Goal: Task Accomplishment & Management: Complete application form

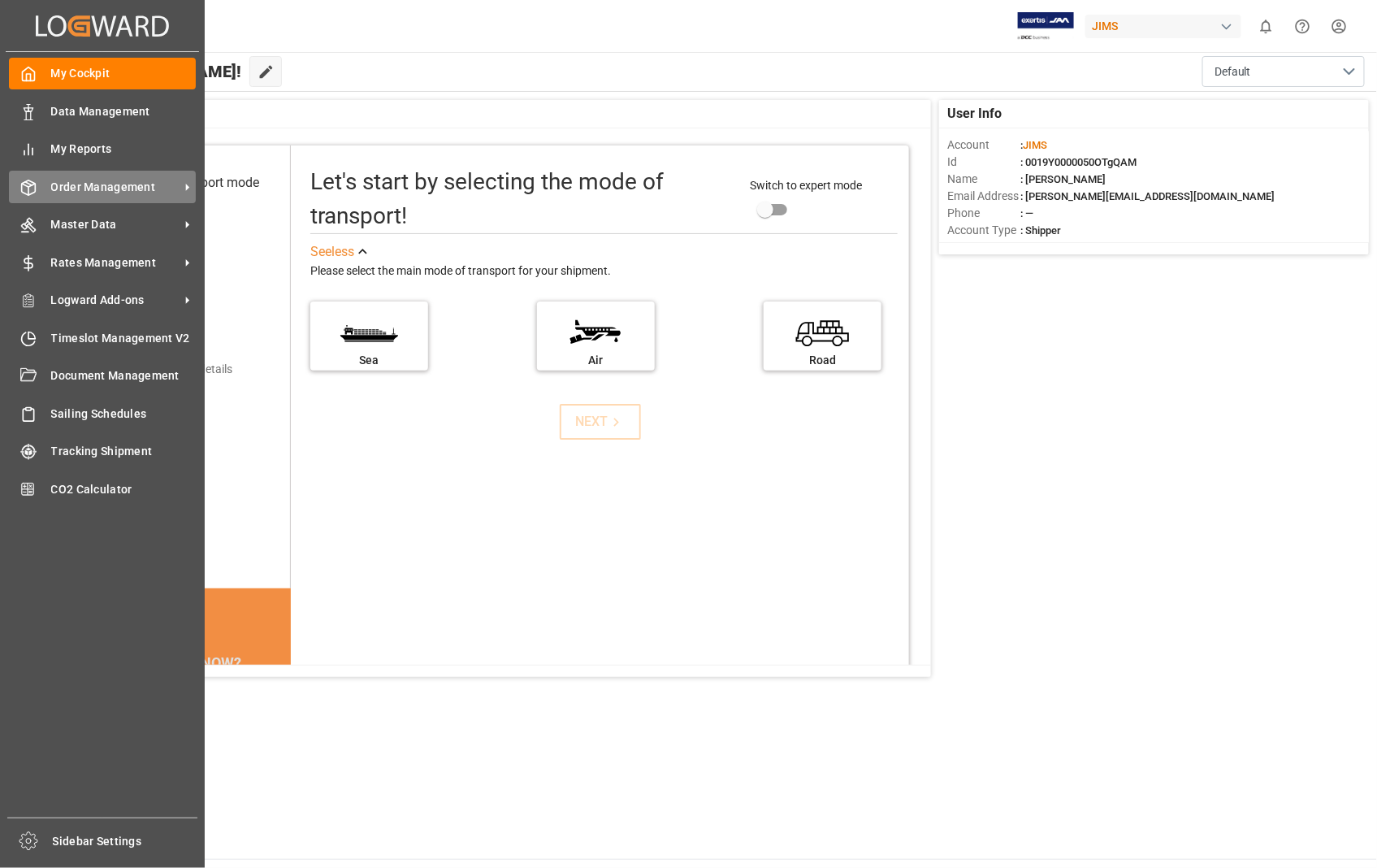
click at [84, 182] on span "Order Management" at bounding box center [115, 187] width 128 height 17
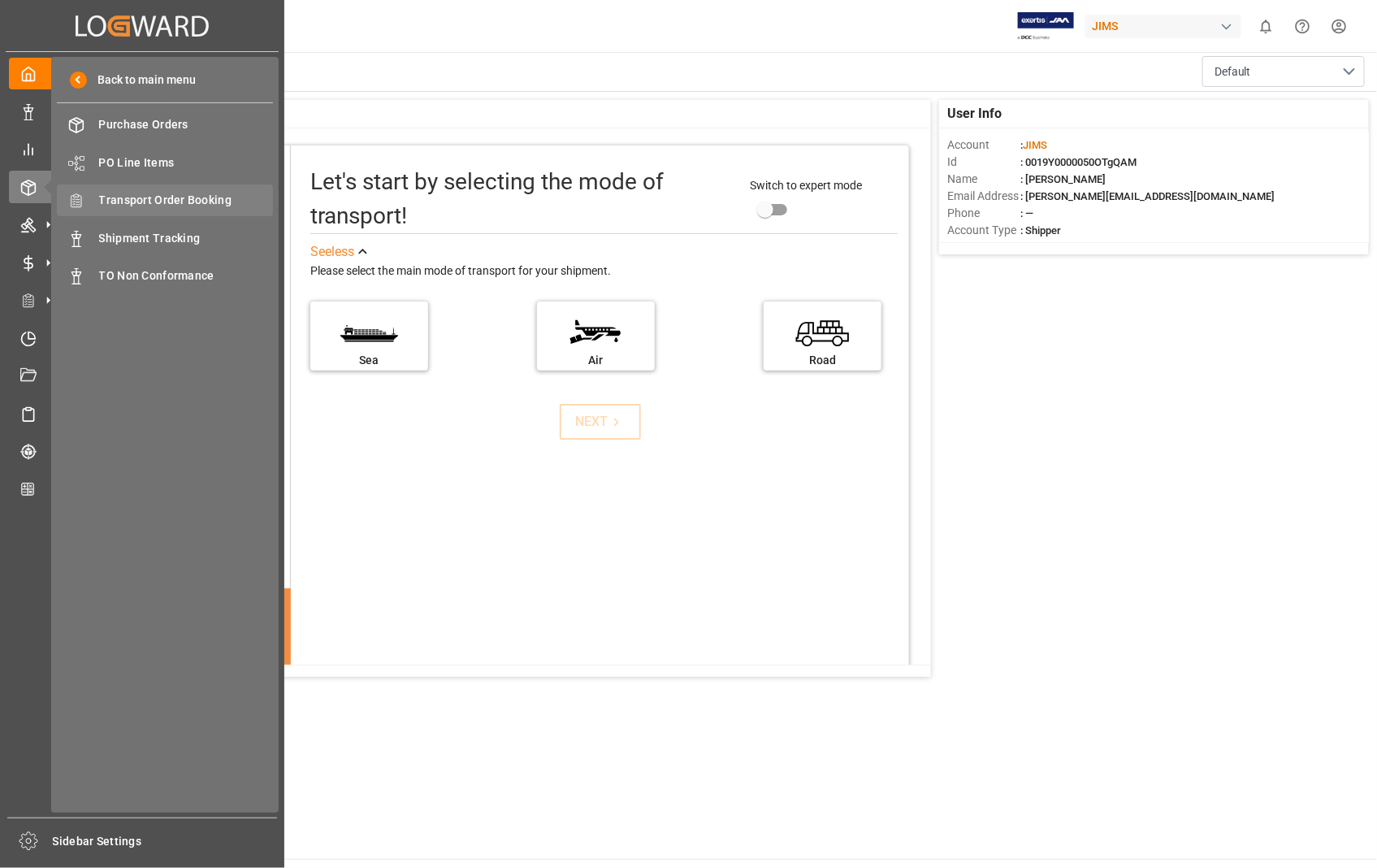
click at [187, 201] on span "Transport Order Booking" at bounding box center [186, 200] width 175 height 17
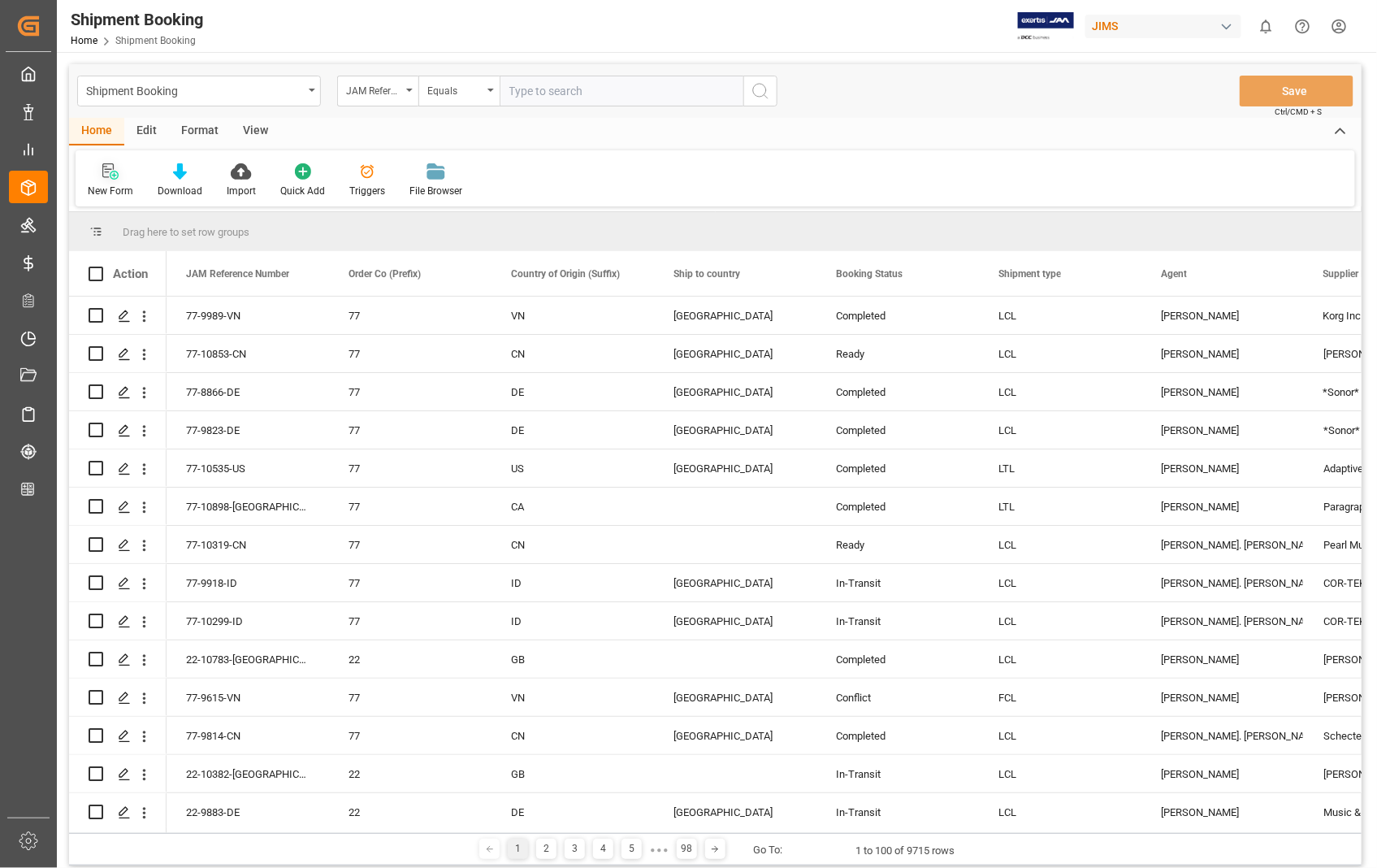
click at [110, 171] on icon at bounding box center [110, 171] width 16 height 16
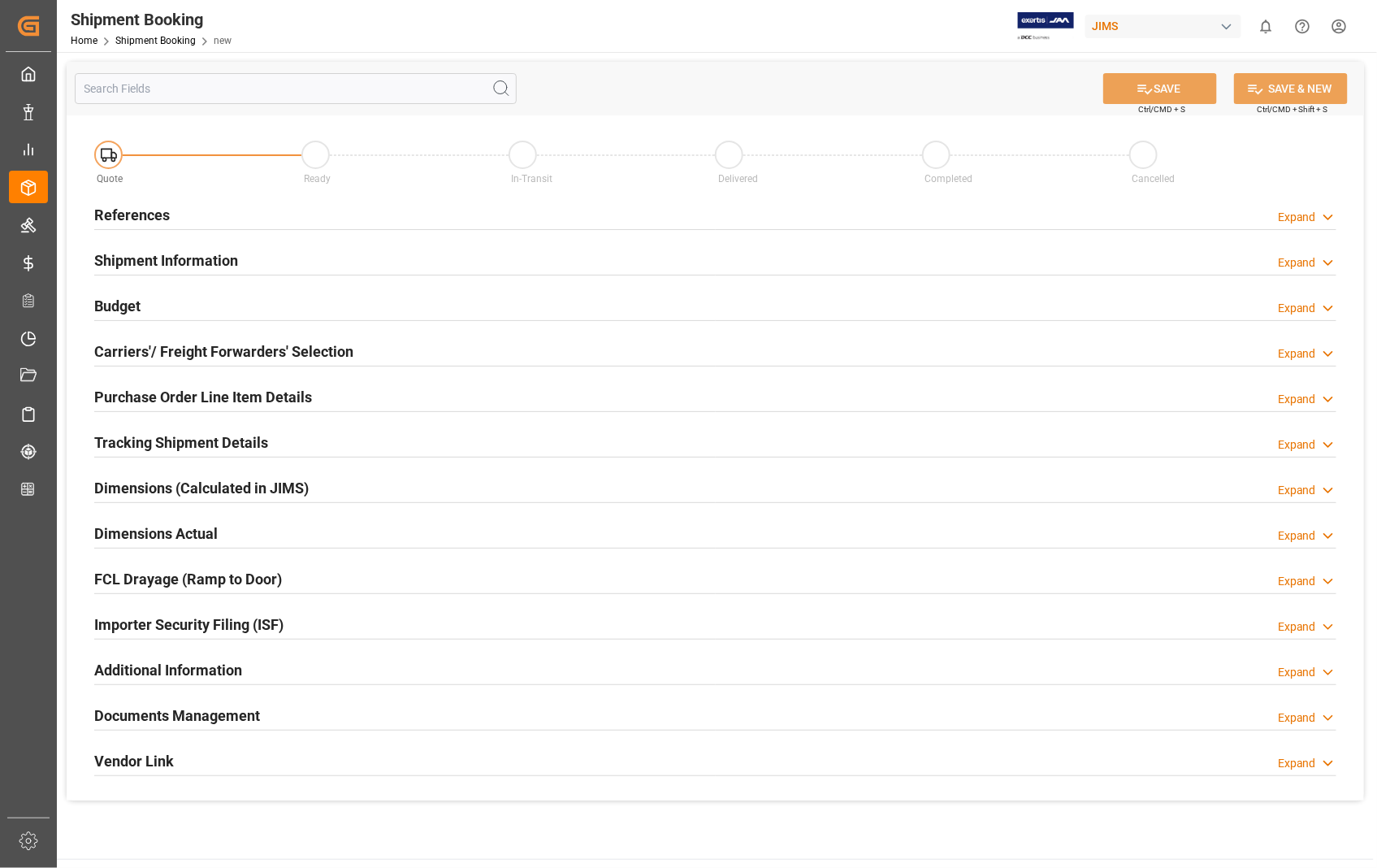
click at [127, 218] on h2 "References" at bounding box center [132, 215] width 75 height 22
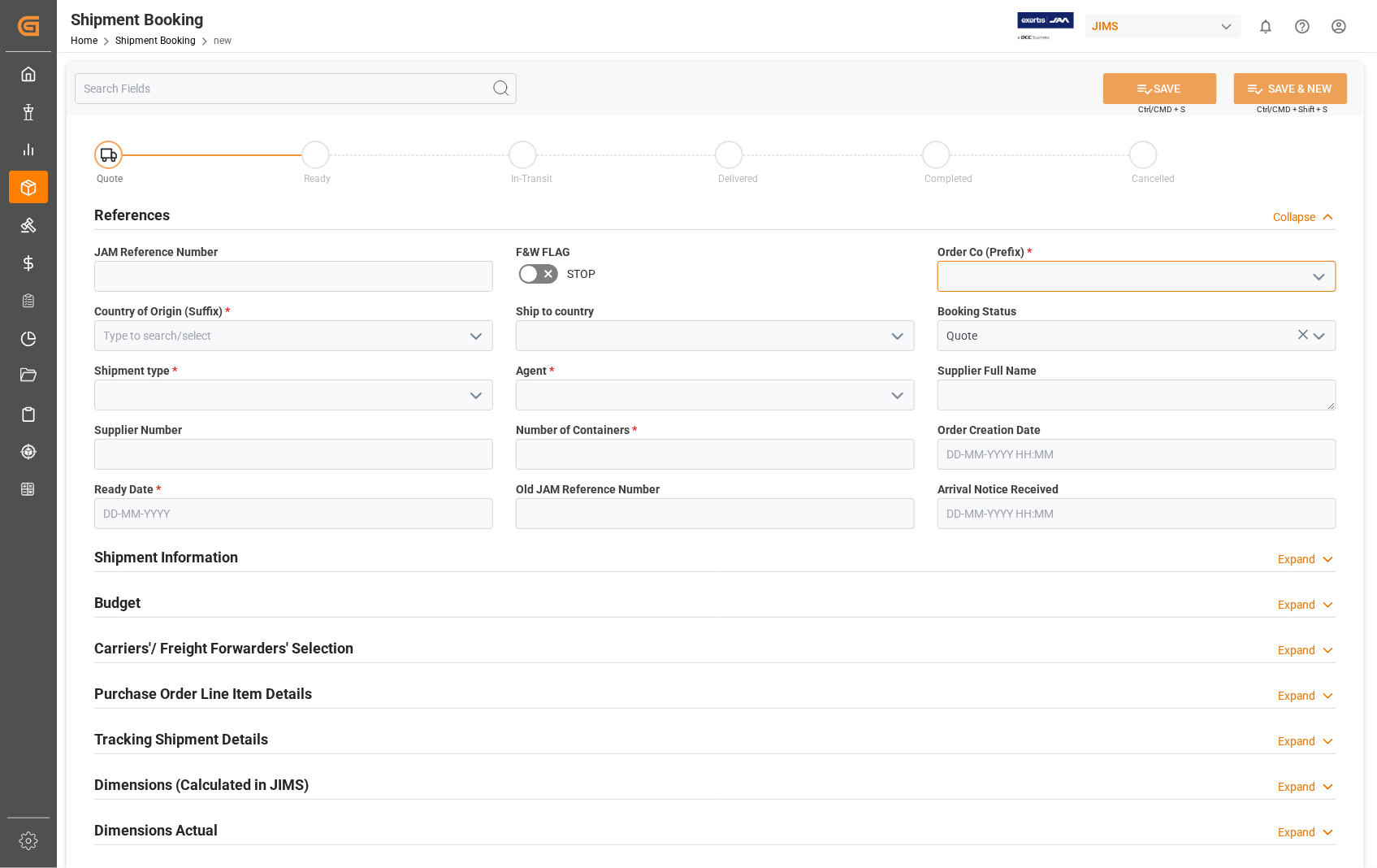
click at [1025, 262] on input at bounding box center [1137, 276] width 399 height 31
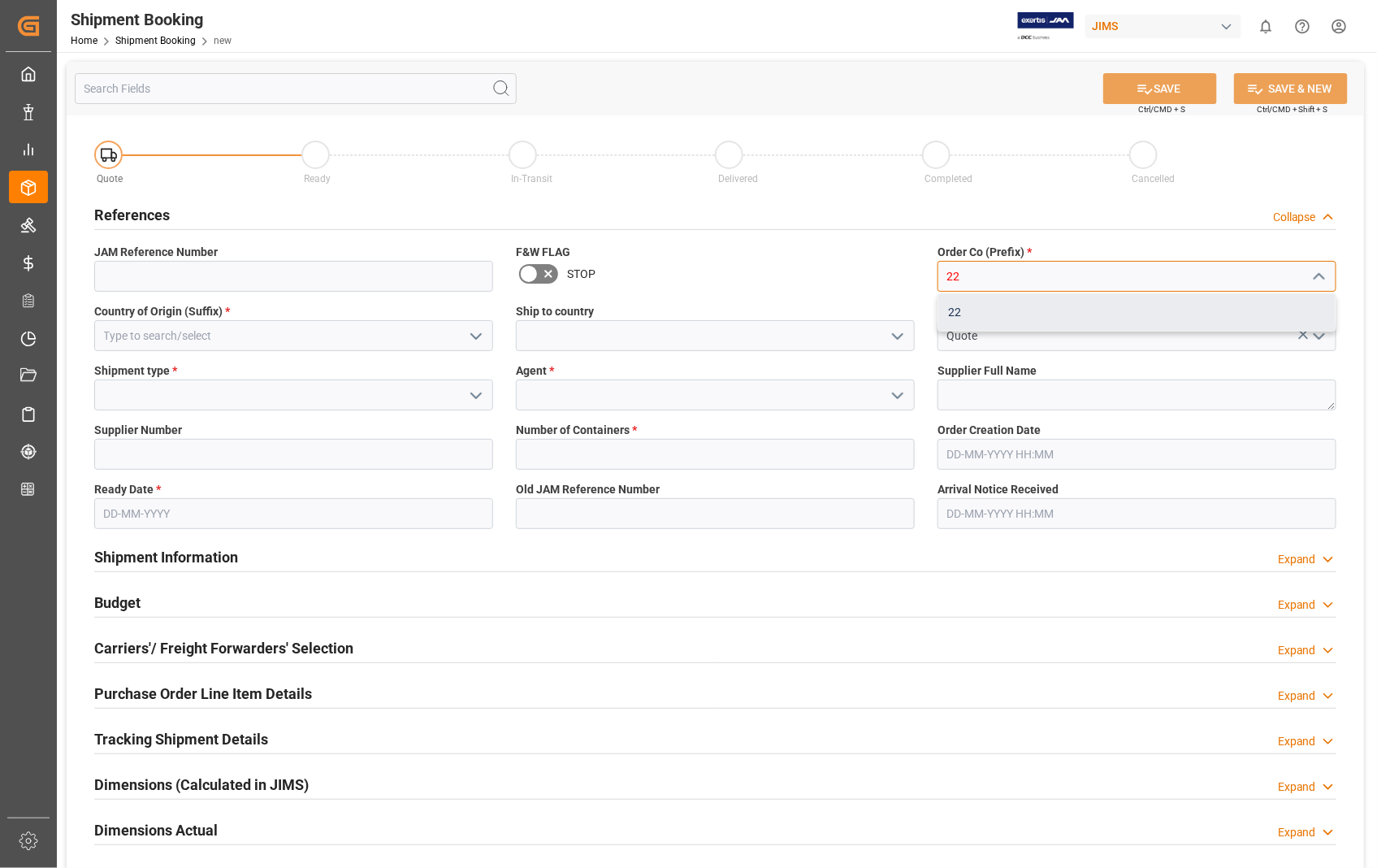
click at [959, 311] on div "22" at bounding box center [1137, 312] width 398 height 37
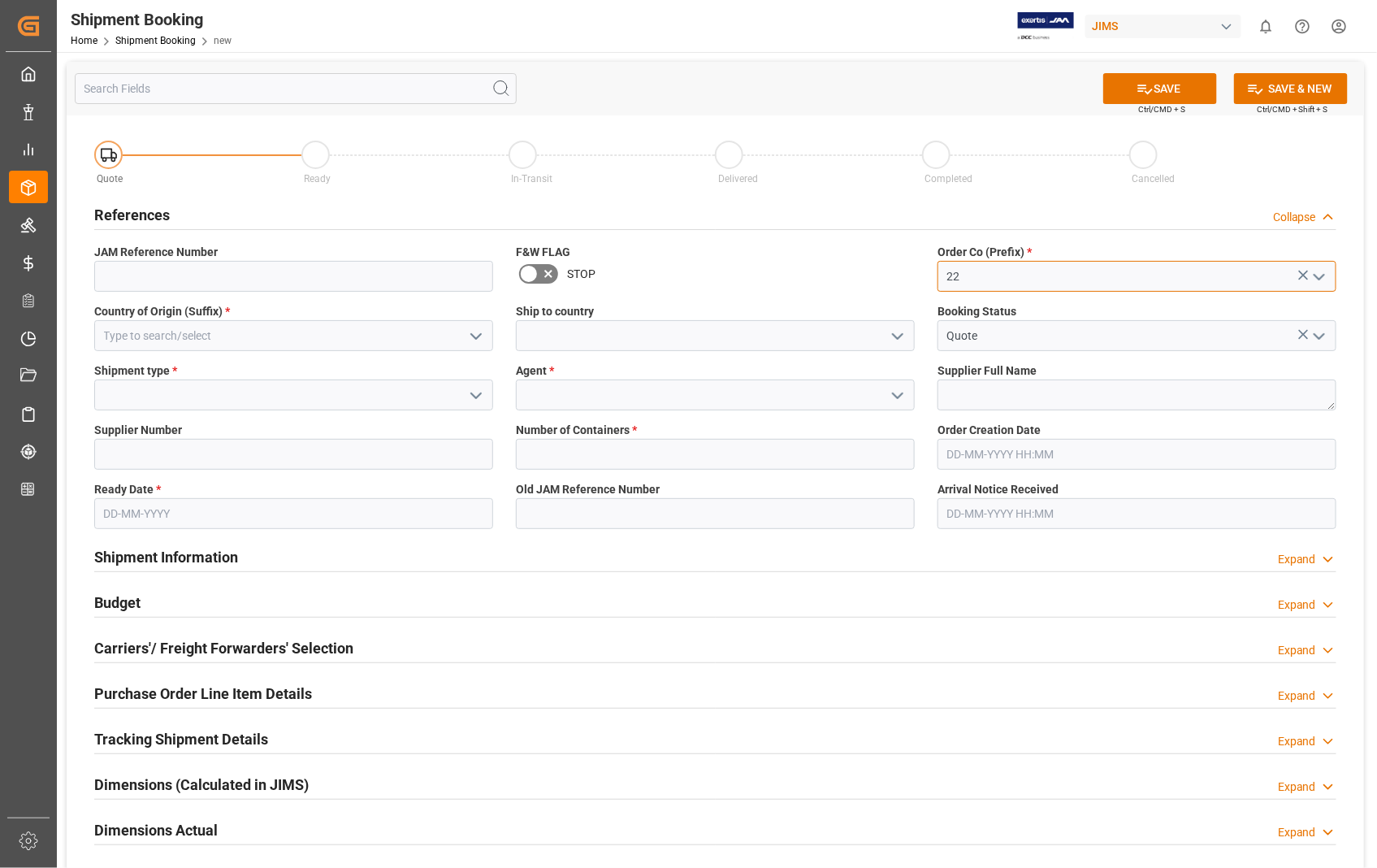
type input "22"
click at [219, 334] on input at bounding box center [294, 336] width 399 height 31
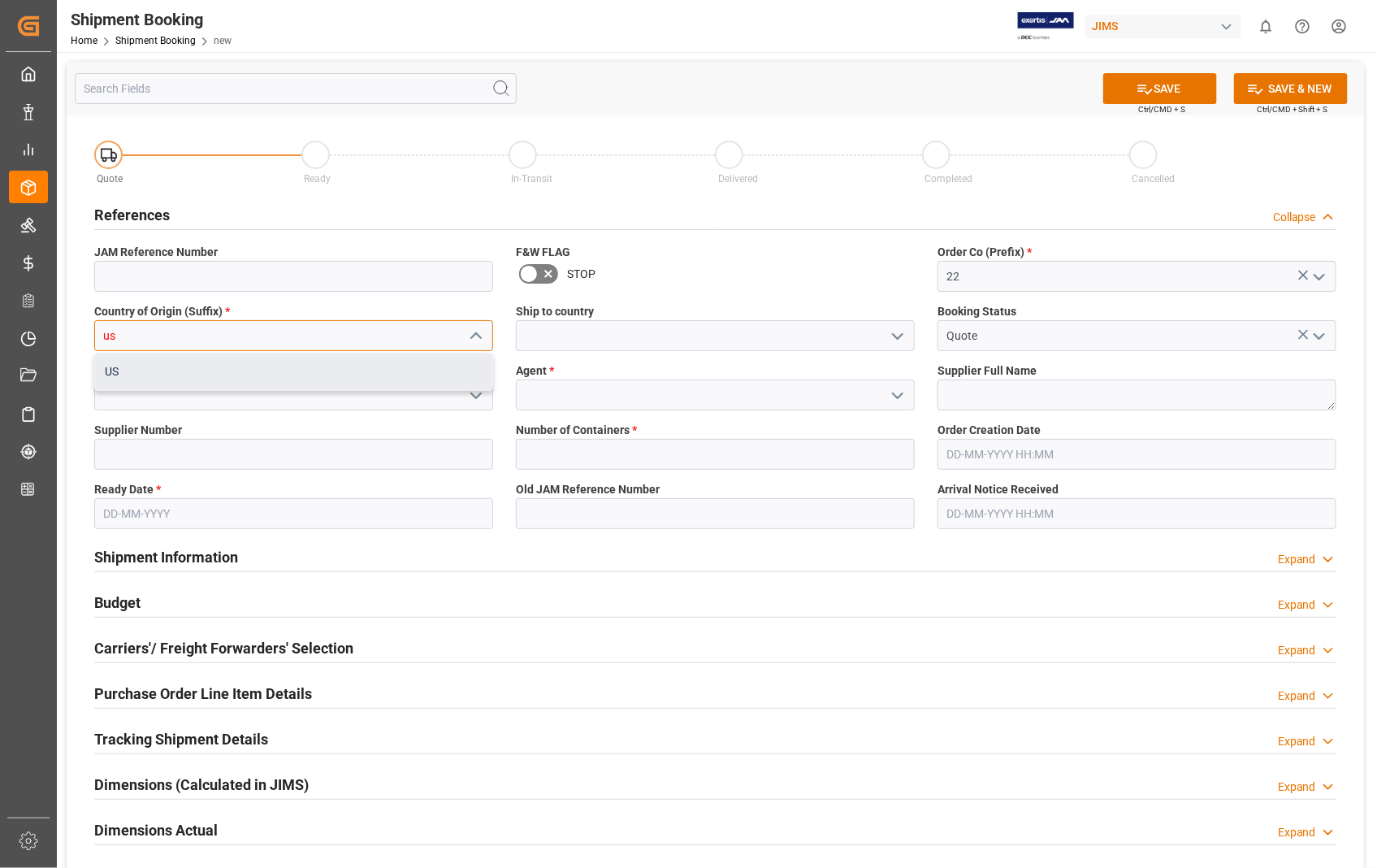
click at [183, 371] on div "US" at bounding box center [294, 372] width 398 height 37
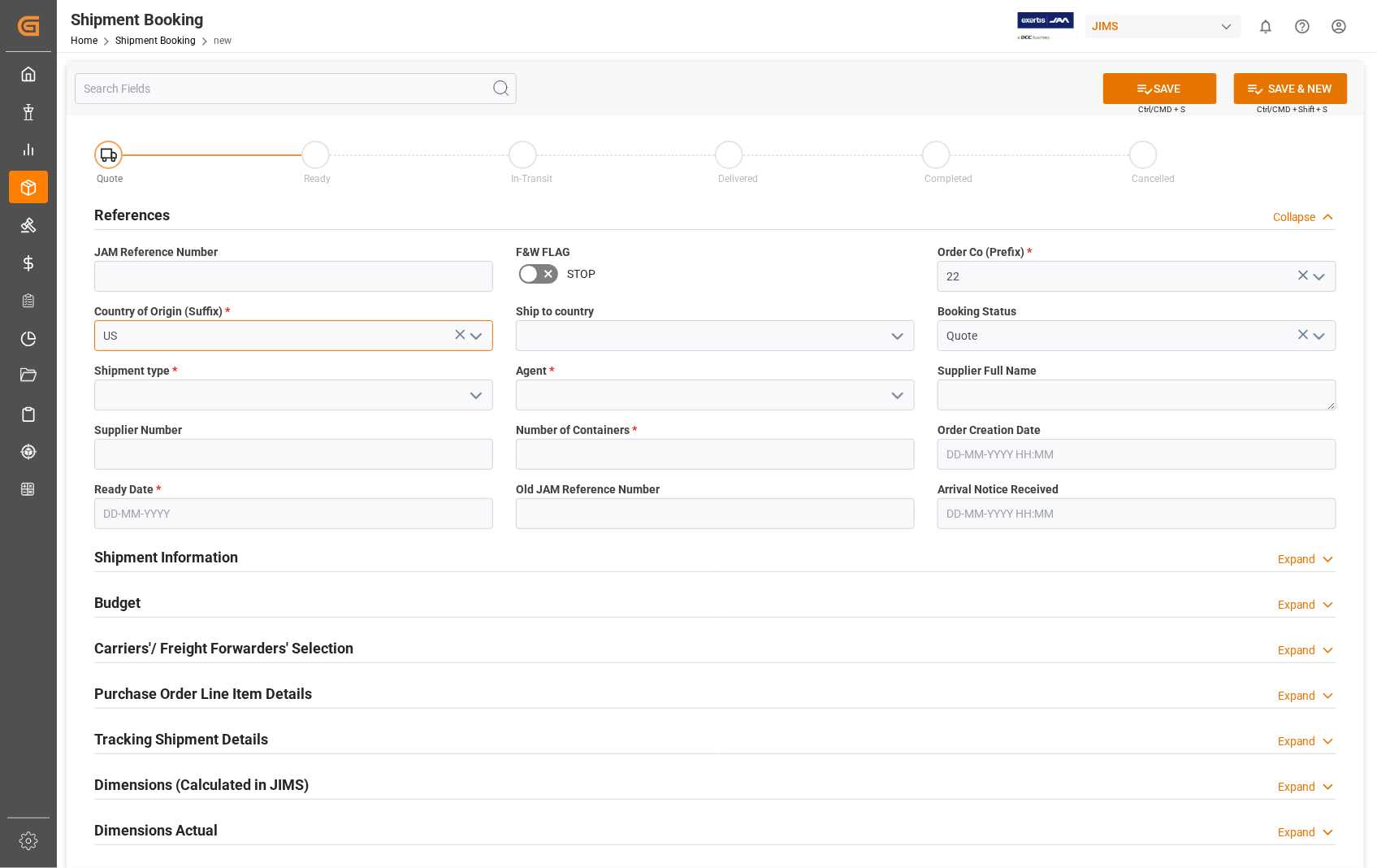
type input "US"
click at [556, 334] on input at bounding box center [715, 336] width 399 height 31
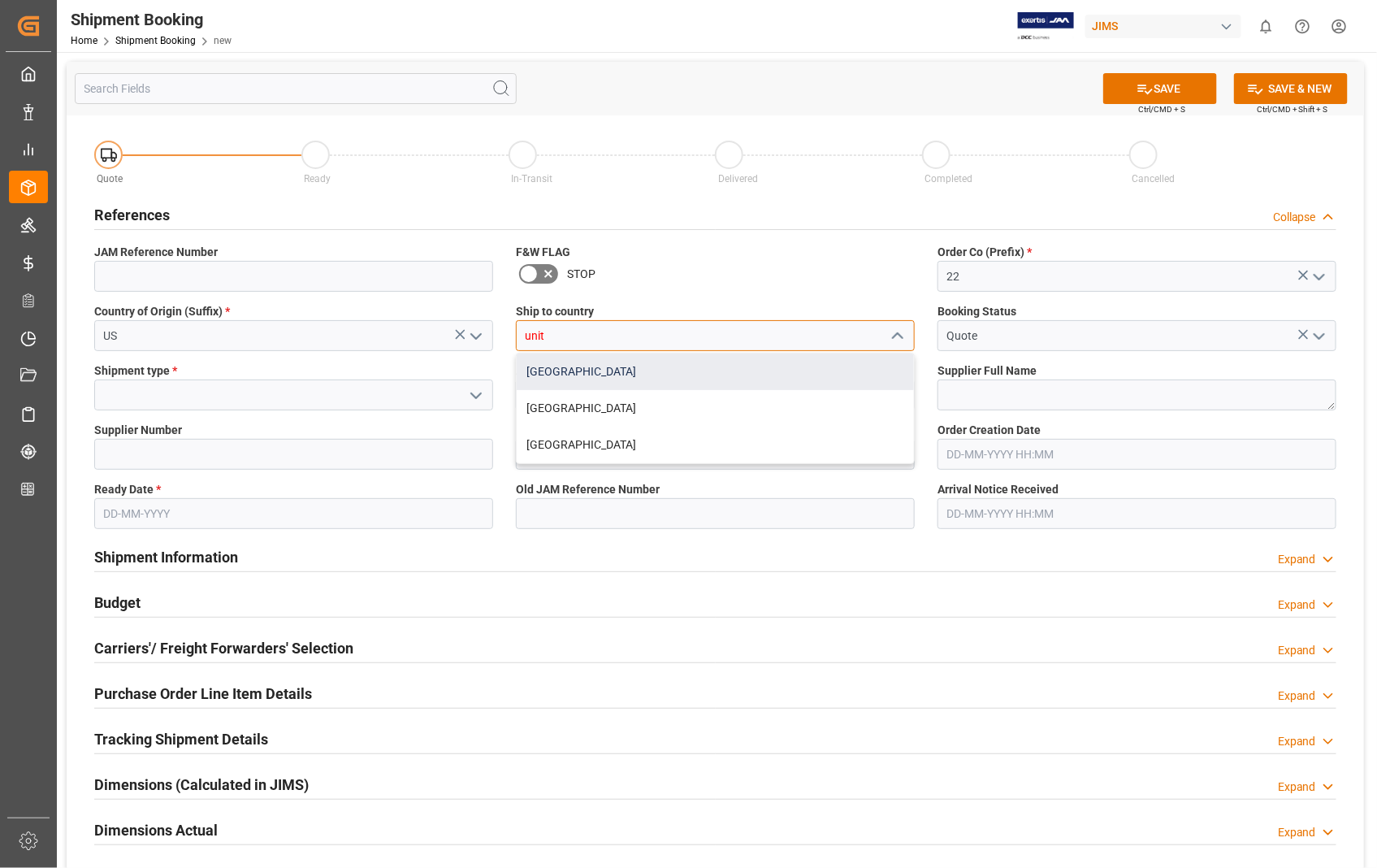
click at [547, 362] on div "[GEOGRAPHIC_DATA]" at bounding box center [715, 372] width 398 height 37
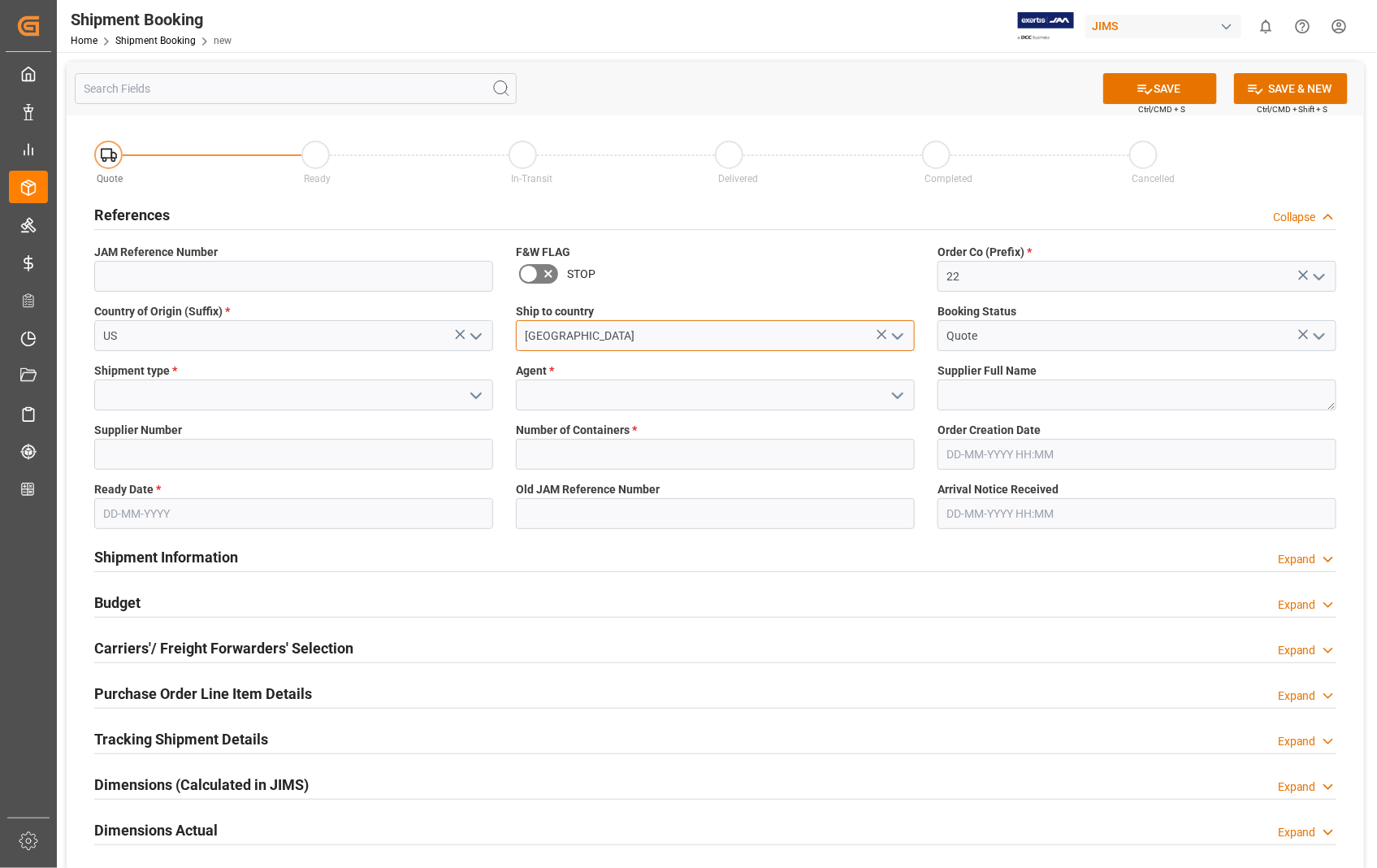
type input "[GEOGRAPHIC_DATA]"
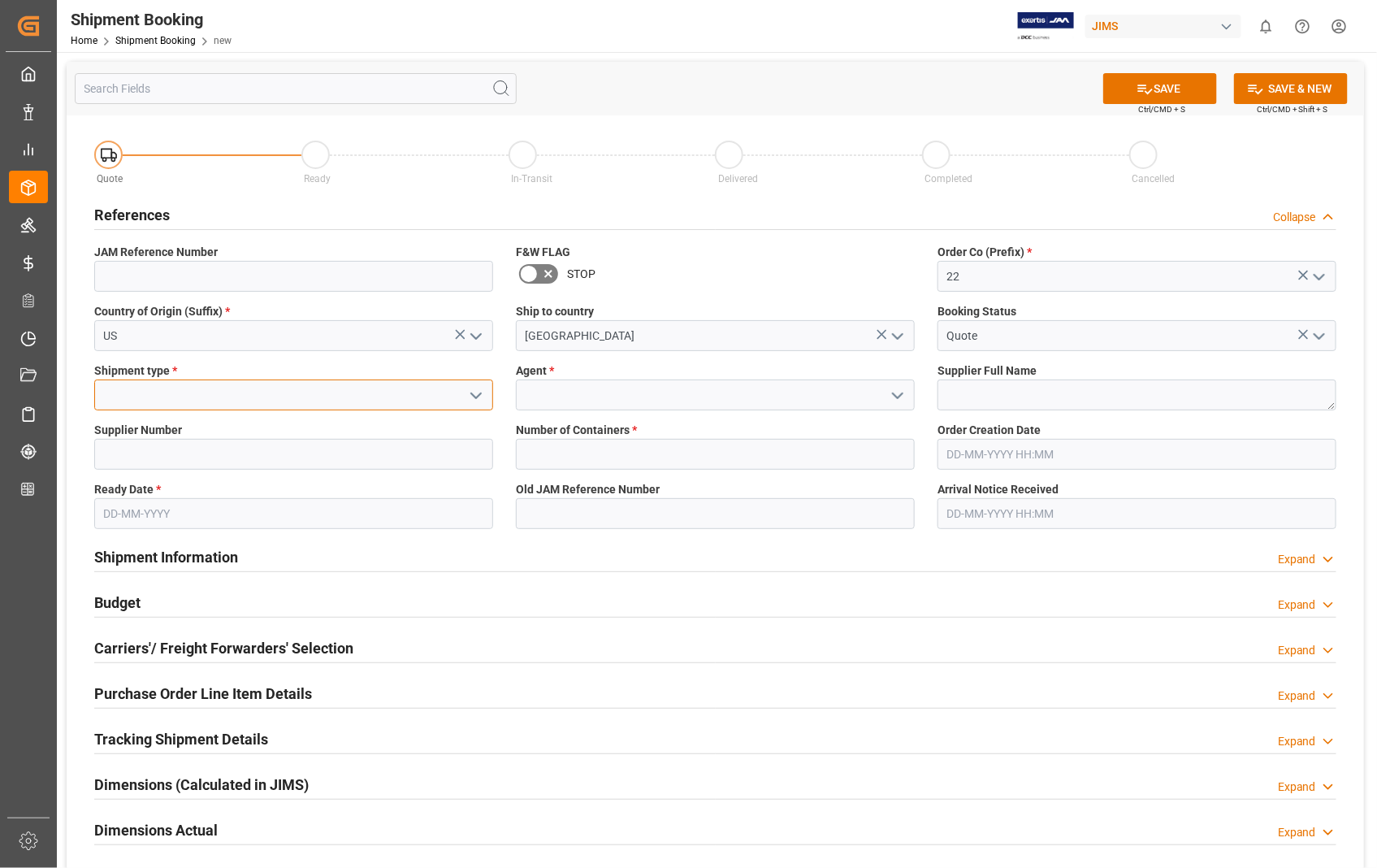
click at [198, 403] on input at bounding box center [294, 395] width 399 height 31
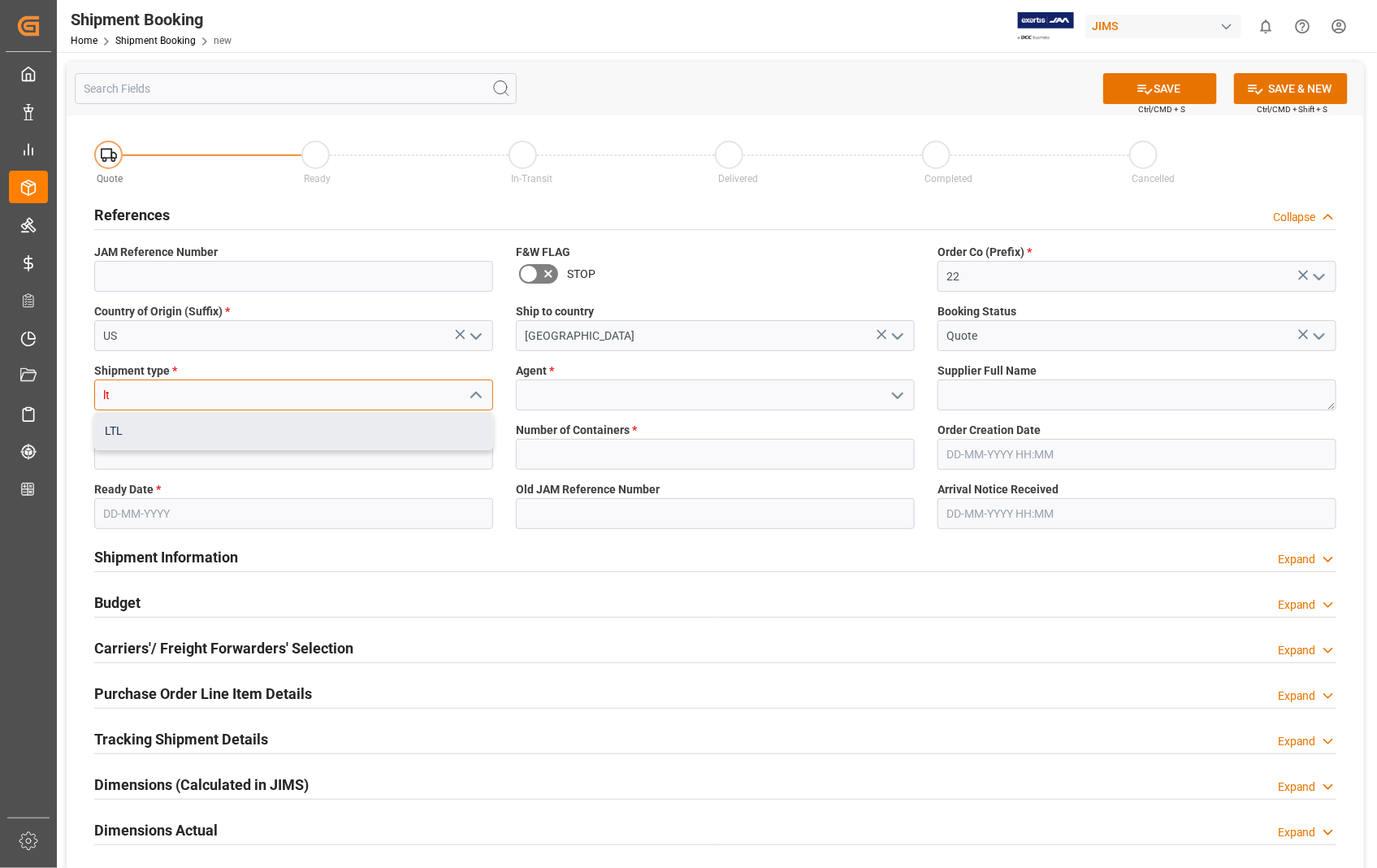
click at [123, 433] on div "LTL" at bounding box center [294, 431] width 398 height 37
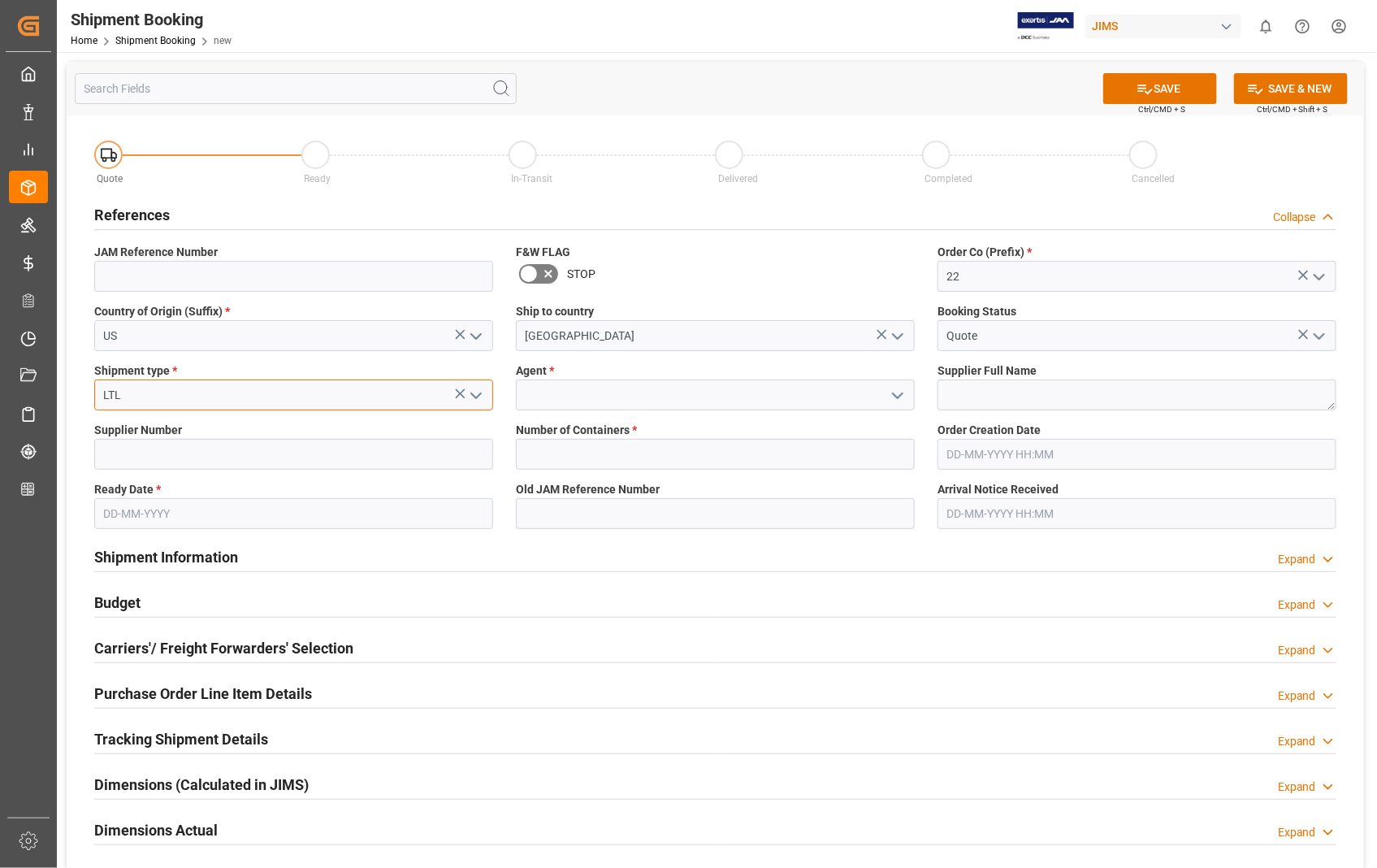
type input "LTL"
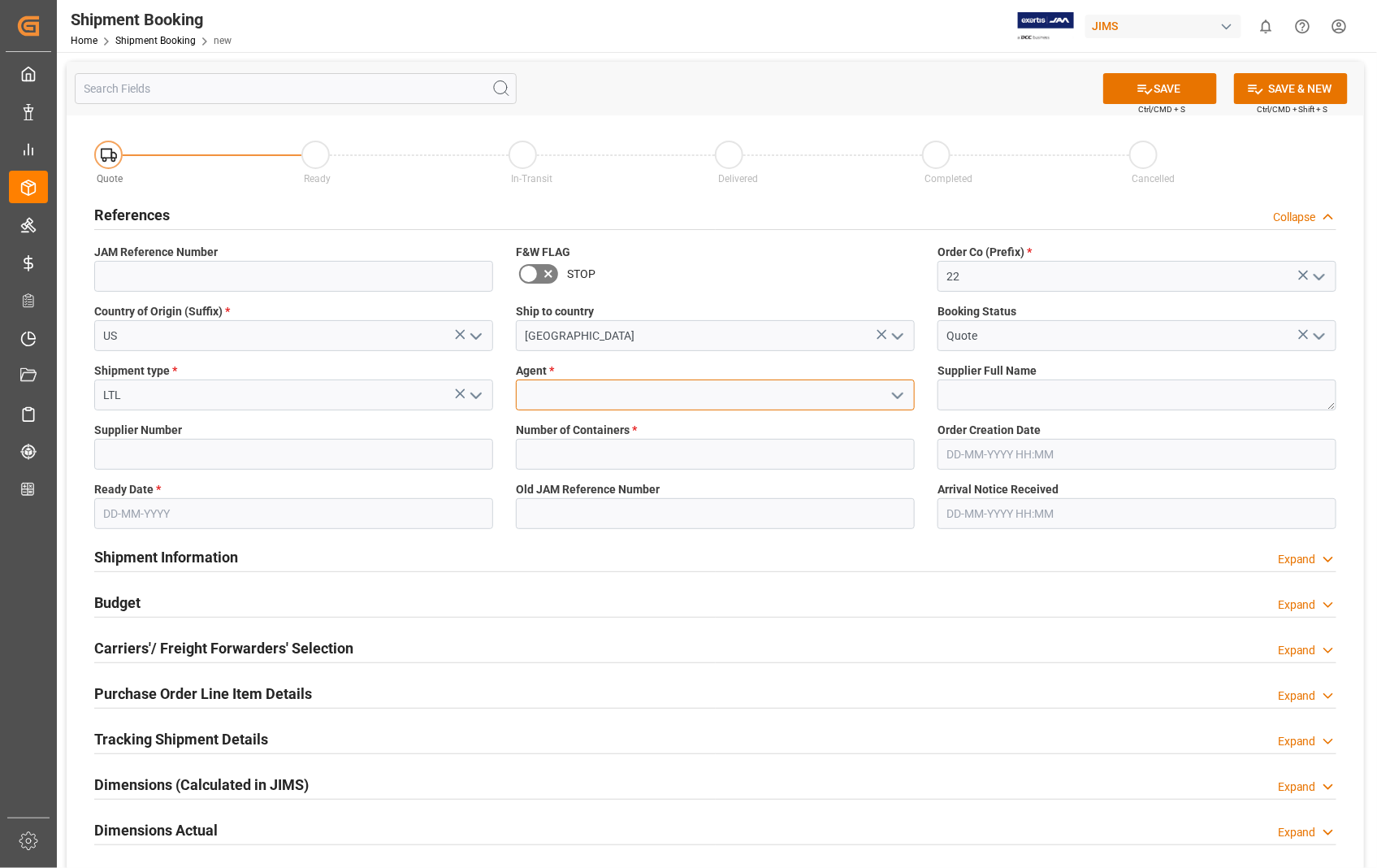
click at [551, 393] on input at bounding box center [715, 395] width 399 height 31
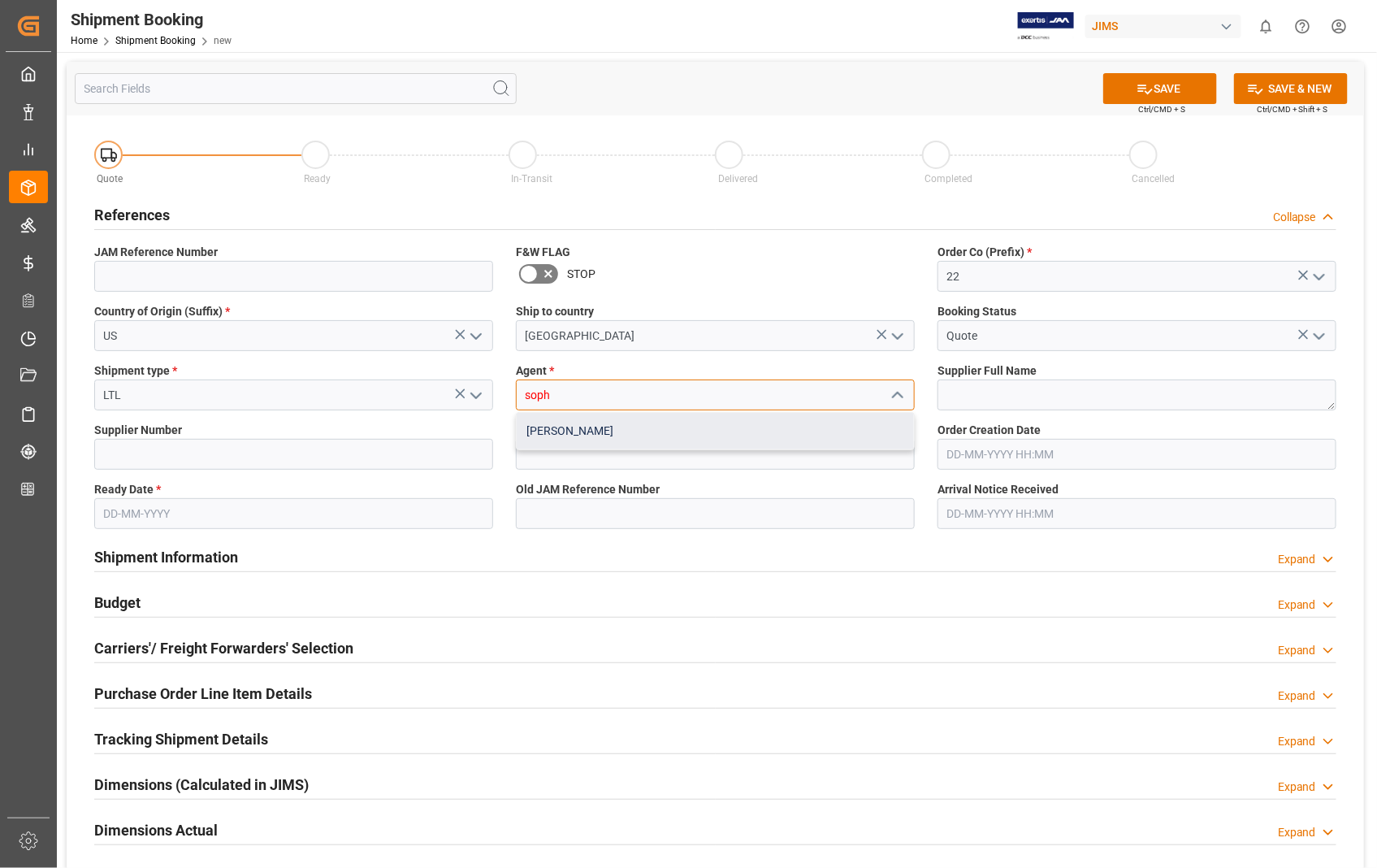
click at [549, 429] on div "[PERSON_NAME]" at bounding box center [715, 431] width 398 height 37
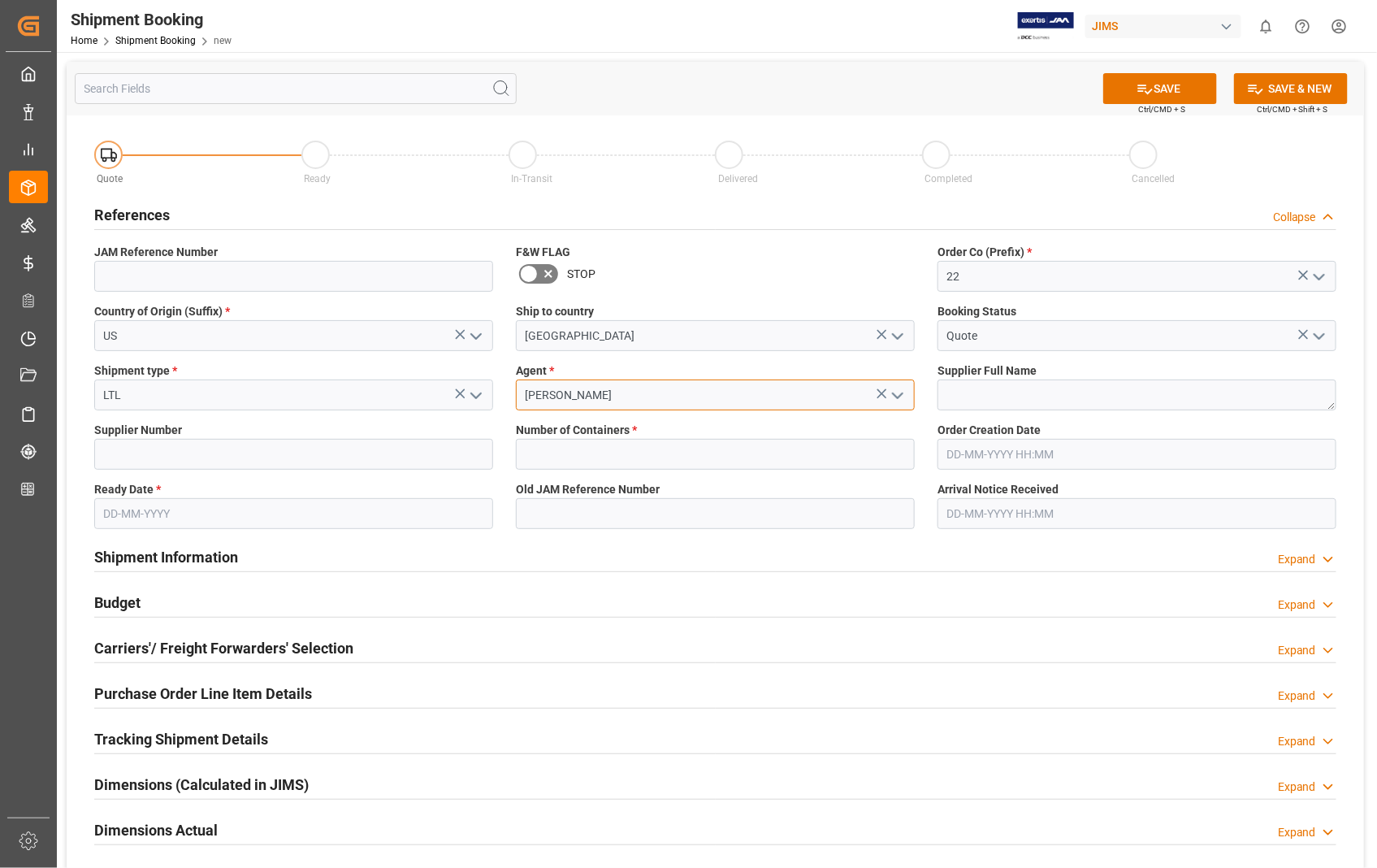
type input "[PERSON_NAME]"
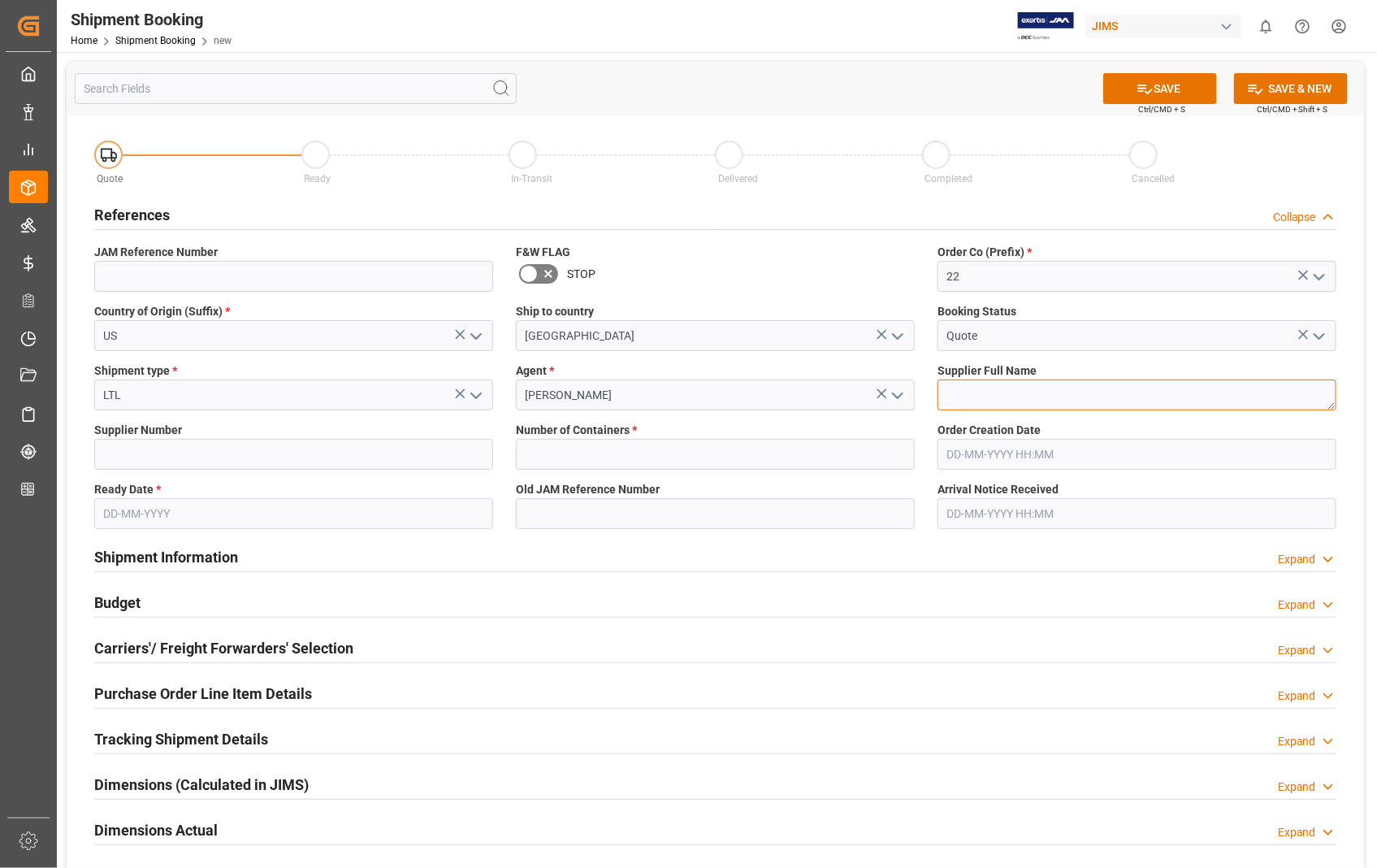
click at [965, 399] on textarea at bounding box center [1137, 395] width 399 height 31
paste textarea "HARMAN PROFESSIONAL, INC"
type textarea "HARMAN PROFESSIONAL, INC"
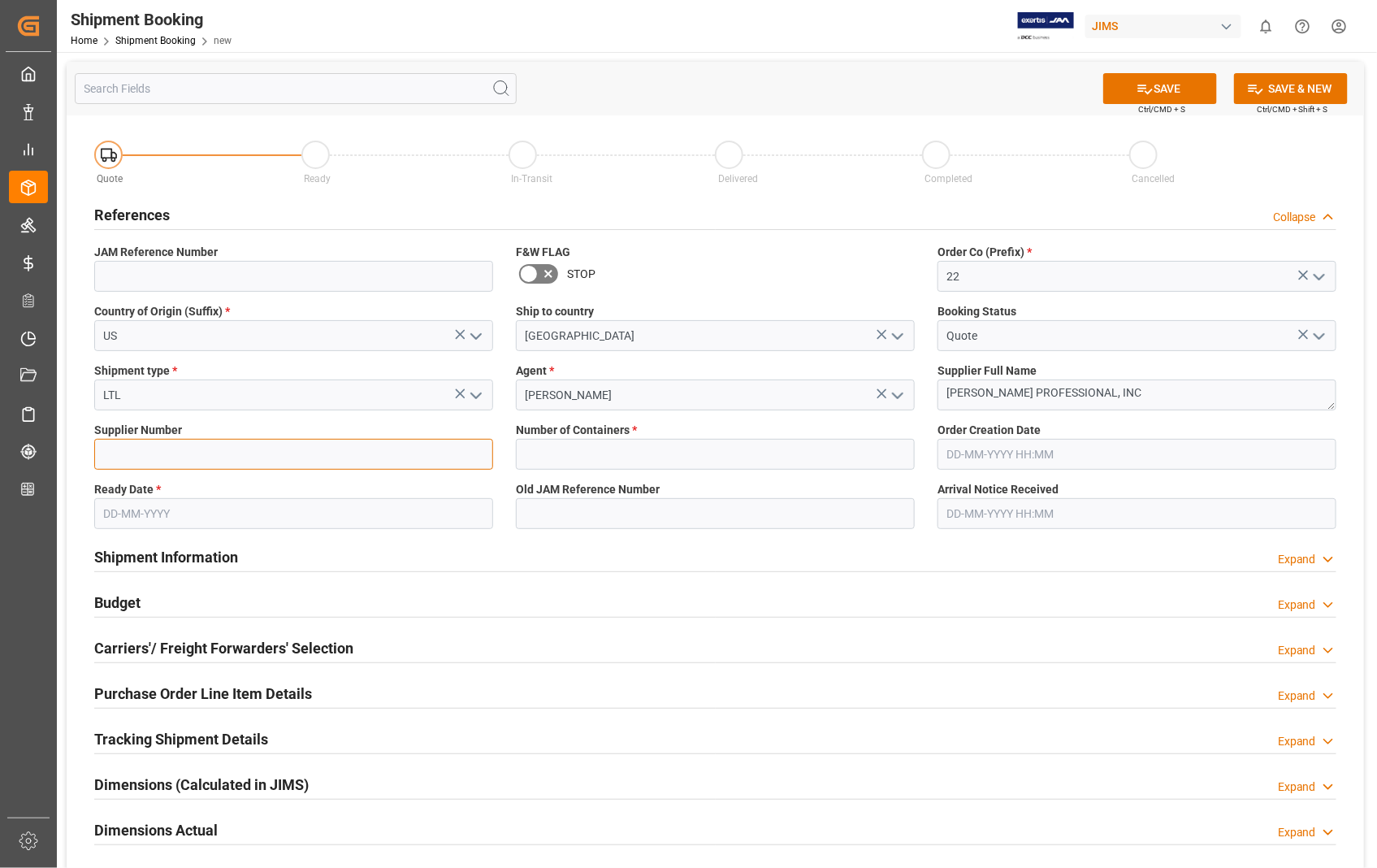
click at [297, 451] on input at bounding box center [294, 454] width 399 height 31
type input "404265"
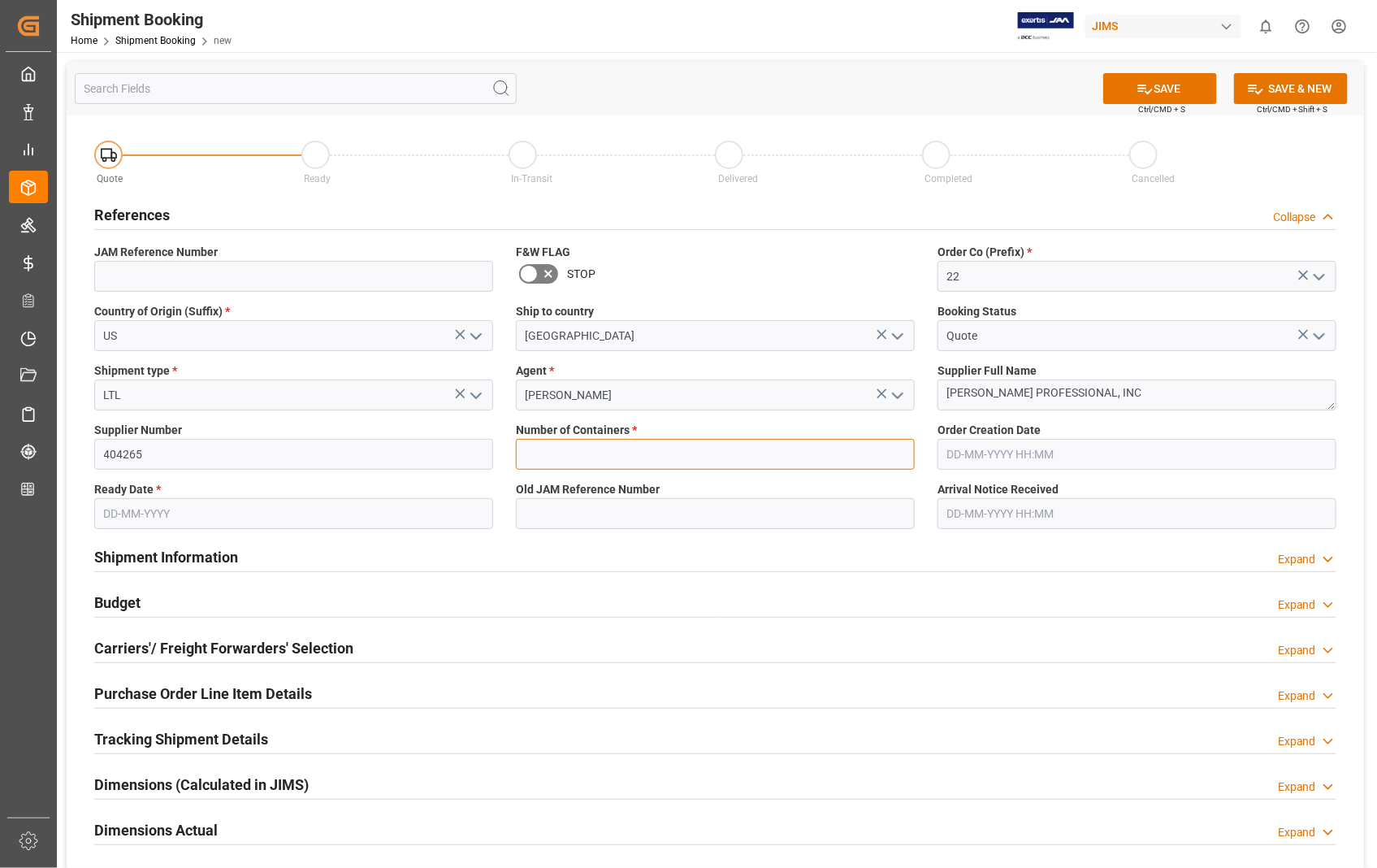
click at [571, 452] on input "text" at bounding box center [715, 454] width 399 height 31
type input "0"
type input "22-10927-US"
type input "11-08-2025 18:31"
type input "04-09-2025"
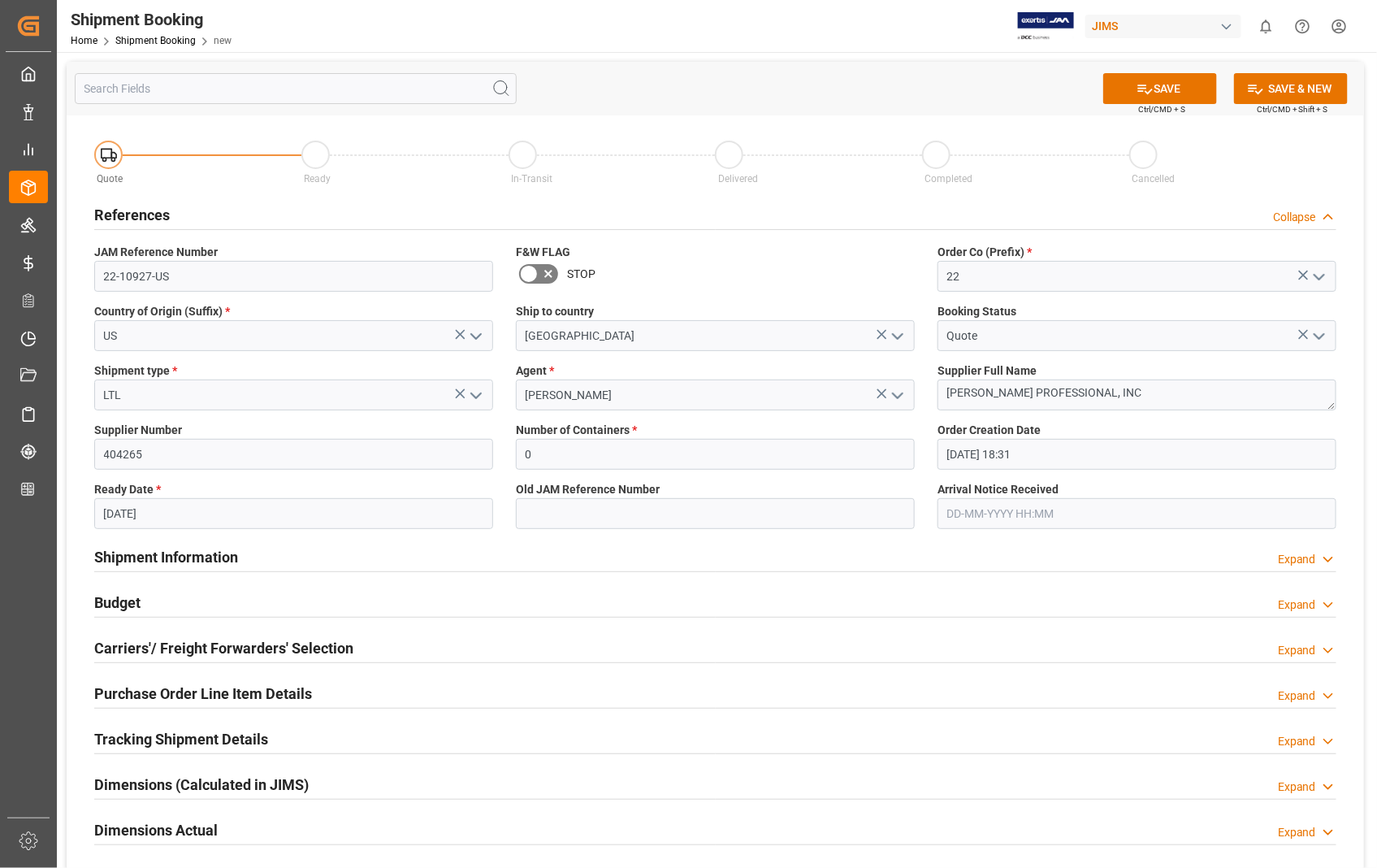
type input "[DATE] 00:00"
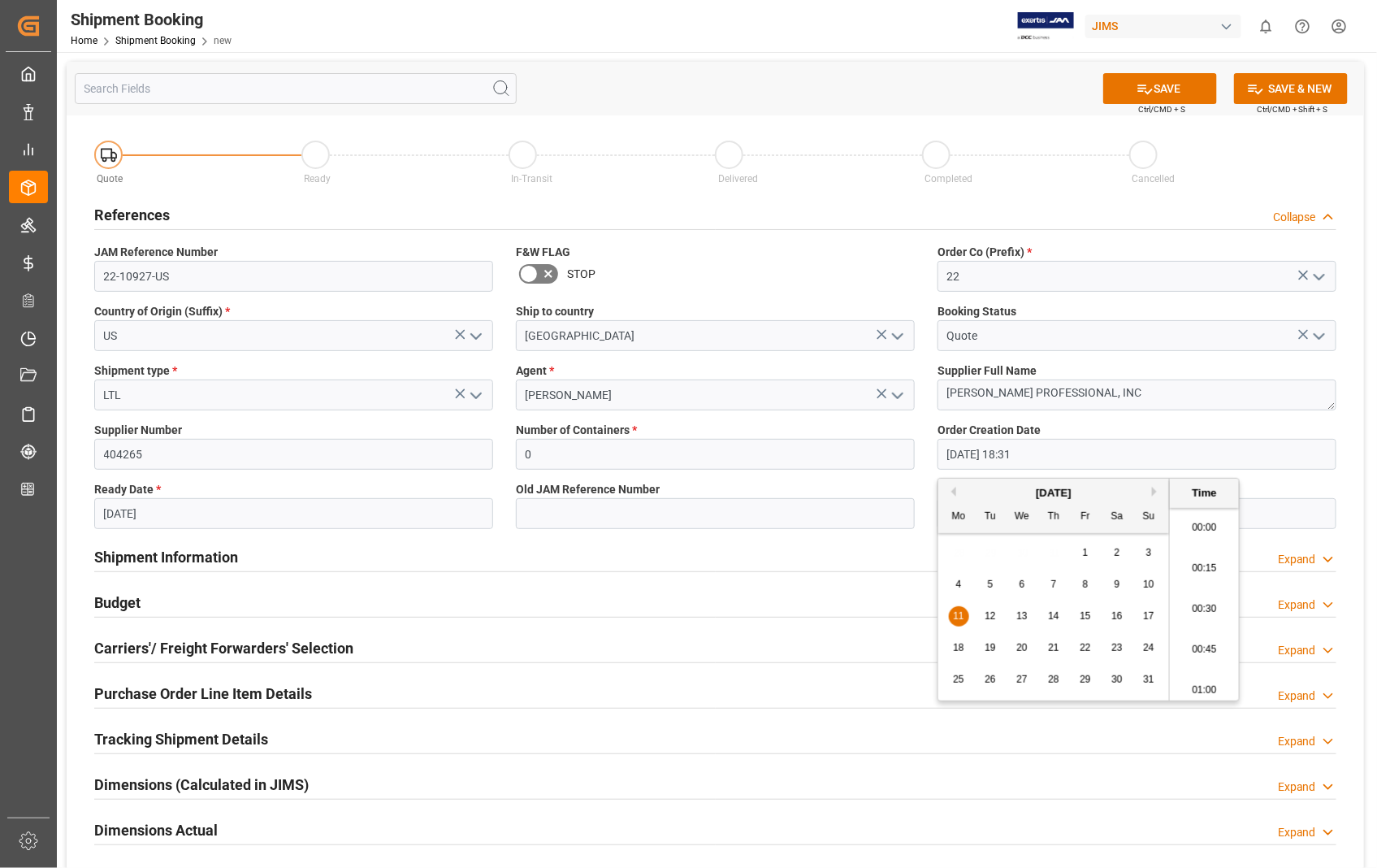
scroll to position [2930, 0]
drag, startPoint x: 1078, startPoint y: 458, endPoint x: 937, endPoint y: 459, distance: 141.0
click at [938, 459] on input "11-08-2025 18:31" at bounding box center [1137, 454] width 399 height 31
type input "16-06-2025 00:00"
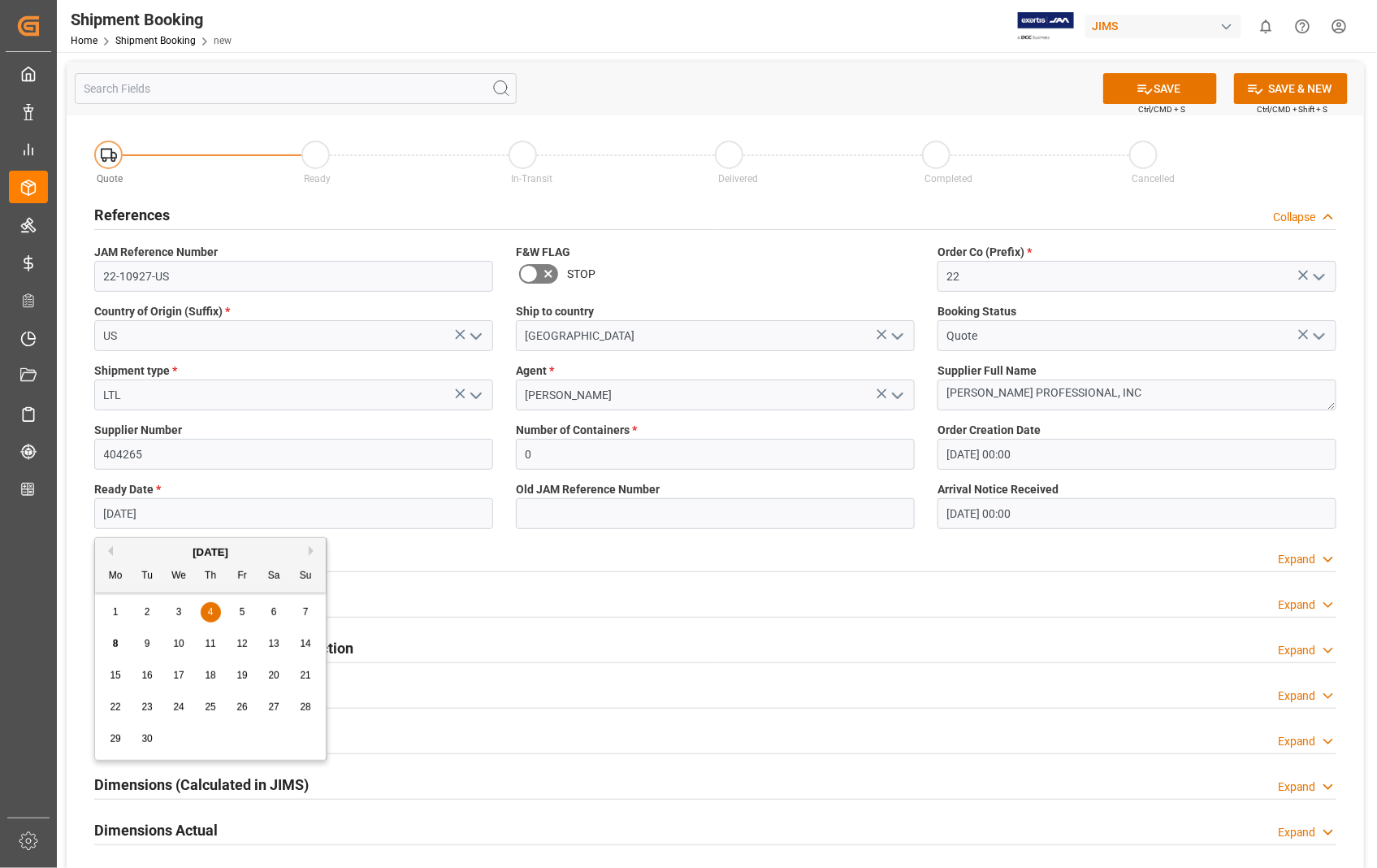
click at [289, 513] on input "04-09-2025" at bounding box center [294, 513] width 399 height 31
click at [244, 608] on span "5" at bounding box center [242, 611] width 5 height 12
type input "[DATE]"
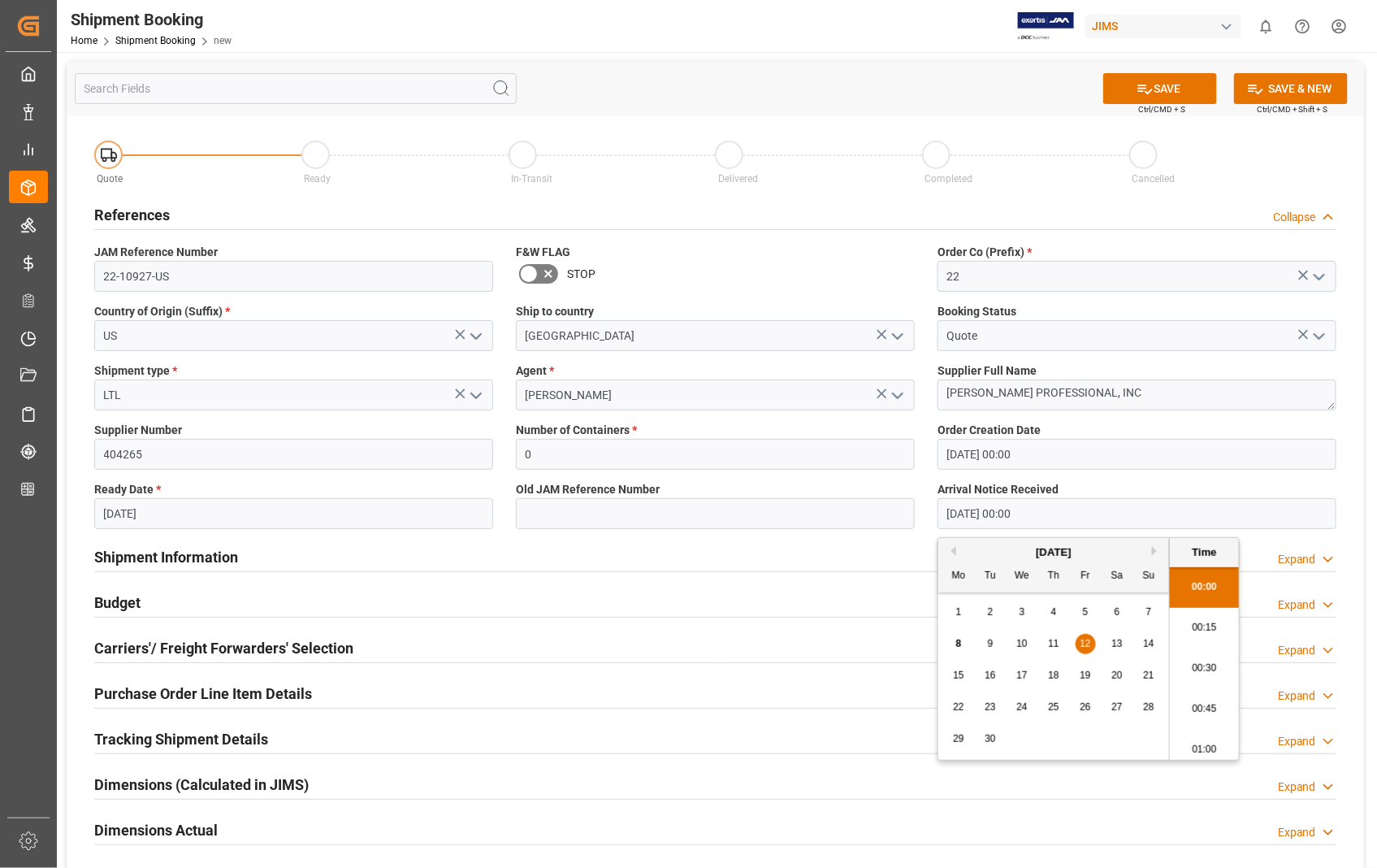
click at [1049, 502] on input "[DATE] 00:00" at bounding box center [1137, 513] width 399 height 31
click at [1054, 639] on span "11" at bounding box center [1054, 644] width 11 height 12
type input "11-09-2025 00:00"
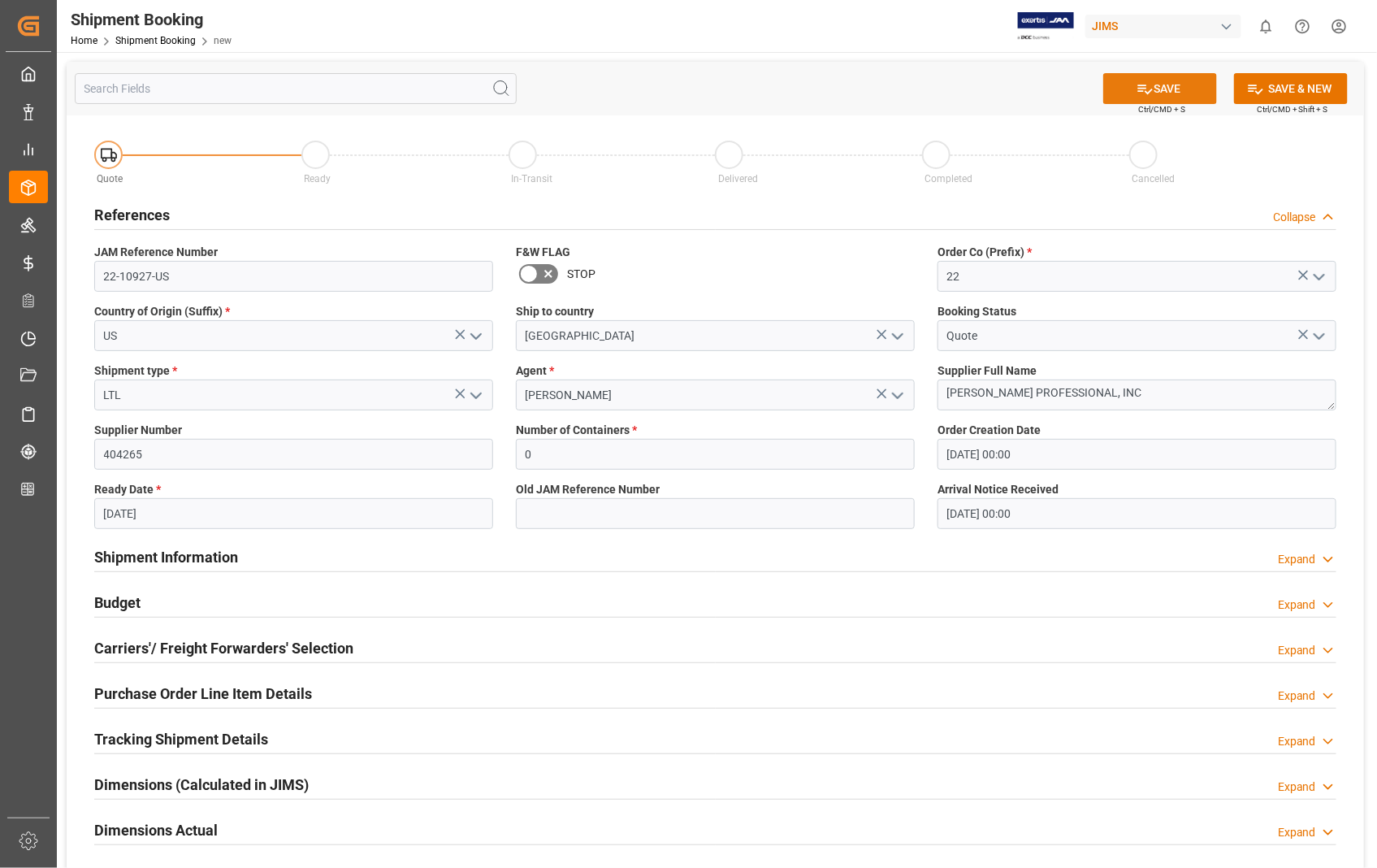
click at [1161, 90] on button "SAVE" at bounding box center [1160, 88] width 114 height 31
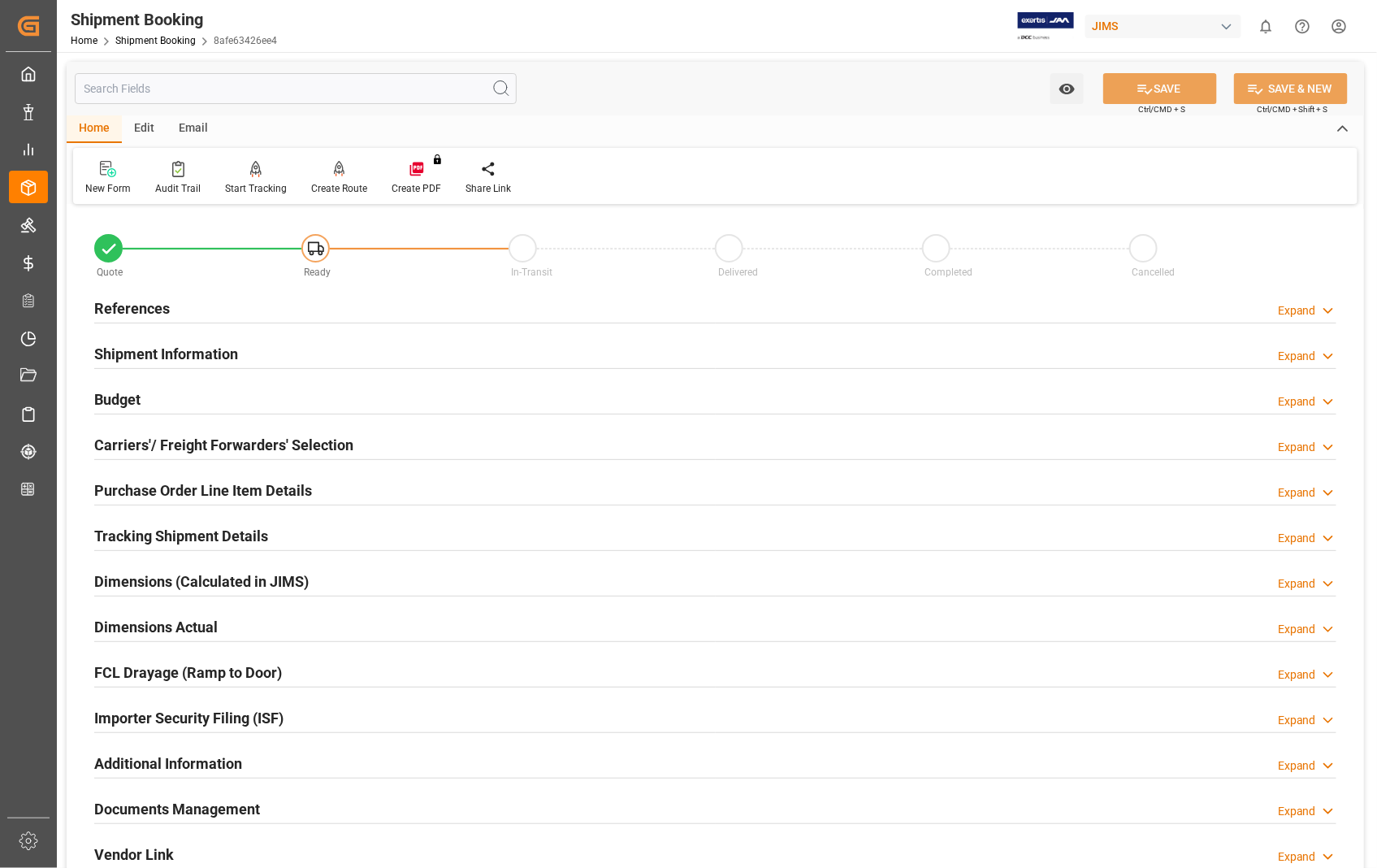
click at [202, 443] on h2 "Carriers'/ Freight Forwarders' Selection" at bounding box center [224, 444] width 259 height 22
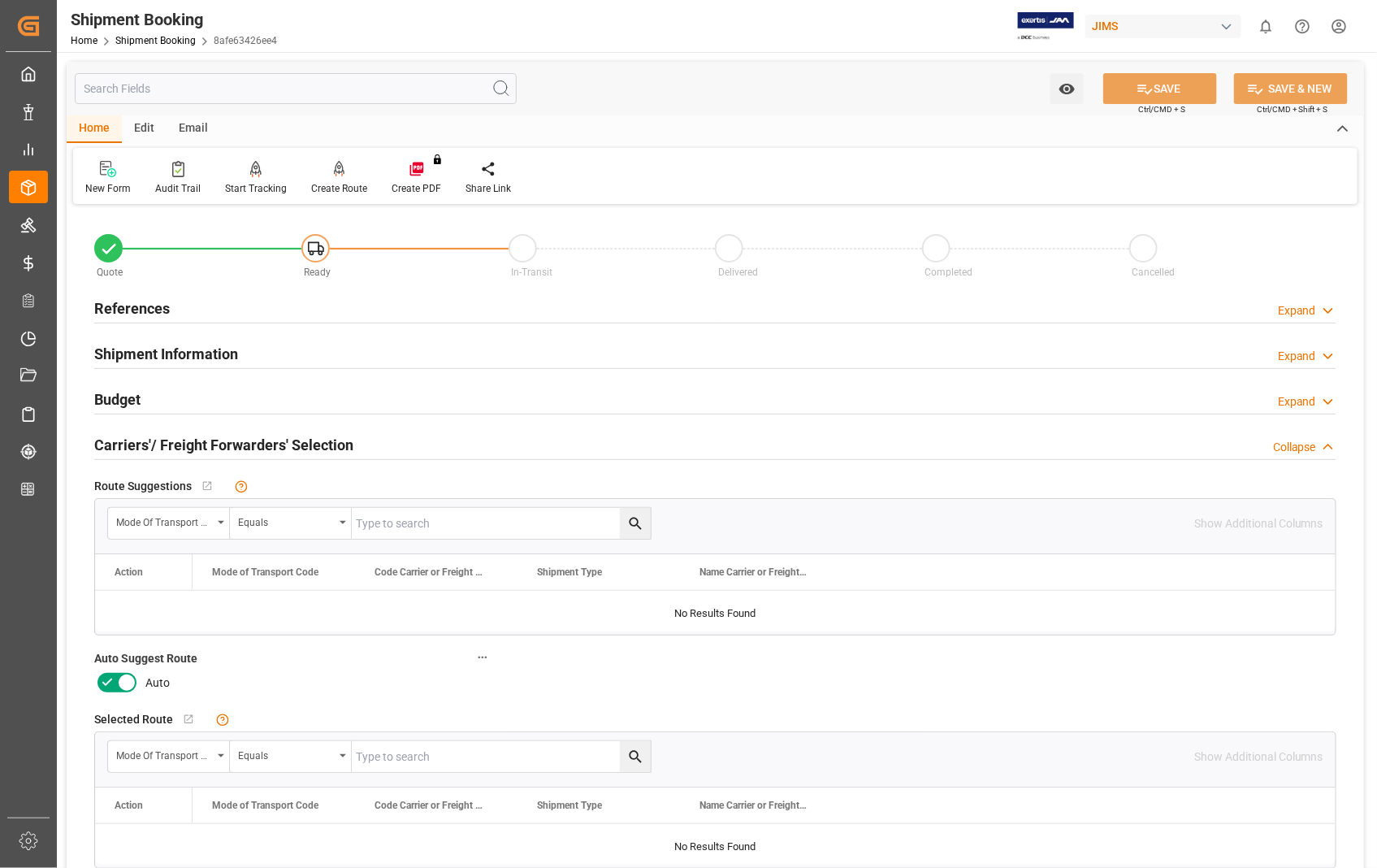
click at [127, 684] on icon at bounding box center [127, 683] width 8 height 8
click at [0, 0] on input "checkbox" at bounding box center [0, 0] width 0 height 0
click at [1166, 85] on button "SAVE" at bounding box center [1160, 88] width 114 height 31
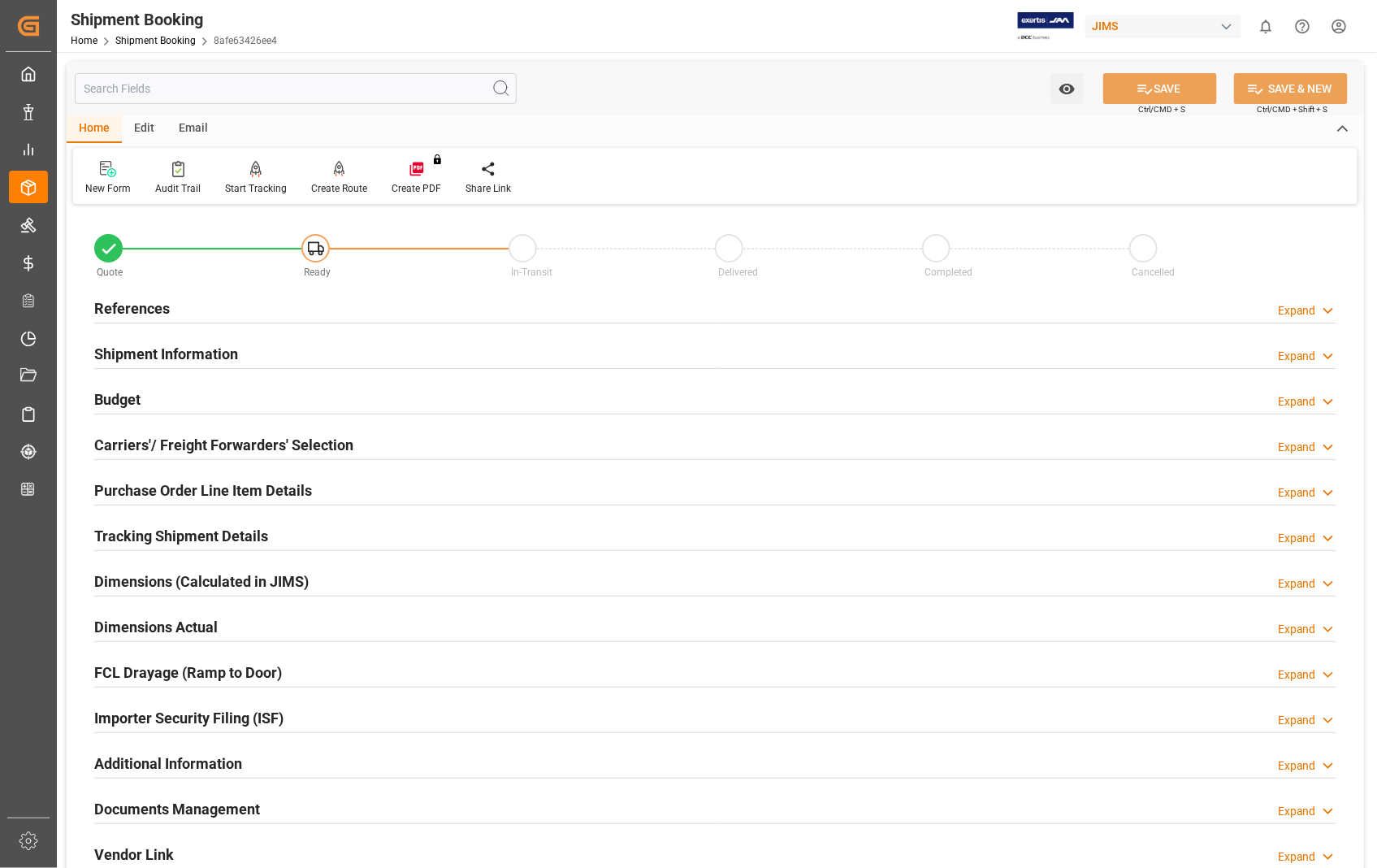
click at [150, 306] on h2 "References" at bounding box center [132, 308] width 75 height 22
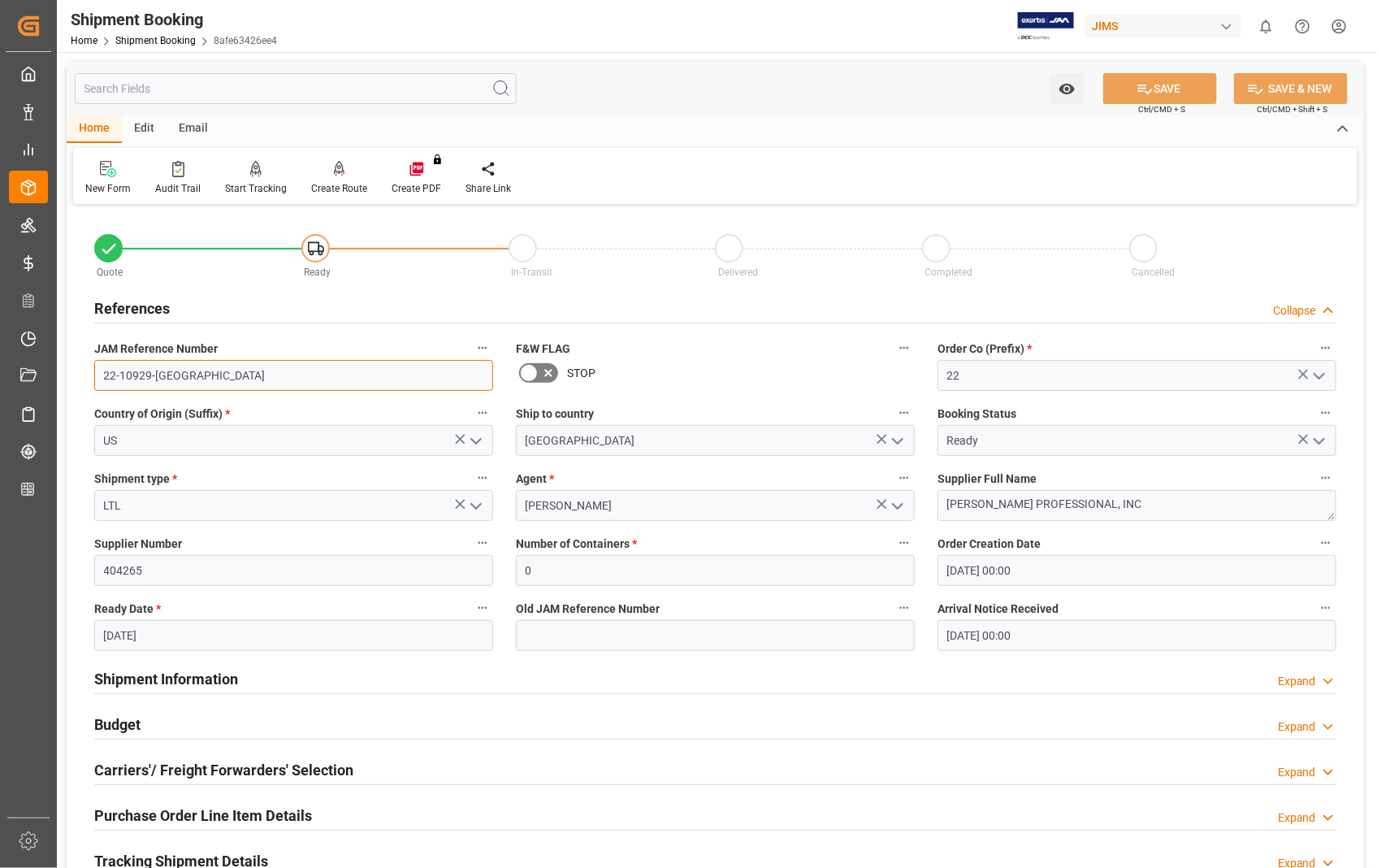
drag, startPoint x: 181, startPoint y: 377, endPoint x: 93, endPoint y: 375, distance: 88.0
click at [94, 375] on input "22-10929-US" at bounding box center [294, 375] width 399 height 31
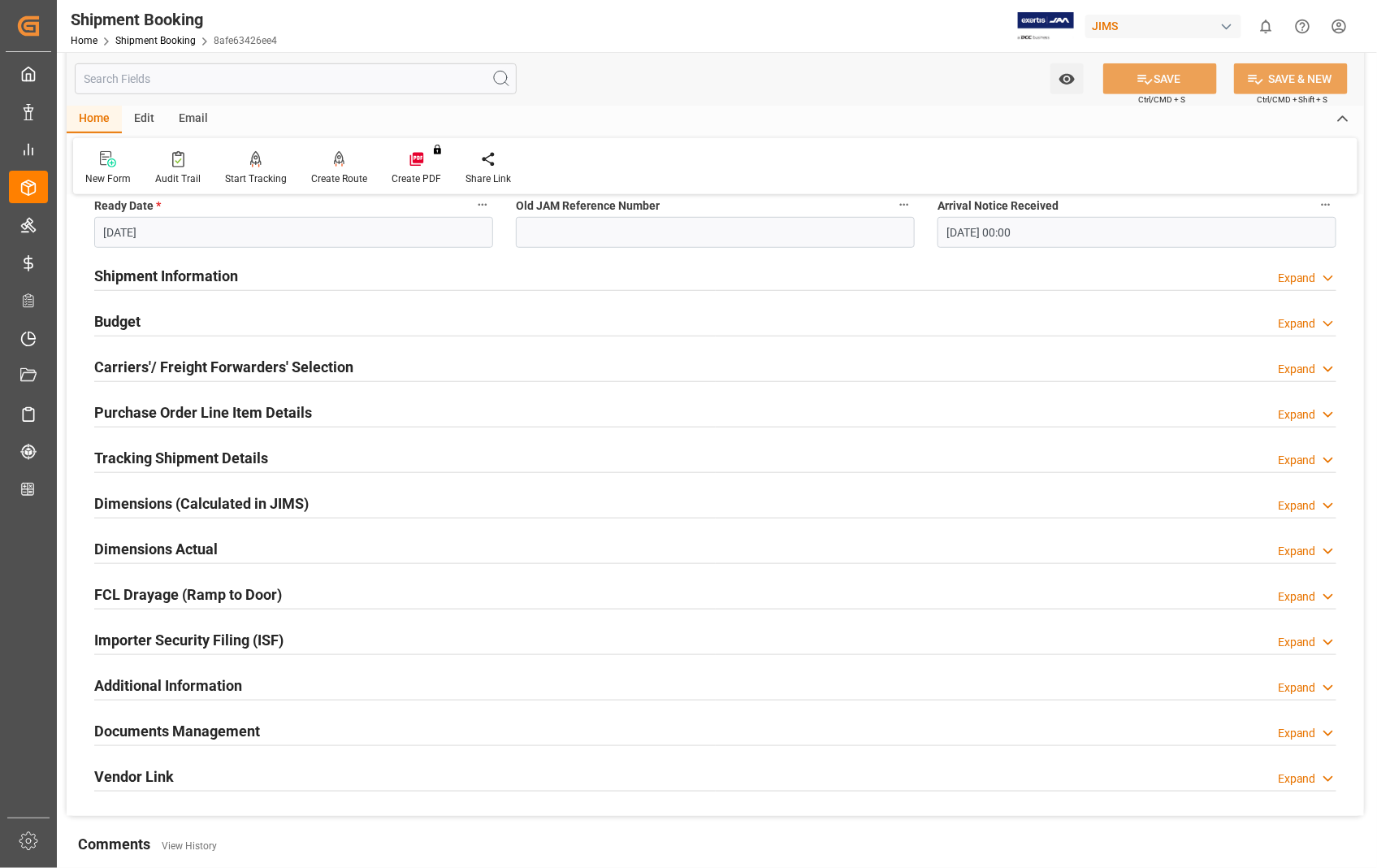
scroll to position [451, 0]
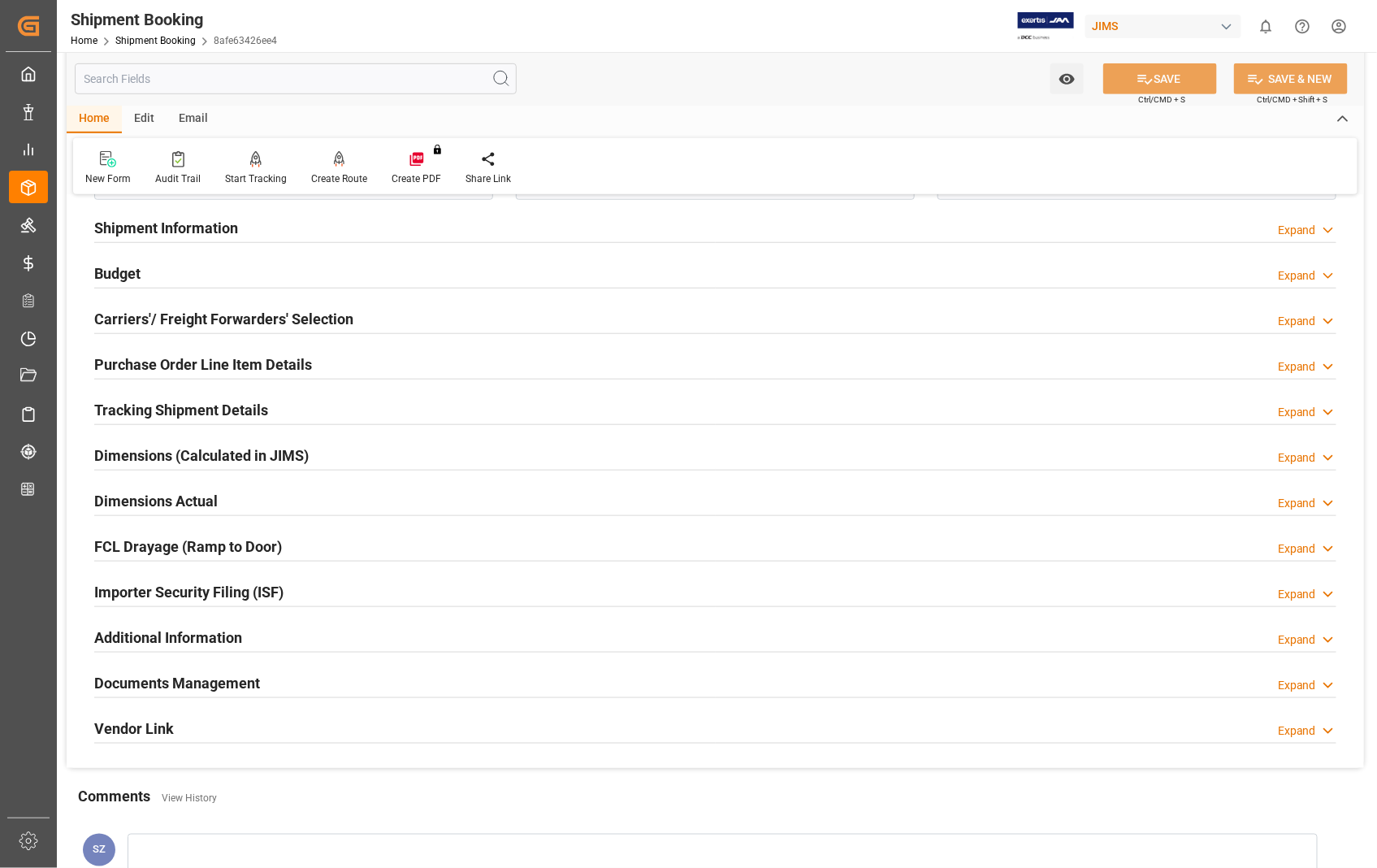
click at [217, 678] on h2 "Documents Management" at bounding box center [177, 683] width 166 height 22
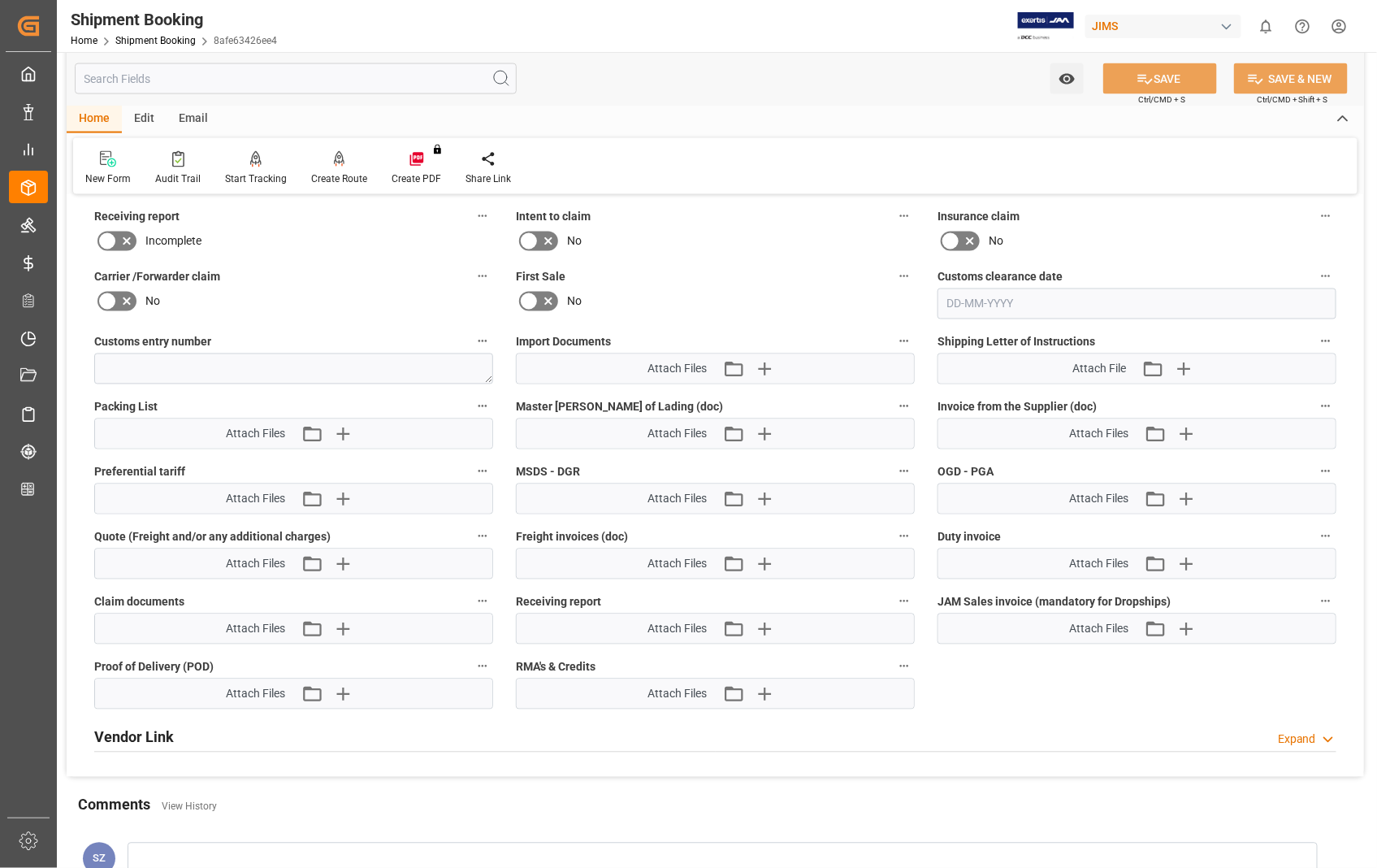
scroll to position [1083, 0]
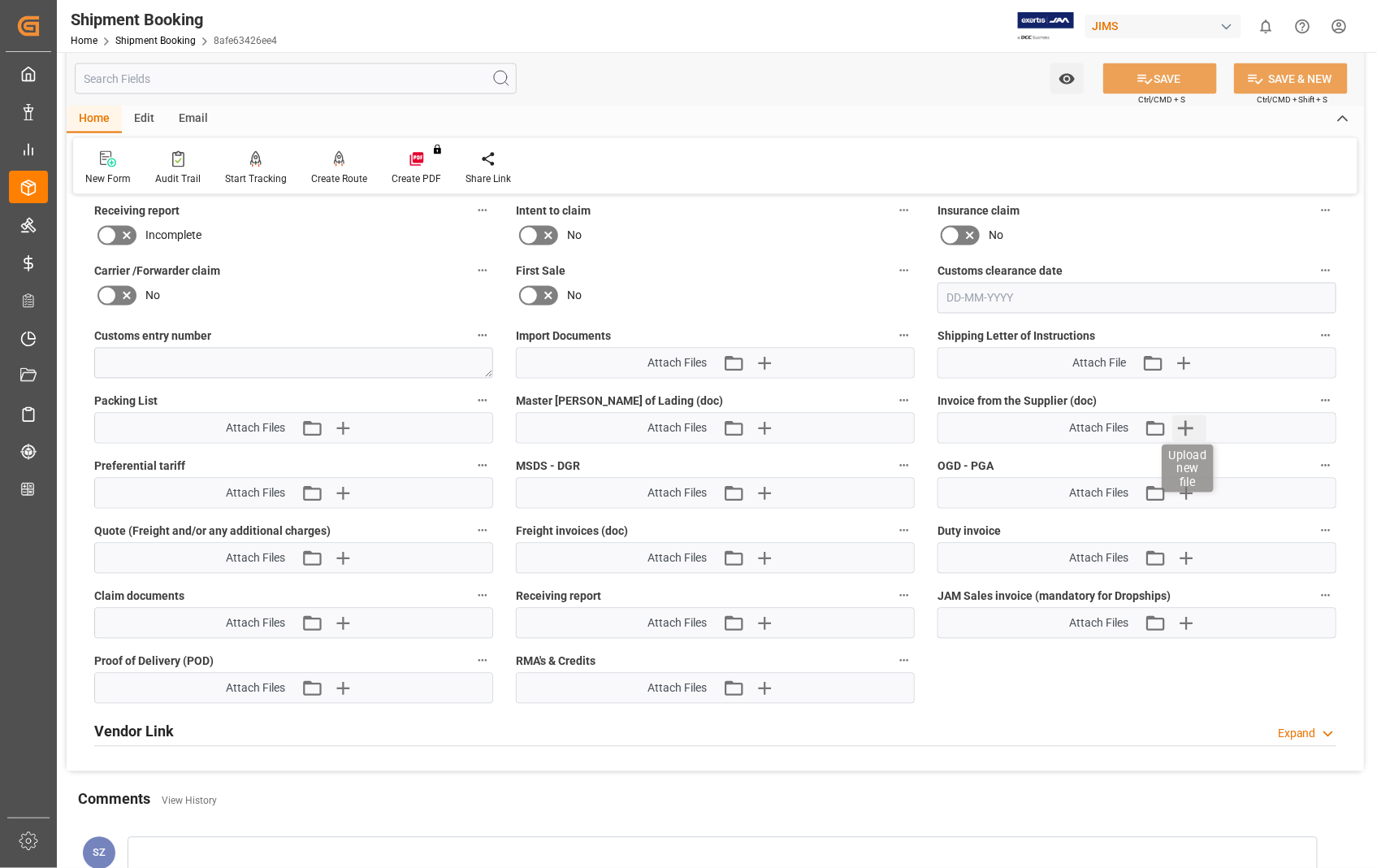
click at [1188, 421] on icon "button" at bounding box center [1187, 428] width 15 height 15
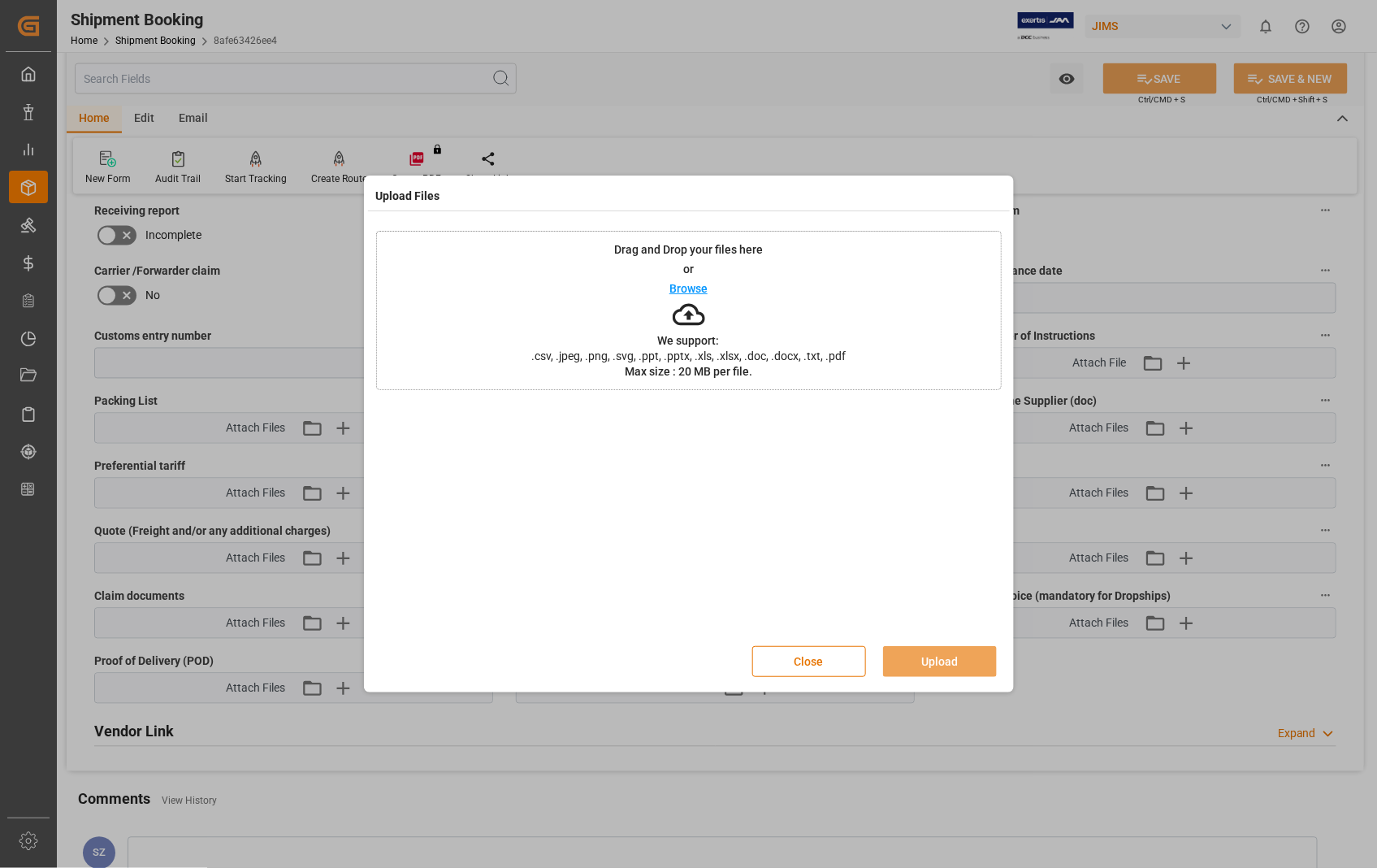
click at [682, 290] on p "Browse" at bounding box center [688, 288] width 39 height 12
click at [932, 663] on button "Upload" at bounding box center [940, 662] width 114 height 31
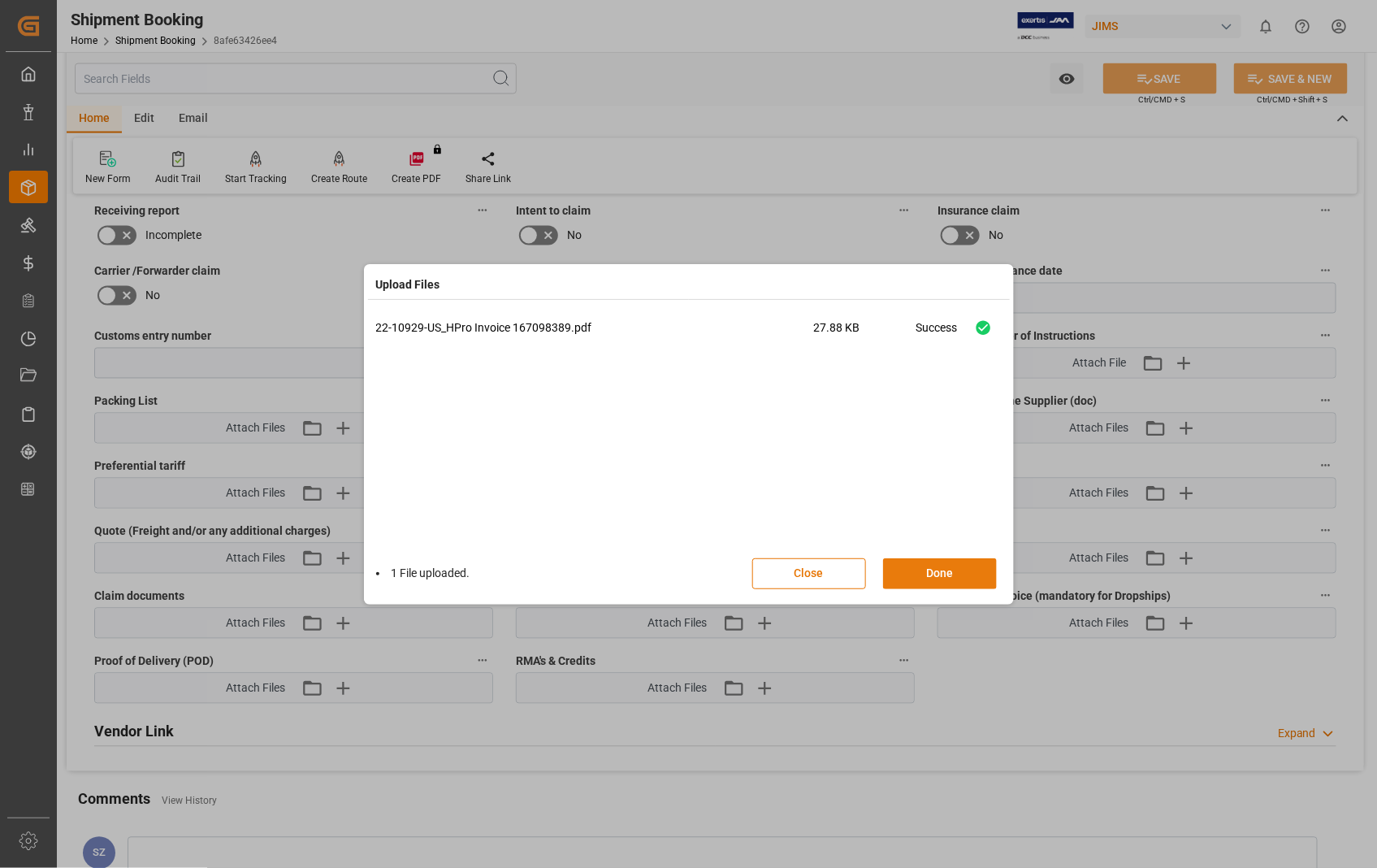
click at [920, 574] on button "Done" at bounding box center [940, 574] width 114 height 31
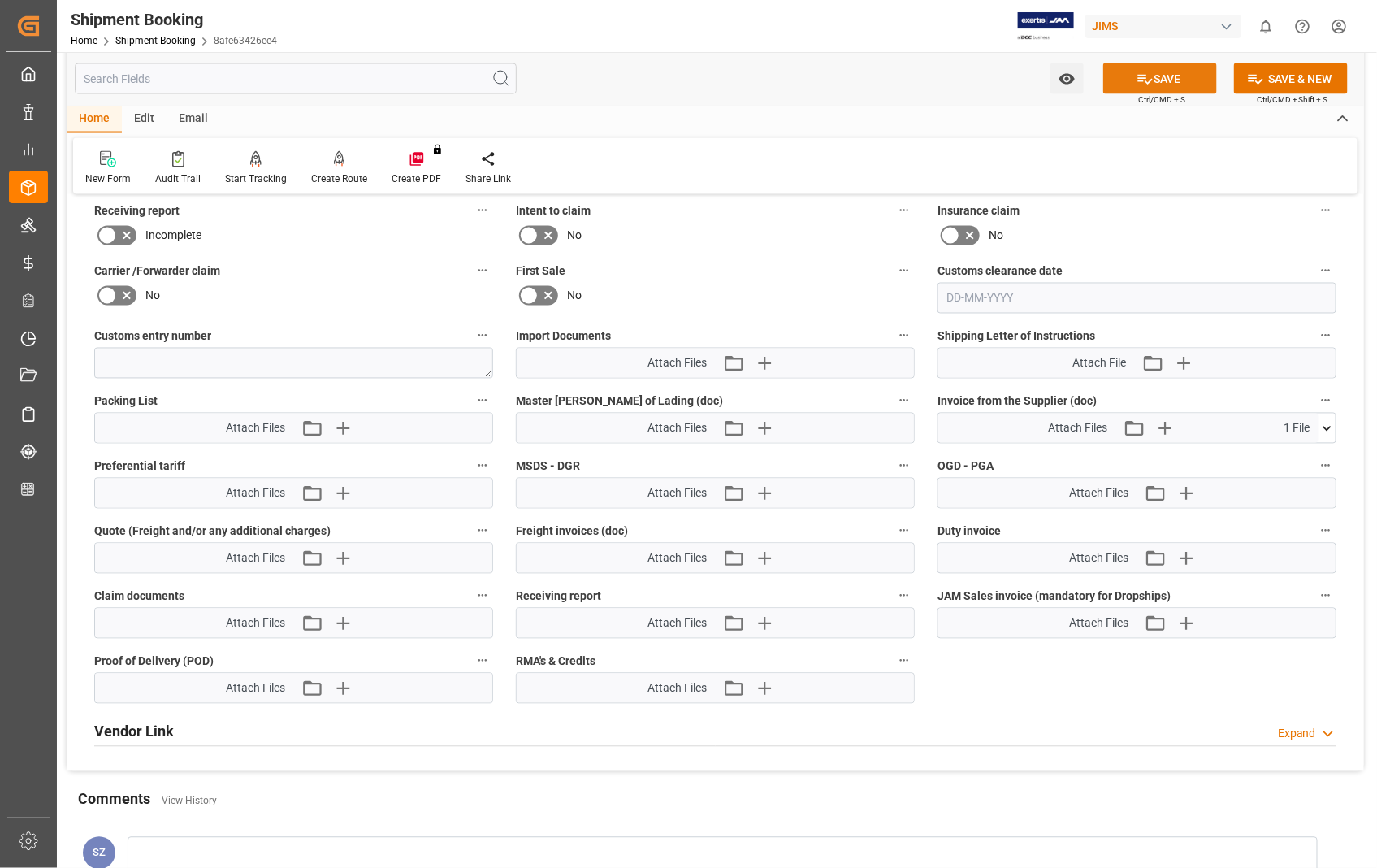
click at [1172, 83] on button "SAVE" at bounding box center [1160, 79] width 114 height 31
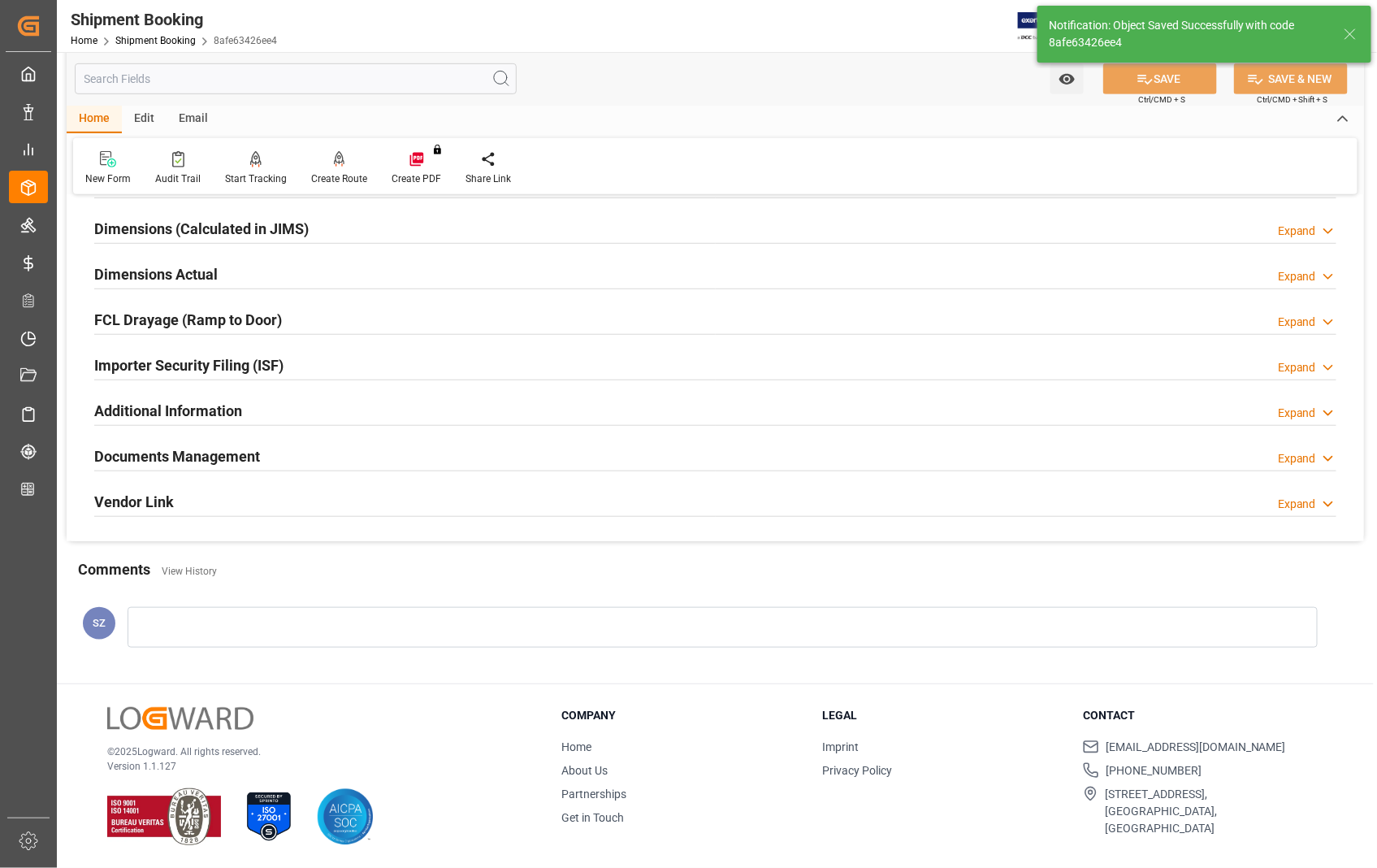
scroll to position [353, 0]
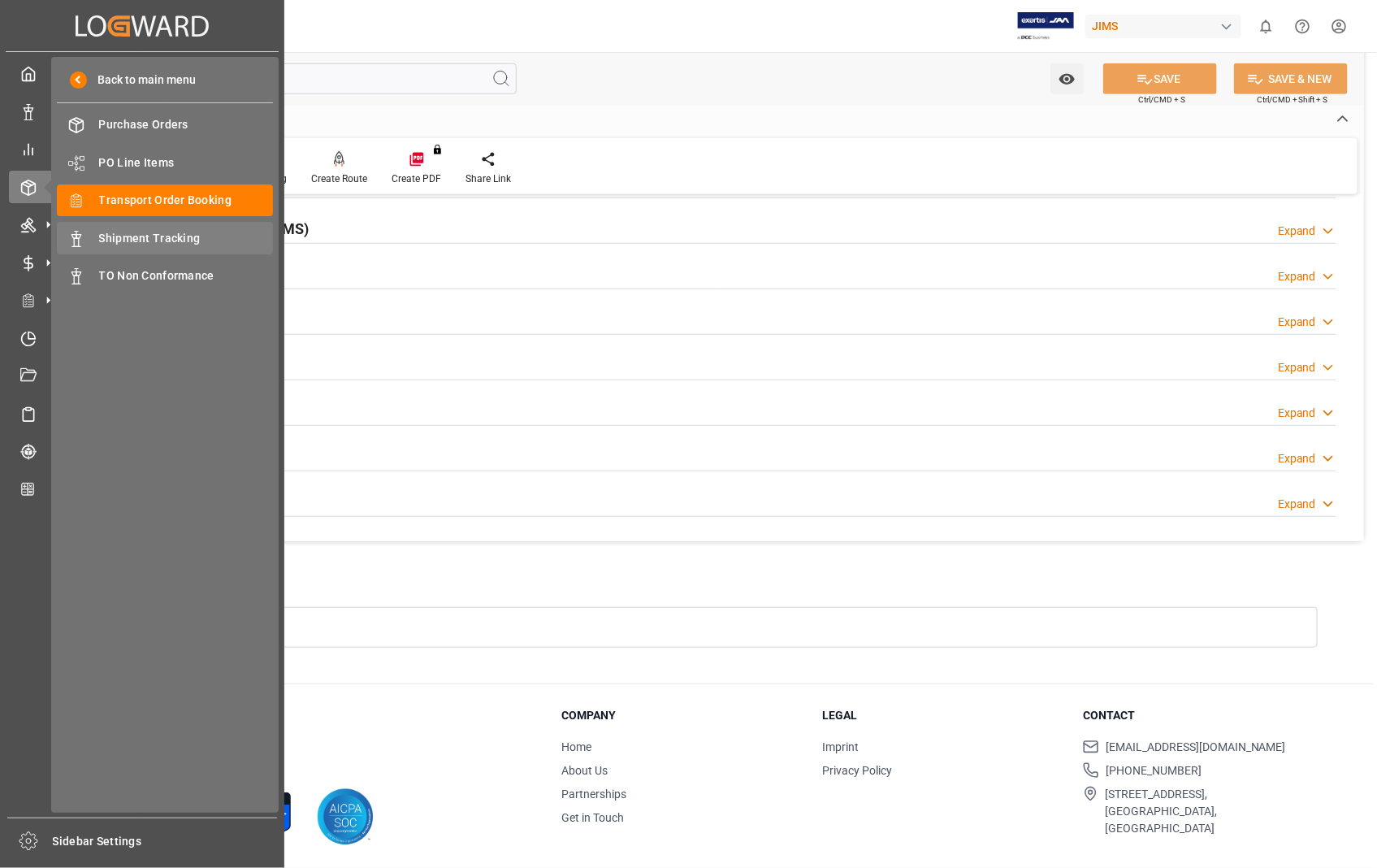
click at [184, 240] on span "Shipment Tracking" at bounding box center [186, 238] width 175 height 17
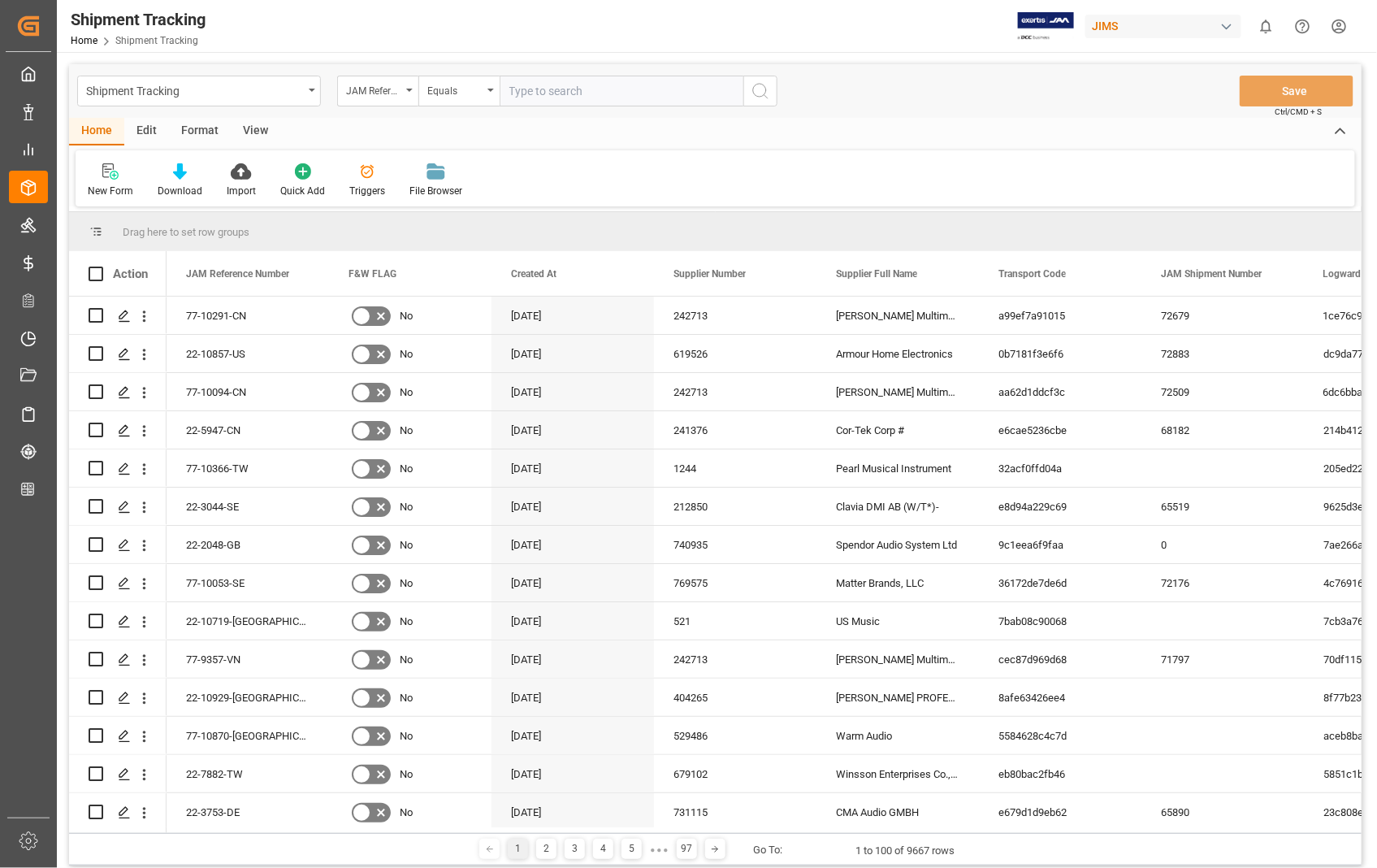
click at [602, 86] on input "text" at bounding box center [622, 91] width 244 height 31
click at [123, 697] on icon "Press SPACE to select this row." at bounding box center [124, 697] width 13 height 13
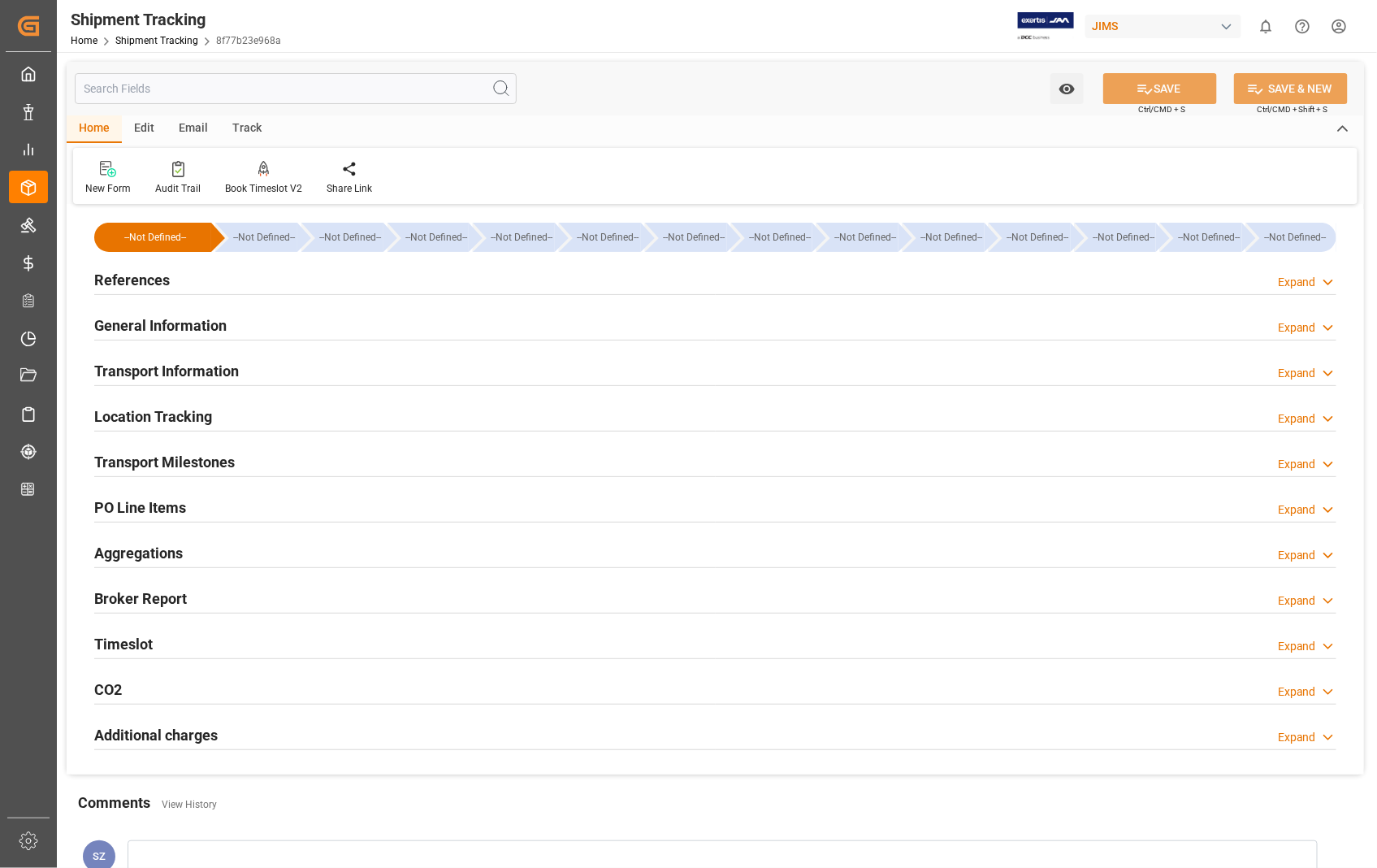
click at [128, 280] on h2 "References" at bounding box center [132, 280] width 75 height 22
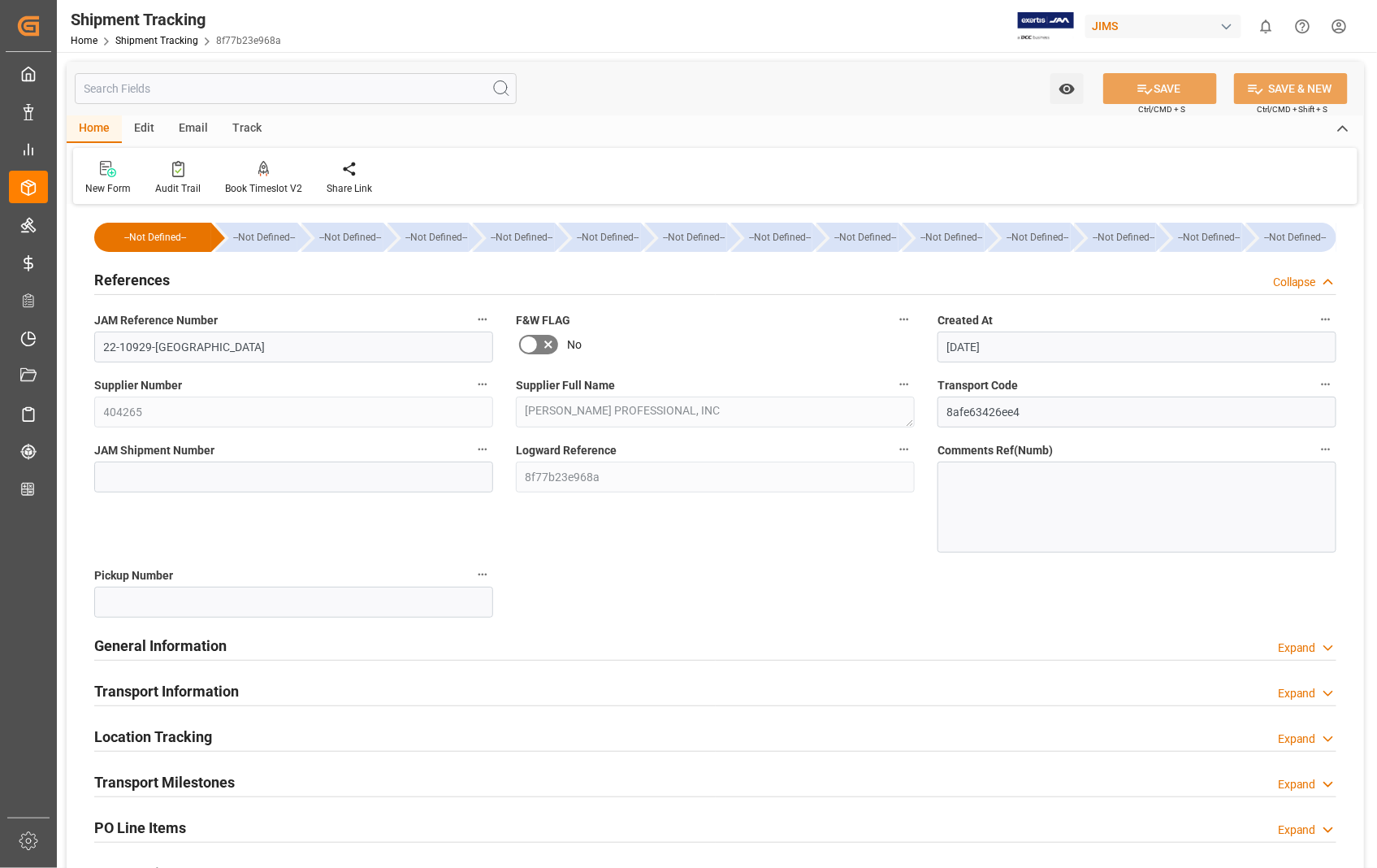
click at [128, 280] on h2 "References" at bounding box center [132, 280] width 75 height 22
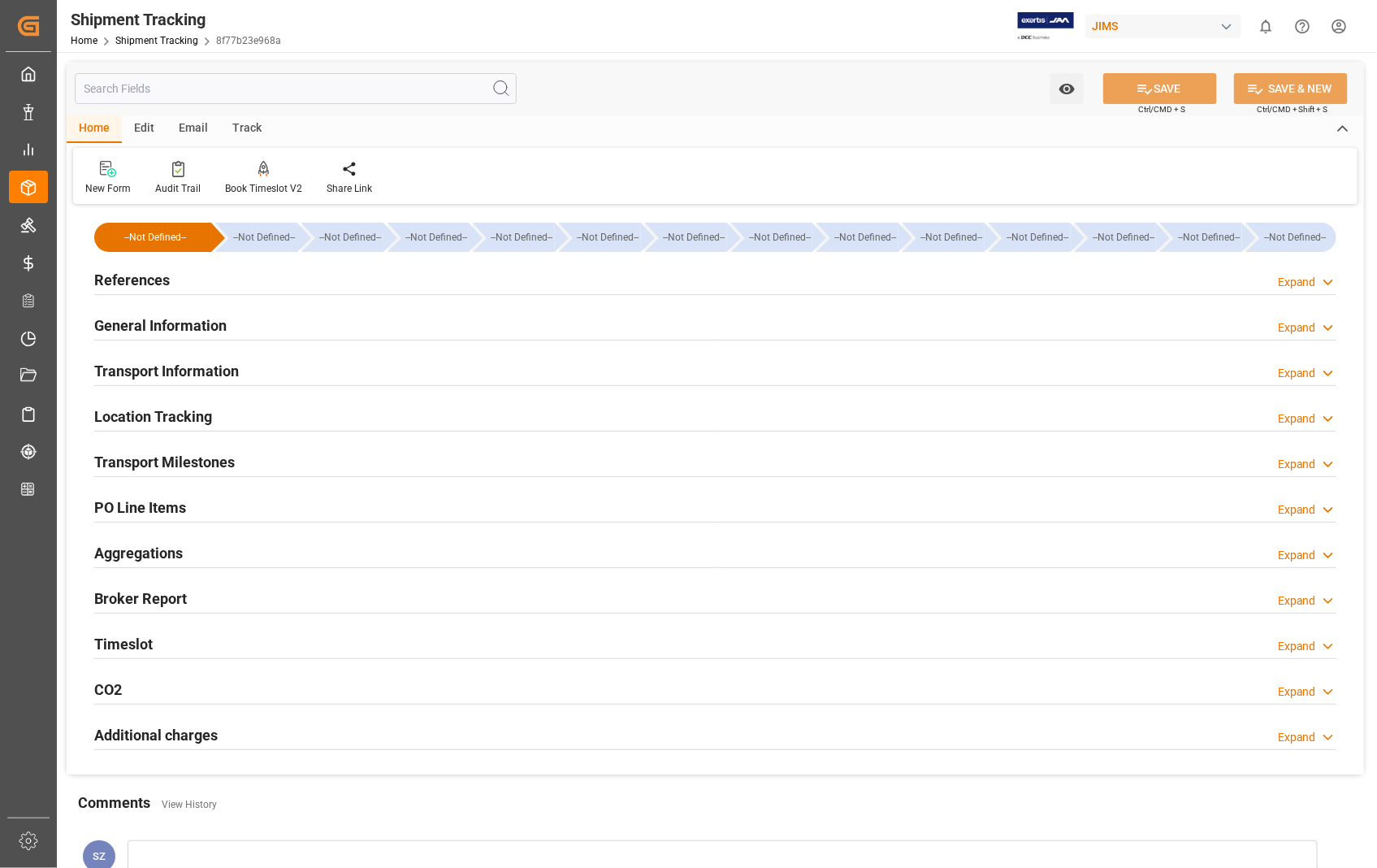
click at [133, 278] on h2 "References" at bounding box center [132, 280] width 75 height 22
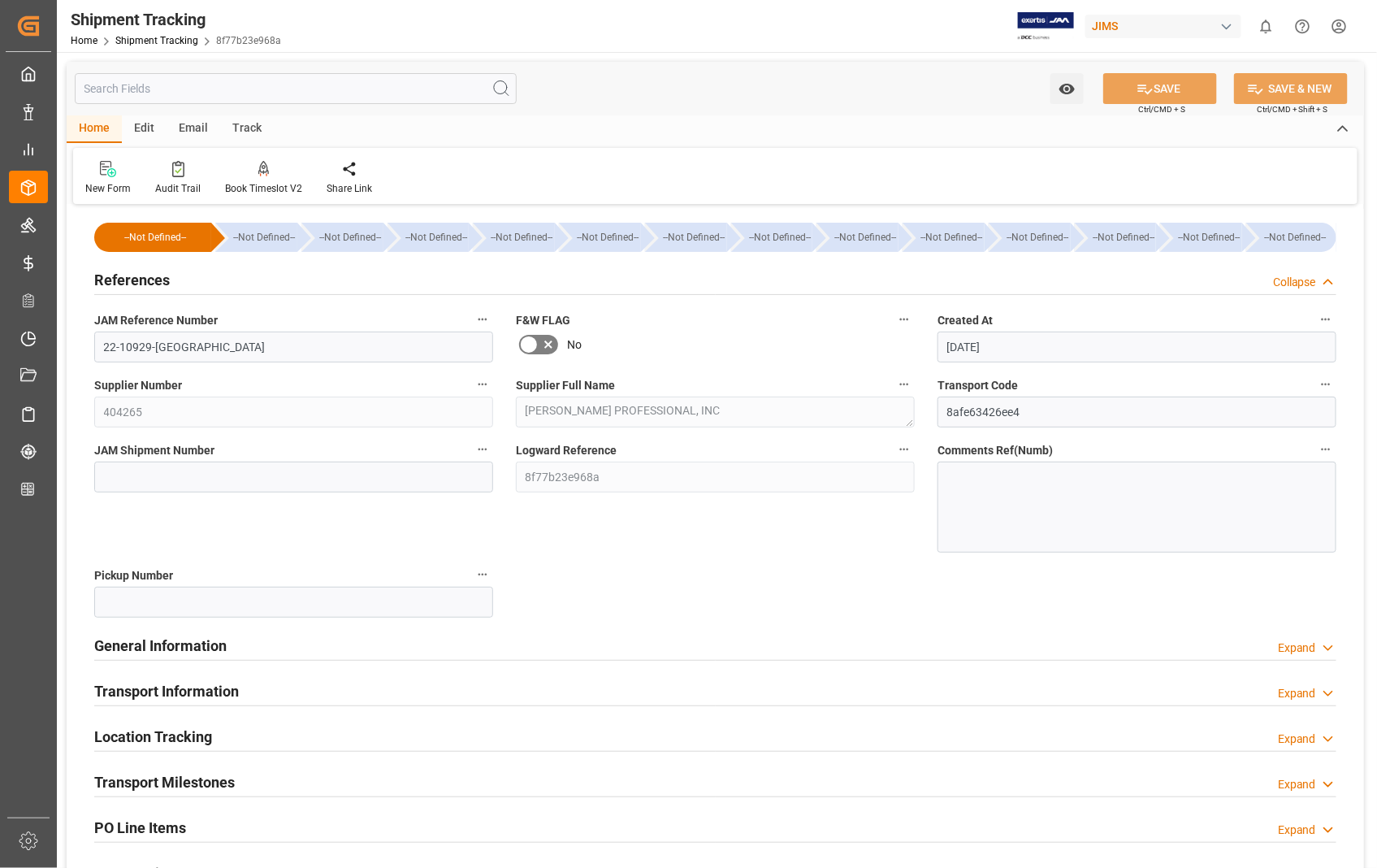
click at [133, 278] on h2 "References" at bounding box center [132, 280] width 75 height 22
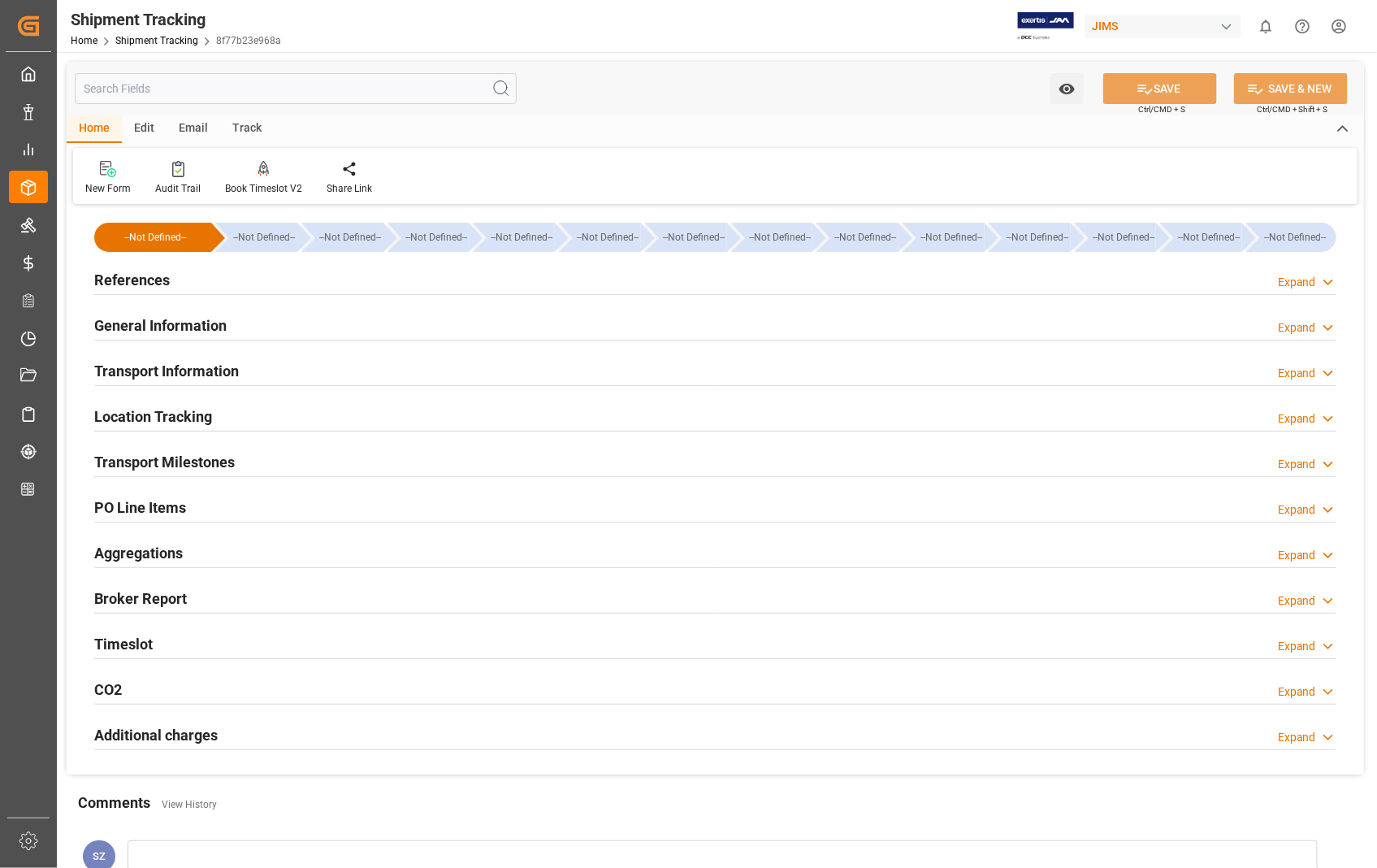
click at [163, 371] on h2 "Transport Information" at bounding box center [166, 371] width 145 height 22
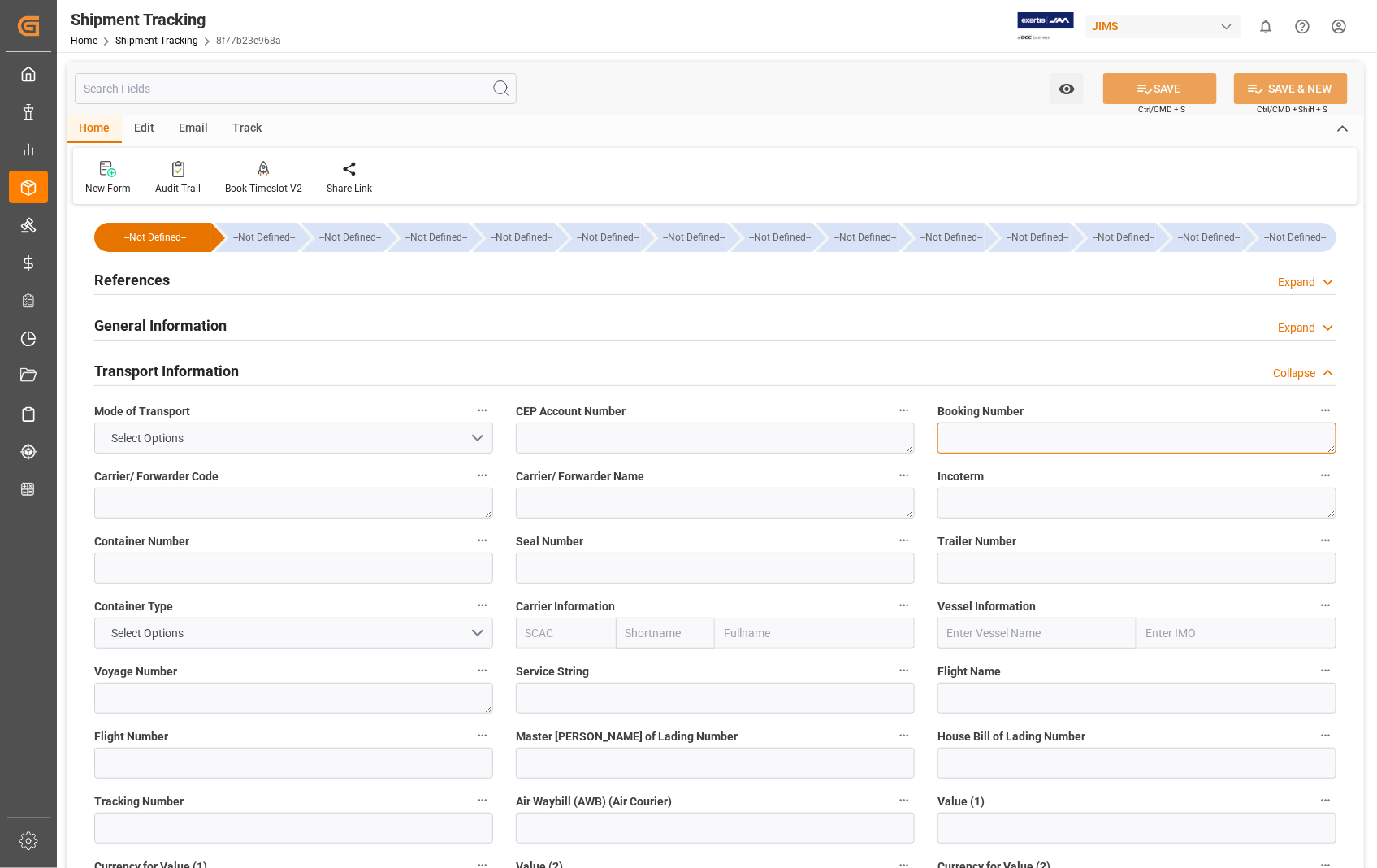
click at [998, 445] on textarea at bounding box center [1137, 438] width 399 height 31
paste textarea "1Z786Y190304433352"
type textarea "1Z786Y190304433352"
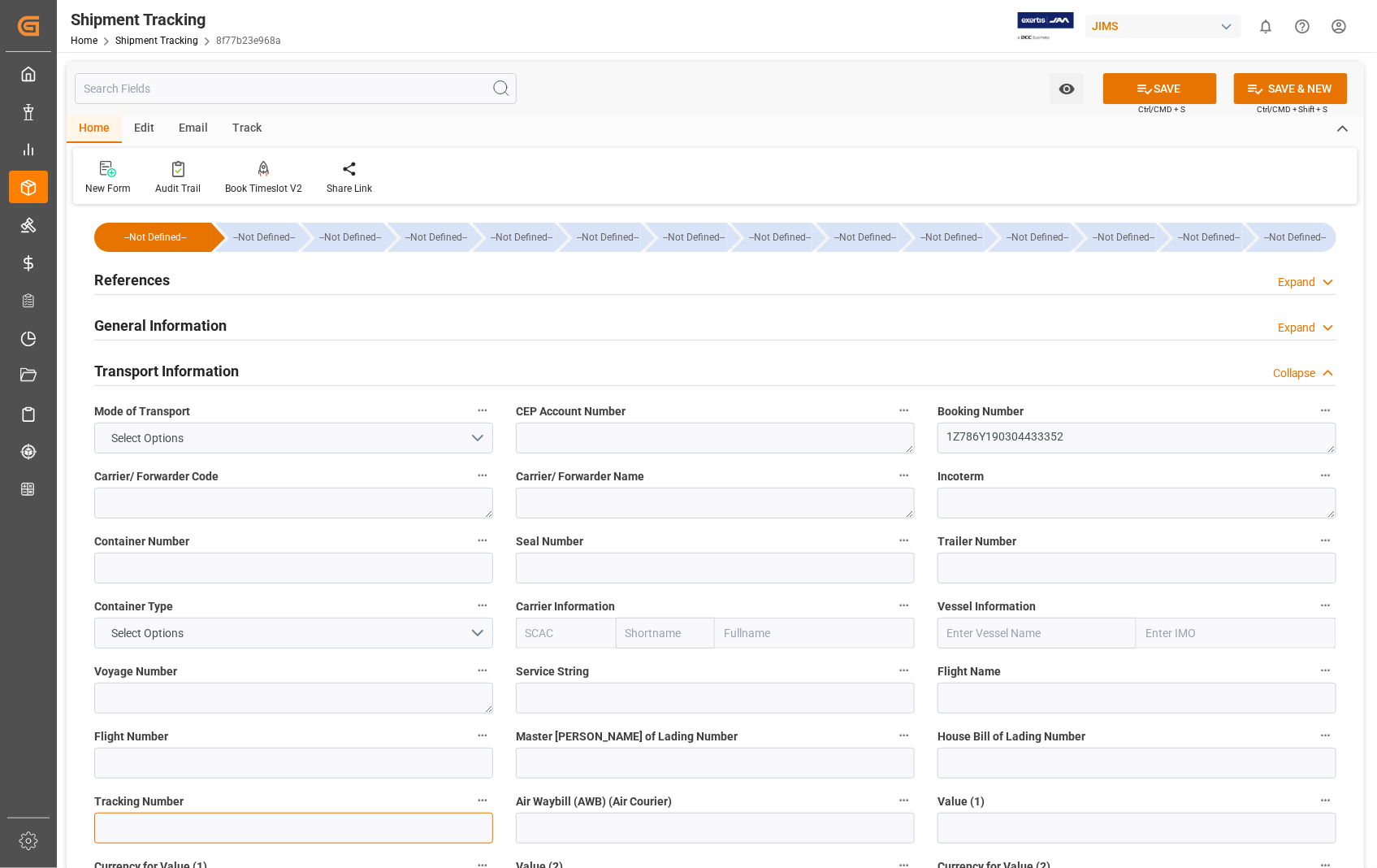
click at [185, 829] on input at bounding box center [294, 828] width 399 height 31
paste input "1Z786Y190304433352"
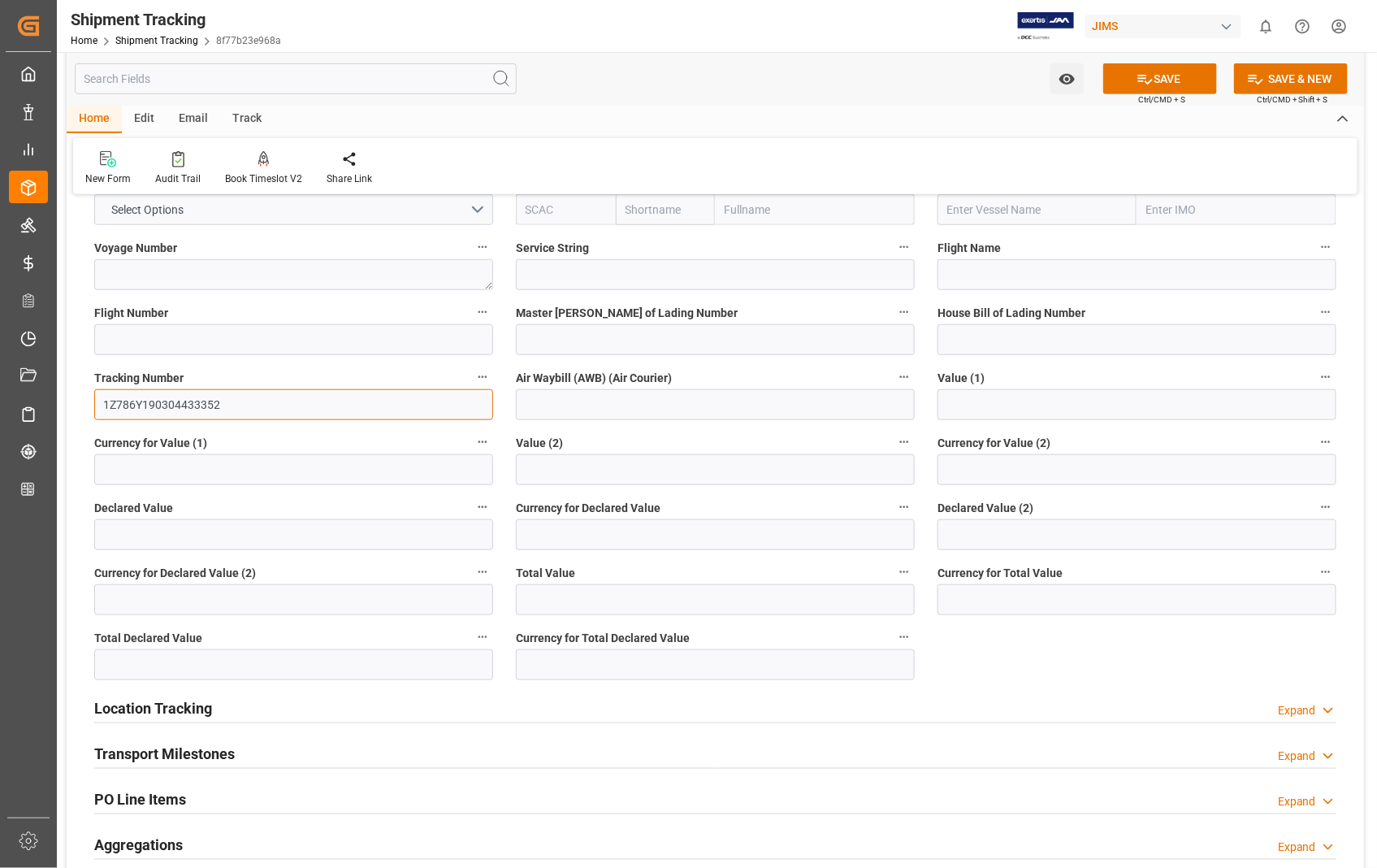
scroll to position [541, 0]
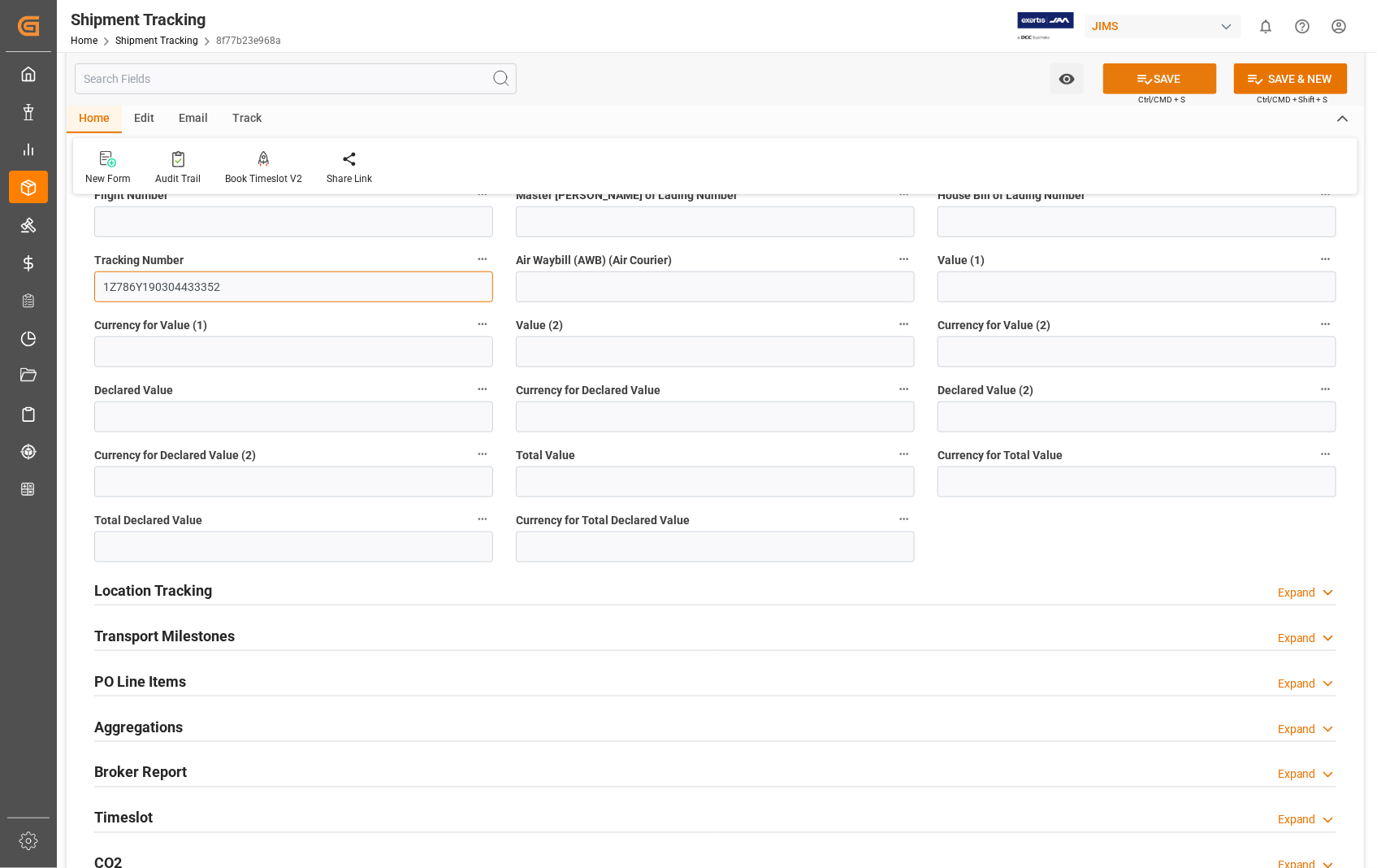
type input "1Z786Y190304433352"
click at [1168, 69] on button "SAVE" at bounding box center [1160, 79] width 114 height 31
click at [179, 638] on h2 "Transport Milestones" at bounding box center [164, 636] width 141 height 22
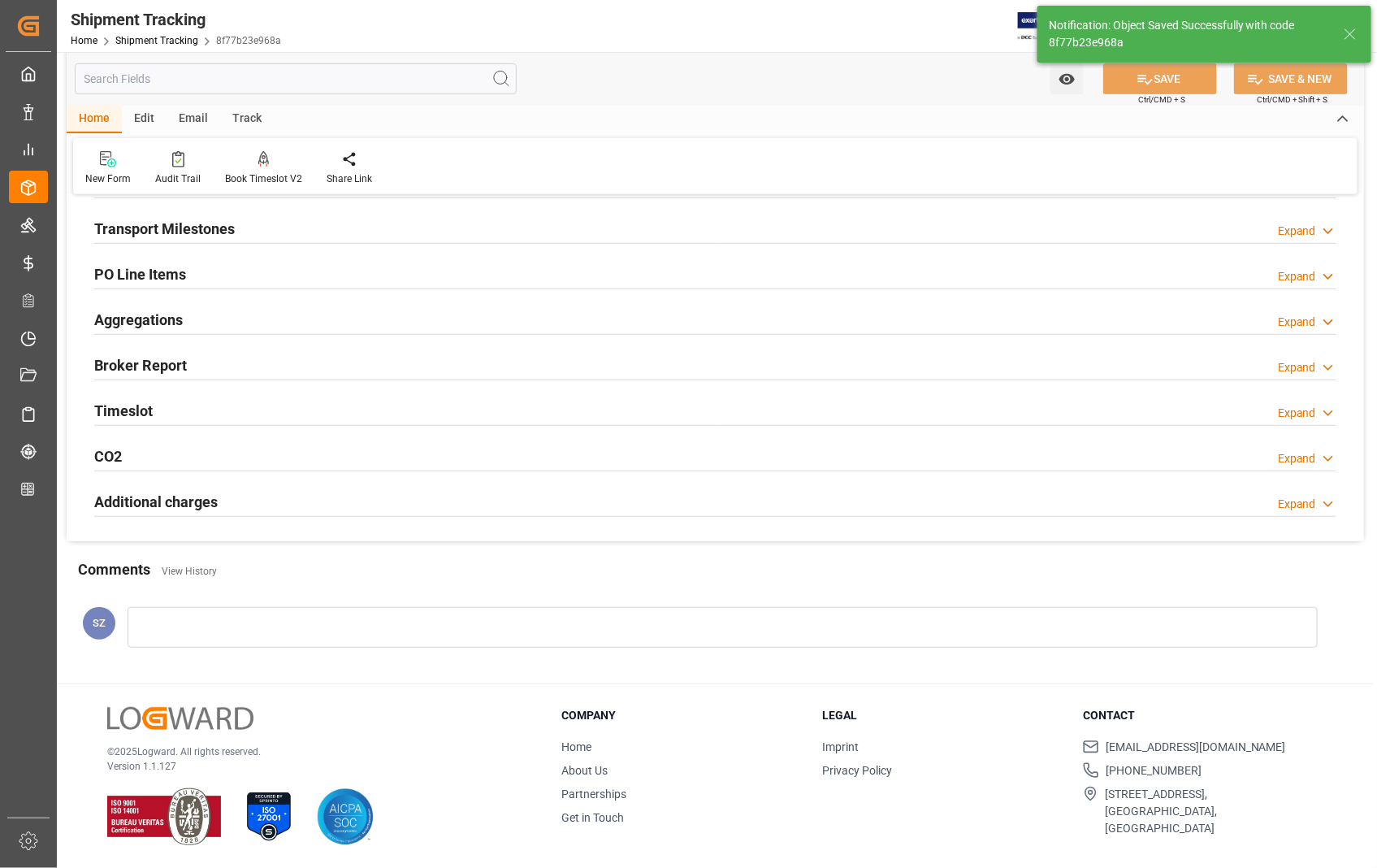
scroll to position [0, 0]
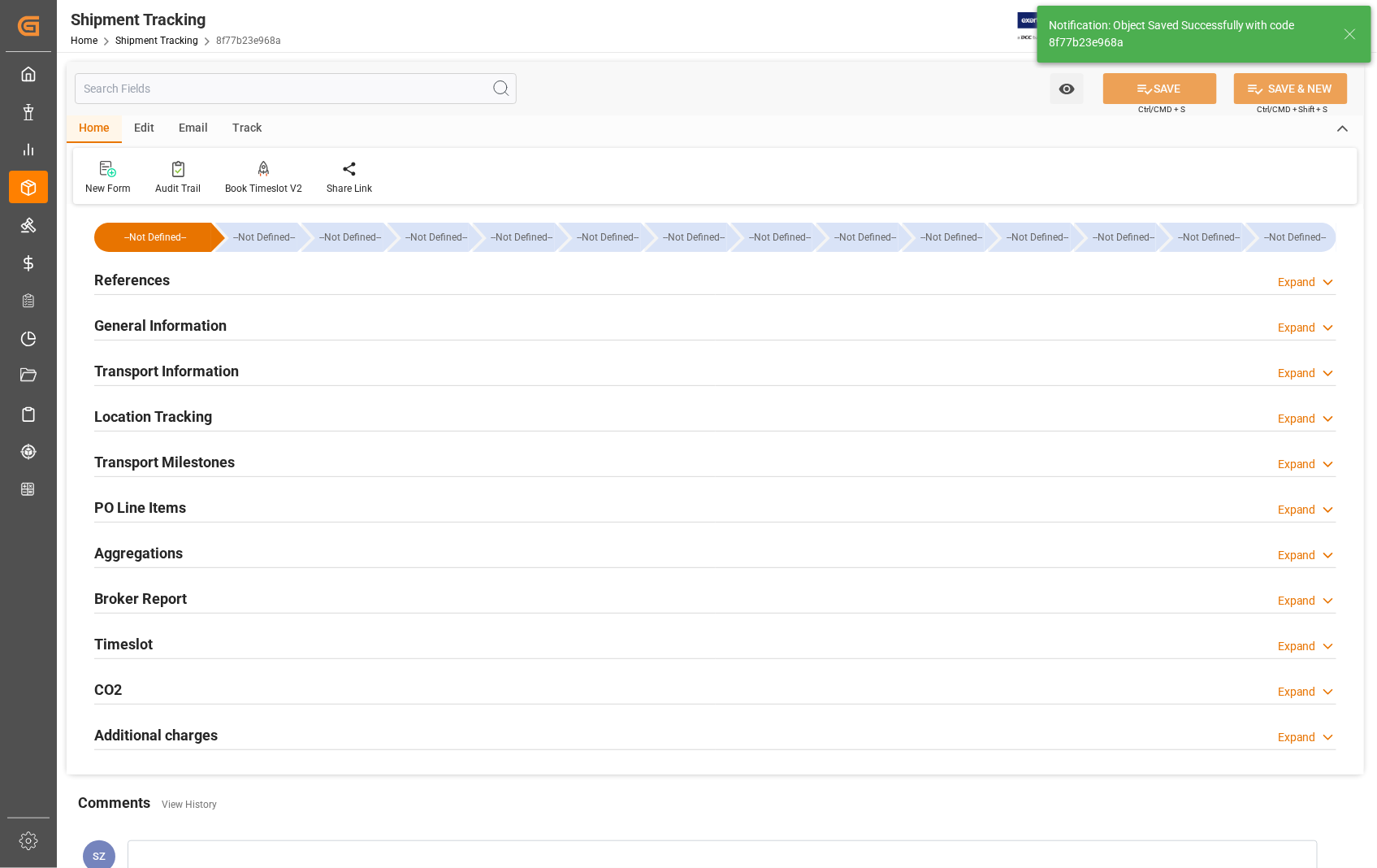
click at [189, 460] on h2 "Transport Milestones" at bounding box center [164, 461] width 141 height 22
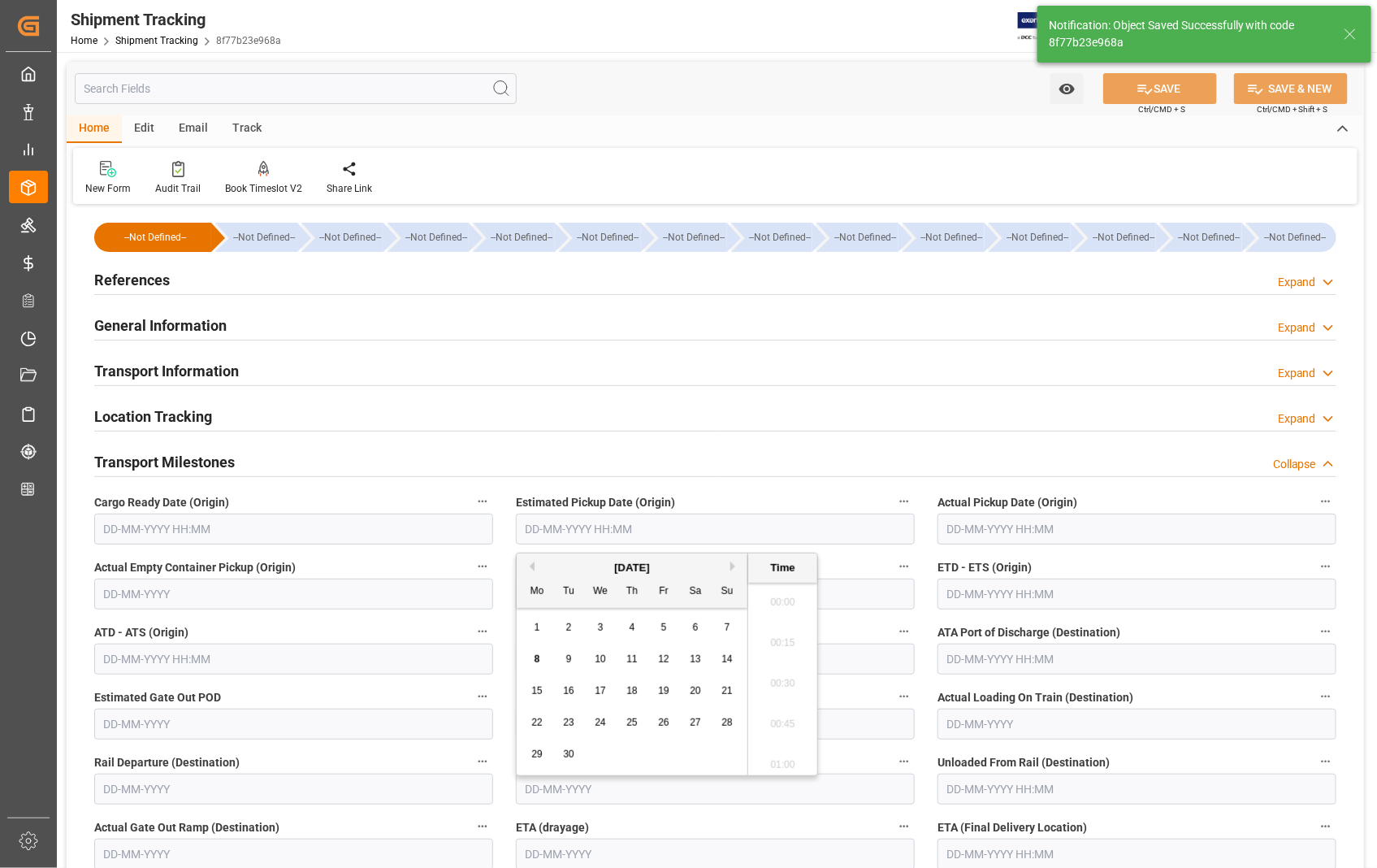
click at [670, 526] on input "text" at bounding box center [715, 529] width 399 height 31
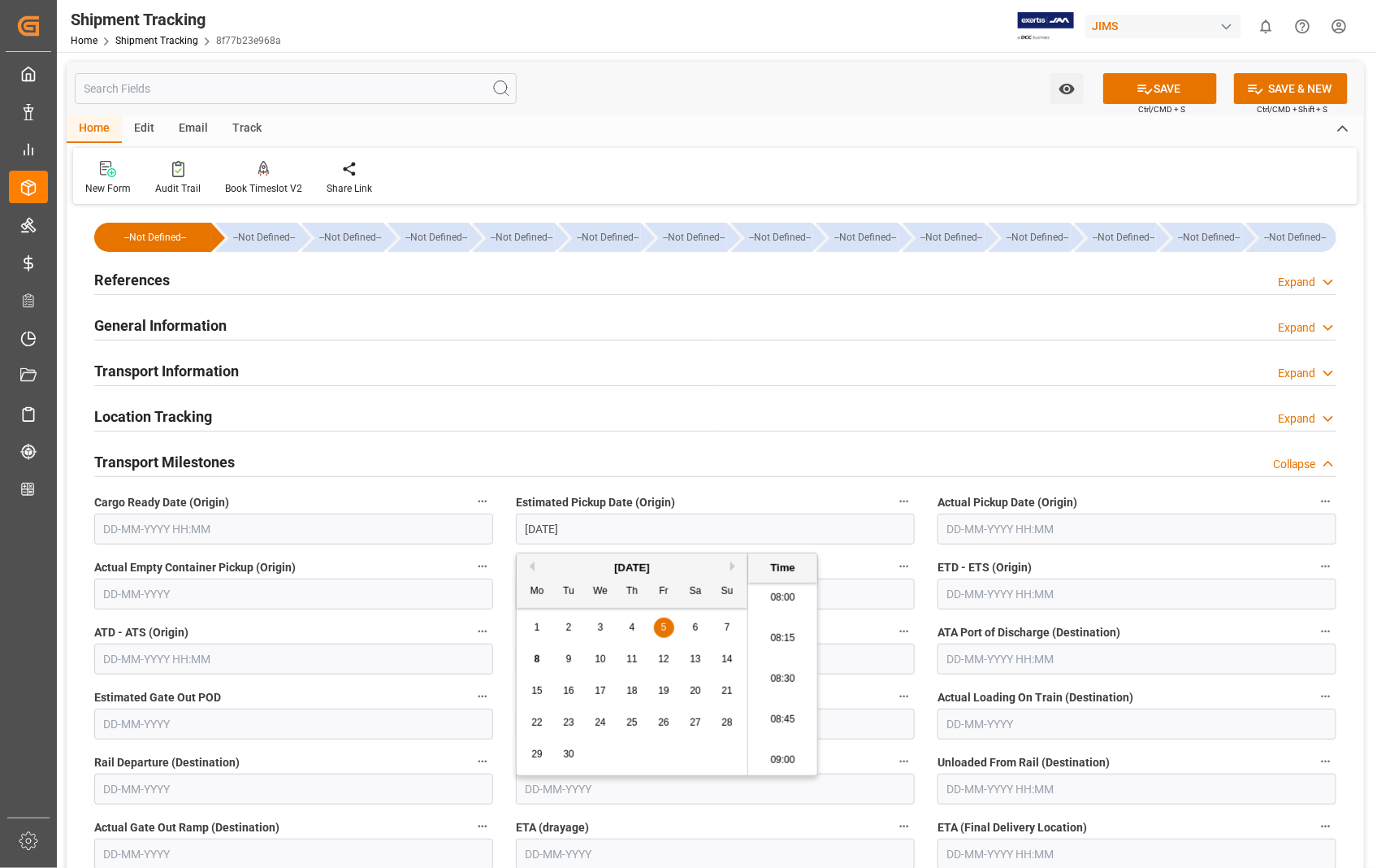
type input "[DATE] 00:00"
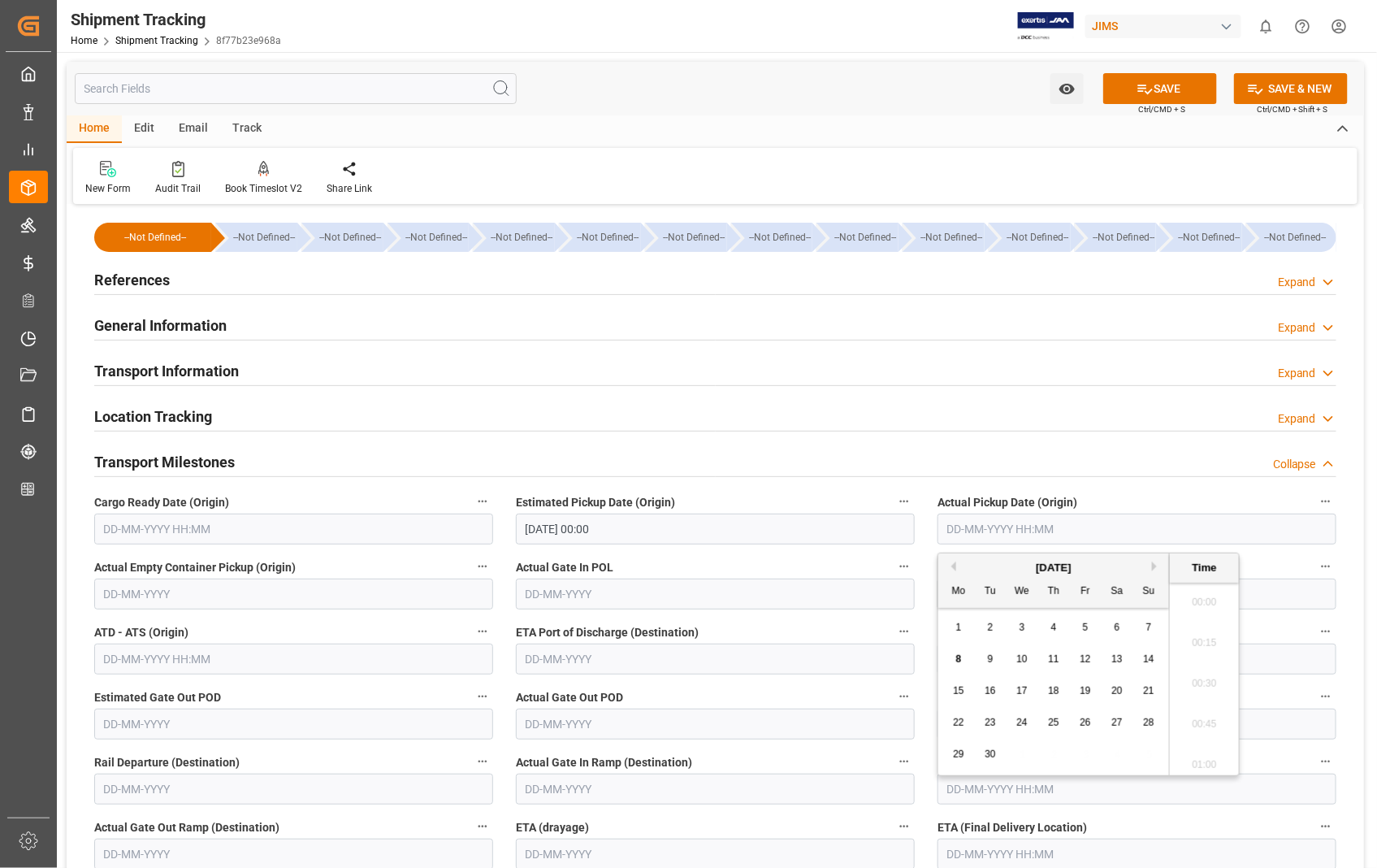
click at [973, 533] on input "text" at bounding box center [1137, 529] width 399 height 31
type input "[DATE] 00:00"
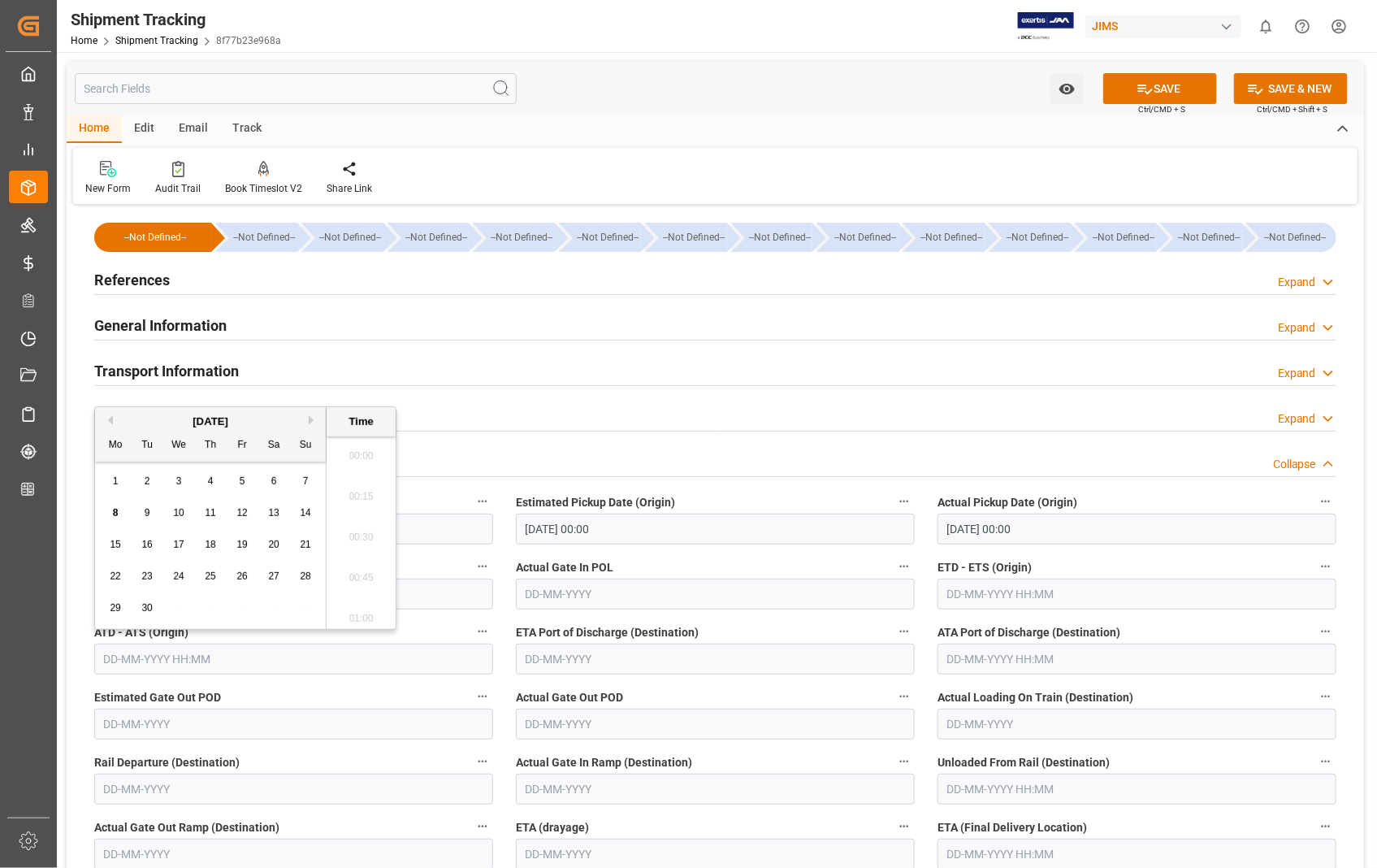
click at [219, 660] on input "text" at bounding box center [294, 659] width 399 height 31
type input "[DATE] 00:00"
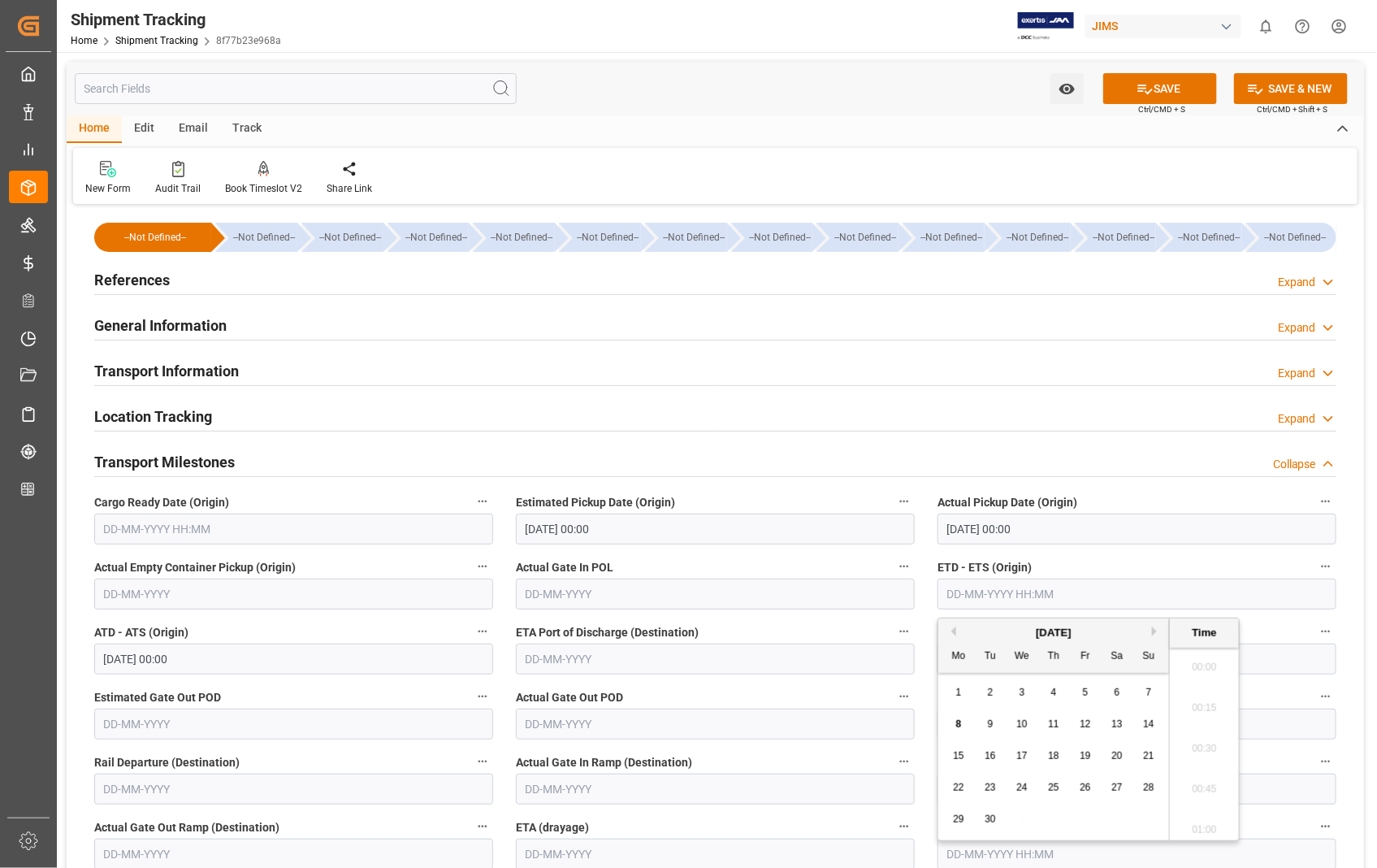
click at [1027, 587] on input "text" at bounding box center [1137, 594] width 399 height 31
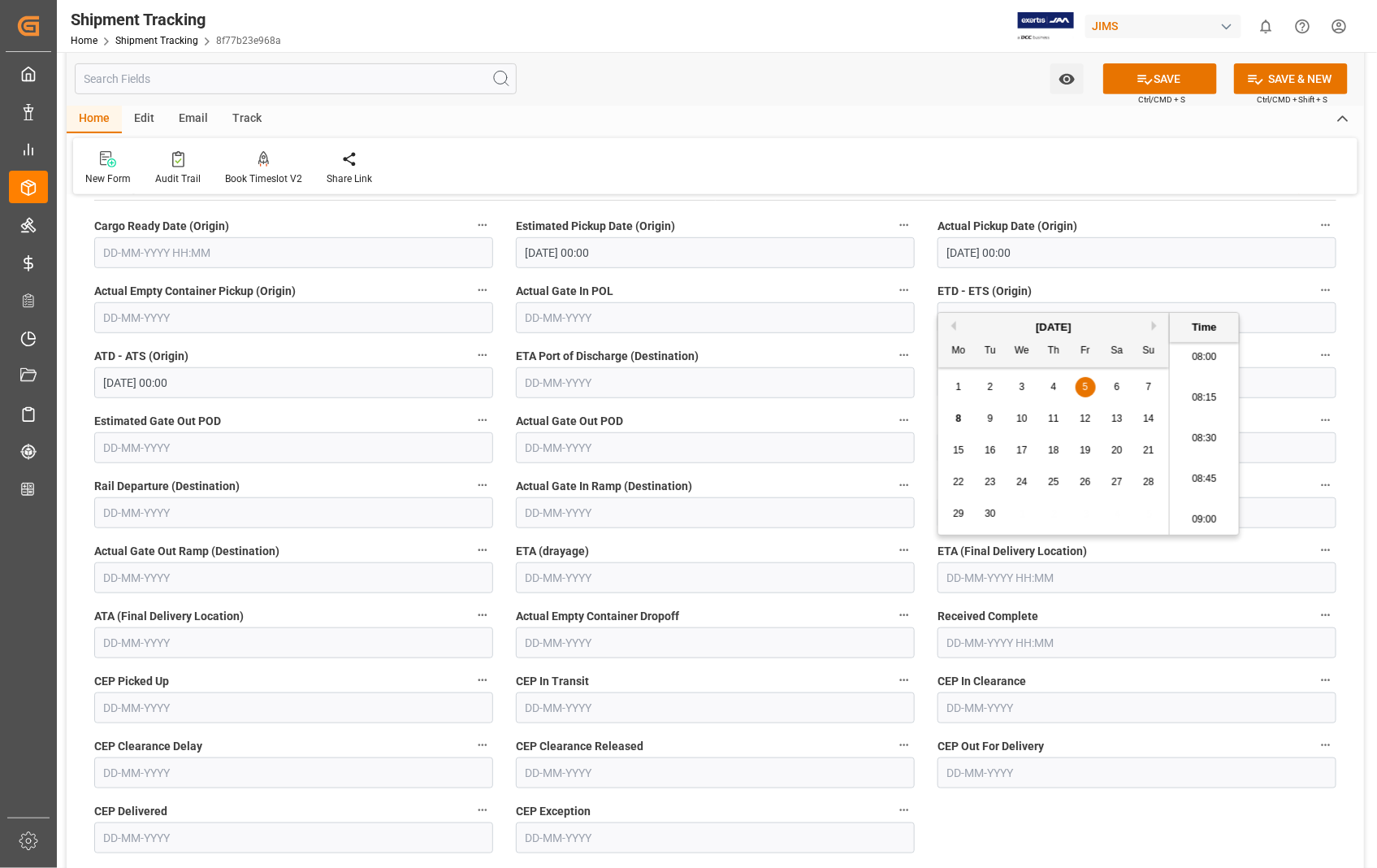
scroll to position [361, 0]
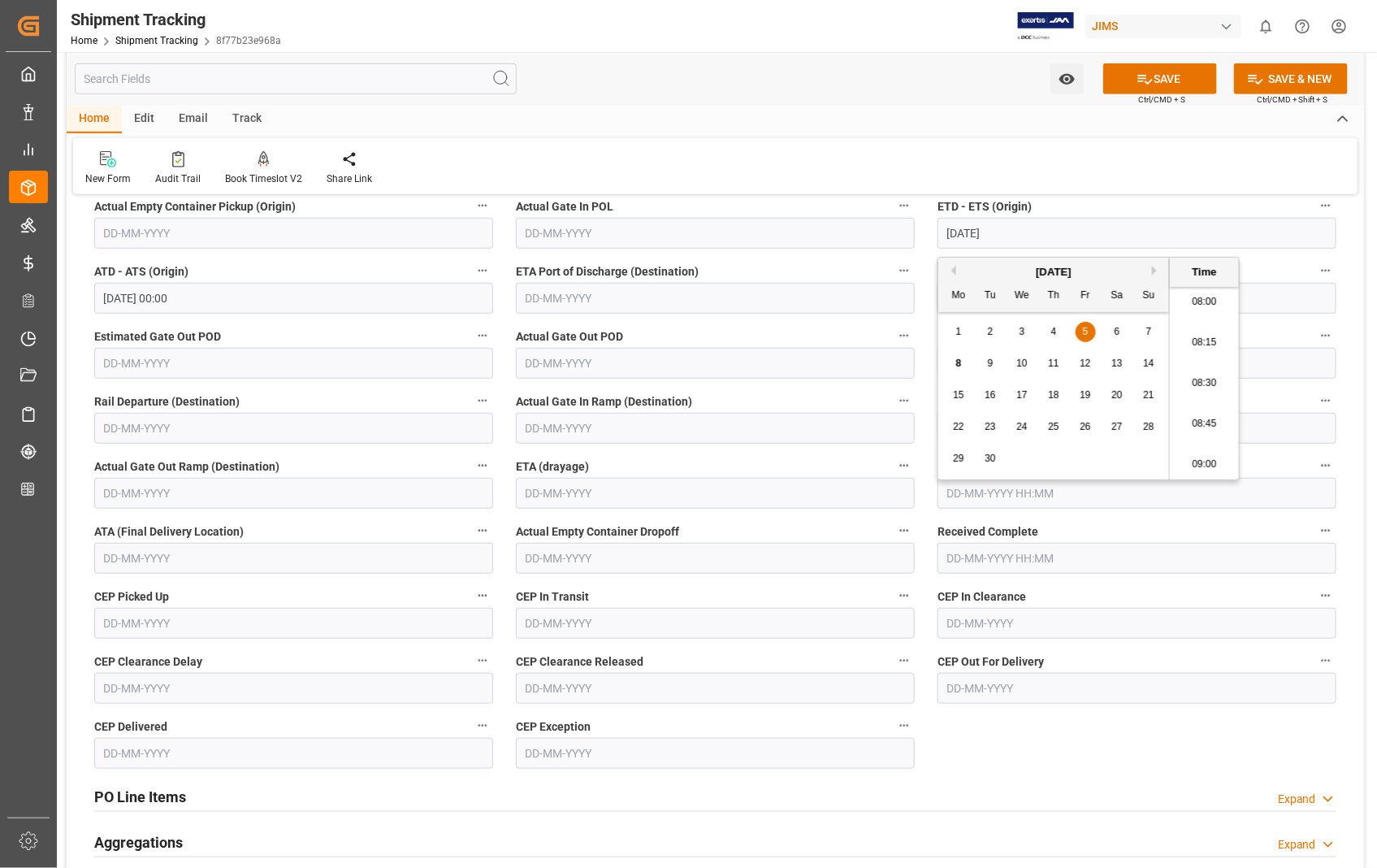
type input "[DATE] 00:00"
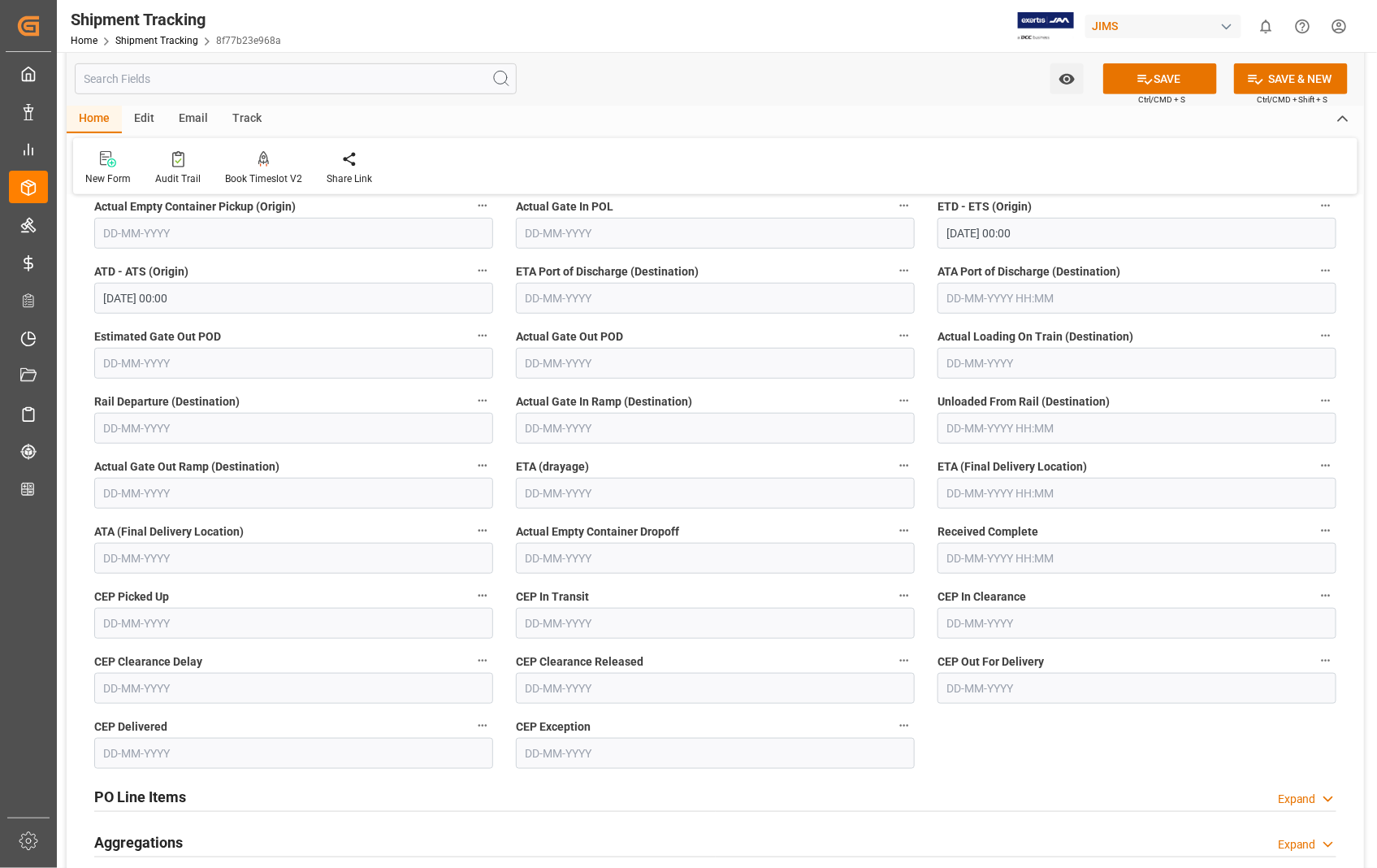
click at [833, 525] on label "Actual Empty Container Dropoff" at bounding box center [715, 530] width 399 height 22
click at [894, 525] on button "Actual Empty Container Dropoff" at bounding box center [905, 530] width 22 height 22
click at [1106, 488] on div at bounding box center [688, 434] width 1377 height 868
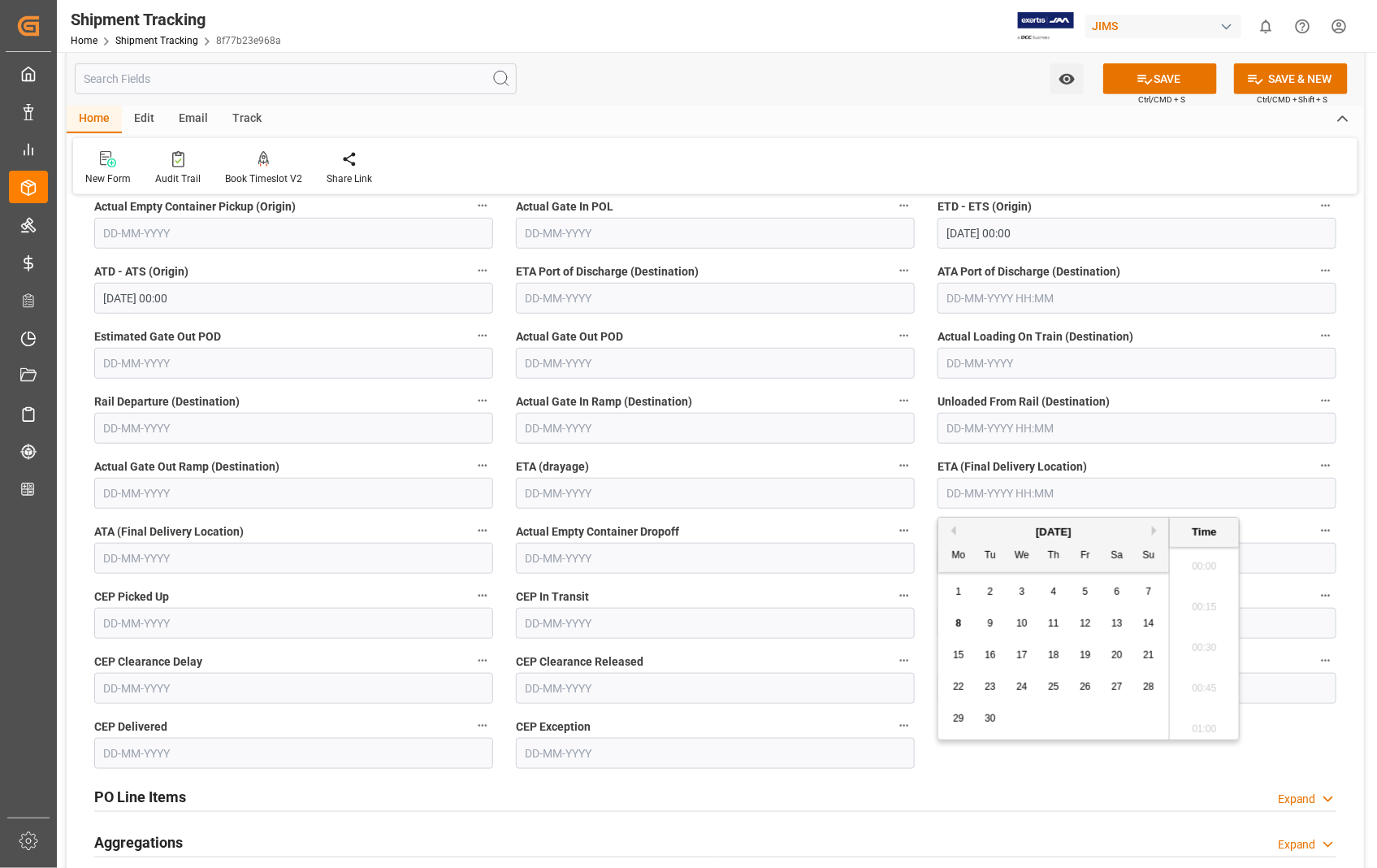
click at [1087, 488] on input "text" at bounding box center [1137, 493] width 399 height 31
type input "[DATE] 00:00"
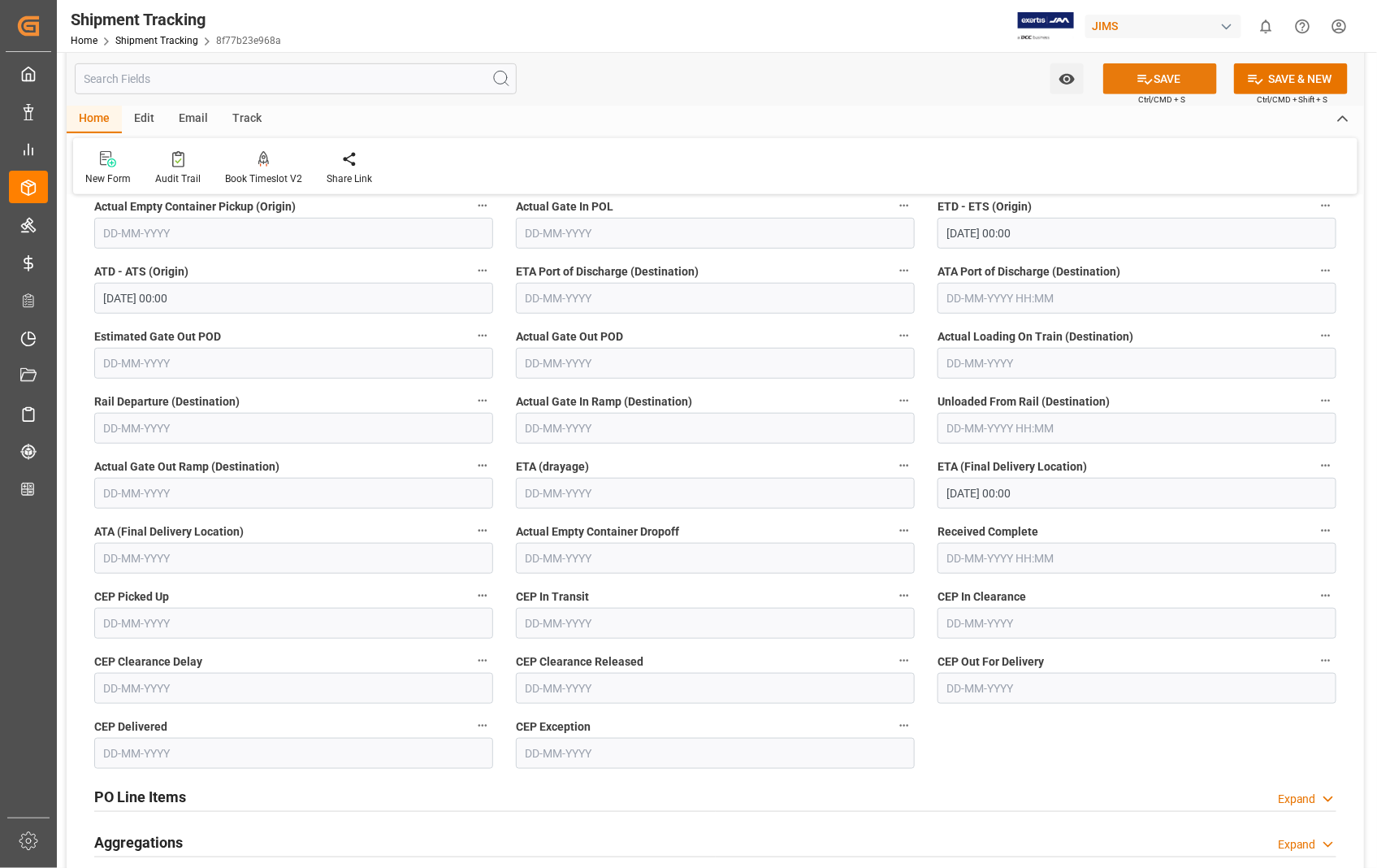
click at [1172, 79] on button "SAVE" at bounding box center [1160, 79] width 114 height 31
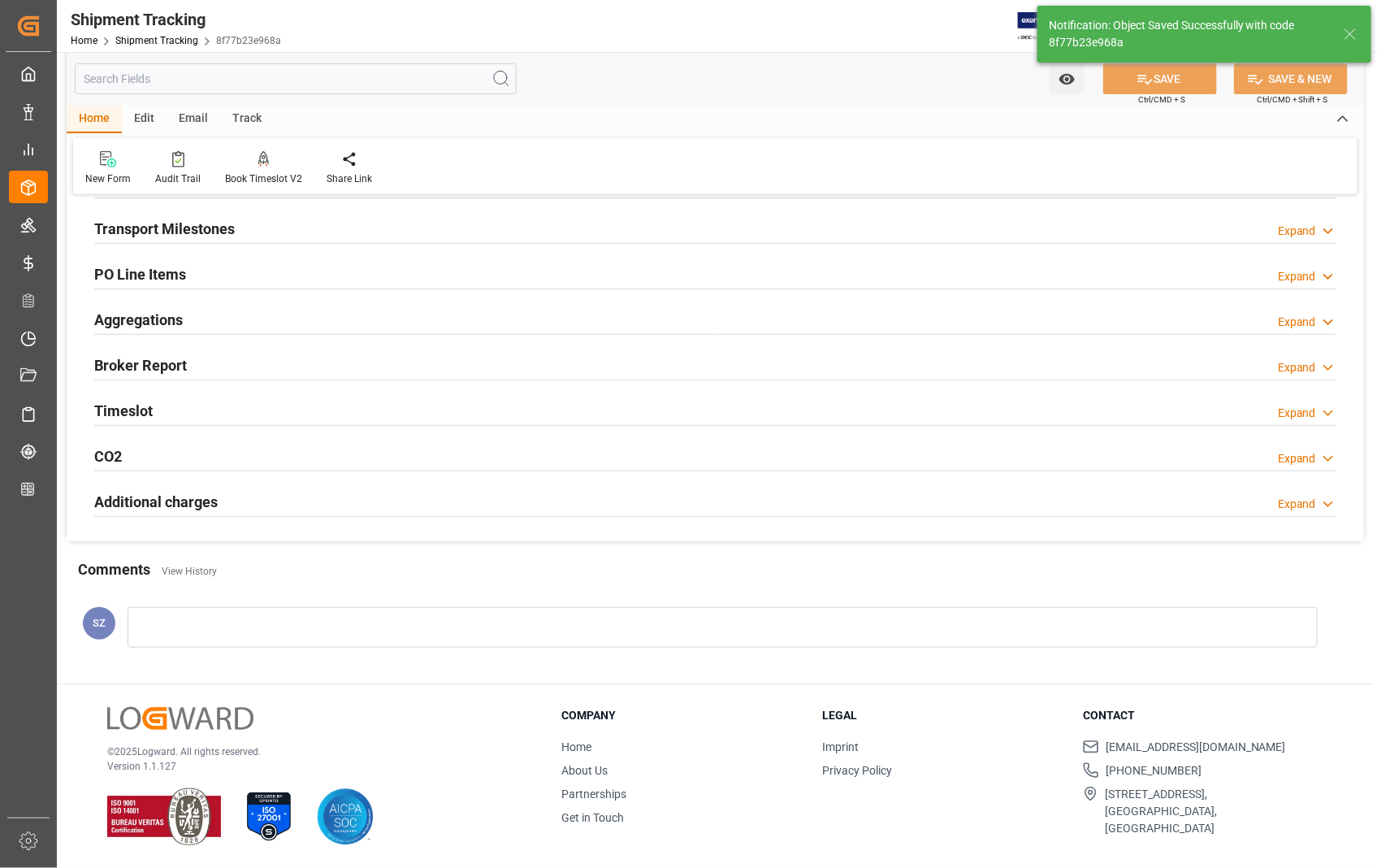
scroll to position [233, 0]
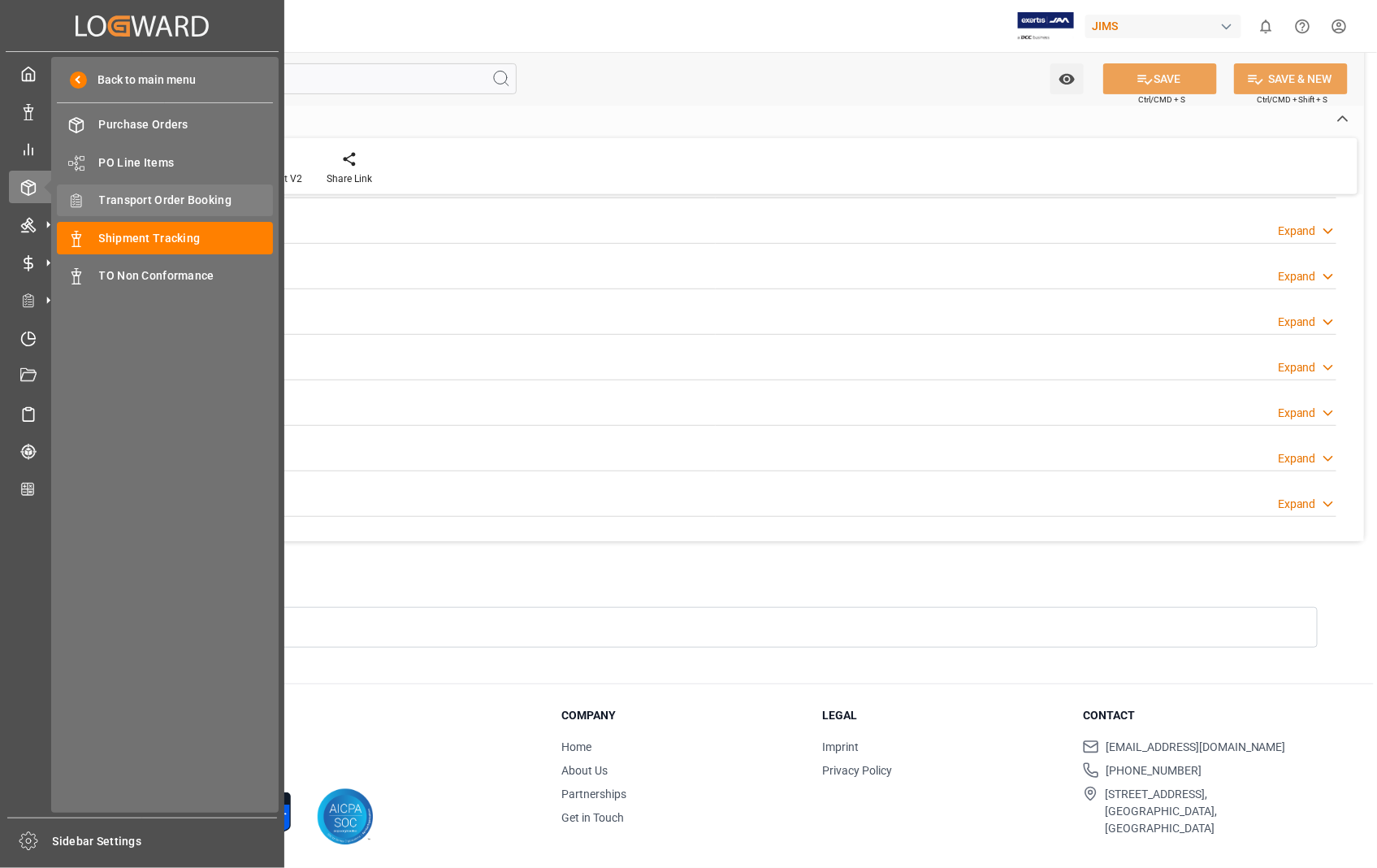
click at [146, 199] on span "Transport Order Booking" at bounding box center [186, 200] width 175 height 17
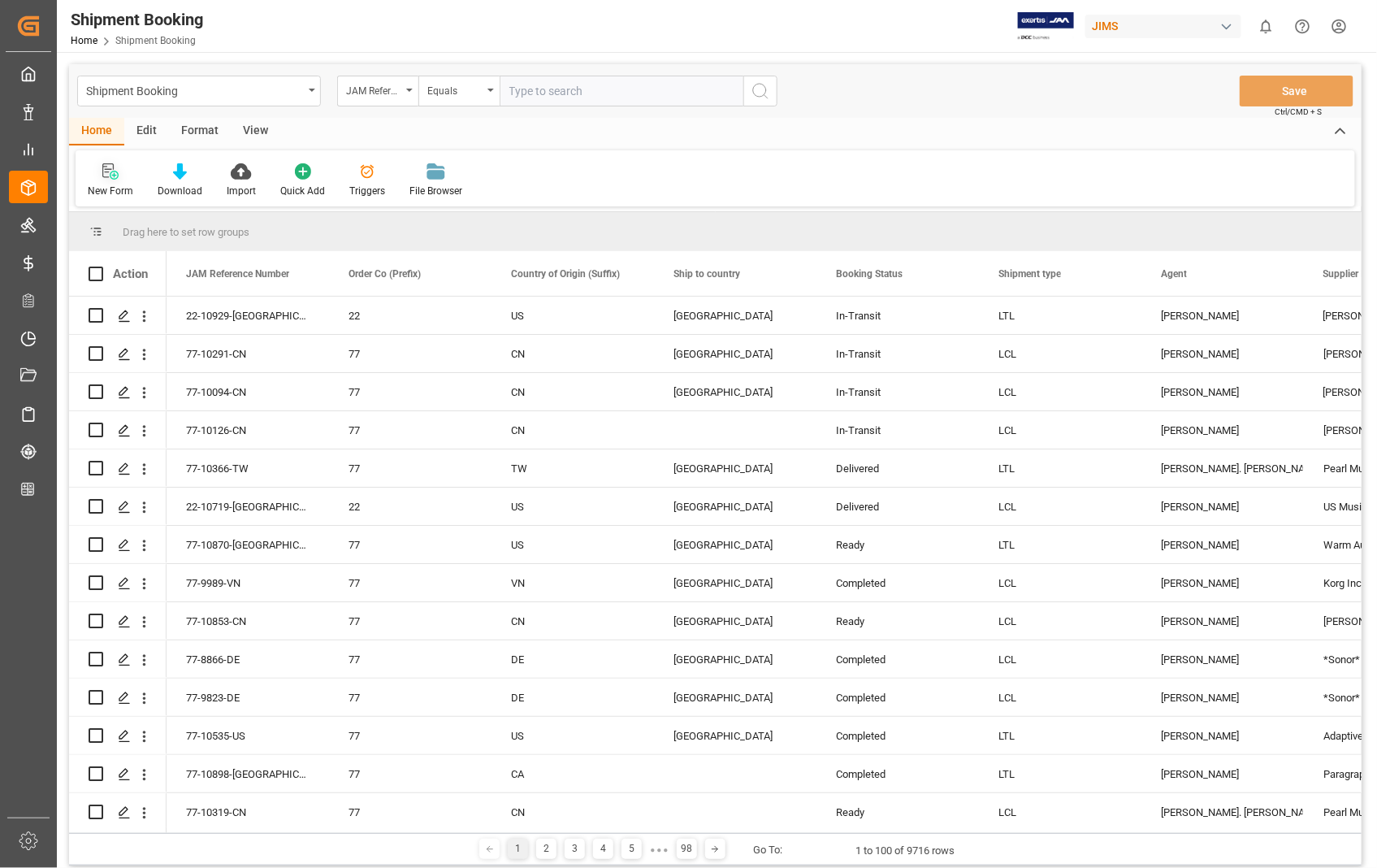
click at [108, 174] on icon at bounding box center [110, 171] width 16 height 16
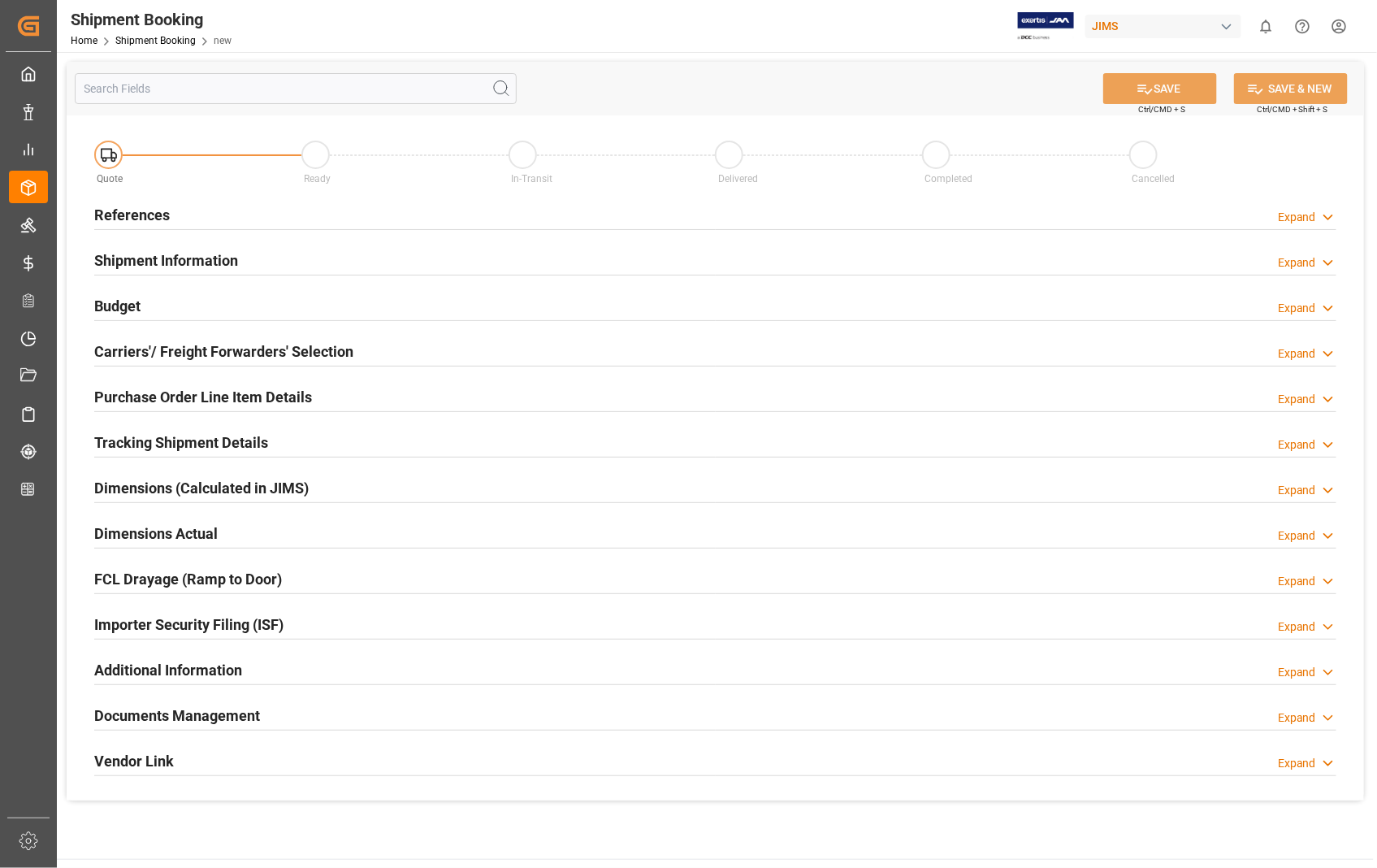
click at [124, 211] on h2 "References" at bounding box center [132, 215] width 75 height 22
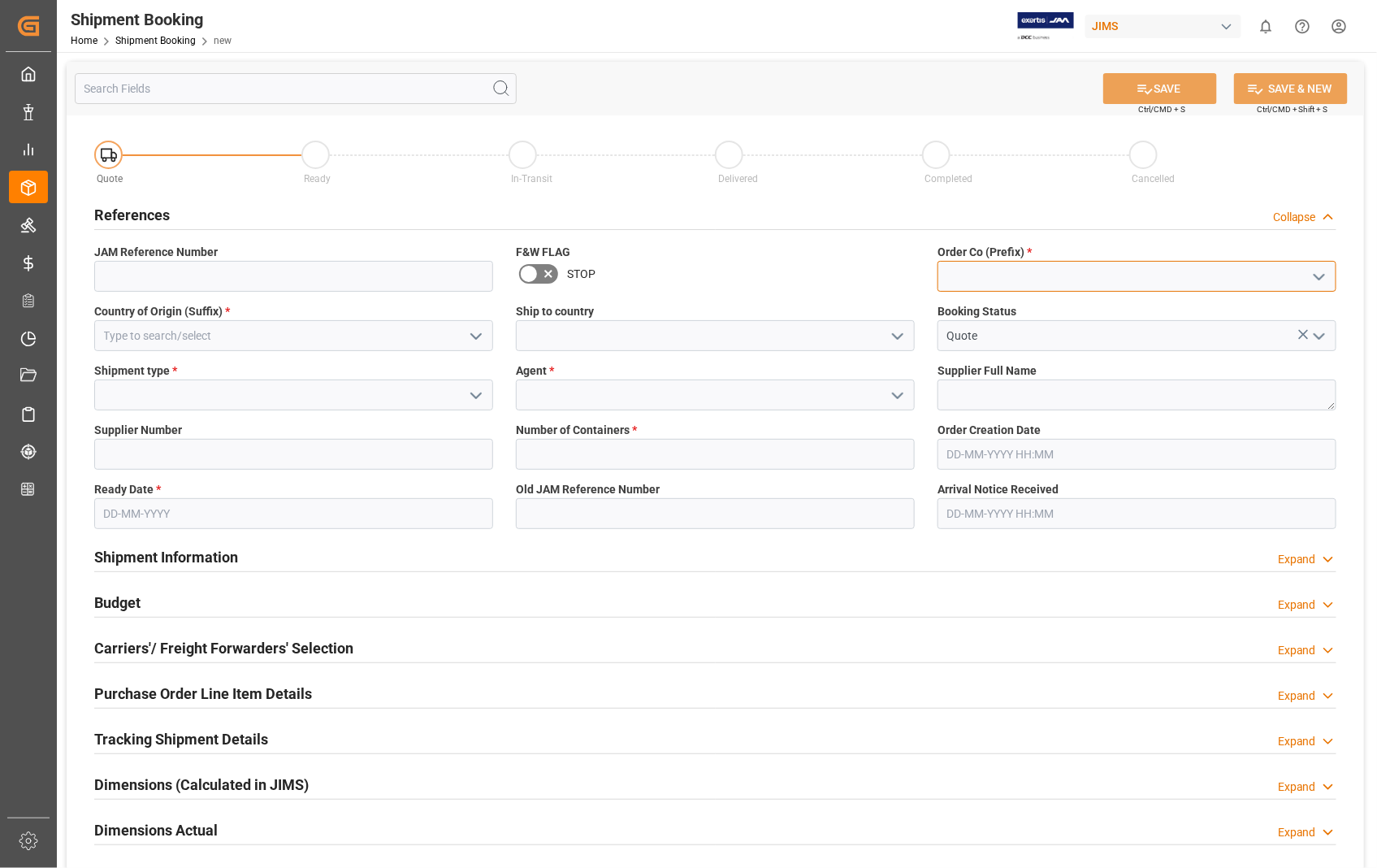
click at [1049, 271] on input at bounding box center [1137, 276] width 399 height 31
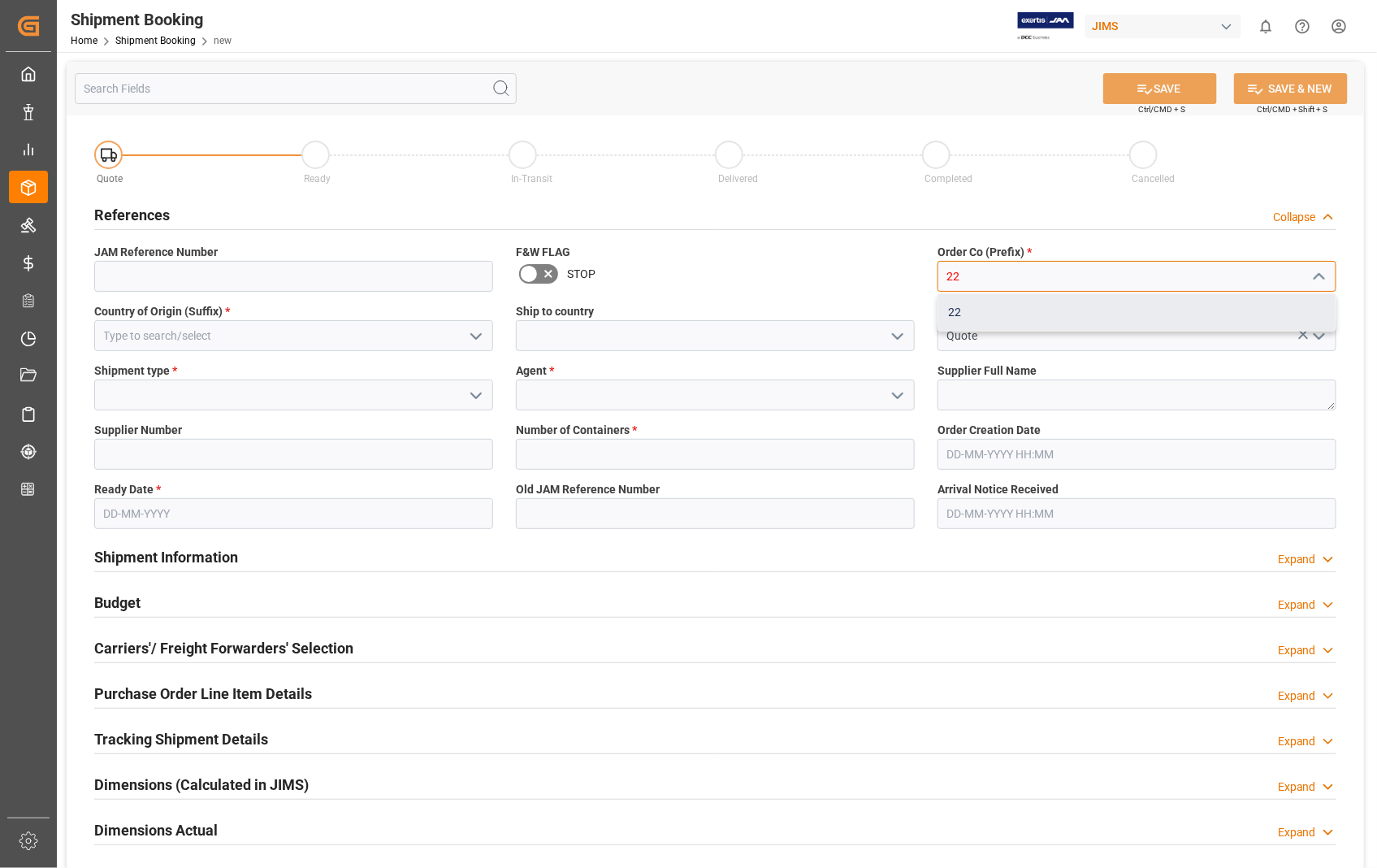
click at [969, 312] on div "22" at bounding box center [1137, 312] width 398 height 37
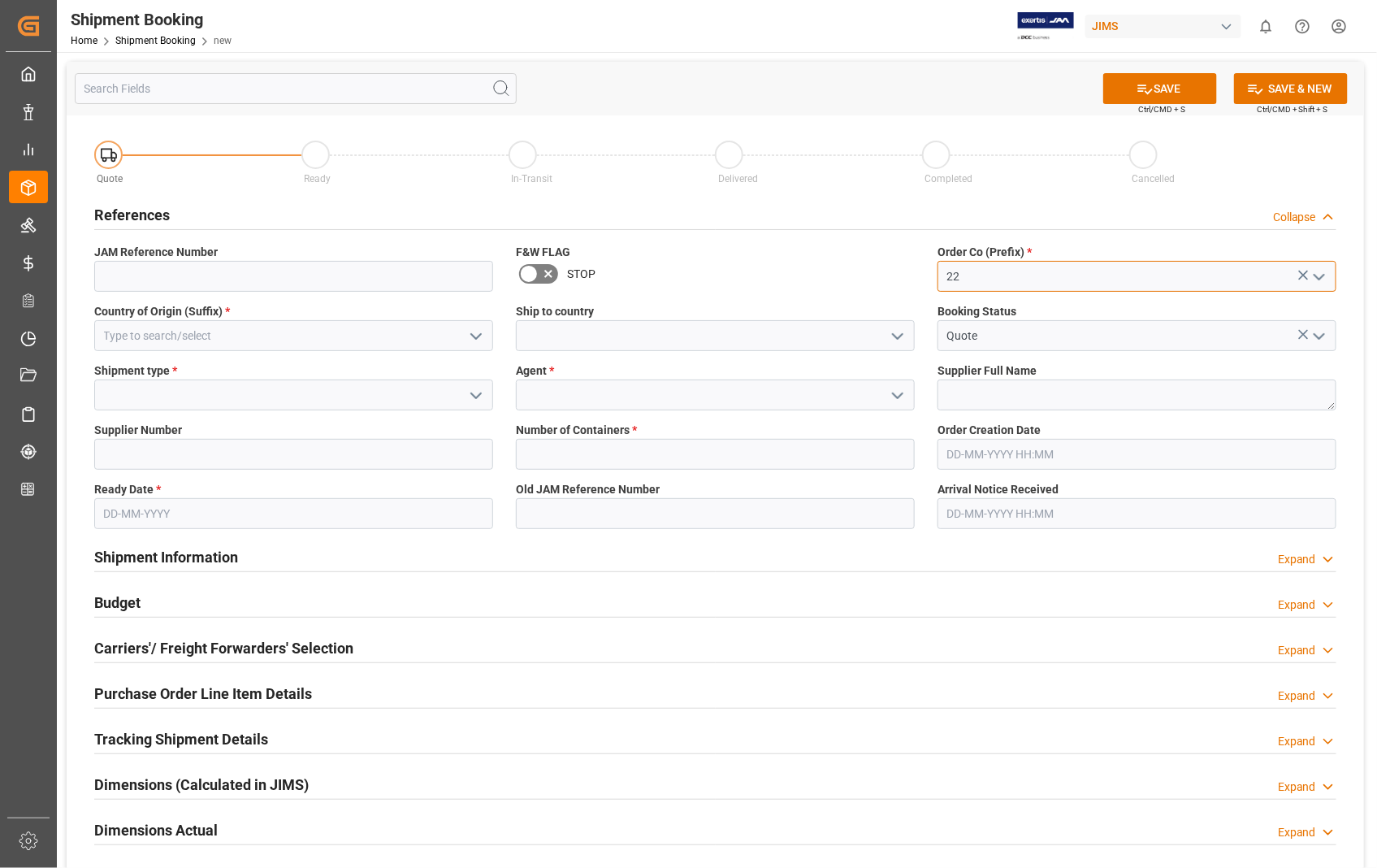
type input "22"
click at [181, 338] on input at bounding box center [294, 336] width 399 height 31
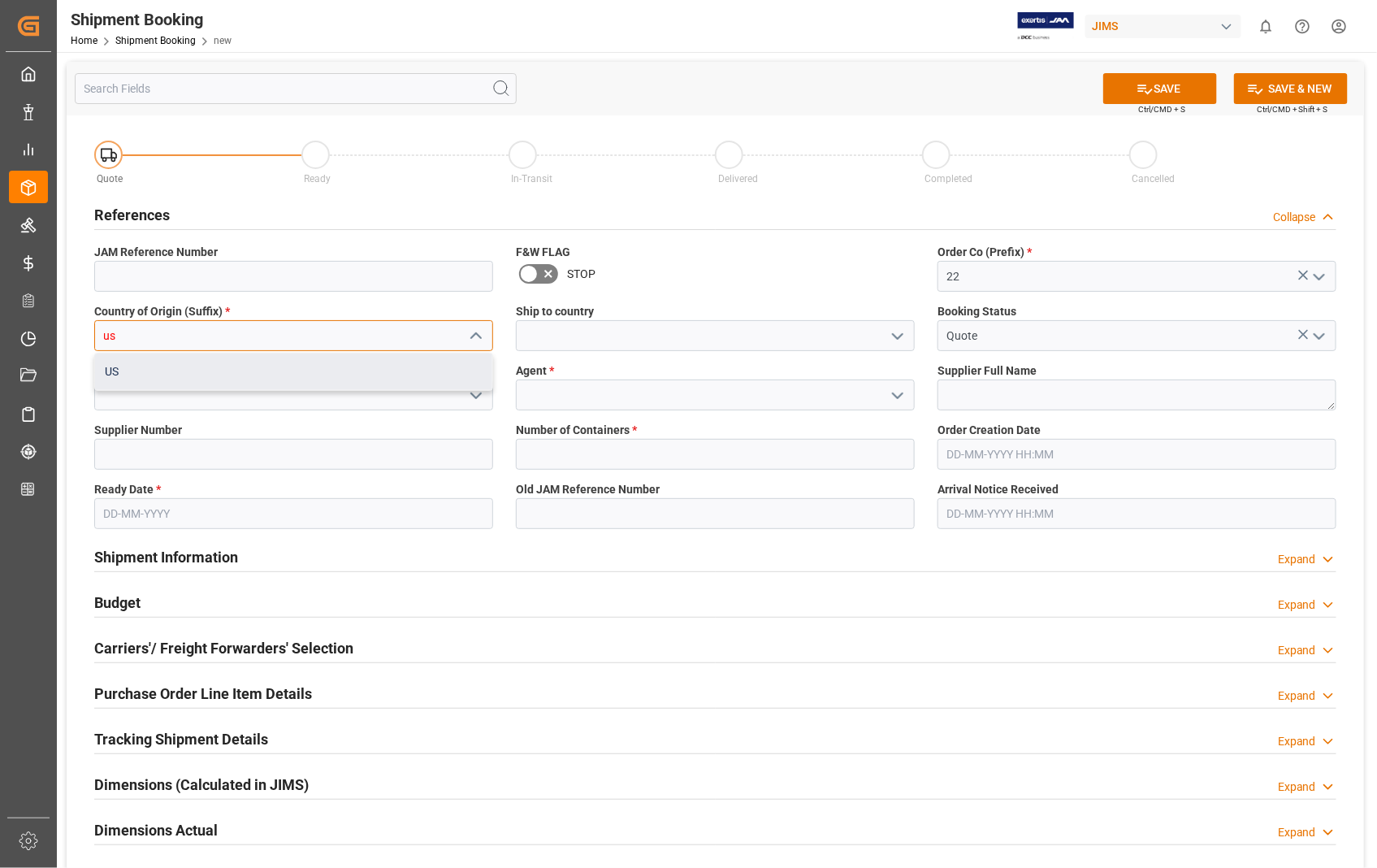
click at [123, 373] on div "US" at bounding box center [294, 372] width 398 height 37
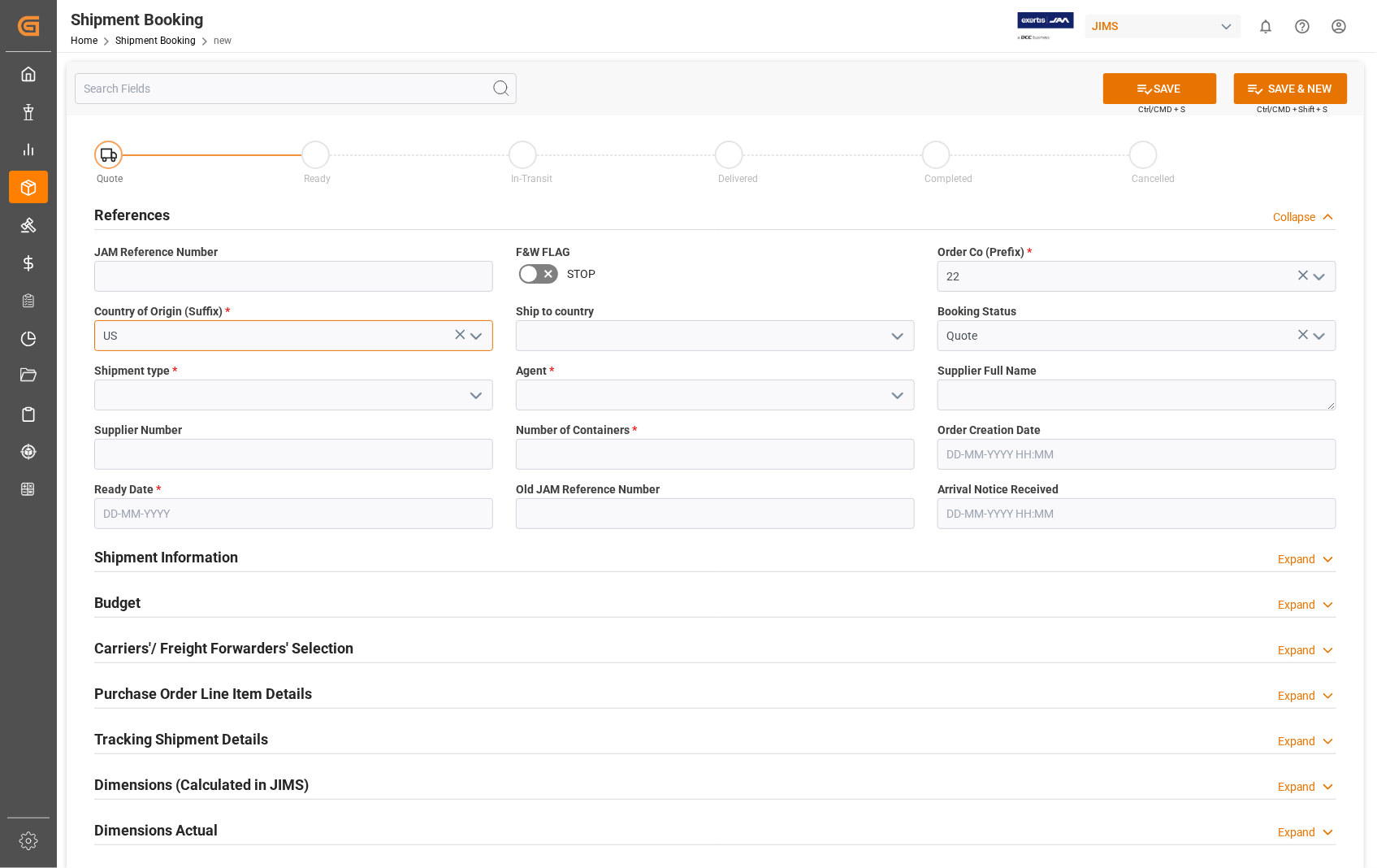
type input "US"
click at [597, 336] on input at bounding box center [715, 336] width 399 height 31
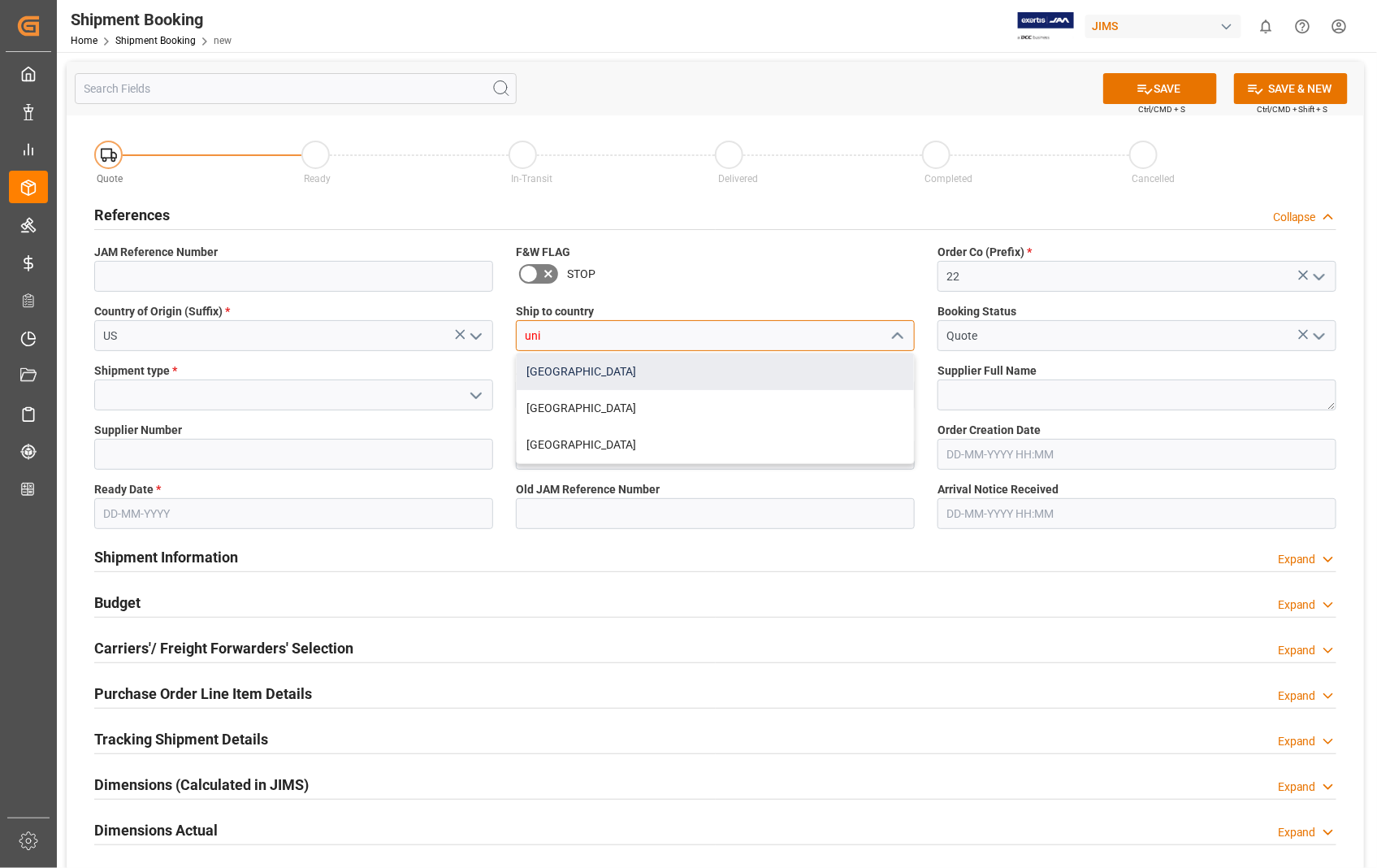
click at [578, 364] on div "[GEOGRAPHIC_DATA]" at bounding box center [715, 372] width 398 height 37
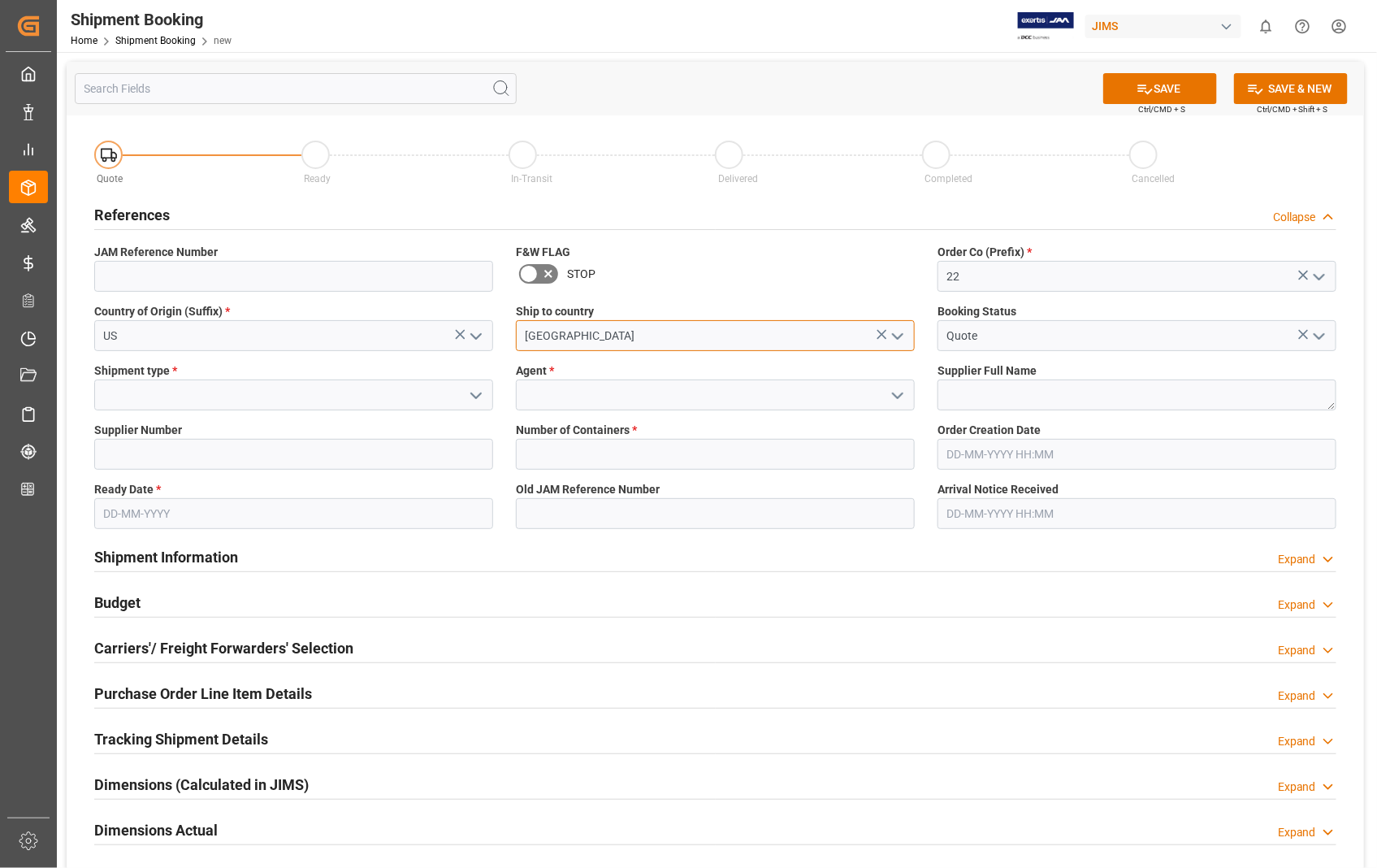
type input "[GEOGRAPHIC_DATA]"
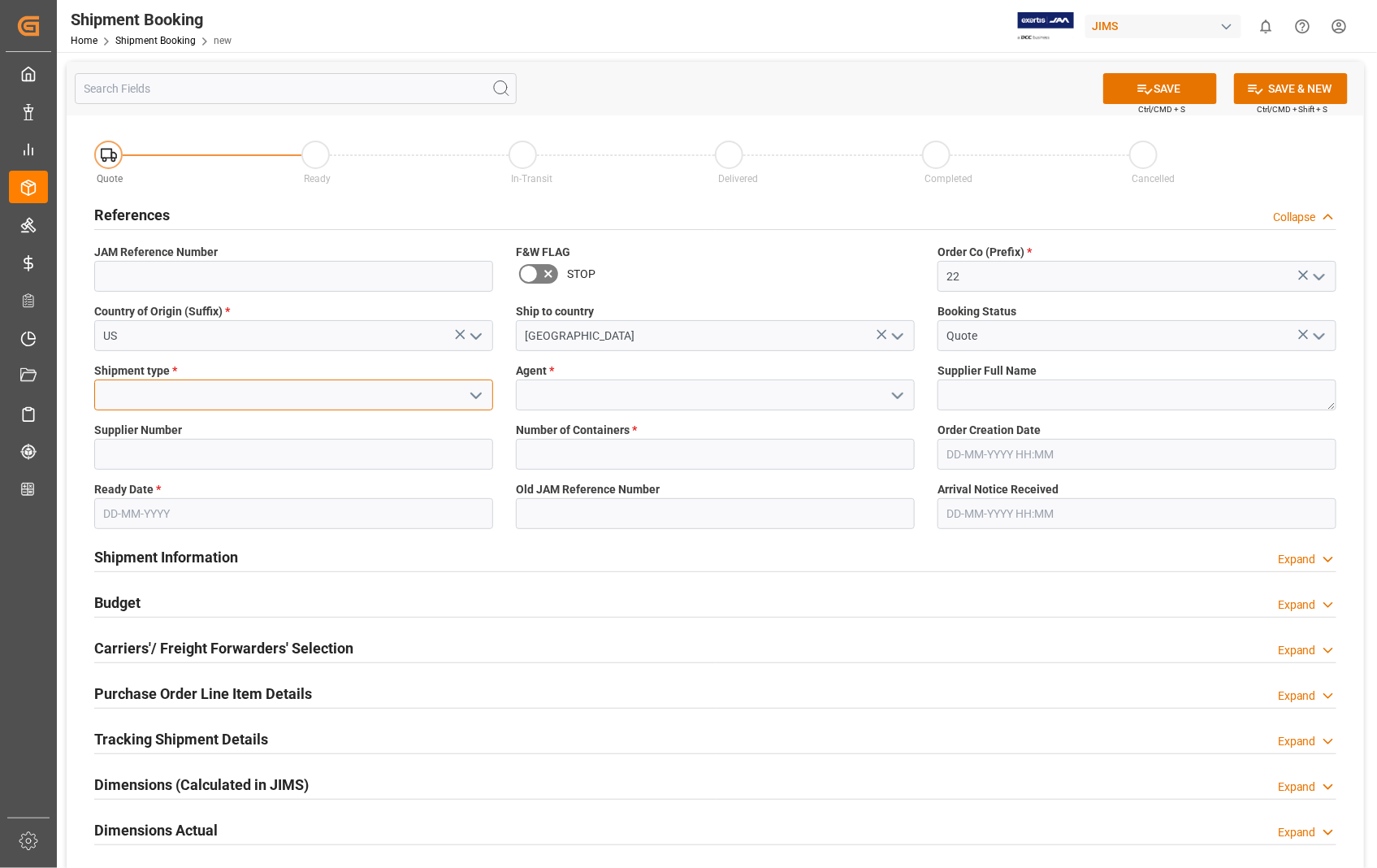
click at [139, 399] on input at bounding box center [294, 395] width 399 height 31
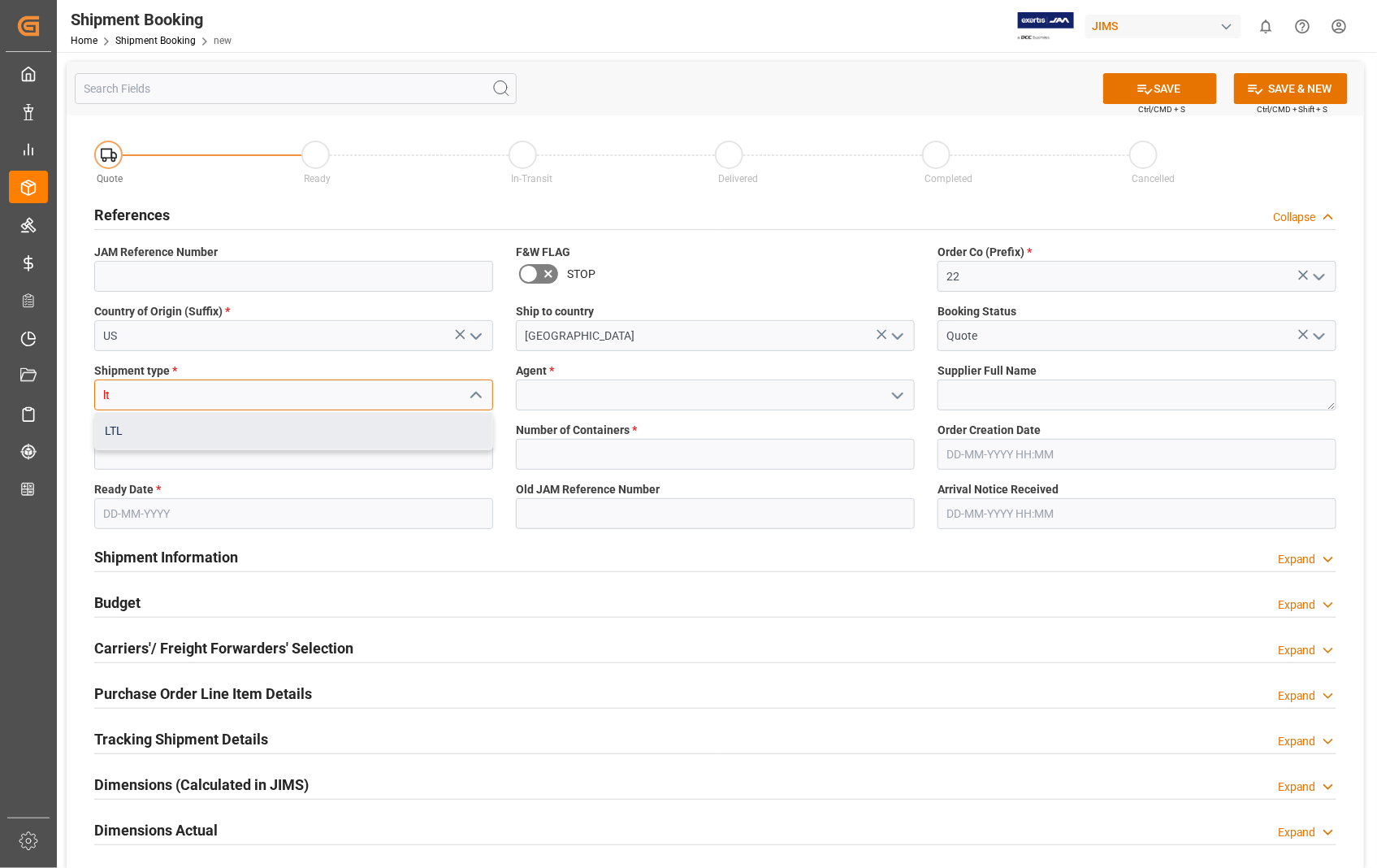
click at [110, 424] on div "LTL" at bounding box center [294, 431] width 398 height 37
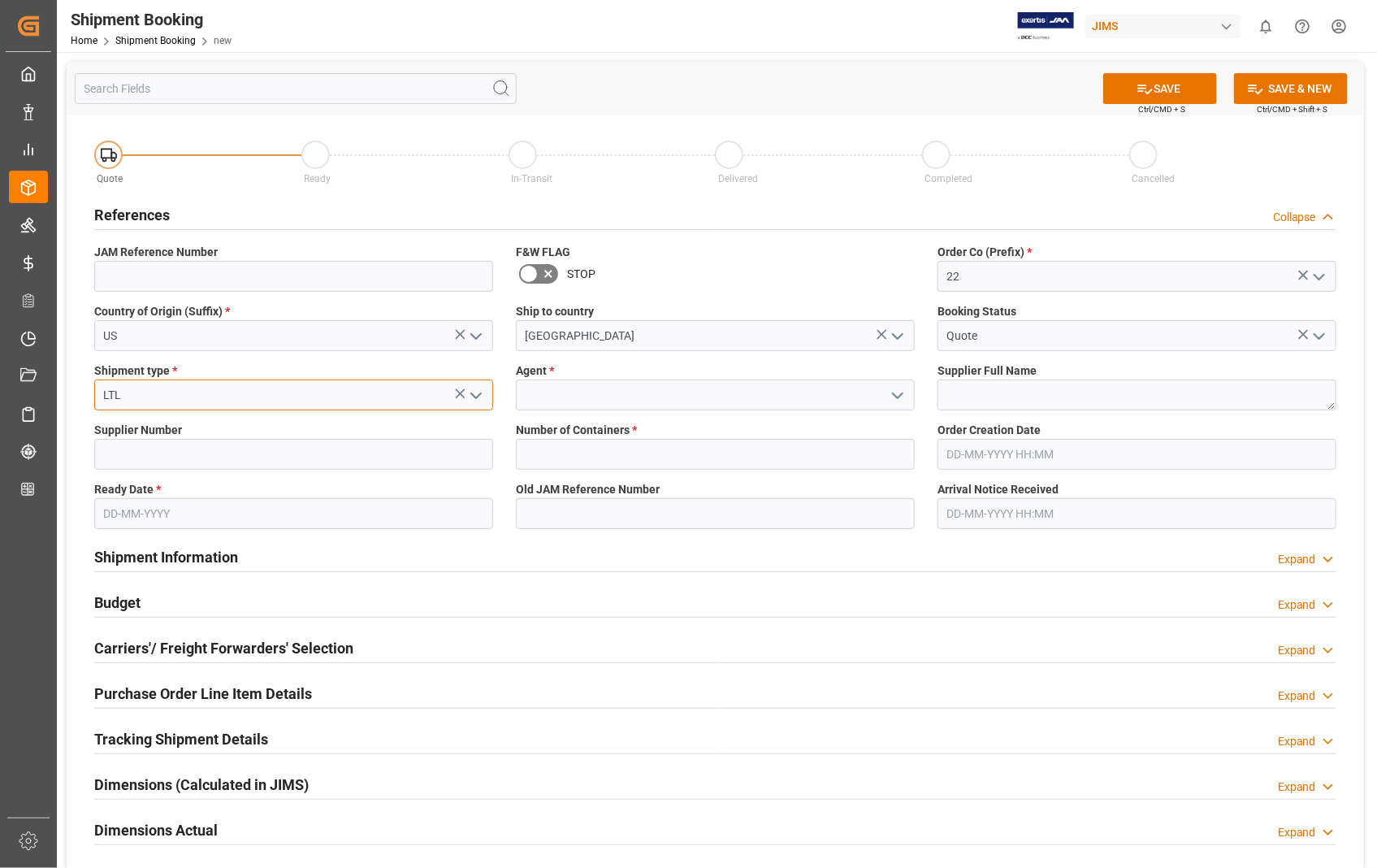
type input "LTL"
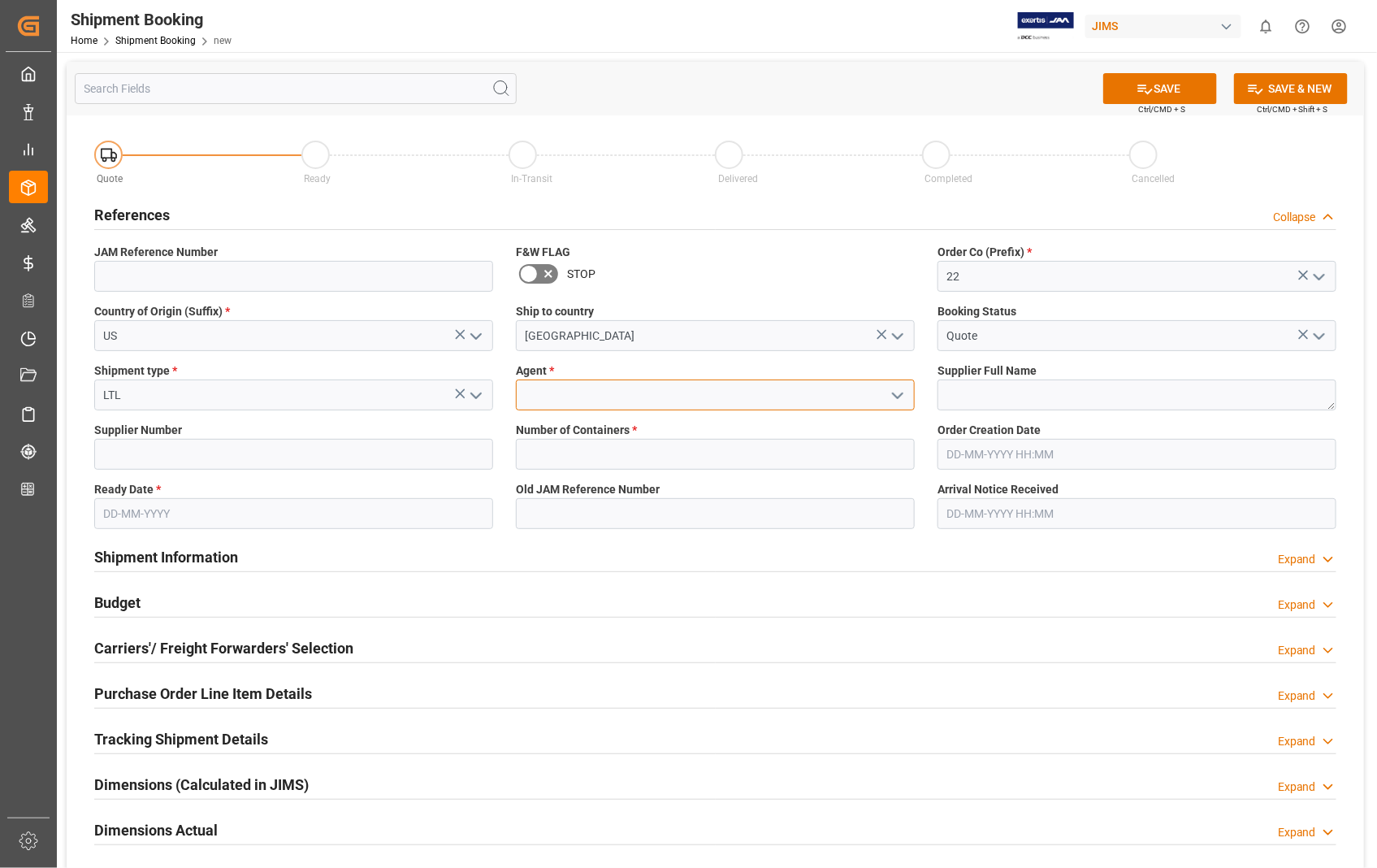
click at [668, 400] on input at bounding box center [715, 395] width 399 height 31
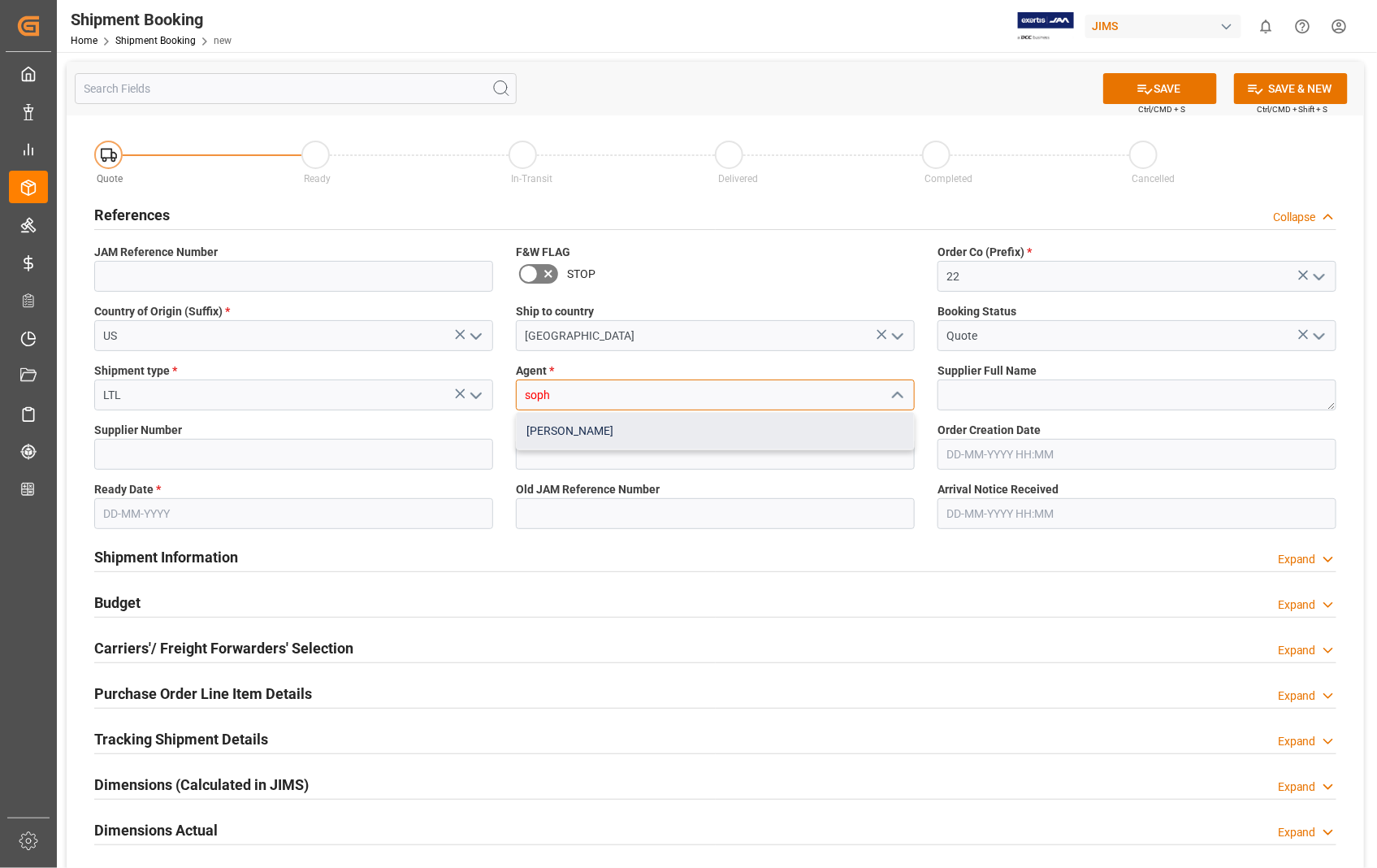
click at [572, 434] on div "[PERSON_NAME]" at bounding box center [715, 431] width 398 height 37
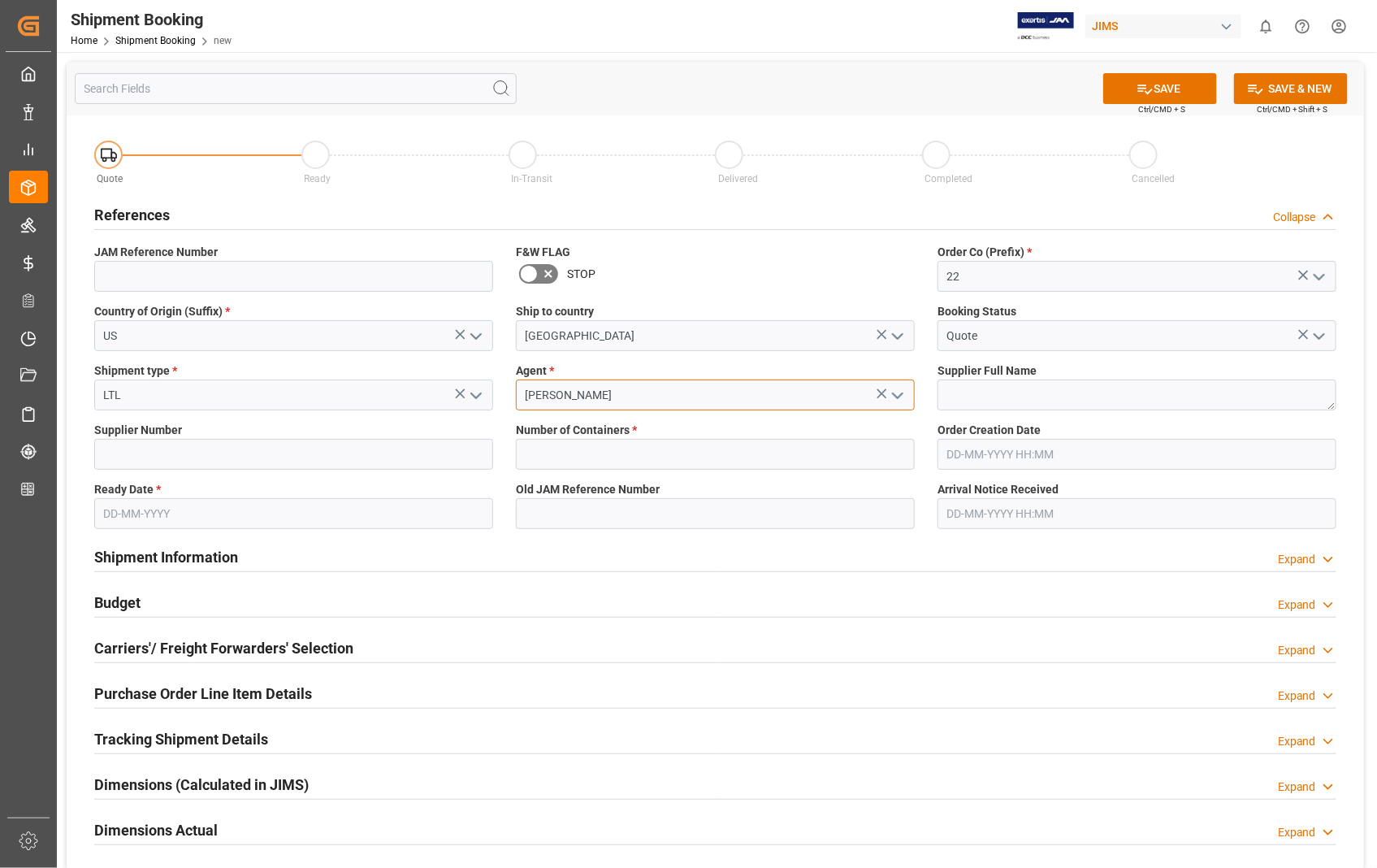
type input "[PERSON_NAME]"
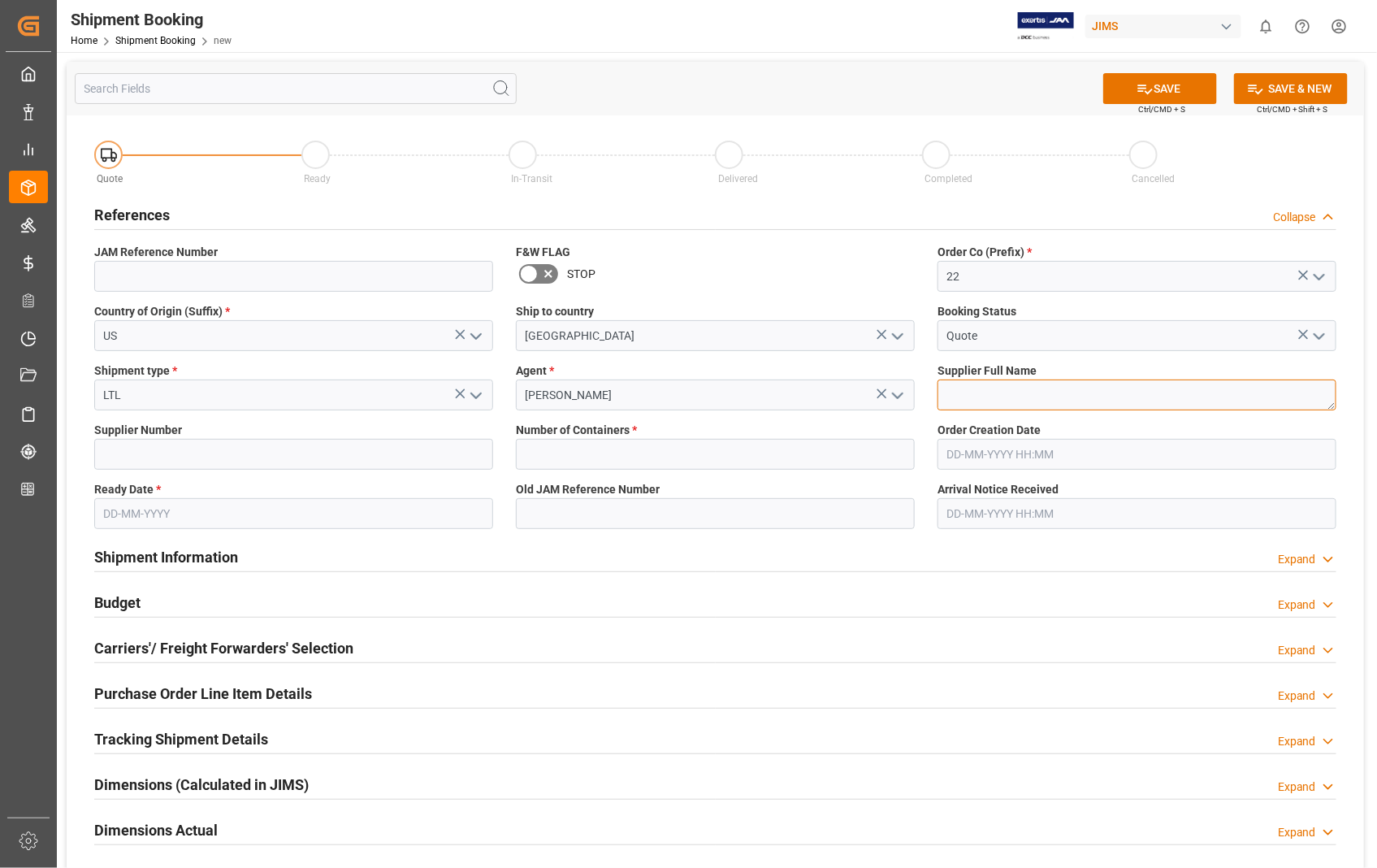
click at [1004, 396] on textarea at bounding box center [1137, 395] width 399 height 31
paste textarea "Loud Technologies Inc"
type textarea "Loud Technologies Inc"
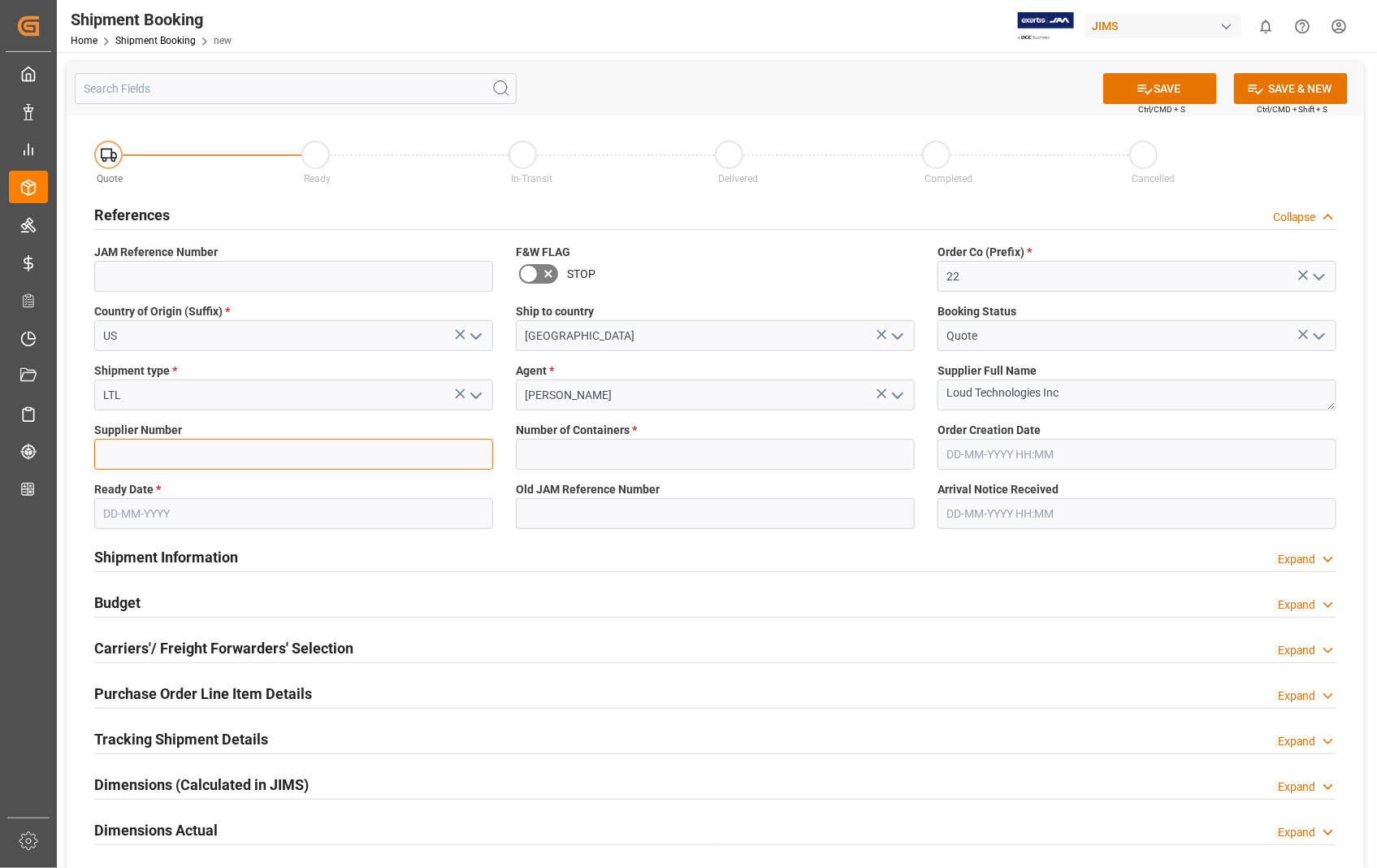
click at [241, 460] on input at bounding box center [294, 454] width 399 height 31
type input "543498"
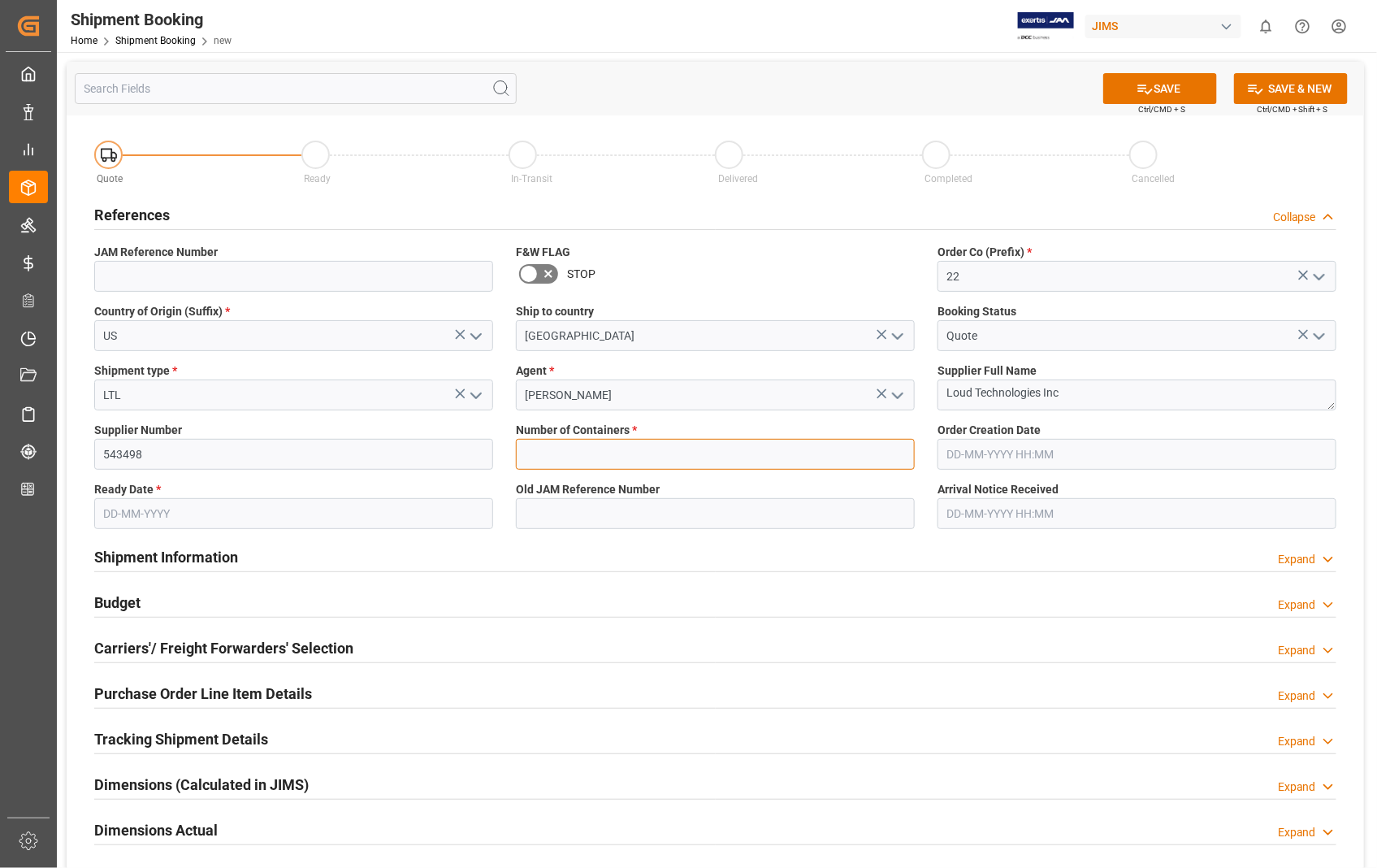
click at [628, 447] on input "text" at bounding box center [715, 454] width 399 height 31
type input "0"
type input "22-10927-US"
type input "11-08-2025 18:31"
type input "04-09-2025"
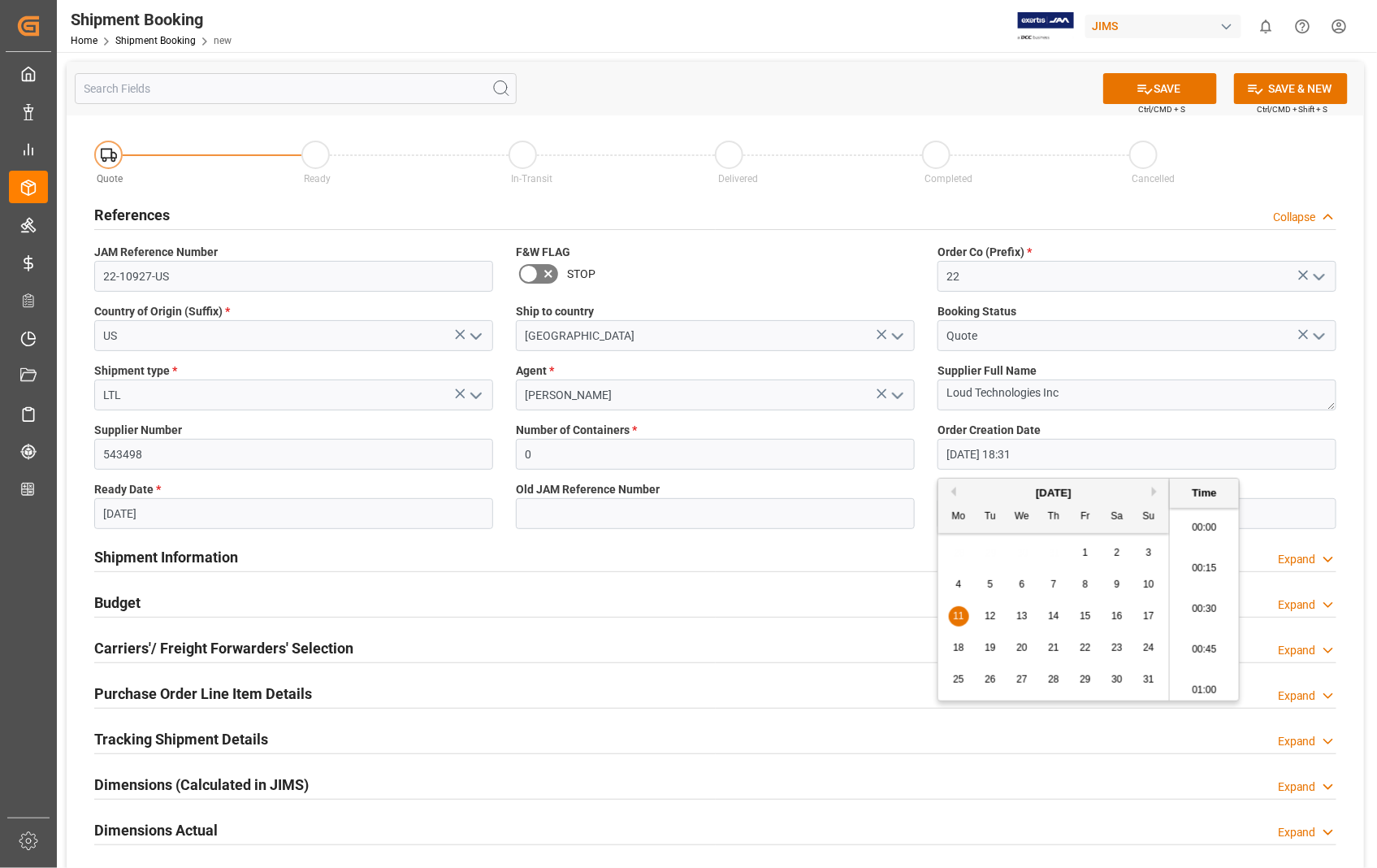
scroll to position [2930, 0]
click at [1069, 451] on input "11-08-2025 18:31" at bounding box center [1137, 454] width 399 height 31
click at [1053, 650] on span "21" at bounding box center [1054, 647] width 11 height 12
type input "21-08-2025 18:31"
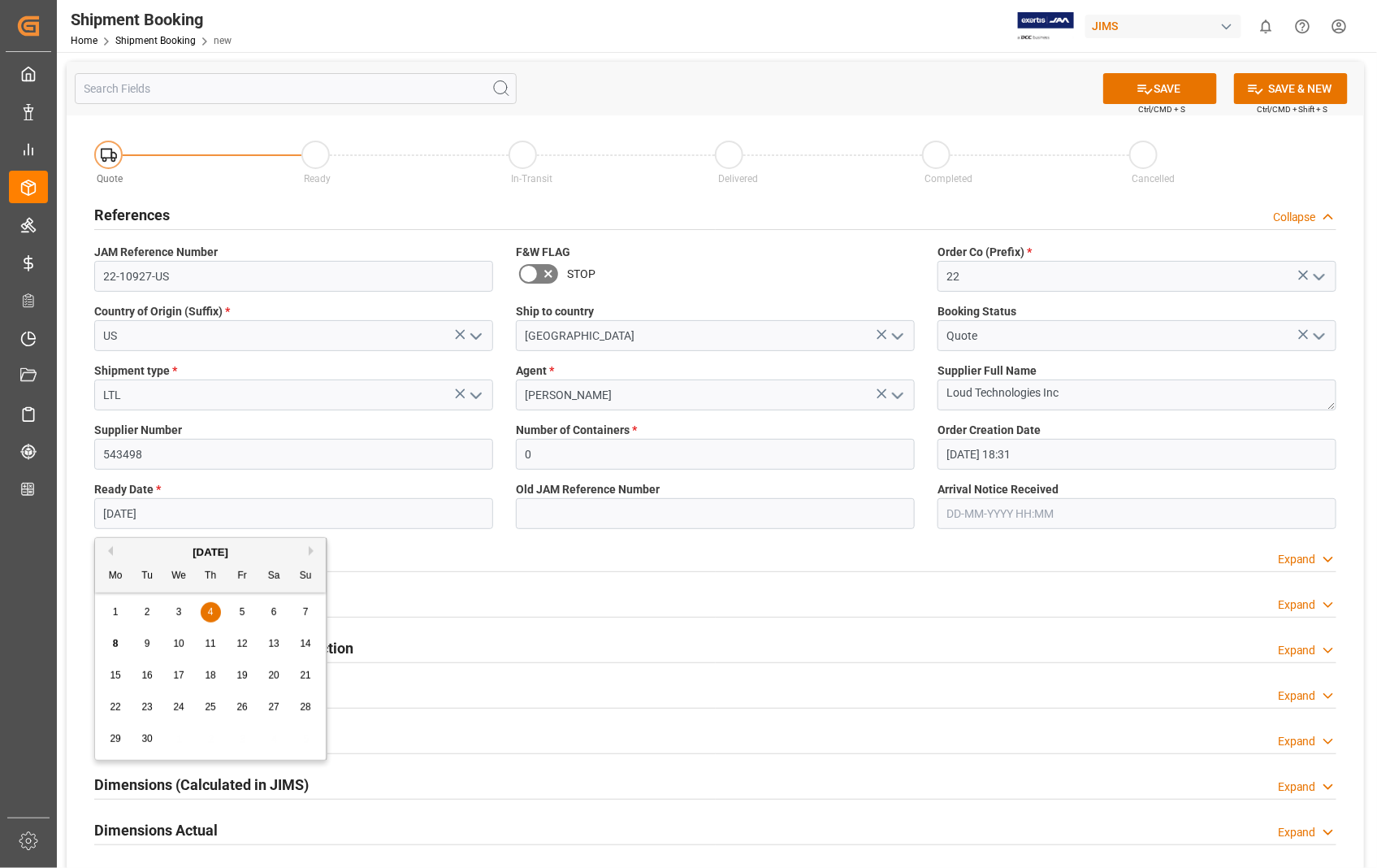
click at [327, 505] on input "04-09-2025" at bounding box center [294, 513] width 399 height 31
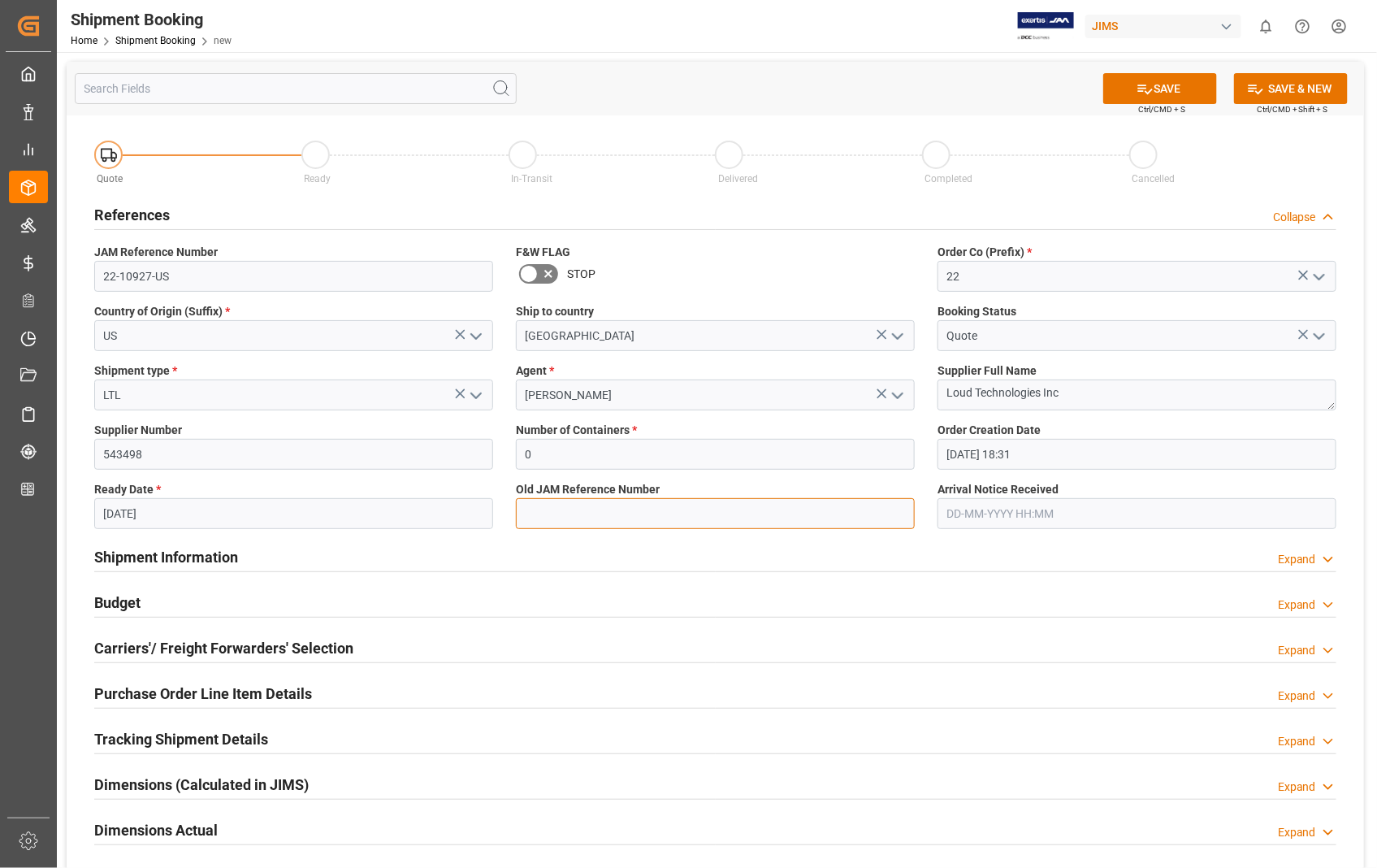
click at [614, 510] on input at bounding box center [715, 513] width 399 height 31
click at [219, 515] on input "04-09-2025" at bounding box center [294, 513] width 399 height 31
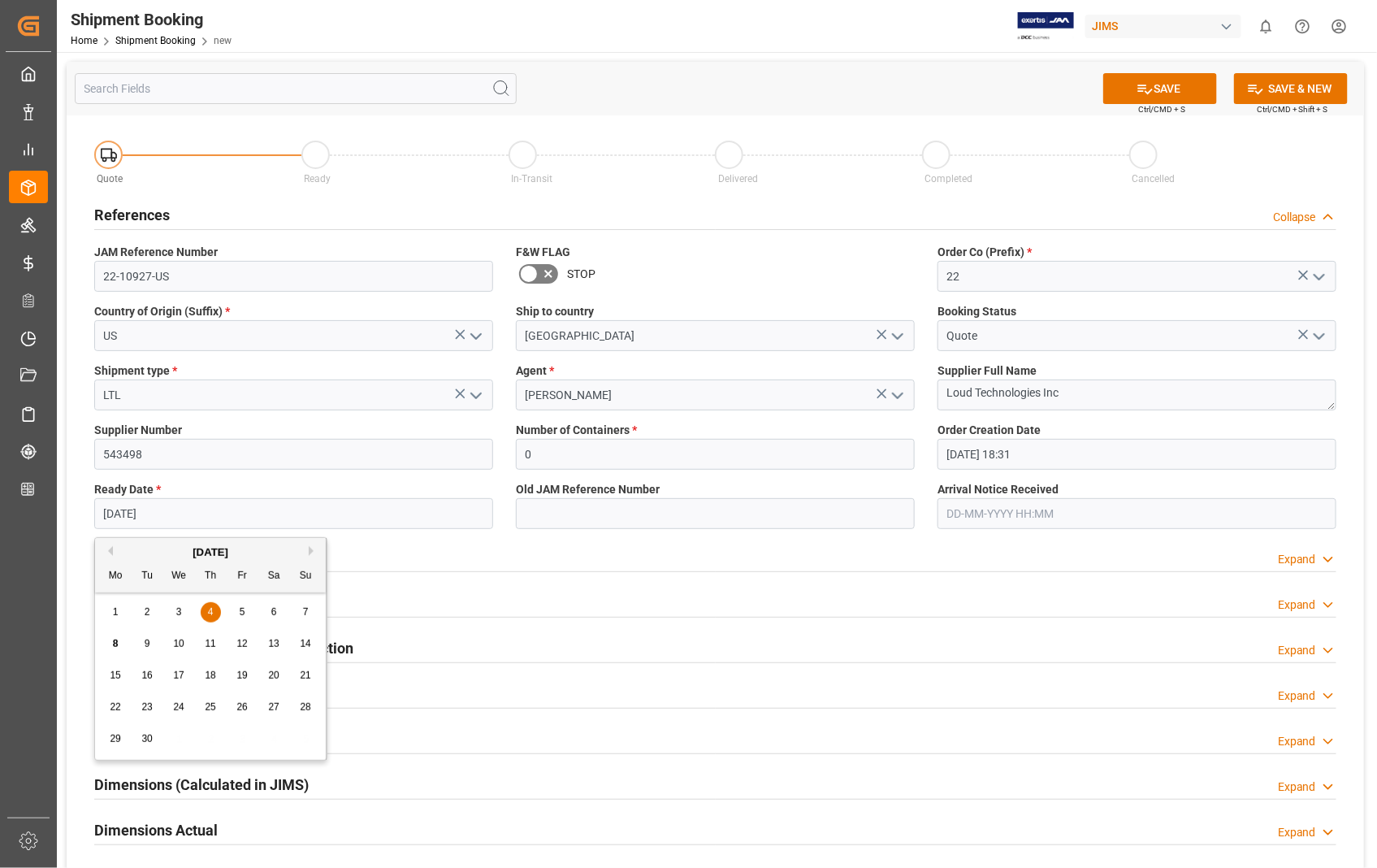
click at [245, 614] on div "5" at bounding box center [242, 613] width 21 height 20
type input "[DATE]"
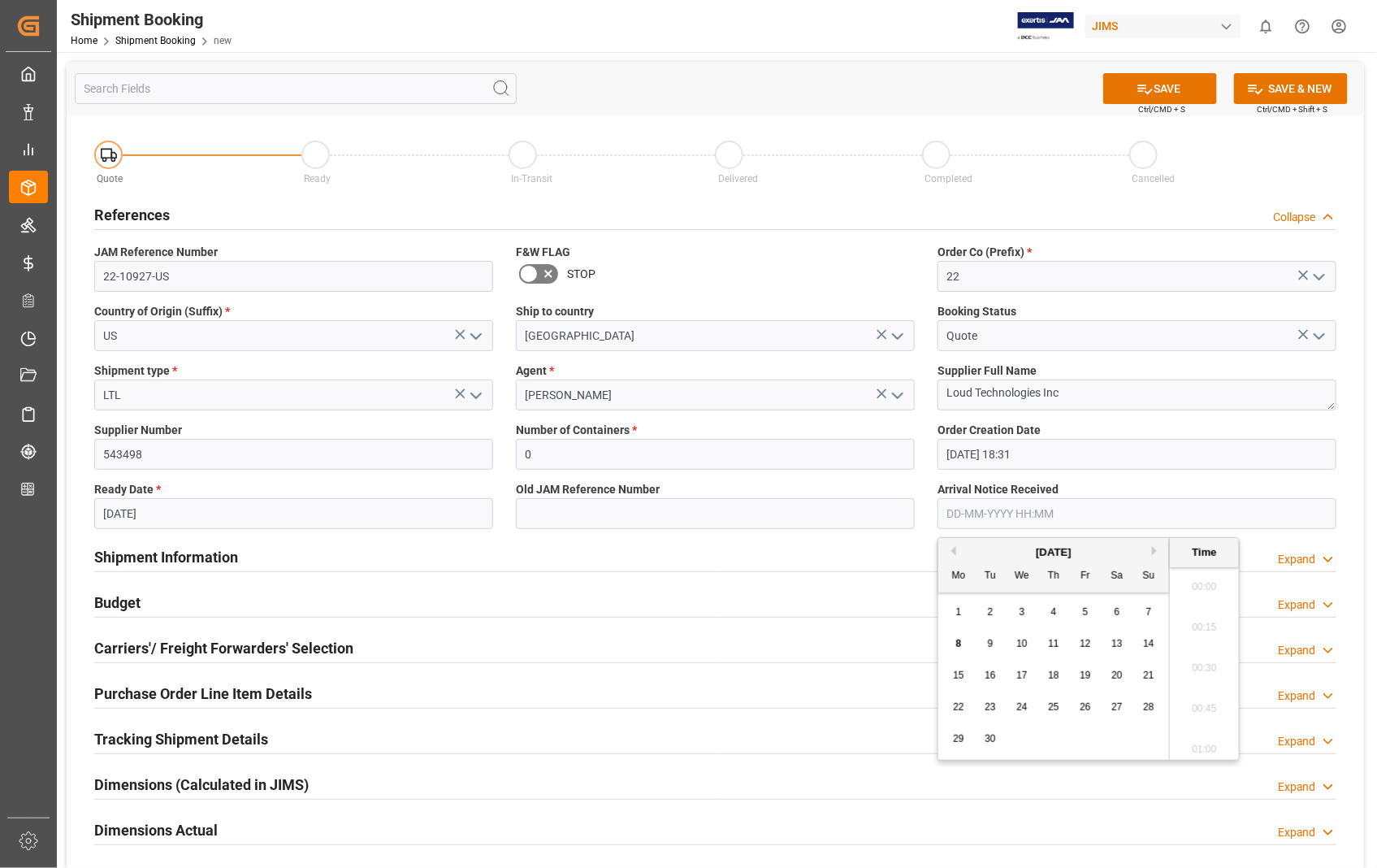
click at [1124, 513] on input "text" at bounding box center [1137, 513] width 399 height 31
click at [1084, 645] on span "12" at bounding box center [1085, 644] width 11 height 12
type input "12-09-2025 00:00"
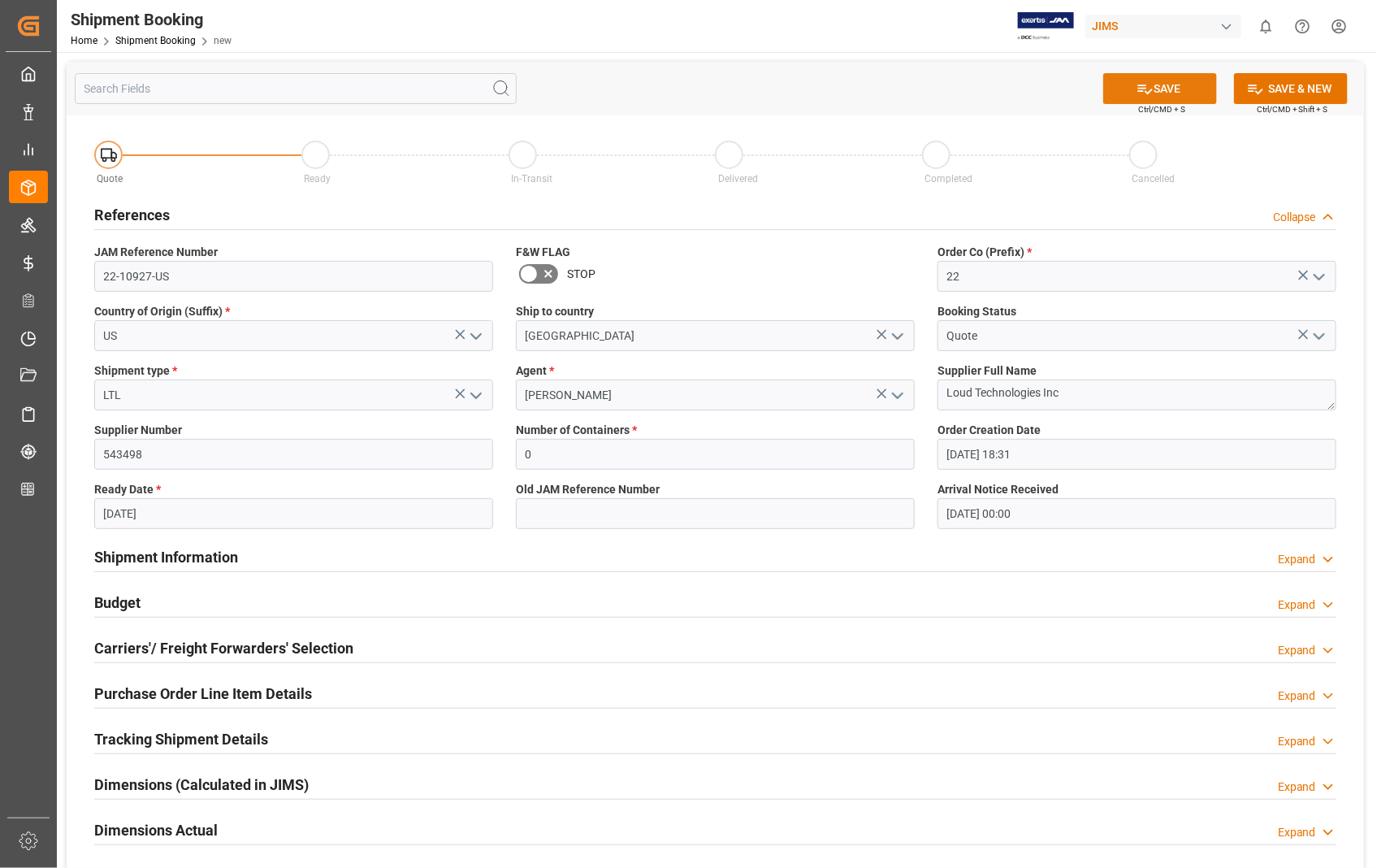
click at [1171, 80] on button "SAVE" at bounding box center [1160, 88] width 114 height 31
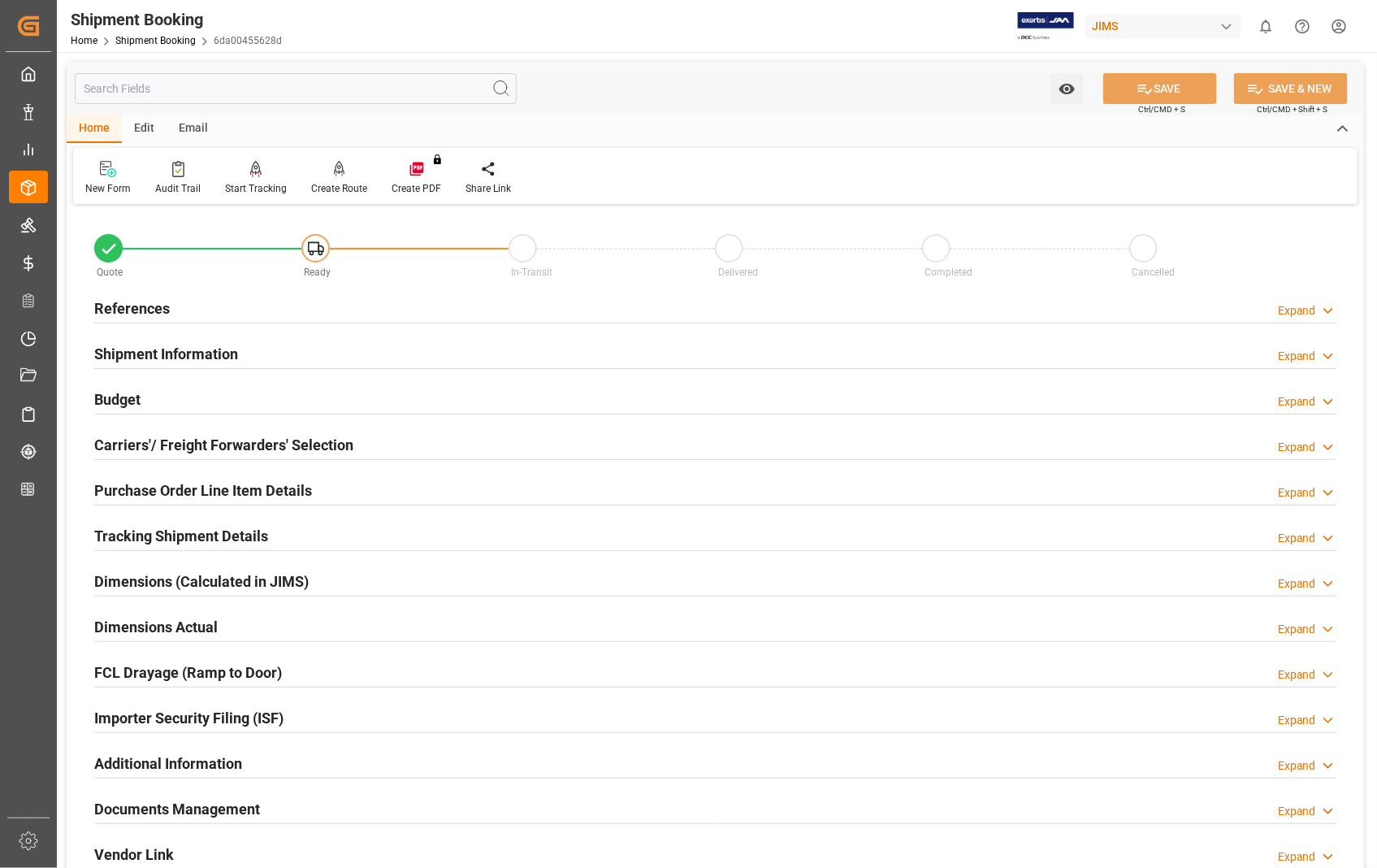
click at [147, 440] on h2 "Carriers'/ Freight Forwarders' Selection" at bounding box center [224, 444] width 259 height 22
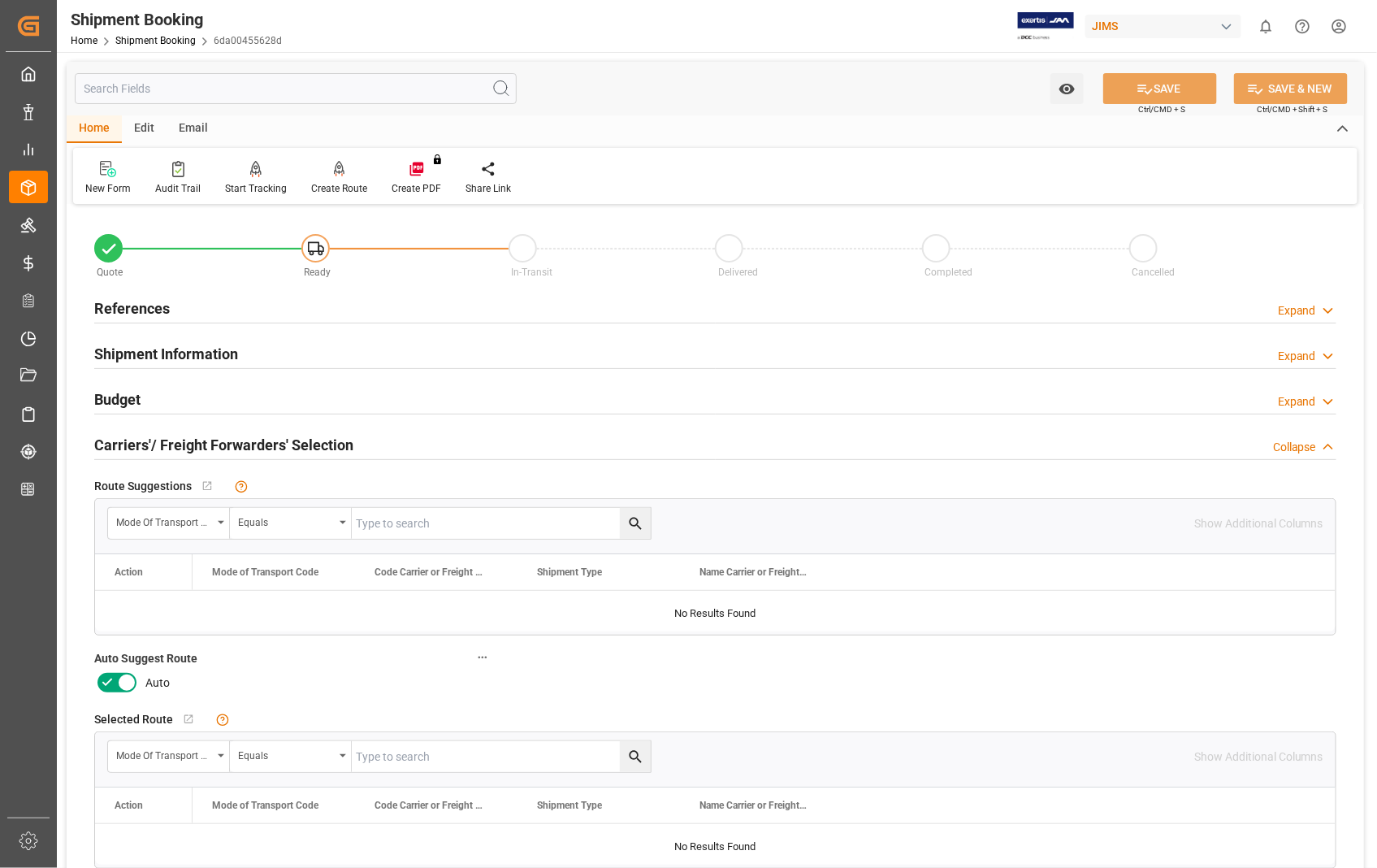
click at [120, 685] on icon at bounding box center [127, 683] width 20 height 20
click at [0, 0] on input "checkbox" at bounding box center [0, 0] width 0 height 0
click at [1169, 82] on button "SAVE" at bounding box center [1160, 88] width 114 height 31
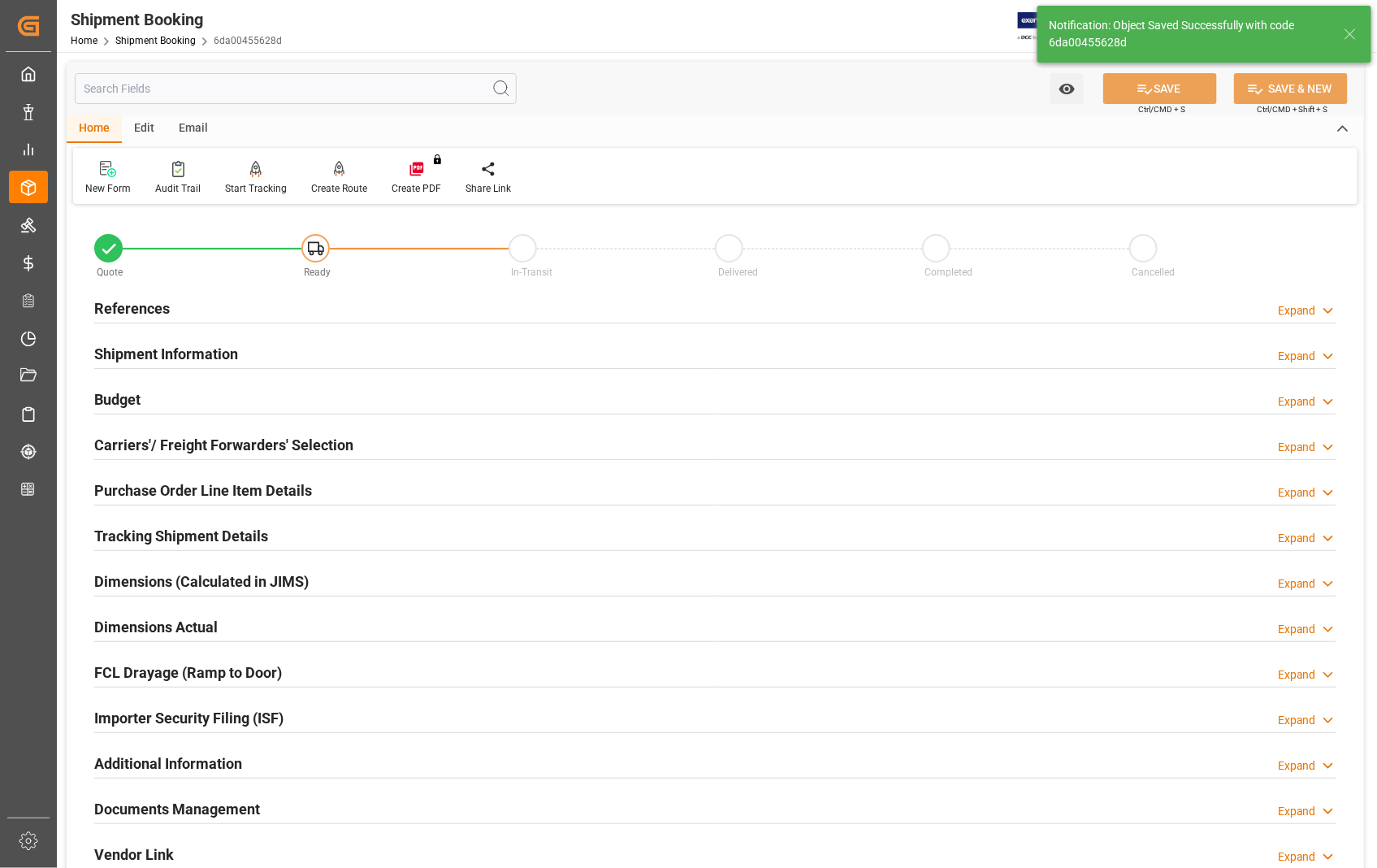
click at [132, 303] on h2 "References" at bounding box center [132, 308] width 75 height 22
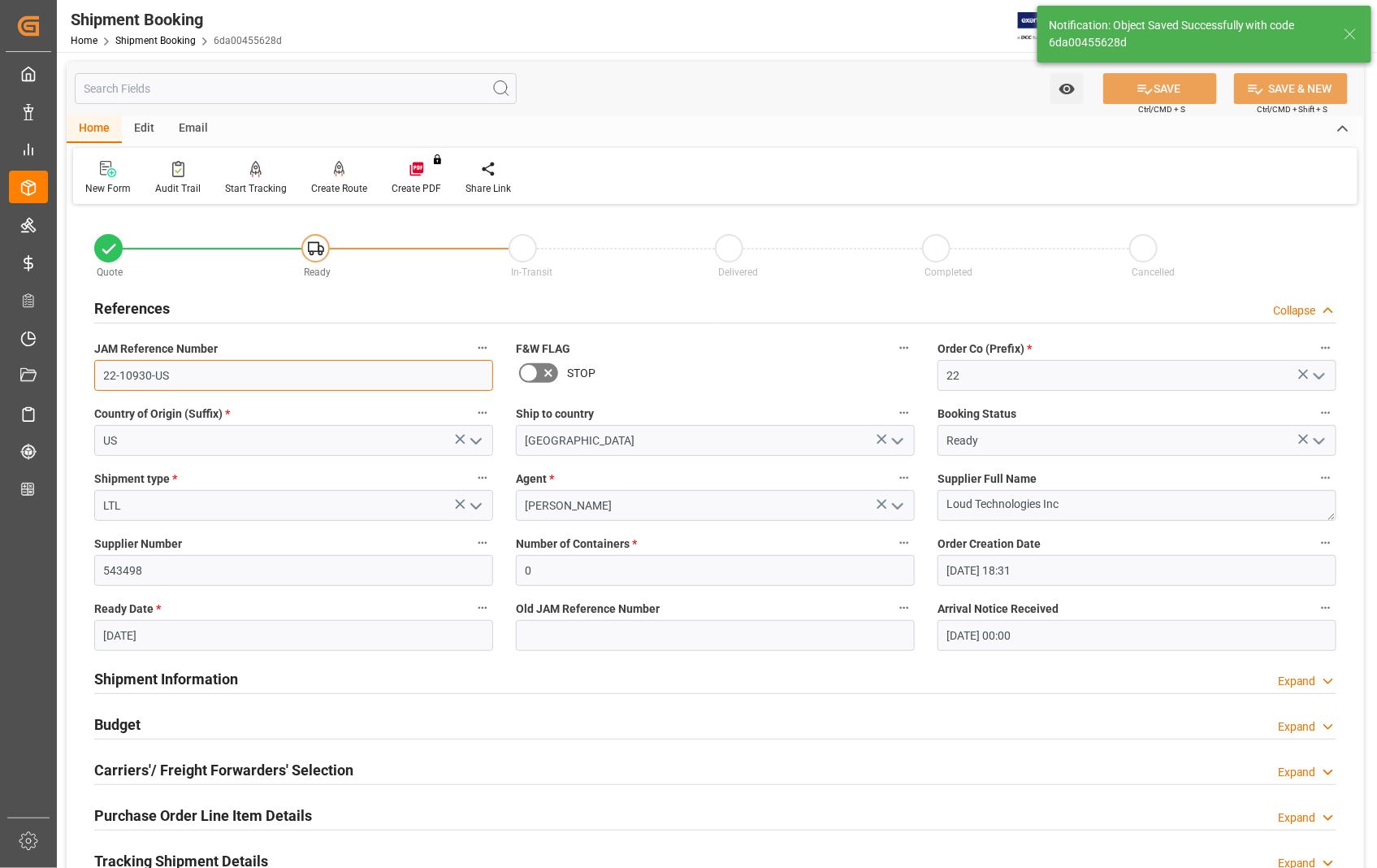
drag, startPoint x: 175, startPoint y: 374, endPoint x: 82, endPoint y: 368, distance: 93.2
click at [82, 368] on div "Quote Ready In-Transit Delivered Completed Cancelled References Collapse JAM Re…" at bounding box center [715, 714] width 1298 height 1010
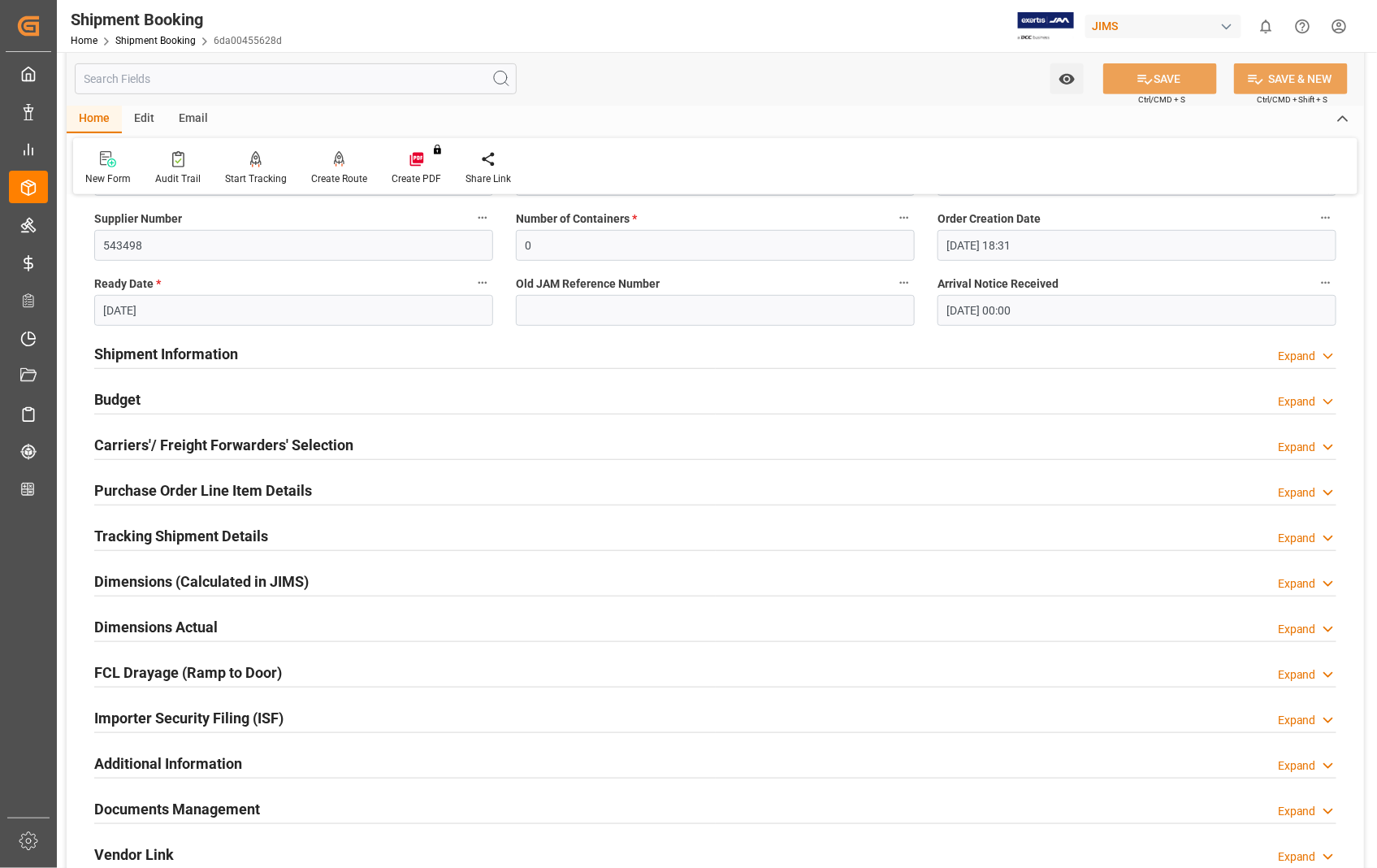
scroll to position [361, 0]
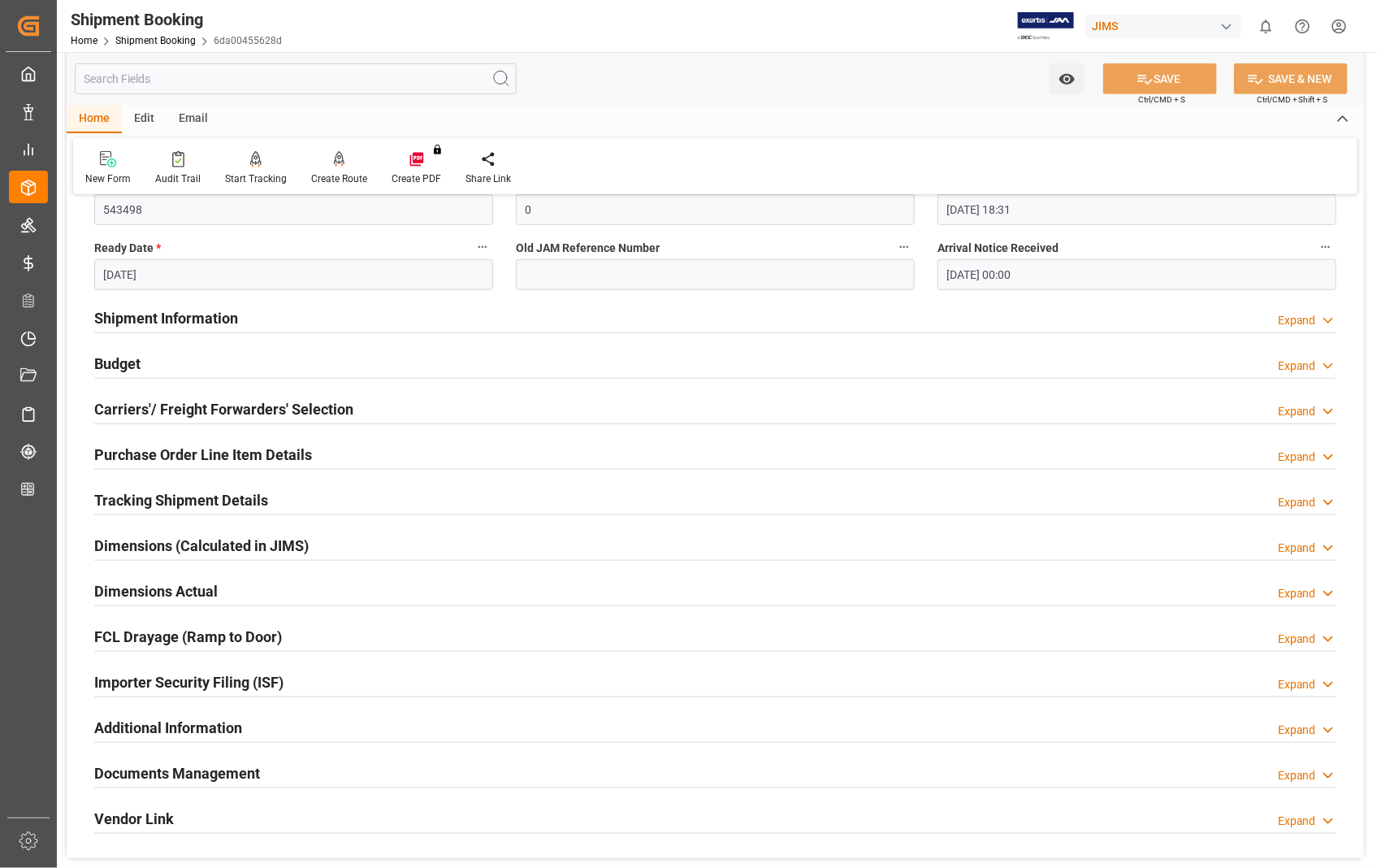
click at [234, 776] on h2 "Documents Management" at bounding box center [177, 773] width 166 height 22
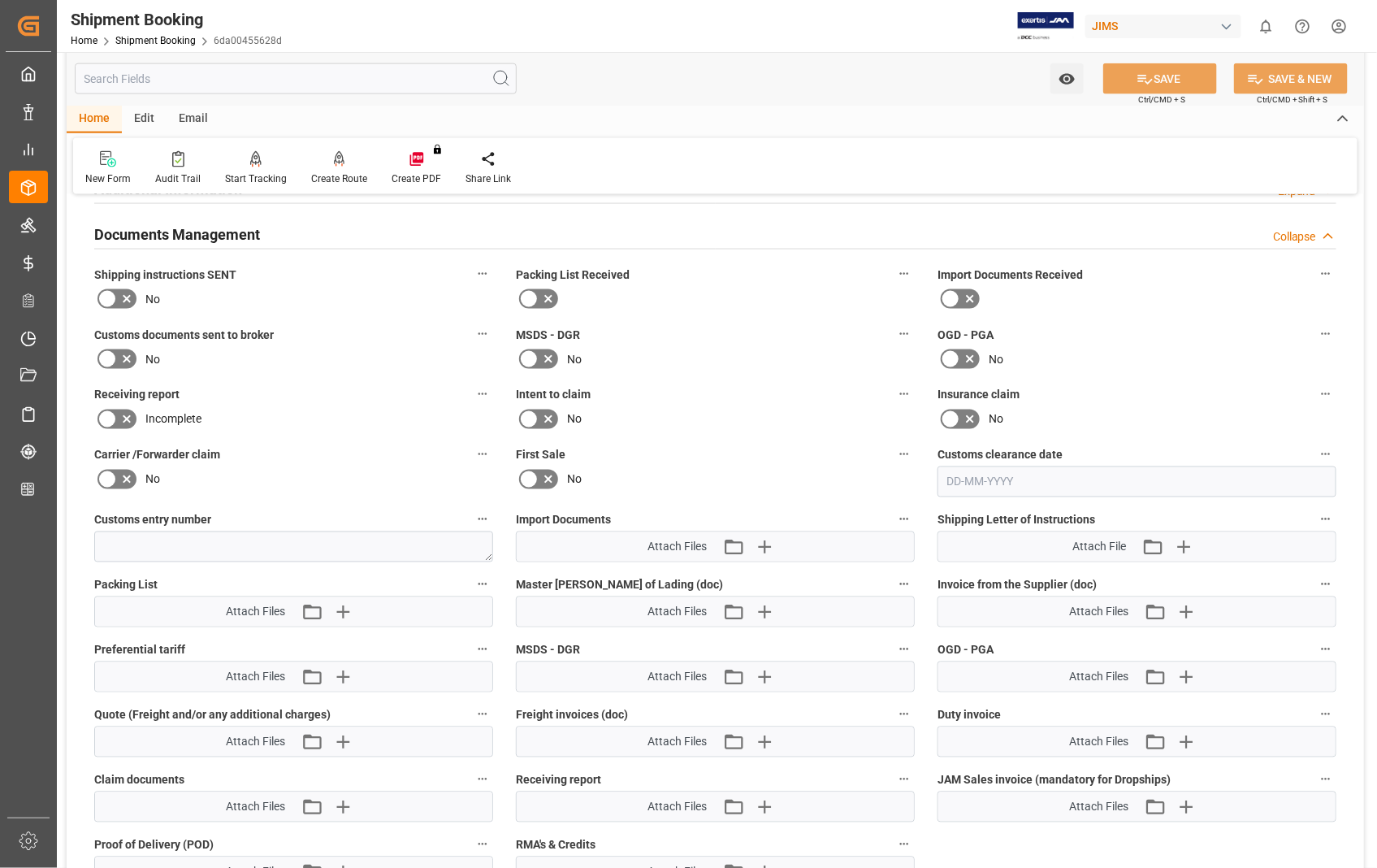
scroll to position [903, 0]
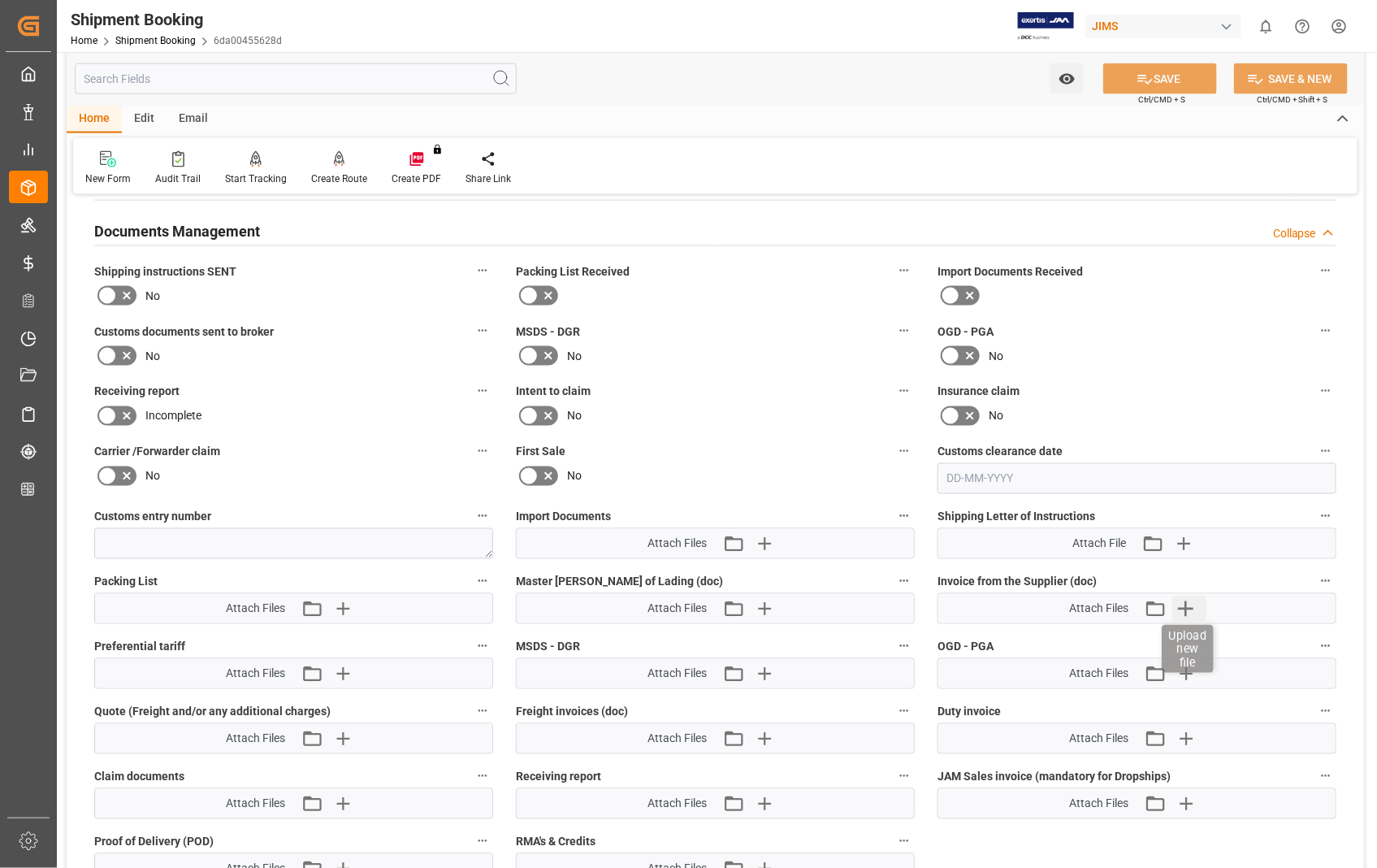
click at [1191, 608] on icon "button" at bounding box center [1186, 609] width 26 height 26
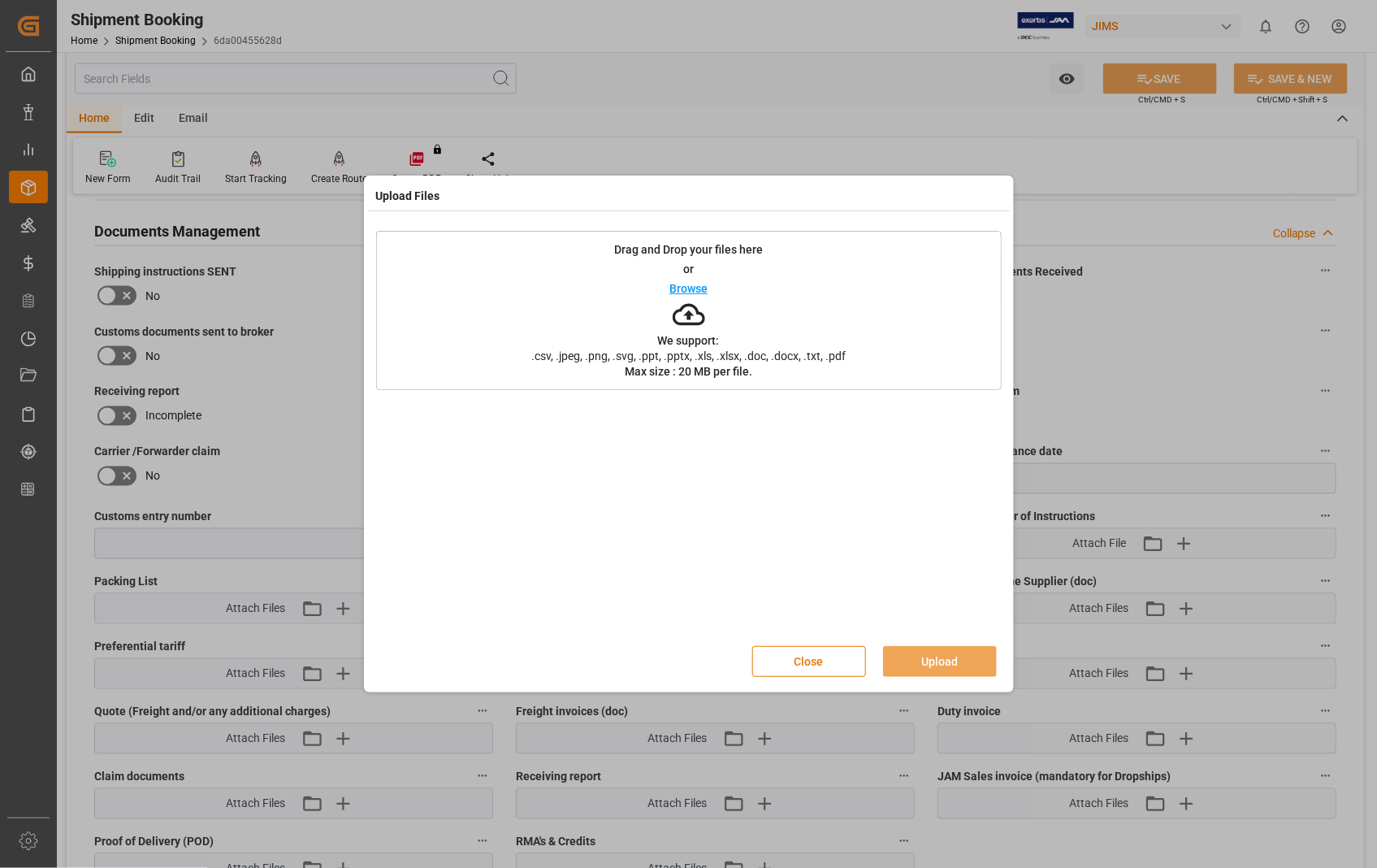
click at [680, 286] on p "Browse" at bounding box center [688, 288] width 39 height 12
click at [922, 650] on button "Upload" at bounding box center [940, 662] width 114 height 31
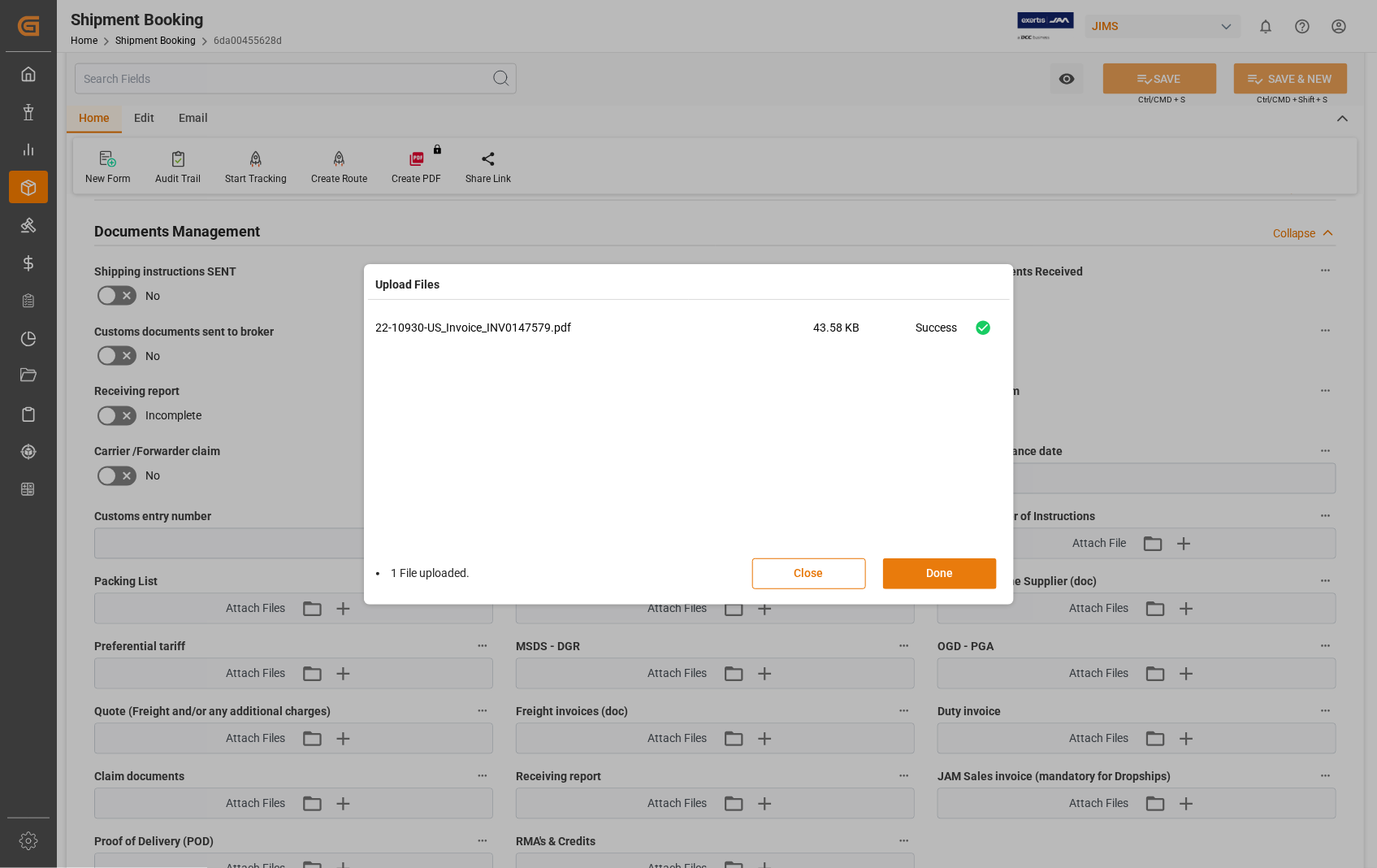
click at [947, 574] on button "Done" at bounding box center [940, 574] width 114 height 31
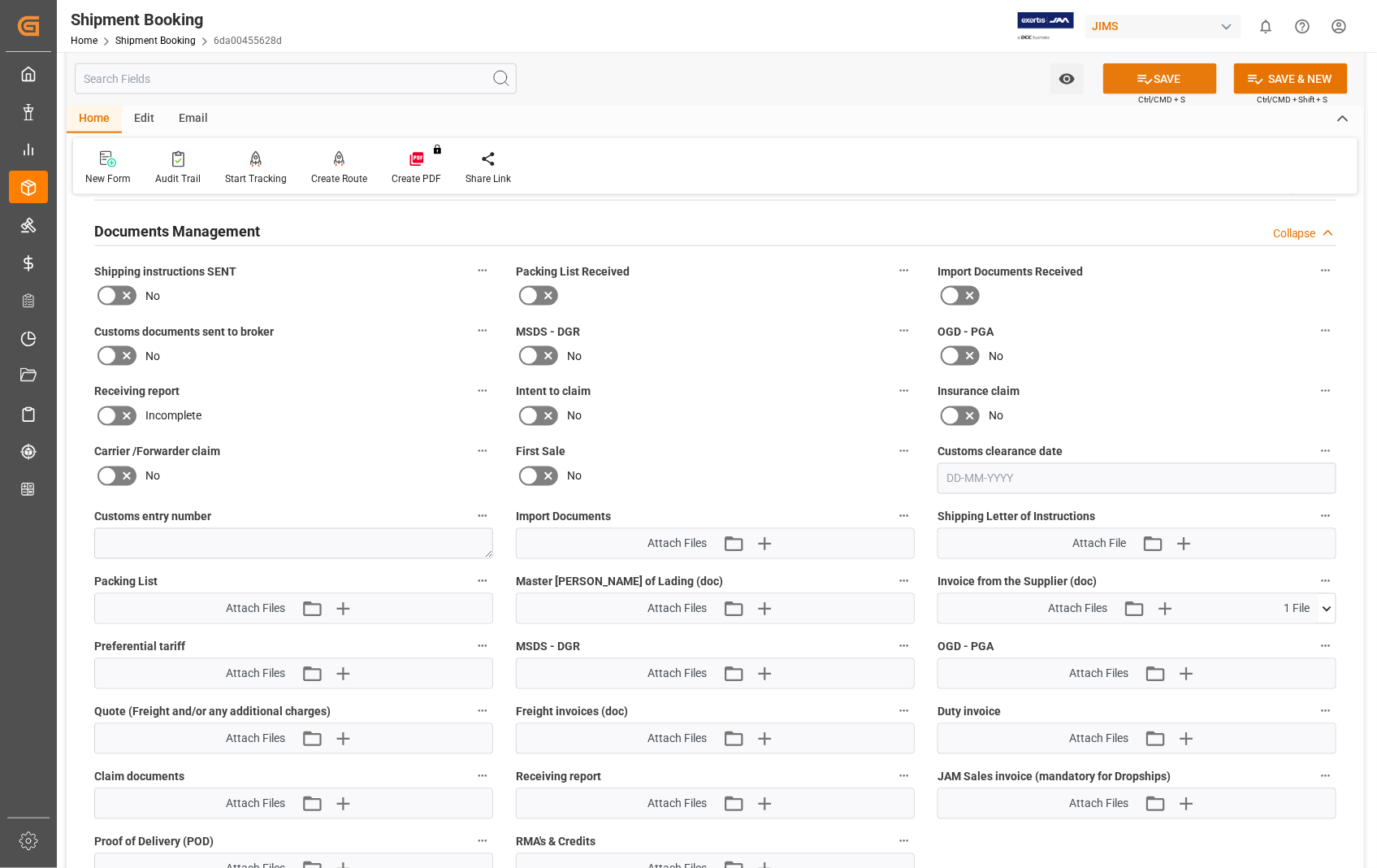
click at [1173, 78] on button "SAVE" at bounding box center [1160, 79] width 114 height 31
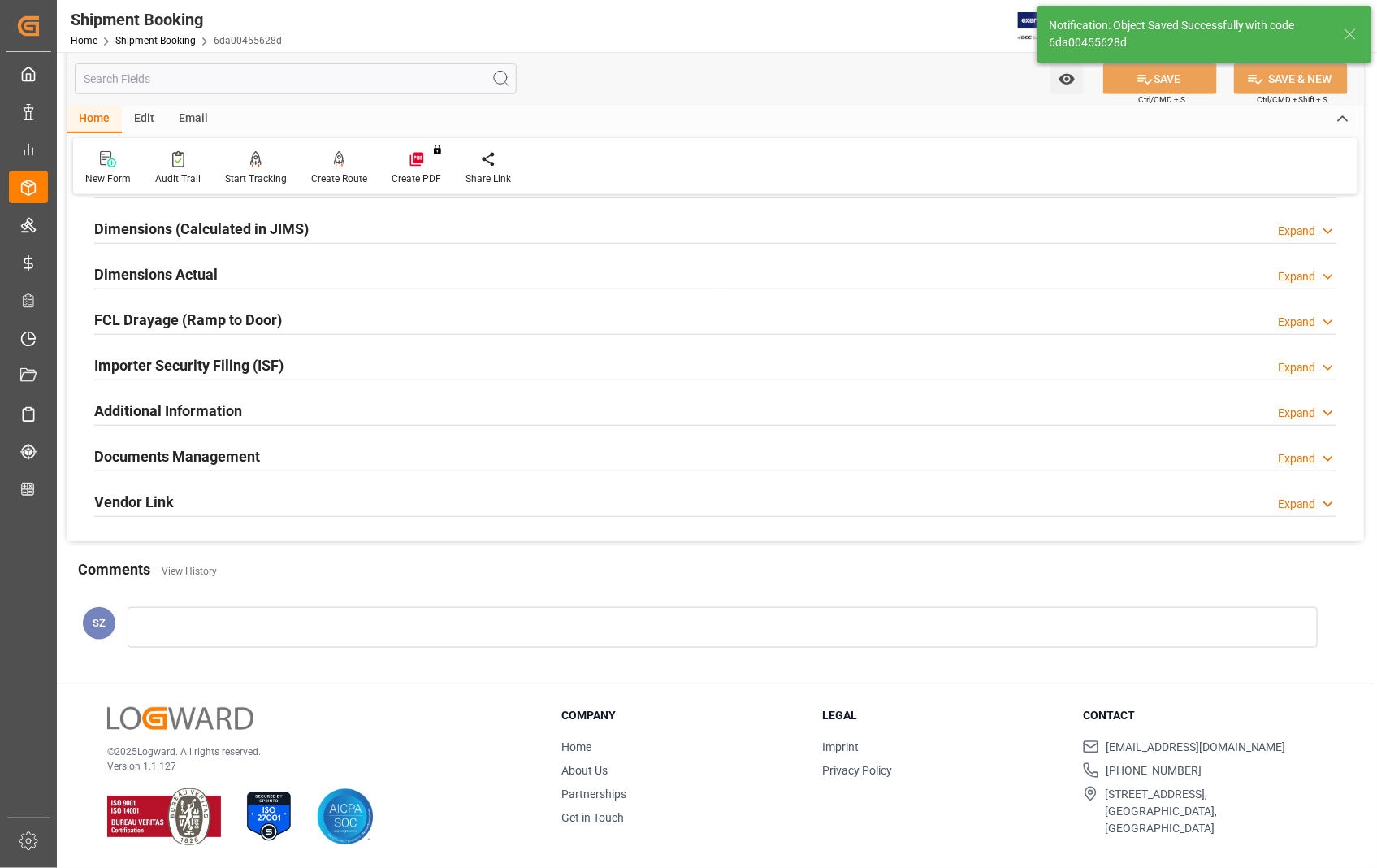
scroll to position [353, 0]
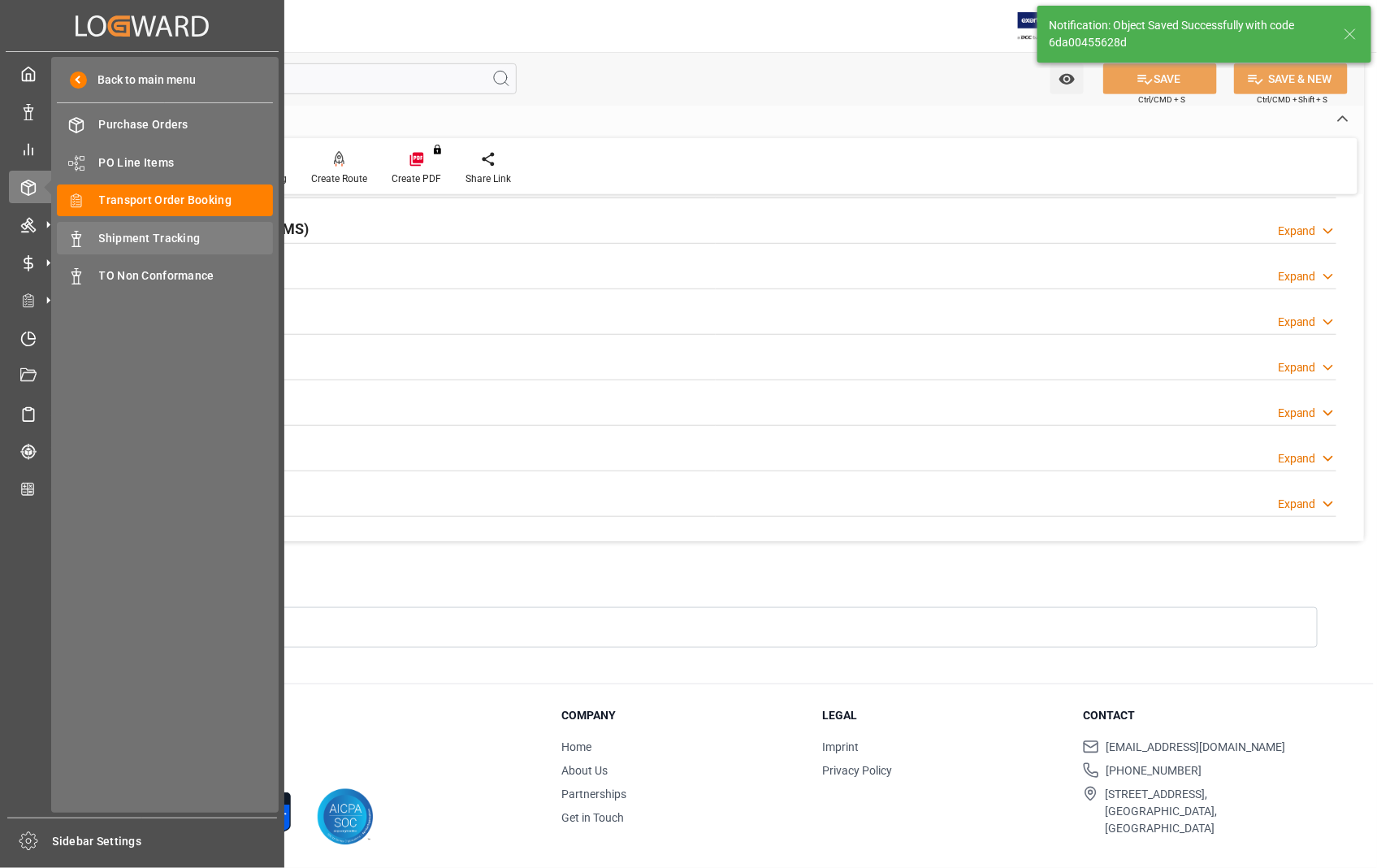
click at [153, 239] on span "Shipment Tracking" at bounding box center [186, 238] width 175 height 17
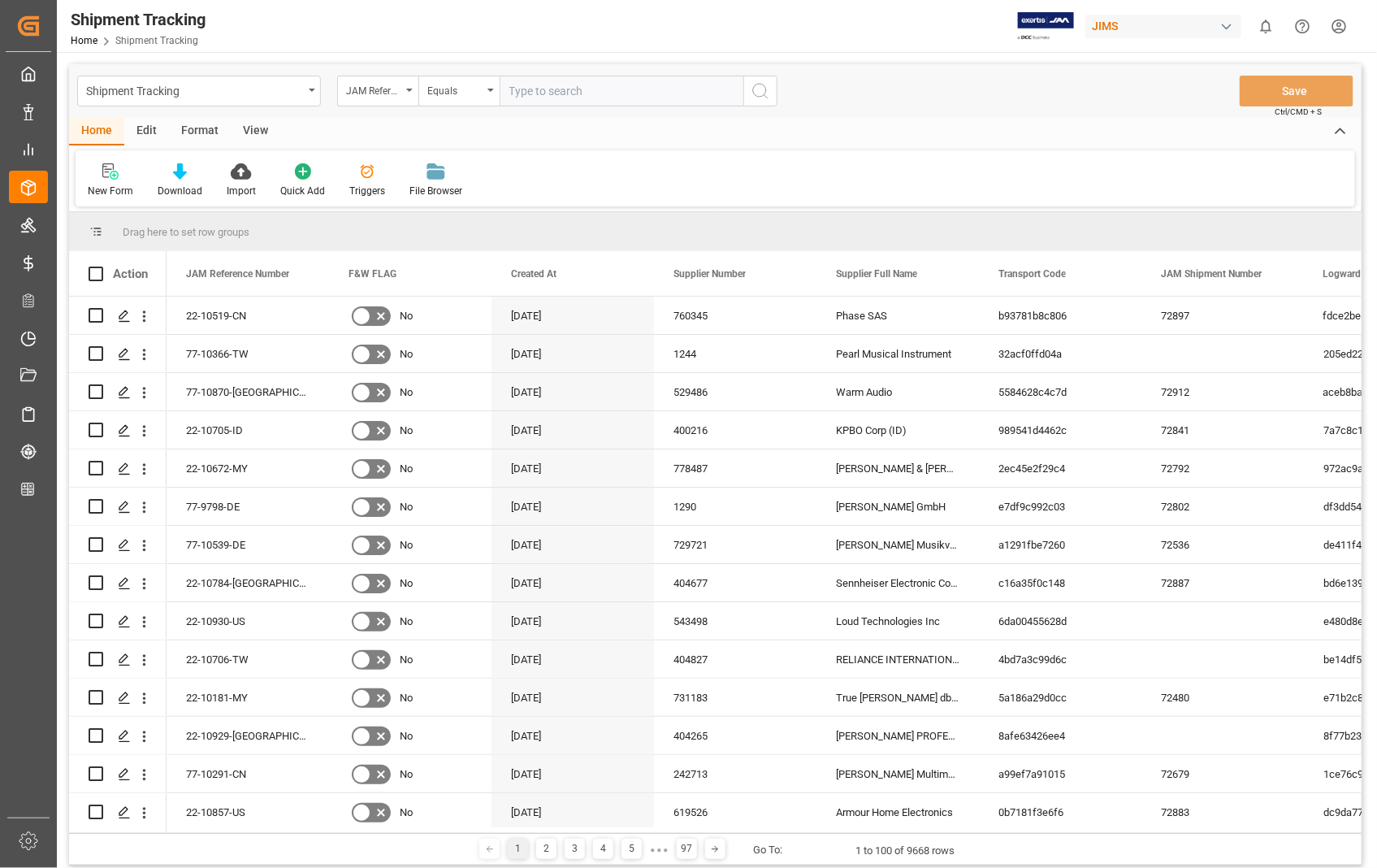
click at [614, 90] on input "text" at bounding box center [622, 91] width 244 height 31
type input "22-10930-US"
click at [762, 92] on icon "search button" at bounding box center [760, 92] width 20 height 20
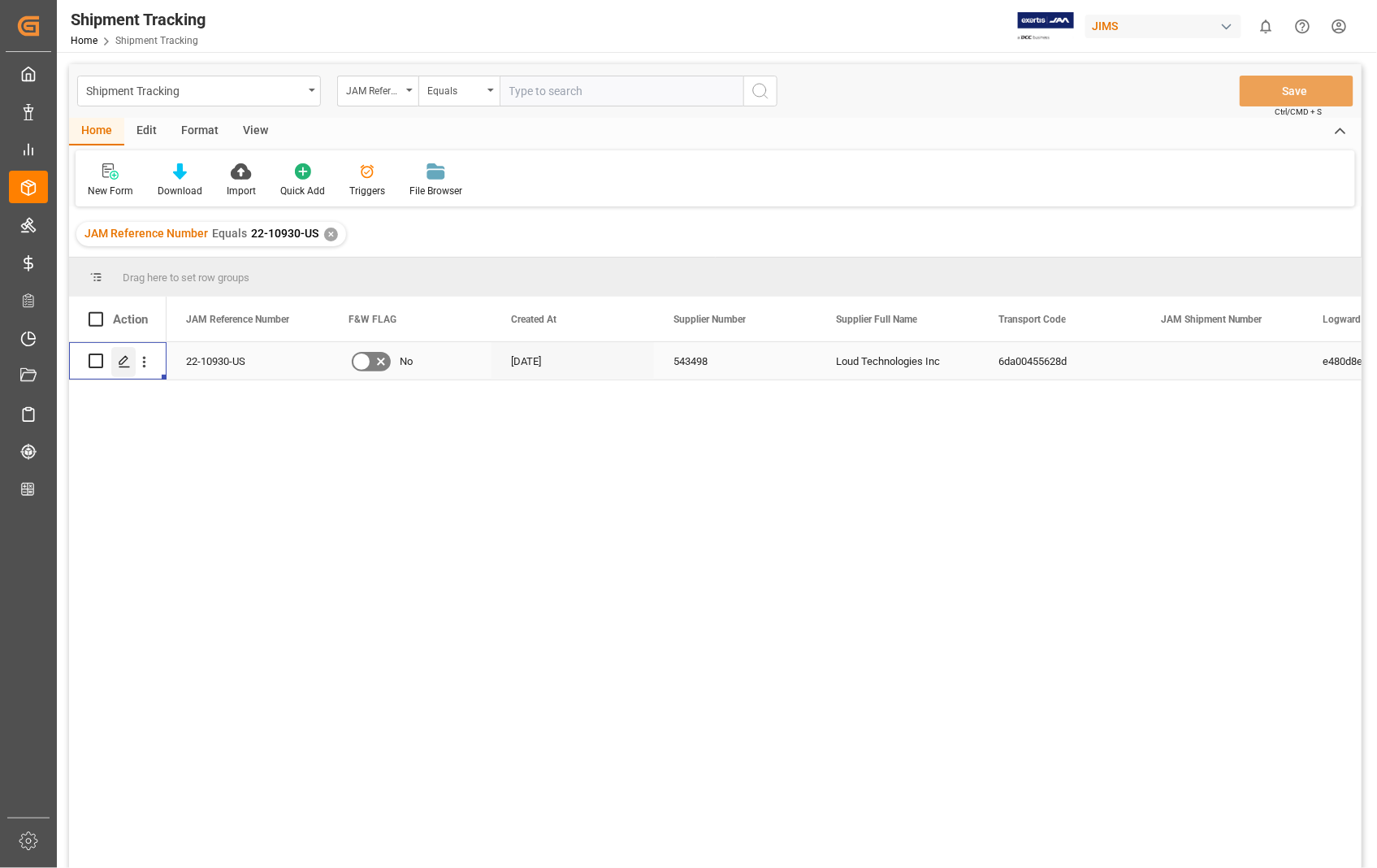
click at [124, 360] on icon "Press SPACE to select this row." at bounding box center [124, 362] width 13 height 13
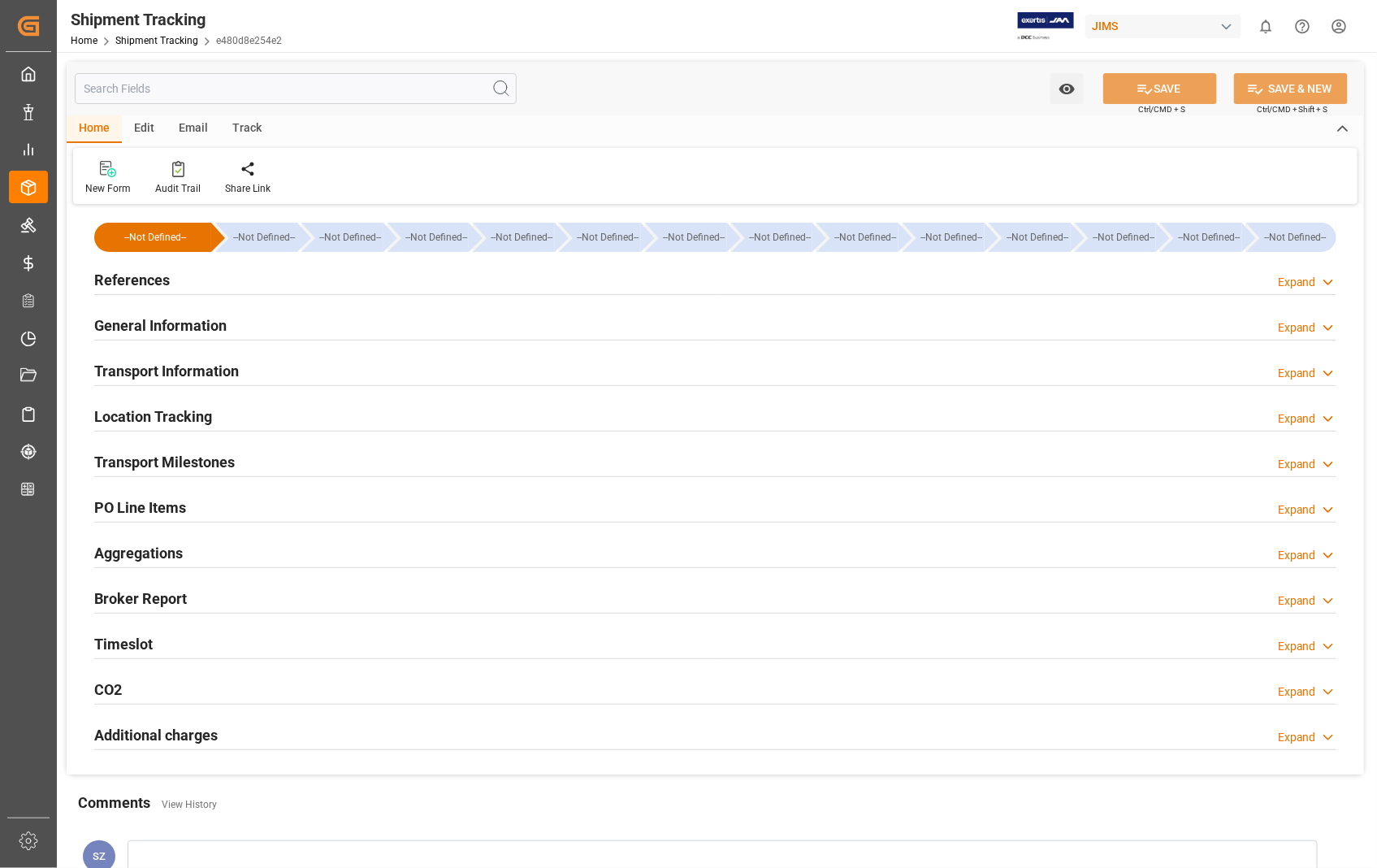
type input "08-09-2025"
click at [120, 276] on h2 "References" at bounding box center [132, 280] width 75 height 22
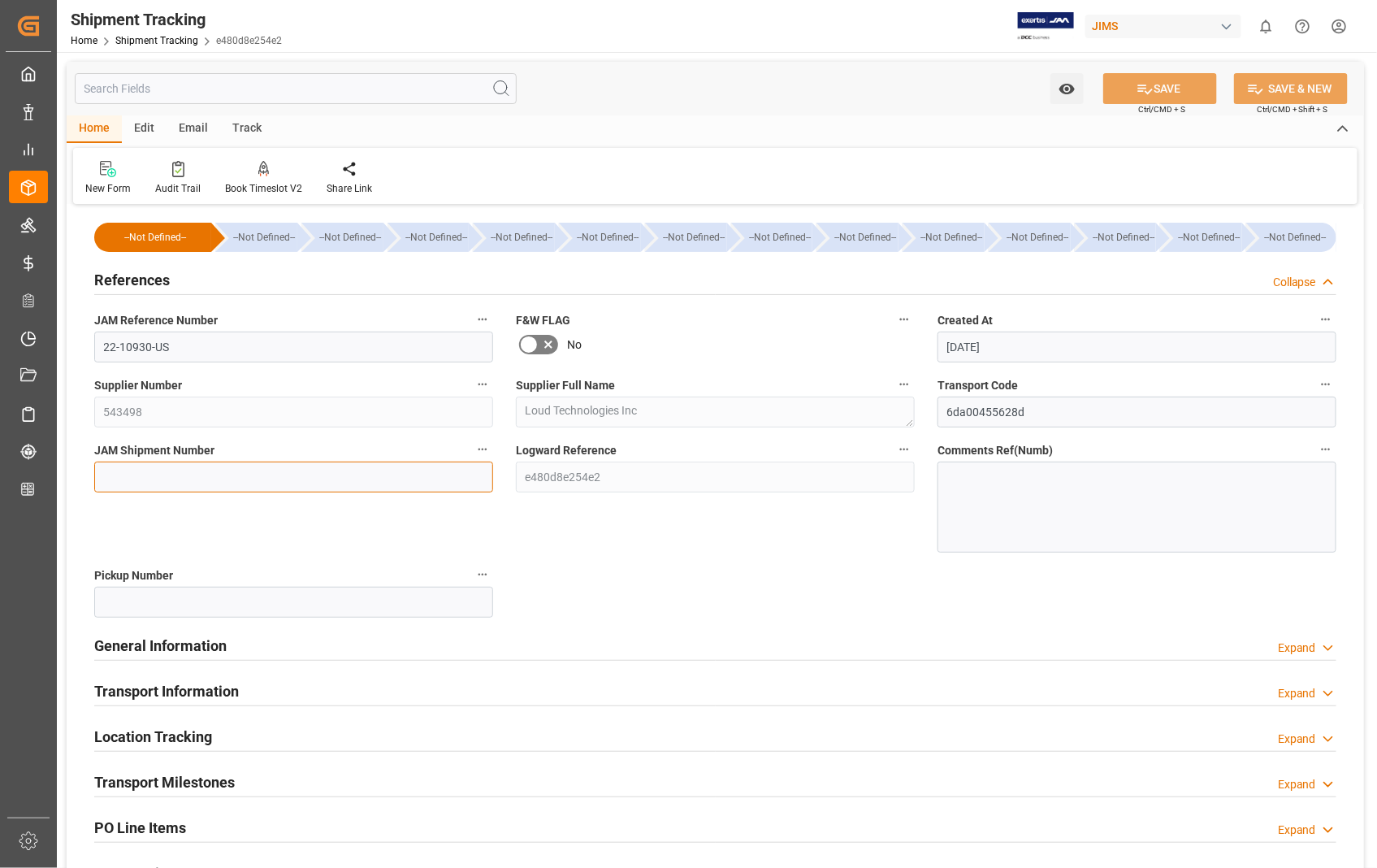
click at [222, 478] on input at bounding box center [294, 477] width 399 height 31
paste input "72913"
type input "72913"
click at [1169, 79] on button "SAVE" at bounding box center [1160, 88] width 114 height 31
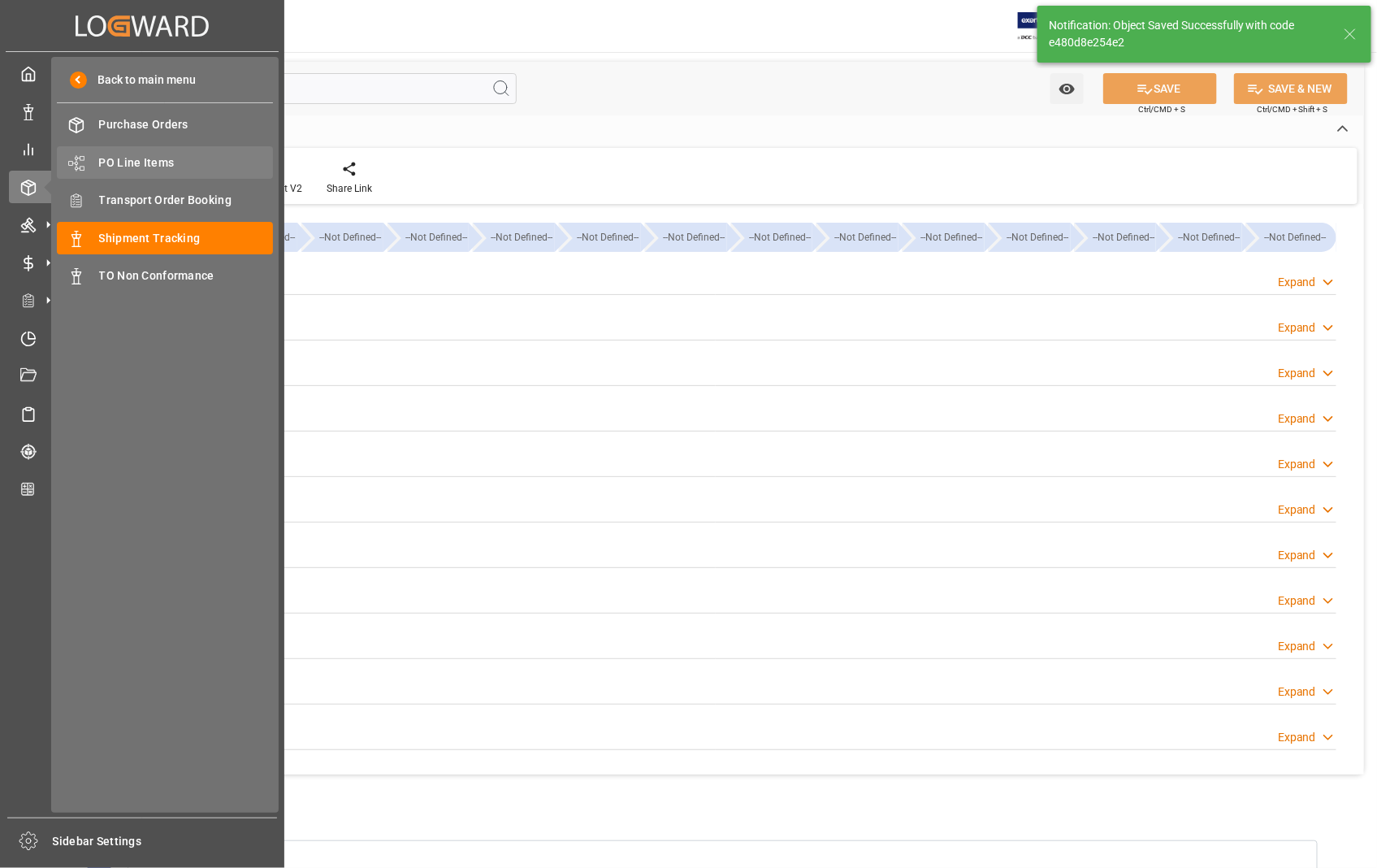
click at [150, 159] on span "PO Line Items" at bounding box center [186, 162] width 175 height 17
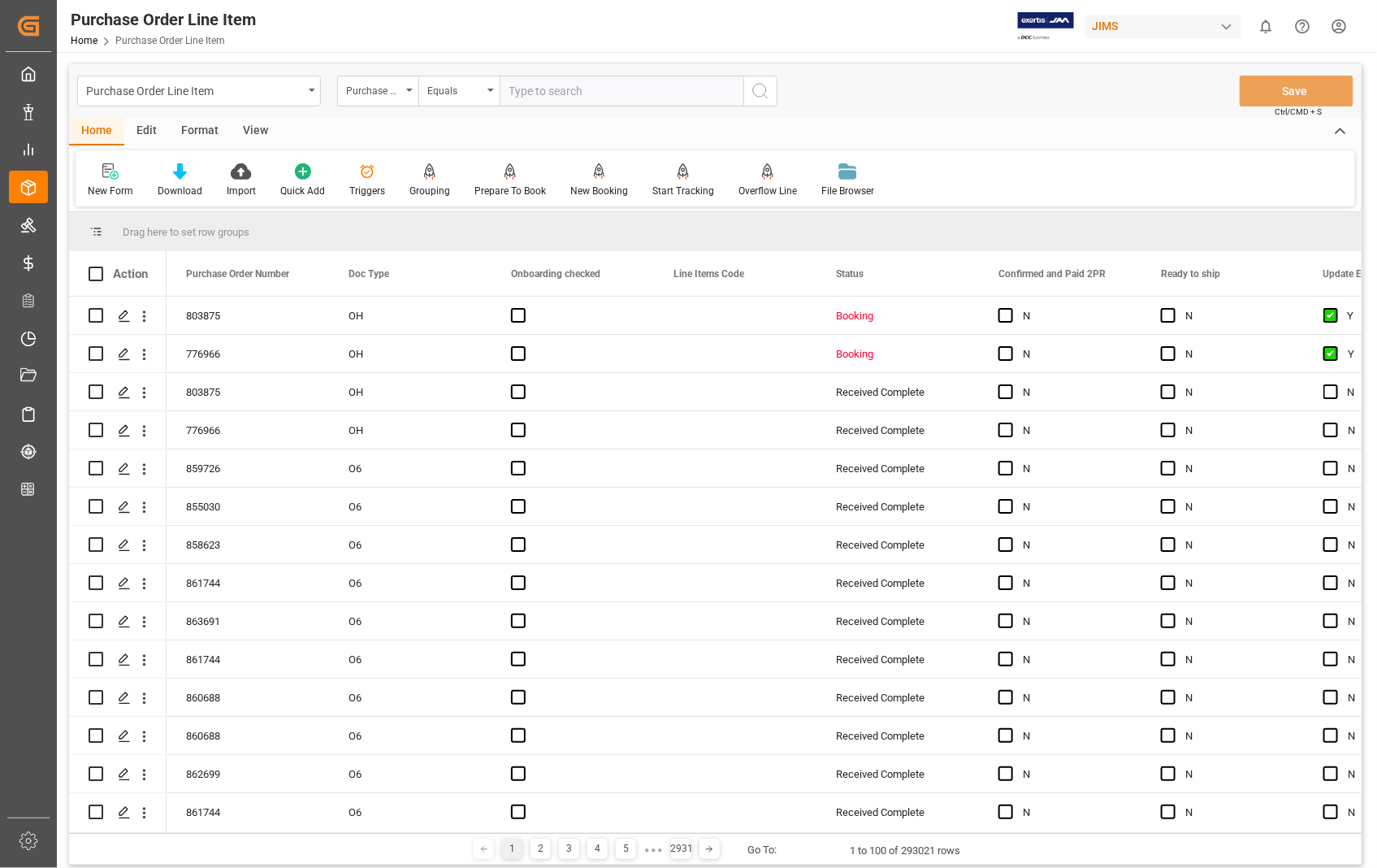
click at [572, 86] on input "text" at bounding box center [622, 91] width 244 height 31
type input "863687"
click at [759, 86] on icon "search button" at bounding box center [760, 92] width 20 height 20
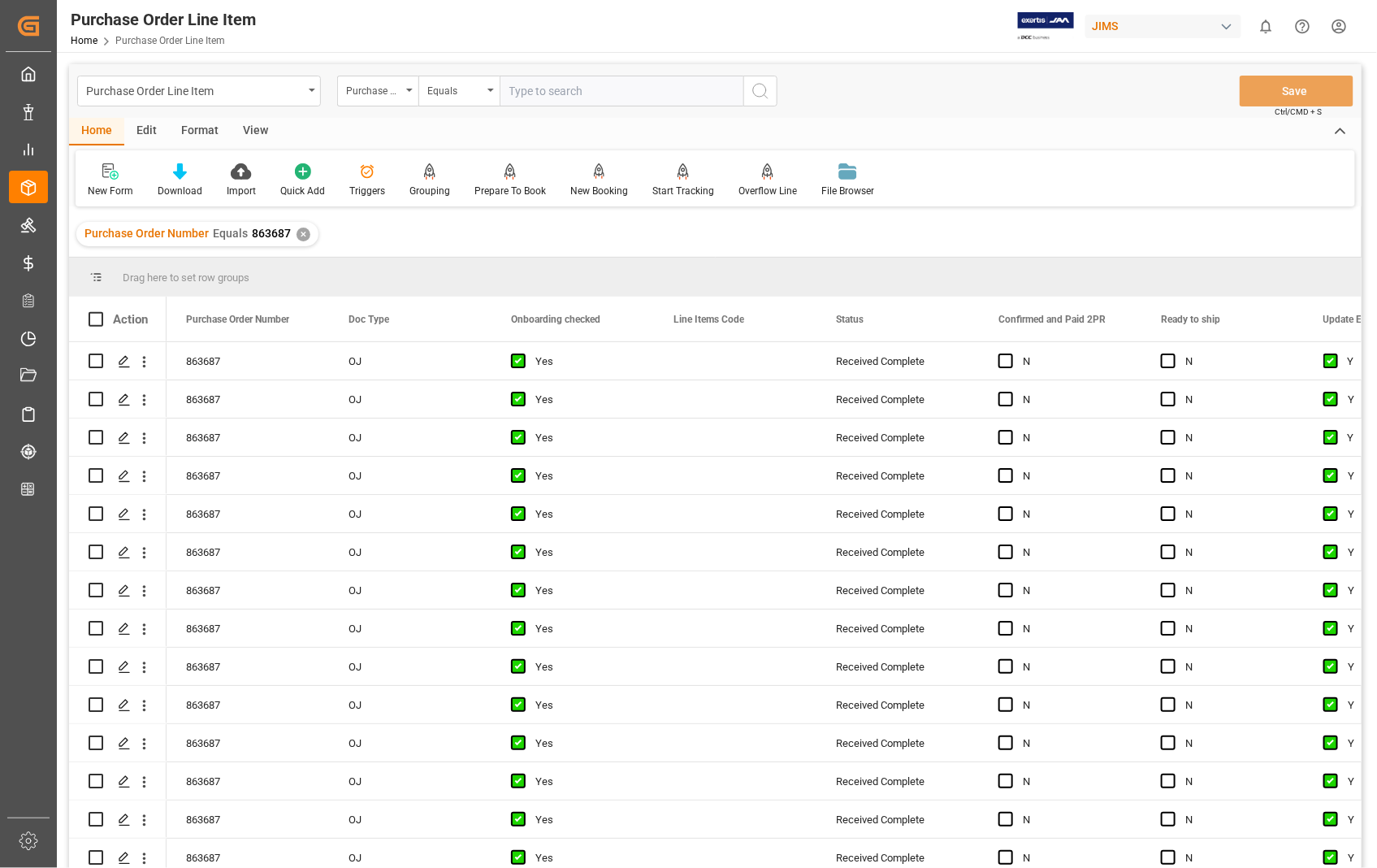
click at [246, 120] on div "View" at bounding box center [255, 131] width 49 height 28
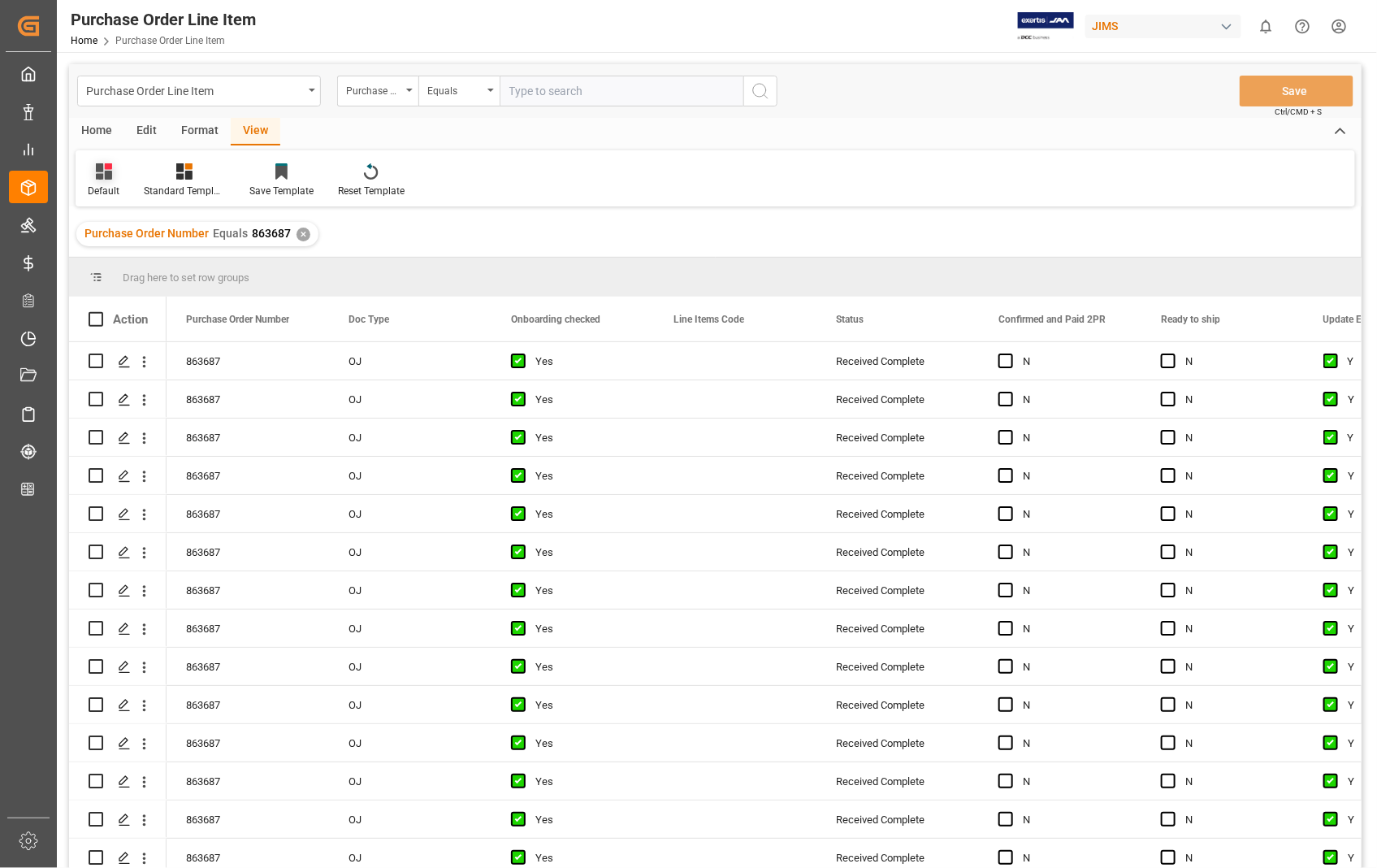
click at [96, 184] on div "Default" at bounding box center [103, 191] width 31 height 14
click at [125, 263] on div "Sophia setting." at bounding box center [167, 262] width 142 height 17
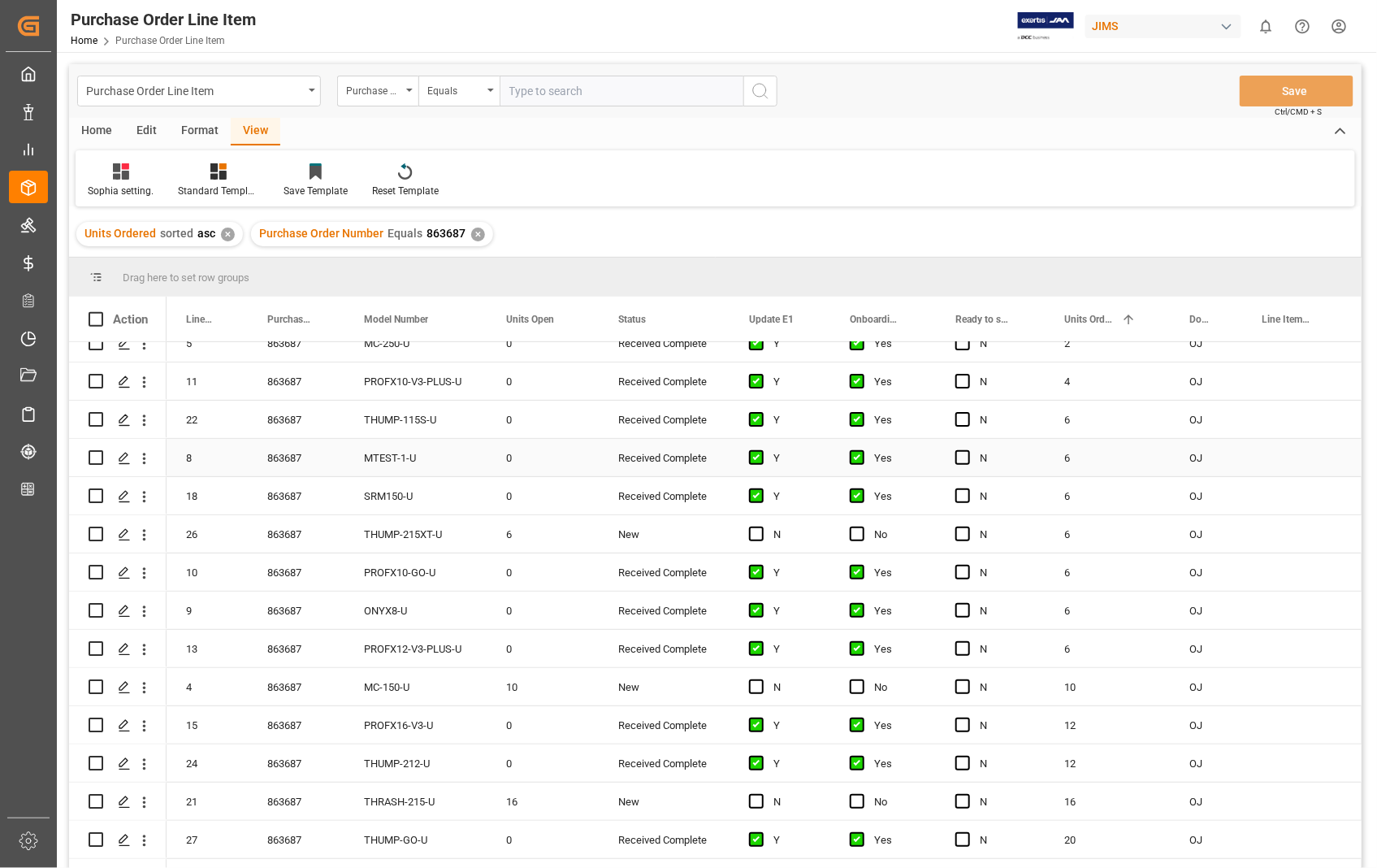
scroll to position [270, 0]
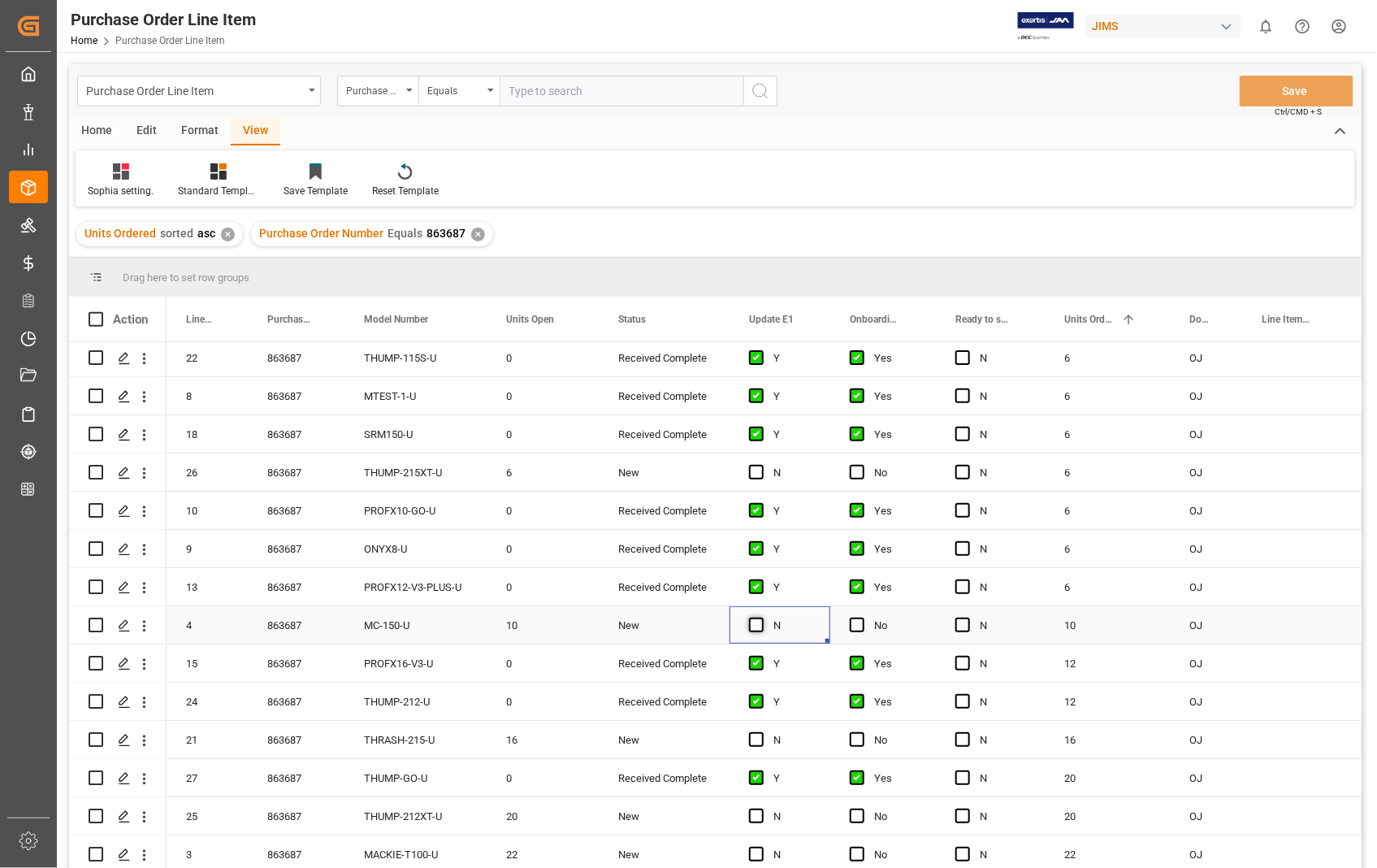
click at [756, 623] on span "Press SPACE to select this row." at bounding box center [757, 625] width 14 height 14
click at [761, 618] on input "Press SPACE to select this row." at bounding box center [761, 618] width 0 height 0
click at [860, 622] on span "Press SPACE to select this row." at bounding box center [857, 625] width 14 height 14
click at [862, 618] on input "Press SPACE to select this row." at bounding box center [862, 618] width 0 height 0
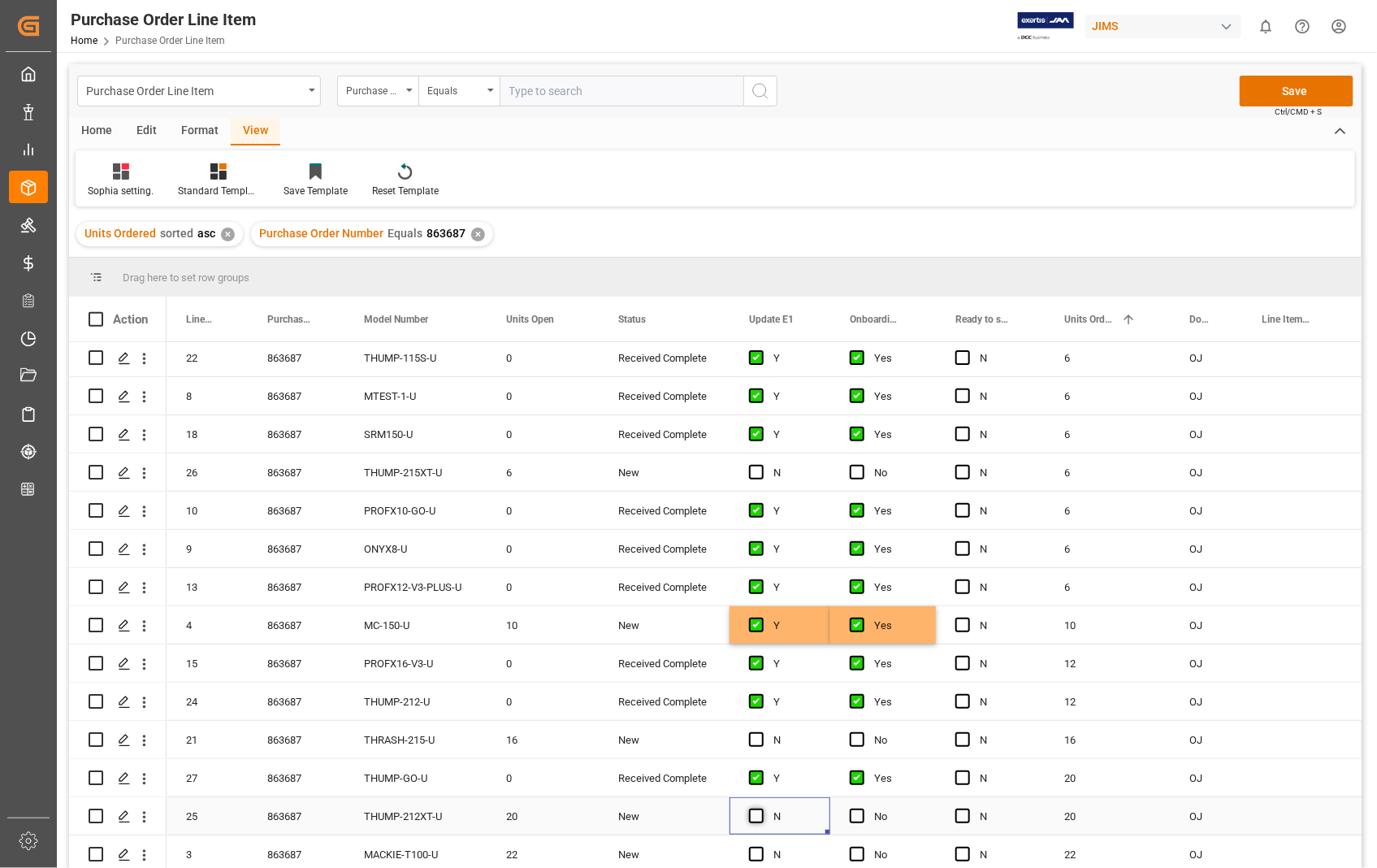
click at [751, 815] on span "Press SPACE to select this row." at bounding box center [757, 816] width 14 height 14
click at [761, 809] on input "Press SPACE to select this row." at bounding box center [761, 809] width 0 height 0
click at [856, 812] on span "Press SPACE to select this row." at bounding box center [857, 816] width 14 height 14
click at [862, 809] on input "Press SPACE to select this row." at bounding box center [862, 809] width 0 height 0
click at [1290, 90] on button "Save" at bounding box center [1296, 91] width 114 height 31
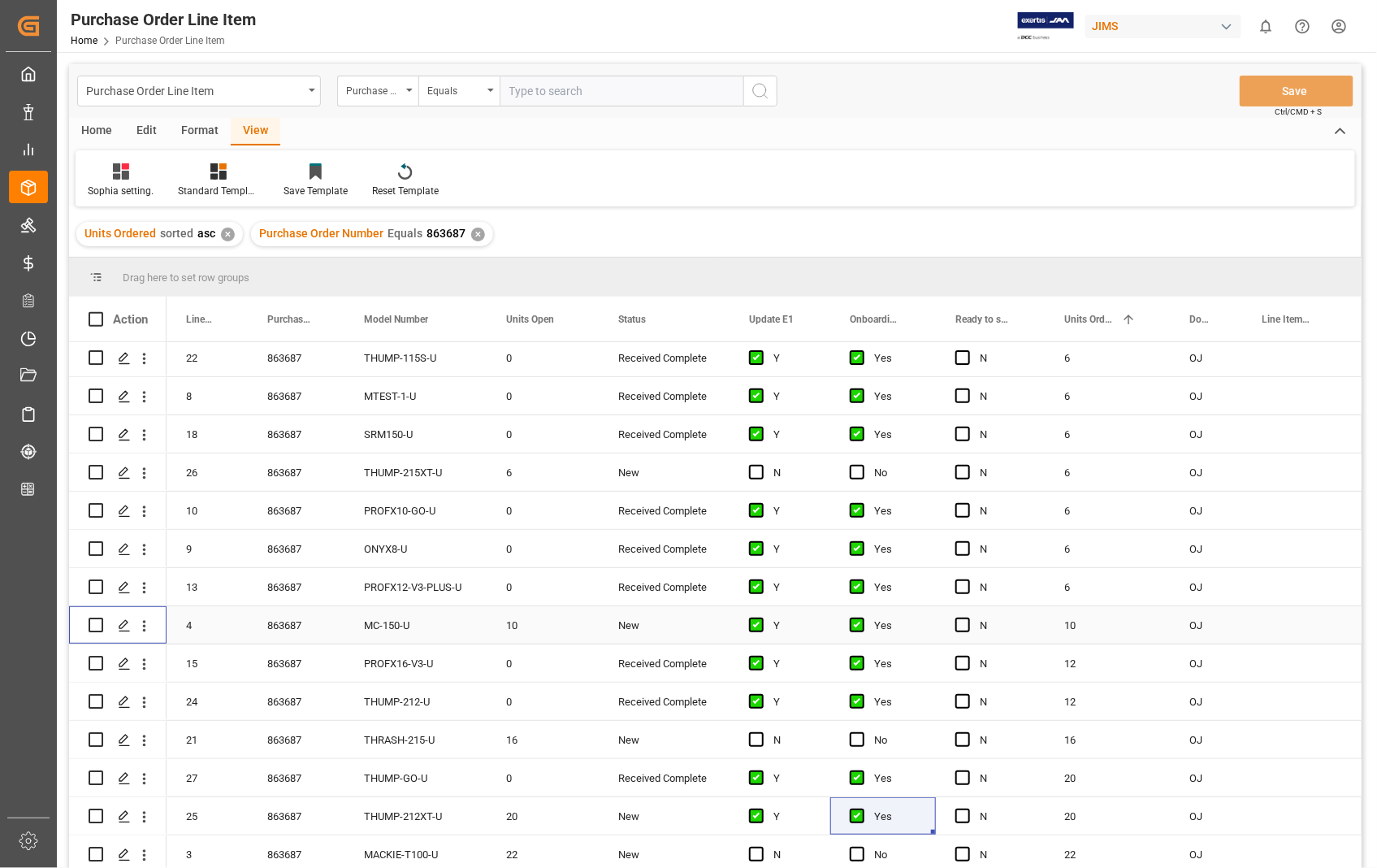
click at [93, 621] on input "Press Space to toggle row selection (unchecked)" at bounding box center [96, 625] width 14 height 14
checkbox input "true"
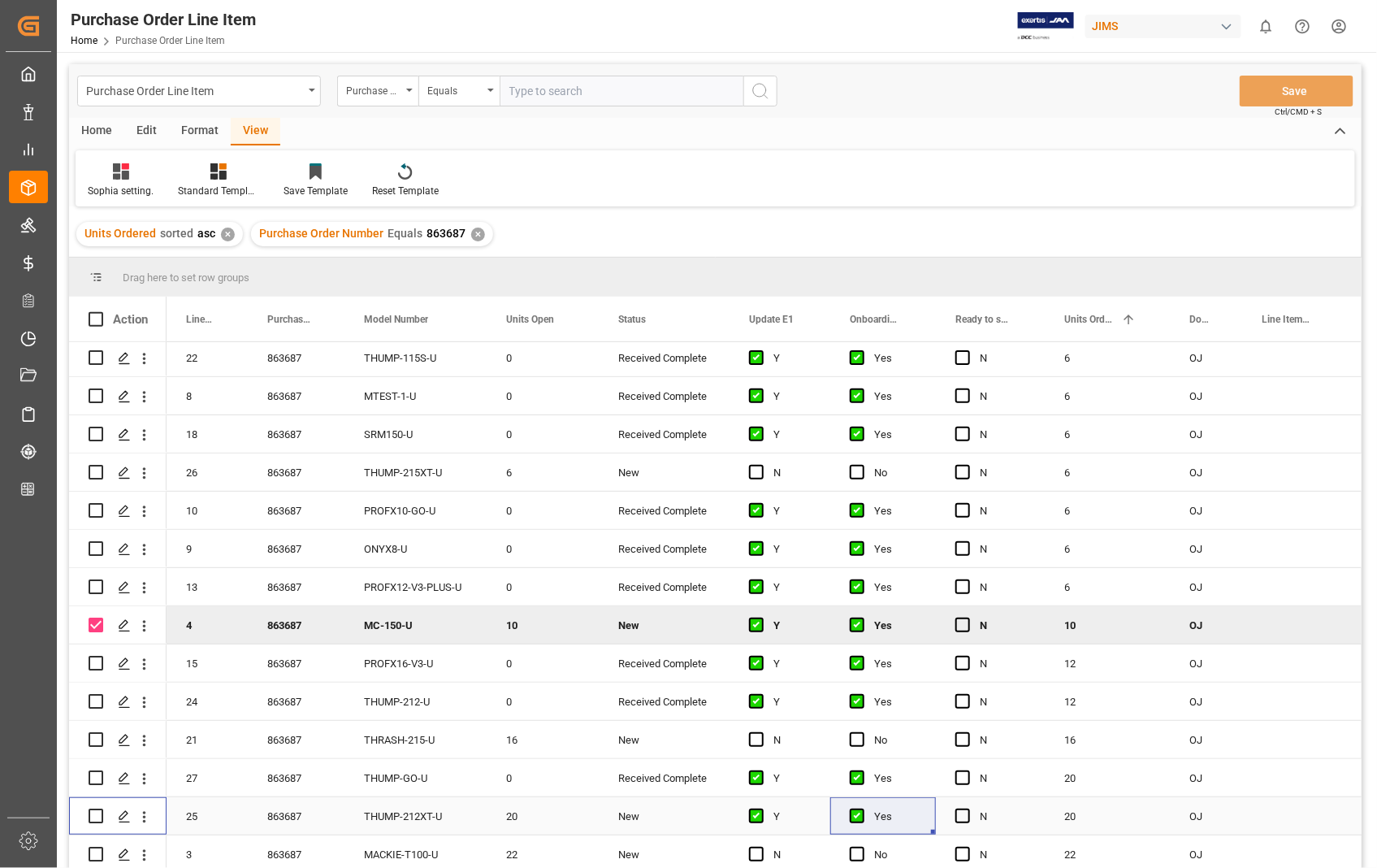
click at [92, 816] on input "Press Space to toggle row selection (unchecked)" at bounding box center [96, 816] width 14 height 14
checkbox input "true"
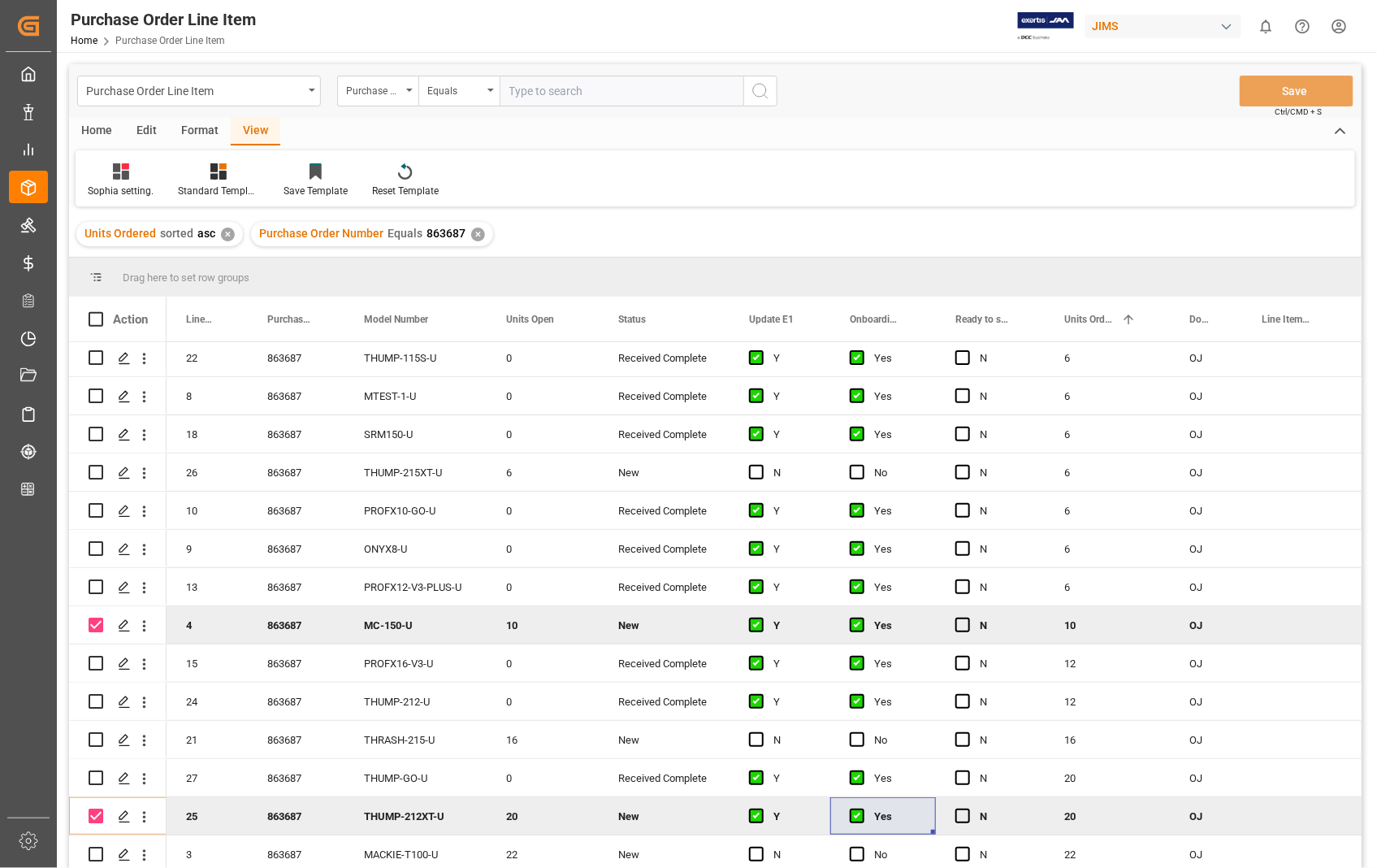
click at [90, 130] on div "Home" at bounding box center [97, 131] width 56 height 28
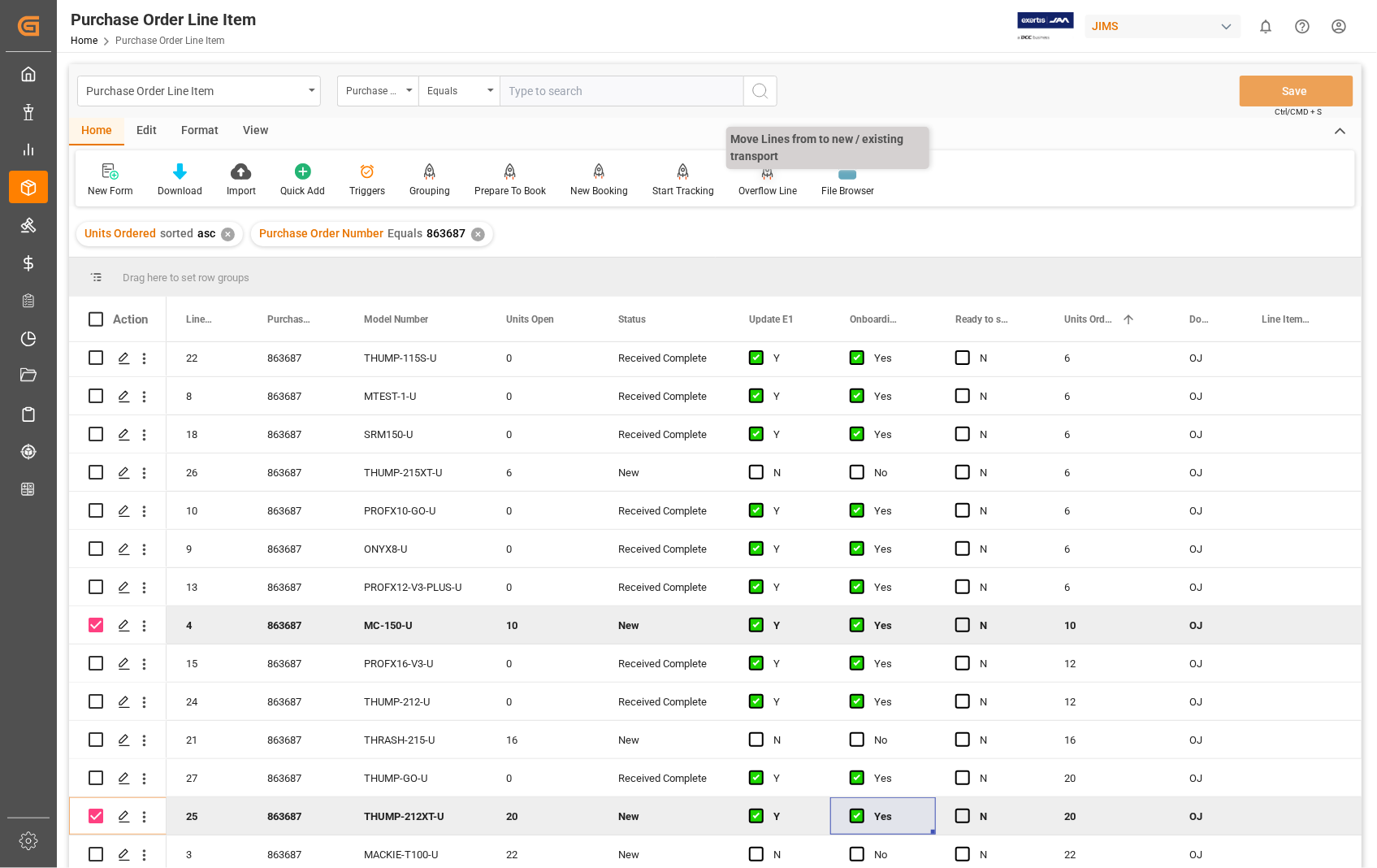
click at [762, 176] on icon at bounding box center [767, 171] width 12 height 16
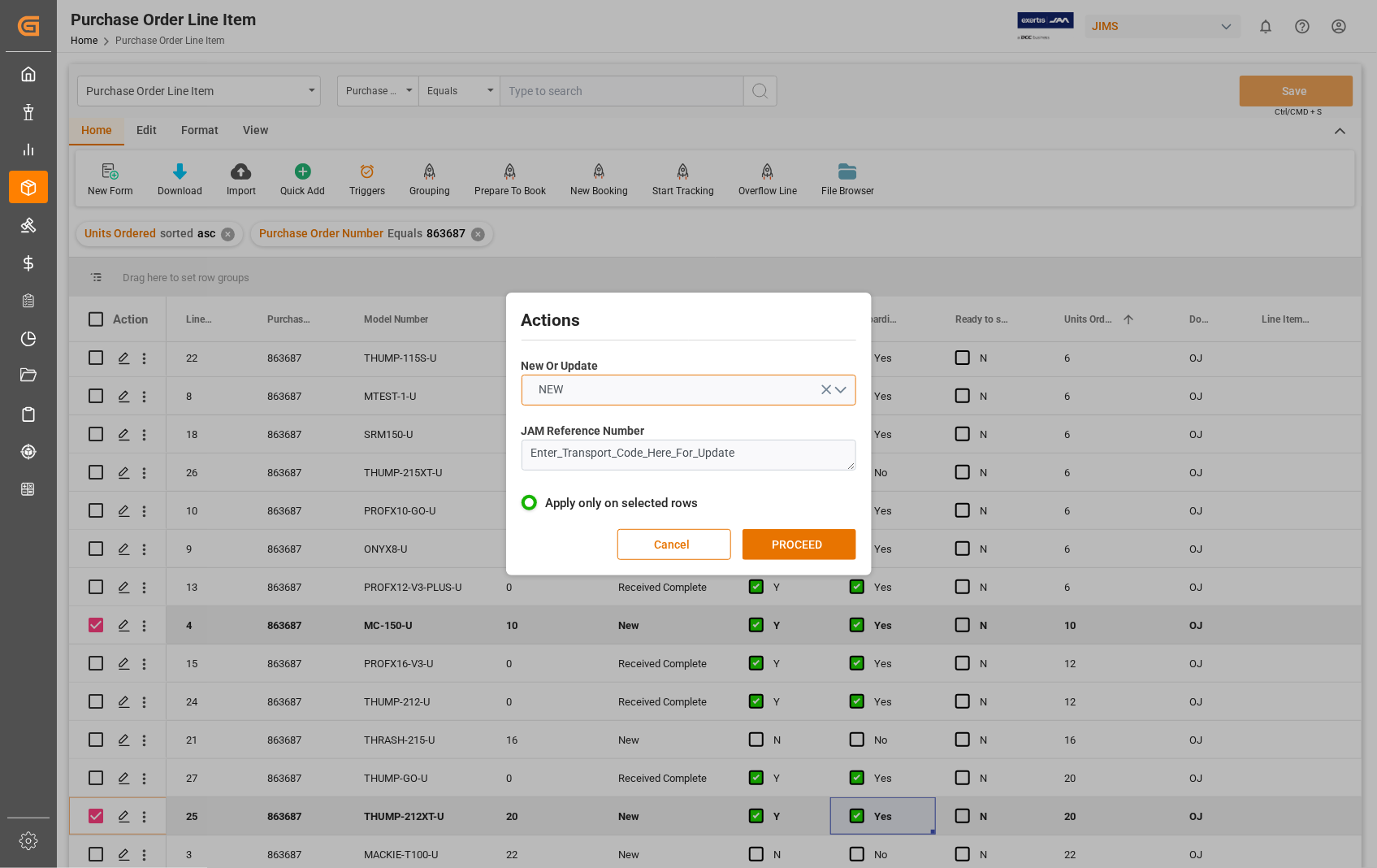
click at [842, 390] on button "NEW" at bounding box center [688, 390] width 335 height 31
click at [616, 432] on div "UPDATE" at bounding box center [688, 428] width 333 height 34
drag, startPoint x: 748, startPoint y: 449, endPoint x: 463, endPoint y: 451, distance: 285.0
click at [463, 451] on div "Actions New Or Update UPDATE JAM Reference Number Enter_Transport_Code_Here_For…" at bounding box center [688, 434] width 1377 height 868
paste textarea "22-10930-US"
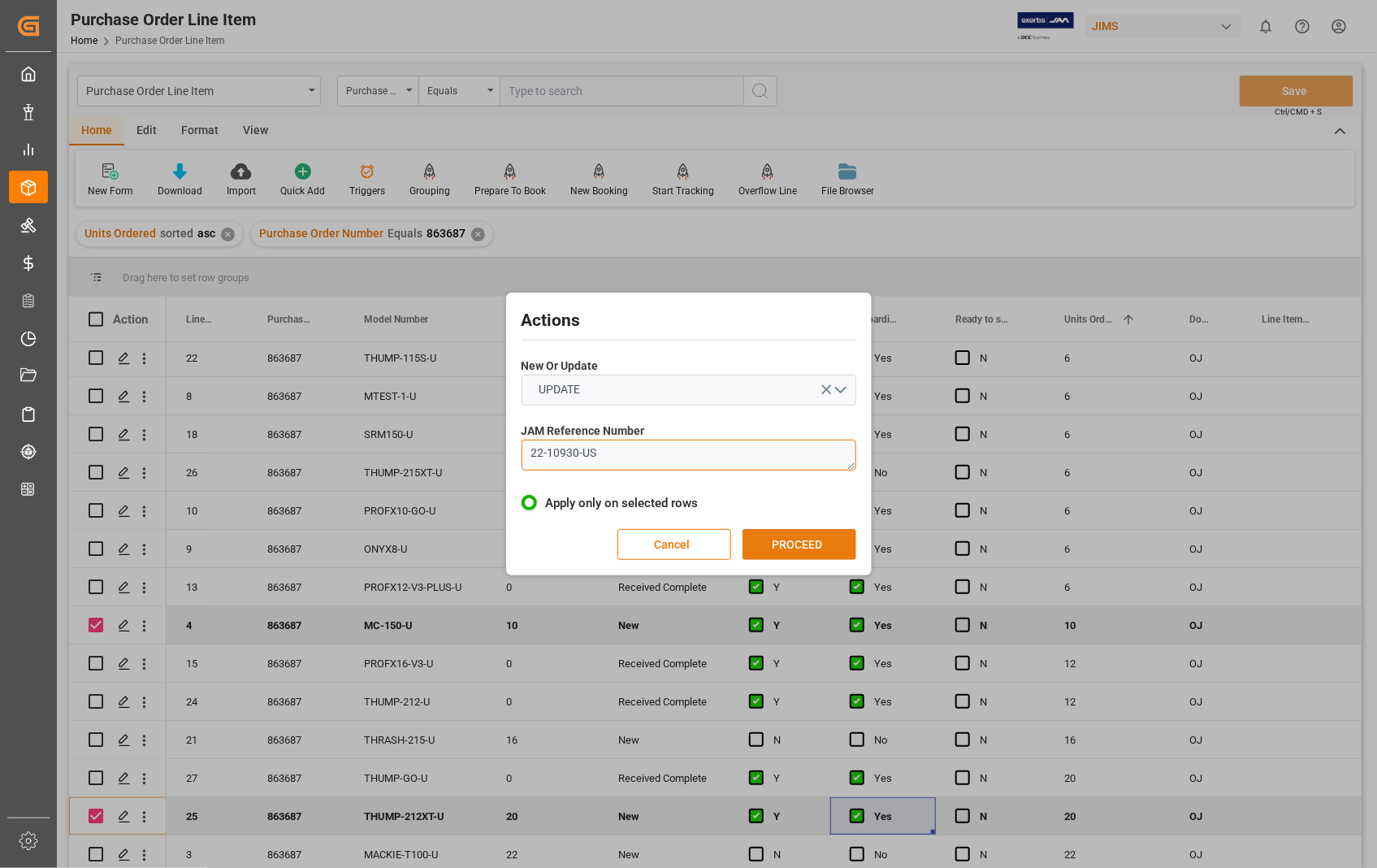
type textarea "22-10930-US"
click at [782, 540] on button "PROCEED" at bounding box center [799, 544] width 114 height 31
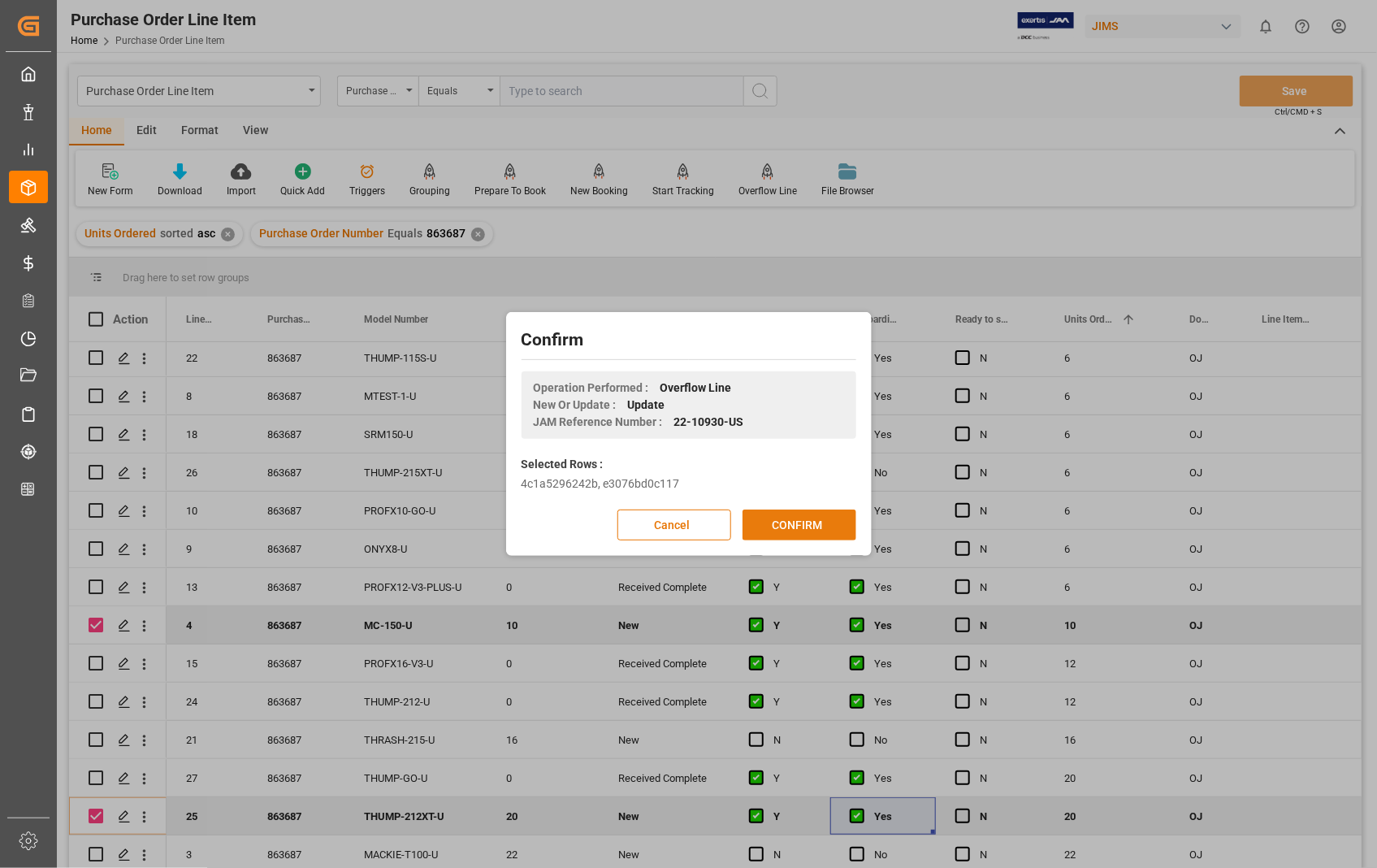
click at [788, 523] on button "CONFIRM" at bounding box center [799, 525] width 114 height 31
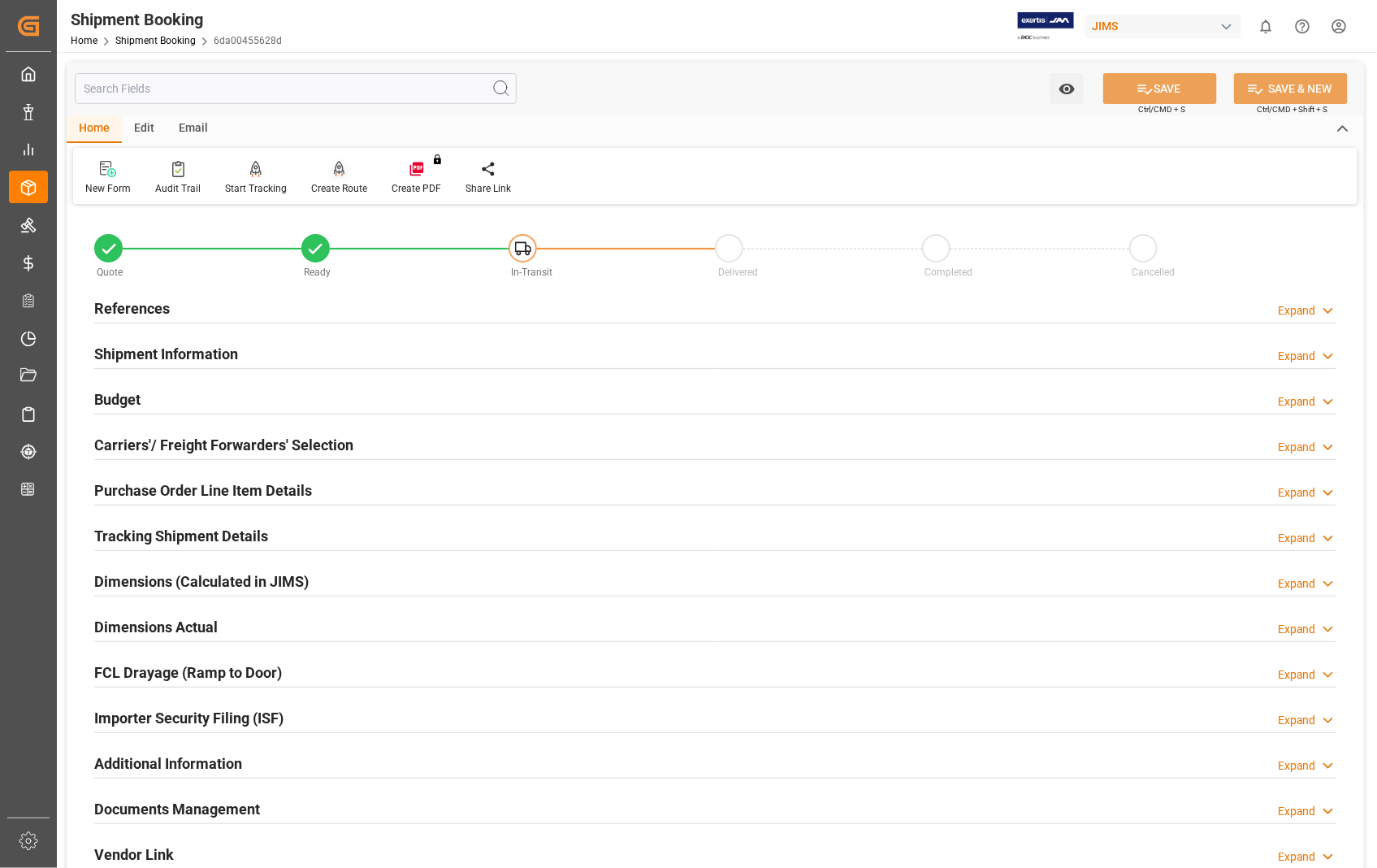
click at [339, 180] on div "Create Route" at bounding box center [339, 178] width 81 height 36
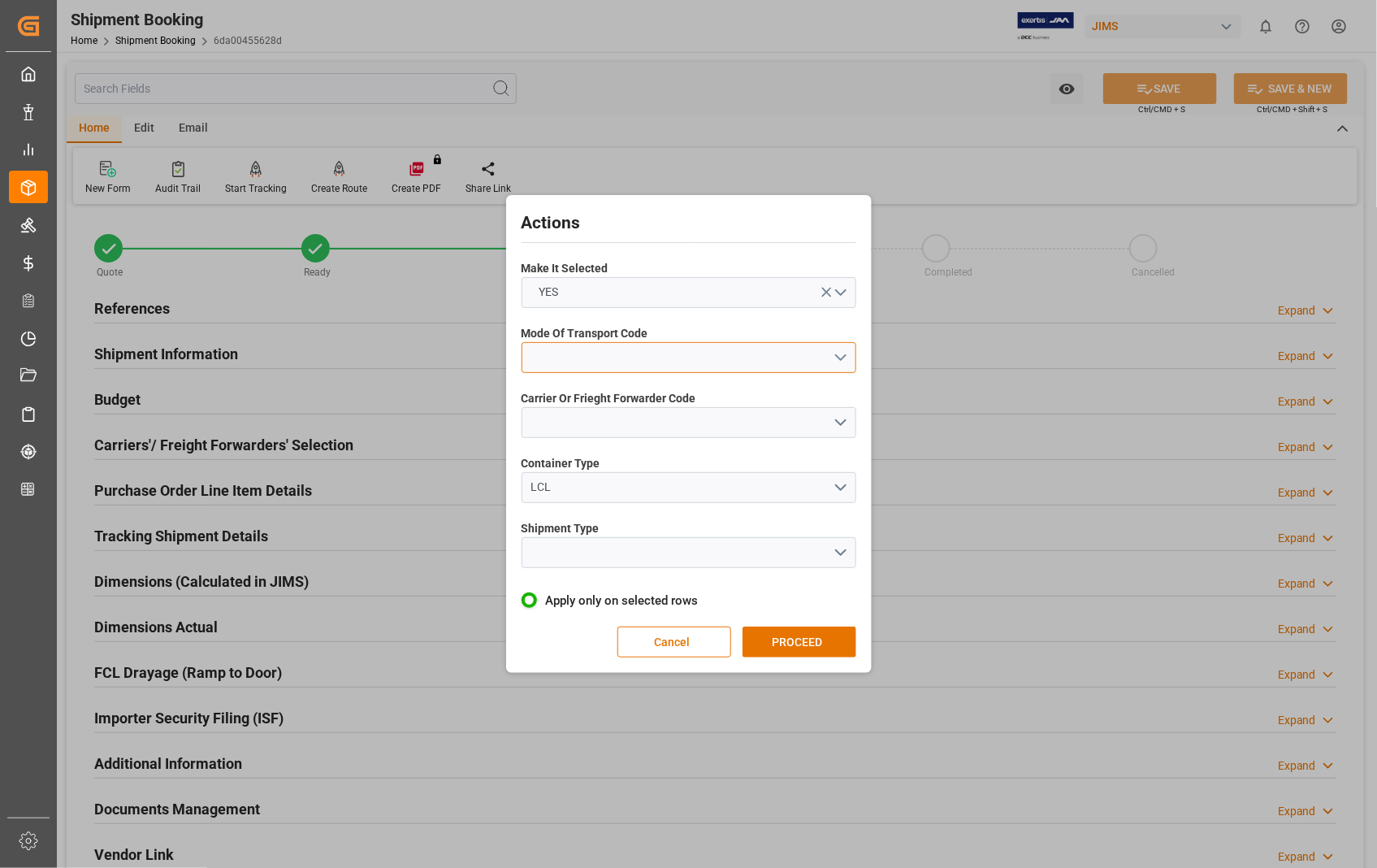
click at [838, 353] on button "open menu" at bounding box center [688, 357] width 335 height 31
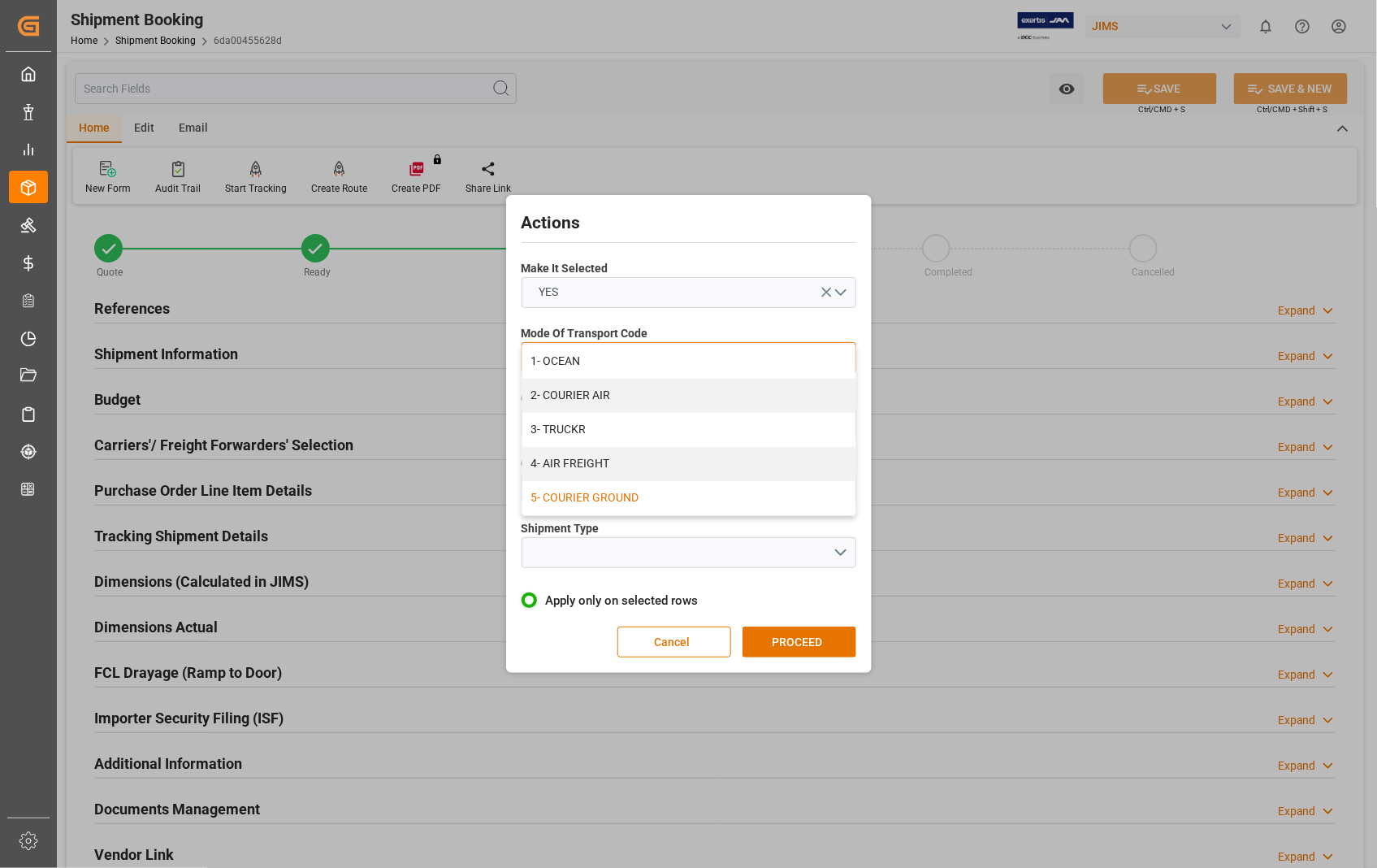
click at [661, 497] on div "5- COURIER GROUND" at bounding box center [688, 498] width 333 height 34
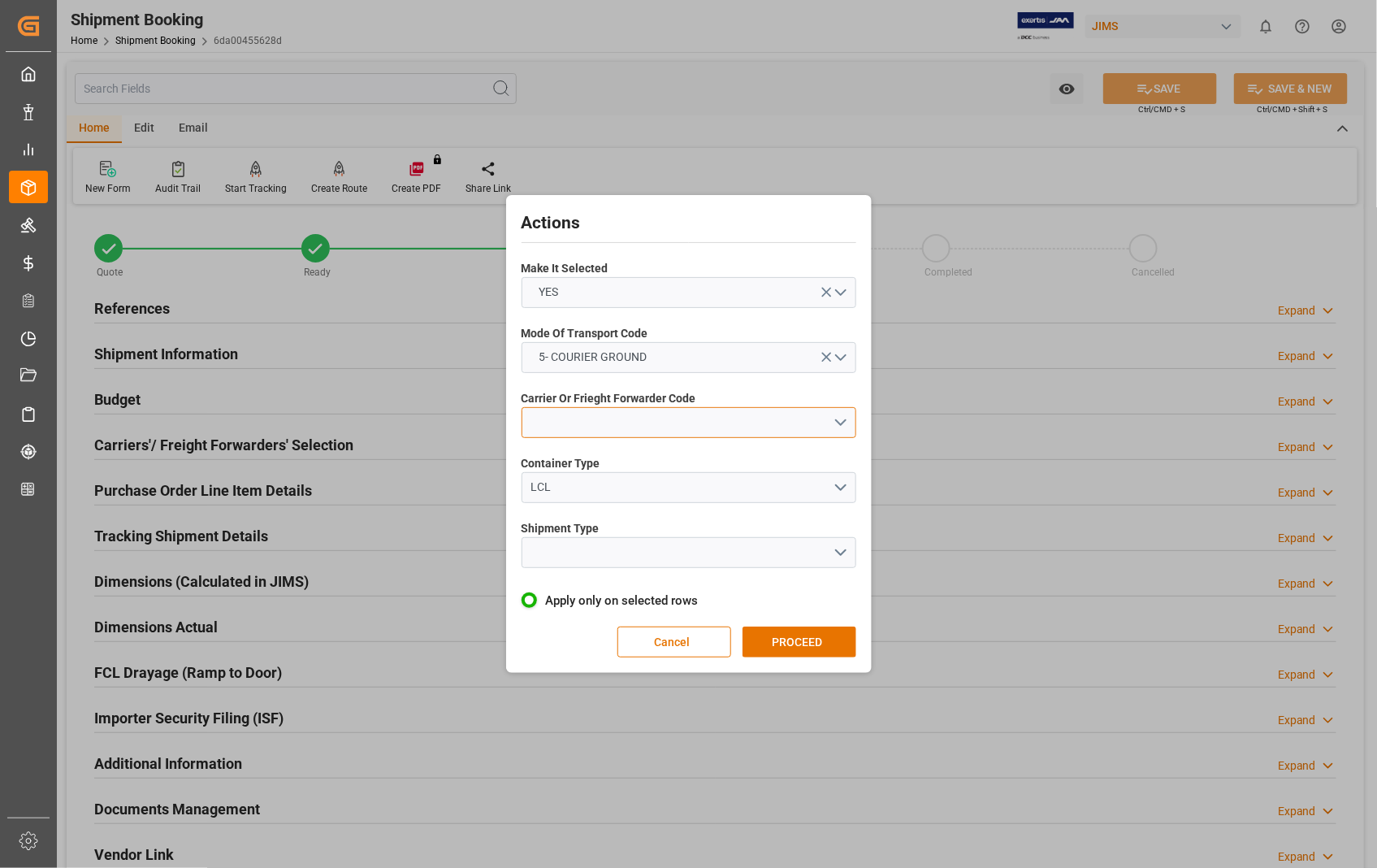
click at [839, 425] on button "open menu" at bounding box center [688, 423] width 335 height 31
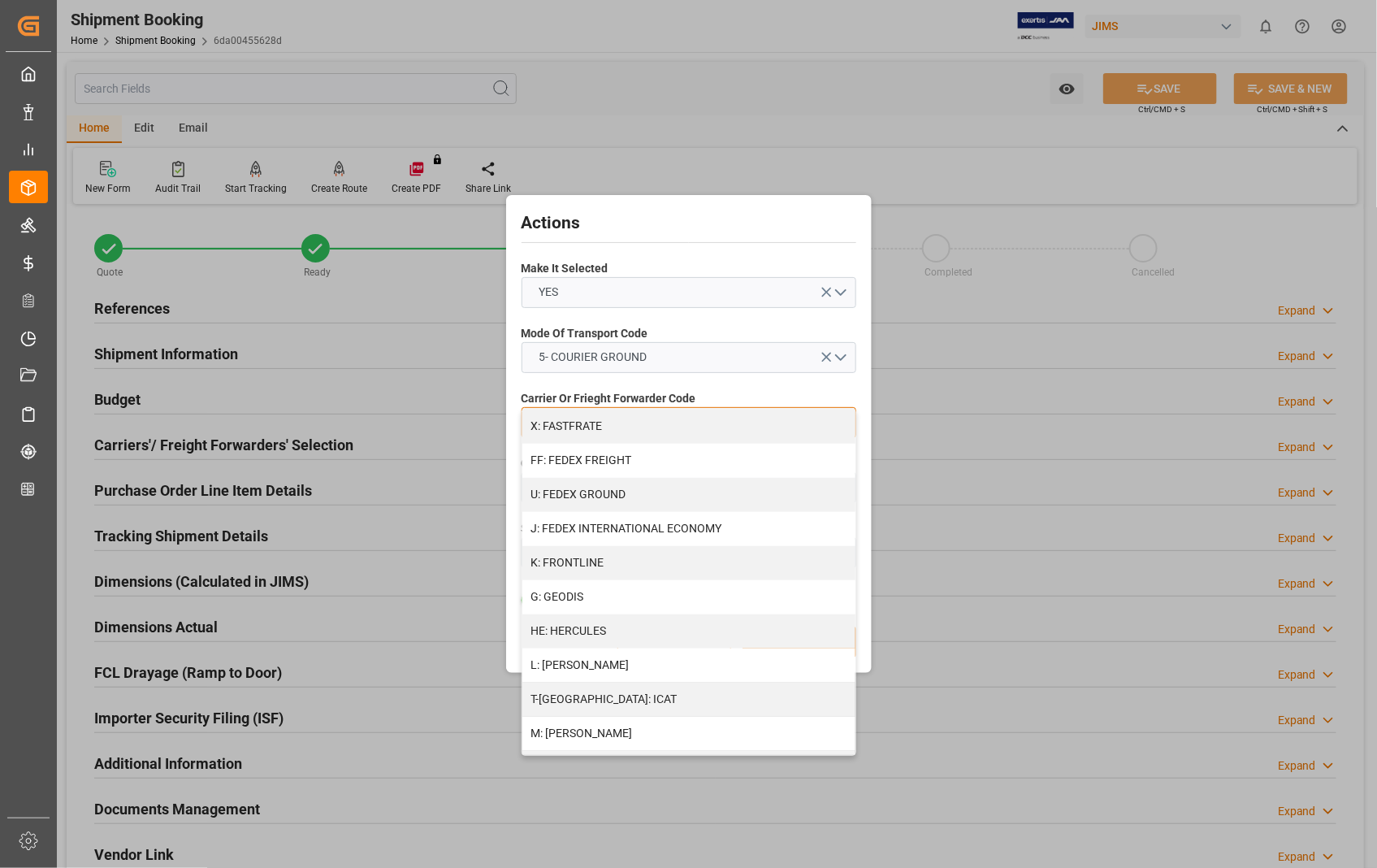
scroll to position [451, 0]
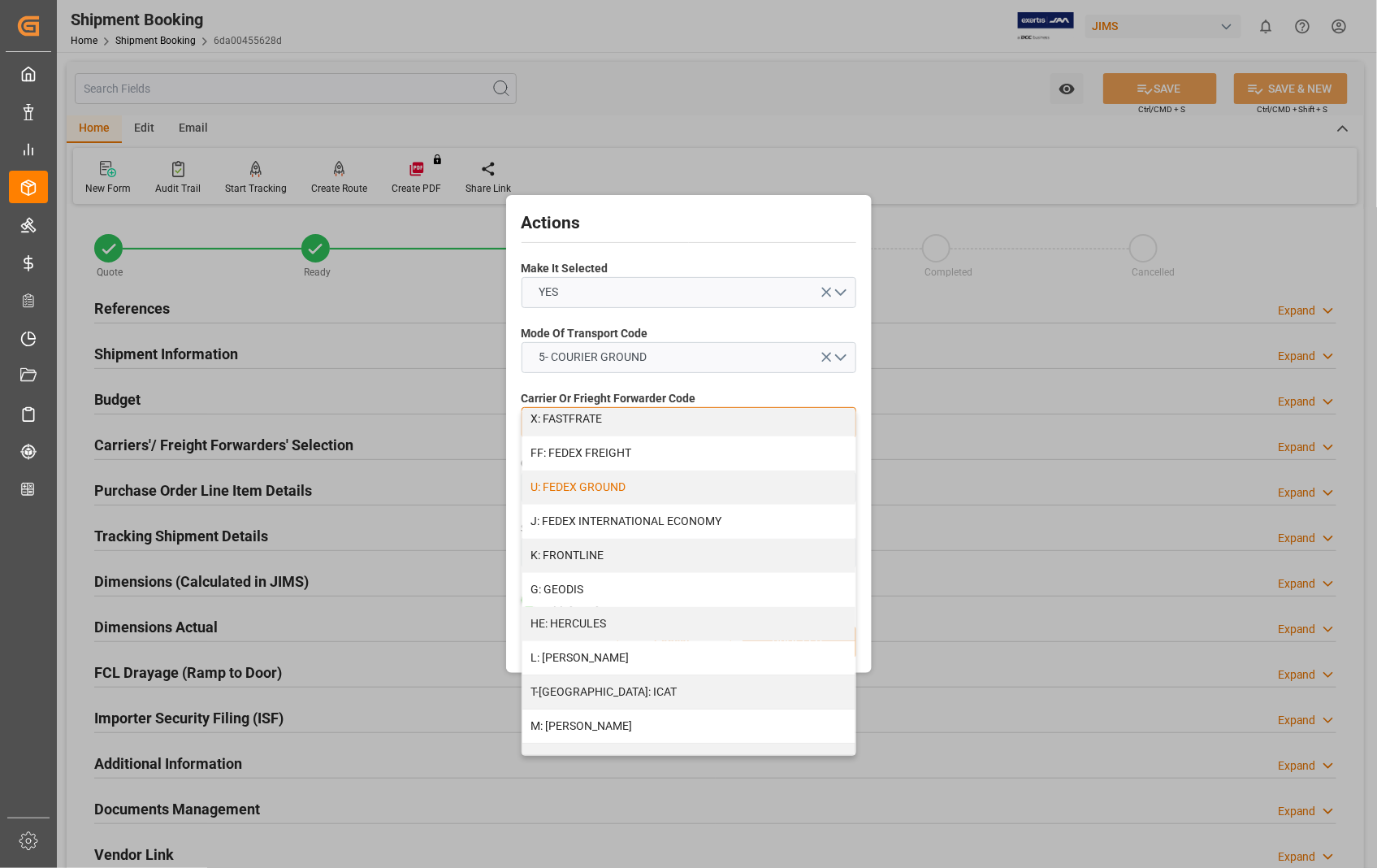
click at [653, 485] on div "U: FEDEX GROUND" at bounding box center [688, 487] width 333 height 34
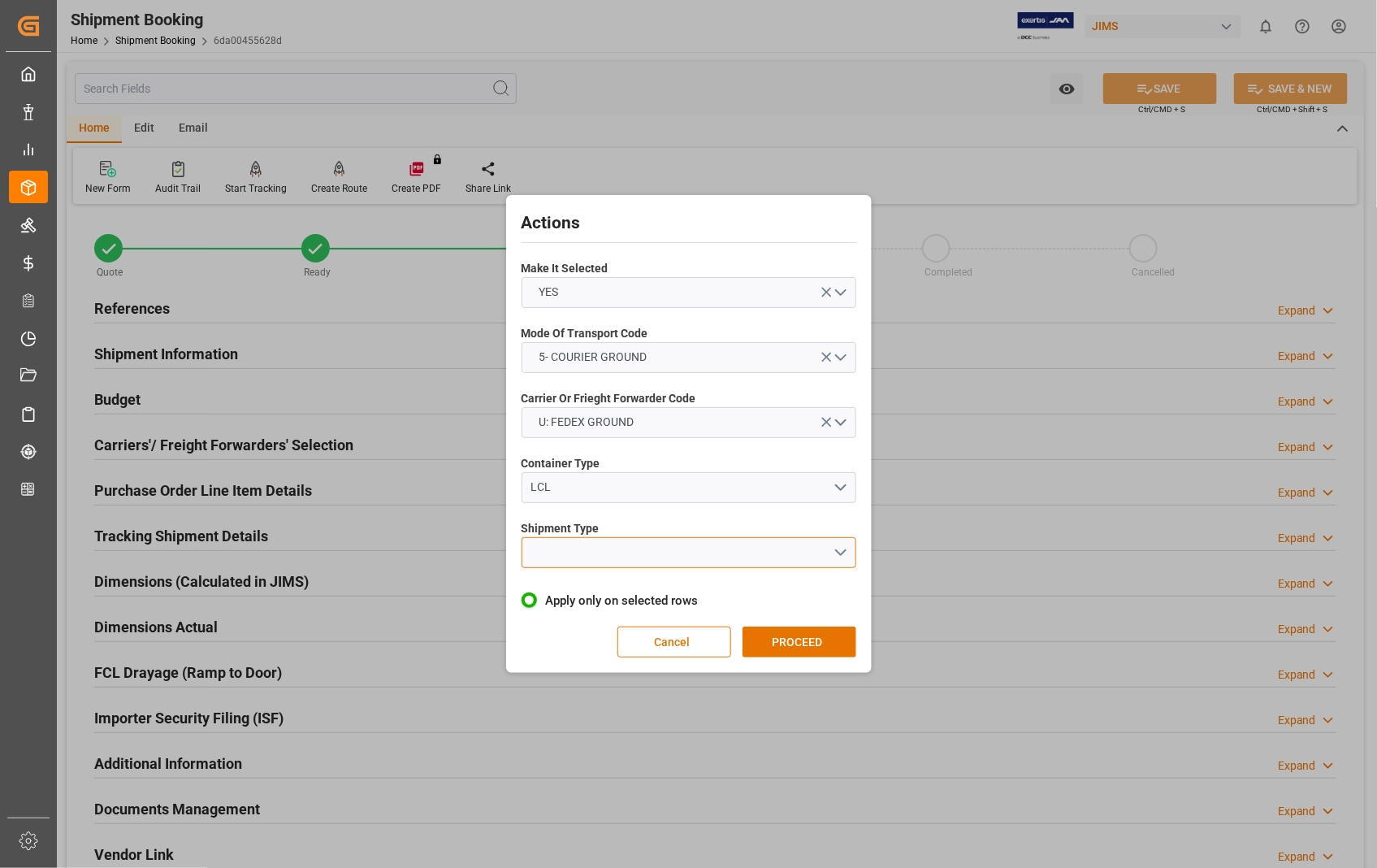
click at [839, 549] on button "open menu" at bounding box center [688, 552] width 335 height 31
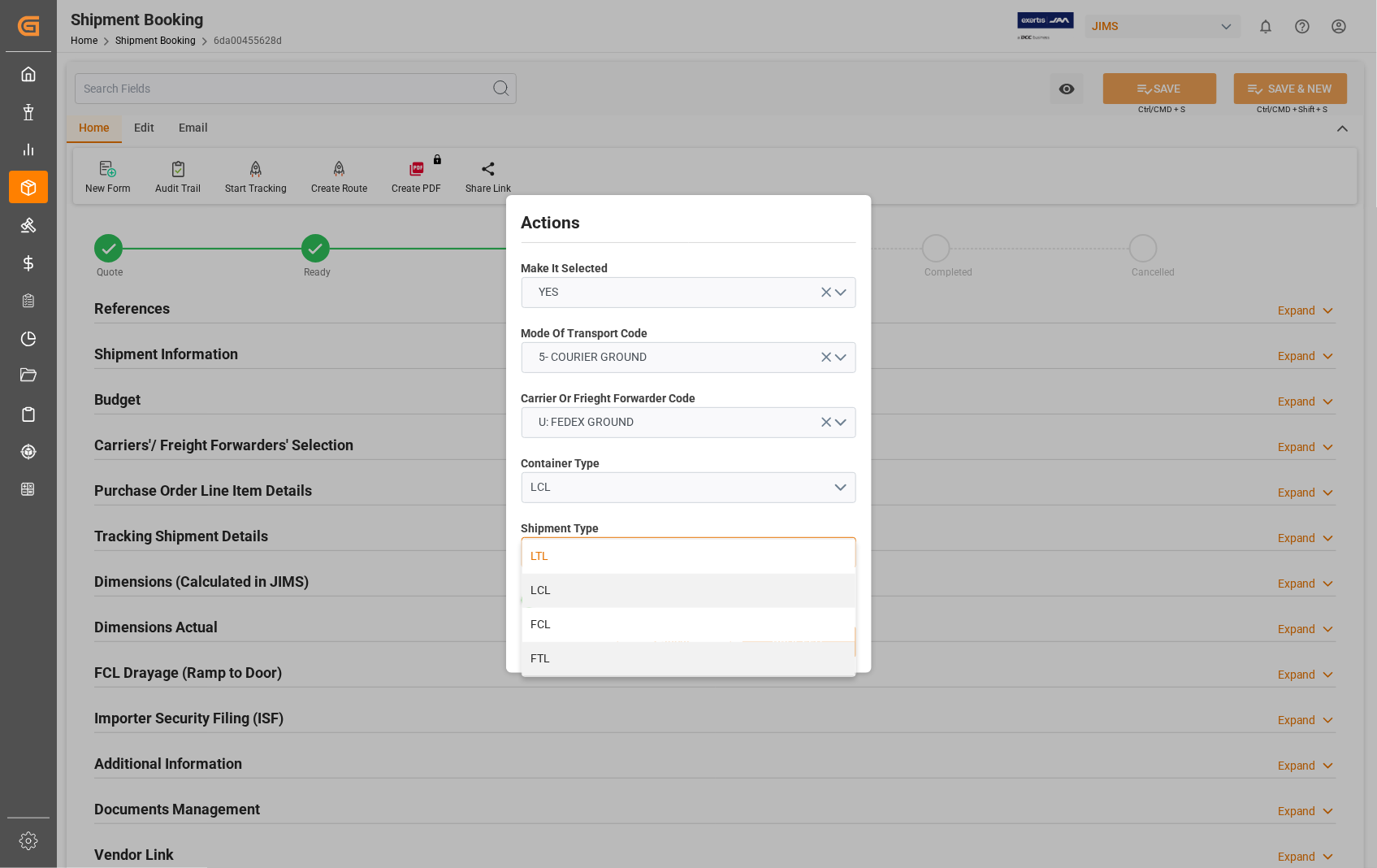
click at [533, 554] on div "LTL" at bounding box center [688, 557] width 333 height 34
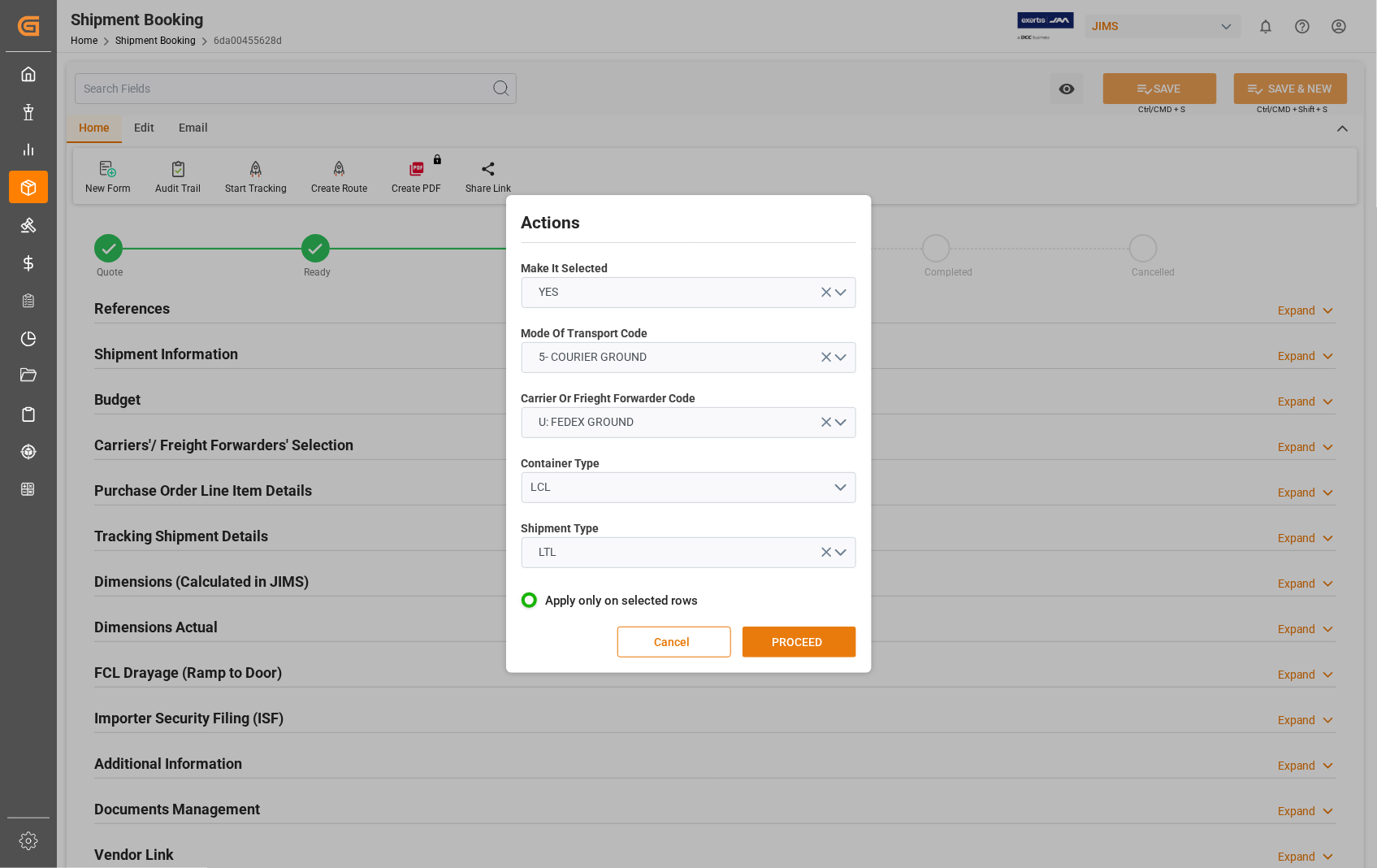
click at [780, 635] on button "PROCEED" at bounding box center [799, 642] width 114 height 31
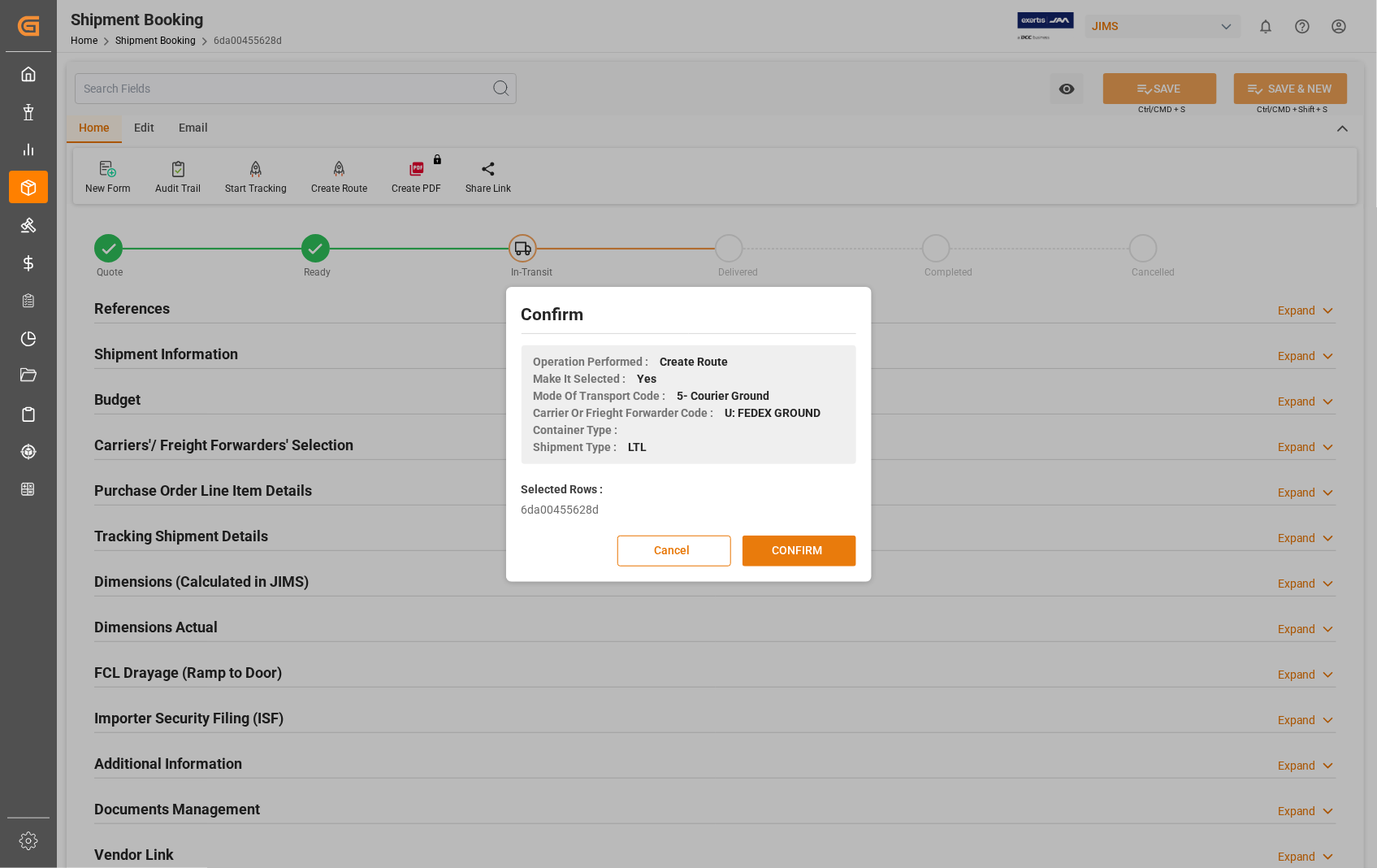
click at [798, 547] on button "CONFIRM" at bounding box center [799, 551] width 114 height 31
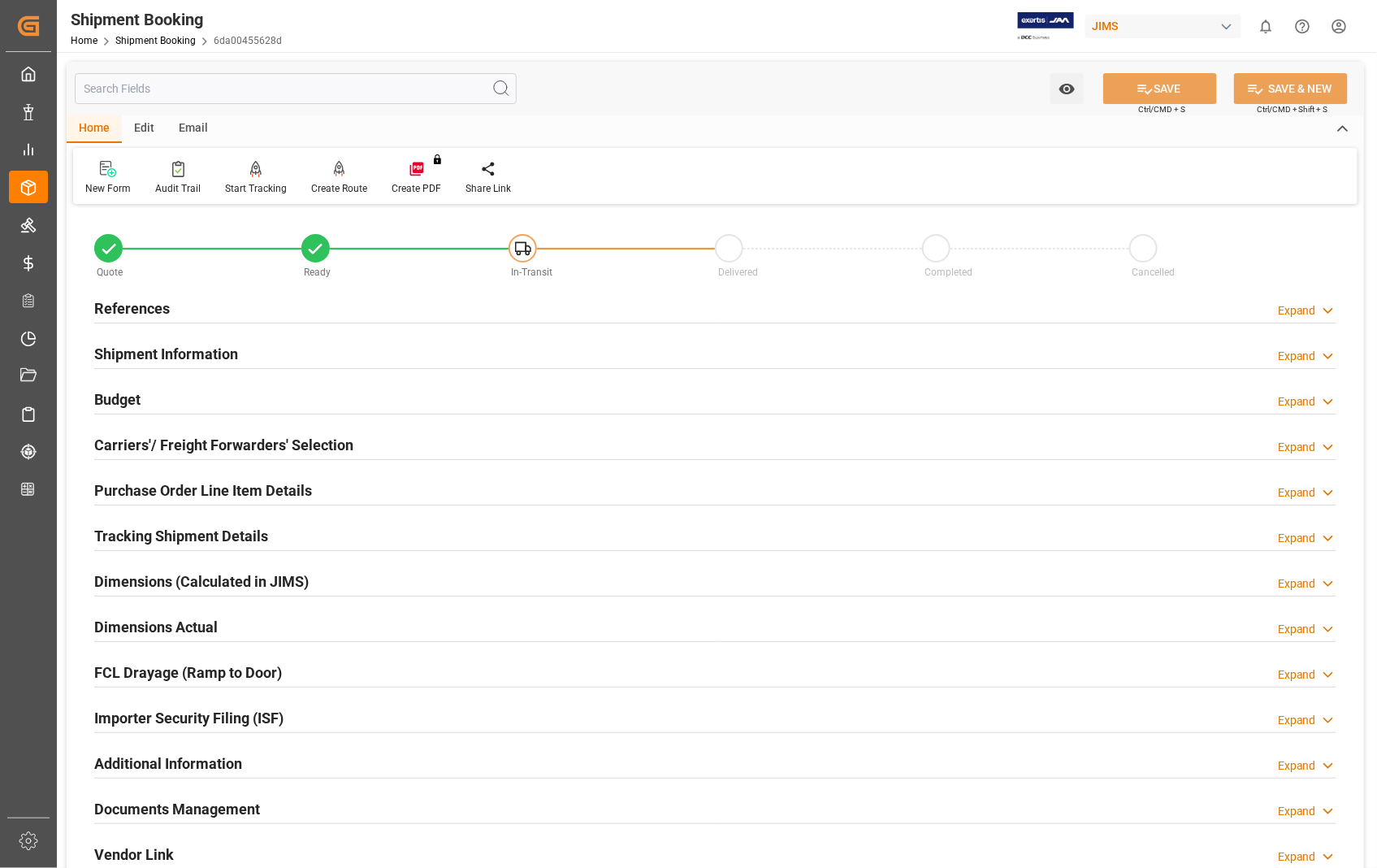
click at [193, 811] on h2 "Documents Management" at bounding box center [177, 809] width 166 height 22
click at [166, 631] on h2 "Dimensions Actual" at bounding box center [156, 627] width 124 height 22
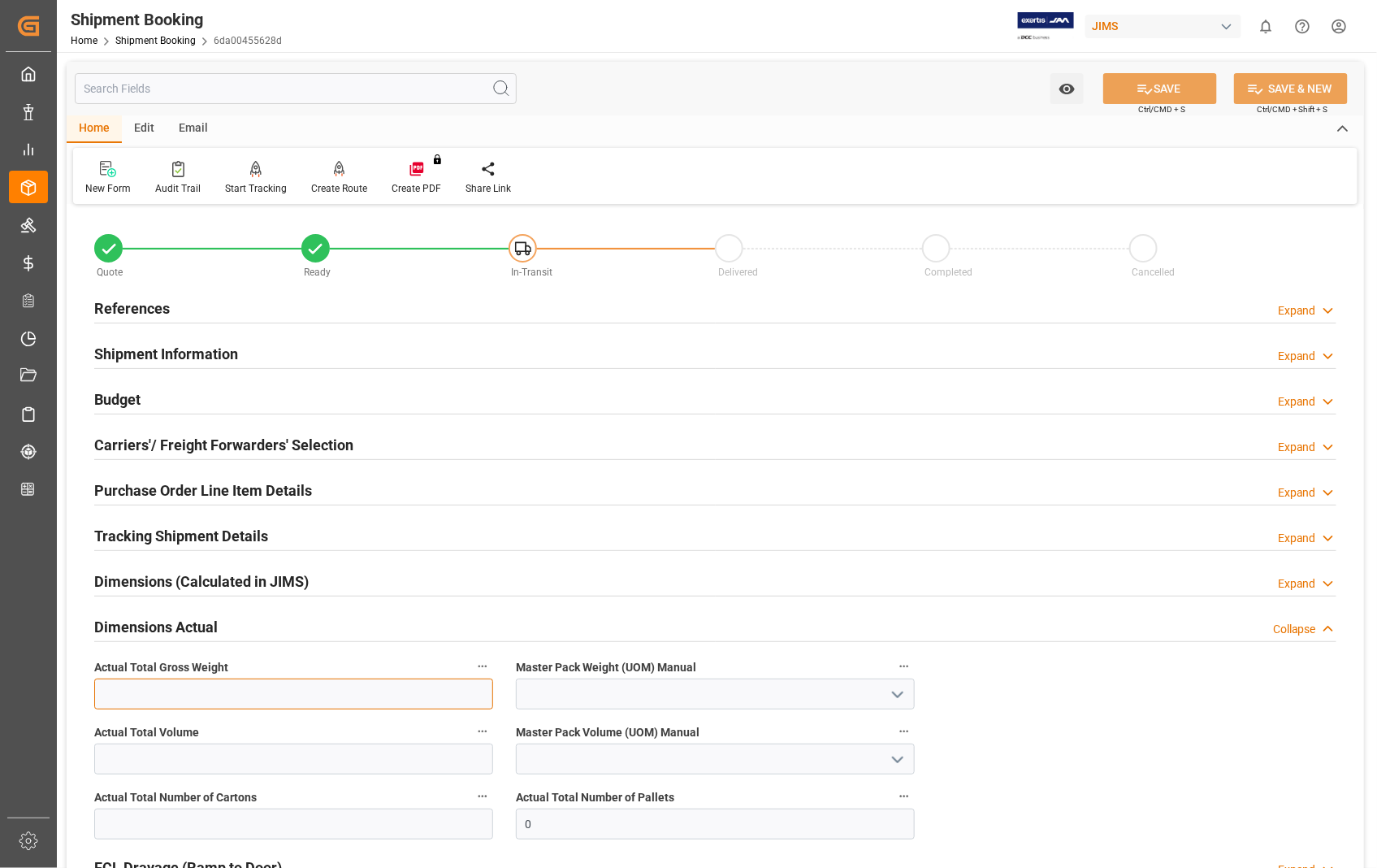
click at [286, 697] on input "text" at bounding box center [294, 694] width 399 height 31
type input "814"
click at [896, 696] on icon "open menu" at bounding box center [898, 695] width 20 height 20
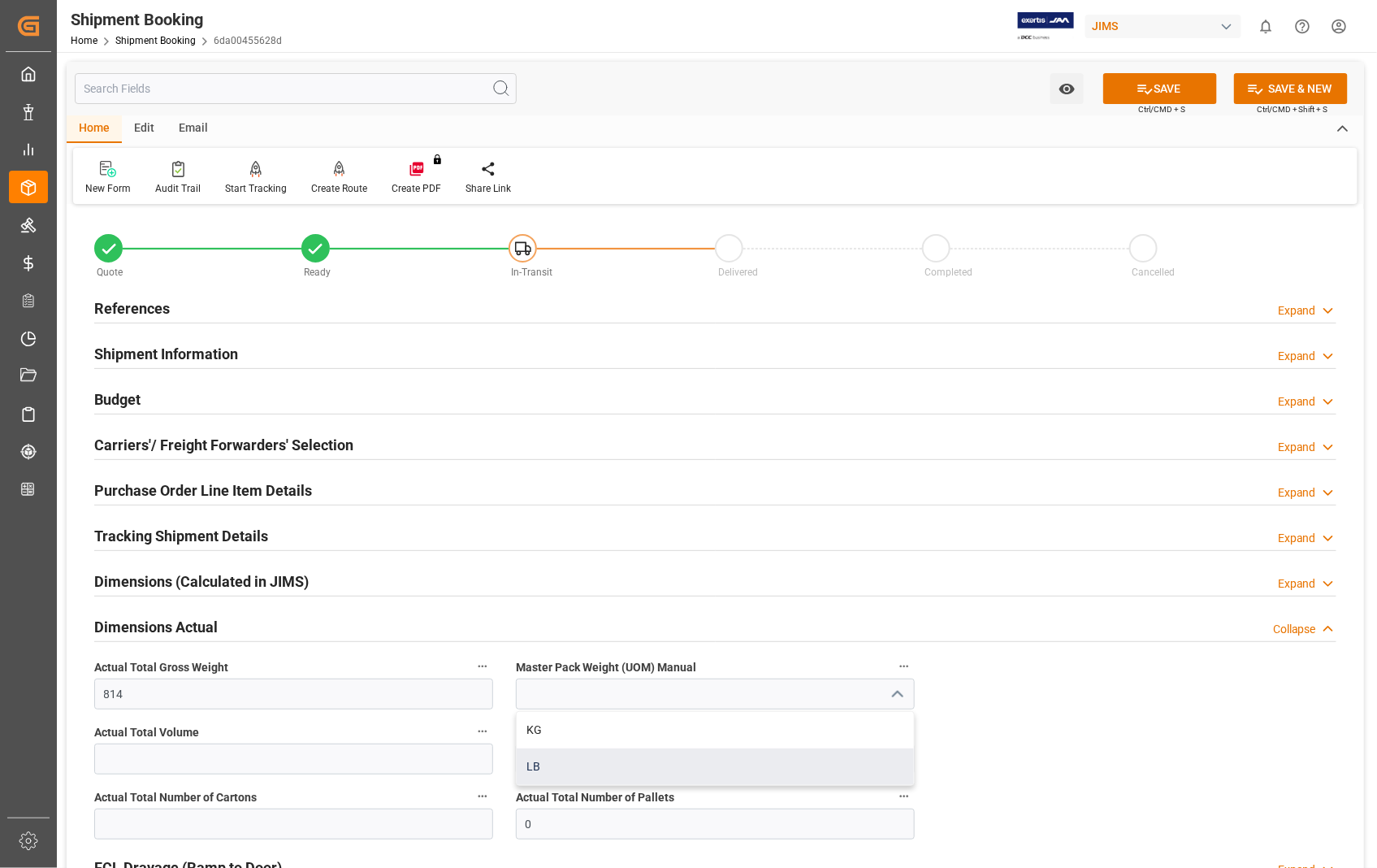
click at [549, 769] on div "LB" at bounding box center [715, 767] width 398 height 37
type input "LB"
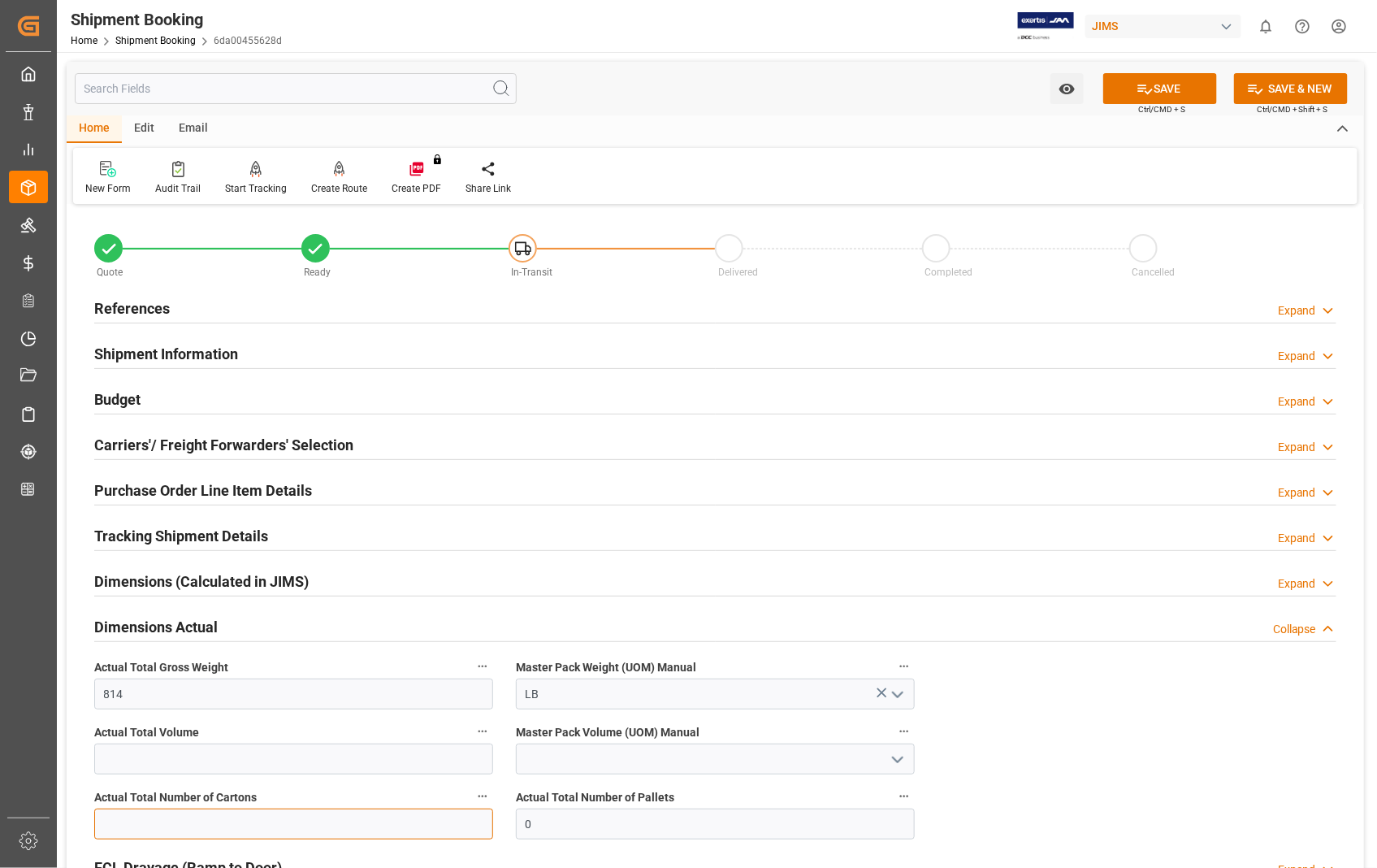
click at [277, 818] on input "text" at bounding box center [294, 824] width 399 height 31
type input "25"
drag, startPoint x: 547, startPoint y: 831, endPoint x: 518, endPoint y: 829, distance: 29.1
click at [518, 829] on input "0" at bounding box center [715, 824] width 399 height 31
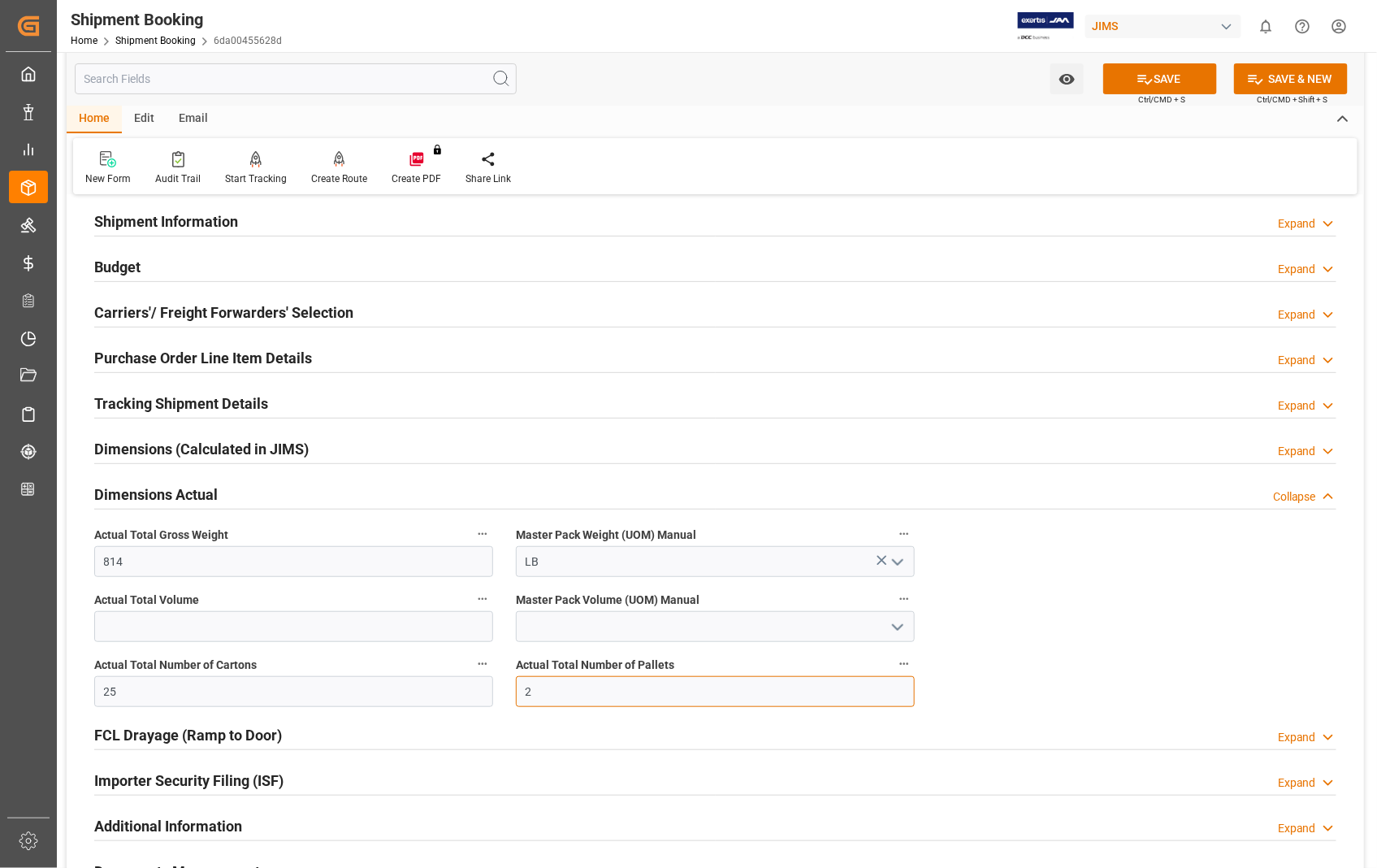
scroll to position [180, 0]
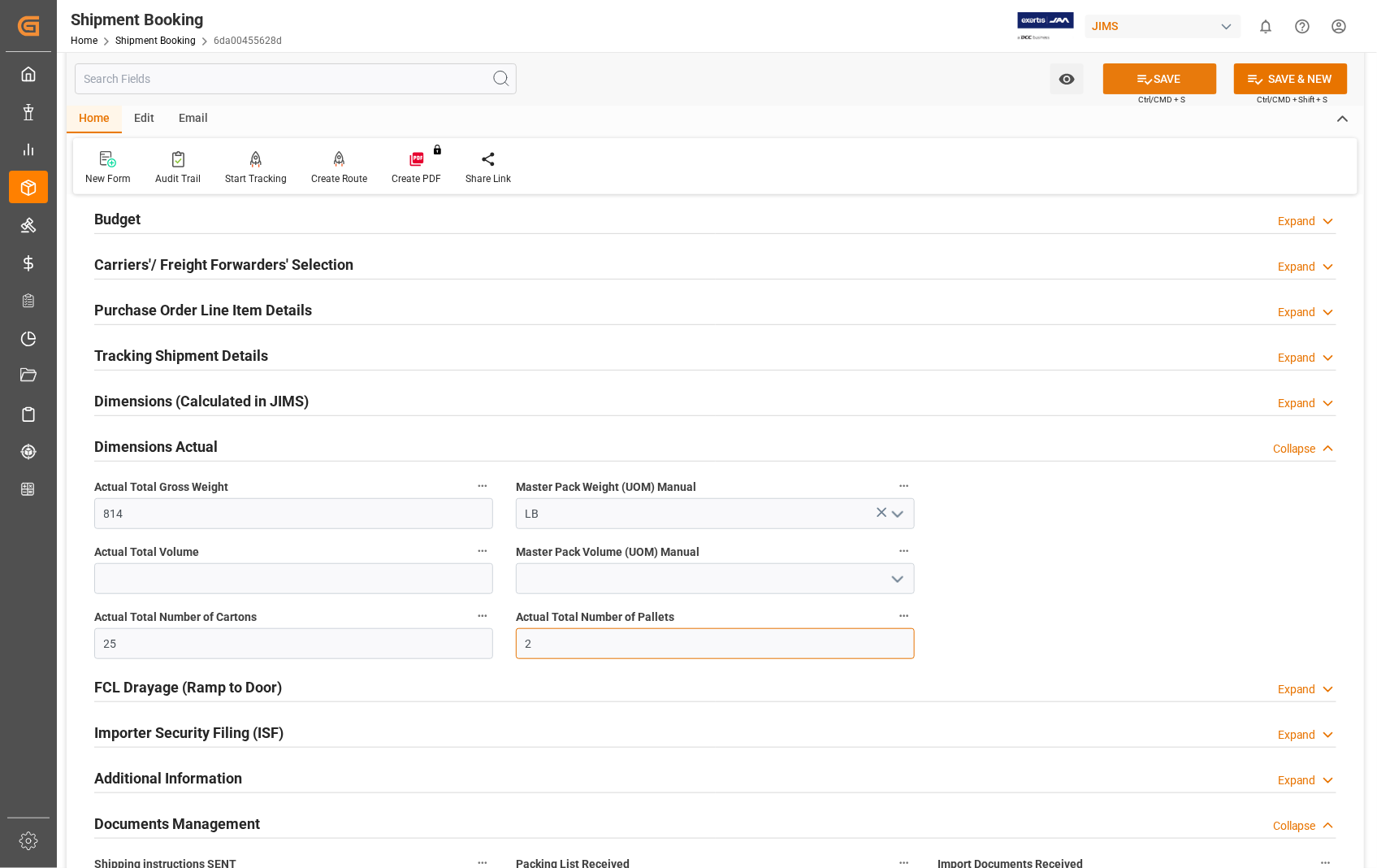
type input "2"
click at [1145, 84] on icon at bounding box center [1145, 79] width 17 height 17
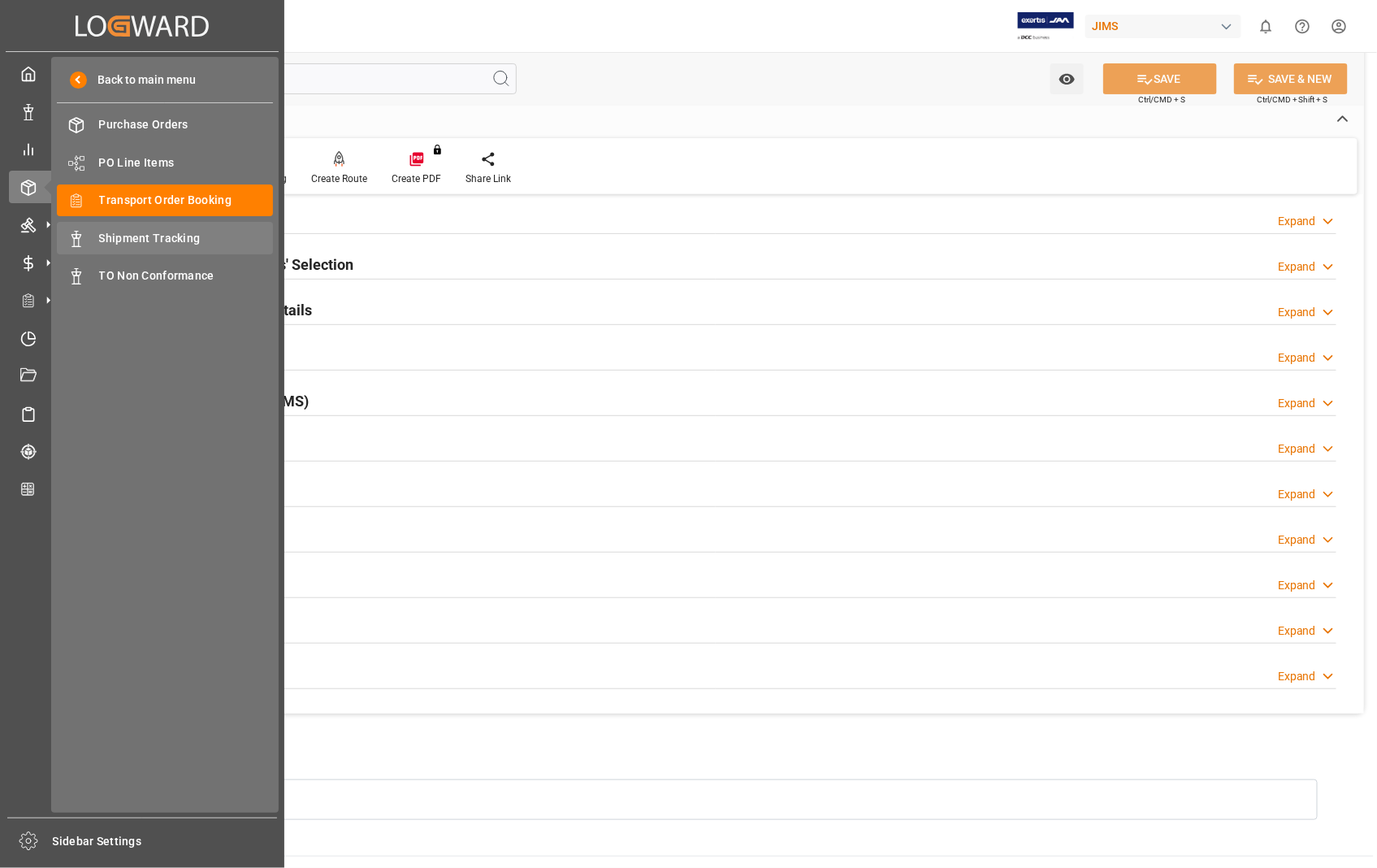
click at [177, 232] on span "Shipment Tracking" at bounding box center [186, 238] width 175 height 17
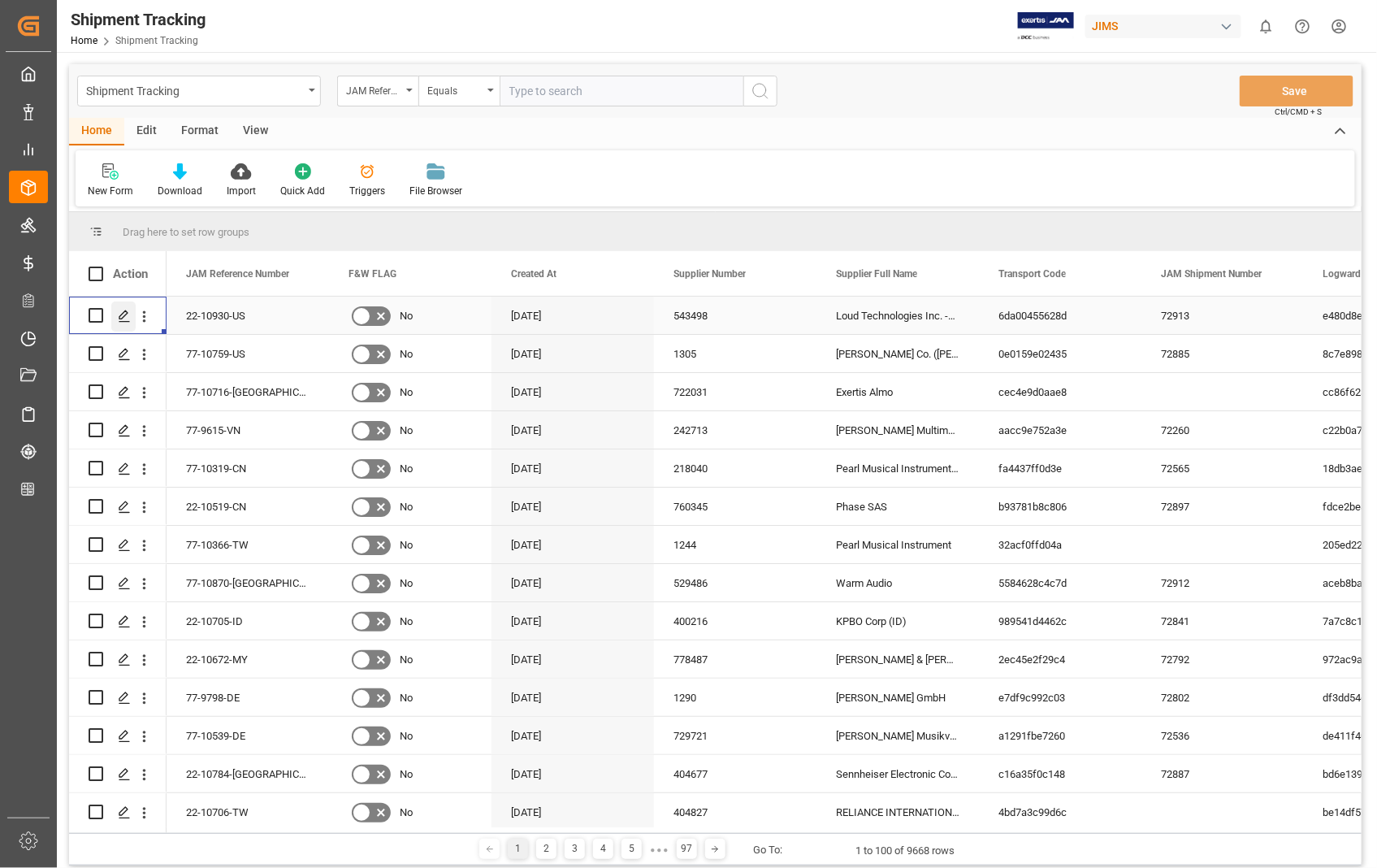
click at [126, 322] on div "Press SPACE to select this row." at bounding box center [123, 316] width 24 height 30
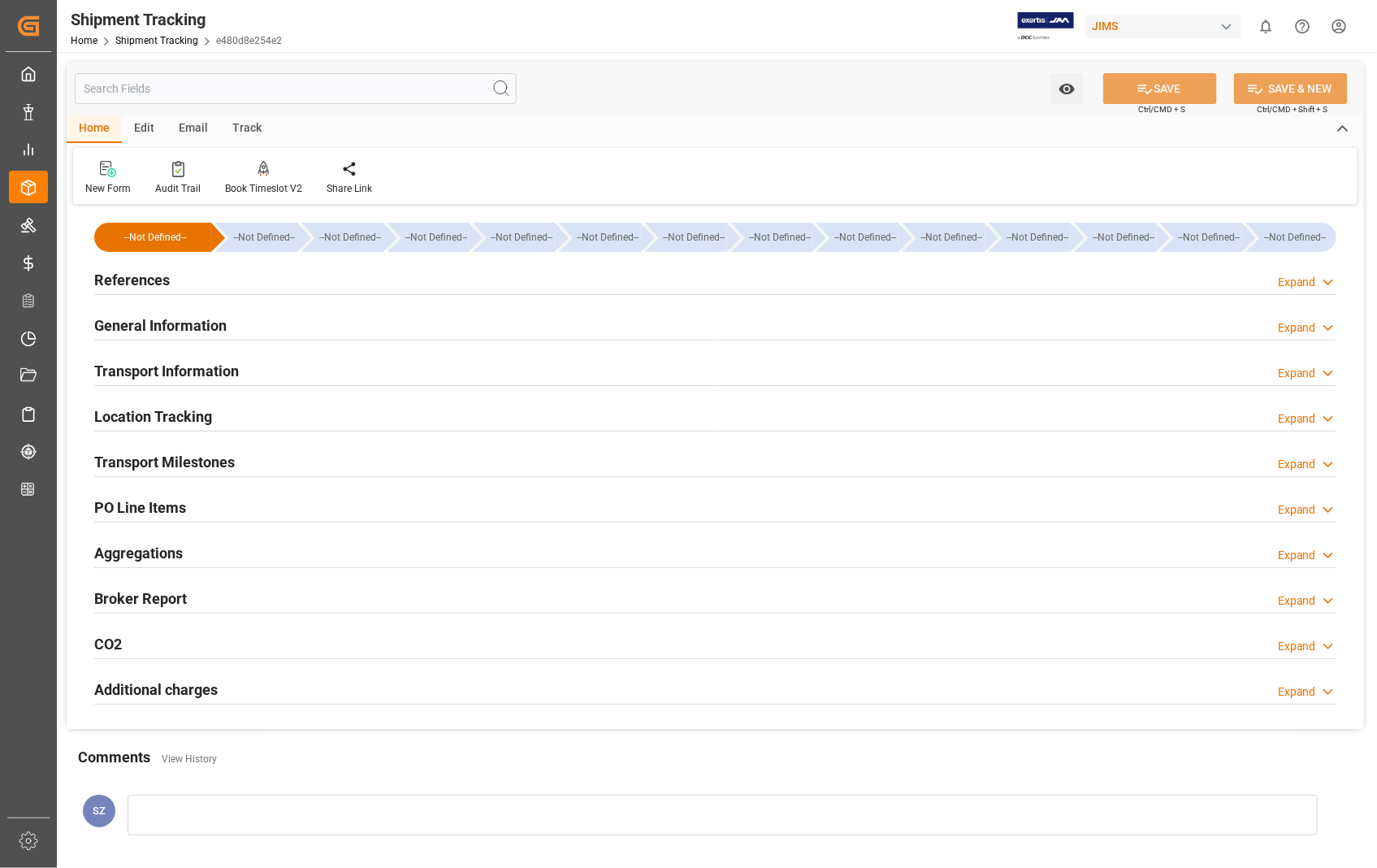
click at [191, 370] on h2 "Transport Information" at bounding box center [166, 371] width 145 height 22
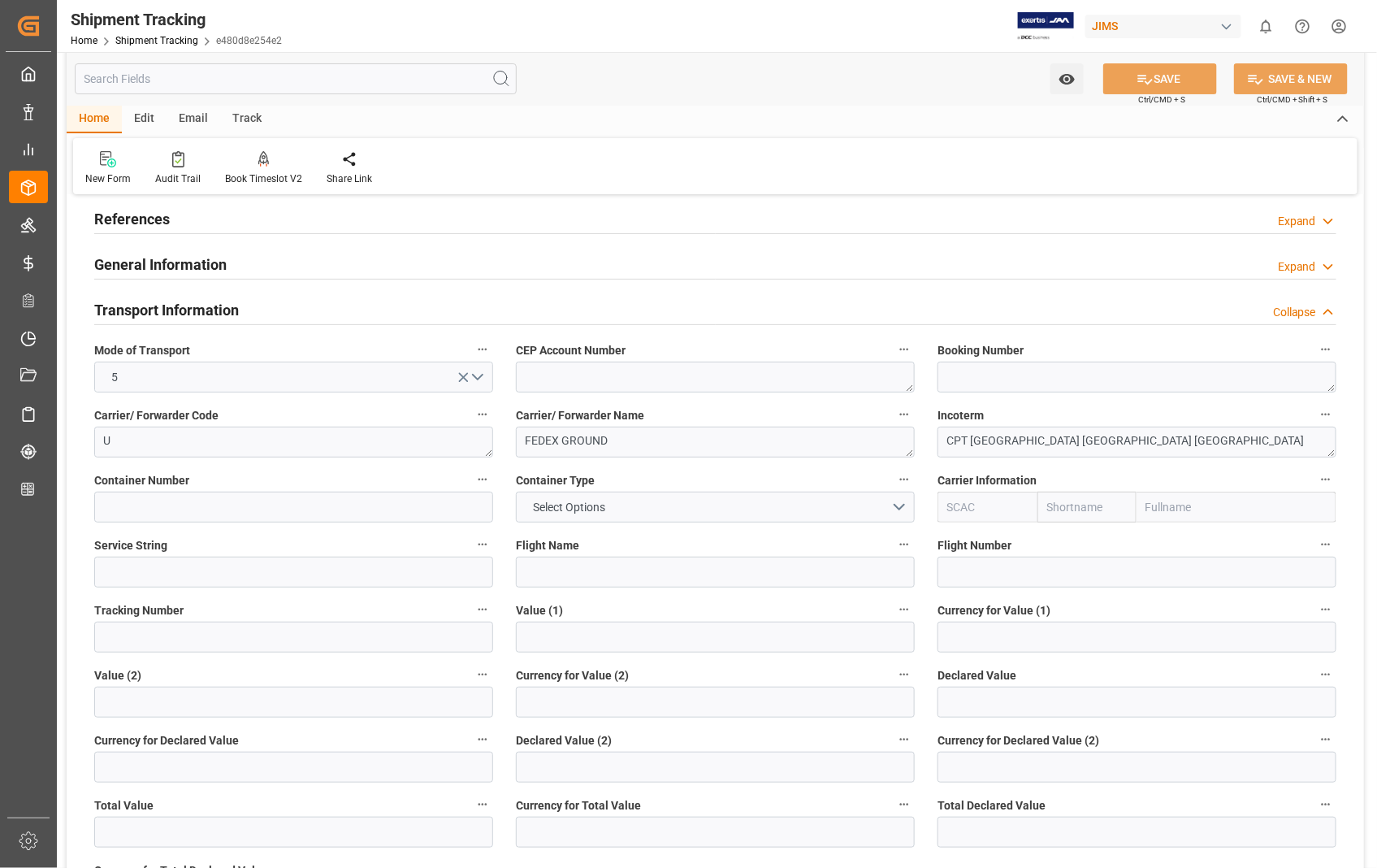
scroll to position [180, 0]
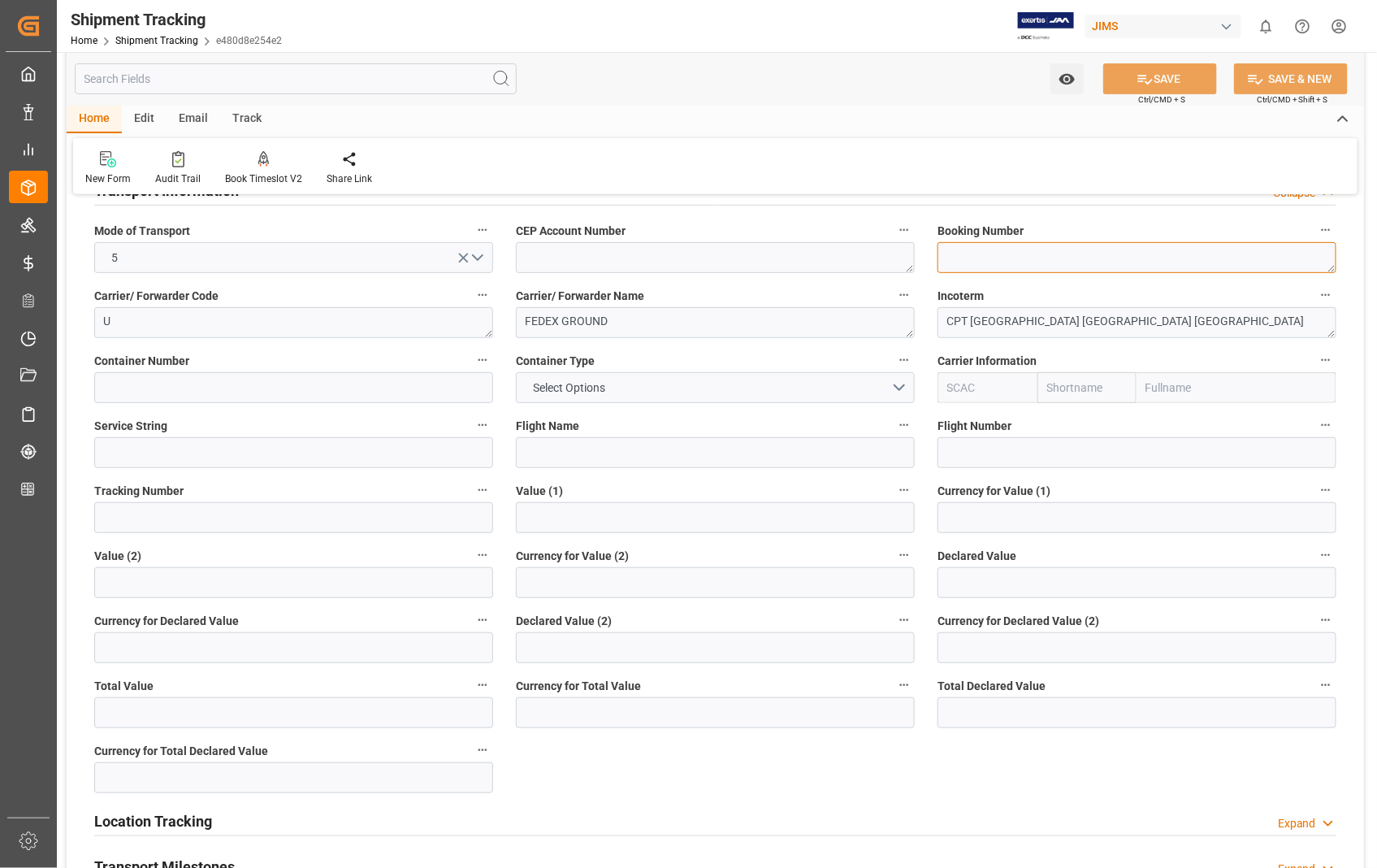
click at [959, 253] on textarea at bounding box center [1137, 258] width 399 height 31
paste textarea "3277428626"
type textarea "3277428626"
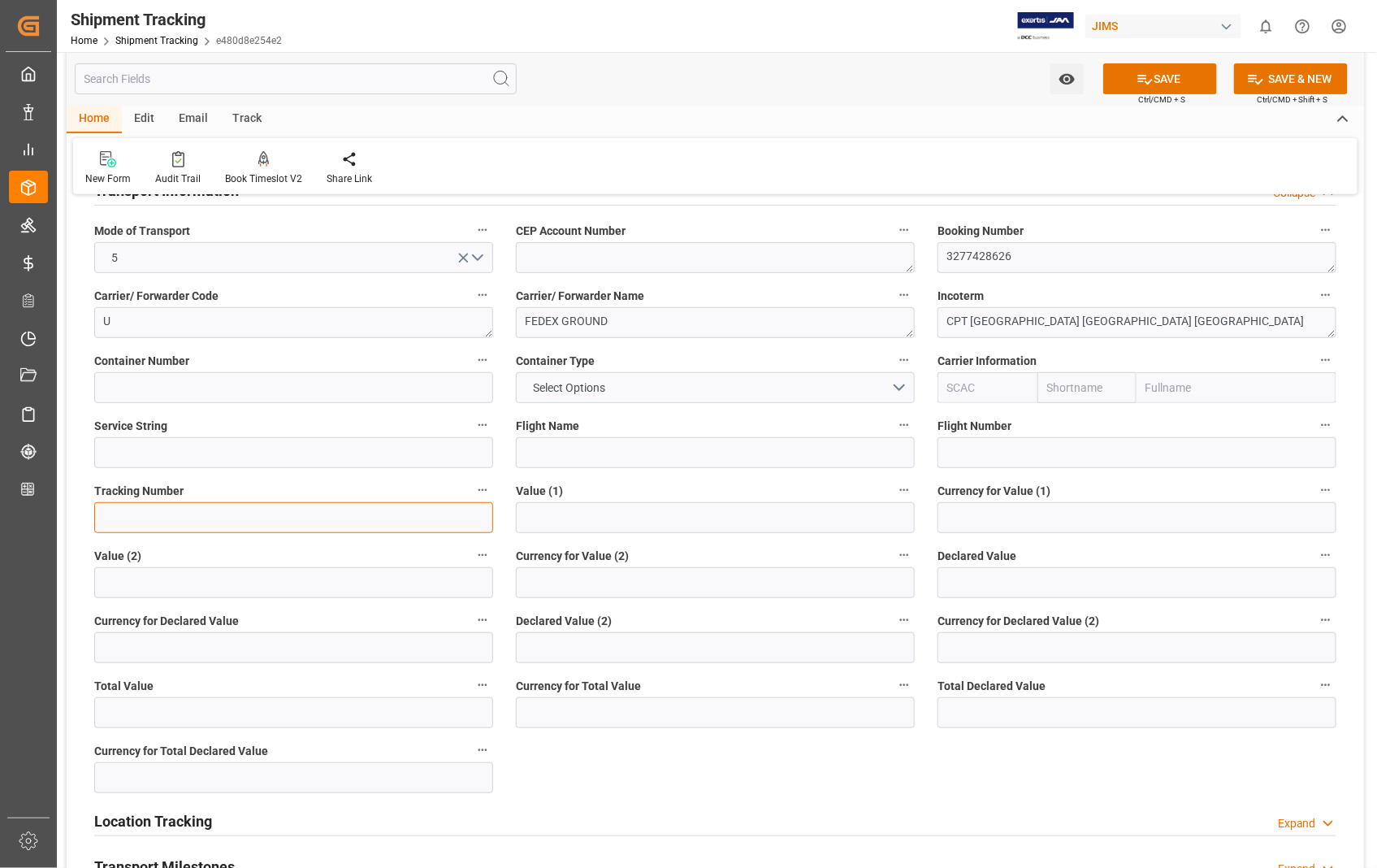
click at [193, 510] on input at bounding box center [294, 517] width 399 height 31
paste input "3277428626"
type input "3277428626"
click at [1181, 85] on button "SAVE" at bounding box center [1160, 79] width 114 height 31
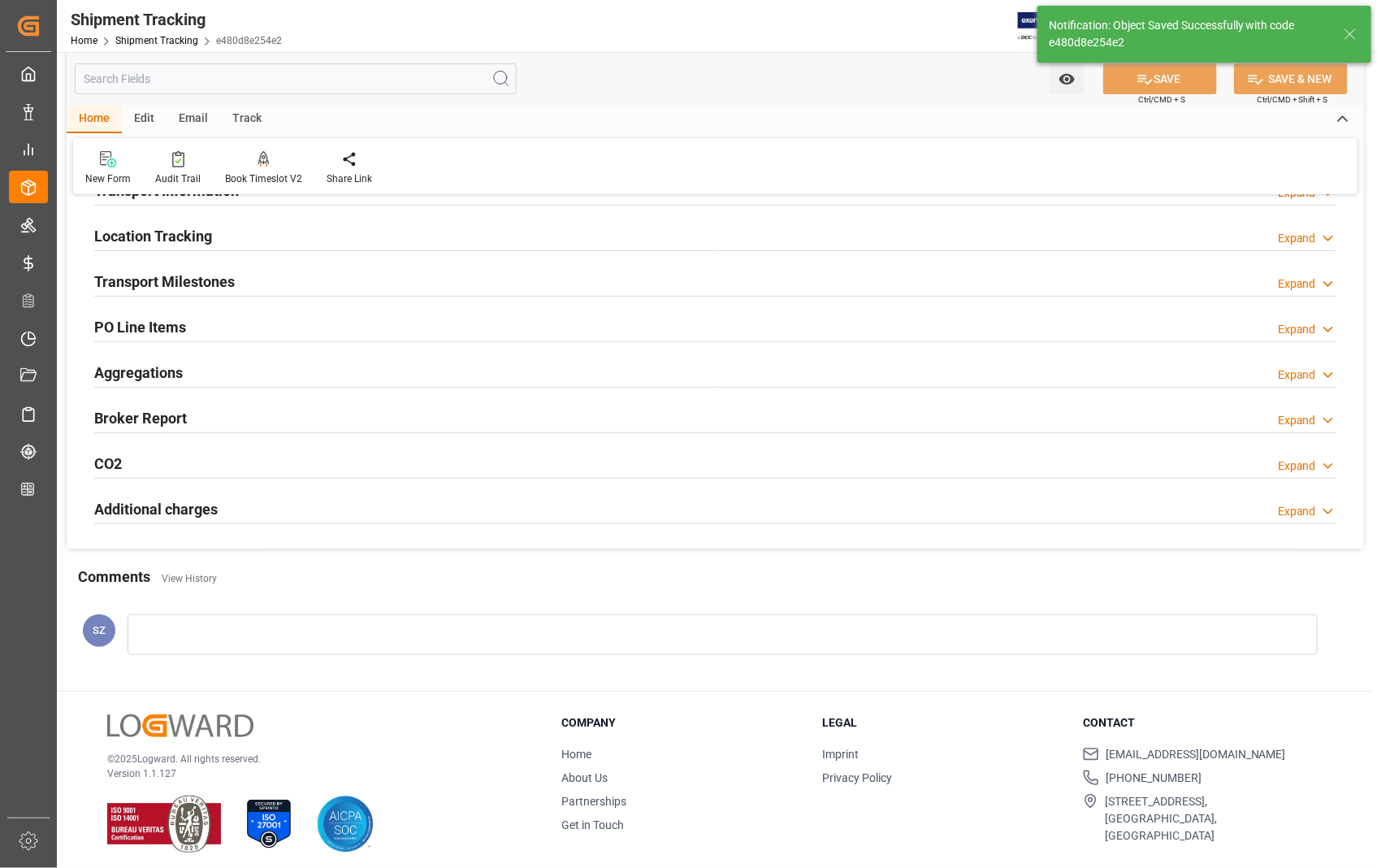
click at [217, 275] on h2 "Transport Milestones" at bounding box center [164, 281] width 141 height 22
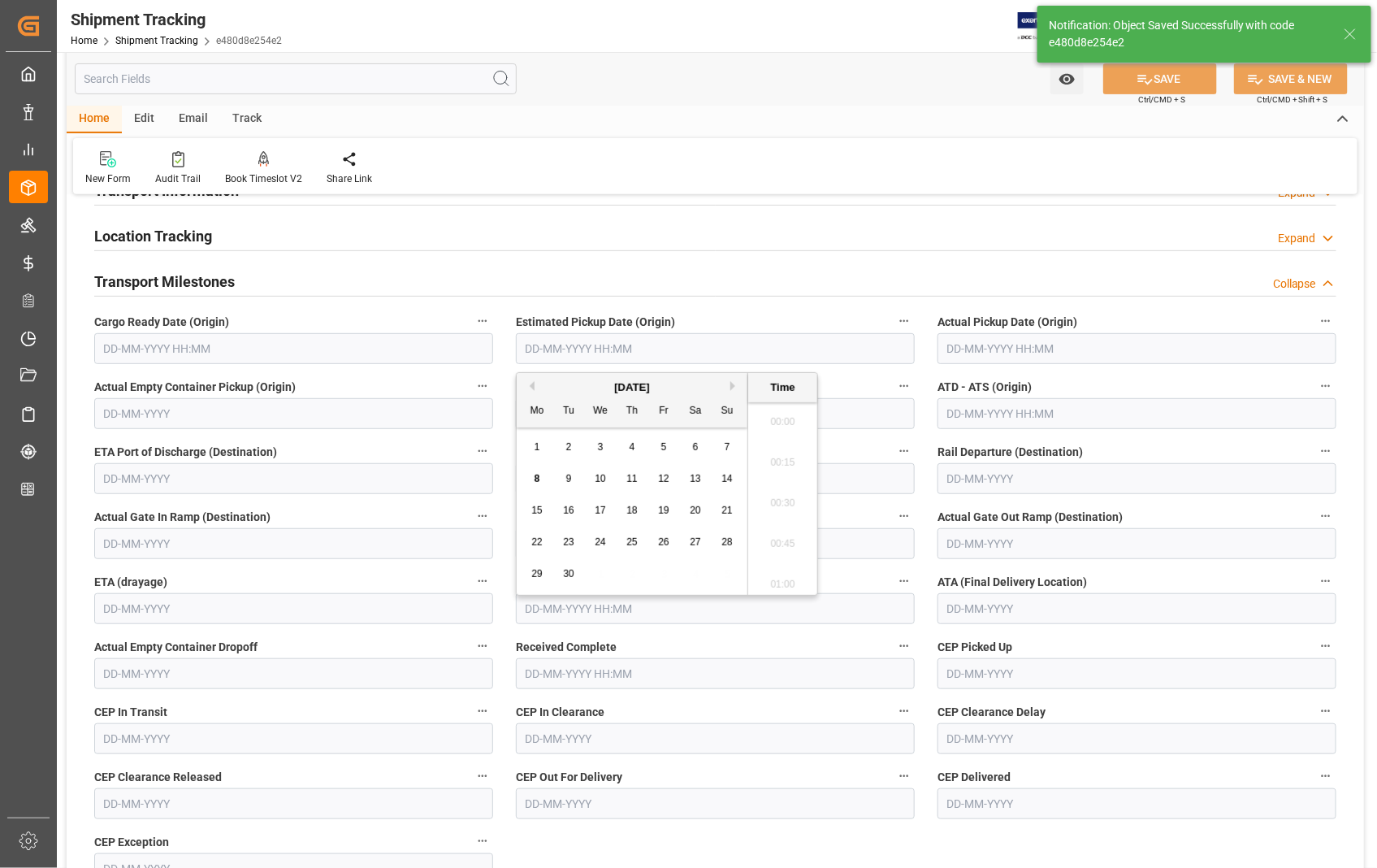
click at [716, 350] on input "text" at bounding box center [715, 348] width 399 height 31
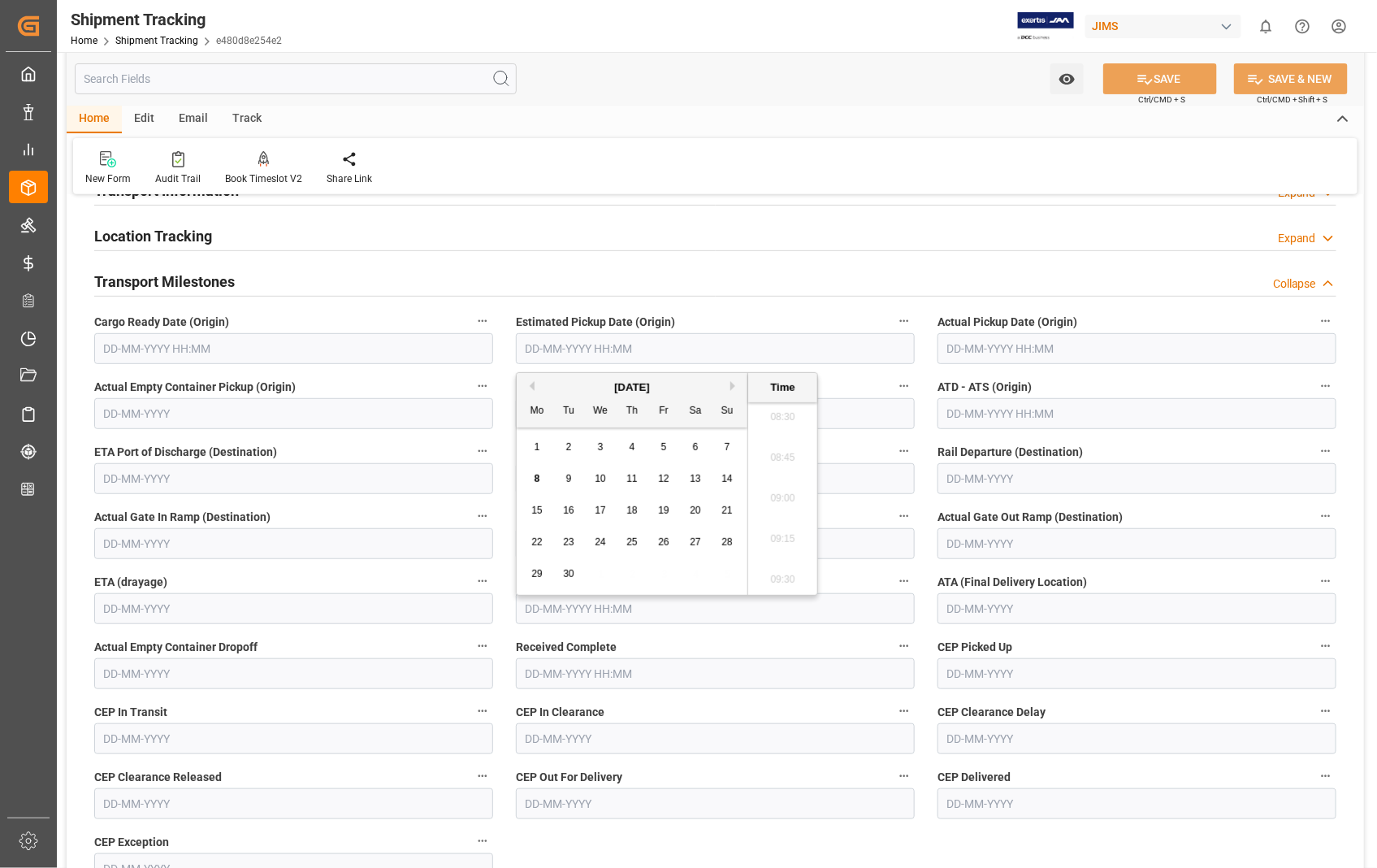
click at [666, 447] on span "5" at bounding box center [664, 447] width 5 height 12
type input "[DATE] 00:00"
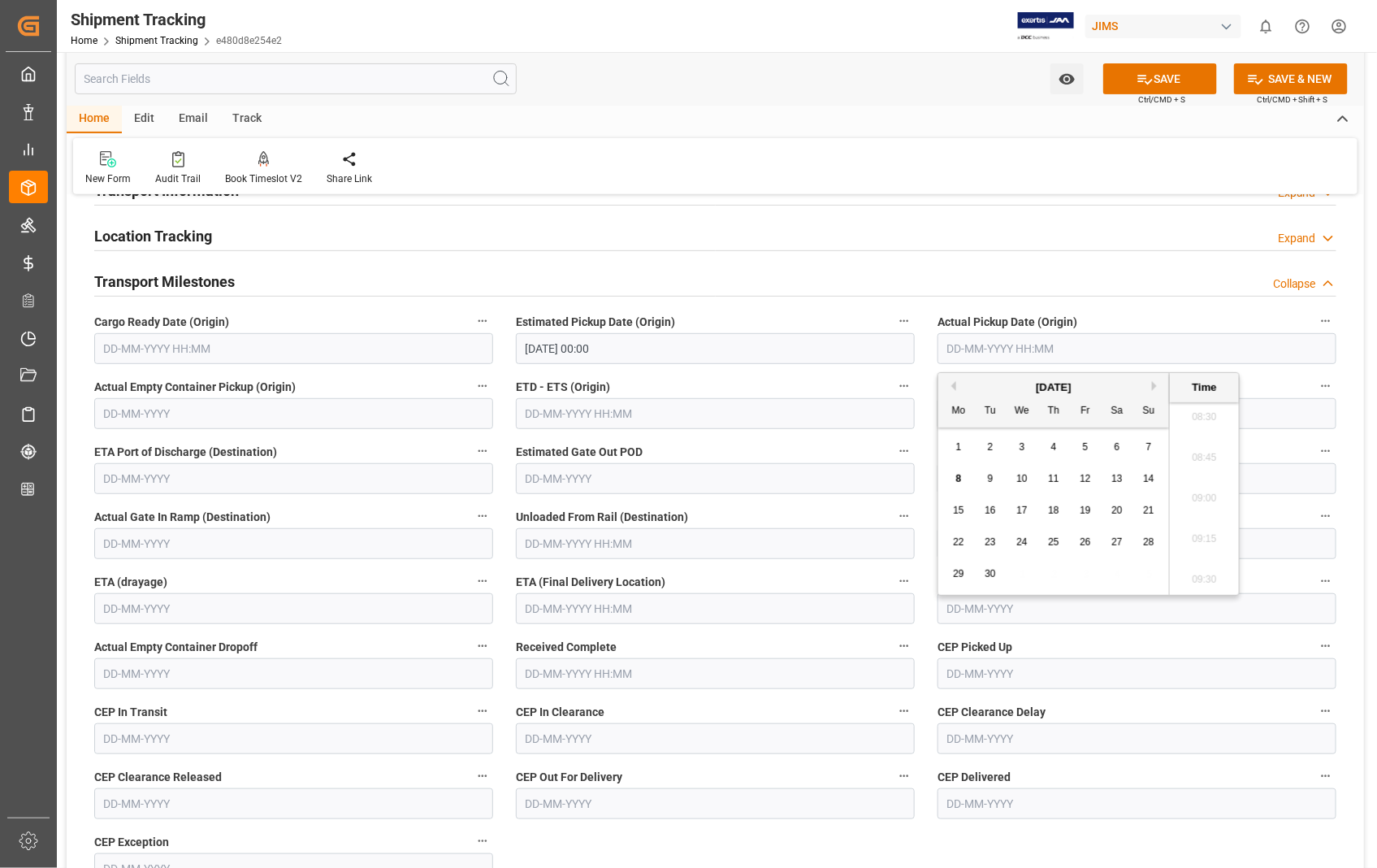
click at [1110, 349] on input "text" at bounding box center [1137, 348] width 399 height 31
click at [1092, 445] on div "5" at bounding box center [1086, 448] width 21 height 20
type input "[DATE] 00:00"
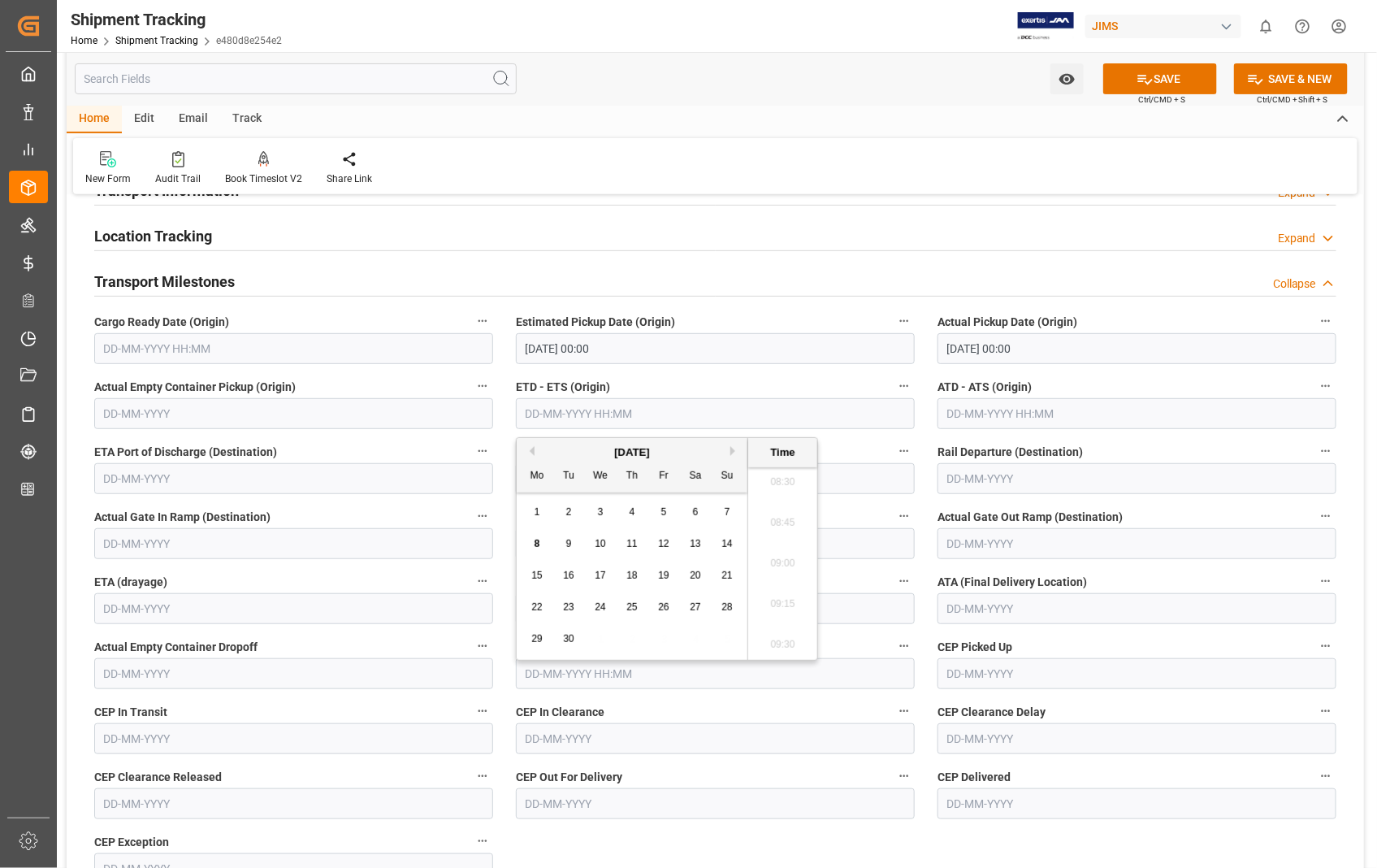
click at [671, 404] on input "text" at bounding box center [715, 414] width 399 height 31
click at [664, 513] on span "5" at bounding box center [664, 512] width 5 height 12
type input "05-09-2025 00:00"
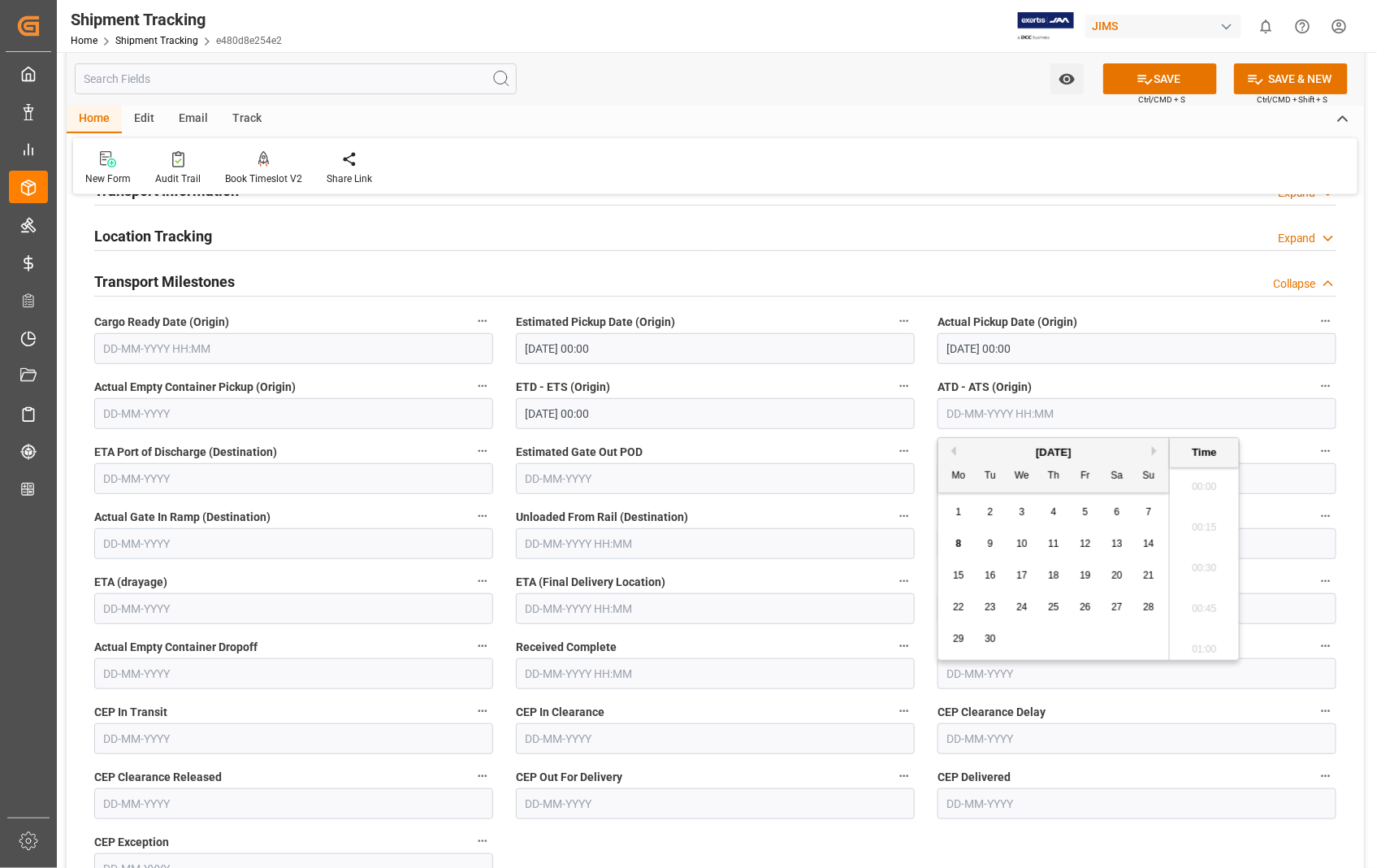
click at [1142, 415] on input "text" at bounding box center [1137, 414] width 399 height 31
click at [1089, 512] on div "5" at bounding box center [1086, 513] width 21 height 20
type input "05-09-2025 00:00"
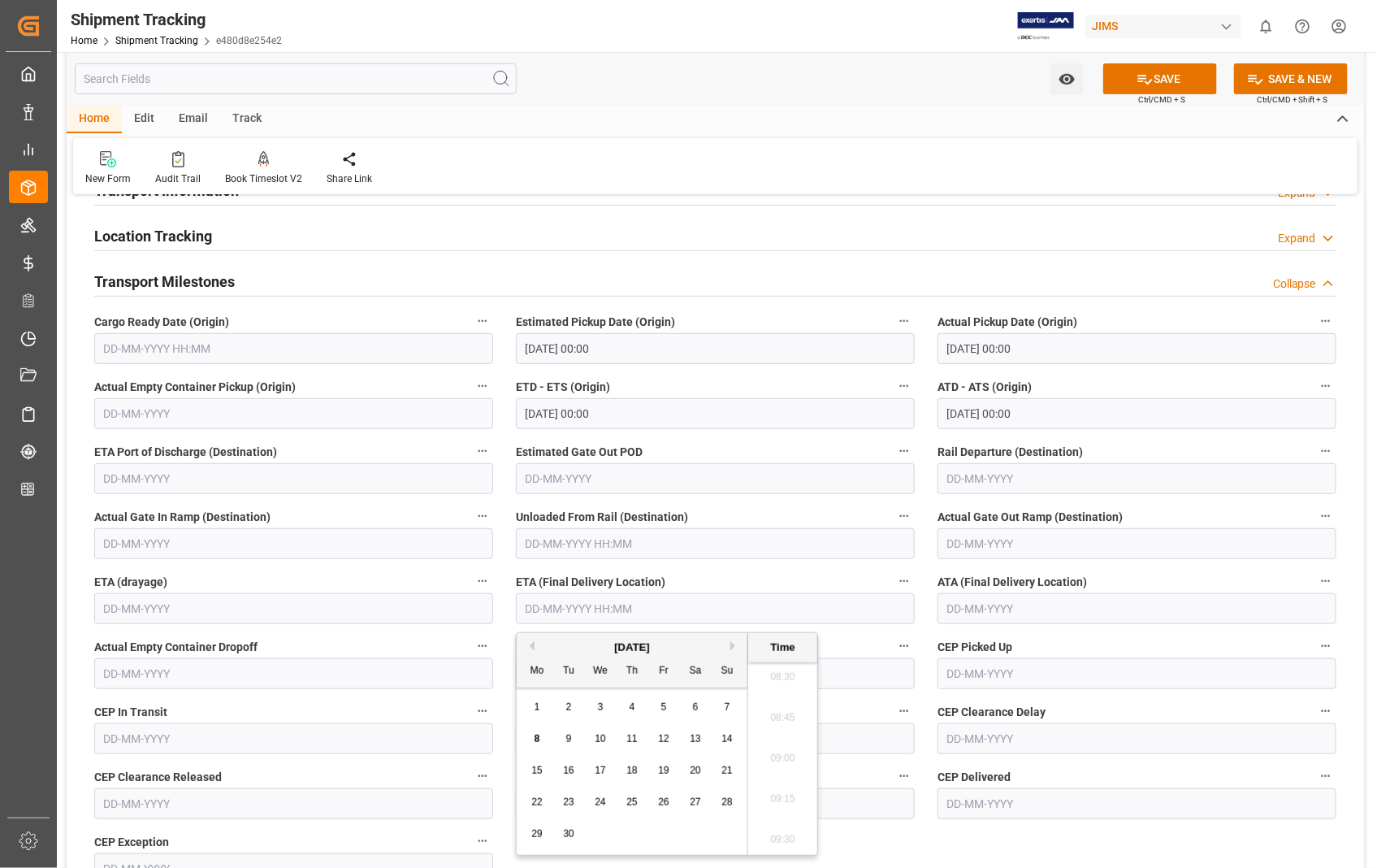
click at [675, 608] on input "text" at bounding box center [715, 609] width 399 height 31
click at [662, 738] on span "12" at bounding box center [663, 739] width 11 height 12
type input "12-09-2025 00:00"
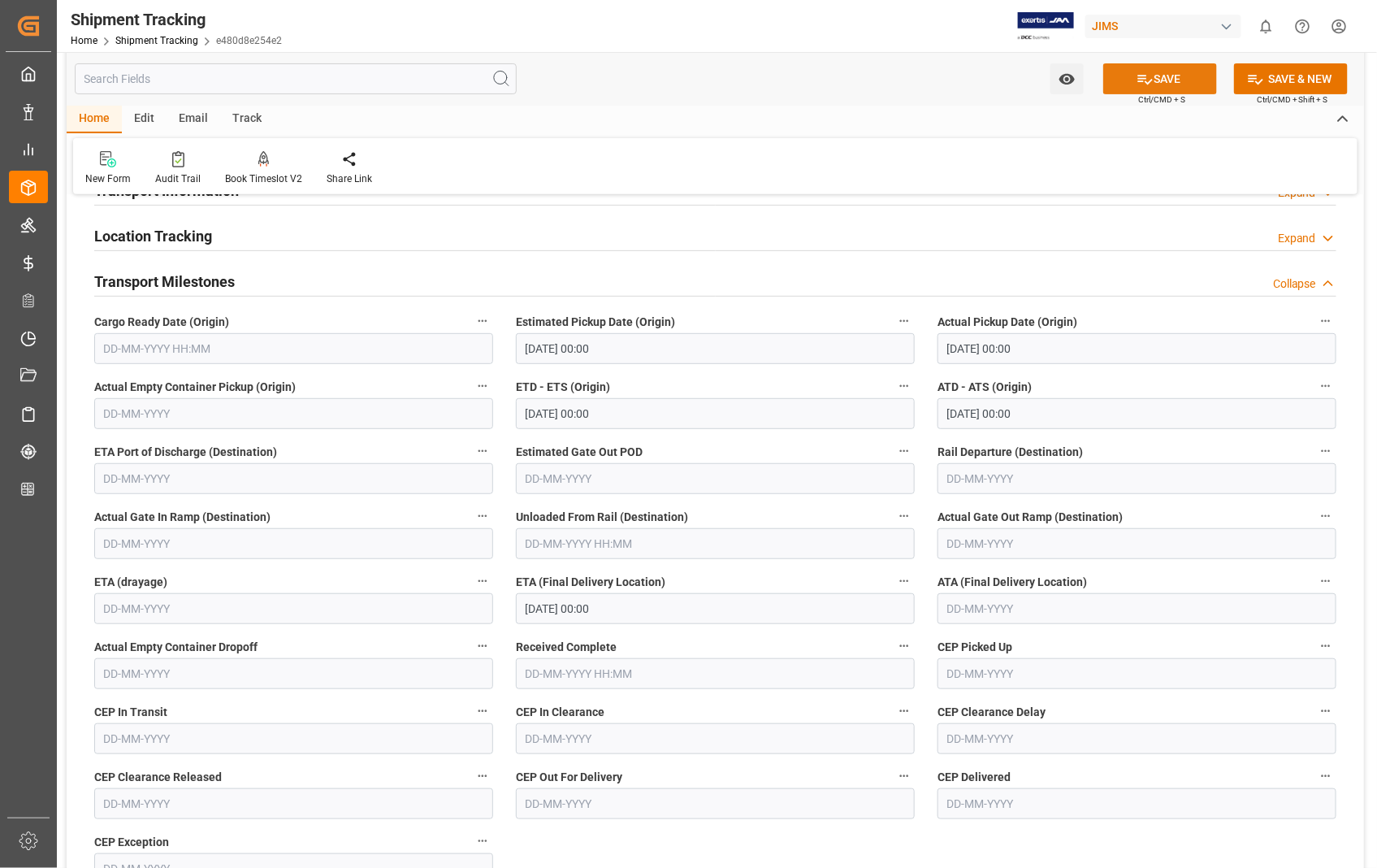
click at [1161, 74] on button "SAVE" at bounding box center [1160, 79] width 114 height 31
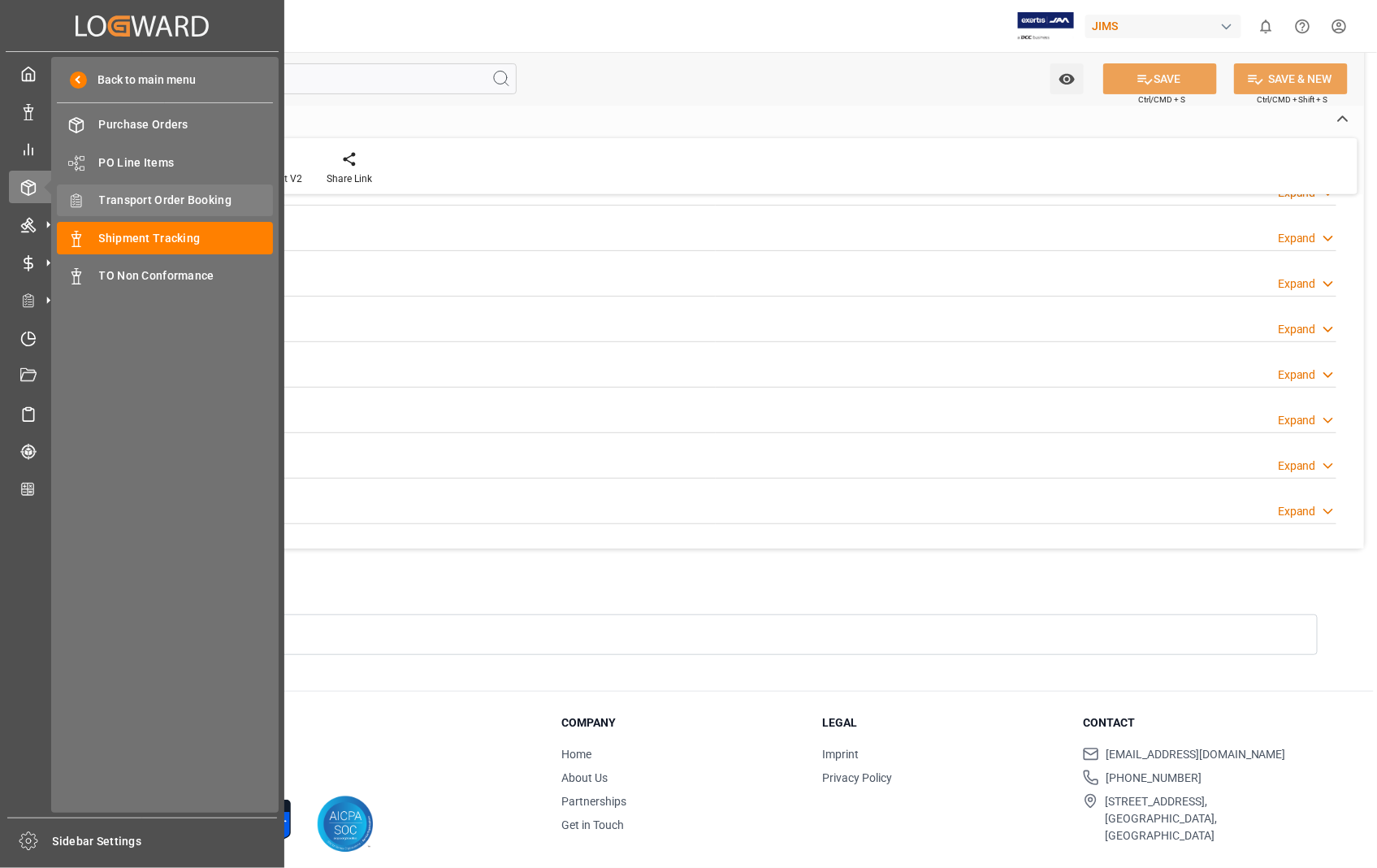
click at [126, 188] on div "Transport Order Booking Transport Order Booking" at bounding box center [164, 199] width 216 height 31
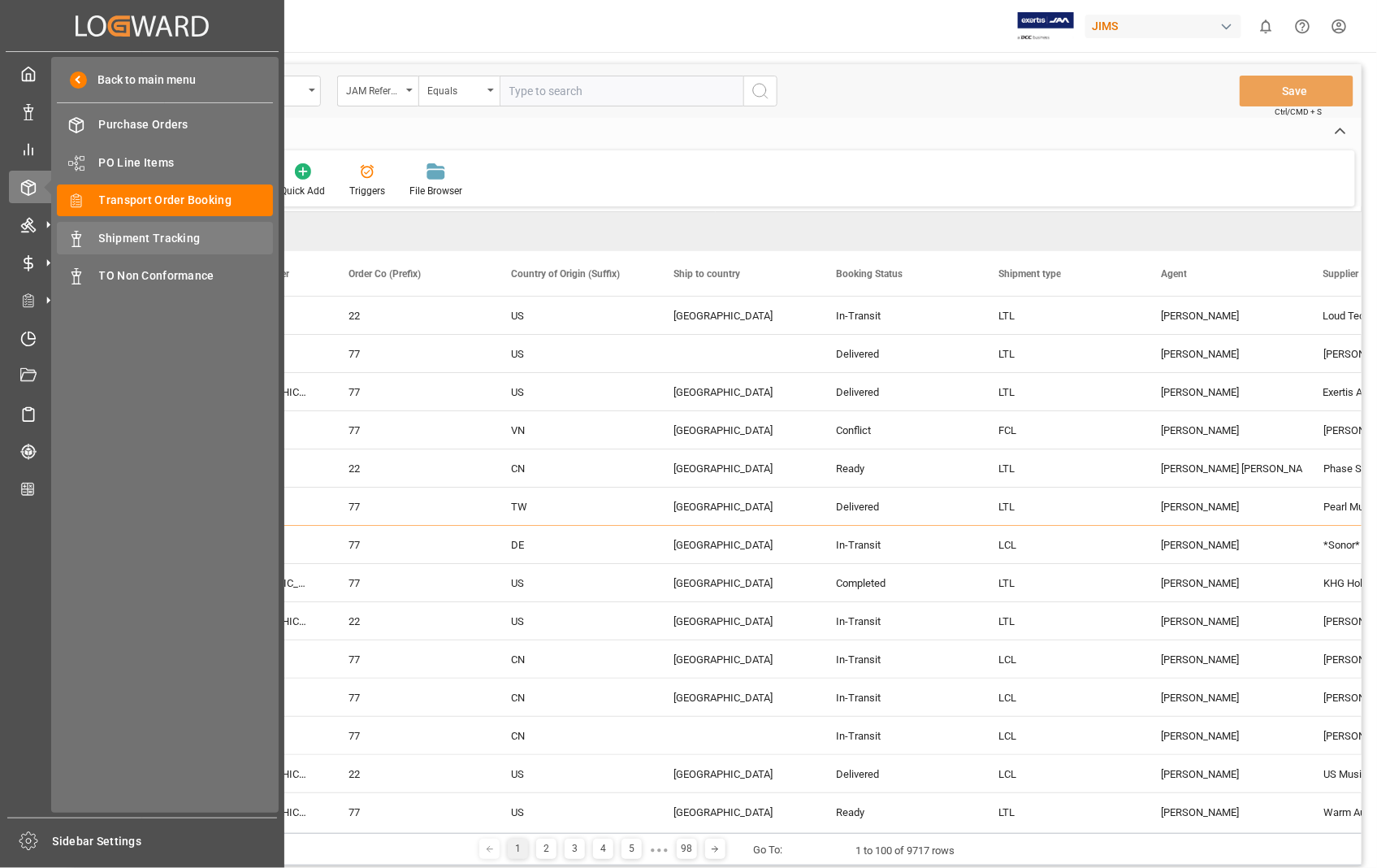
click at [174, 241] on span "Shipment Tracking" at bounding box center [186, 238] width 175 height 17
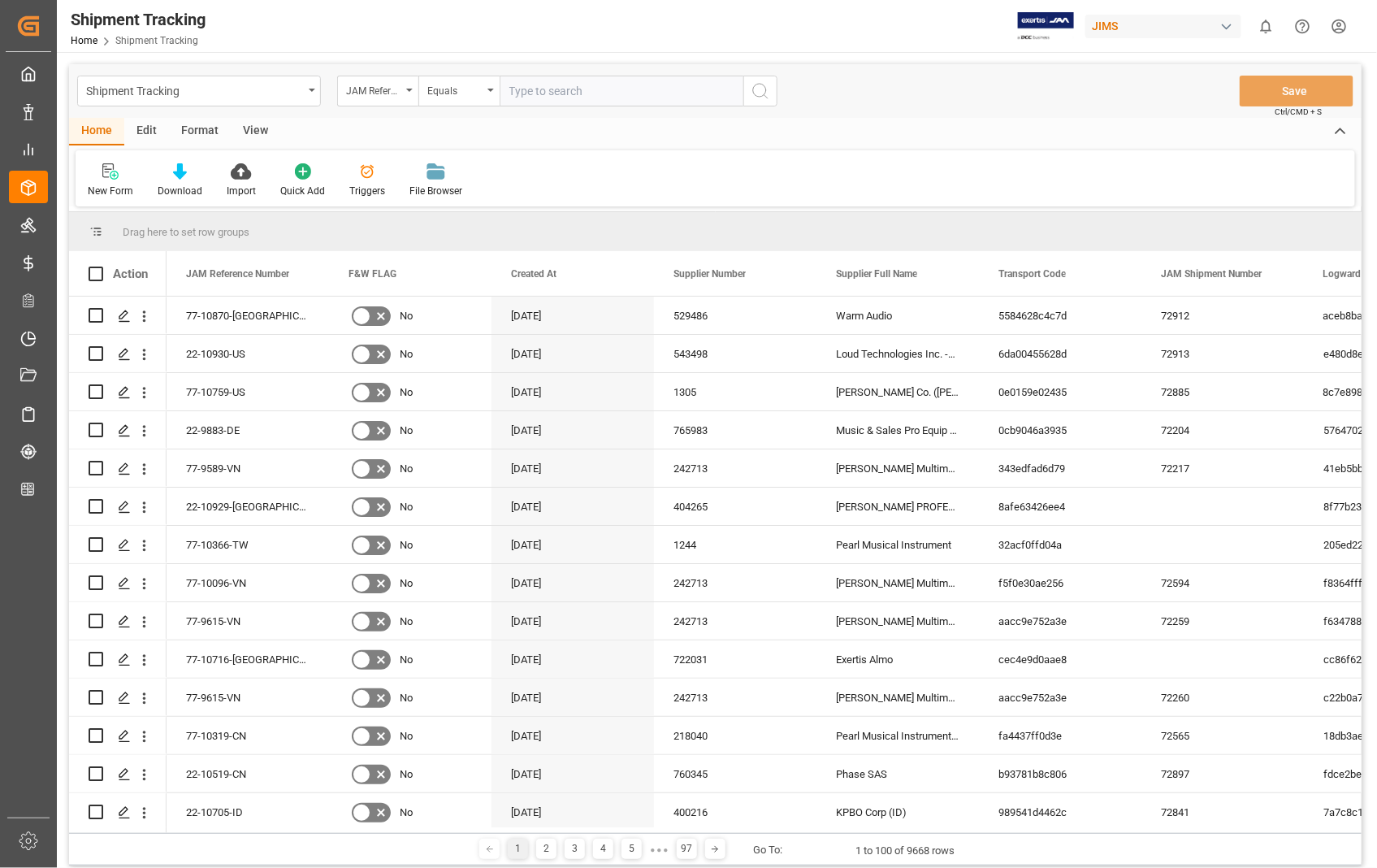
click at [570, 92] on input "text" at bounding box center [622, 91] width 244 height 31
paste input "22-10892-US"
type input "22-10892-US"
click at [759, 96] on circle "search button" at bounding box center [759, 90] width 13 height 13
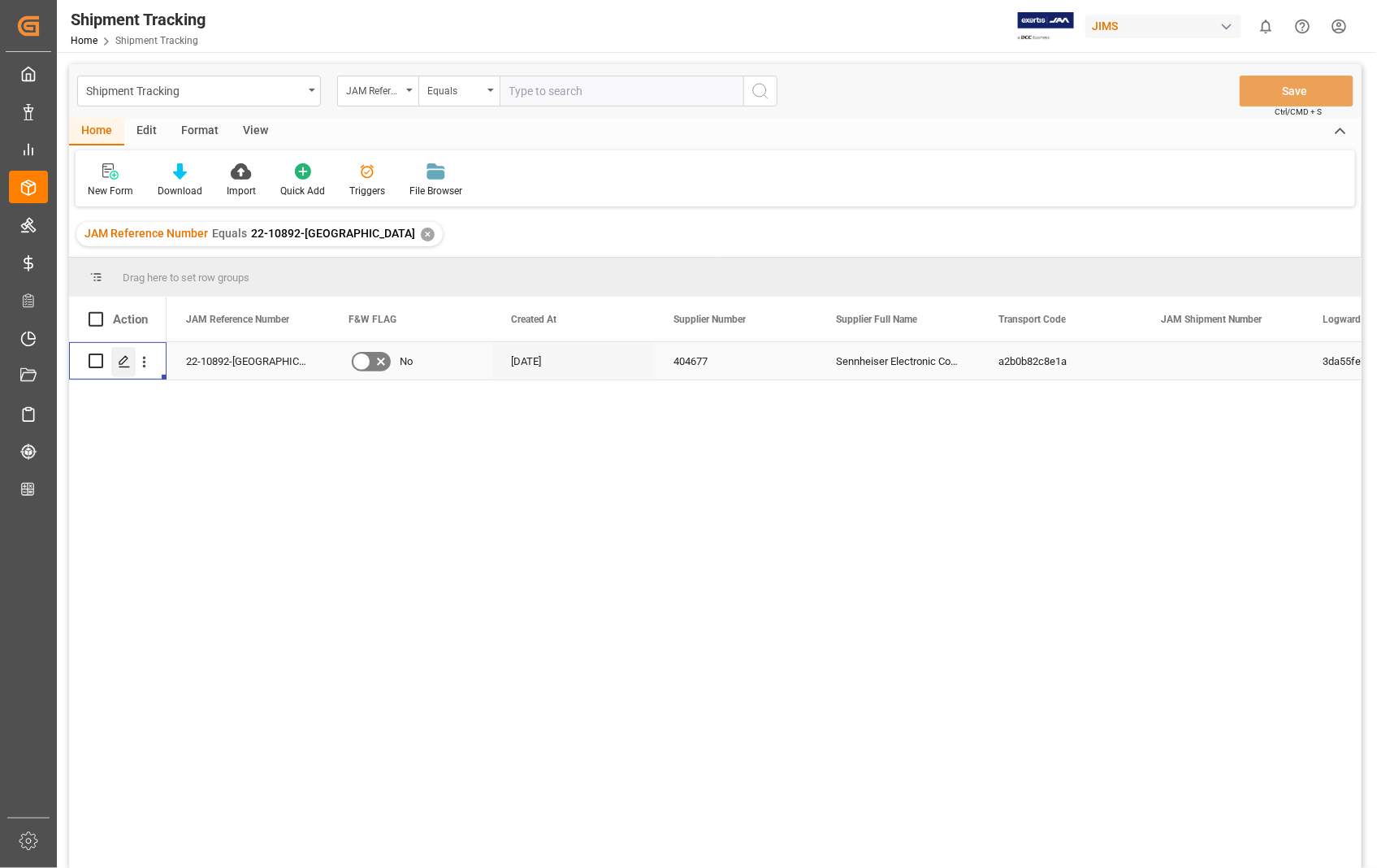
click at [118, 359] on icon "Press SPACE to select this row." at bounding box center [124, 362] width 13 height 13
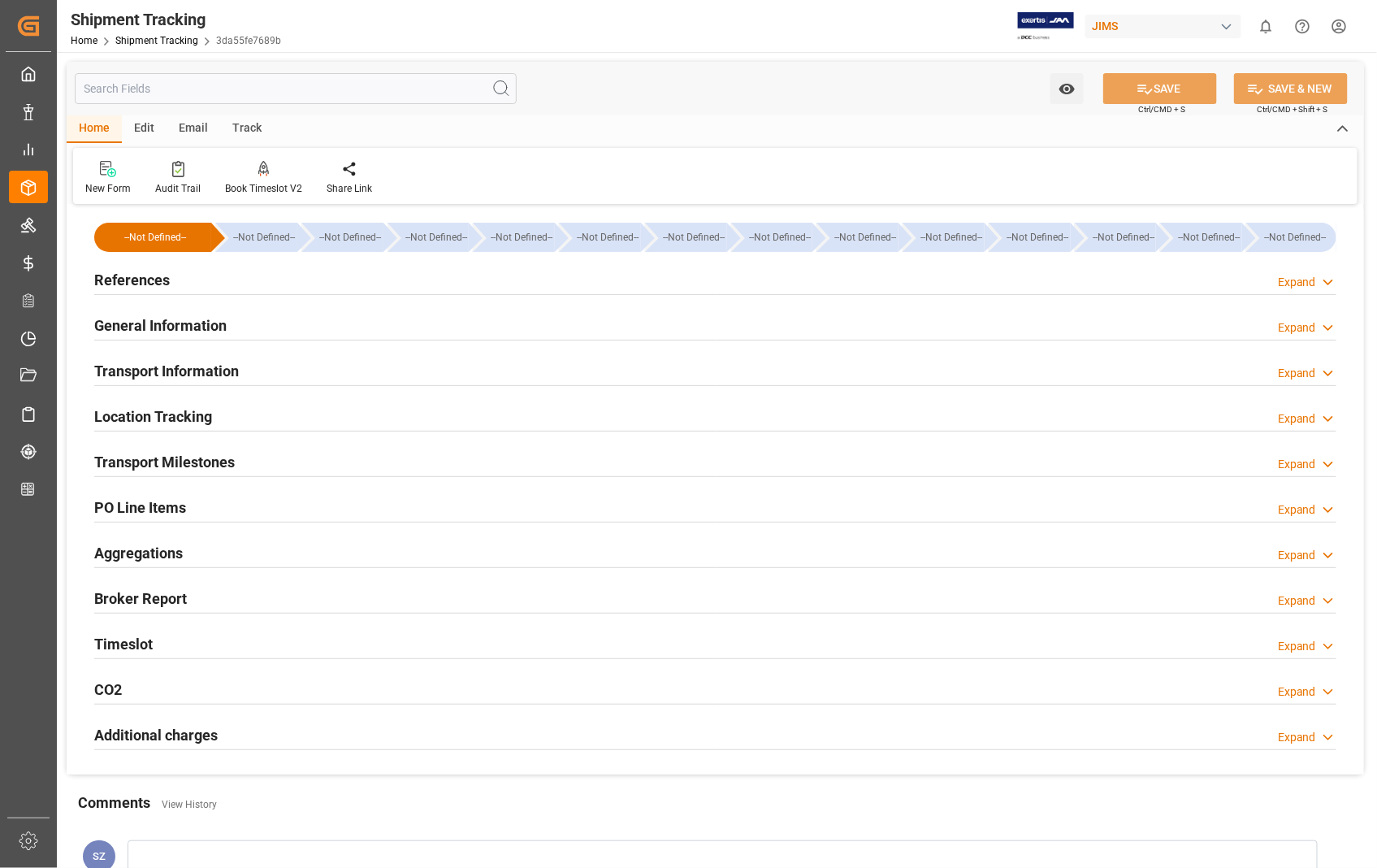
type input "04-09-2025"
click at [135, 283] on h2 "References" at bounding box center [132, 280] width 75 height 22
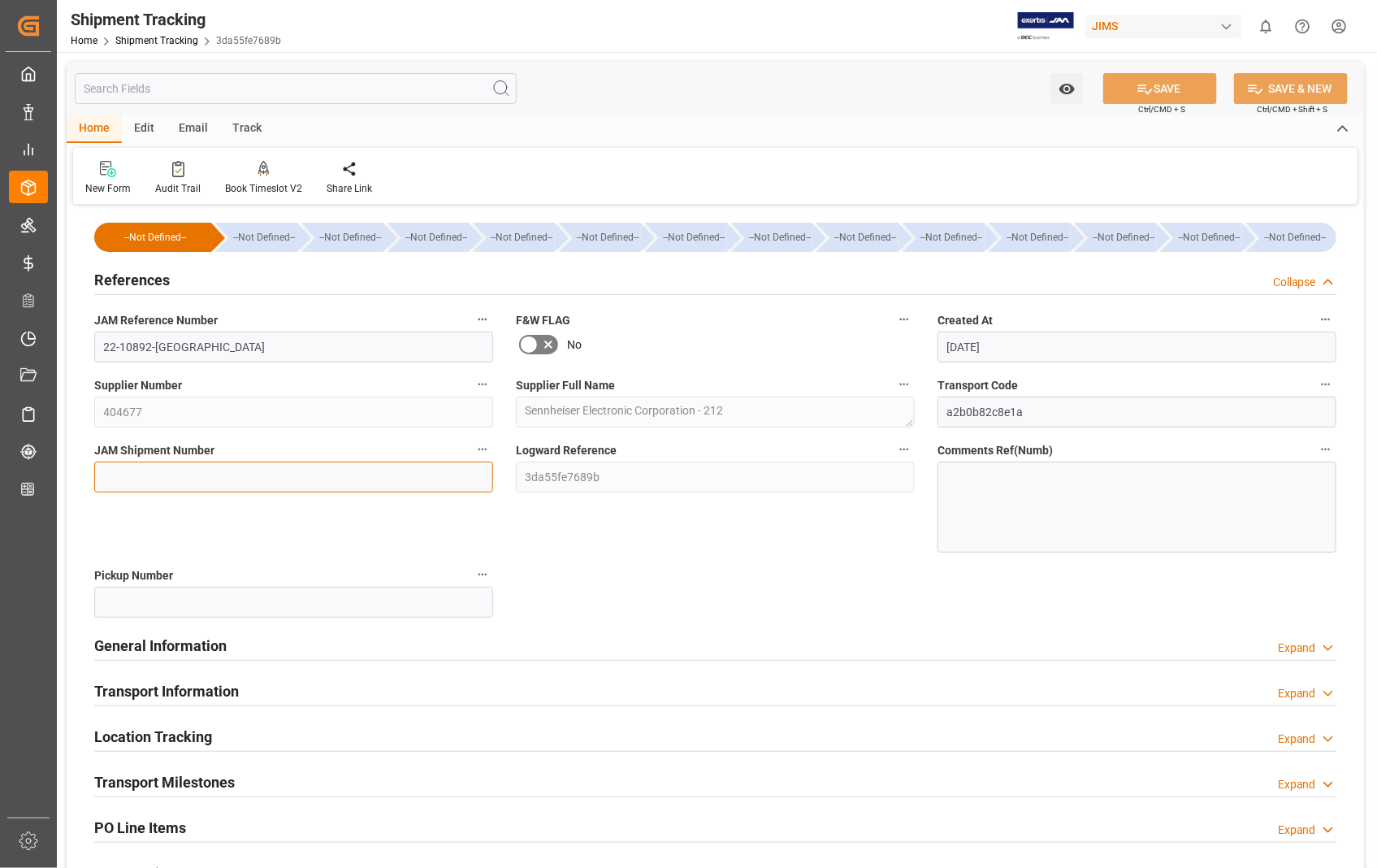
click at [267, 468] on input at bounding box center [294, 477] width 399 height 31
paste input "72914"
type input "72914"
click at [1159, 85] on button "SAVE" at bounding box center [1160, 88] width 114 height 31
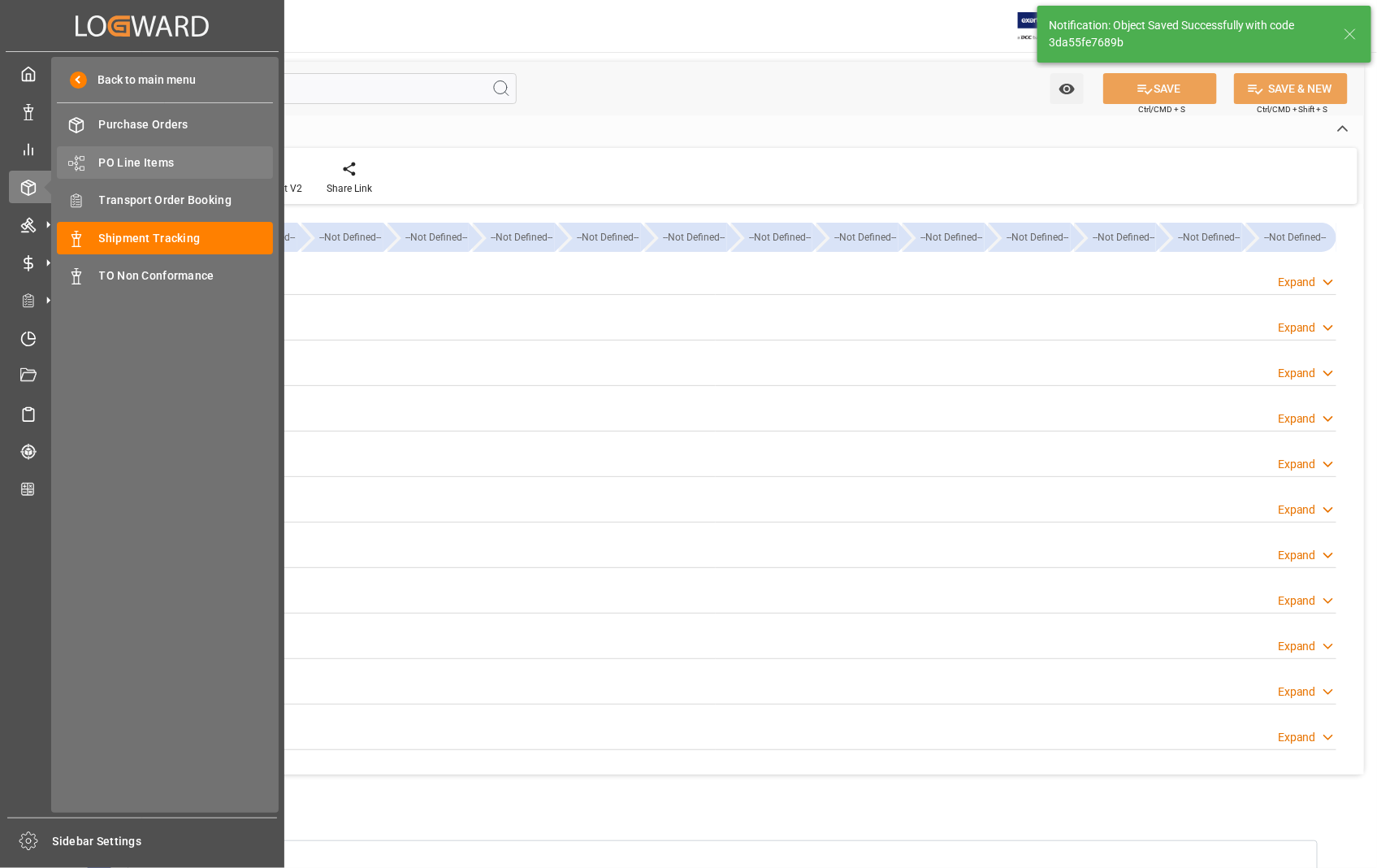
click at [167, 159] on span "PO Line Items" at bounding box center [186, 162] width 175 height 17
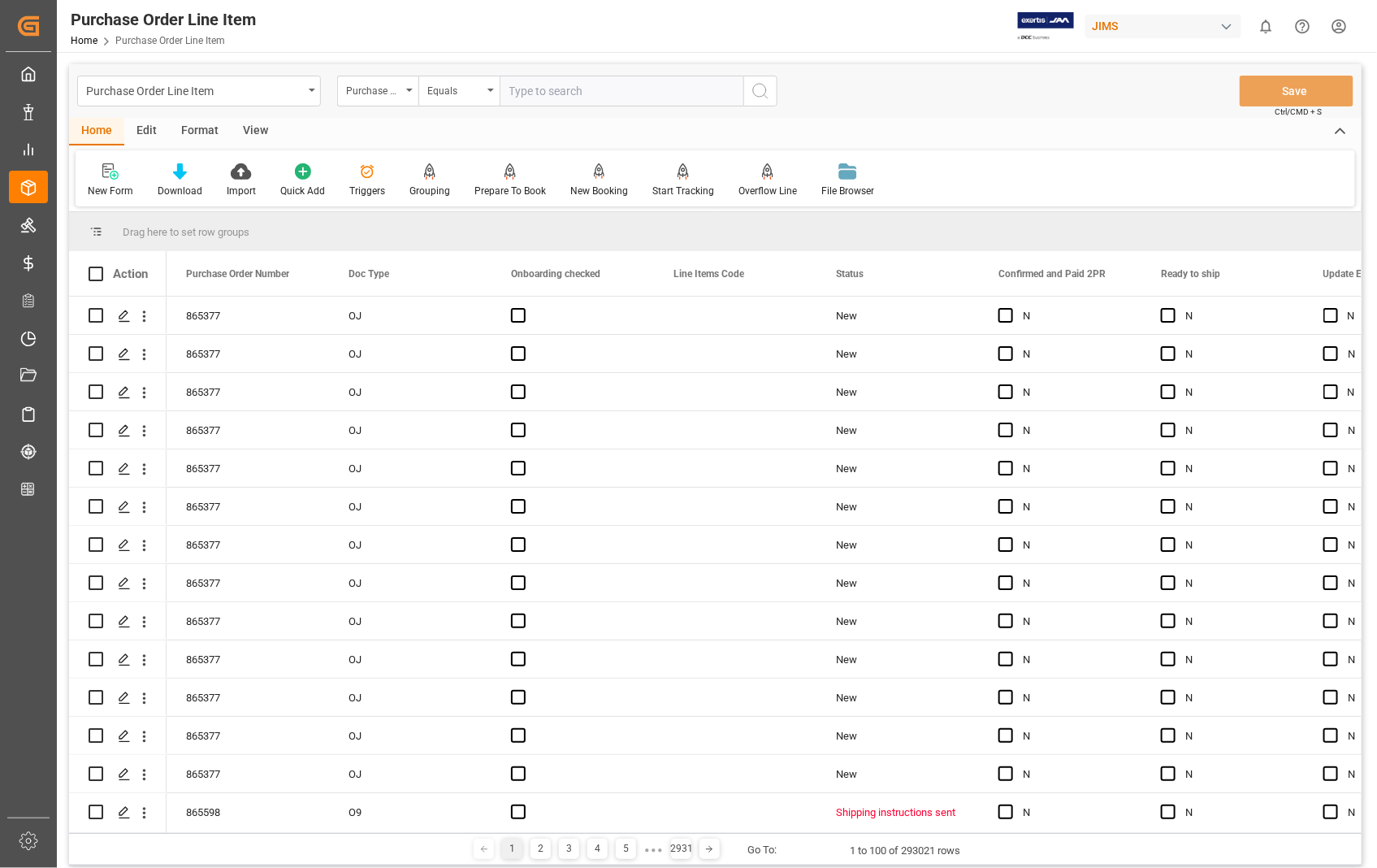
click at [610, 83] on input "text" at bounding box center [622, 91] width 244 height 31
type input "865377"
click at [759, 90] on icon "search button" at bounding box center [760, 92] width 20 height 20
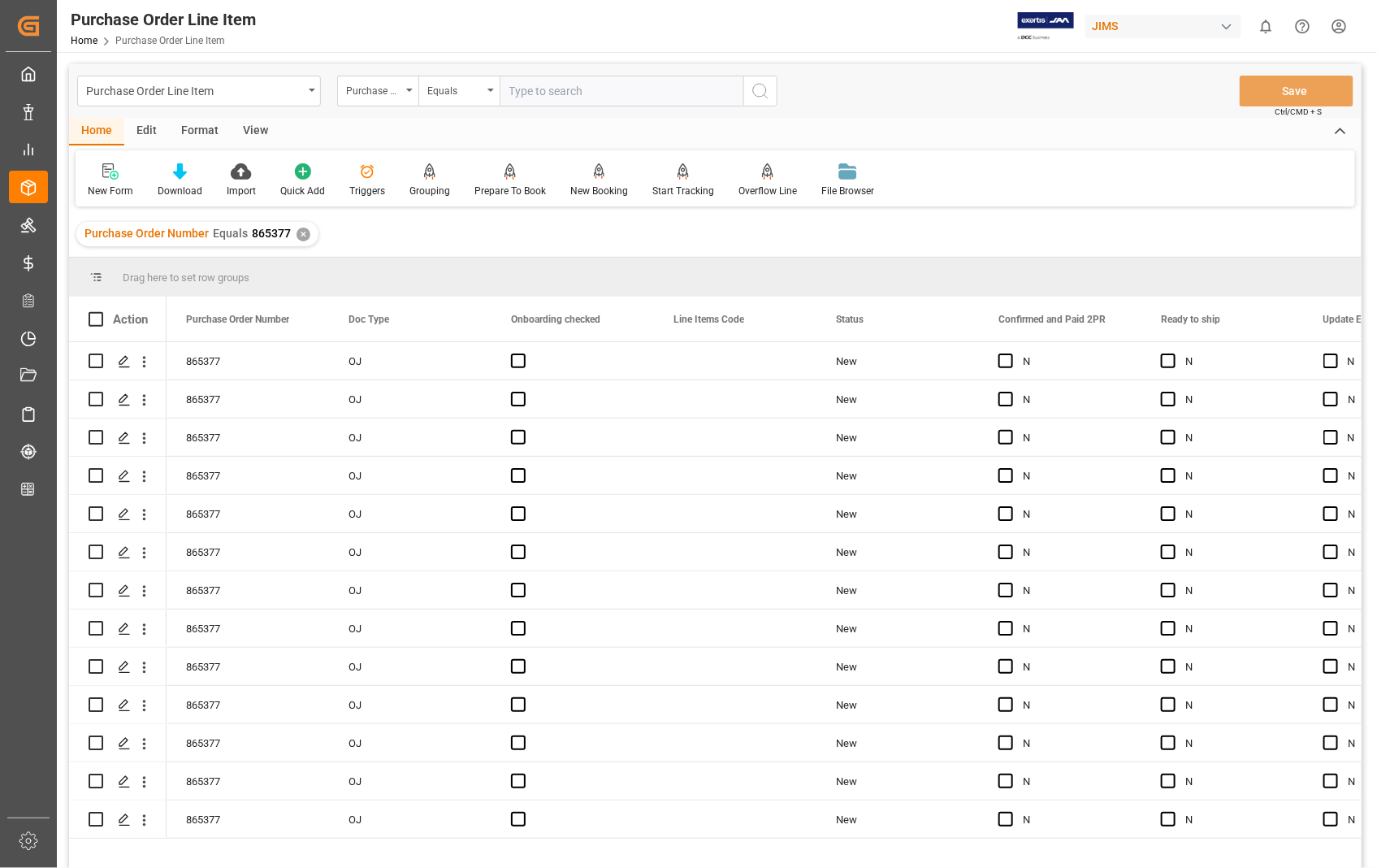
click at [253, 128] on div "View" at bounding box center [255, 131] width 49 height 28
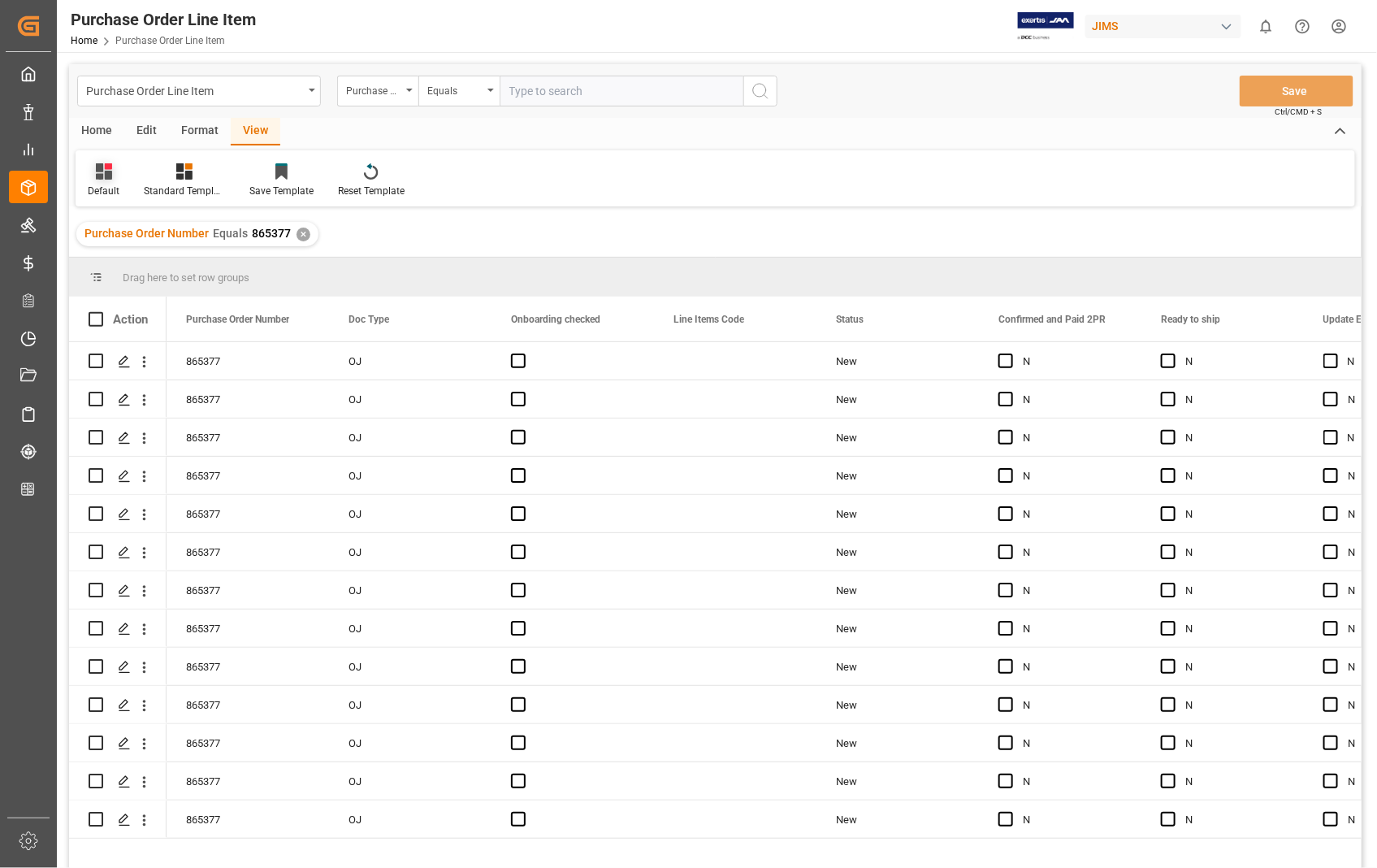
click at [103, 189] on div "Default" at bounding box center [103, 191] width 31 height 14
click at [116, 260] on div "Sophia setting." at bounding box center [167, 262] width 142 height 17
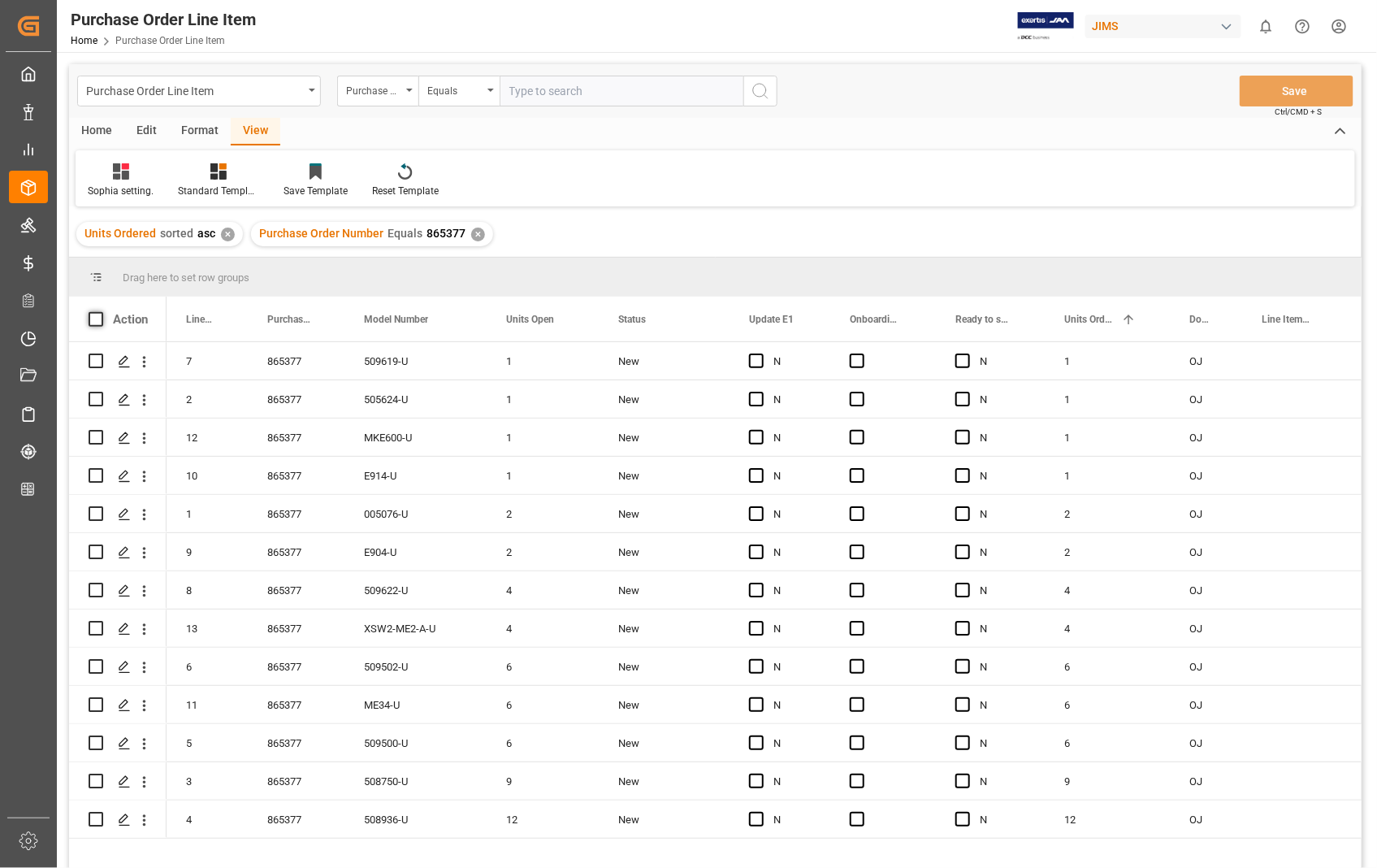
click at [99, 318] on span at bounding box center [96, 320] width 14 height 14
click at [101, 312] on input "checkbox" at bounding box center [101, 312] width 0 height 0
checkbox input "true"
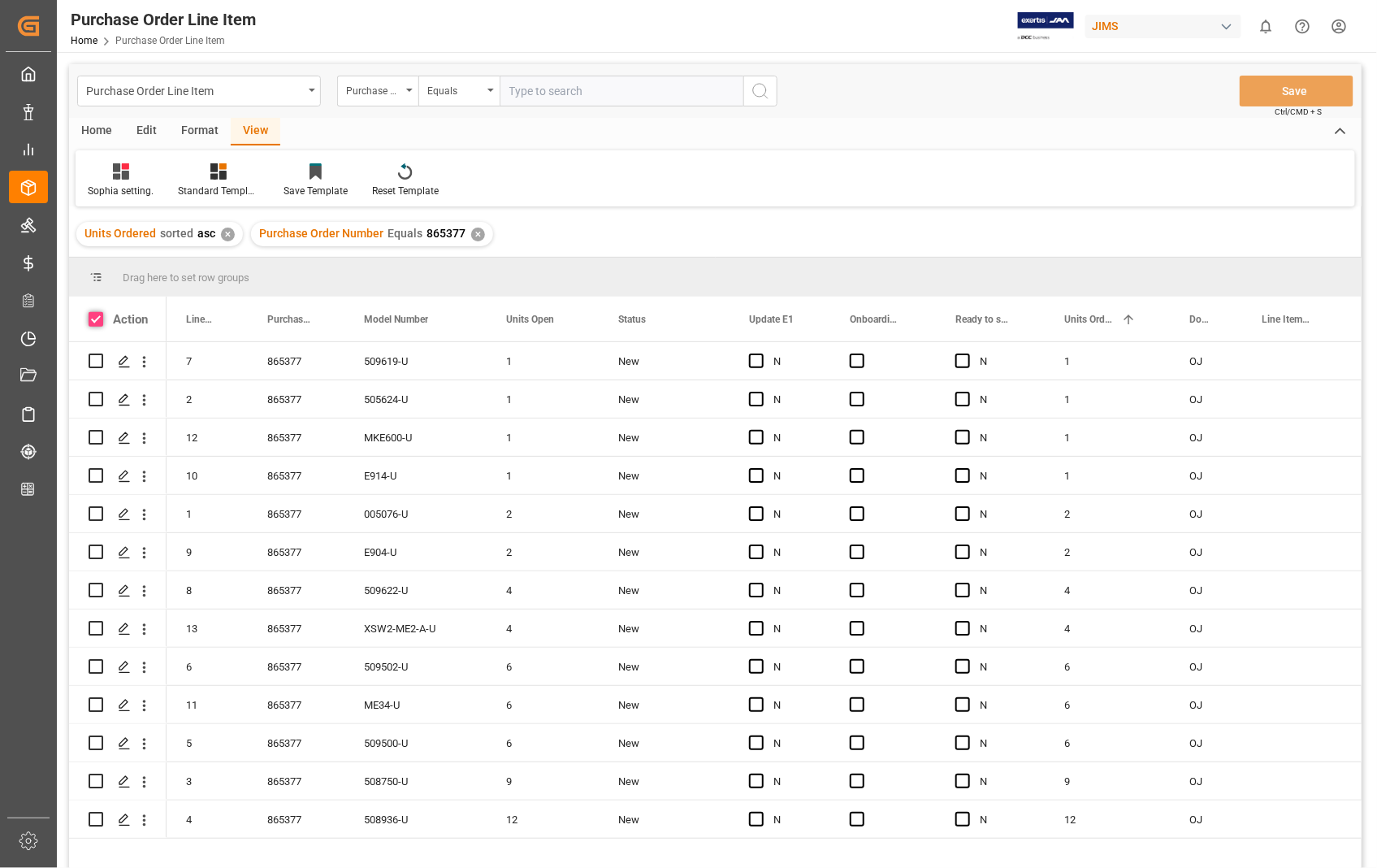
checkbox input "true"
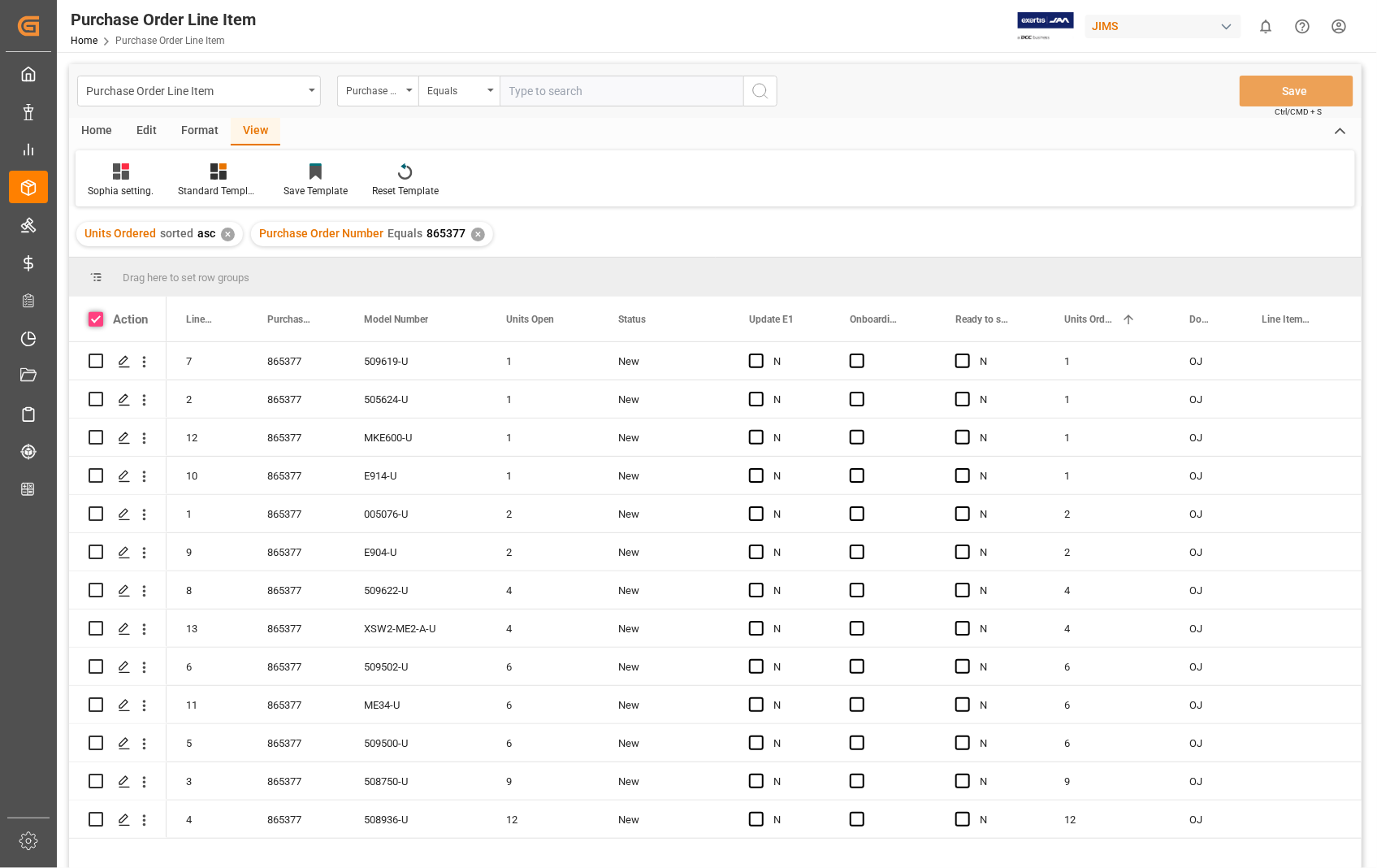
checkbox input "true"
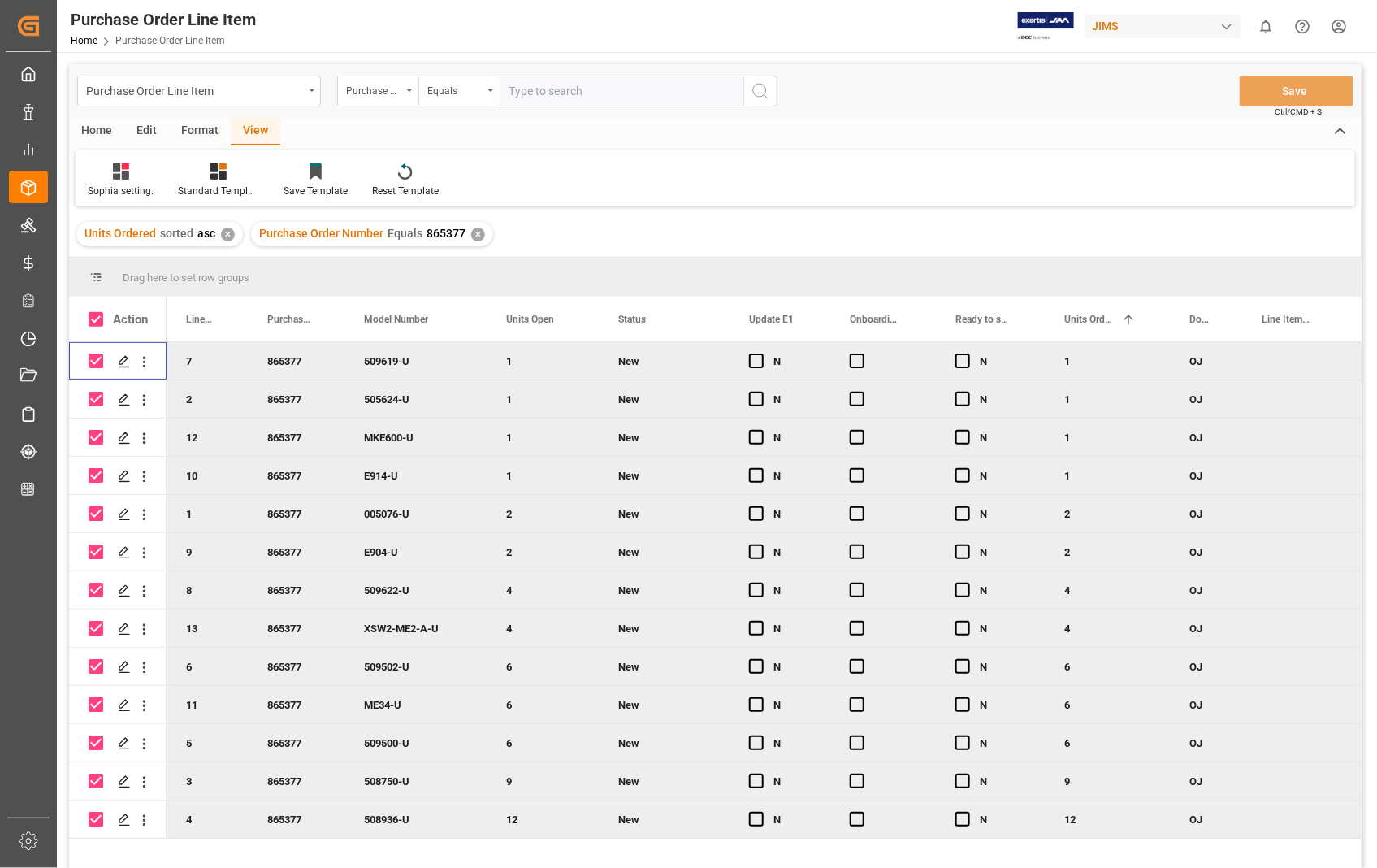
click at [99, 360] on input "Press Space to toggle row selection (checked)" at bounding box center [96, 361] width 14 height 14
checkbox input "false"
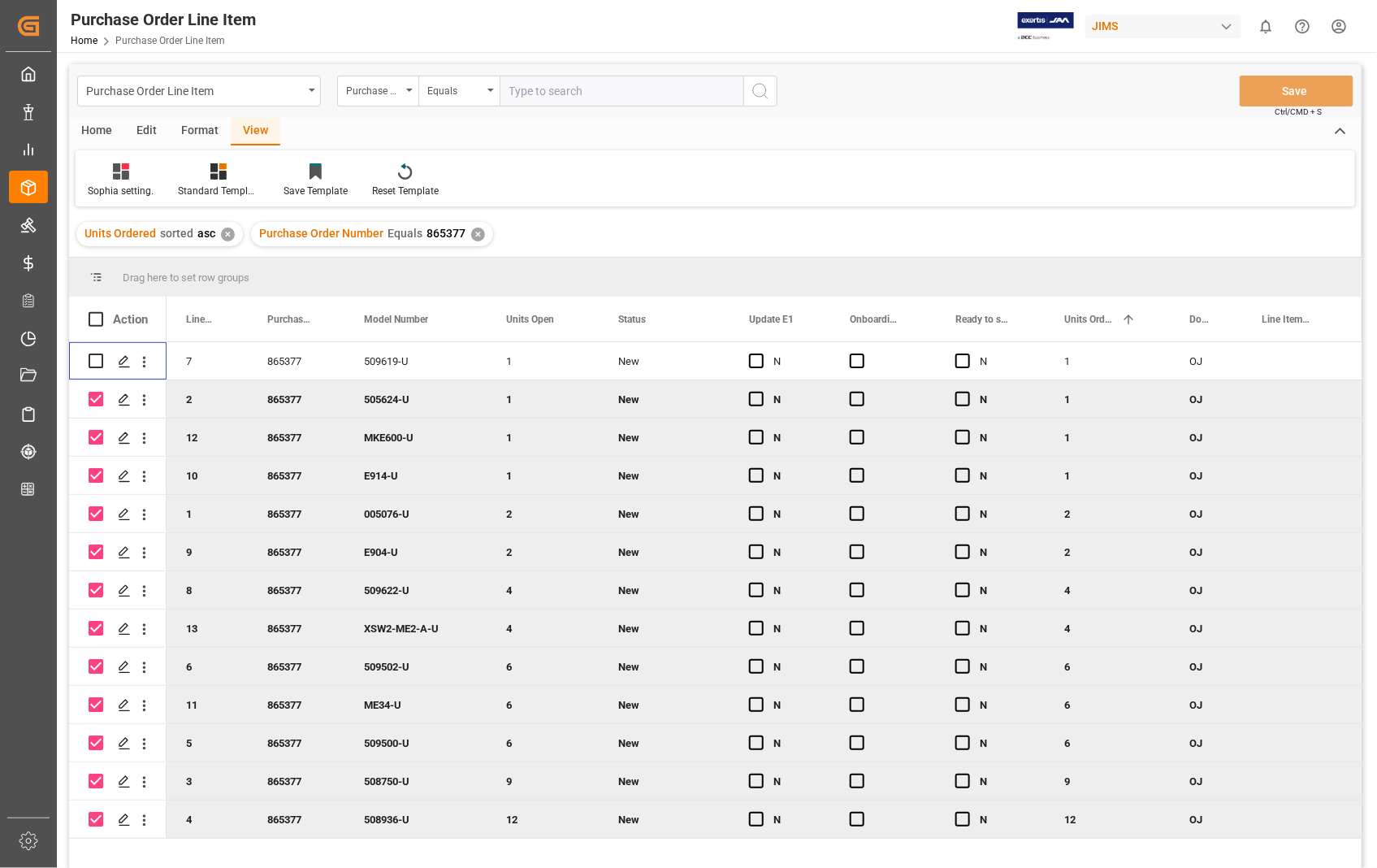
click at [98, 476] on input "Press Space to toggle row selection (checked)" at bounding box center [96, 475] width 14 height 14
checkbox input "false"
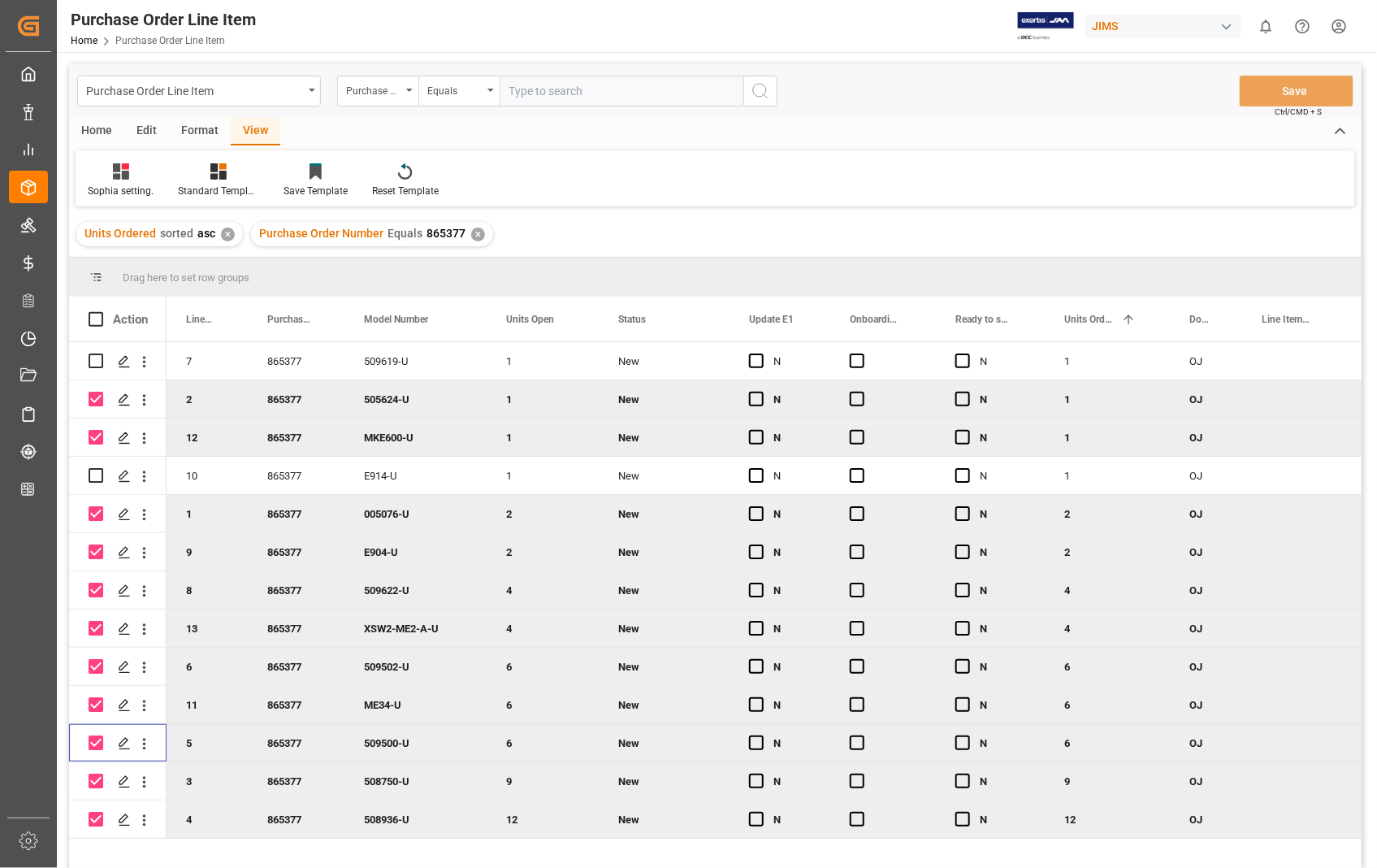
click at [90, 742] on input "Press Space to toggle row selection (checked)" at bounding box center [96, 742] width 14 height 14
checkbox input "false"
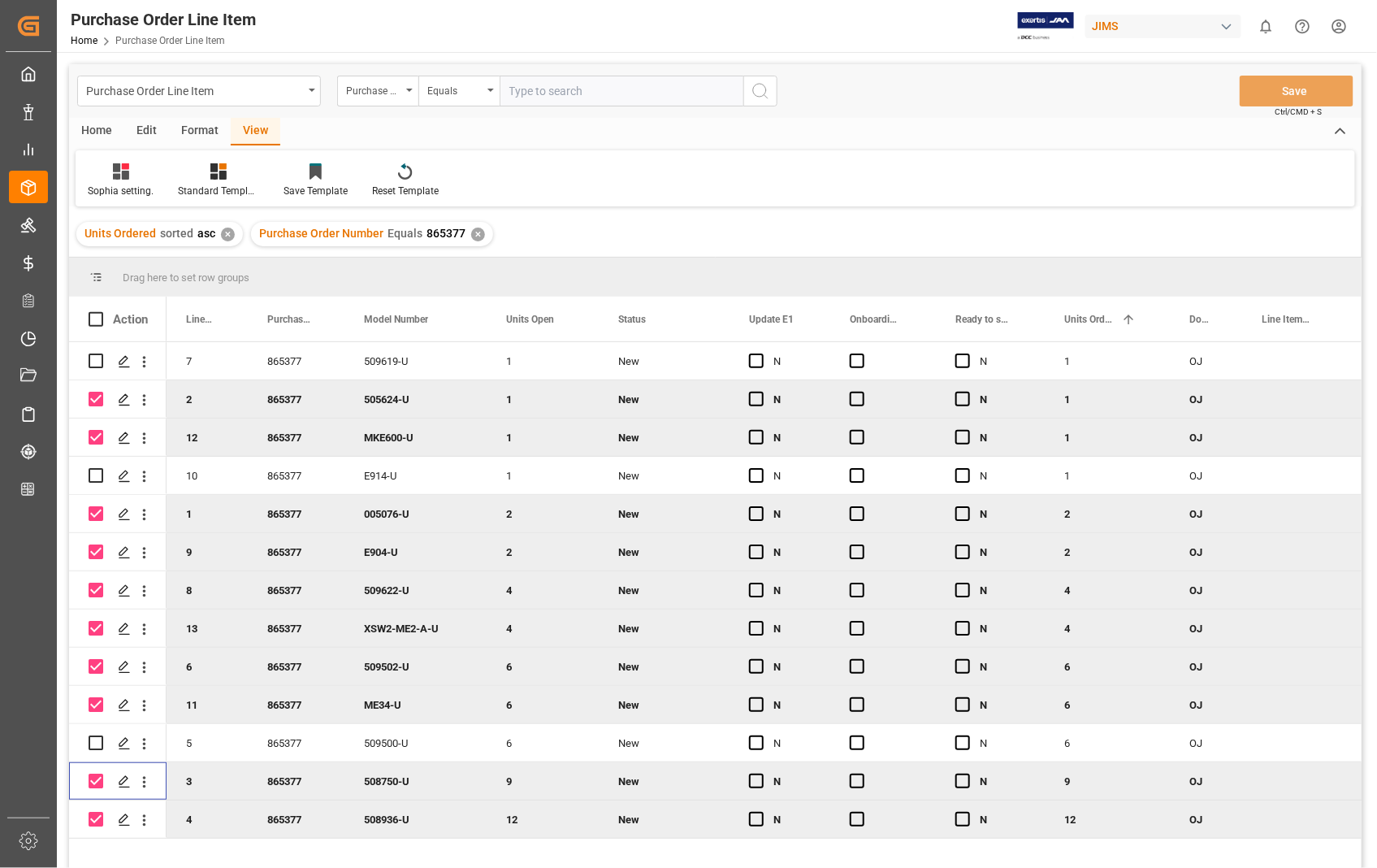
click at [96, 783] on input "Press Space to toggle row selection (checked)" at bounding box center [96, 781] width 14 height 14
checkbox input "false"
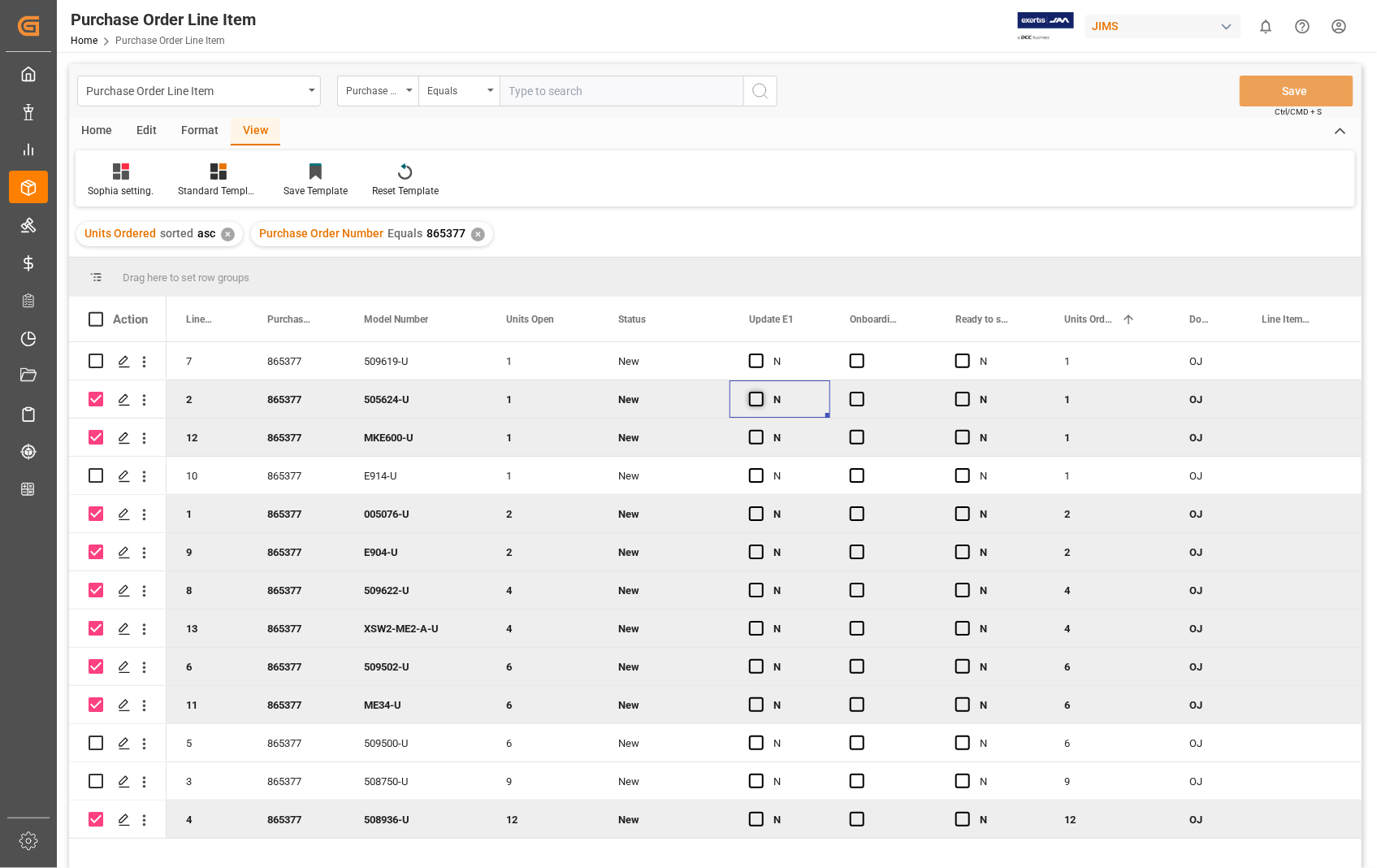
click at [756, 400] on span "Press SPACE to deselect this row." at bounding box center [757, 399] width 14 height 14
click at [761, 391] on input "Press SPACE to deselect this row." at bounding box center [761, 391] width 0 height 0
click at [854, 402] on span "Press SPACE to deselect this row." at bounding box center [857, 399] width 14 height 14
click at [862, 391] on input "Press SPACE to deselect this row." at bounding box center [862, 391] width 0 height 0
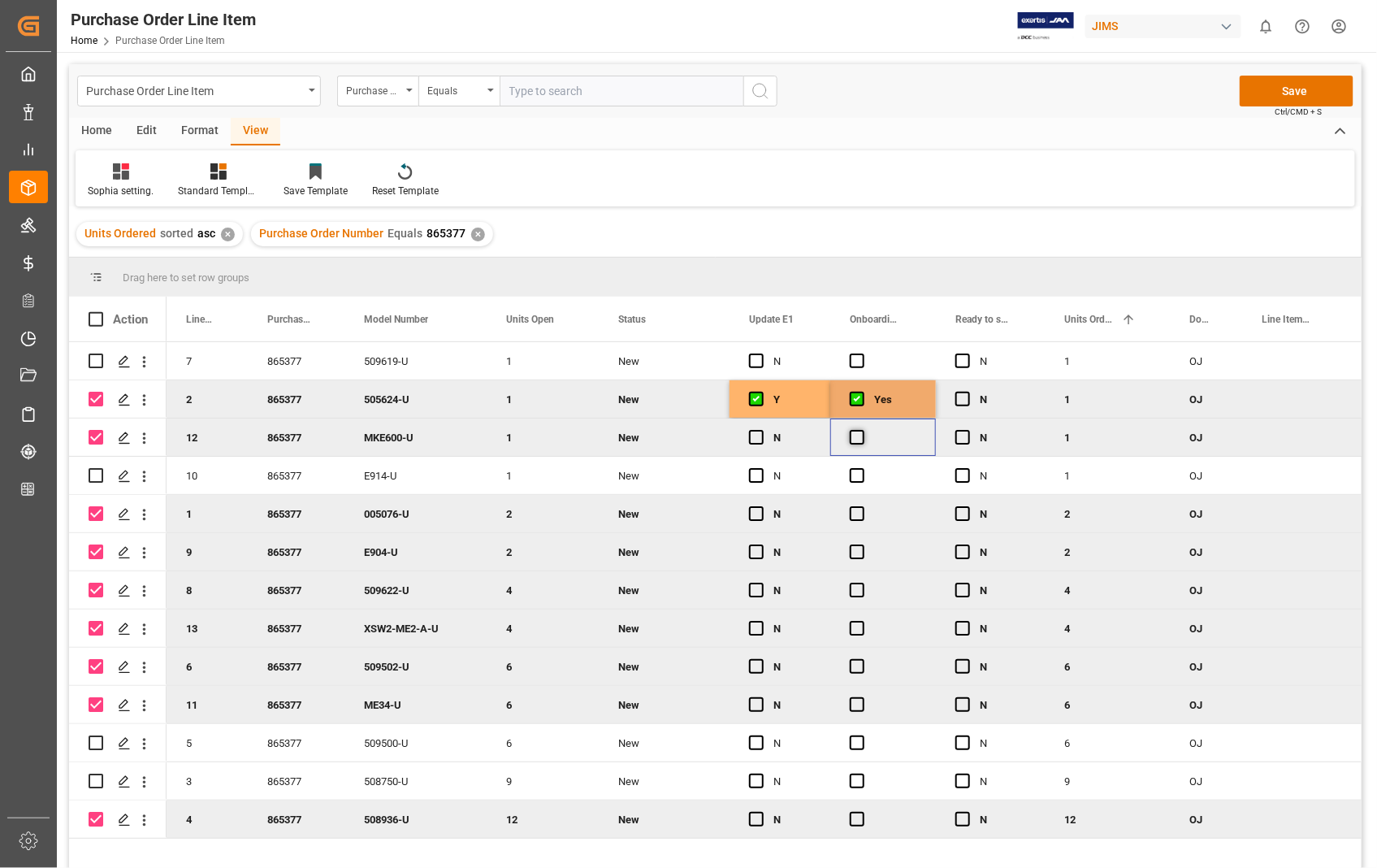
click at [858, 435] on span "Press SPACE to deselect this row." at bounding box center [857, 437] width 14 height 14
click at [862, 430] on input "Press SPACE to deselect this row." at bounding box center [862, 430] width 0 height 0
click at [753, 439] on span "Press SPACE to deselect this row." at bounding box center [757, 437] width 14 height 14
click at [761, 430] on input "Press SPACE to deselect this row." at bounding box center [761, 430] width 0 height 0
click at [757, 513] on span "Press SPACE to deselect this row." at bounding box center [757, 513] width 14 height 14
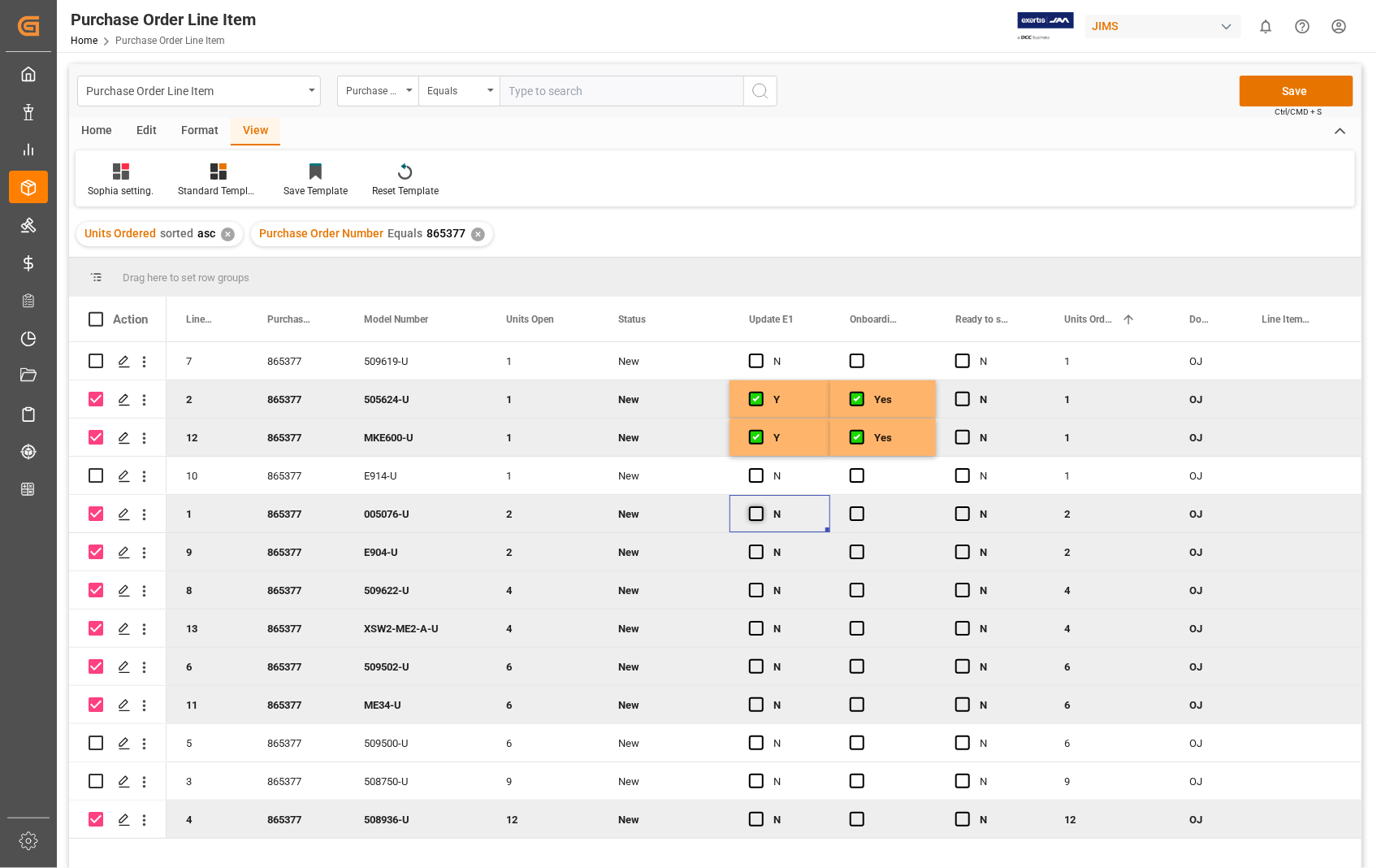
click at [761, 506] on input "Press SPACE to deselect this row." at bounding box center [761, 506] width 0 height 0
click at [855, 513] on span "Press SPACE to deselect this row." at bounding box center [857, 513] width 14 height 14
click at [862, 506] on input "Press SPACE to deselect this row." at bounding box center [862, 506] width 0 height 0
click at [753, 510] on span "Press SPACE to deselect this row." at bounding box center [757, 513] width 14 height 14
click at [761, 506] on input "Press SPACE to deselect this row." at bounding box center [761, 506] width 0 height 0
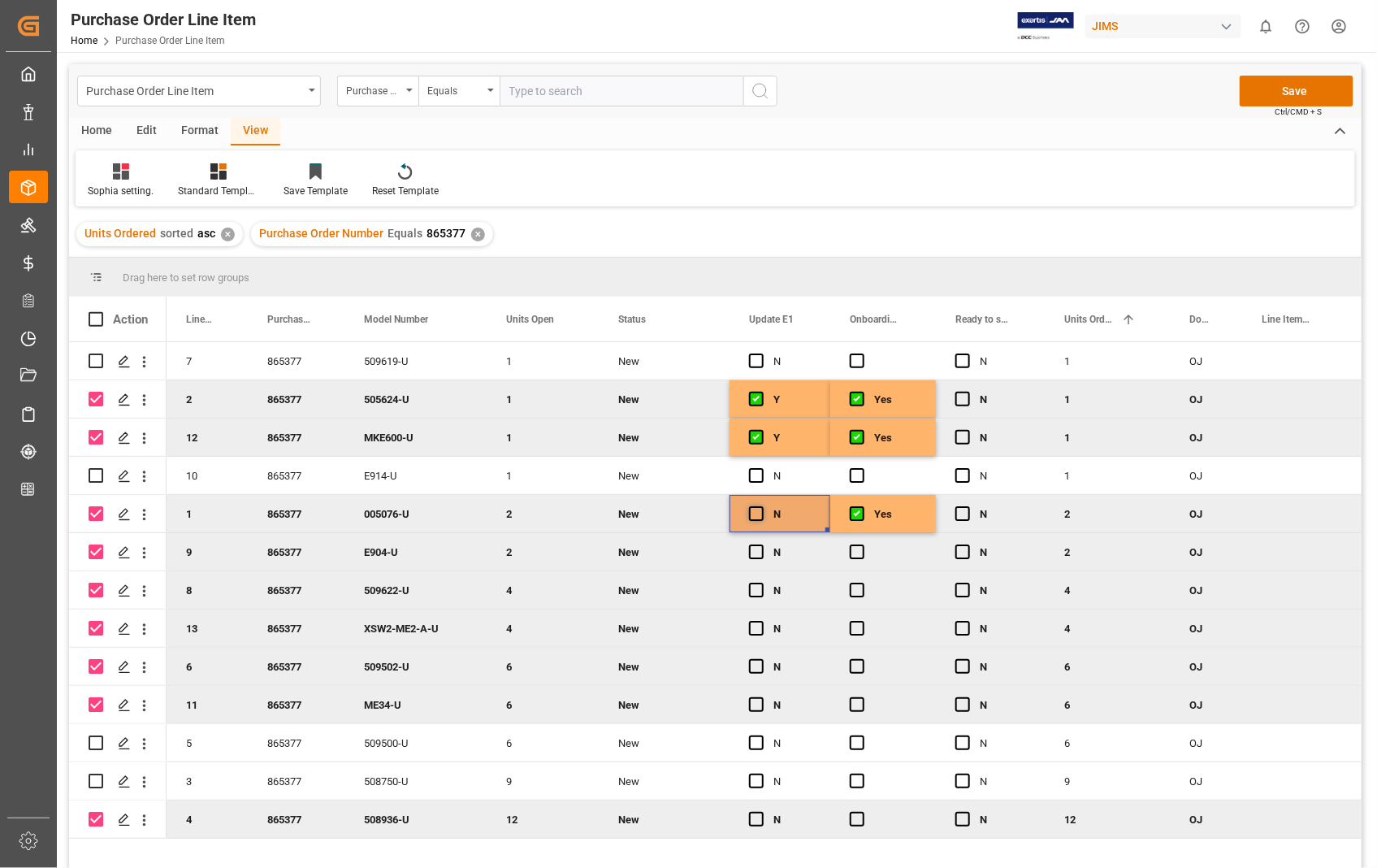
click at [754, 512] on span "Press SPACE to deselect this row." at bounding box center [757, 513] width 14 height 14
click at [761, 506] on input "Press SPACE to deselect this row." at bounding box center [761, 506] width 0 height 0
drag, startPoint x: 827, startPoint y: 528, endPoint x: 819, endPoint y: 702, distance: 174.2
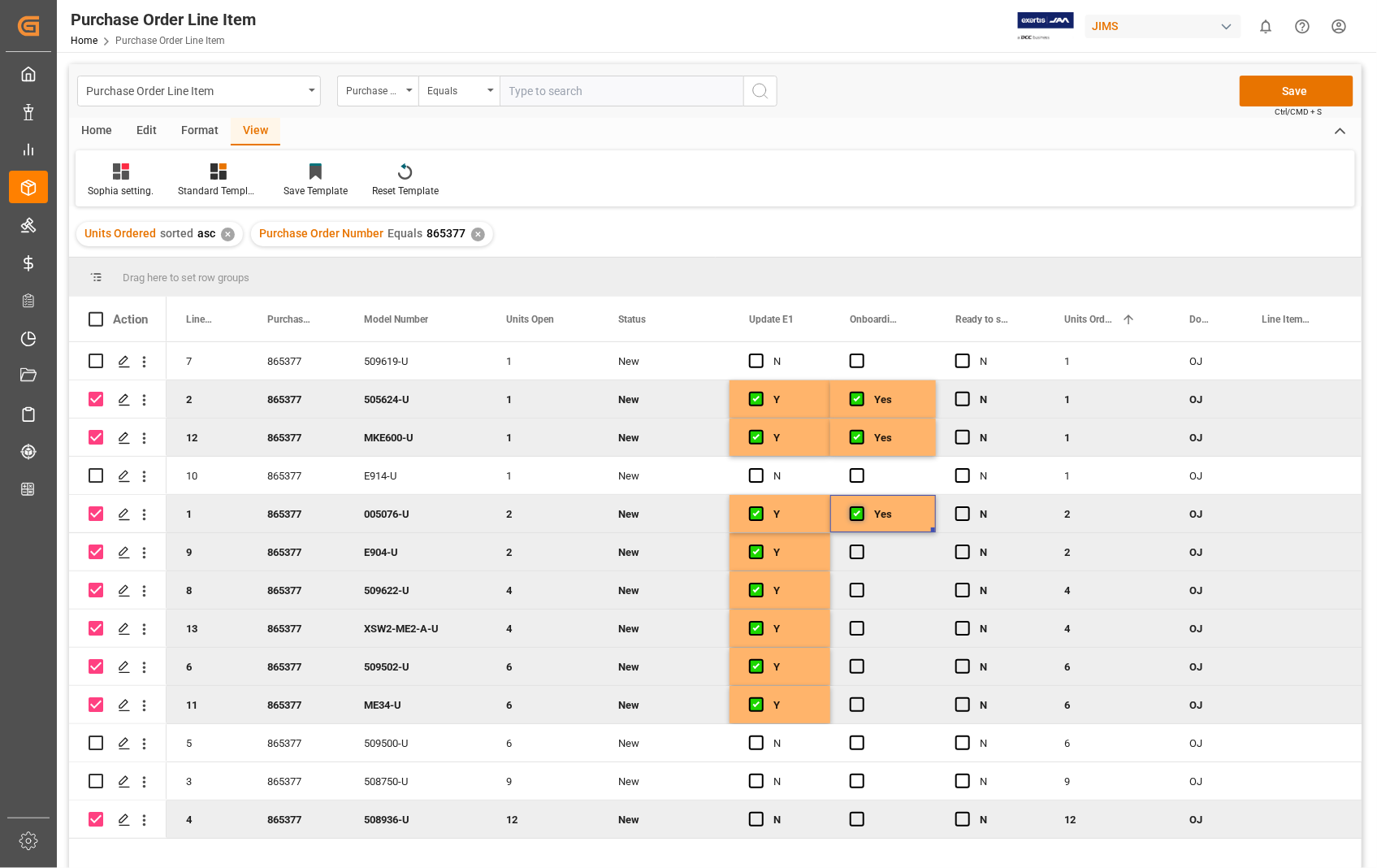
click at [856, 513] on span "Press SPACE to deselect this row." at bounding box center [857, 513] width 14 height 14
click at [862, 506] on input "Press SPACE to deselect this row." at bounding box center [862, 506] width 0 height 0
click at [856, 513] on span "Press SPACE to deselect this row." at bounding box center [857, 513] width 14 height 14
click at [862, 506] on input "Press SPACE to deselect this row." at bounding box center [862, 506] width 0 height 0
drag, startPoint x: 934, startPoint y: 526, endPoint x: 940, endPoint y: 699, distance: 173.1
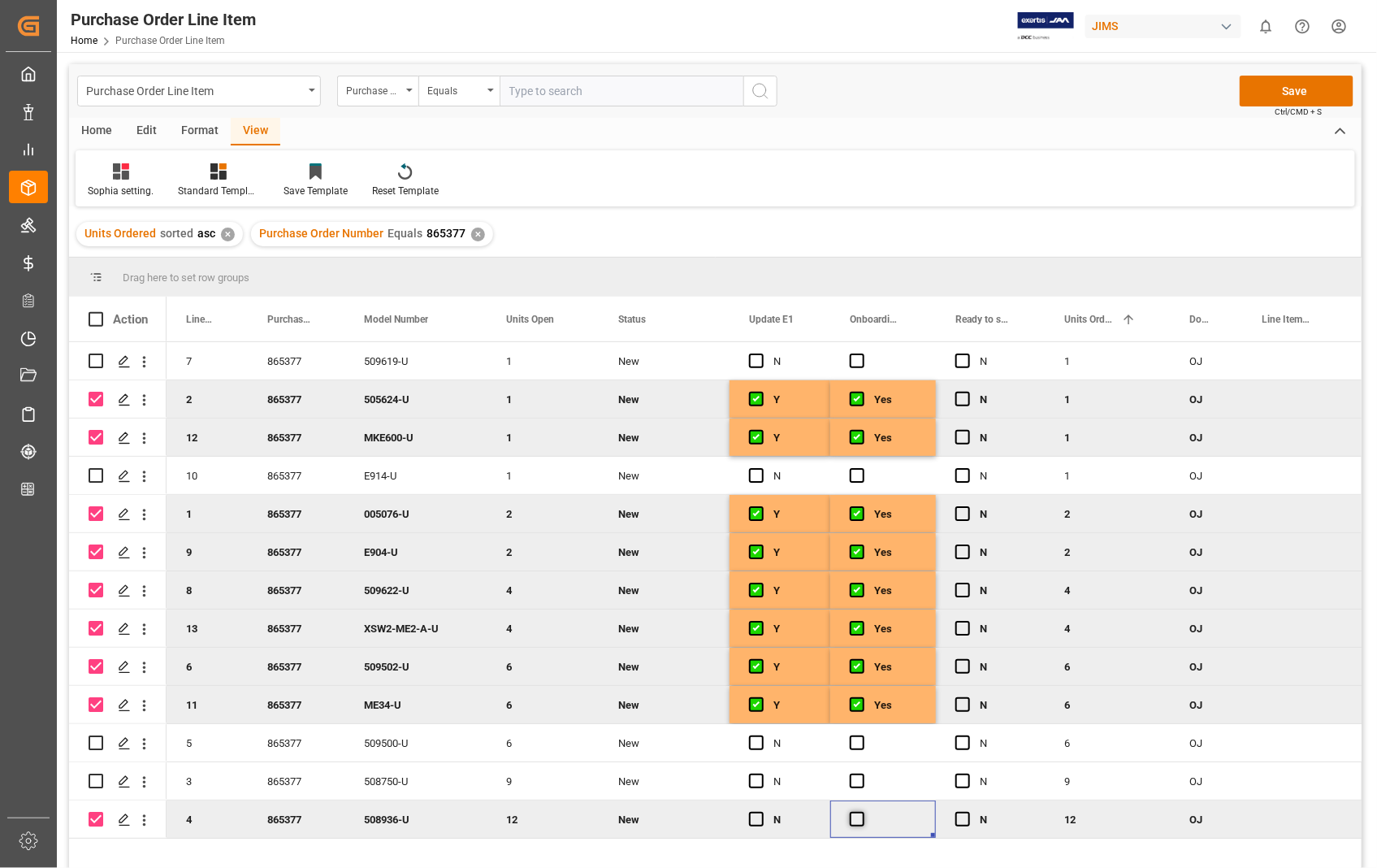
click at [860, 817] on span "Press SPACE to deselect this row." at bounding box center [857, 819] width 14 height 14
click at [862, 811] on input "Press SPACE to deselect this row." at bounding box center [862, 811] width 0 height 0
click at [760, 819] on span "Press SPACE to deselect this row." at bounding box center [757, 819] width 14 height 14
click at [761, 811] on input "Press SPACE to deselect this row." at bounding box center [761, 811] width 0 height 0
click at [1308, 88] on button "Save" at bounding box center [1296, 91] width 114 height 31
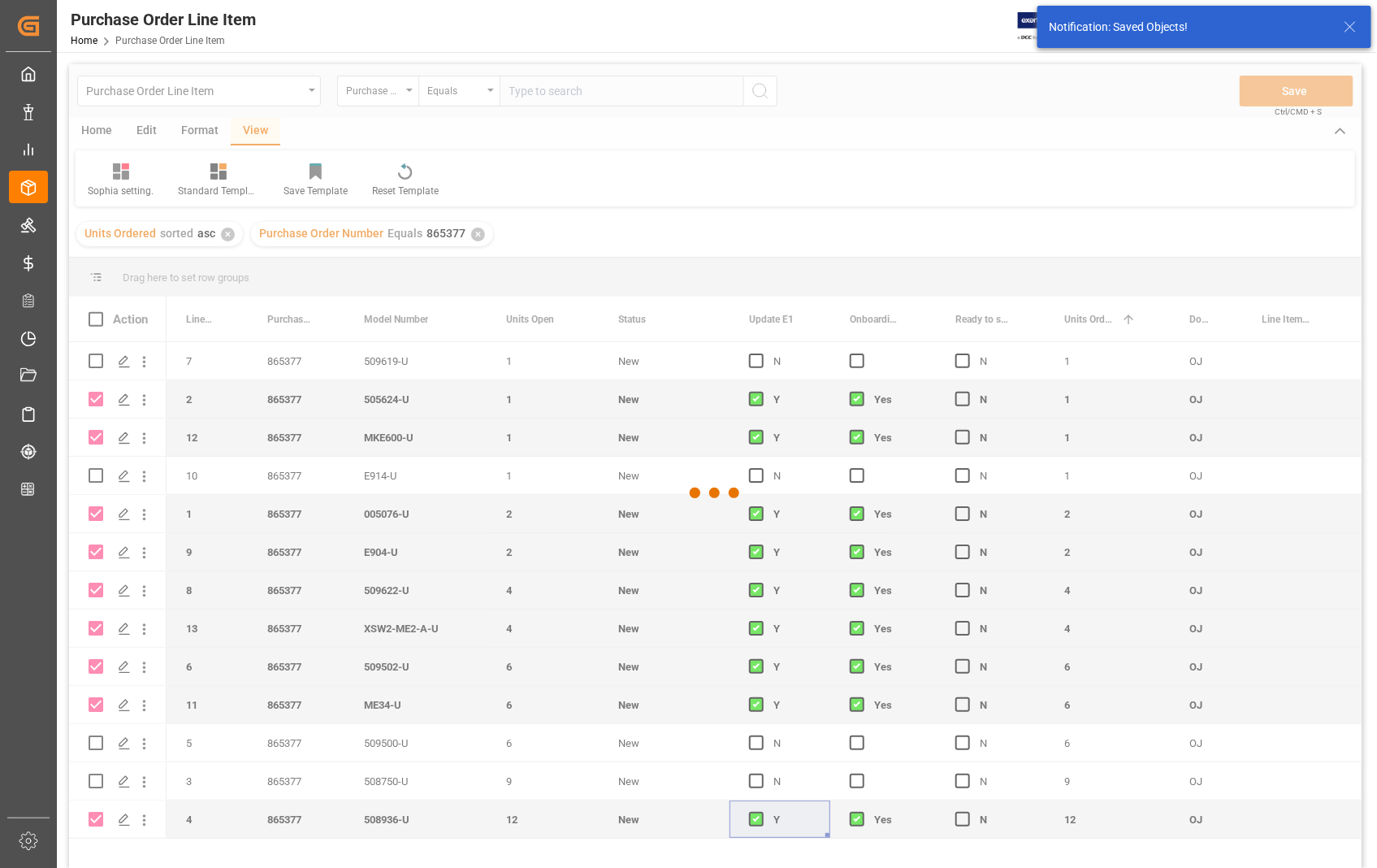
checkbox input "false"
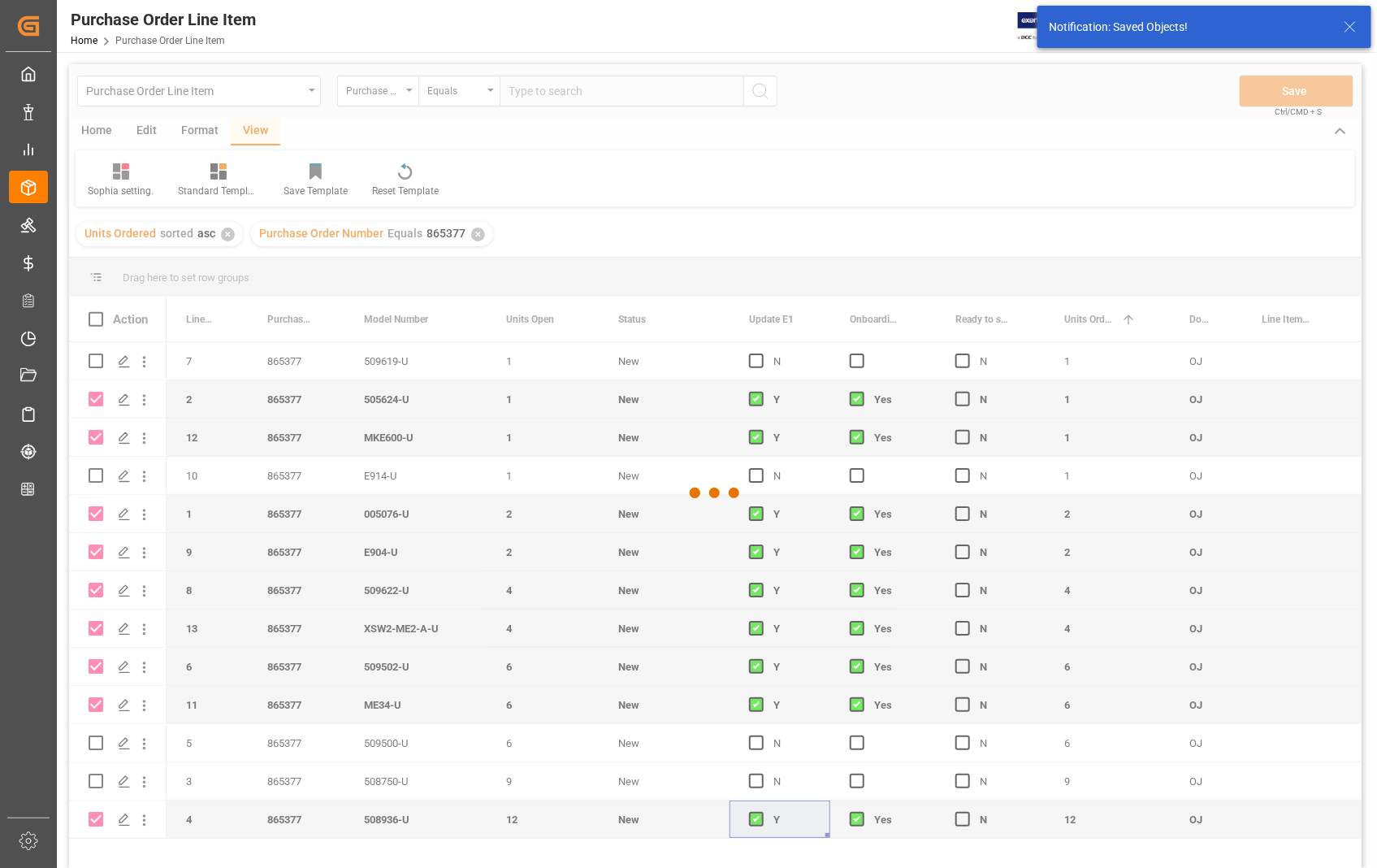
checkbox input "false"
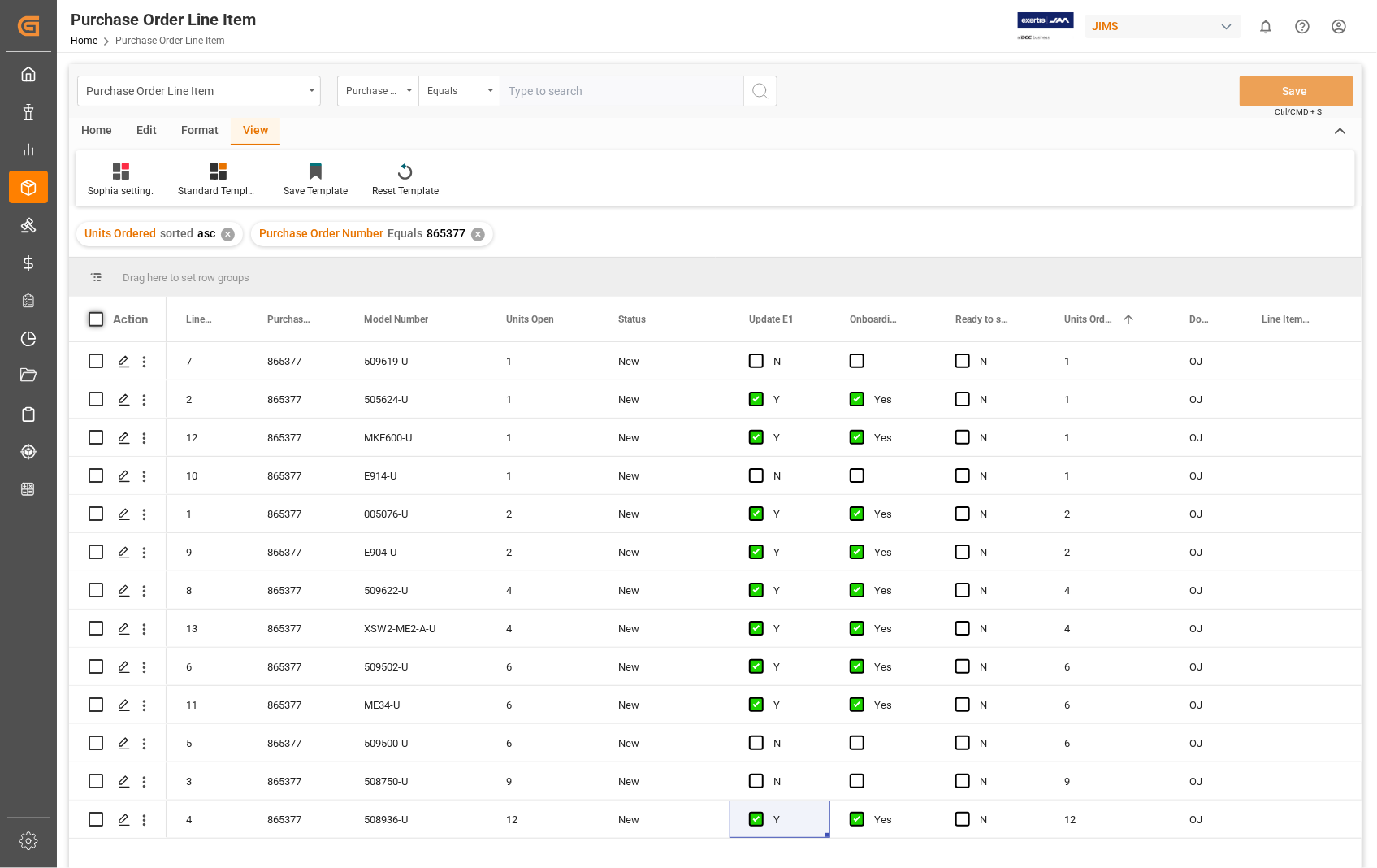
click at [95, 319] on span at bounding box center [96, 320] width 14 height 14
click at [101, 312] on input "checkbox" at bounding box center [101, 312] width 0 height 0
checkbox input "true"
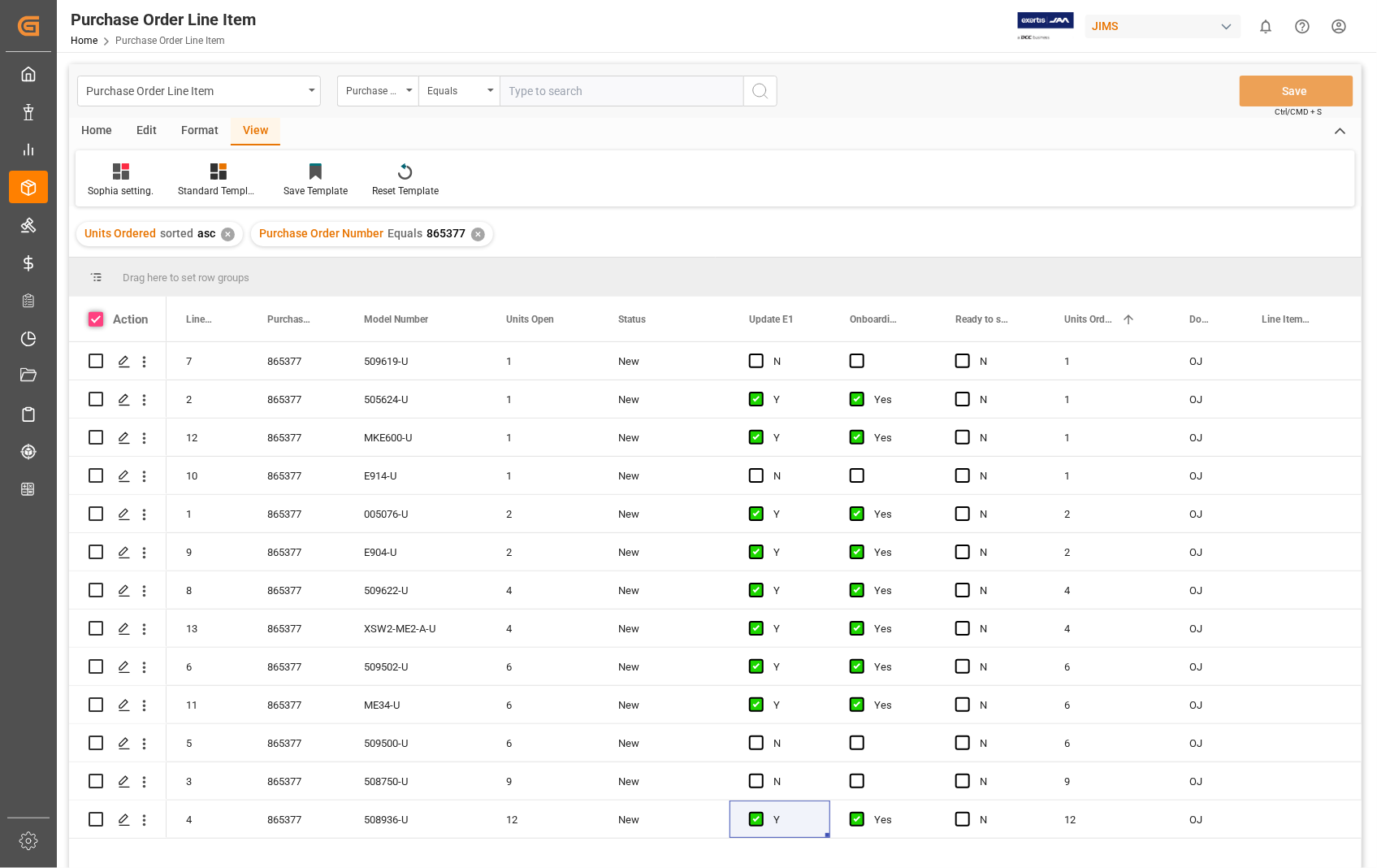
checkbox input "true"
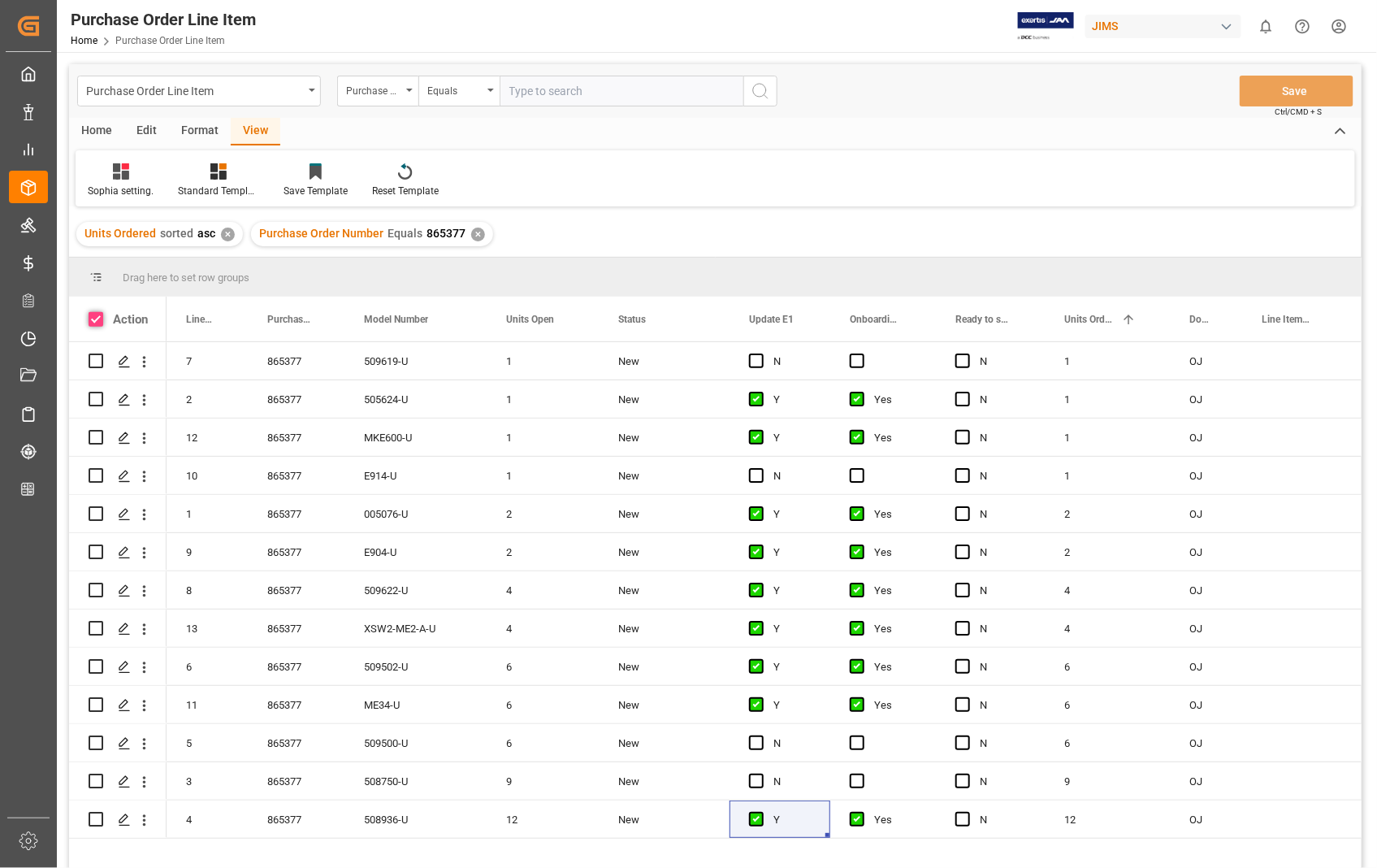
checkbox input "true"
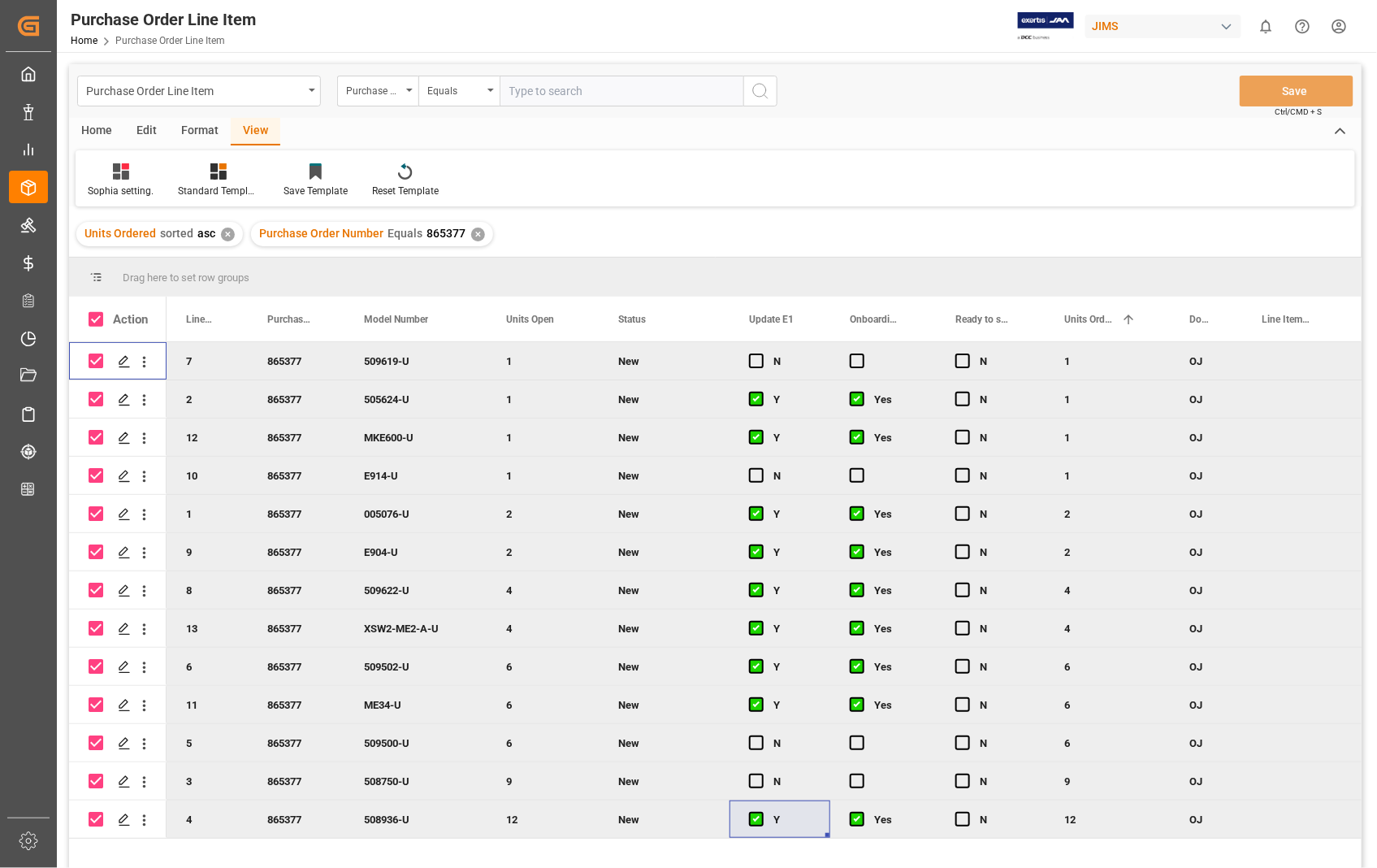
click at [95, 357] on input "Press Space to toggle row selection (checked)" at bounding box center [96, 361] width 14 height 14
checkbox input "false"
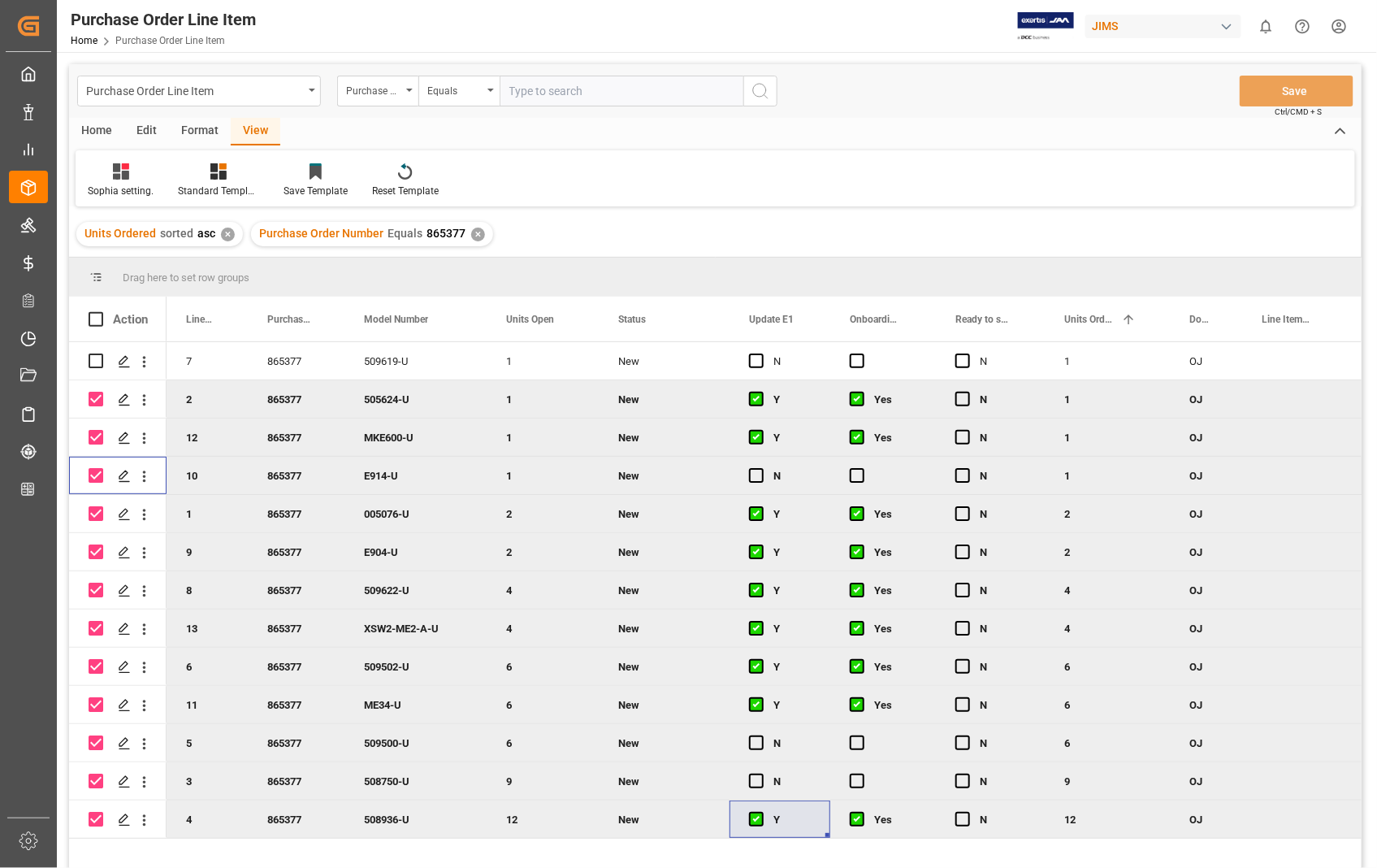
click at [91, 479] on input "Press Space to toggle row selection (checked)" at bounding box center [96, 475] width 14 height 14
checkbox input "false"
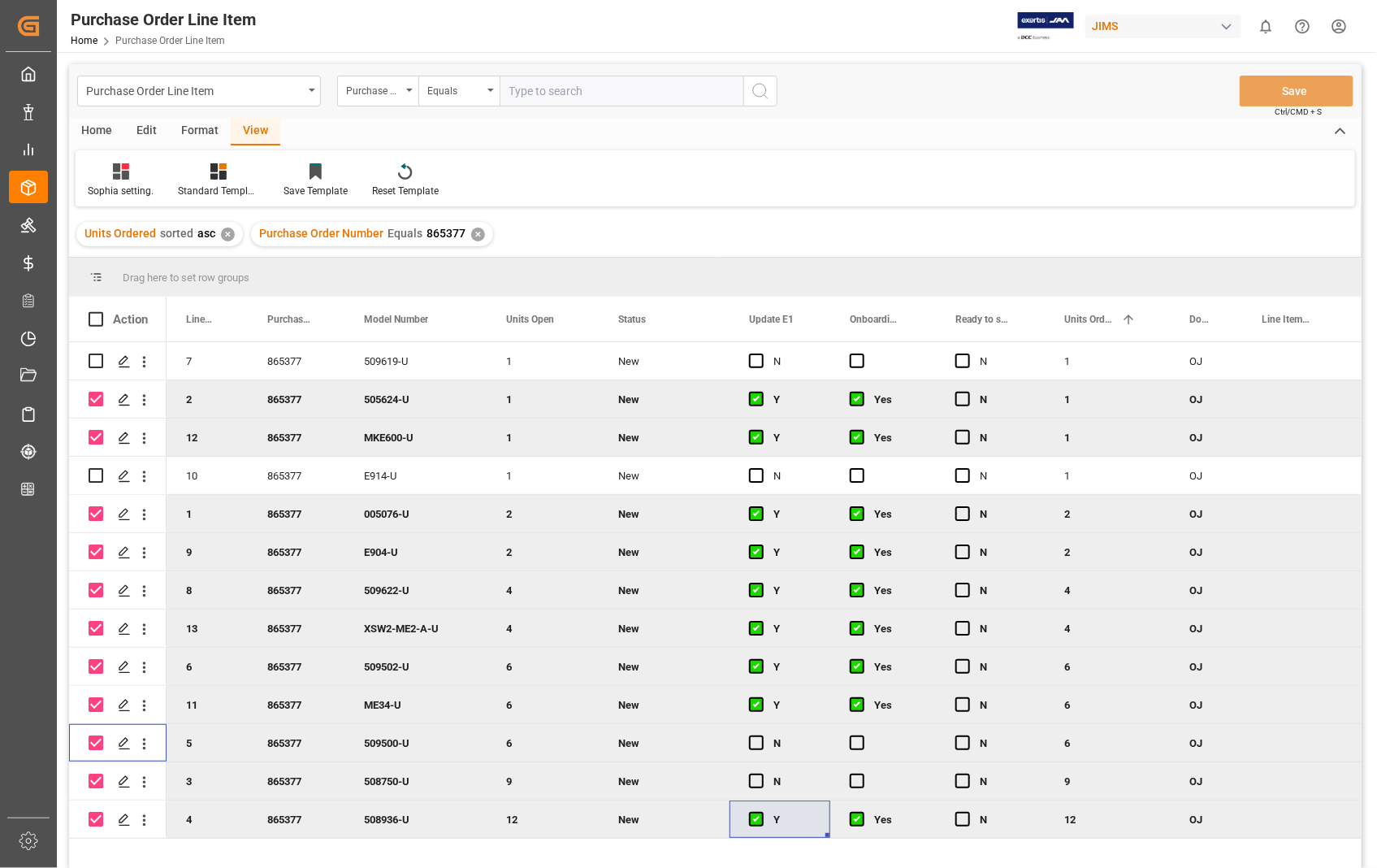
click at [95, 740] on input "Press Space to toggle row selection (checked)" at bounding box center [96, 742] width 14 height 14
checkbox input "false"
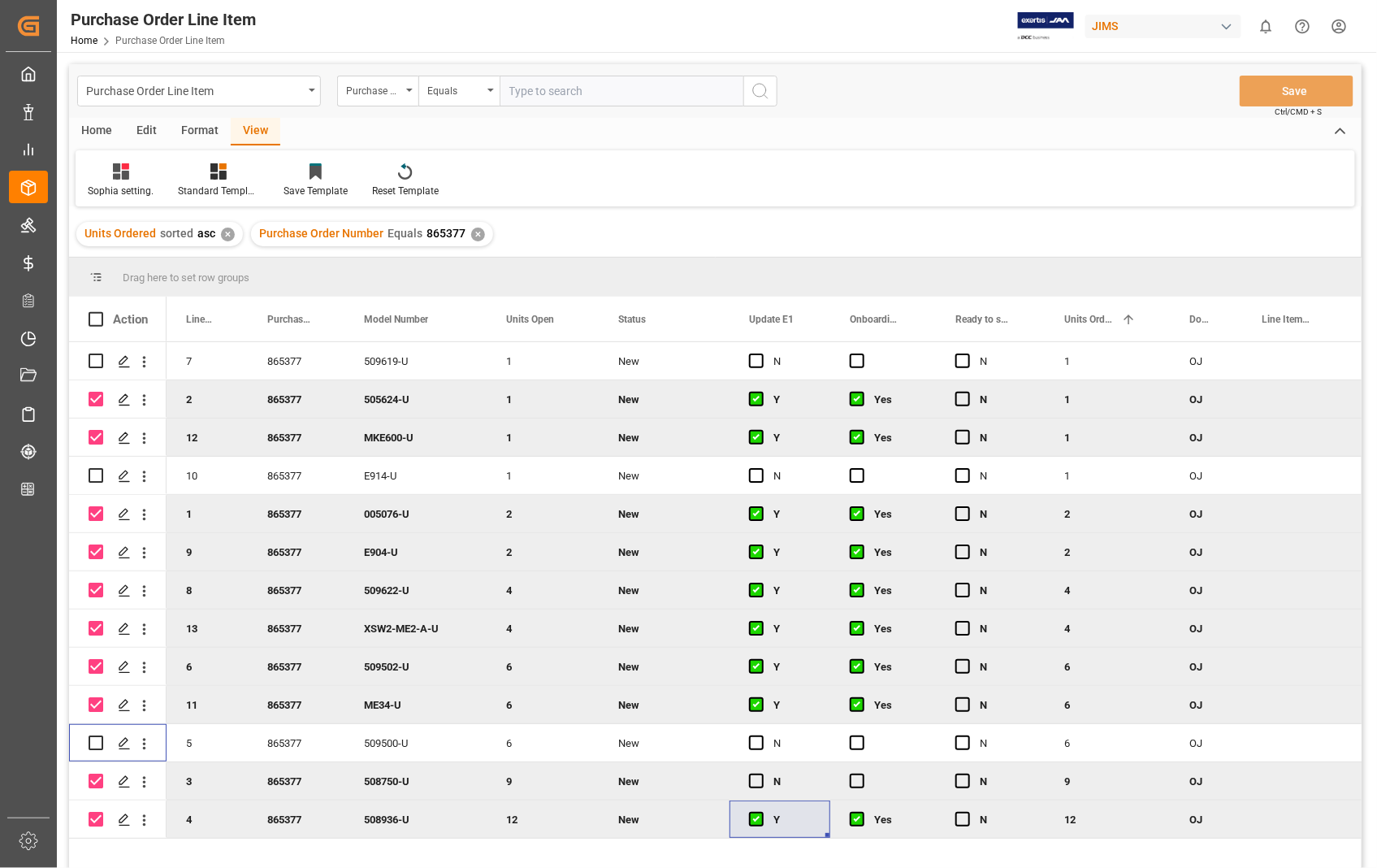
click at [100, 777] on input "Press Space to toggle row selection (checked)" at bounding box center [96, 781] width 14 height 14
checkbox input "false"
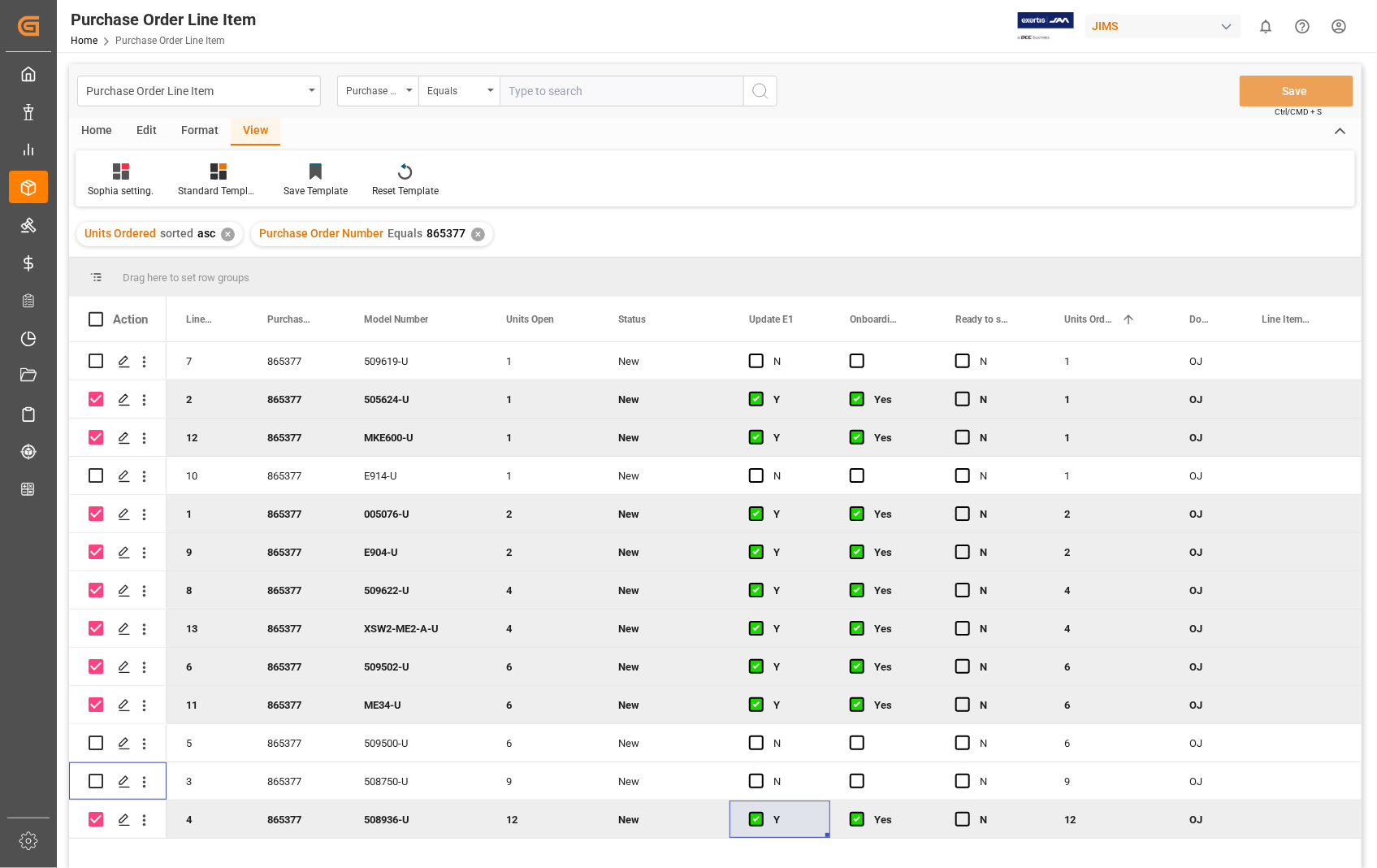
click at [107, 133] on div "Home" at bounding box center [97, 131] width 56 height 28
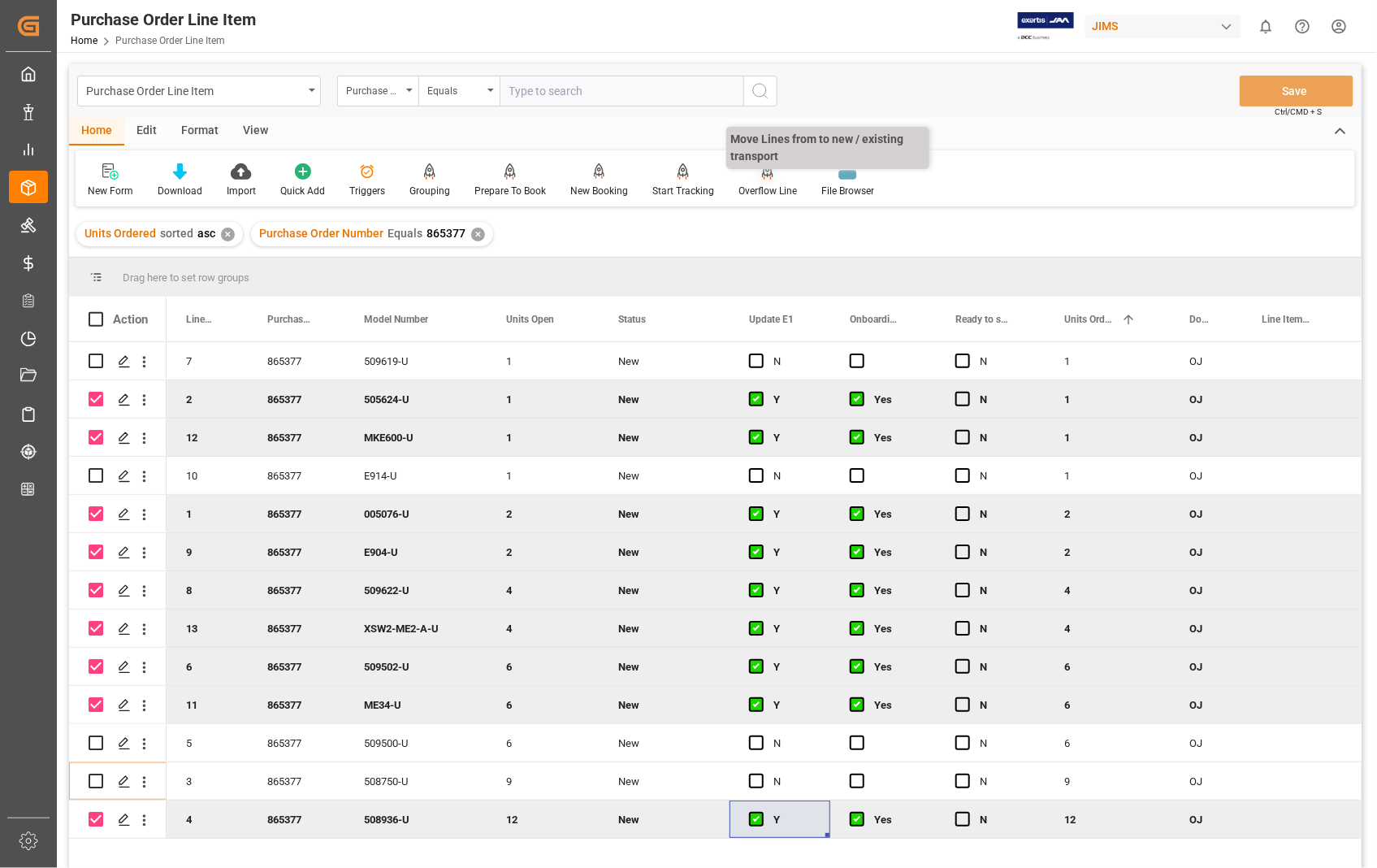
click at [759, 181] on div "Overflow Line" at bounding box center [767, 180] width 83 height 36
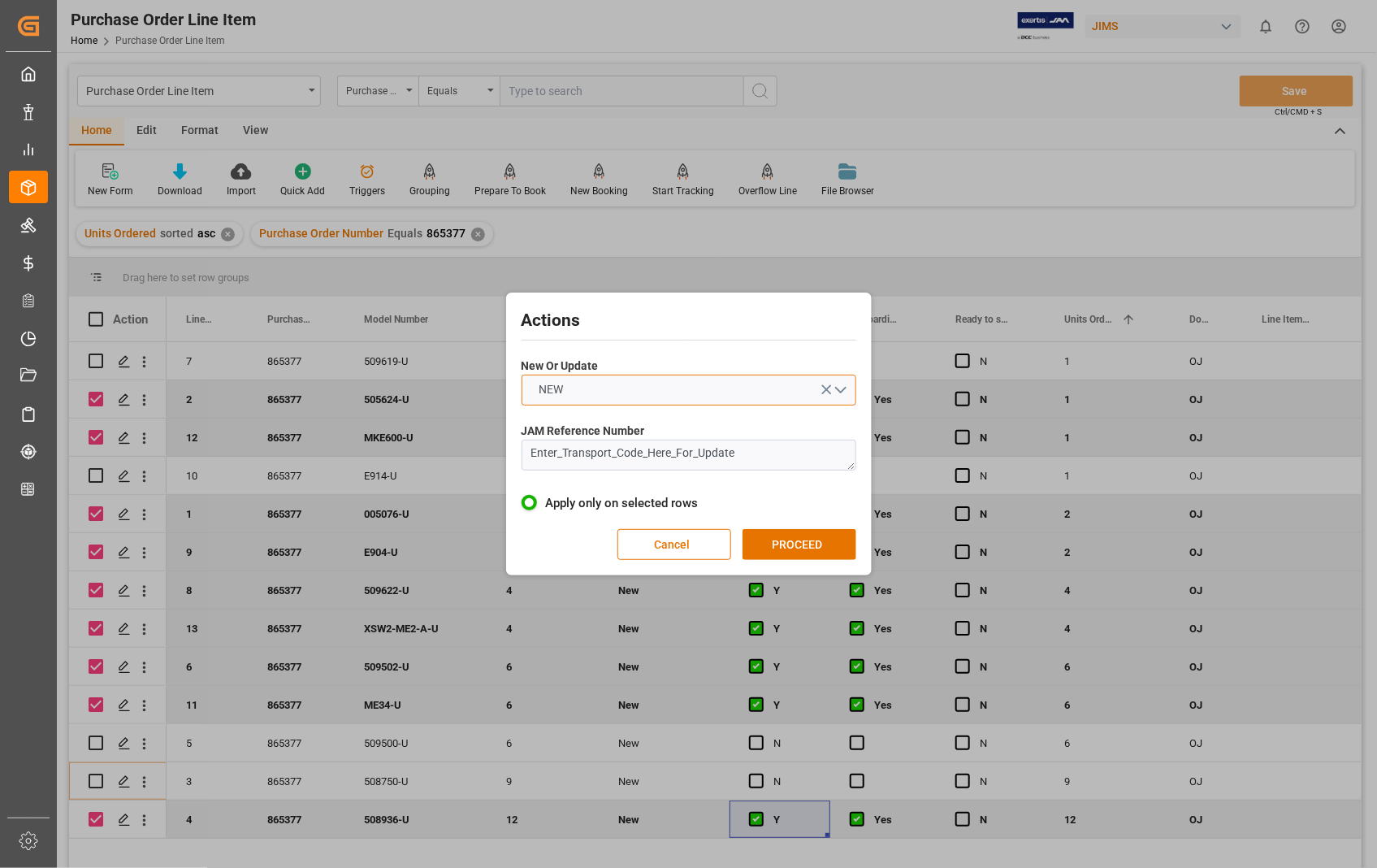
click at [843, 392] on button "NEW" at bounding box center [688, 390] width 335 height 31
click at [563, 428] on div "UPDATE" at bounding box center [688, 428] width 333 height 34
drag, startPoint x: 770, startPoint y: 453, endPoint x: 472, endPoint y: 451, distance: 298.0
click at [472, 451] on div "Actions New Or Update UPDATE JAM Reference Number Enter_Transport_Code_Here_For…" at bounding box center [688, 434] width 1377 height 868
paste textarea "22-10892-US"
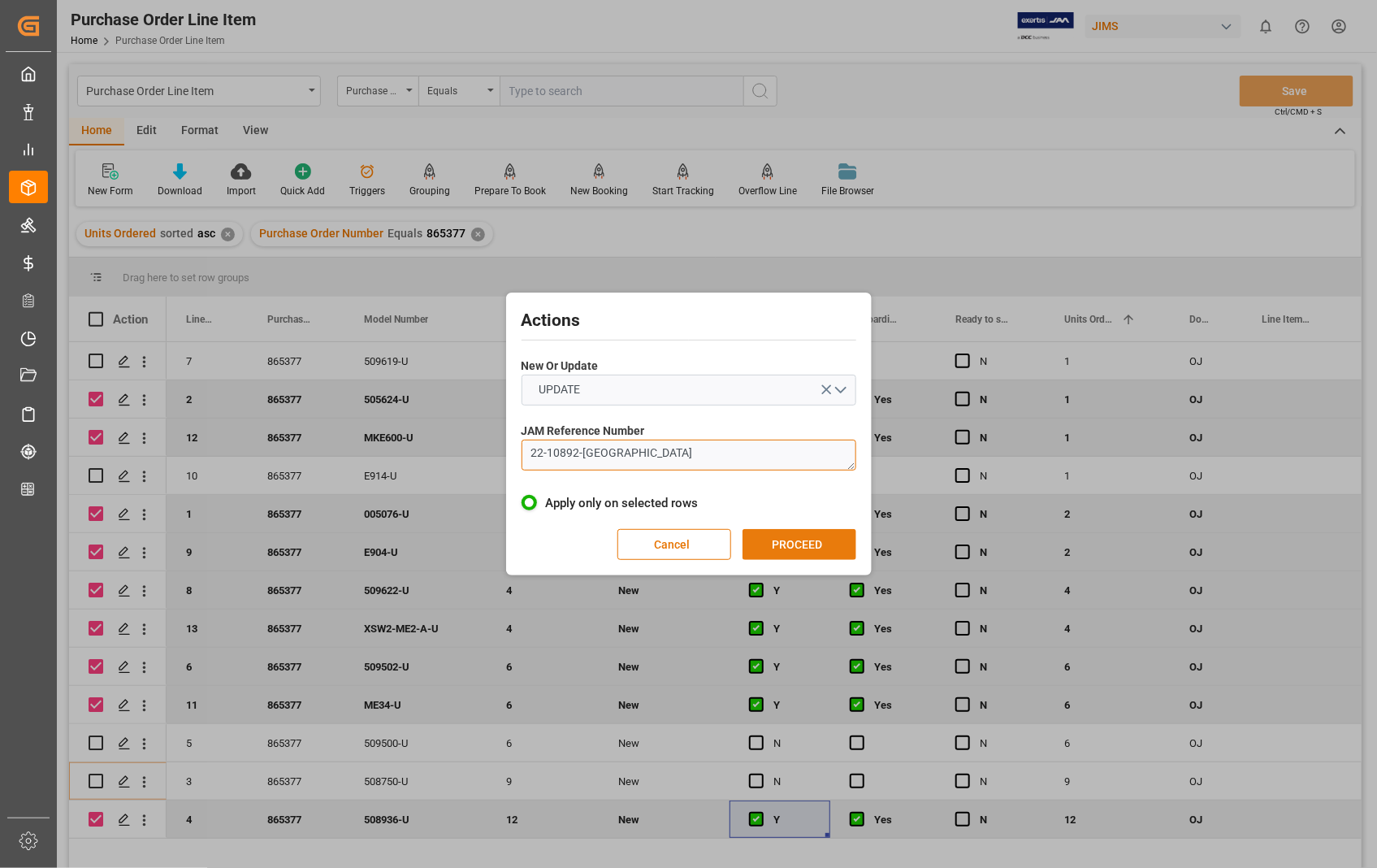
type textarea "22-10892-US"
click at [794, 542] on button "PROCEED" at bounding box center [799, 544] width 114 height 31
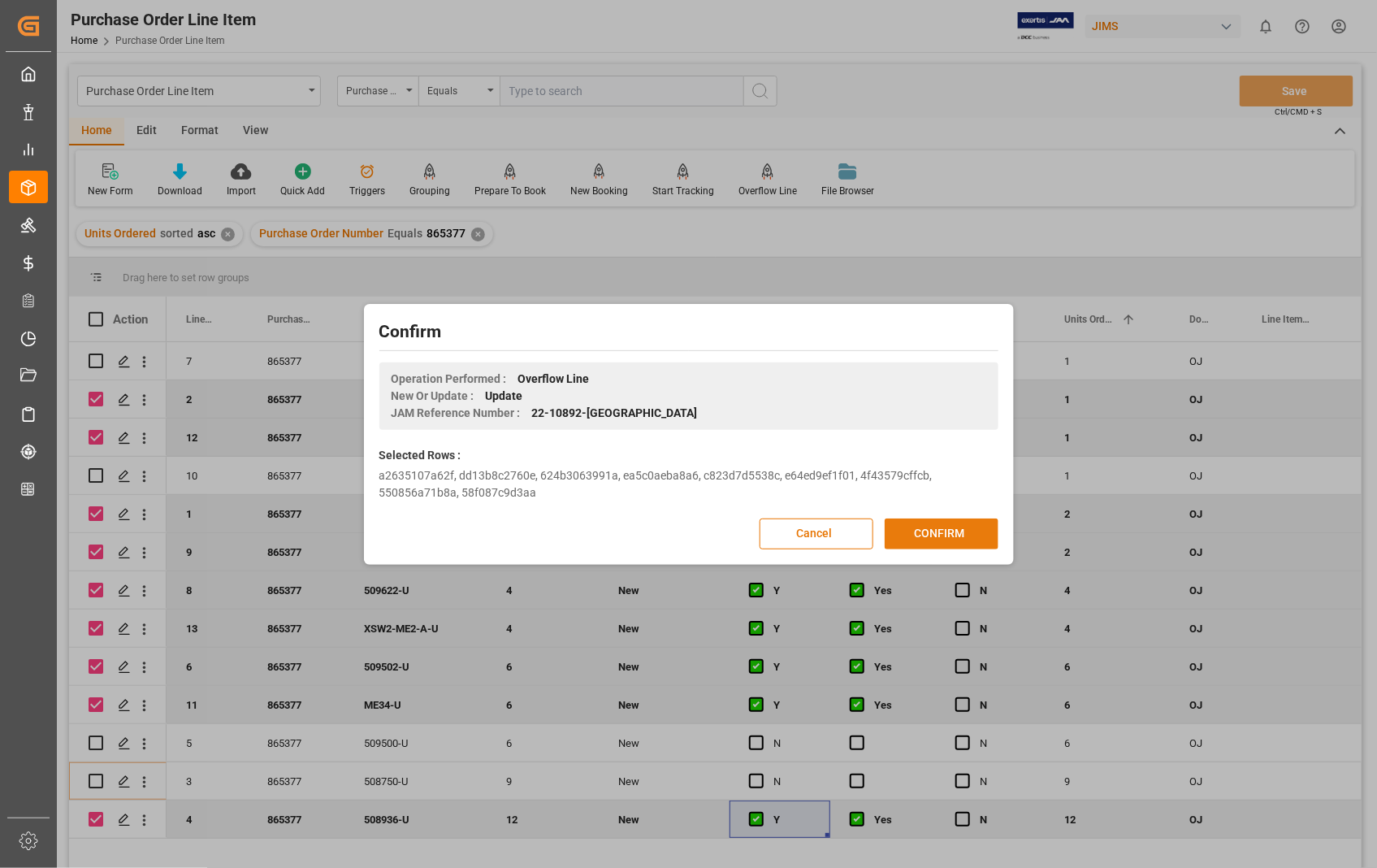
click at [933, 530] on button "CONFIRM" at bounding box center [942, 534] width 114 height 31
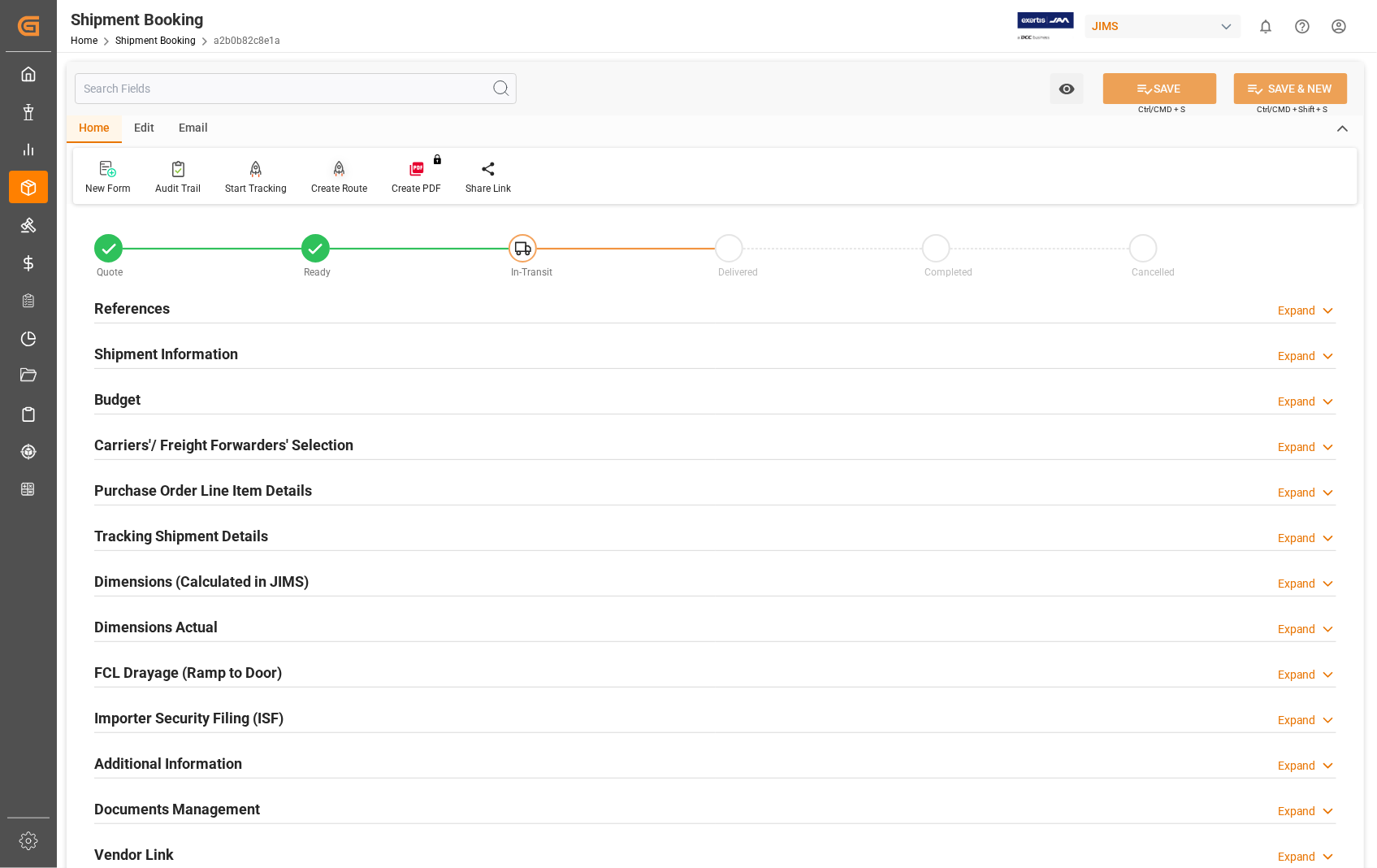
click at [334, 182] on div "Create Route" at bounding box center [339, 189] width 56 height 14
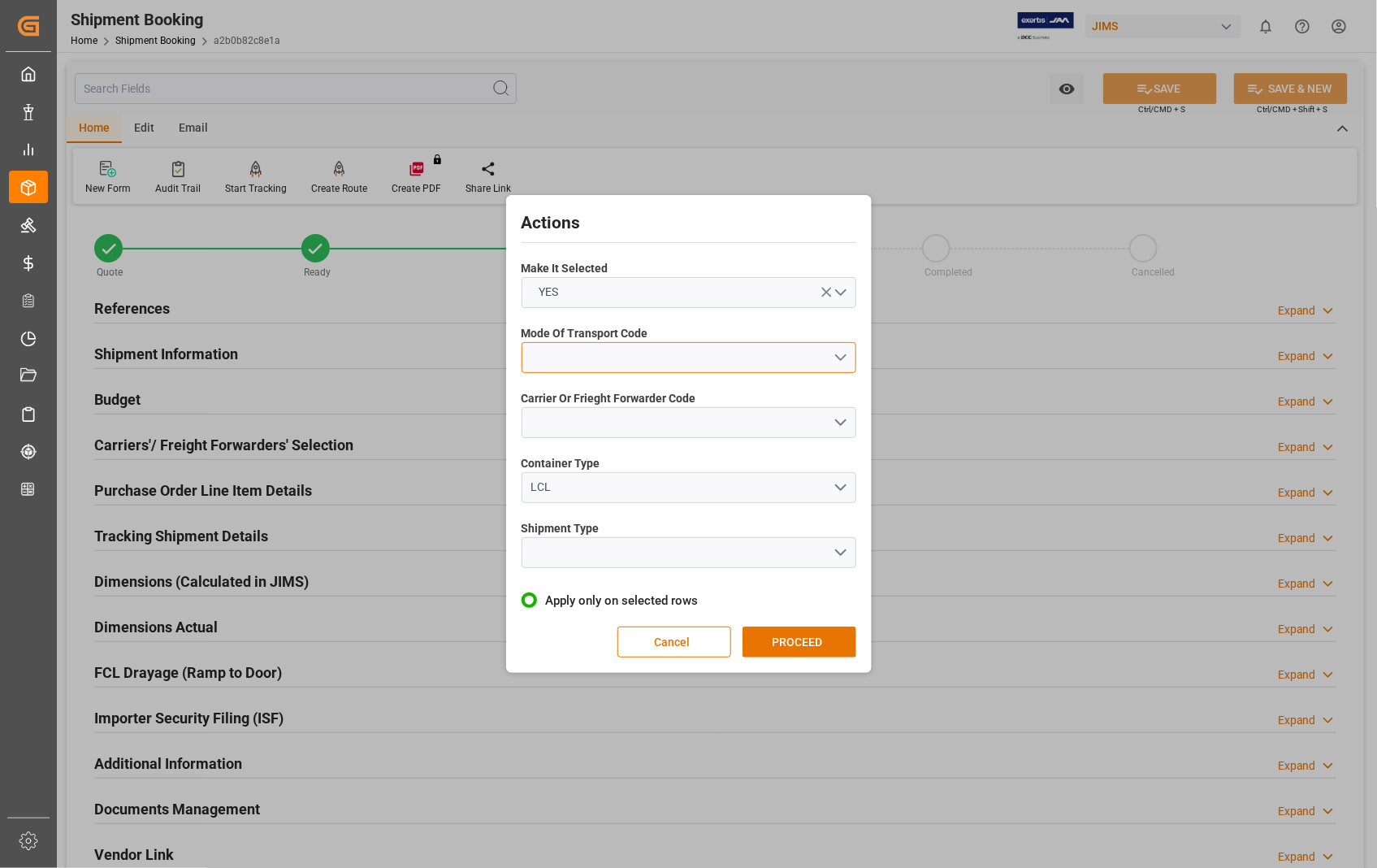
click at [844, 354] on button "open menu" at bounding box center [688, 357] width 335 height 31
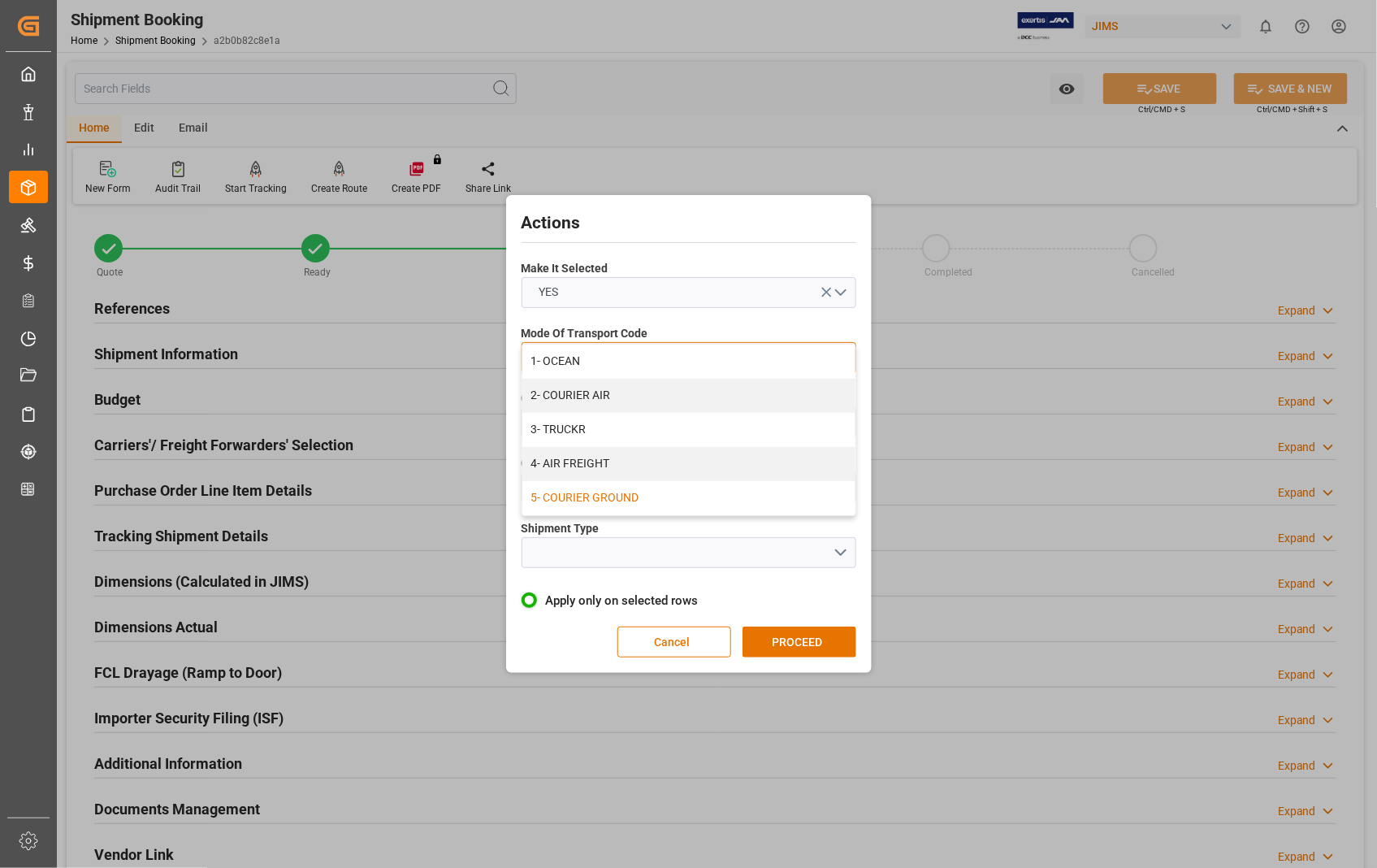
click at [607, 495] on div "5- COURIER GROUND" at bounding box center [688, 498] width 333 height 34
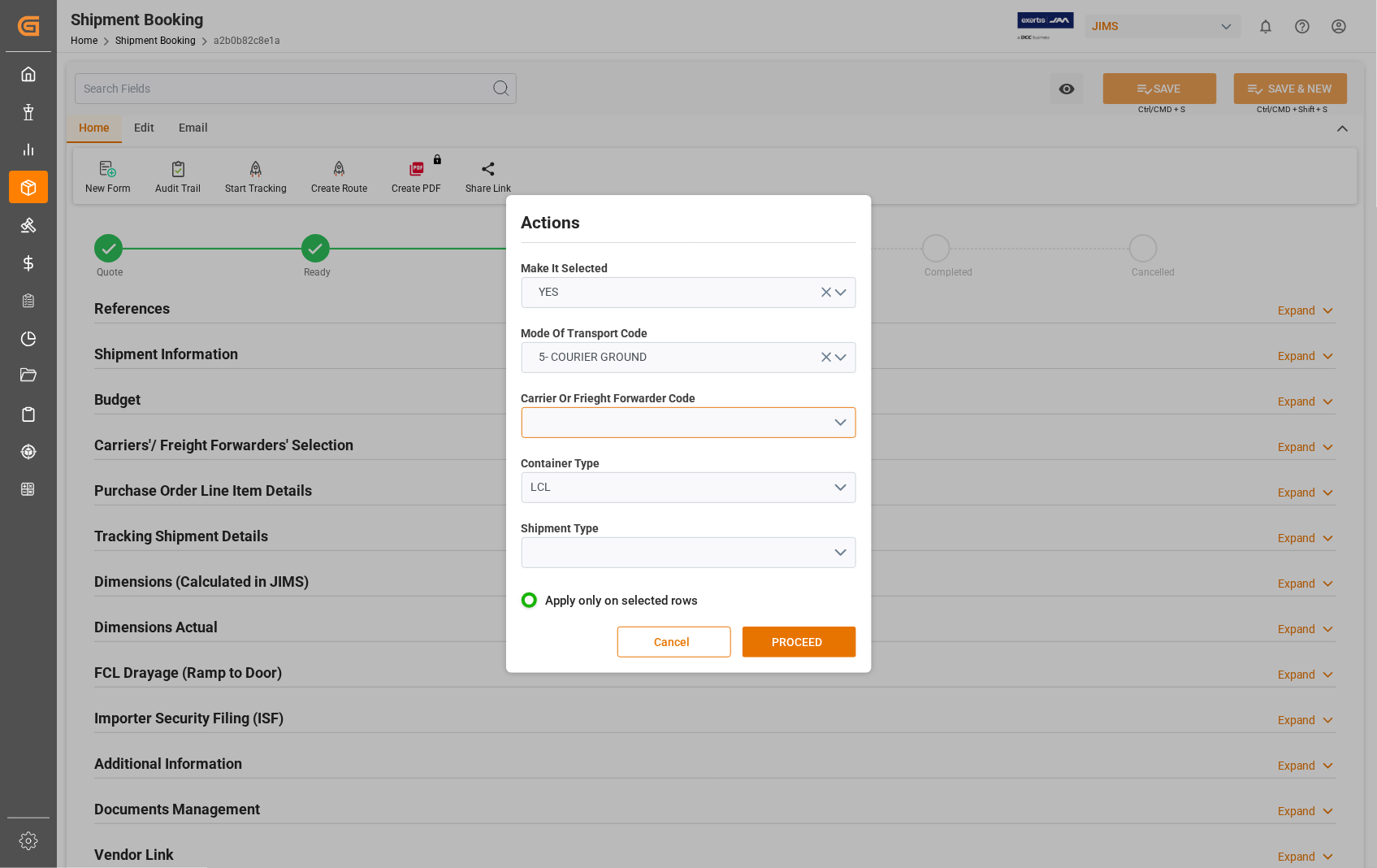
click at [842, 425] on button "open menu" at bounding box center [688, 423] width 335 height 31
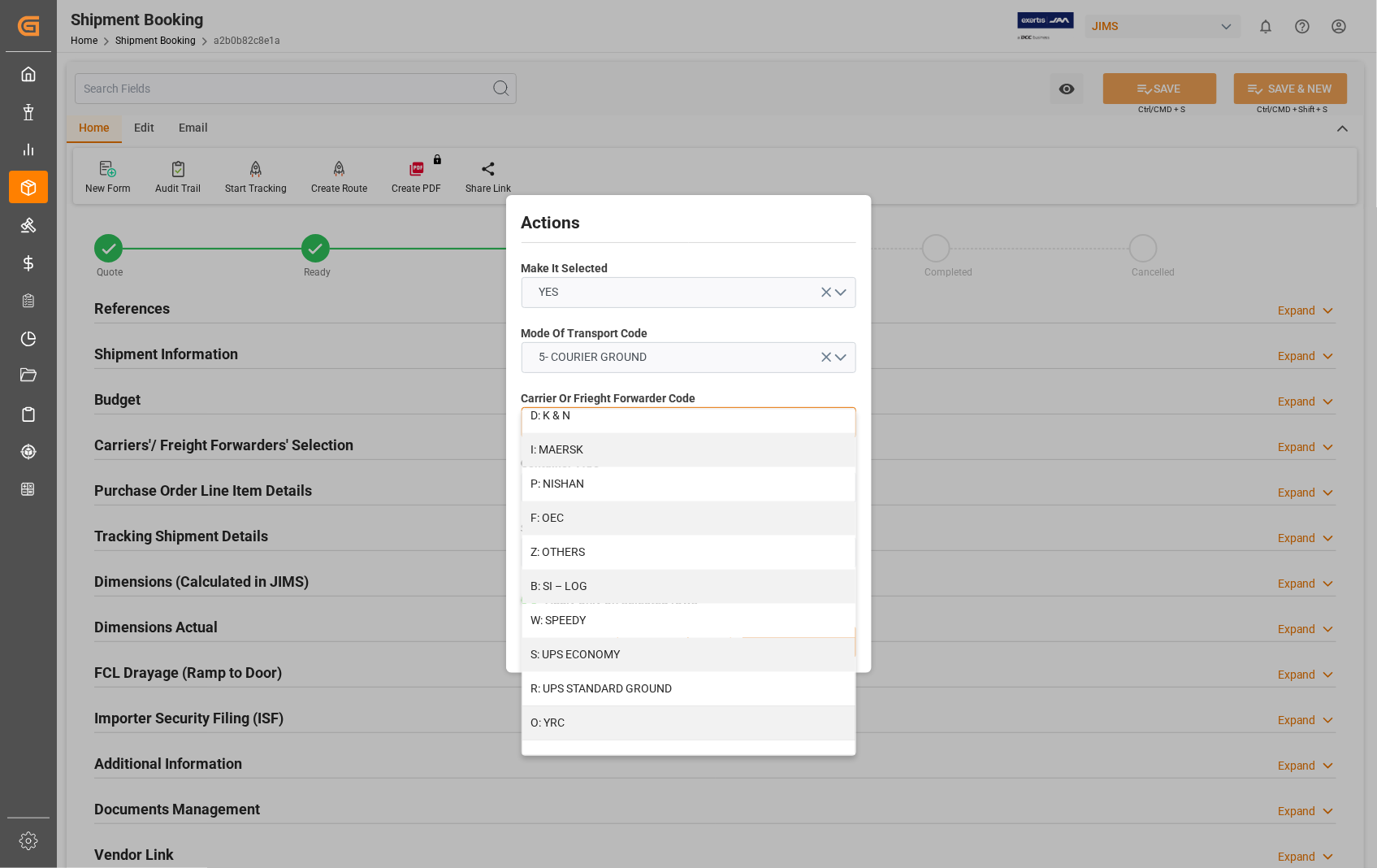
scroll to position [830, 0]
click at [663, 686] on div "R: UPS STANDARD GROUND" at bounding box center [688, 688] width 333 height 34
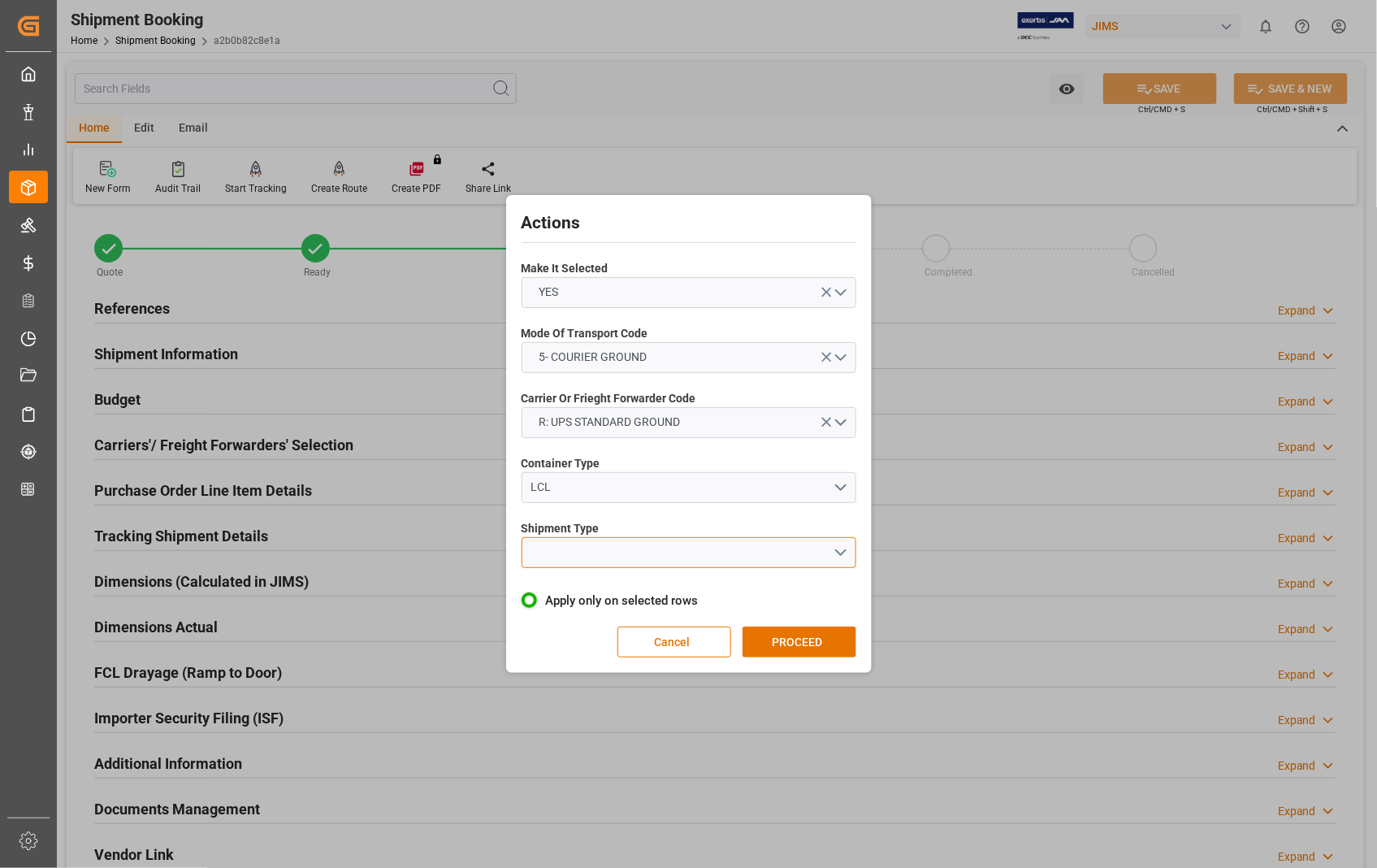
click at [849, 553] on button "open menu" at bounding box center [688, 552] width 335 height 31
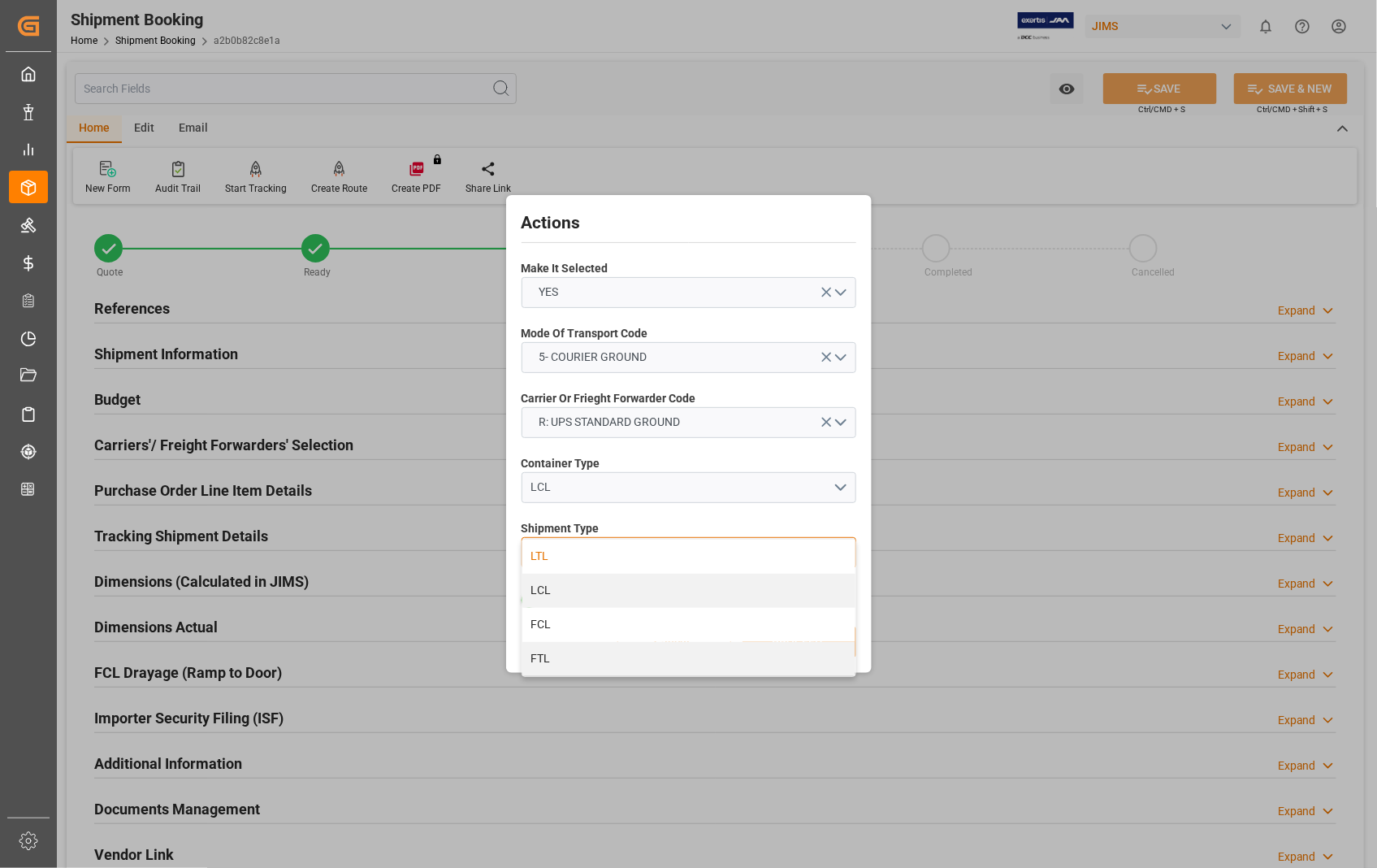
click at [586, 551] on div "LTL" at bounding box center [688, 557] width 333 height 34
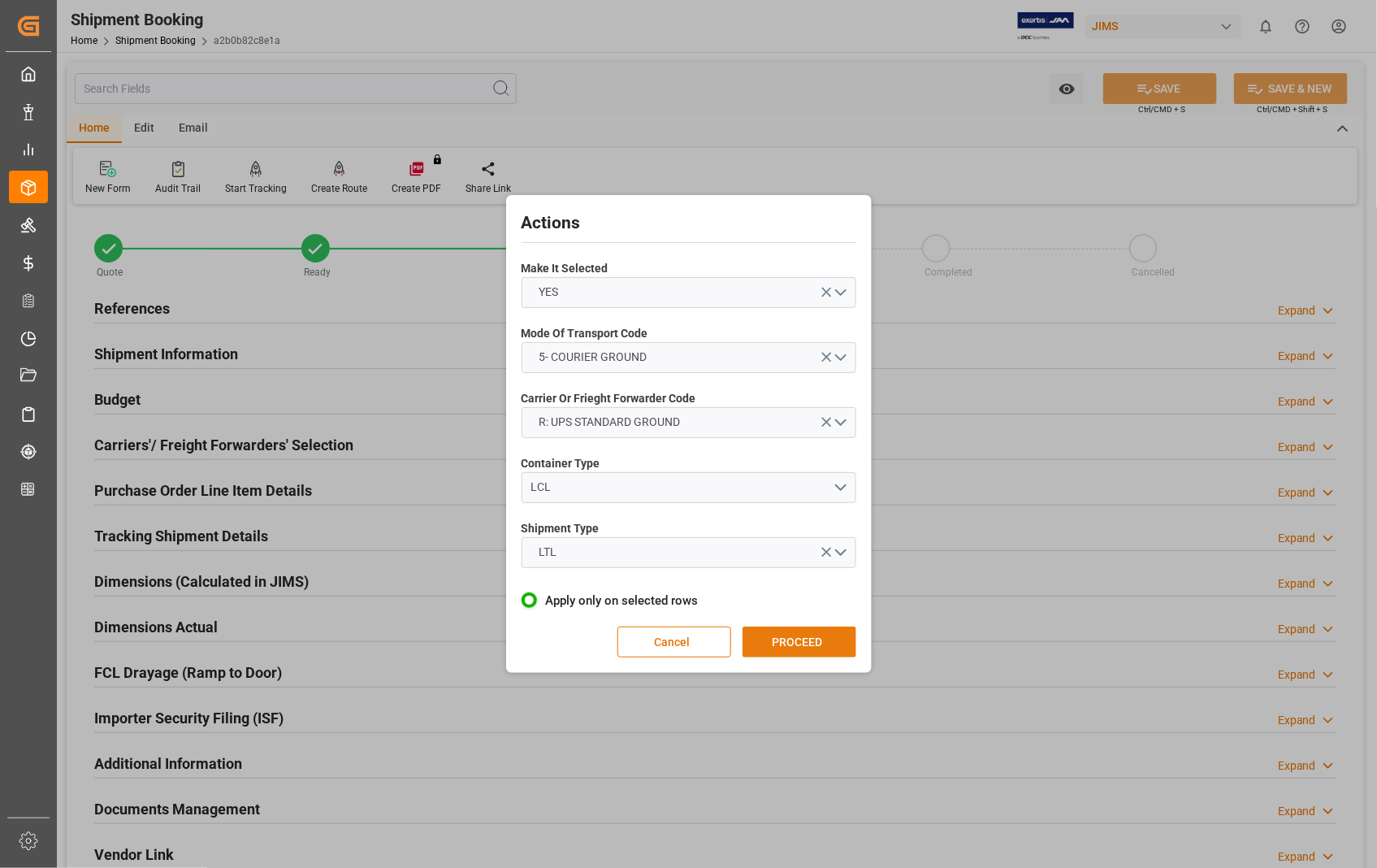
click at [820, 639] on button "PROCEED" at bounding box center [799, 642] width 114 height 31
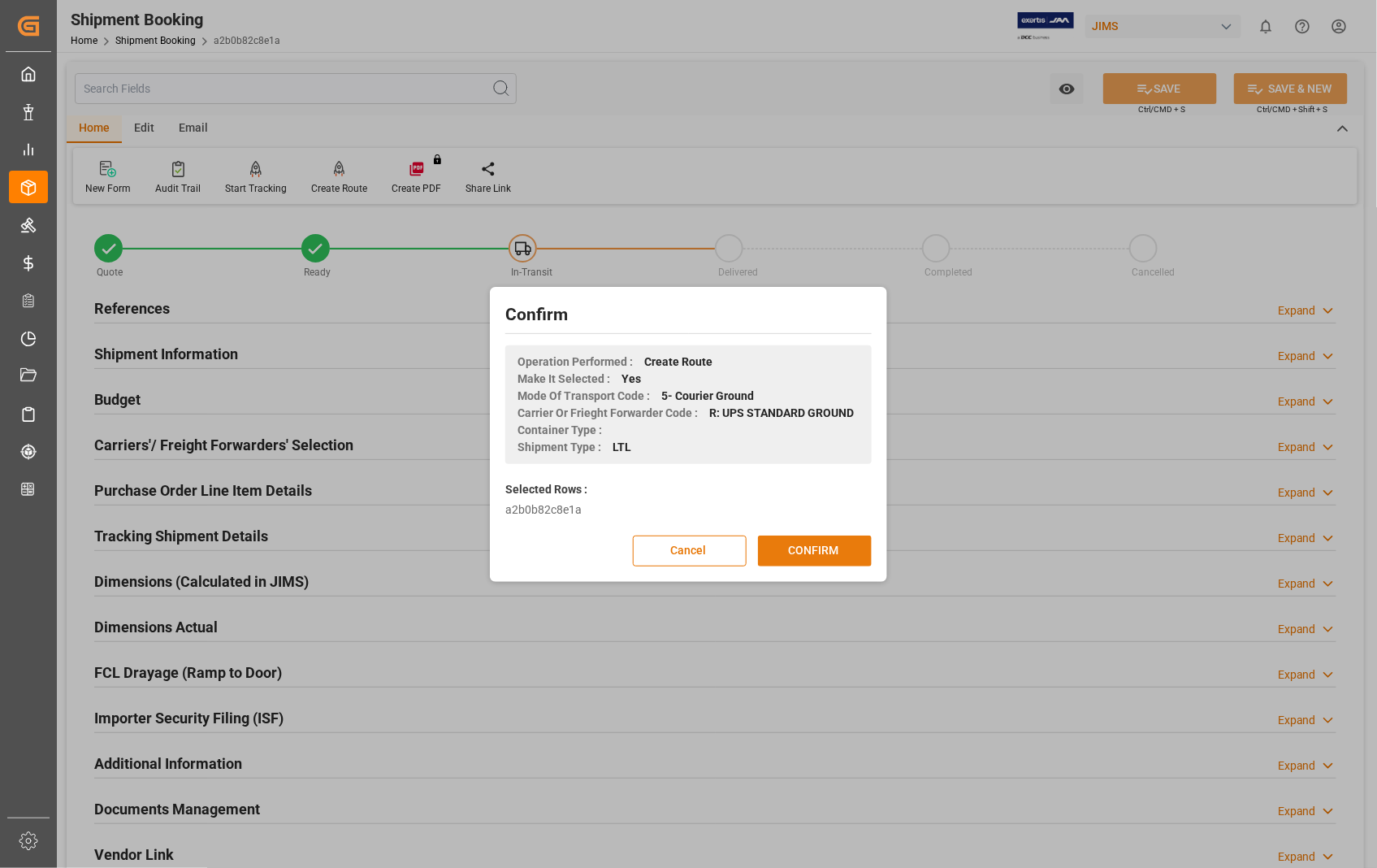
click at [815, 557] on button "CONFIRM" at bounding box center [815, 551] width 114 height 31
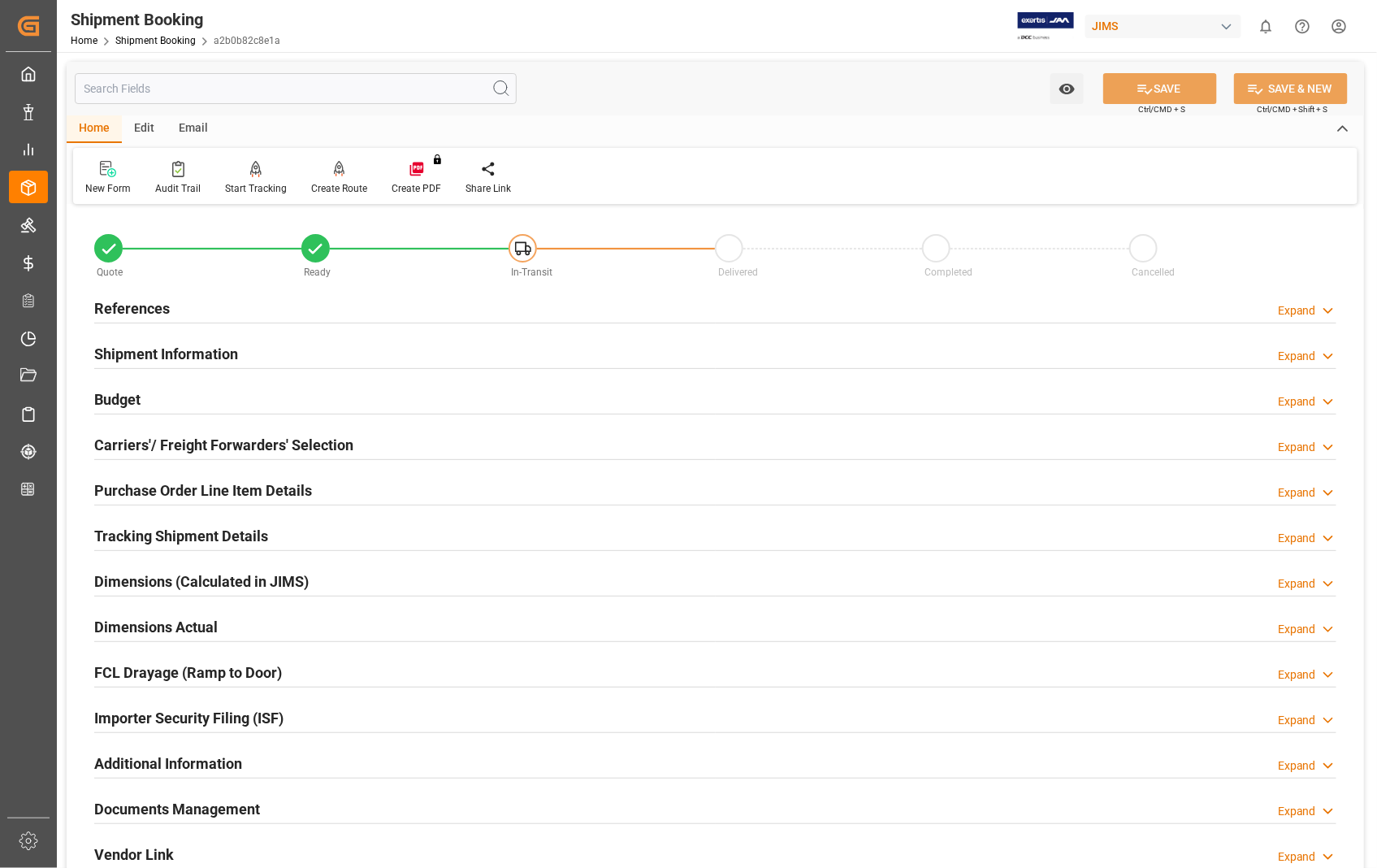
click at [182, 626] on h2 "Dimensions Actual" at bounding box center [156, 627] width 124 height 22
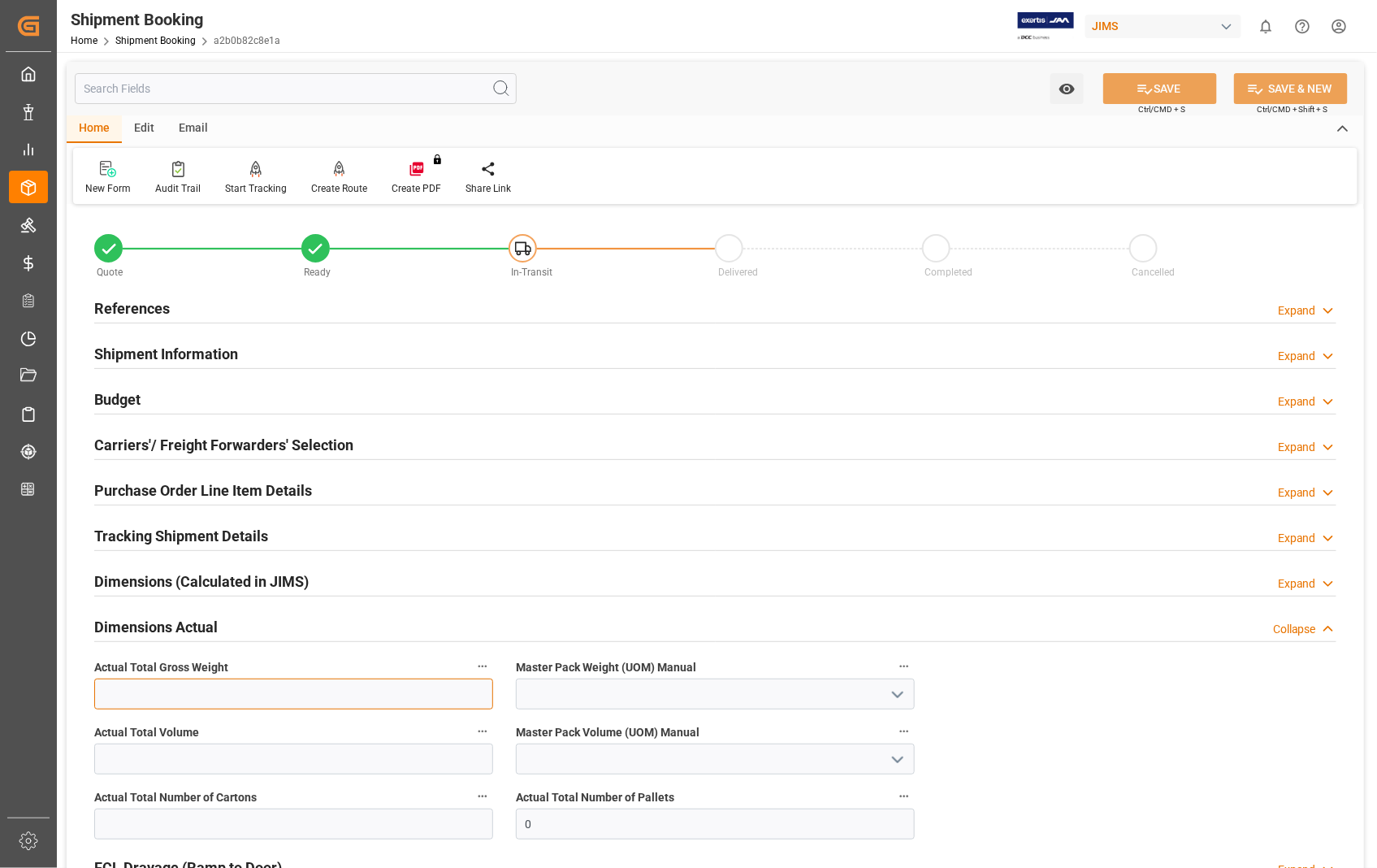
click at [374, 688] on input "text" at bounding box center [294, 694] width 399 height 31
type input "100"
click at [894, 694] on icon "open menu" at bounding box center [898, 695] width 20 height 20
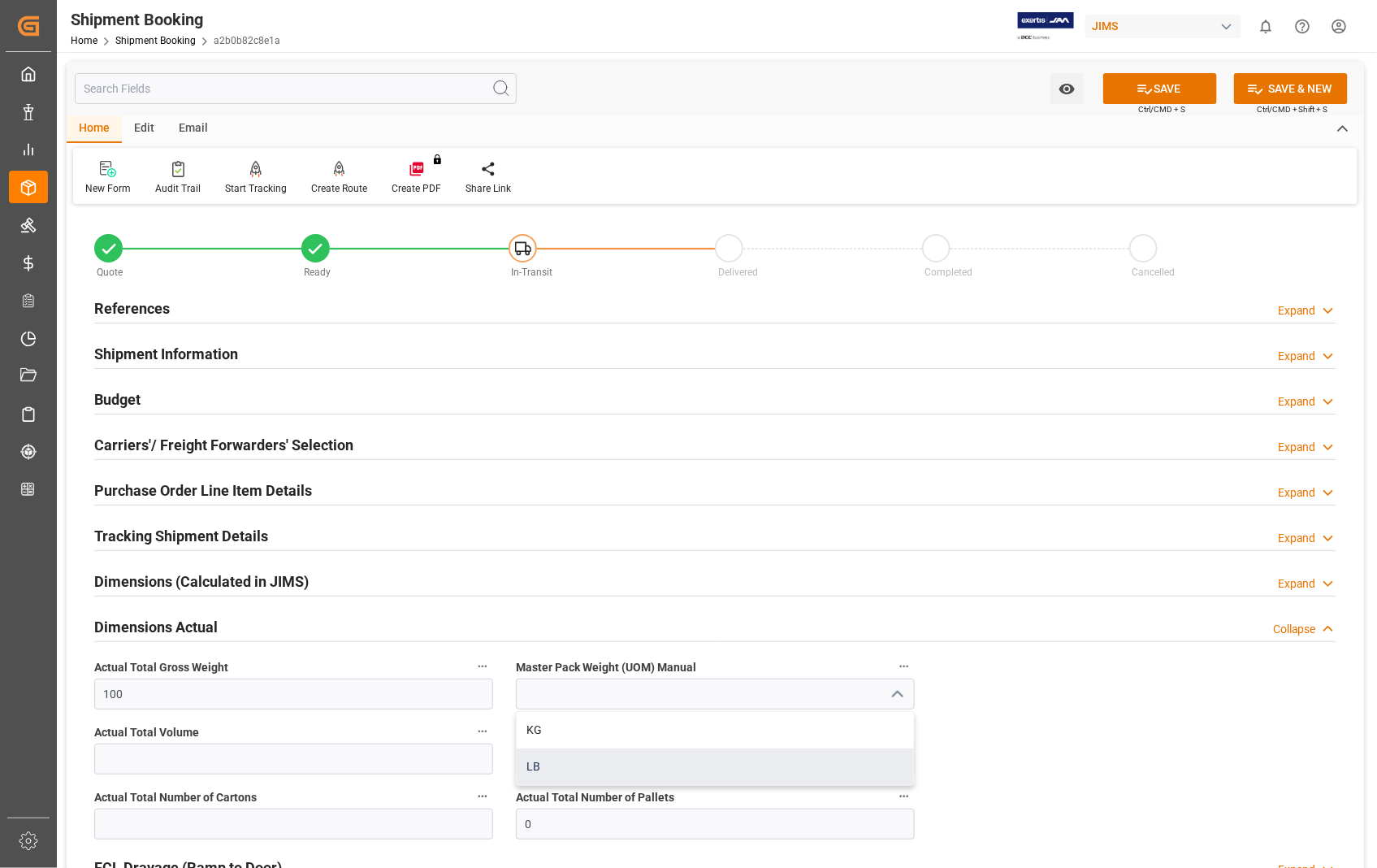
click at [583, 766] on div "LB" at bounding box center [715, 767] width 398 height 37
type input "LB"
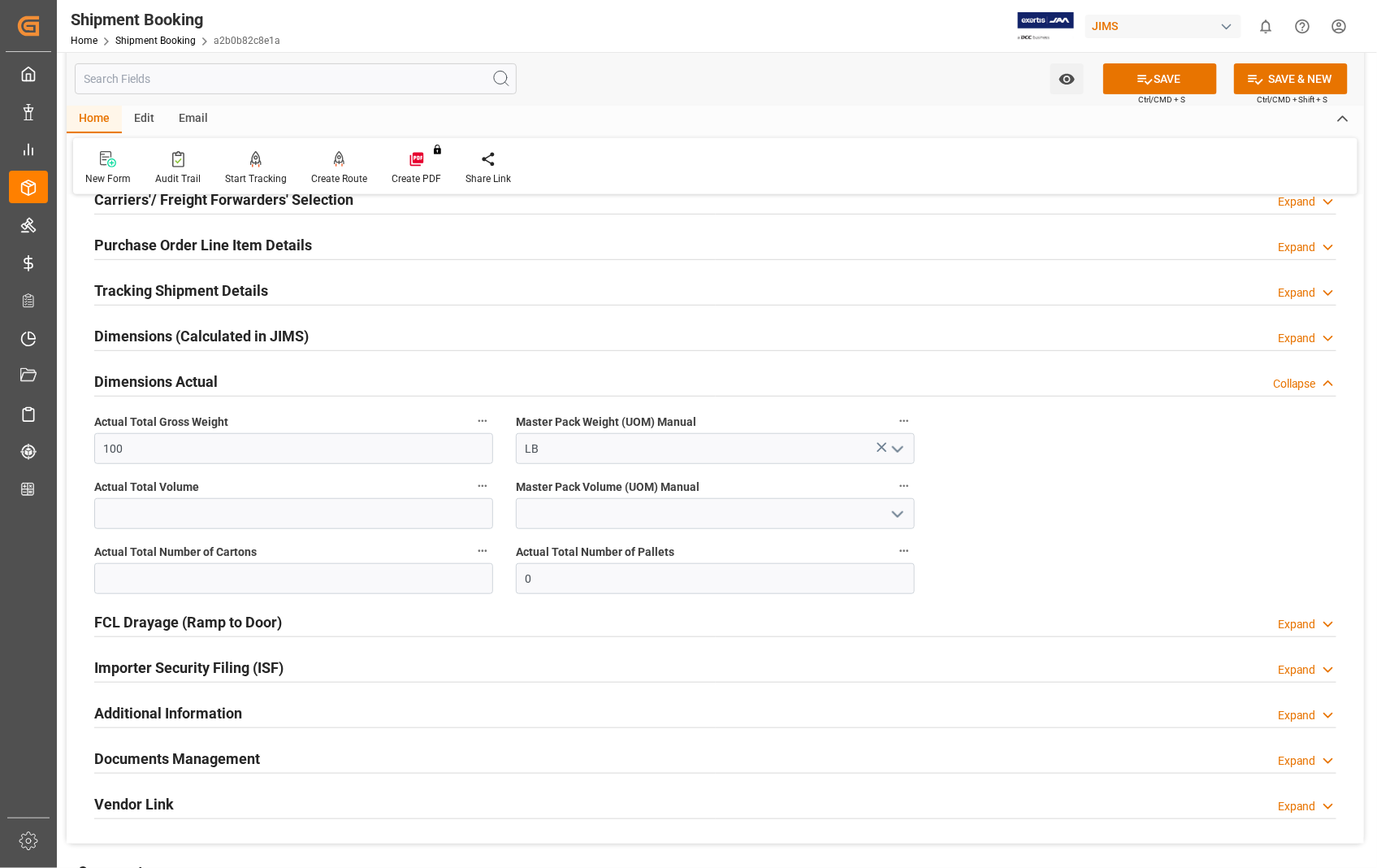
scroll to position [270, 0]
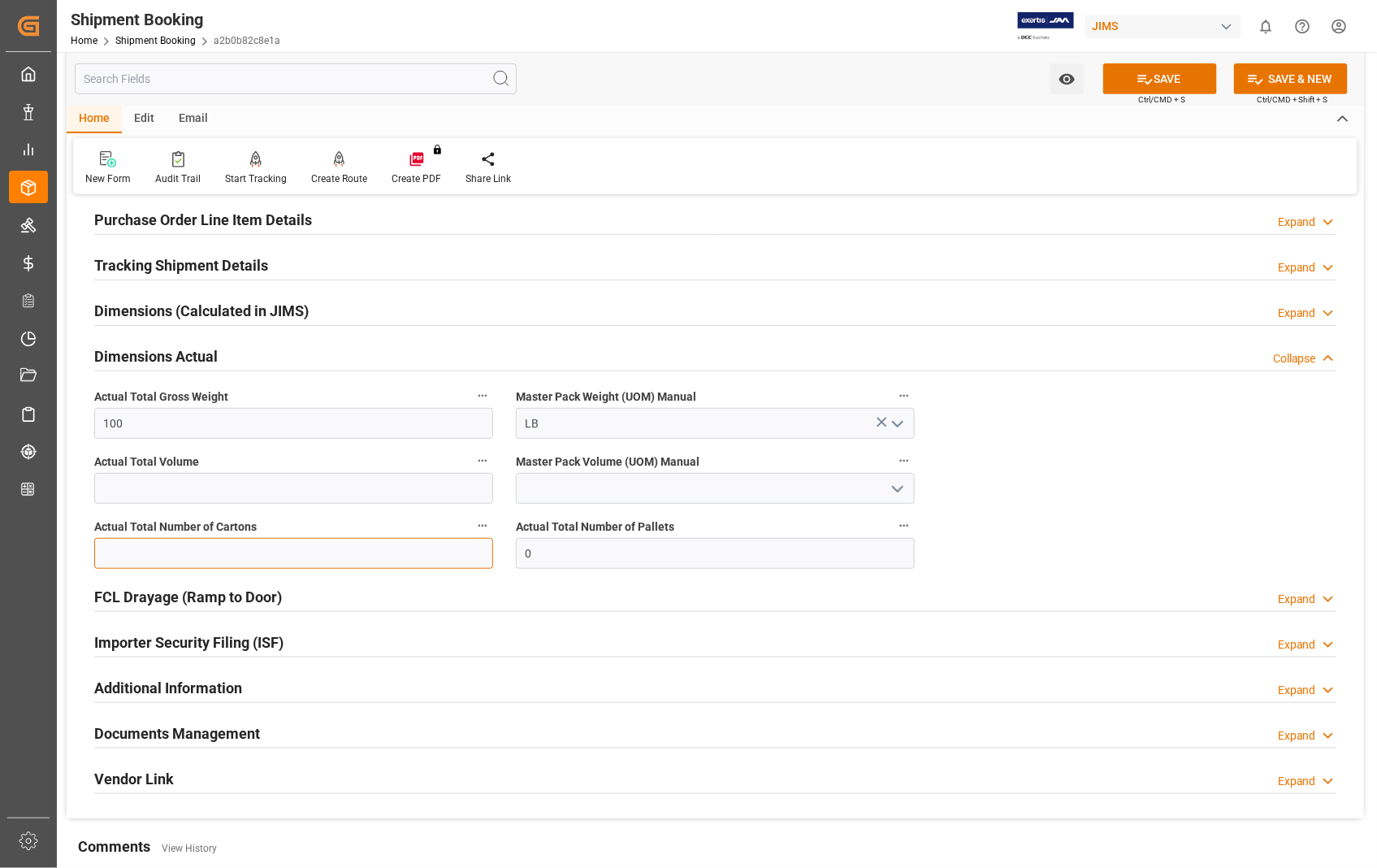
click at [247, 564] on input "text" at bounding box center [294, 553] width 399 height 31
type input "2"
drag, startPoint x: 154, startPoint y: 426, endPoint x: 83, endPoint y: 418, distance: 71.4
click at [83, 418] on div "Actual Total Gross Weight 100" at bounding box center [294, 412] width 422 height 65
type input "40"
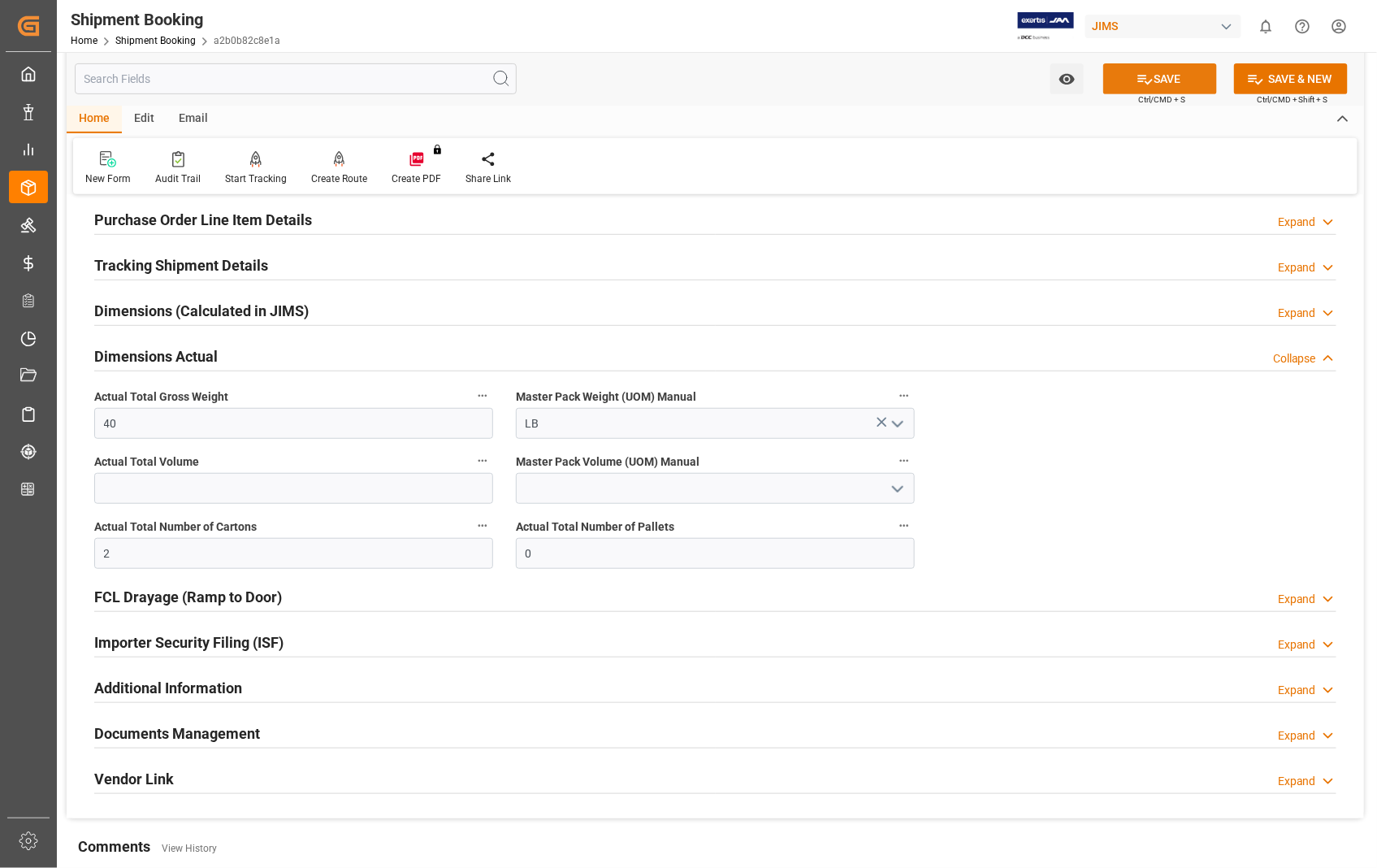
click at [1180, 83] on button "SAVE" at bounding box center [1160, 79] width 114 height 31
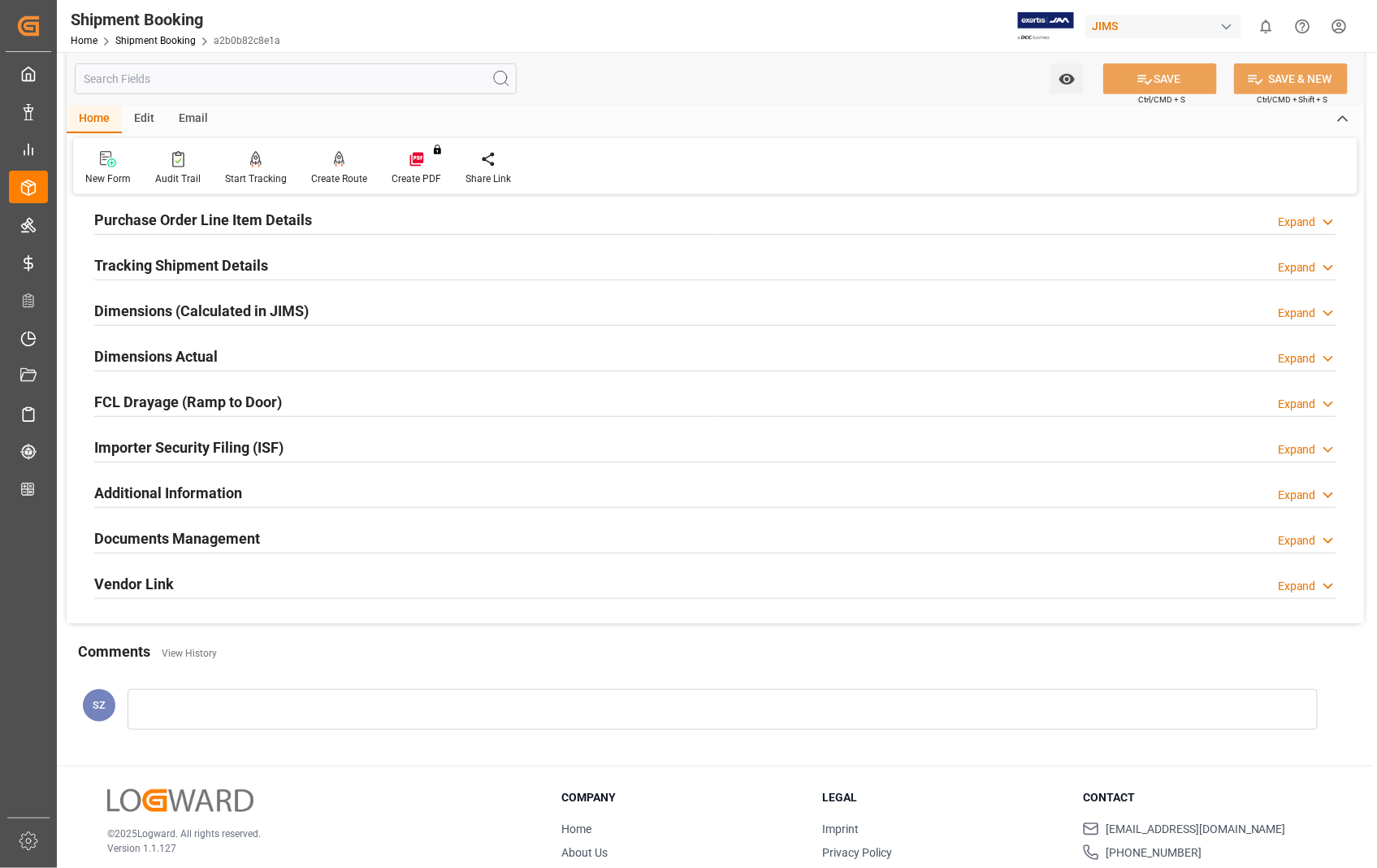
click at [219, 535] on h2 "Documents Management" at bounding box center [177, 539] width 166 height 22
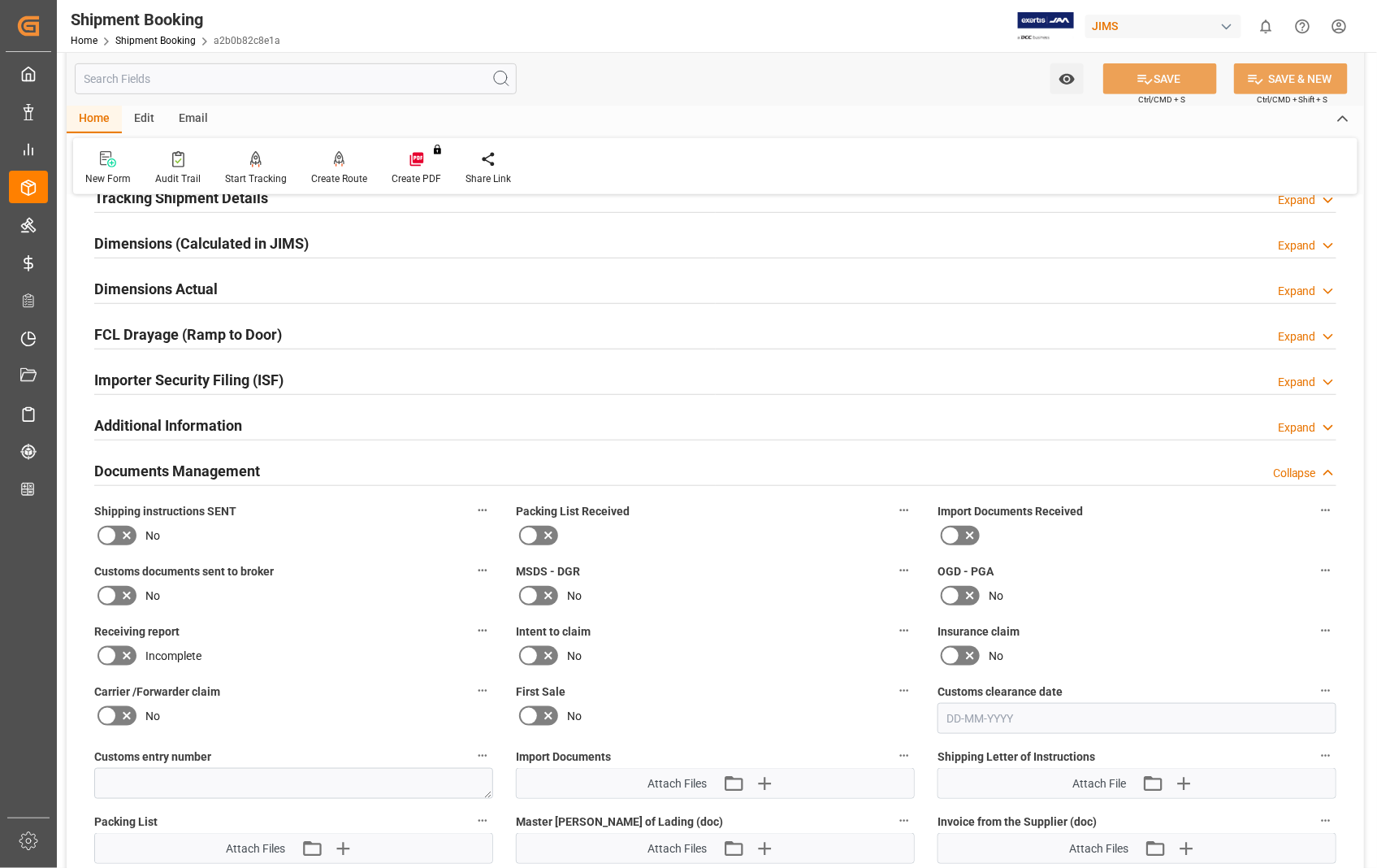
scroll to position [541, 0]
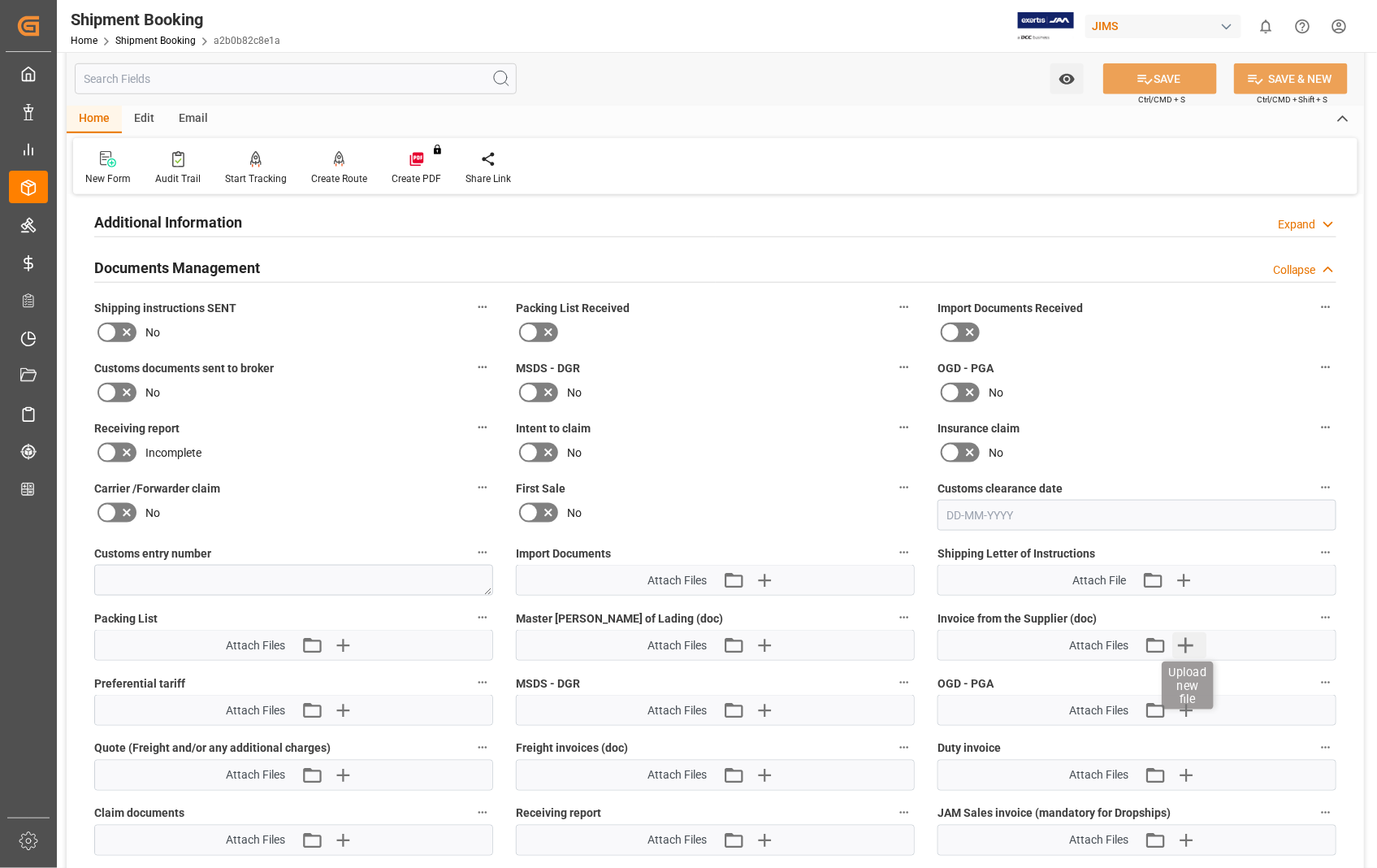
click at [1188, 639] on icon "button" at bounding box center [1187, 645] width 15 height 15
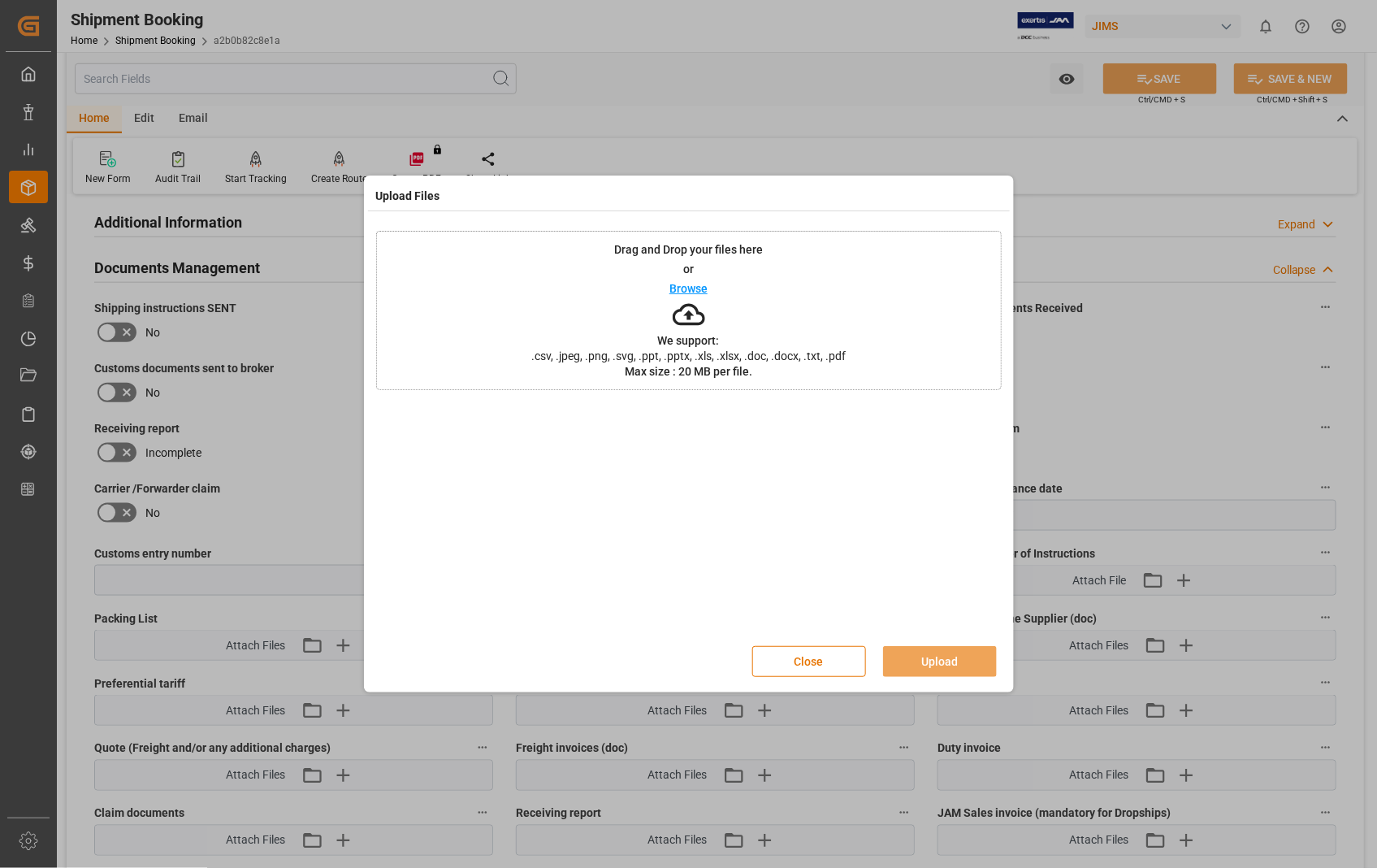
click at [678, 288] on p "Browse" at bounding box center [688, 288] width 39 height 12
click at [918, 656] on button "Upload" at bounding box center [940, 662] width 114 height 31
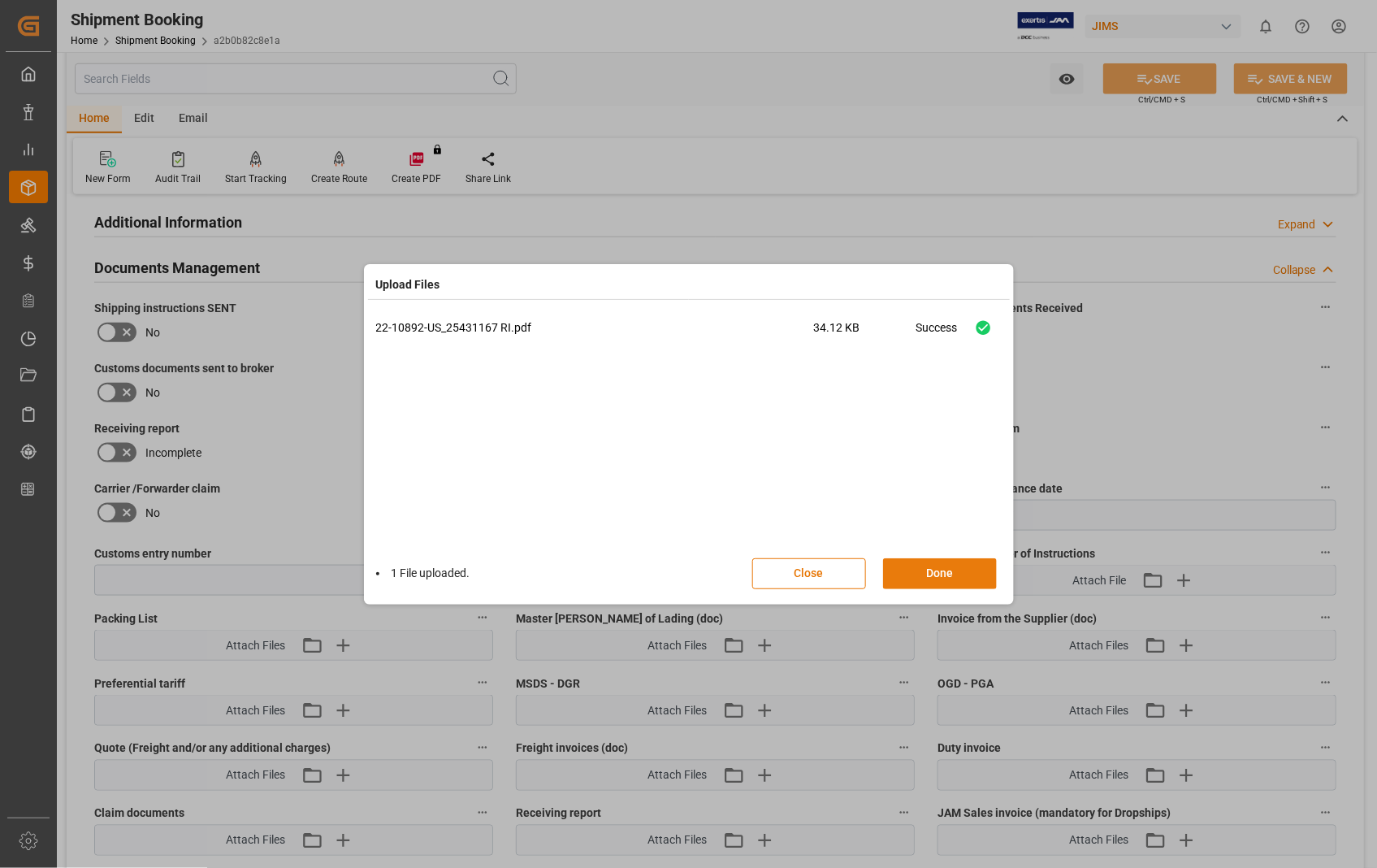
click at [936, 574] on button "Done" at bounding box center [940, 574] width 114 height 31
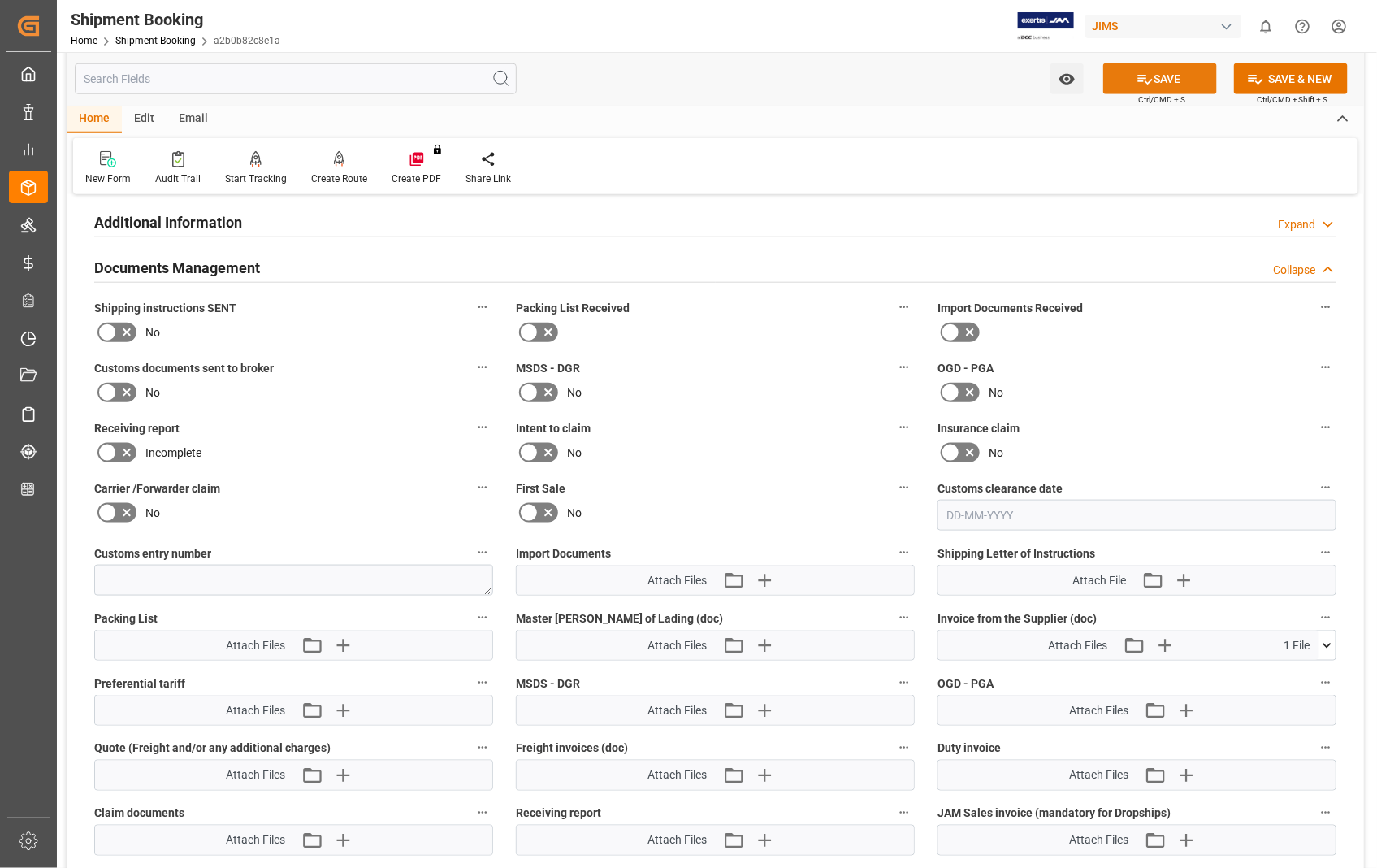
click at [1173, 75] on button "SAVE" at bounding box center [1160, 79] width 114 height 31
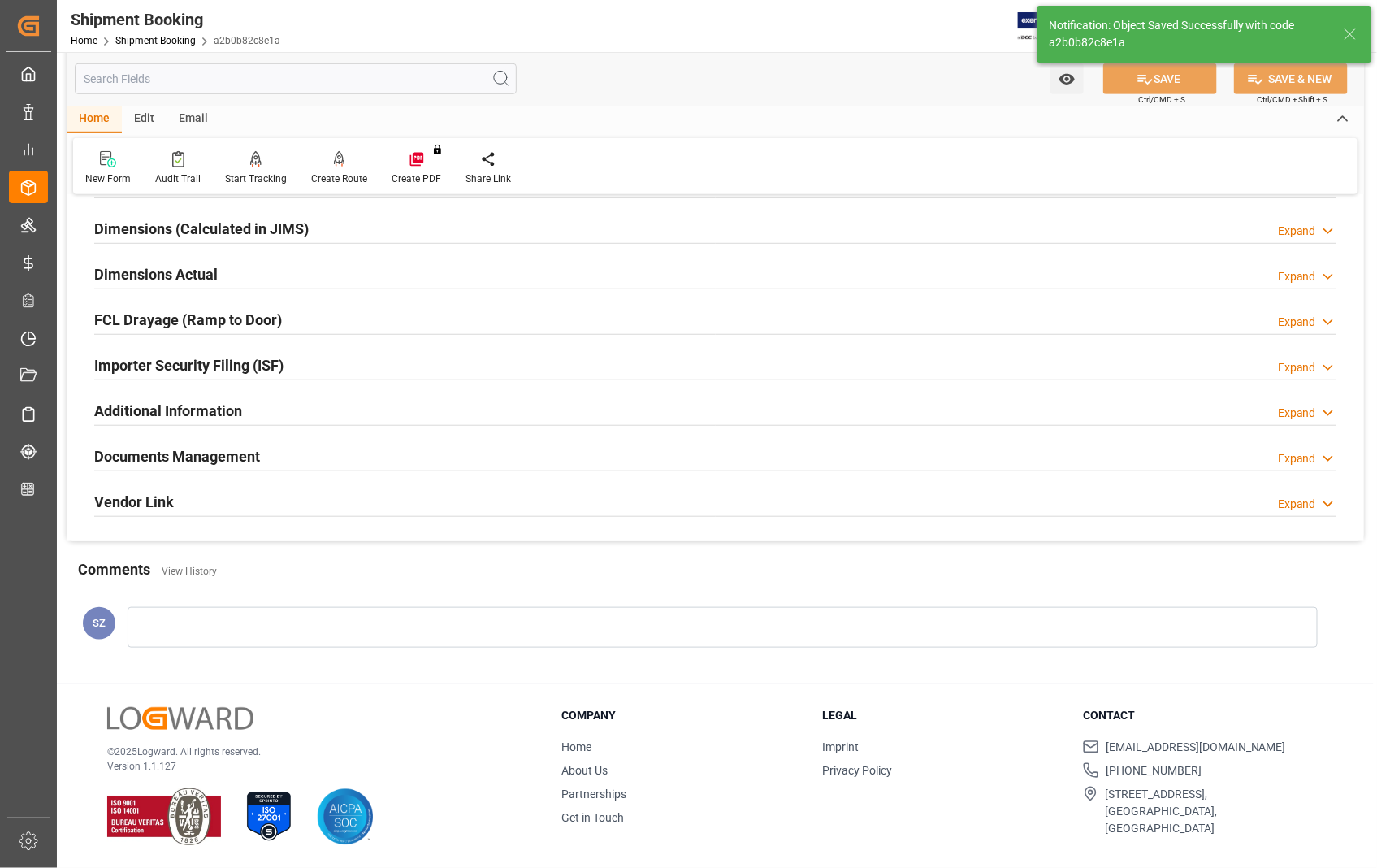
scroll to position [353, 0]
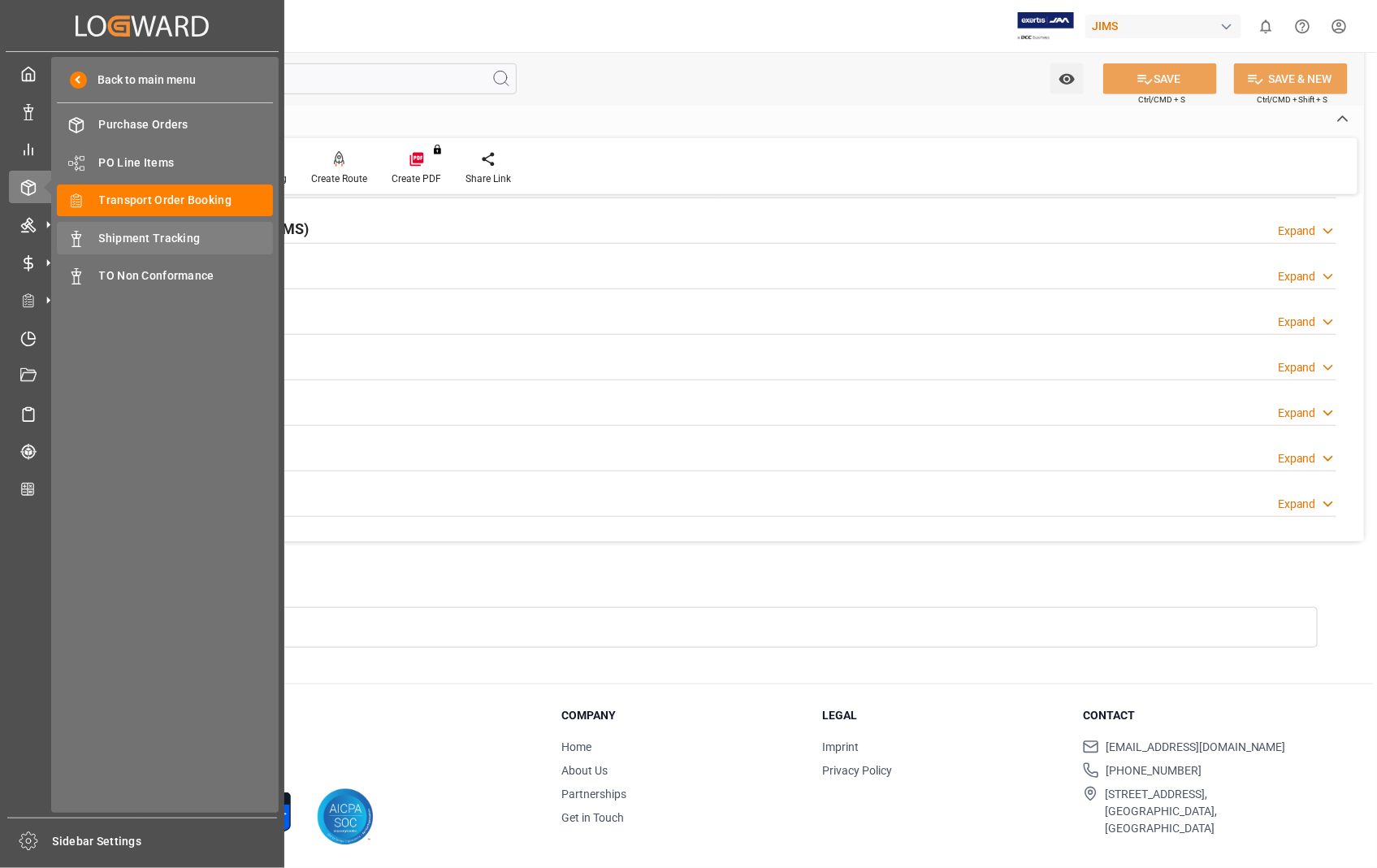
click at [167, 234] on span "Shipment Tracking" at bounding box center [186, 238] width 175 height 17
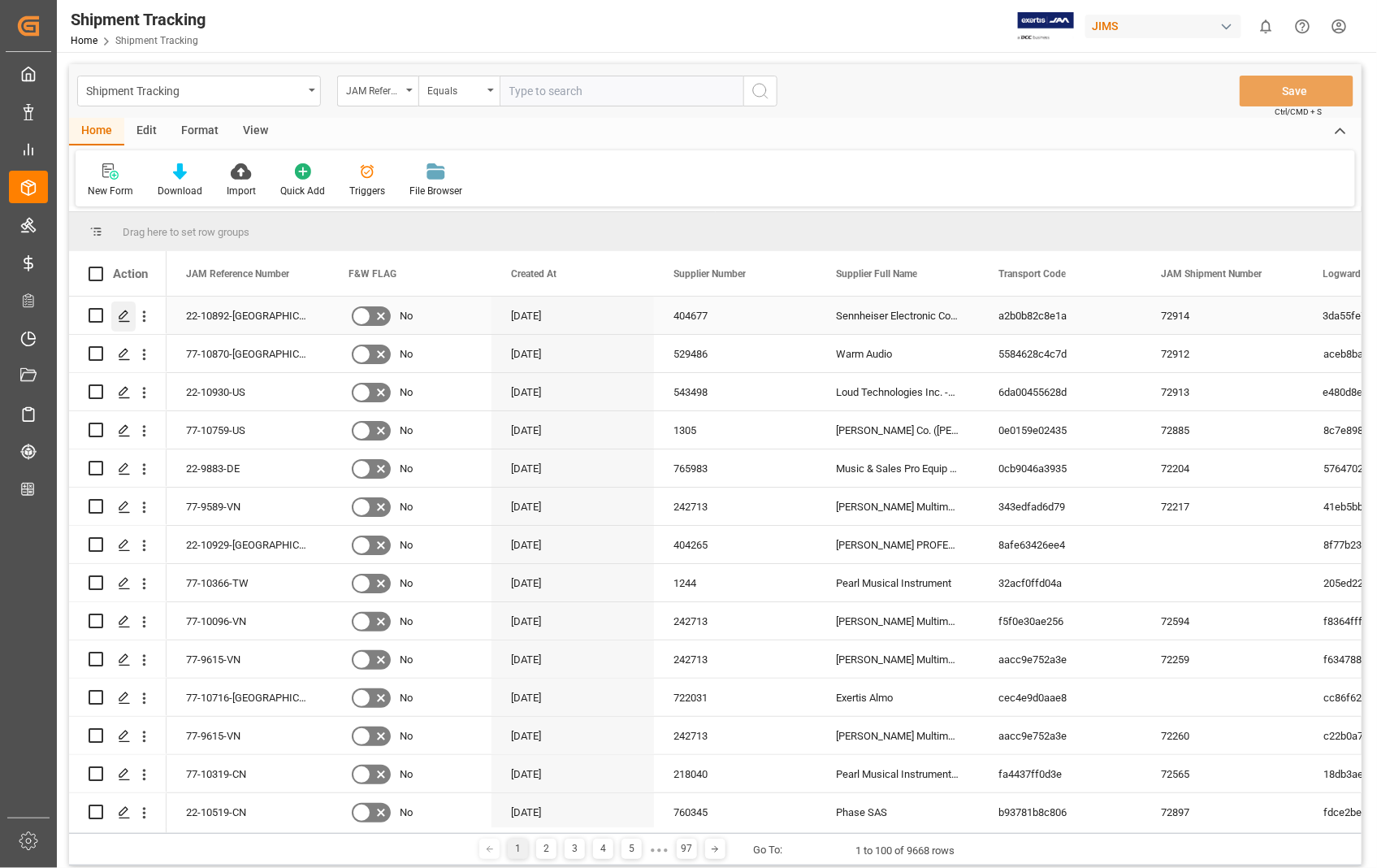
click at [120, 314] on polygon "Press SPACE to select this row." at bounding box center [123, 314] width 8 height 8
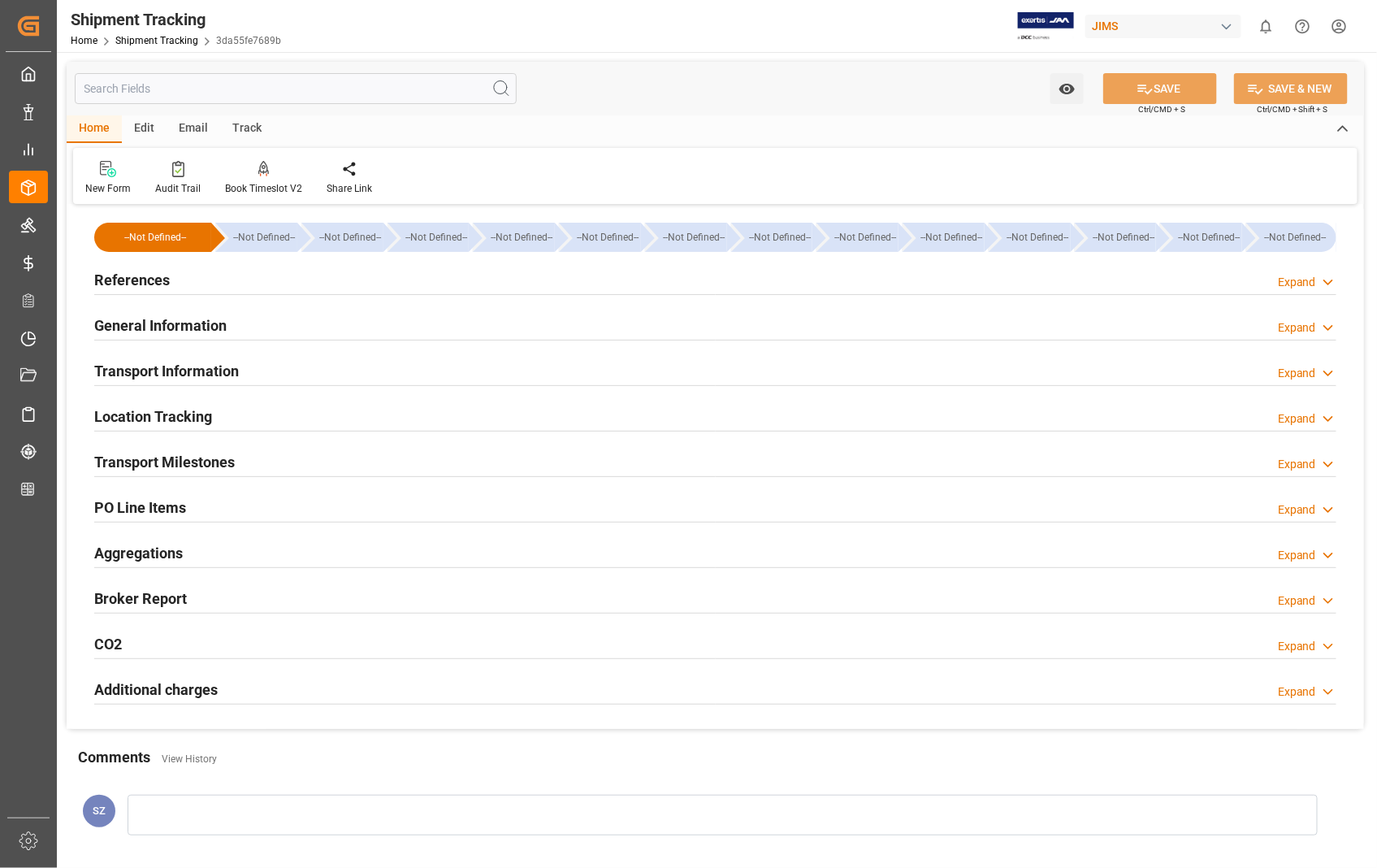
click at [151, 285] on h2 "References" at bounding box center [132, 280] width 75 height 22
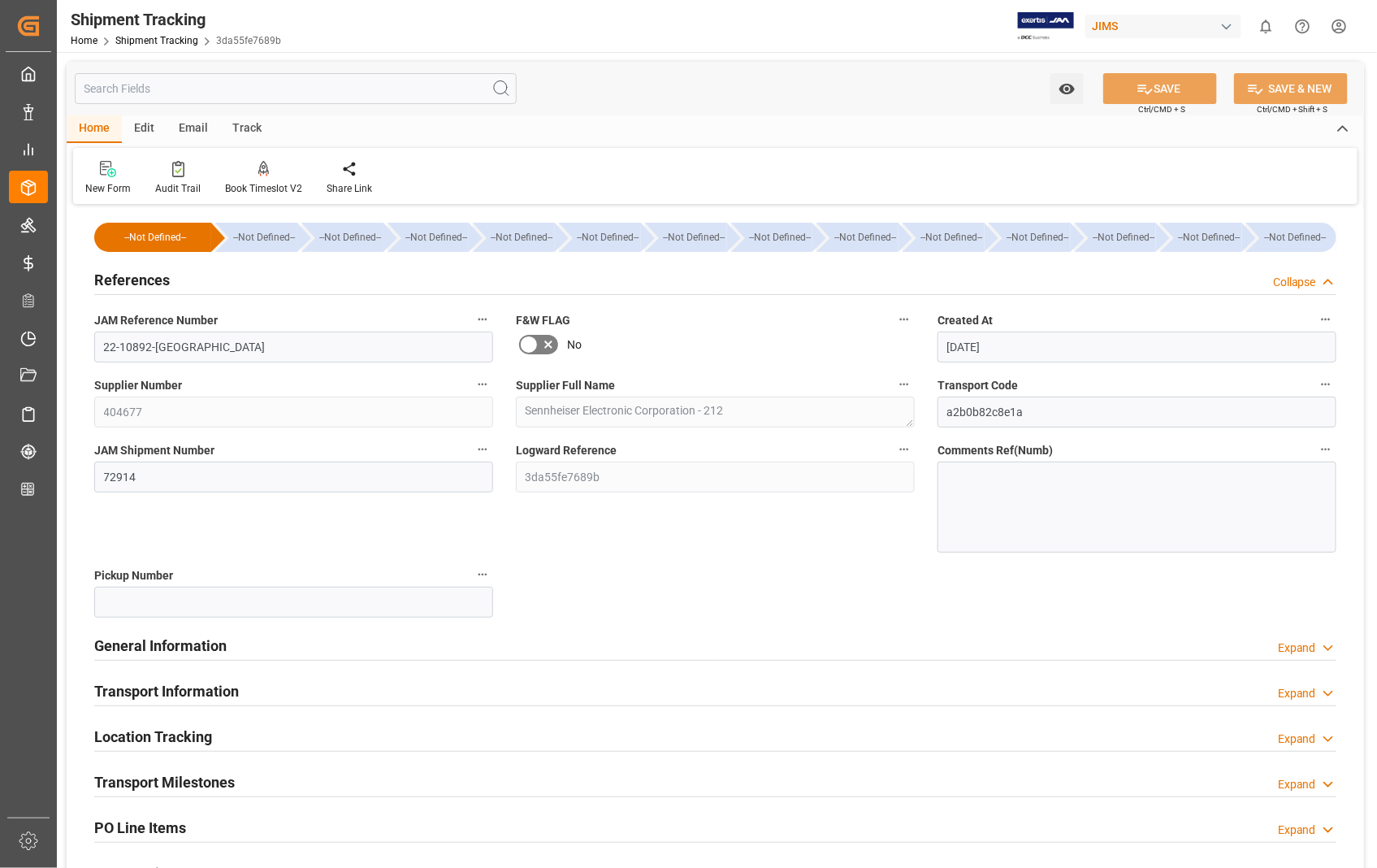
click at [151, 285] on h2 "References" at bounding box center [132, 280] width 75 height 22
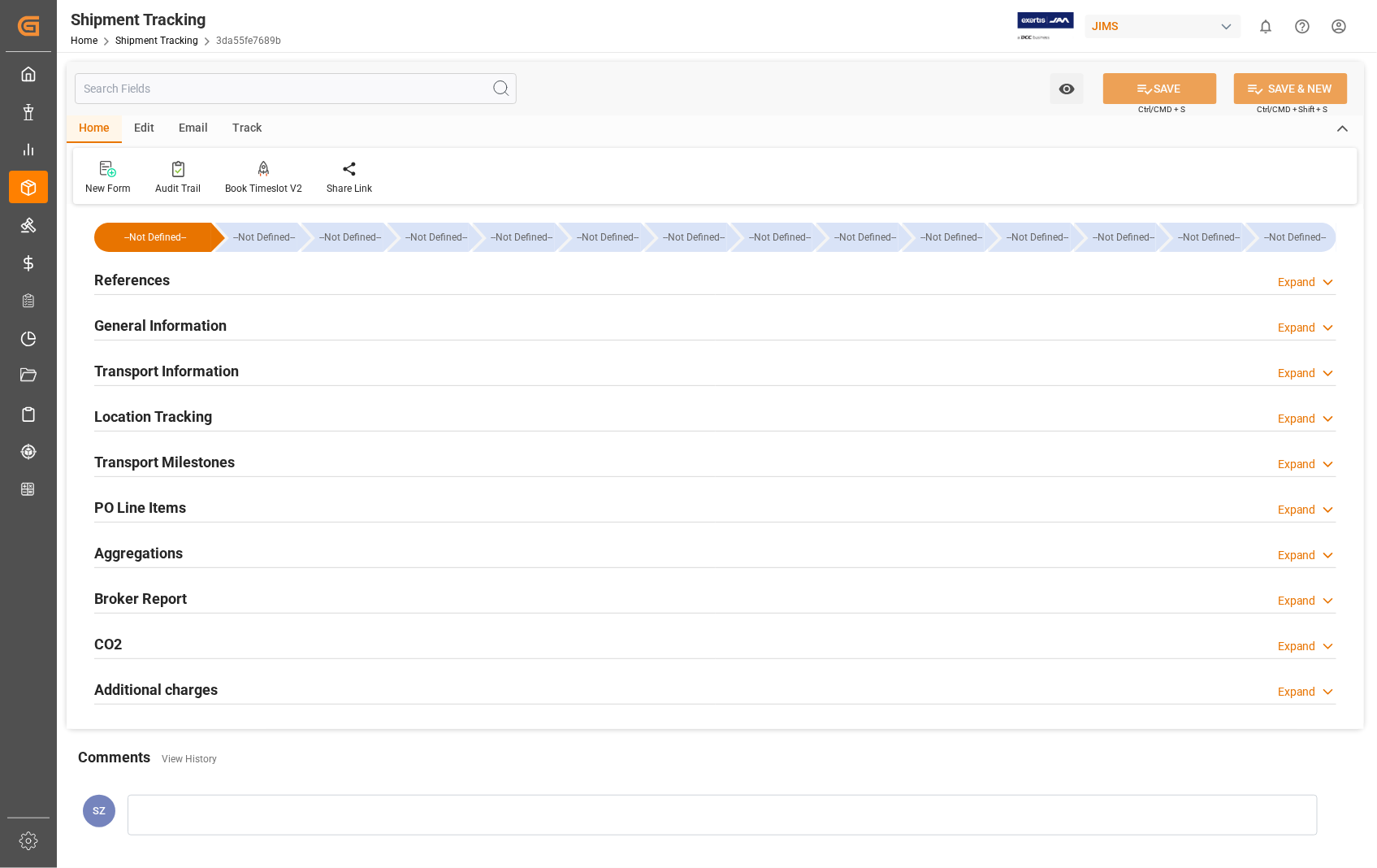
click at [171, 370] on h2 "Transport Information" at bounding box center [166, 371] width 145 height 22
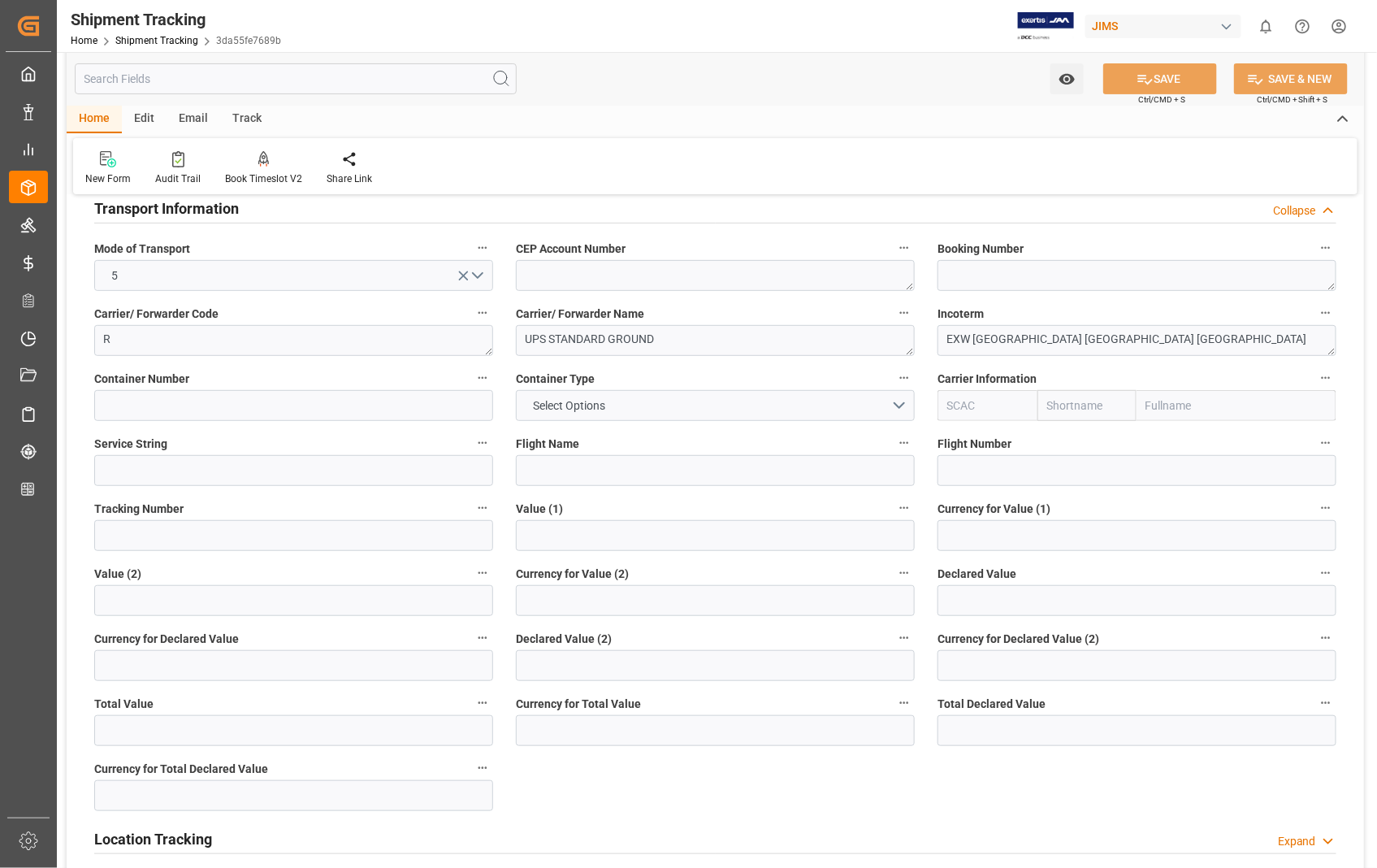
scroll to position [180, 0]
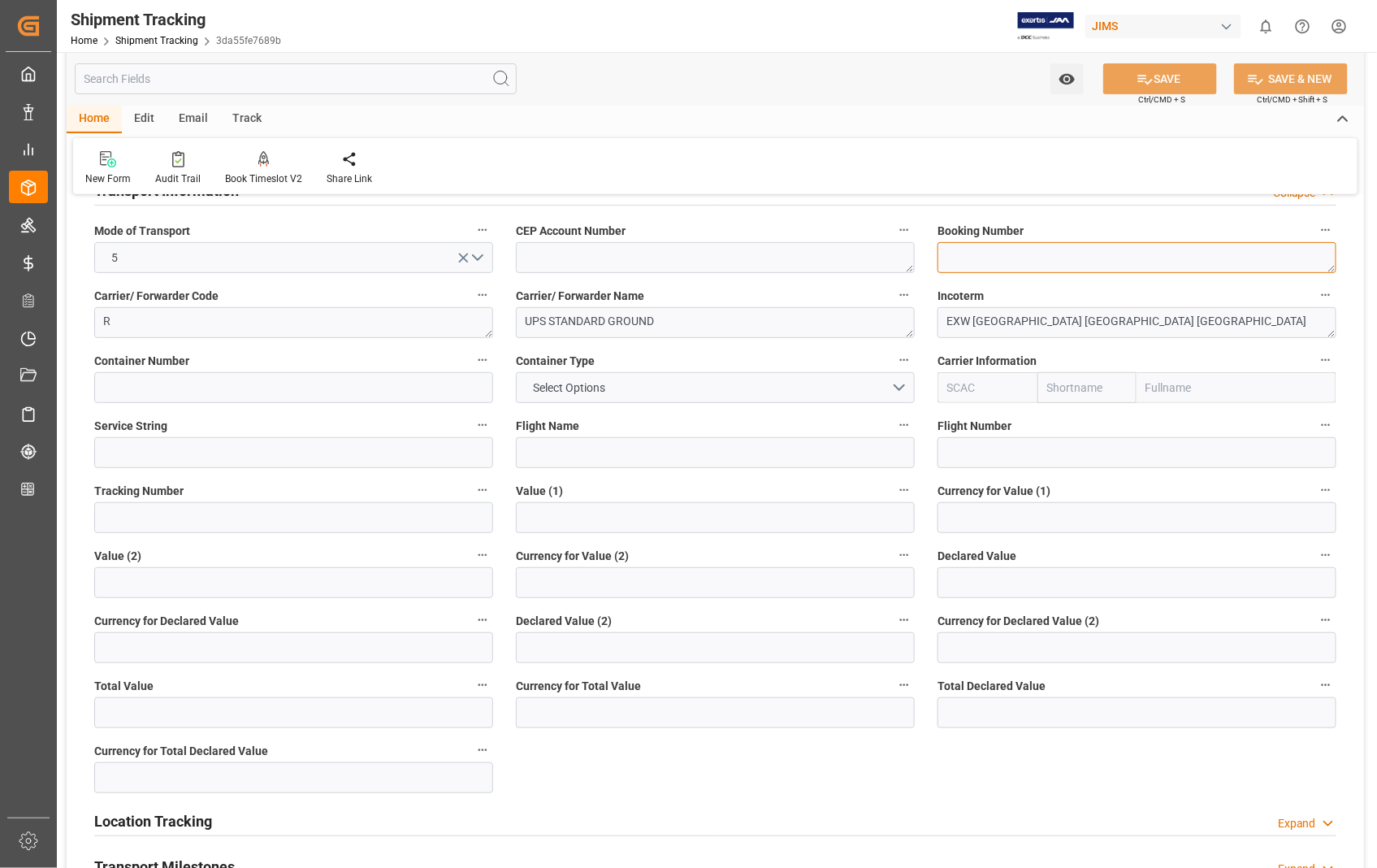
click at [992, 256] on textarea at bounding box center [1137, 258] width 399 height 31
paste textarea "1ZA384A60364234911"
type textarea "1ZA384A60364234911"
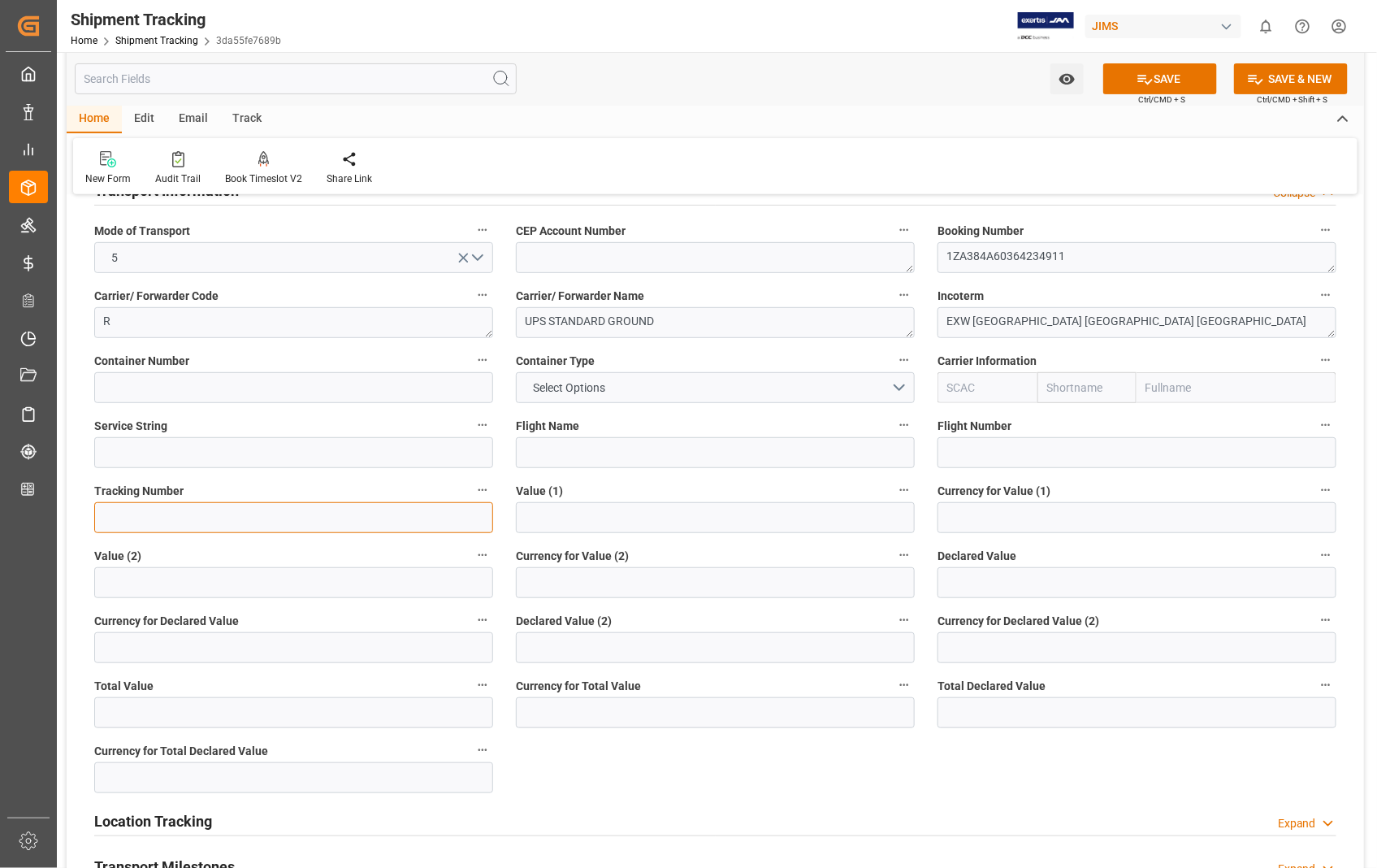
click at [183, 524] on input at bounding box center [294, 517] width 399 height 31
paste input "1ZA384A60364234911"
type input "1ZA384A60364234911"
click at [1152, 69] on button "SAVE" at bounding box center [1160, 79] width 114 height 31
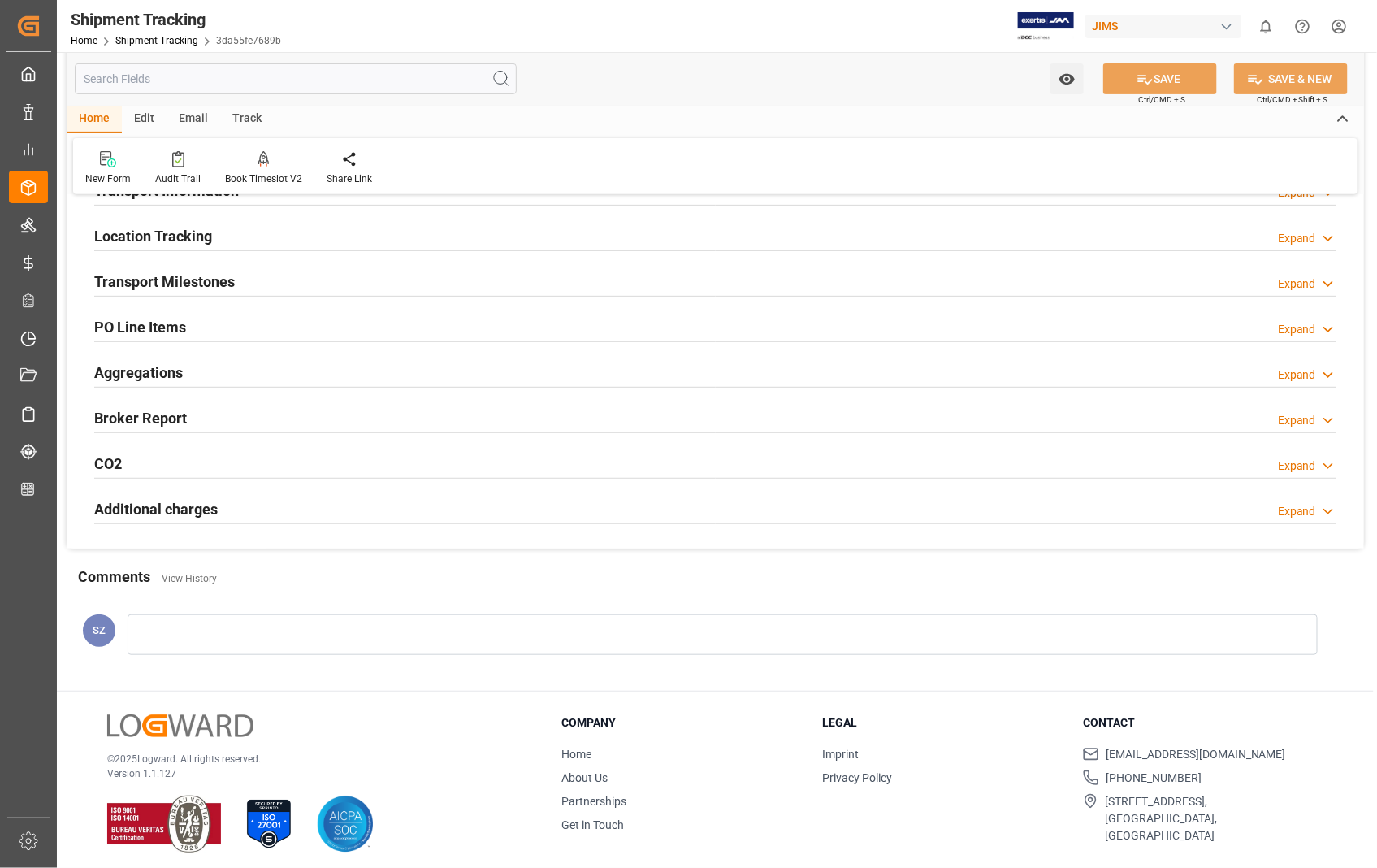
click at [212, 285] on h2 "Transport Milestones" at bounding box center [164, 281] width 141 height 22
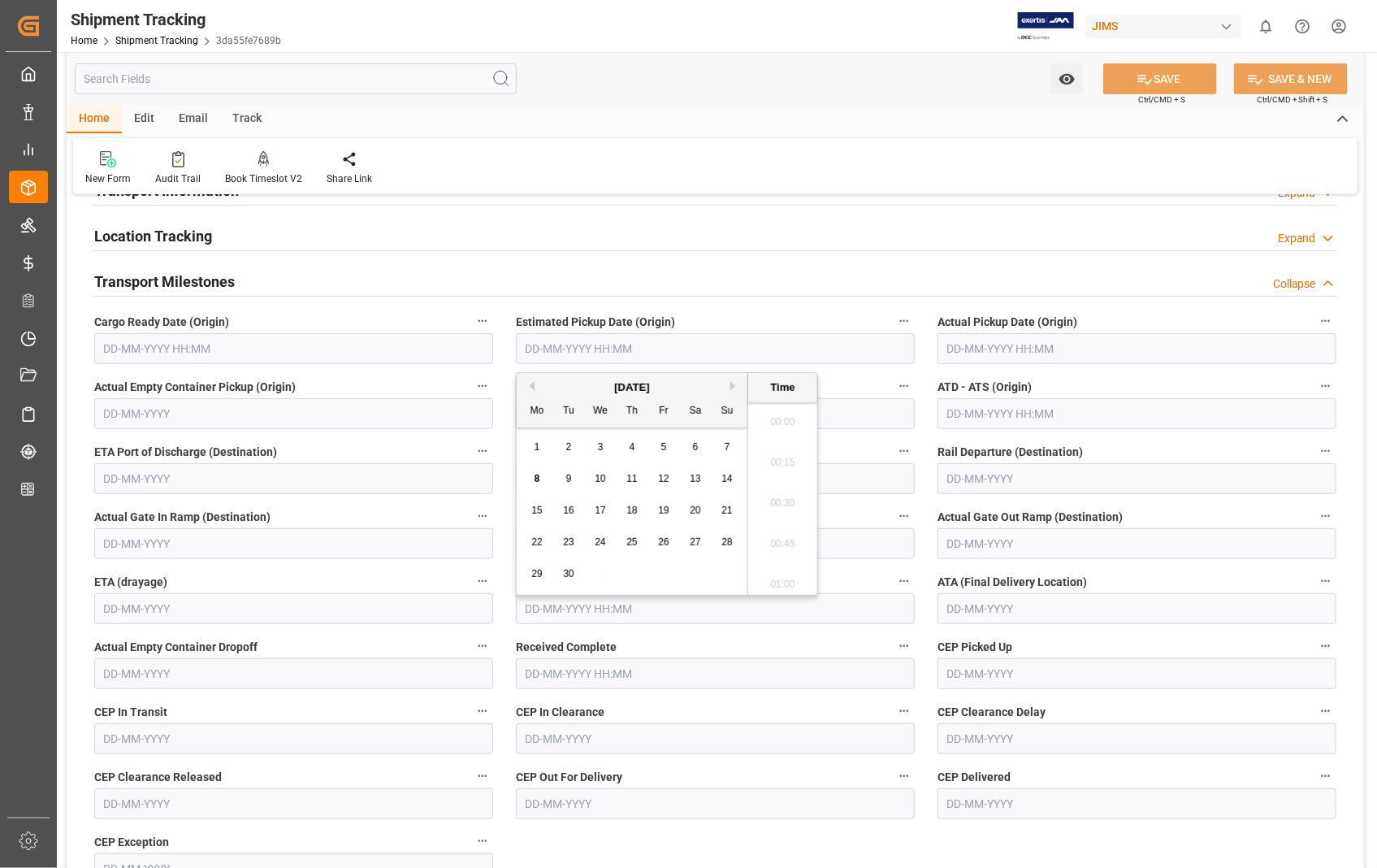
click at [582, 349] on input "text" at bounding box center [715, 348] width 399 height 31
click at [662, 444] on span "5" at bounding box center [664, 447] width 5 height 12
type input "05-09-2025 00:00"
click at [1051, 346] on input "text" at bounding box center [1137, 348] width 399 height 31
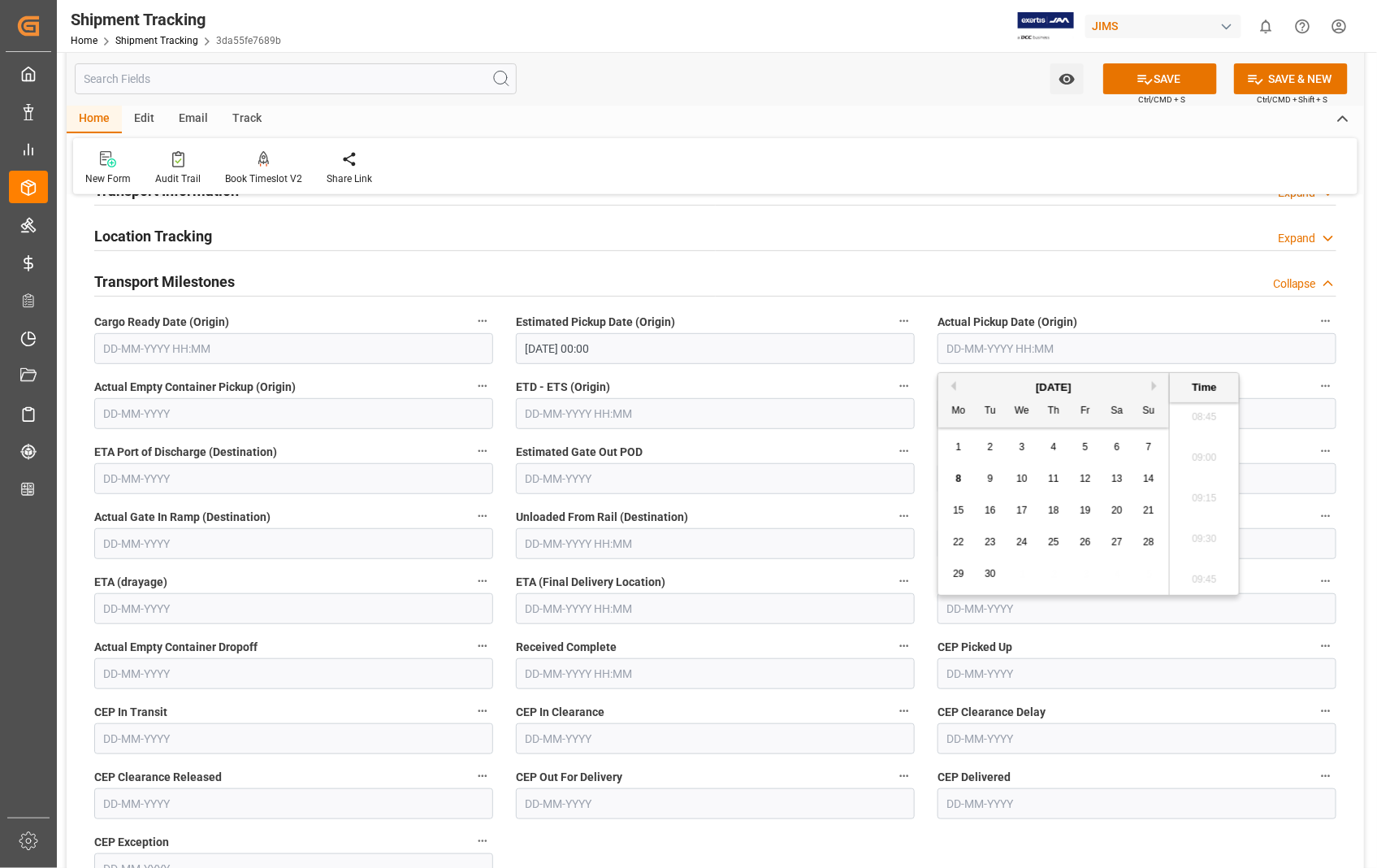
click at [1085, 447] on span "5" at bounding box center [1086, 447] width 5 height 12
type input "05-09-2025 00:00"
click at [729, 410] on input "text" at bounding box center [715, 414] width 399 height 31
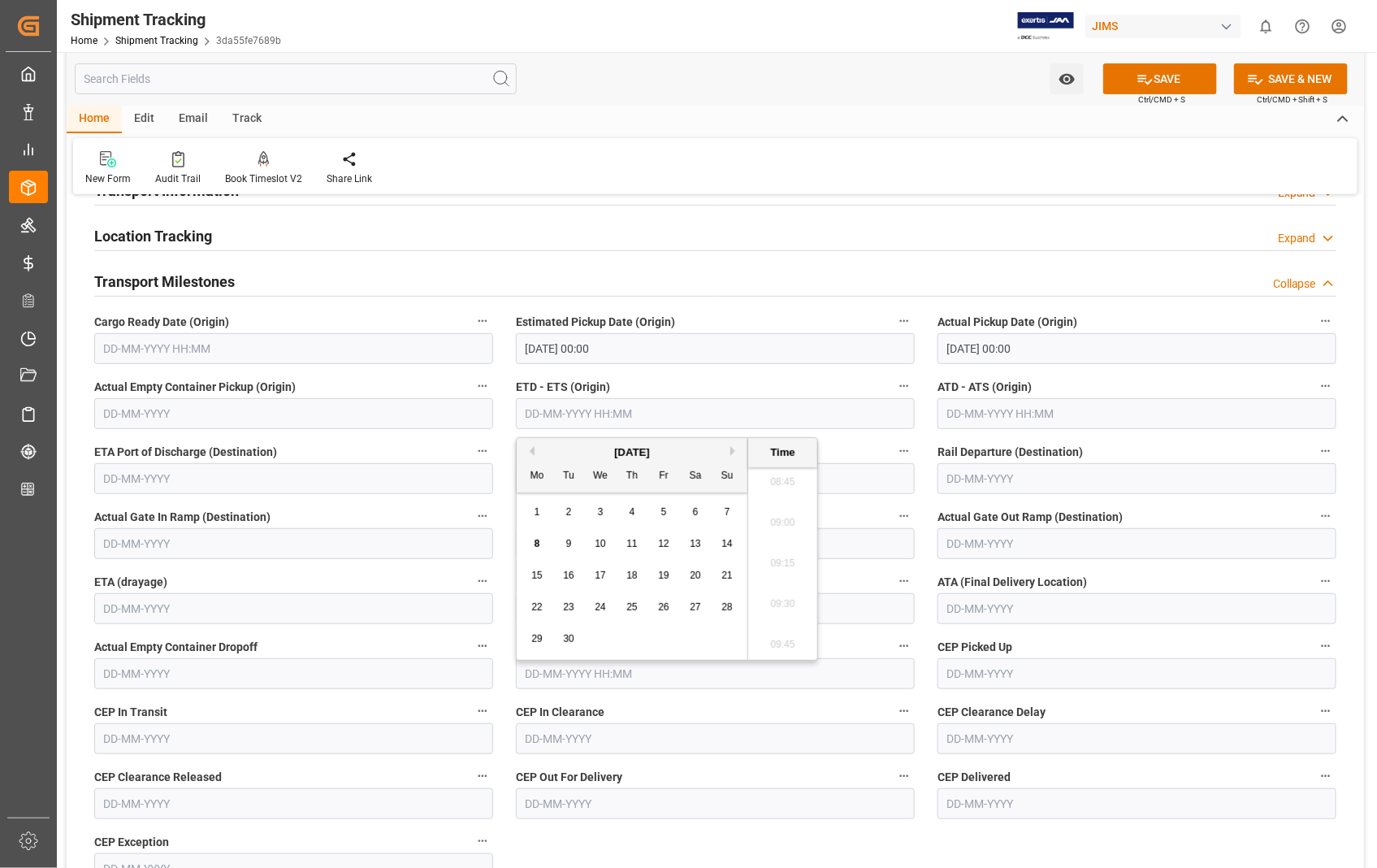
click at [664, 510] on span "5" at bounding box center [664, 512] width 5 height 12
type input "05-09-2025 00:00"
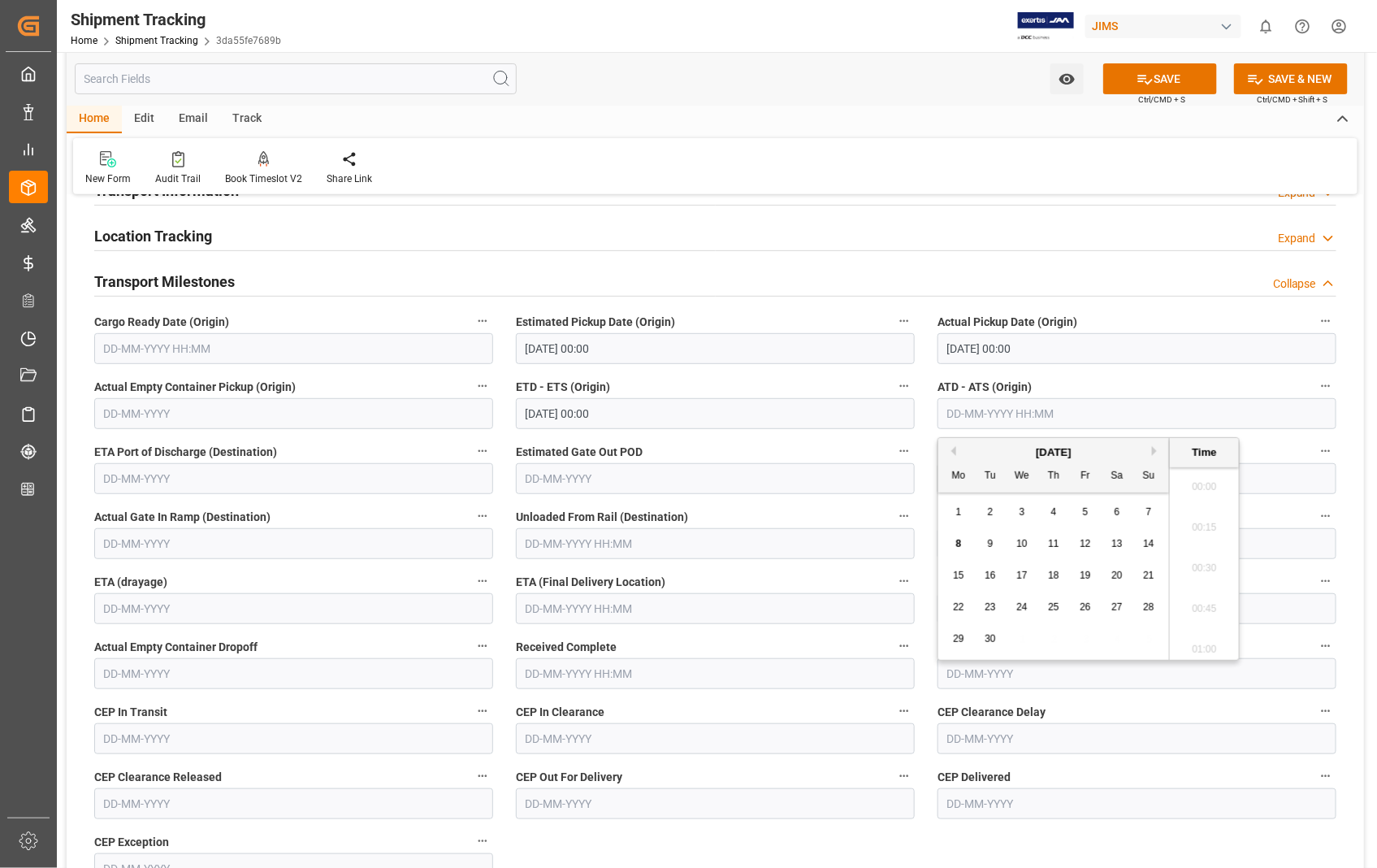
click at [1121, 407] on input "text" at bounding box center [1137, 414] width 399 height 31
click at [1089, 507] on div "5" at bounding box center [1086, 513] width 21 height 20
type input "05-09-2025 00:00"
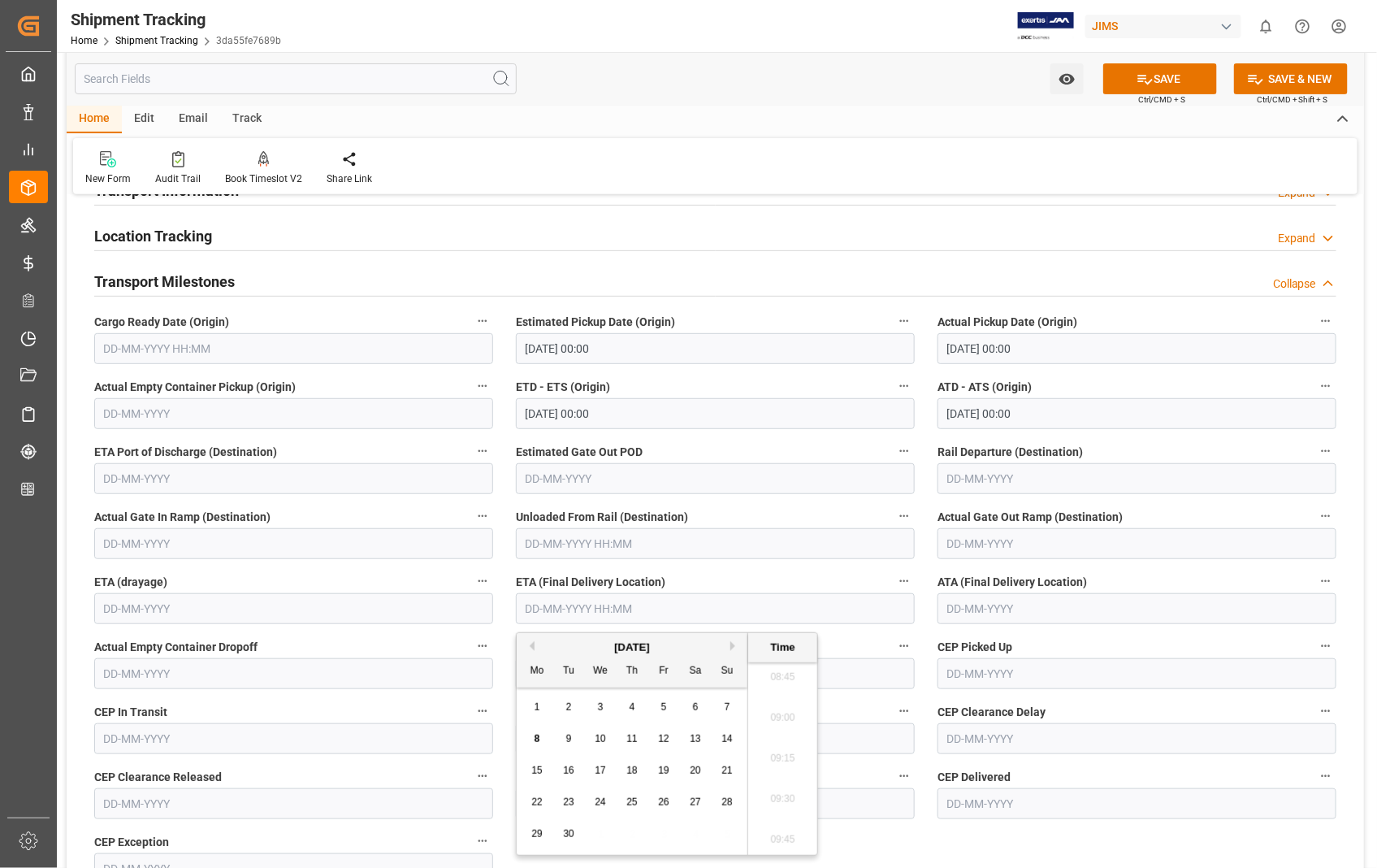
click at [721, 608] on input "text" at bounding box center [715, 609] width 399 height 31
click at [574, 737] on div "9" at bounding box center [569, 740] width 21 height 20
type input "09-09-2025 00:00"
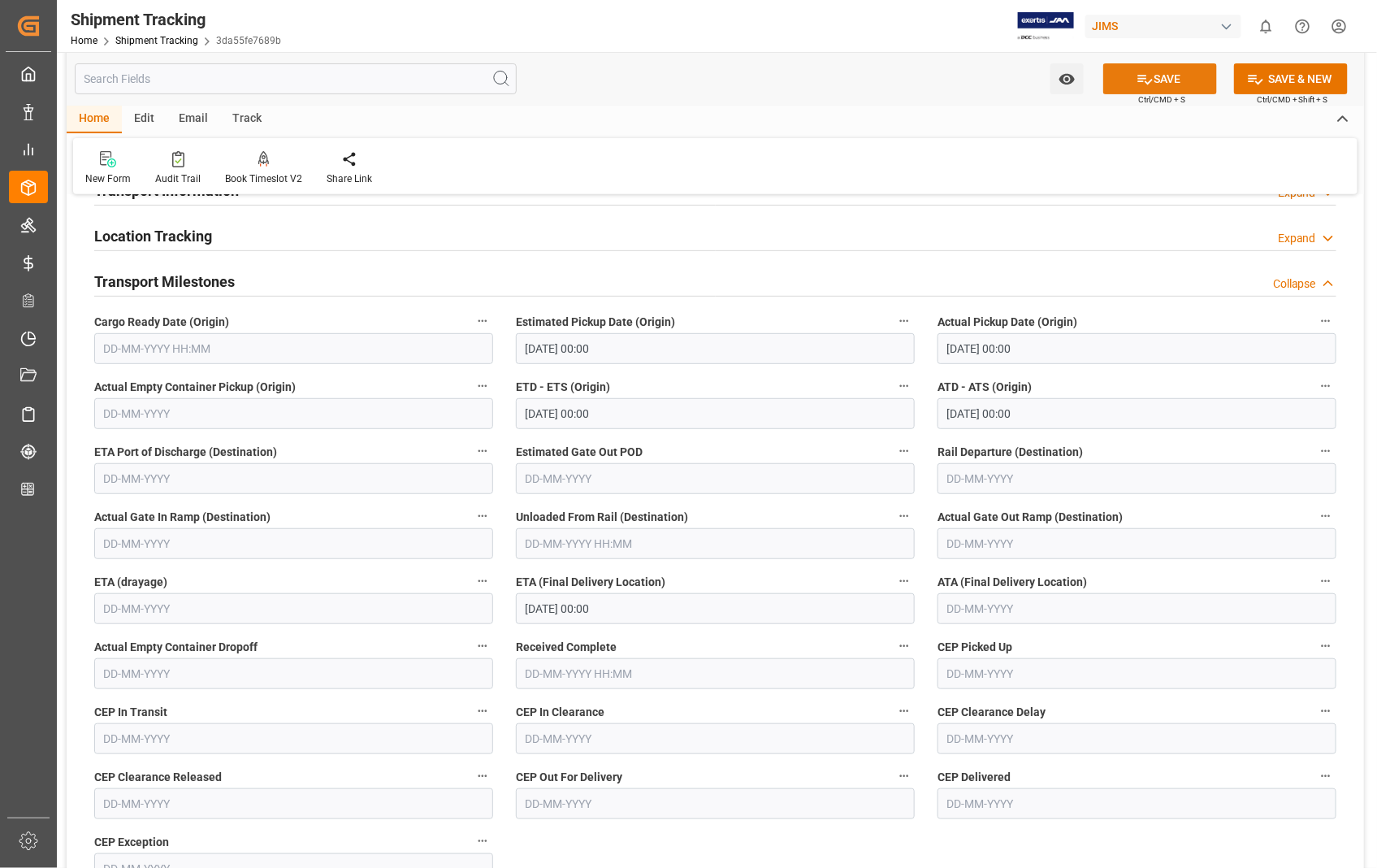
click at [1190, 83] on button "SAVE" at bounding box center [1160, 79] width 114 height 31
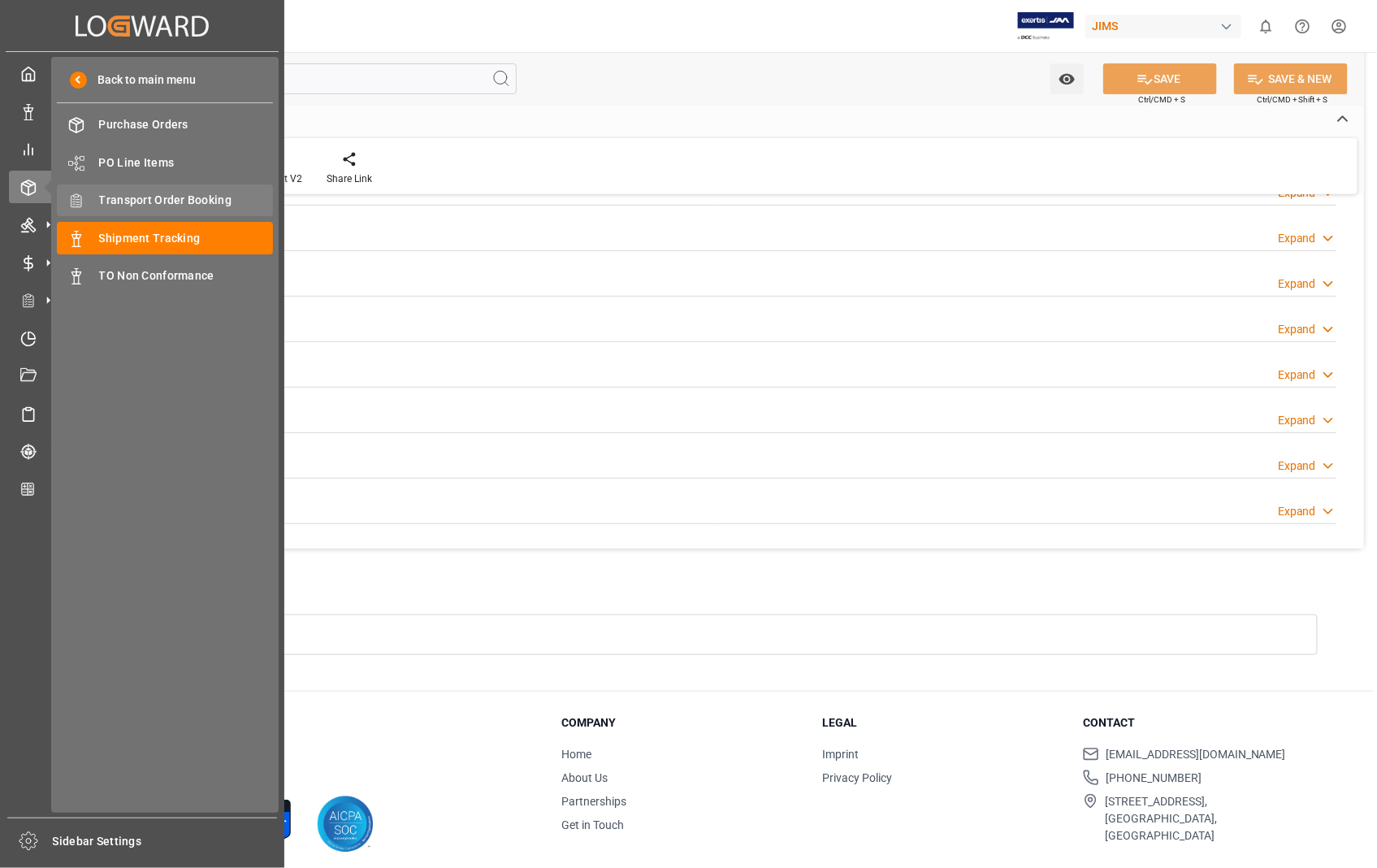
click at [158, 197] on span "Transport Order Booking" at bounding box center [186, 200] width 175 height 17
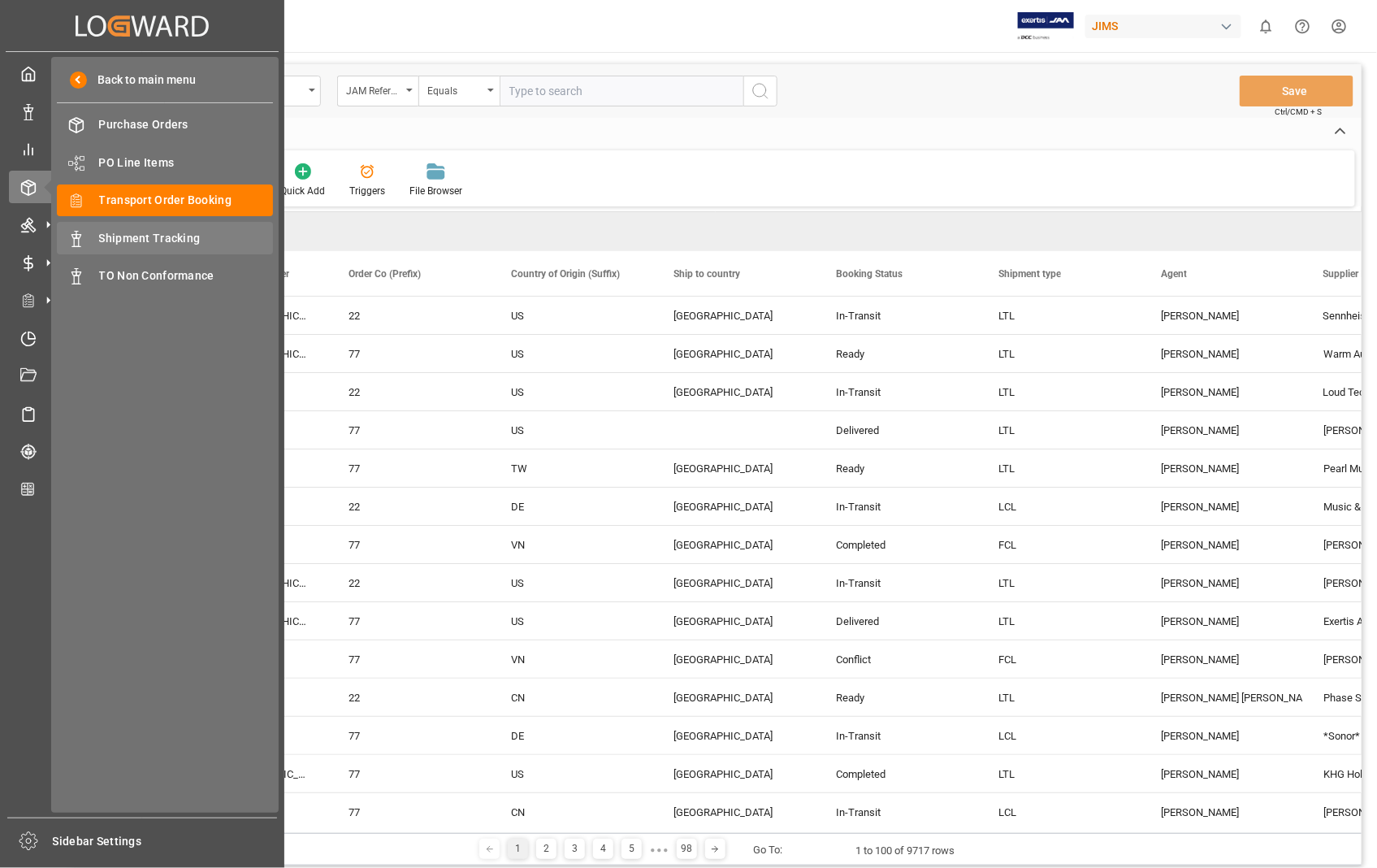
click at [144, 236] on span "Shipment Tracking" at bounding box center [186, 238] width 175 height 17
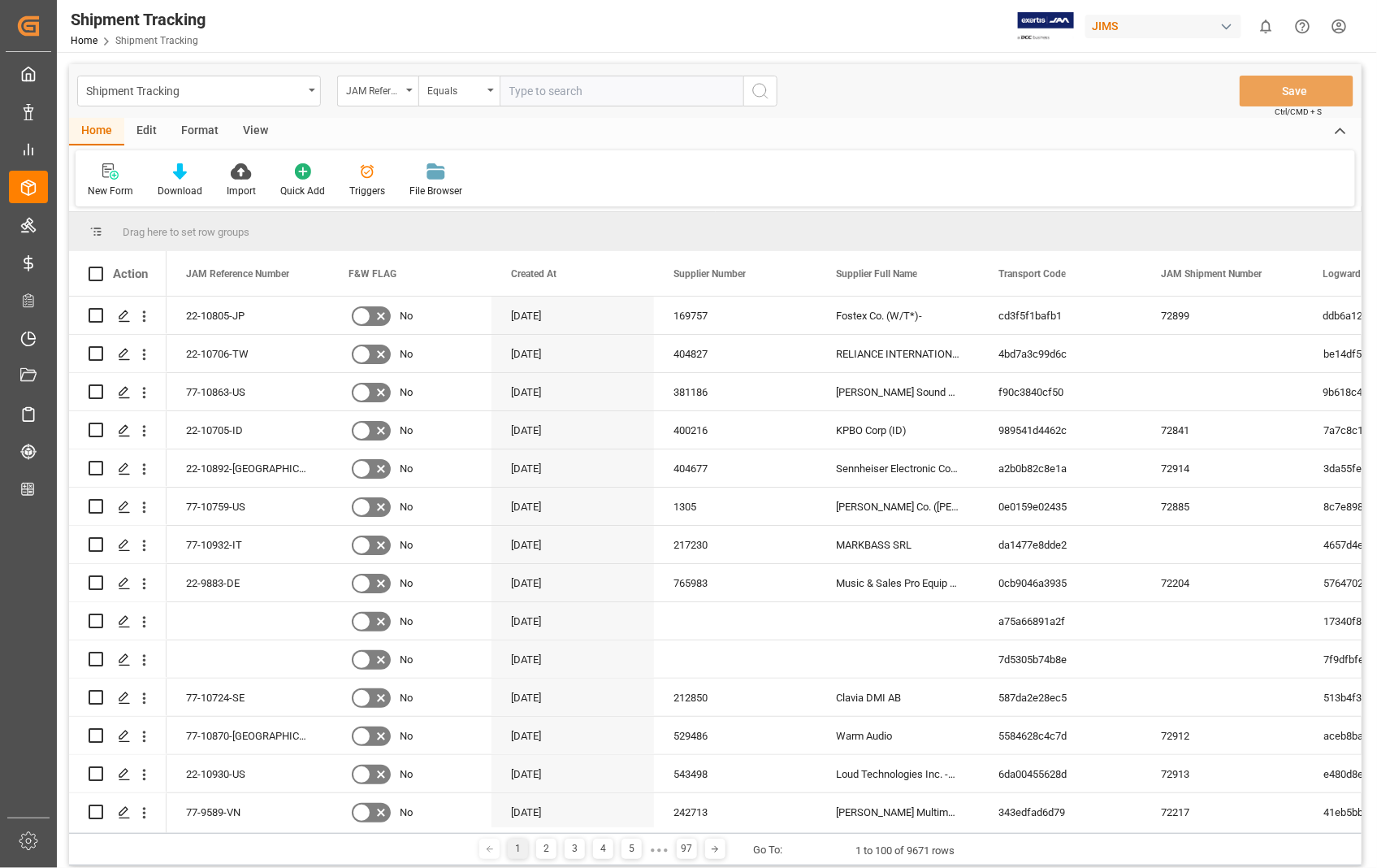
click at [639, 95] on input "text" at bounding box center [622, 91] width 244 height 31
paste input "22-10929-US"
type input "22-10929-US"
click at [759, 90] on icon "search button" at bounding box center [760, 92] width 20 height 20
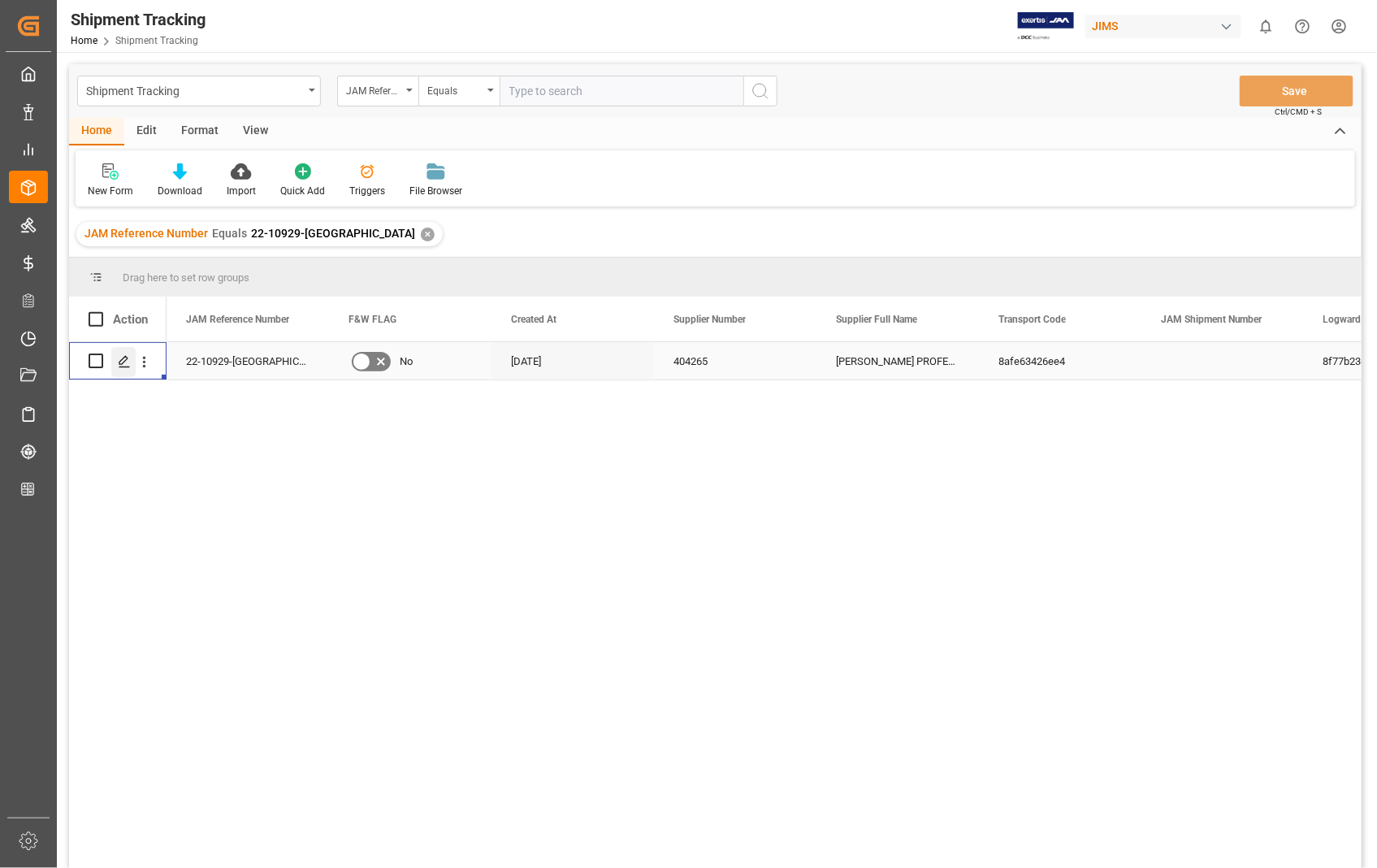
click at [123, 361] on icon "Press SPACE to select this row." at bounding box center [124, 362] width 13 height 13
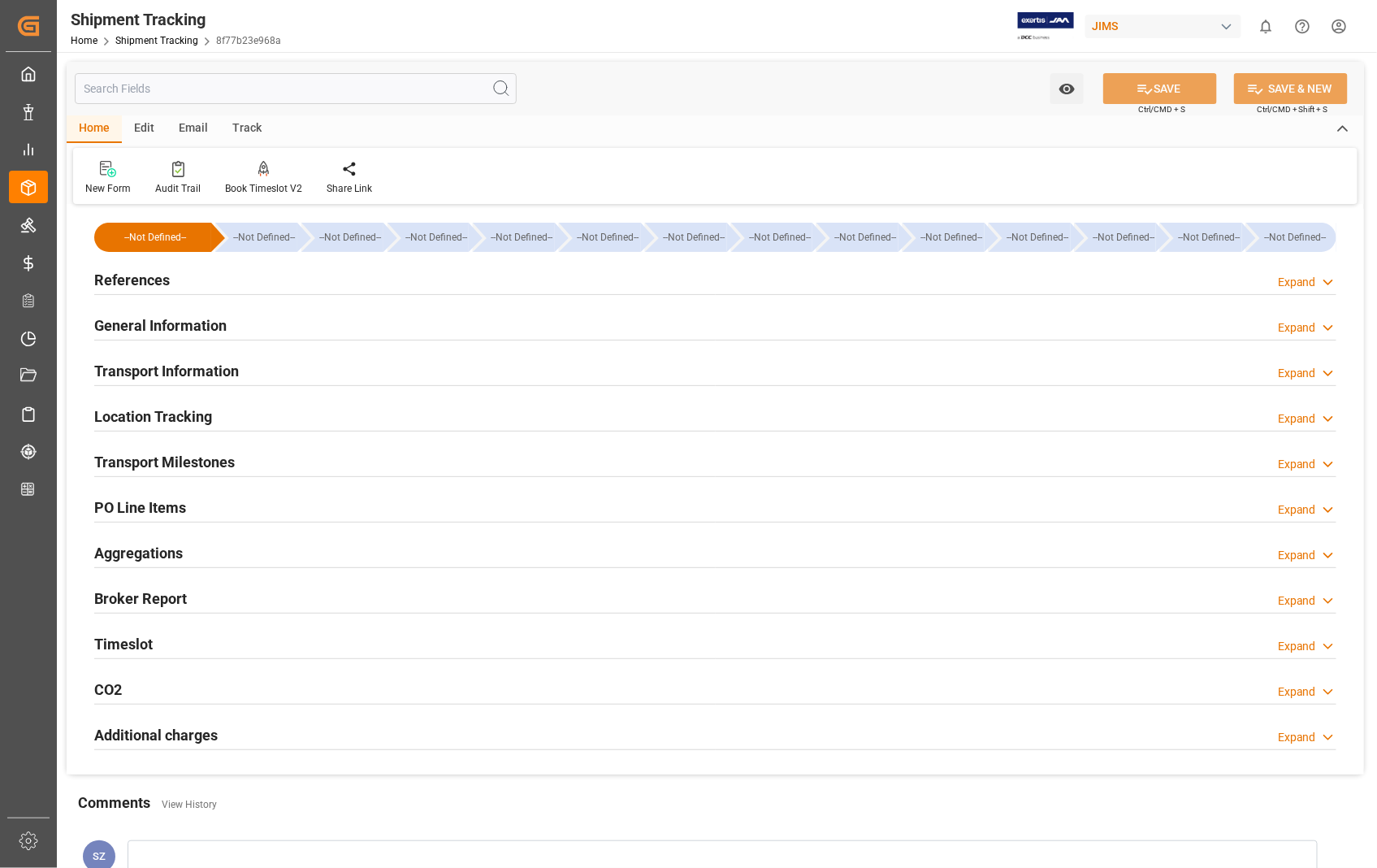
type input "08-09-2025"
click at [139, 279] on h2 "References" at bounding box center [132, 280] width 75 height 22
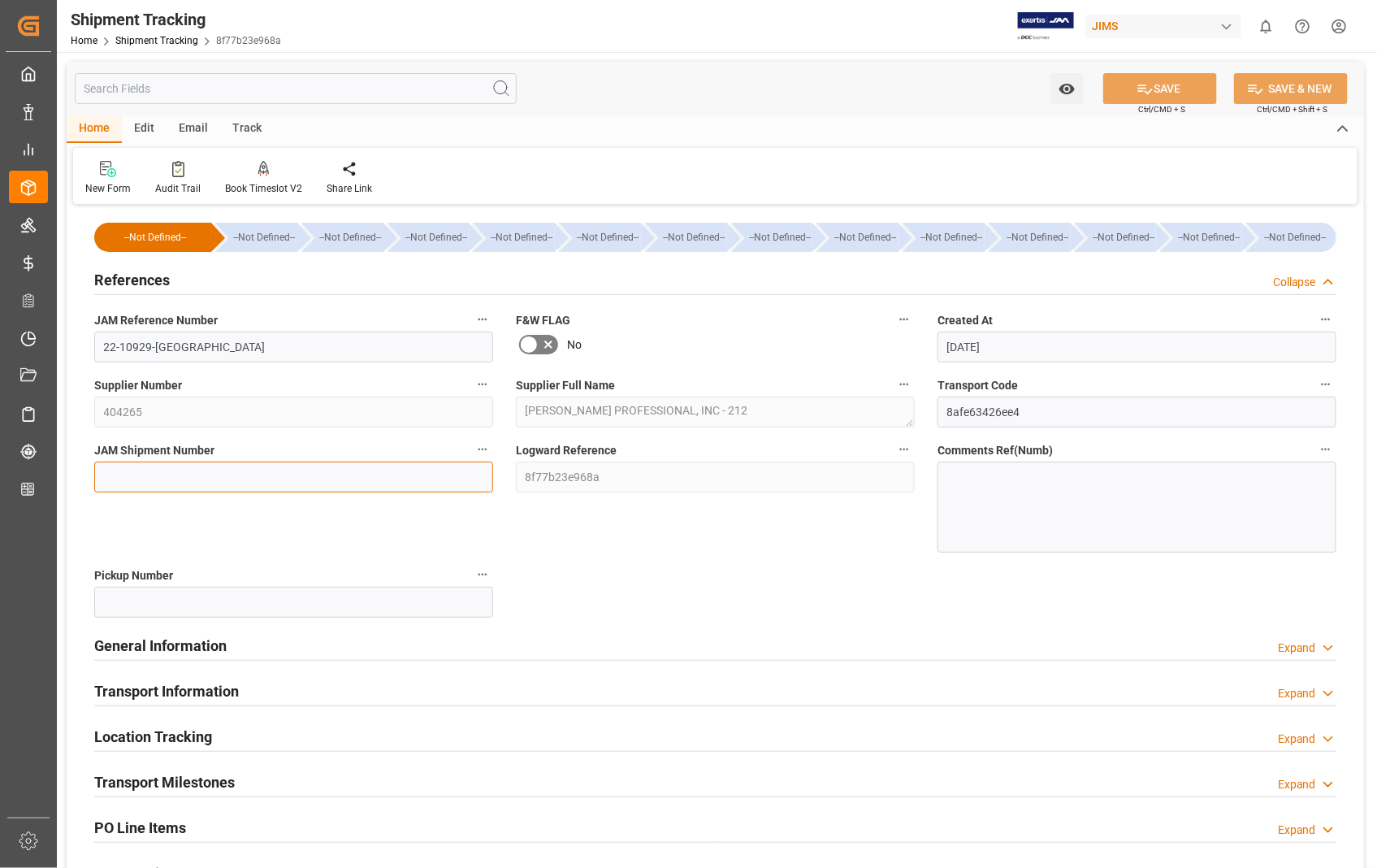
click at [174, 478] on input at bounding box center [294, 477] width 399 height 31
click at [270, 484] on input at bounding box center [294, 477] width 399 height 31
paste input "72915"
type input "72915"
click at [1162, 83] on button "SAVE" at bounding box center [1160, 88] width 114 height 31
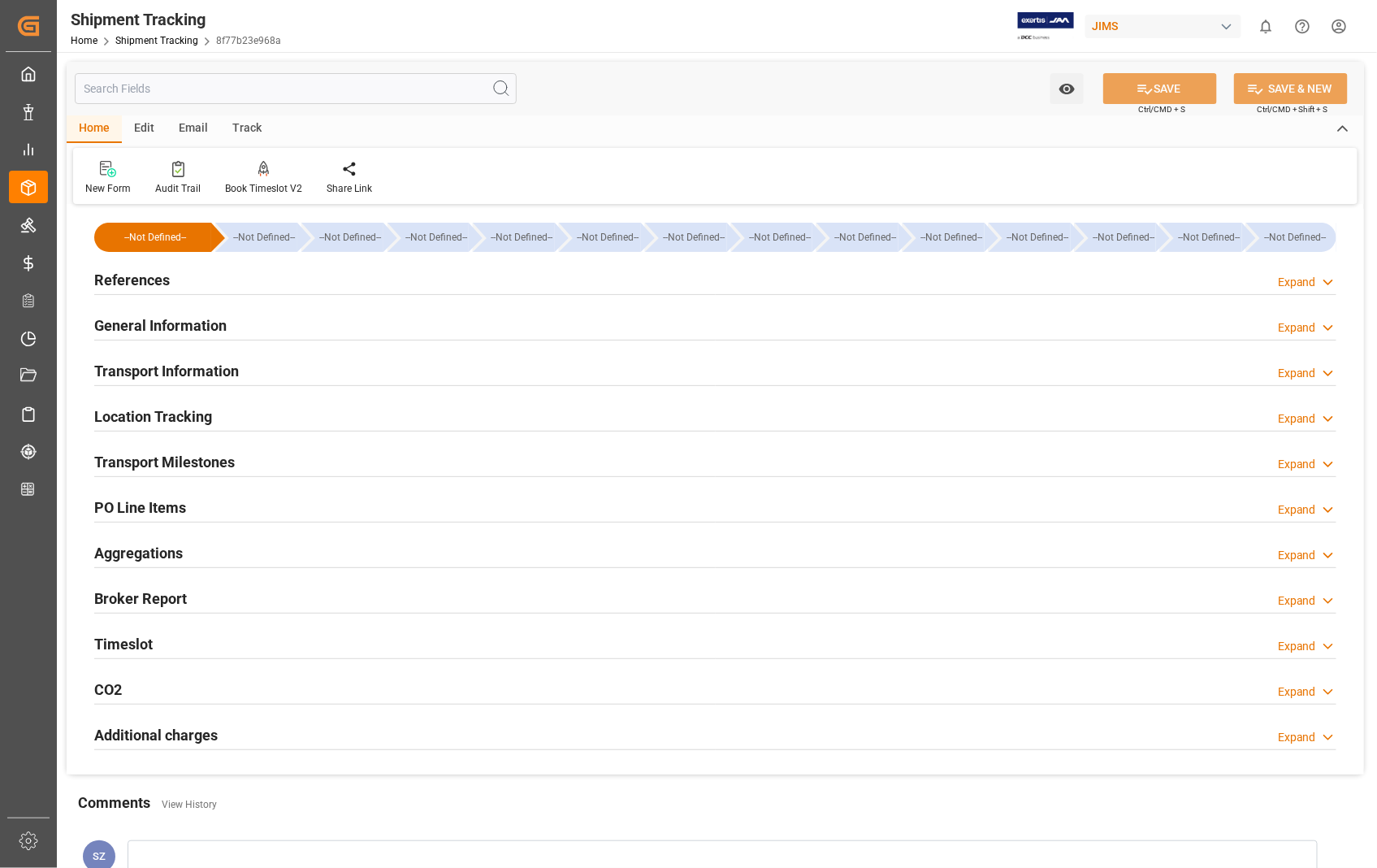
click at [208, 367] on h2 "Transport Information" at bounding box center [166, 371] width 145 height 22
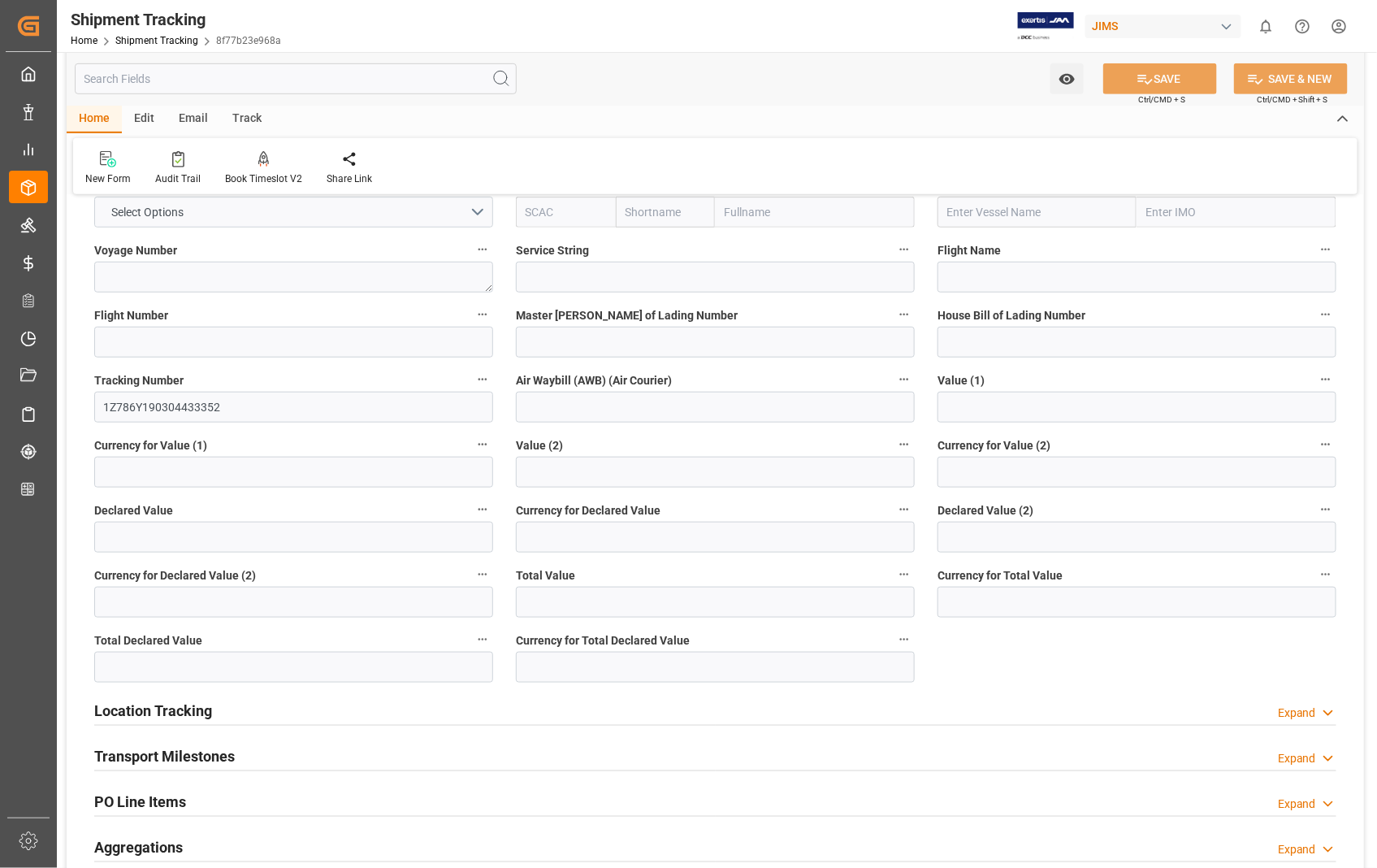
scroll to position [541, 0]
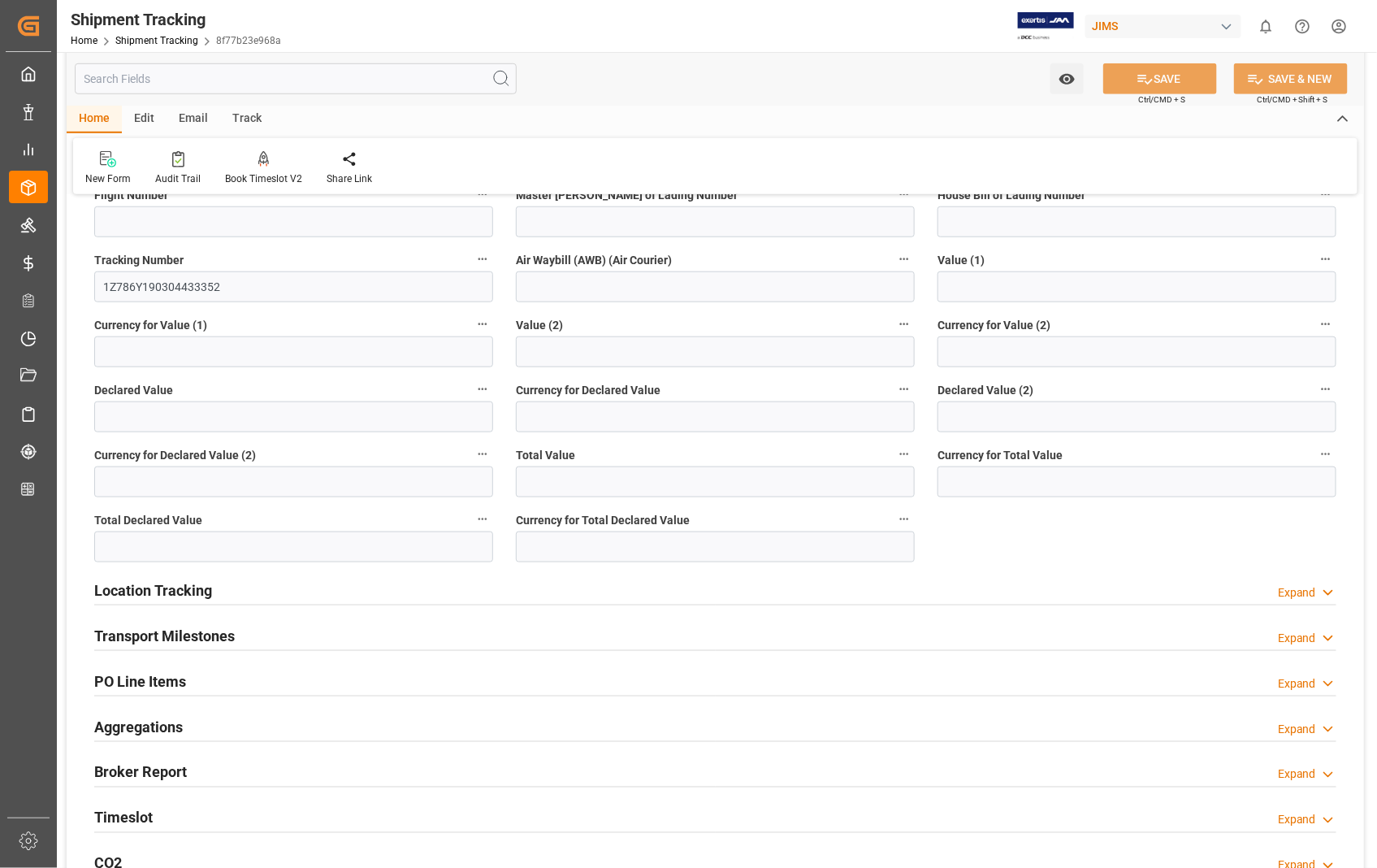
click at [171, 630] on h2 "Transport Milestones" at bounding box center [164, 636] width 141 height 22
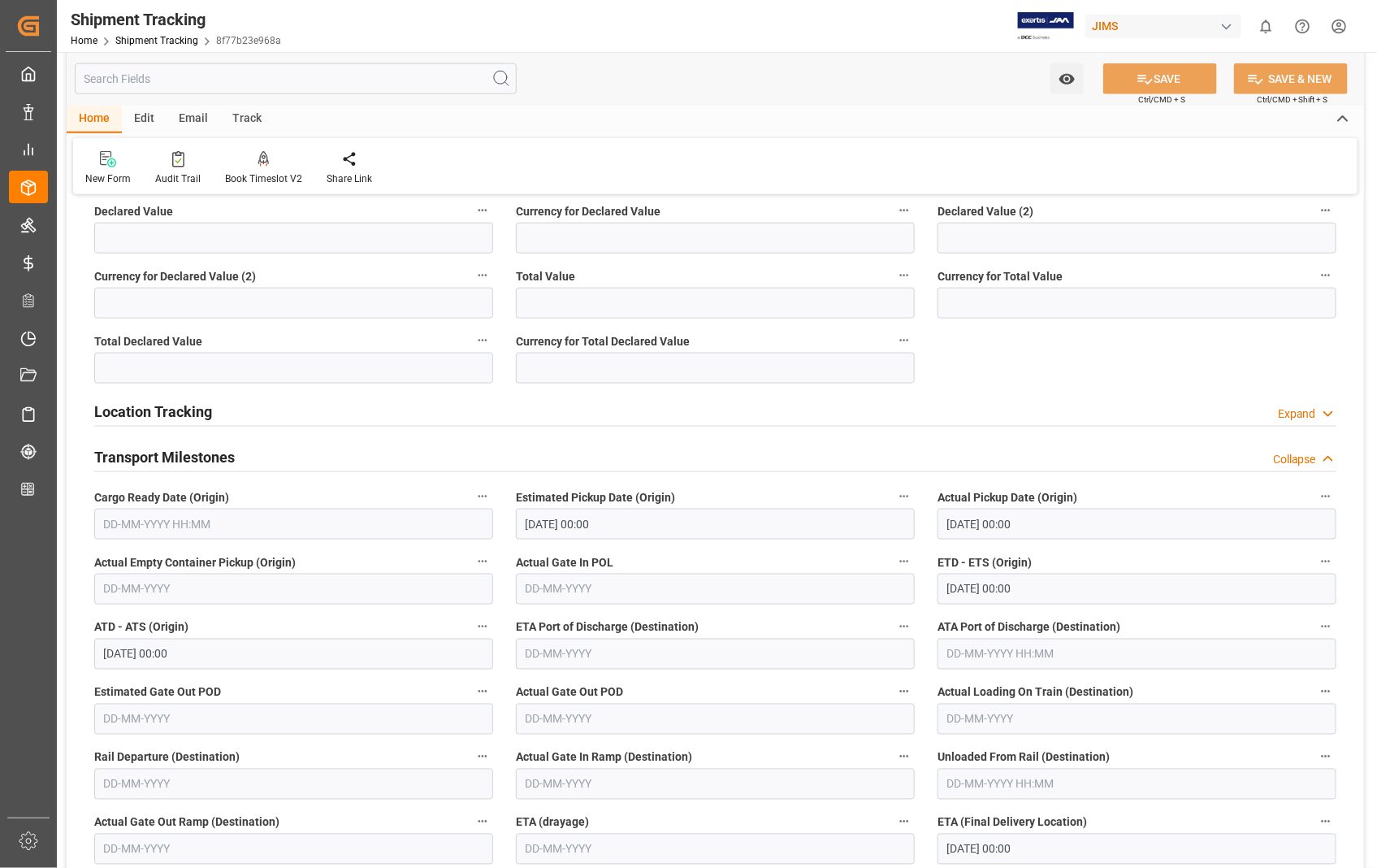
scroll to position [722, 0]
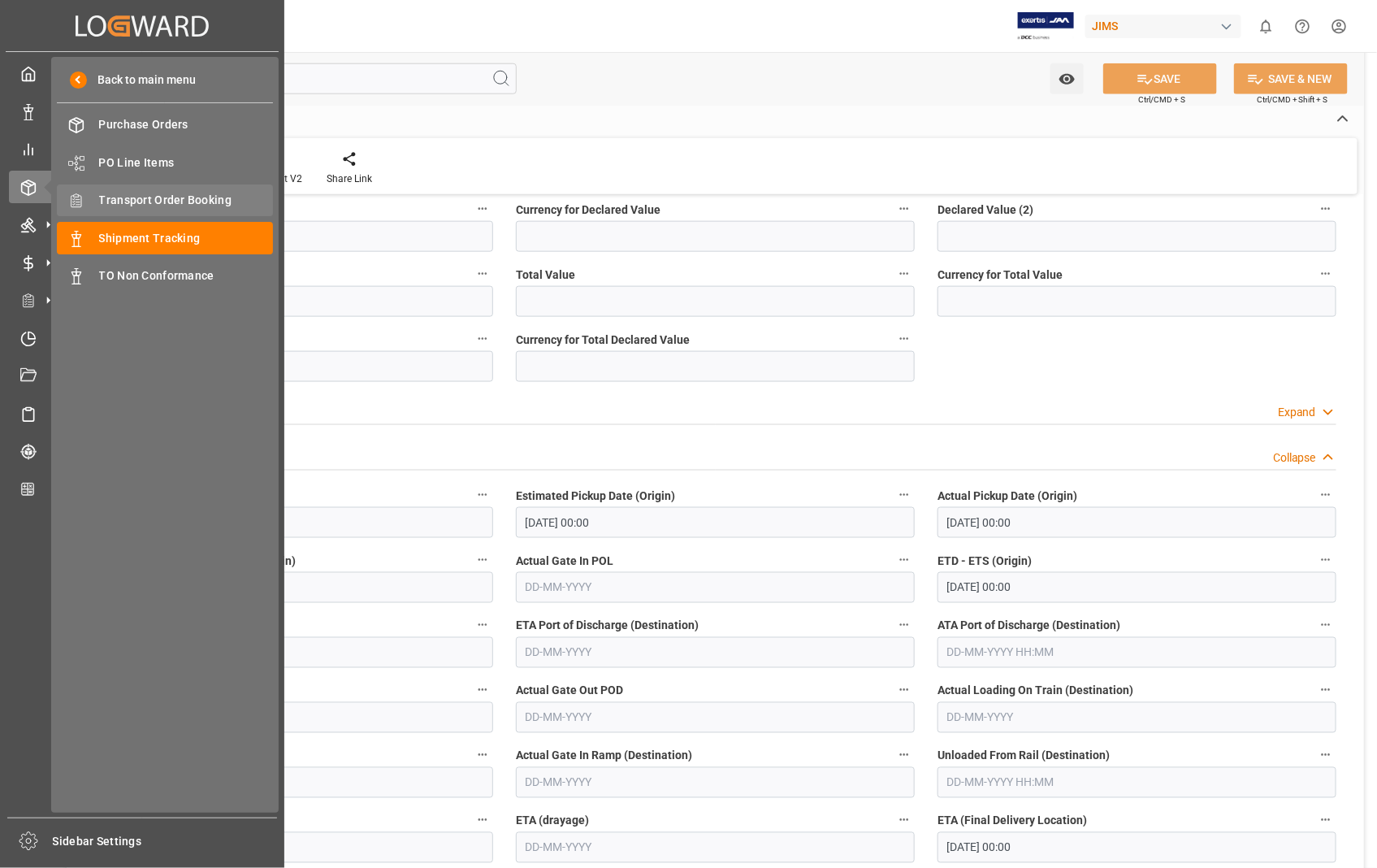
click at [165, 193] on span "Transport Order Booking" at bounding box center [186, 200] width 175 height 17
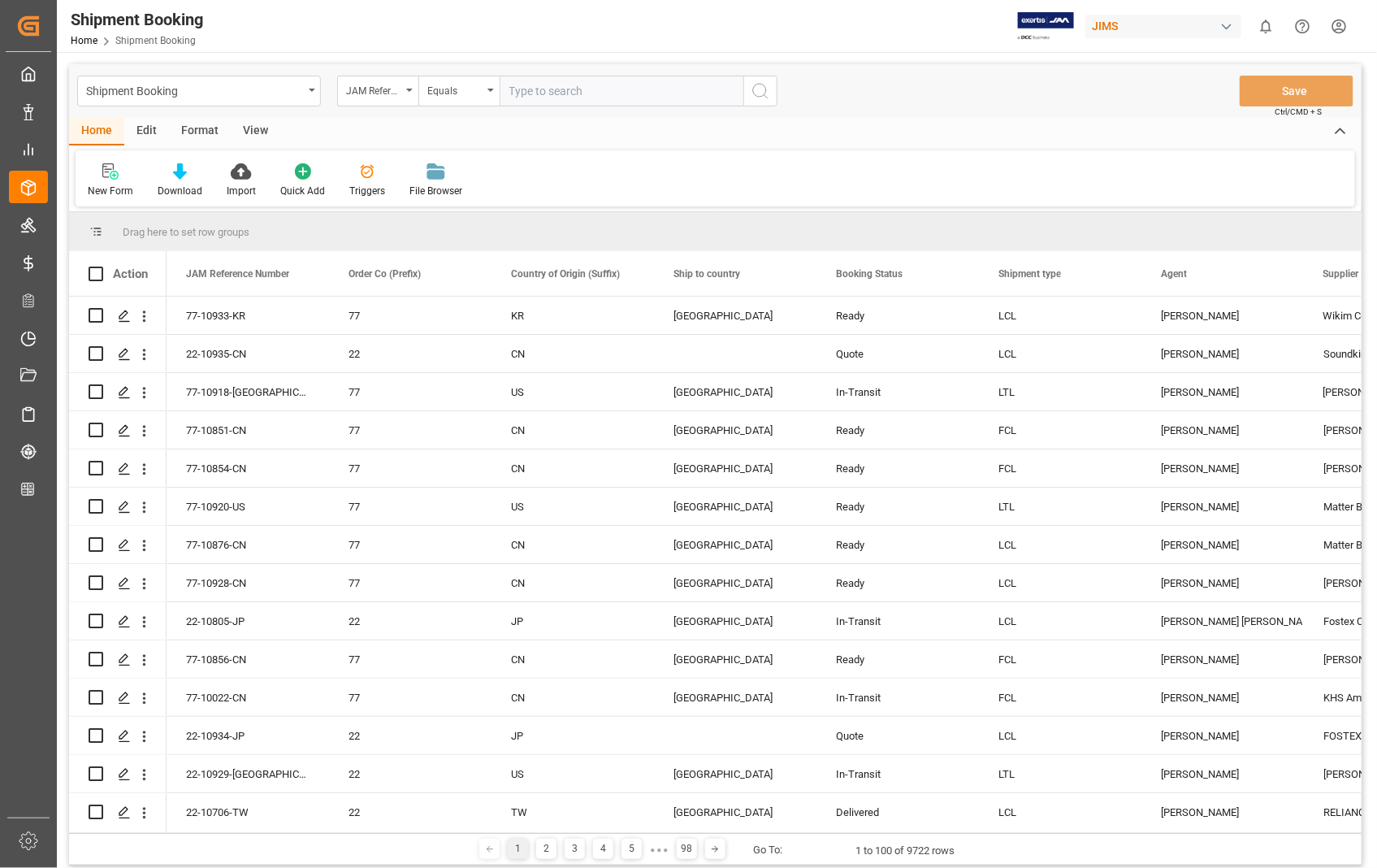
click at [586, 83] on input "text" at bounding box center [622, 91] width 244 height 31
type input "22-10929-US"
click at [758, 87] on icon "search button" at bounding box center [760, 92] width 20 height 20
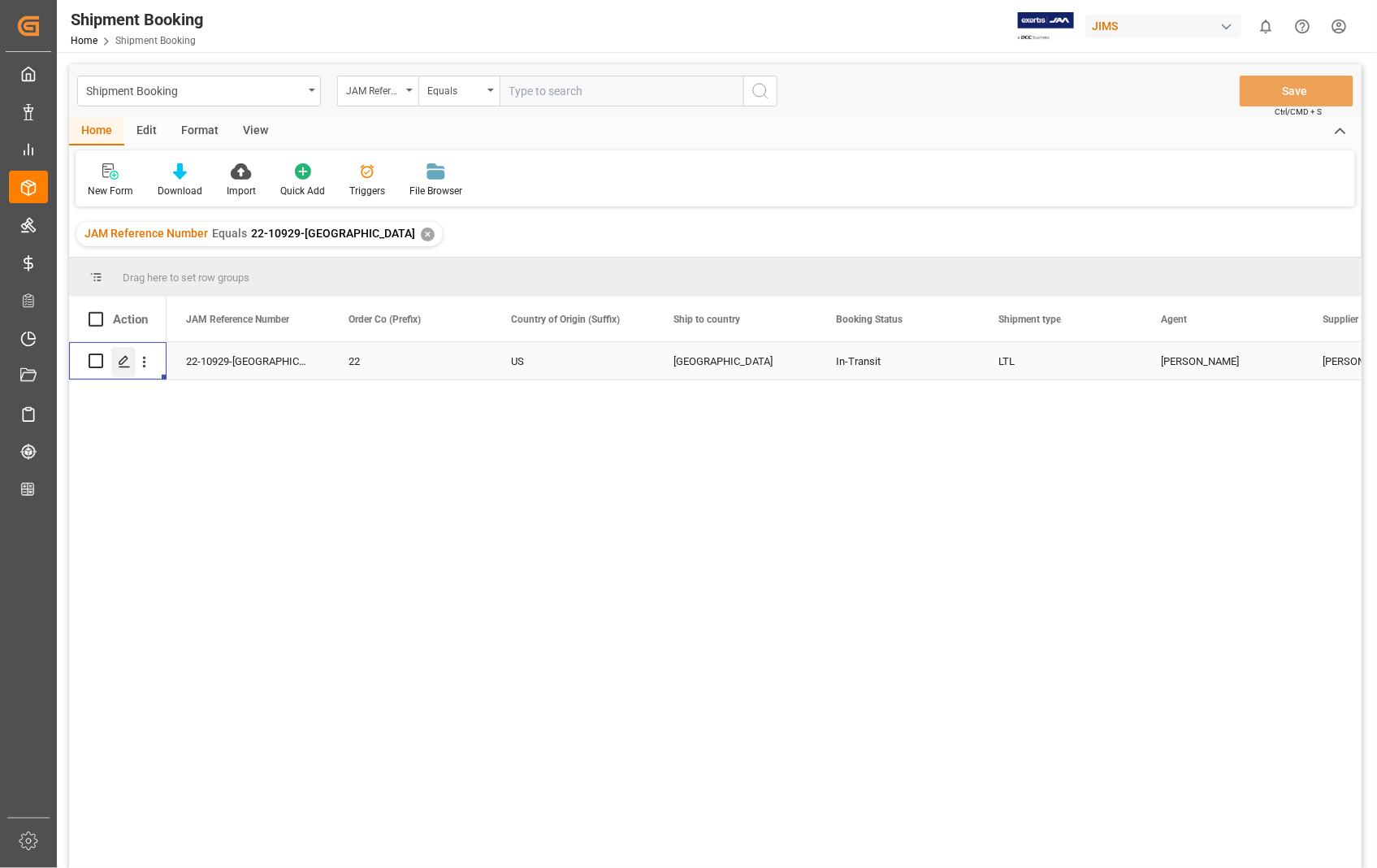
click at [126, 368] on div "Press SPACE to select this row." at bounding box center [123, 362] width 24 height 30
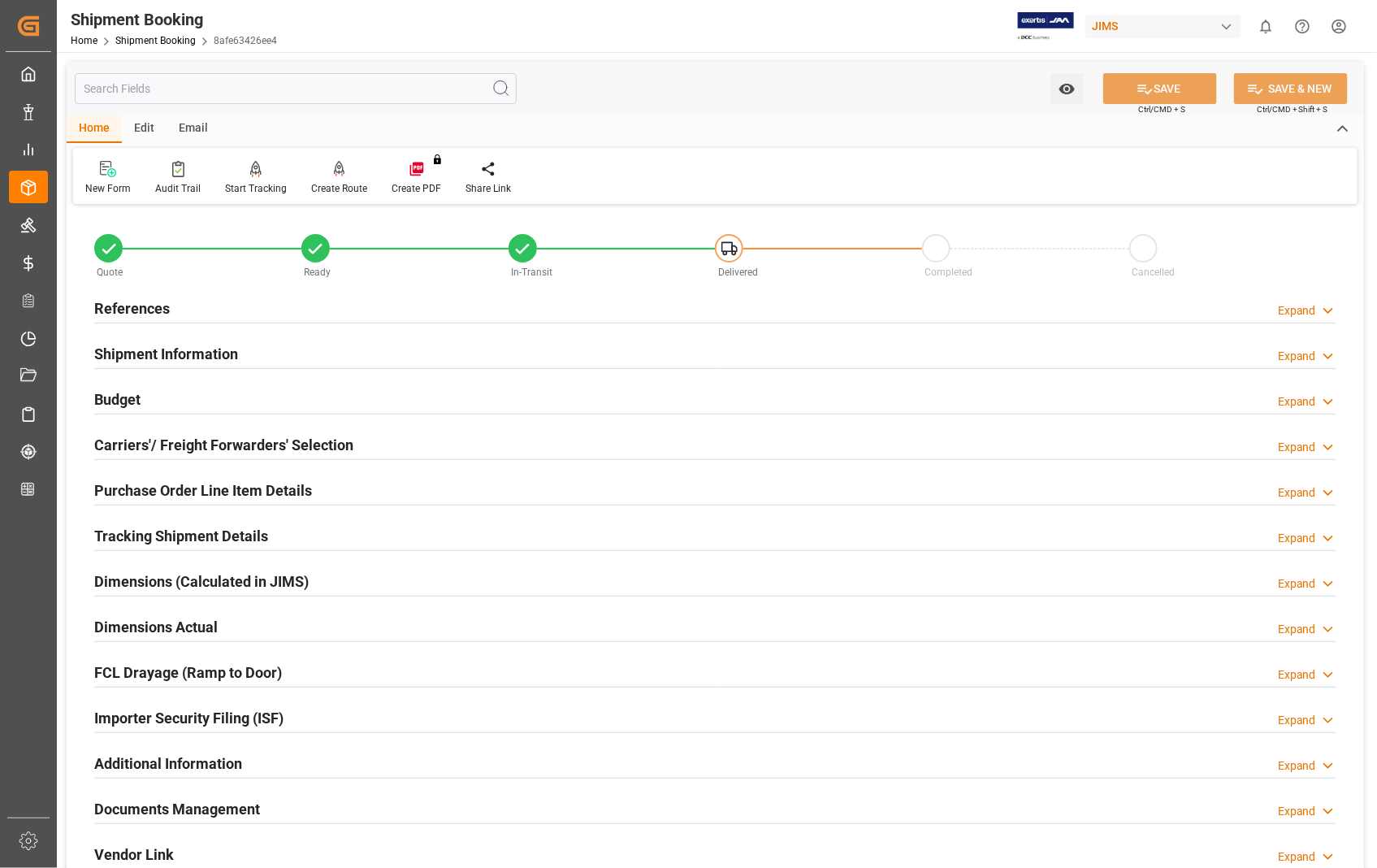
click at [225, 812] on h2 "Documents Management" at bounding box center [177, 809] width 166 height 22
click at [180, 451] on h2 "Carriers'/ Freight Forwarders' Selection" at bounding box center [224, 444] width 259 height 22
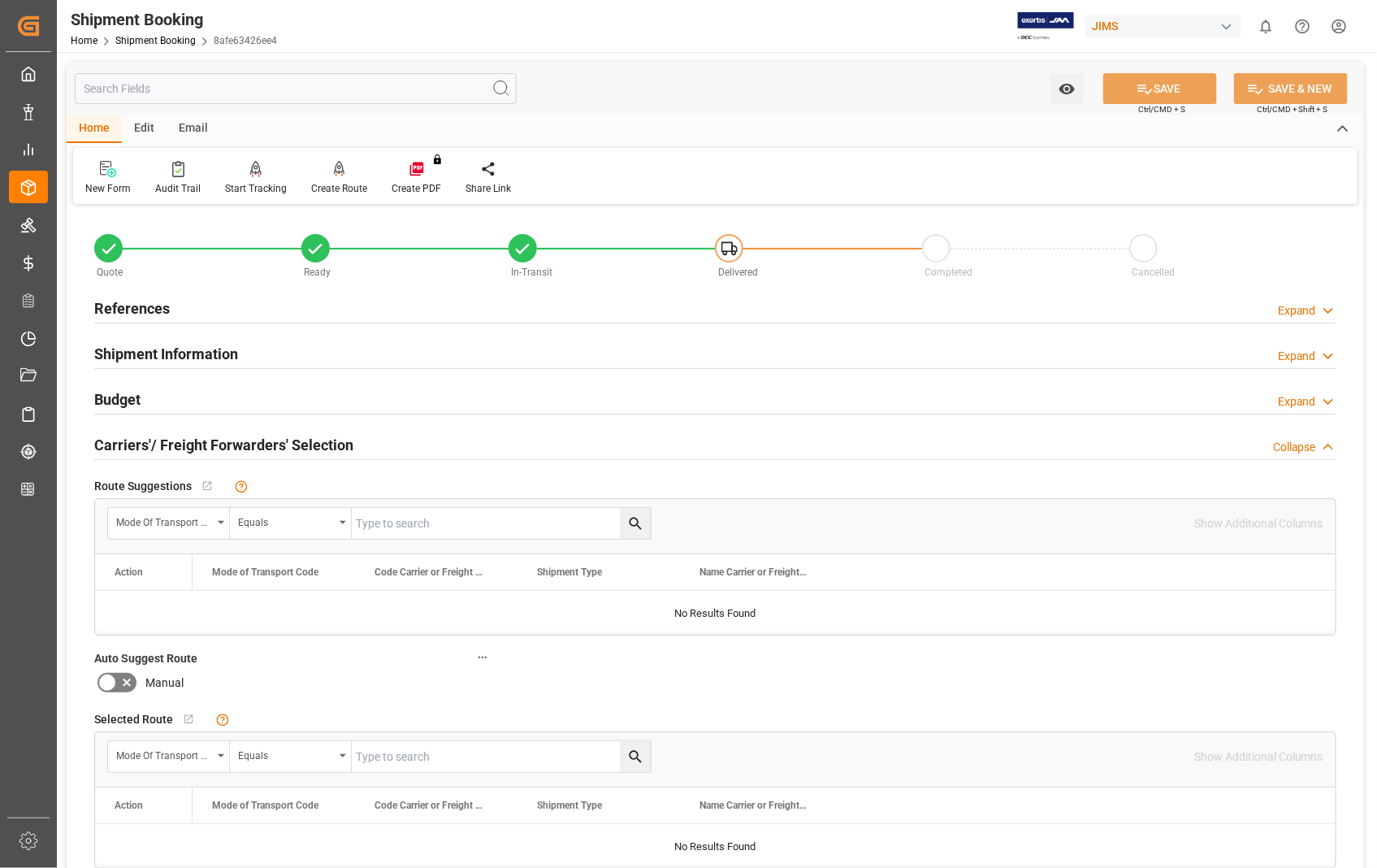
click at [150, 440] on h2 "Carriers'/ Freight Forwarders' Selection" at bounding box center [224, 444] width 259 height 22
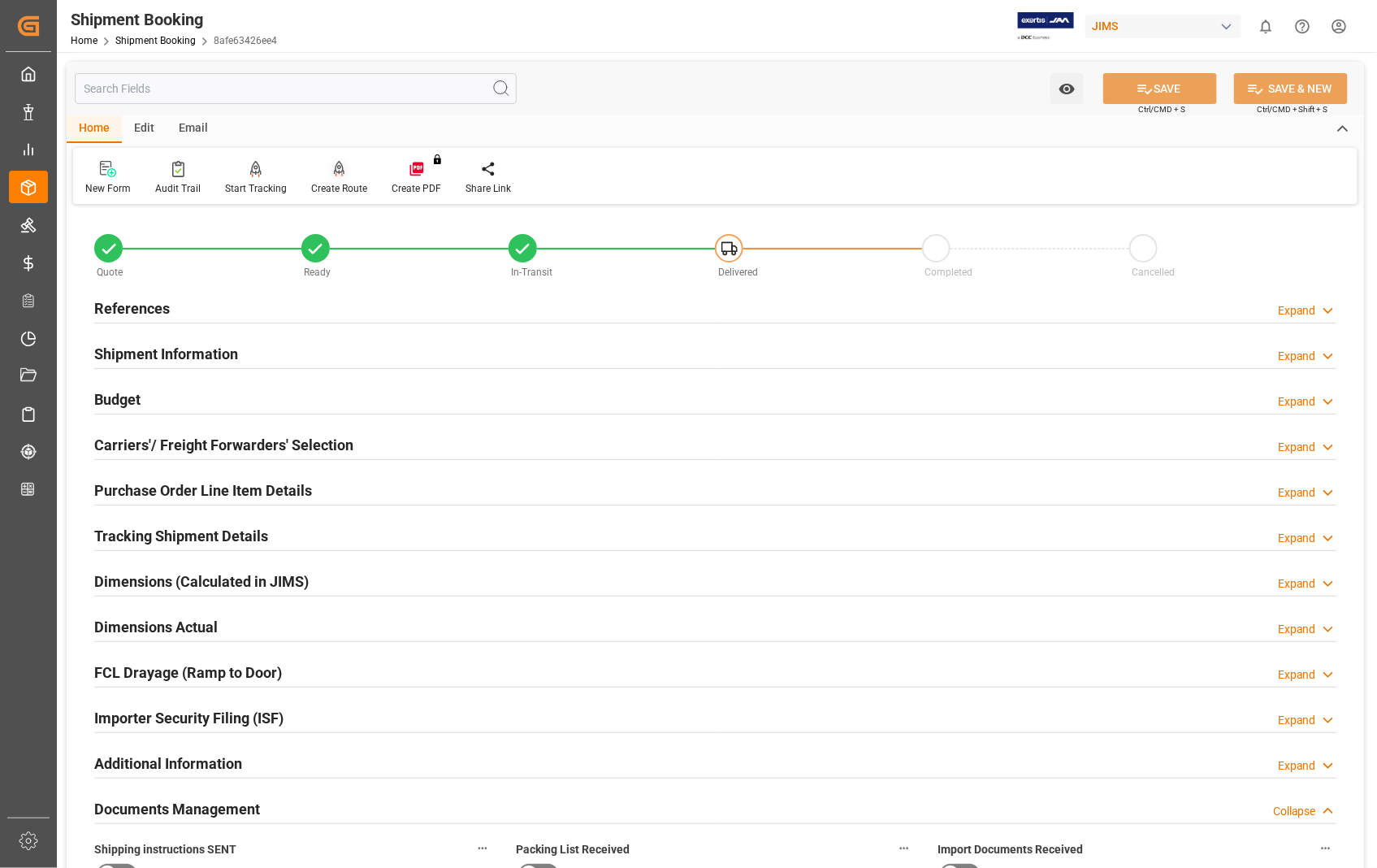
click at [334, 179] on div "Create Route" at bounding box center [339, 178] width 81 height 36
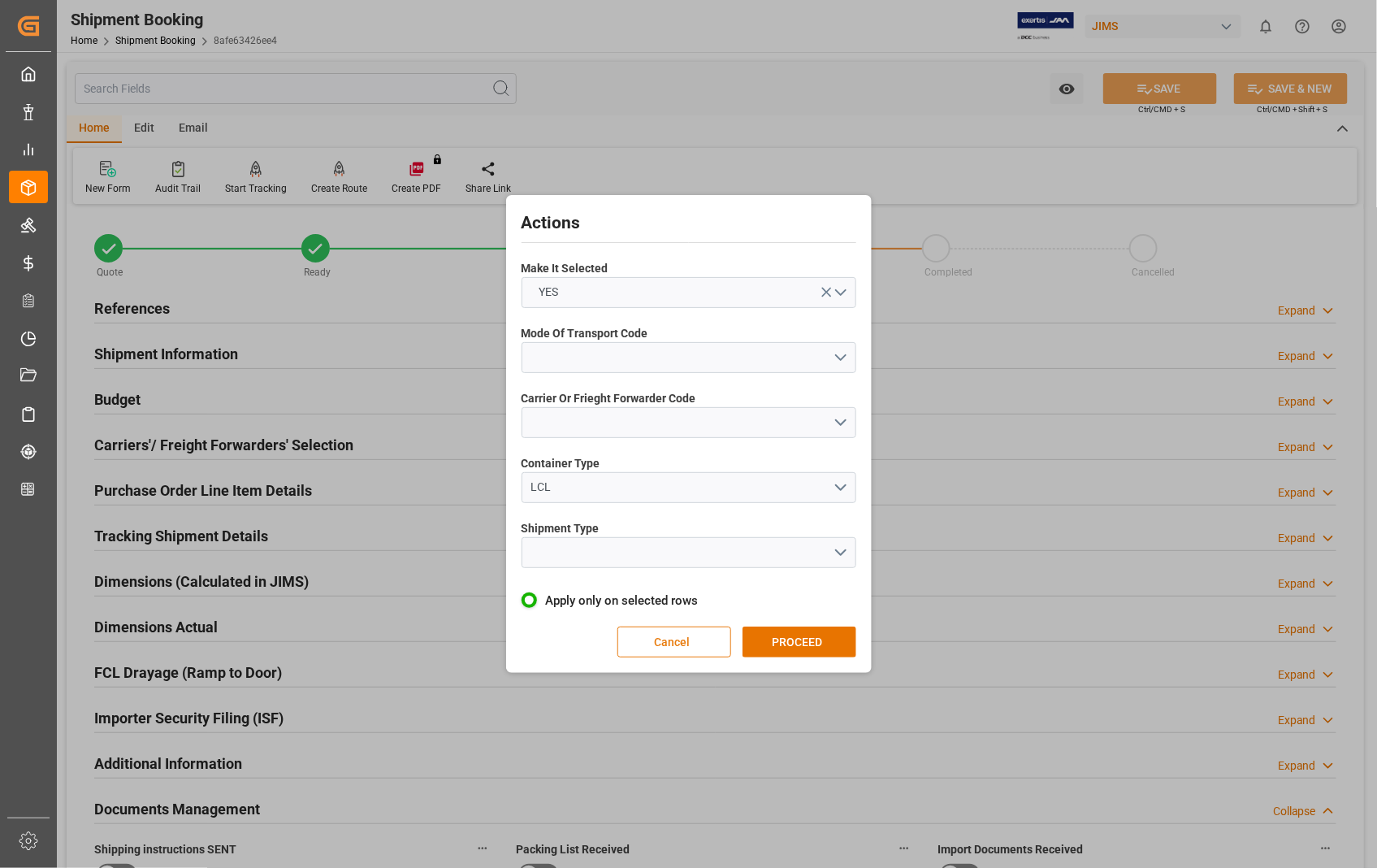
click at [669, 644] on button "Cancel" at bounding box center [674, 642] width 114 height 31
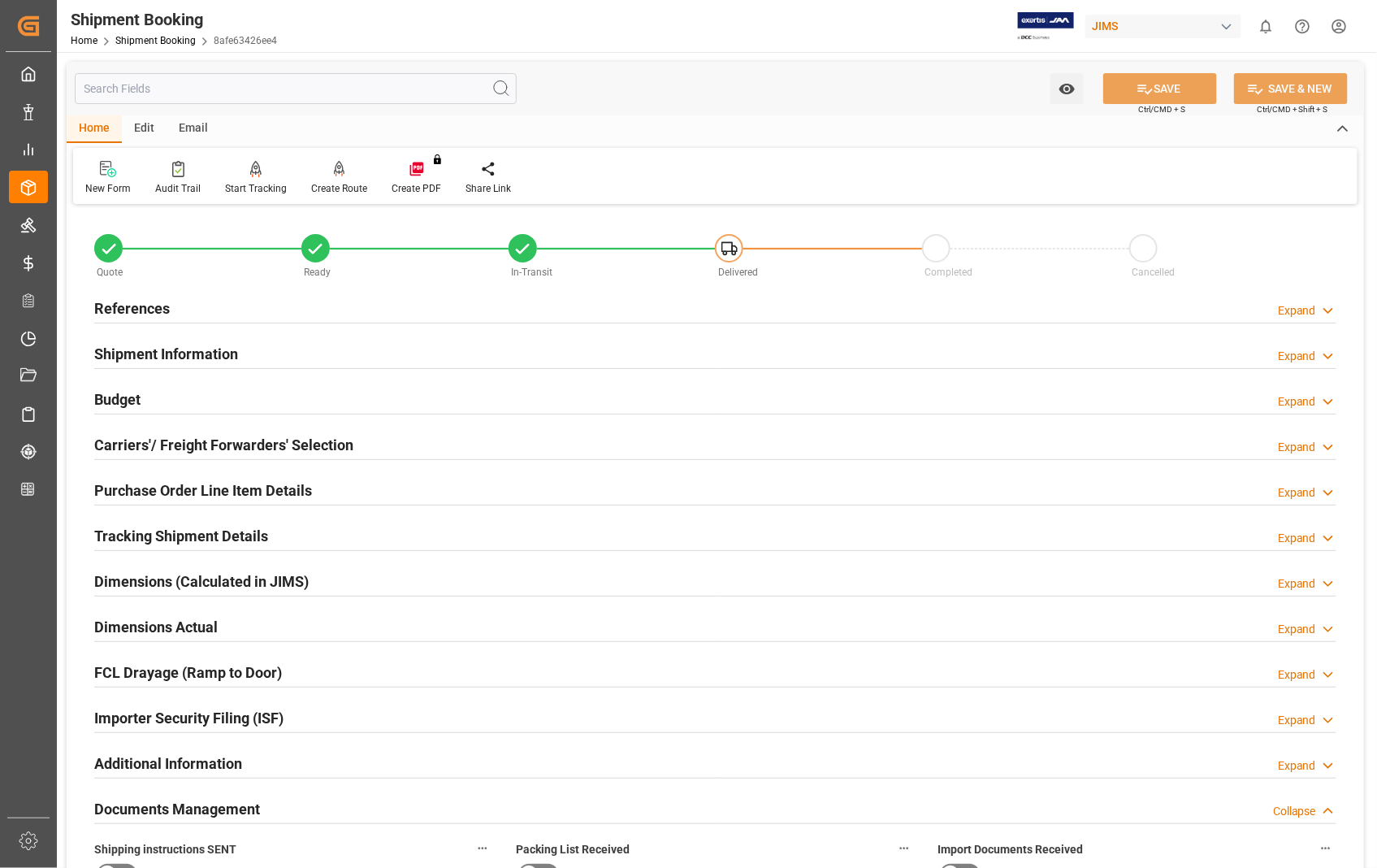
click at [211, 449] on h2 "Carriers'/ Freight Forwarders' Selection" at bounding box center [224, 444] width 259 height 22
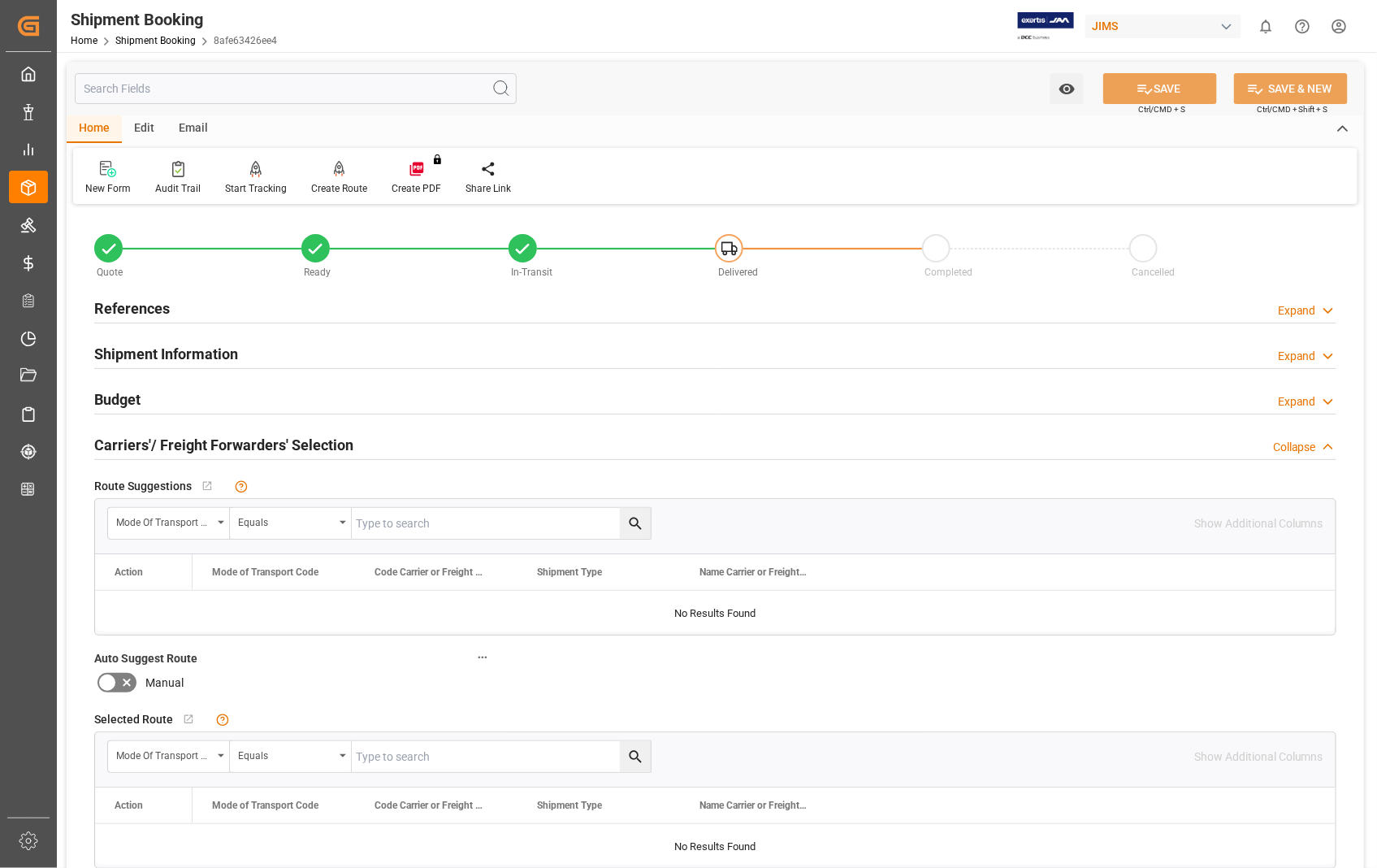
click at [211, 449] on h2 "Carriers'/ Freight Forwarders' Selection" at bounding box center [224, 444] width 259 height 22
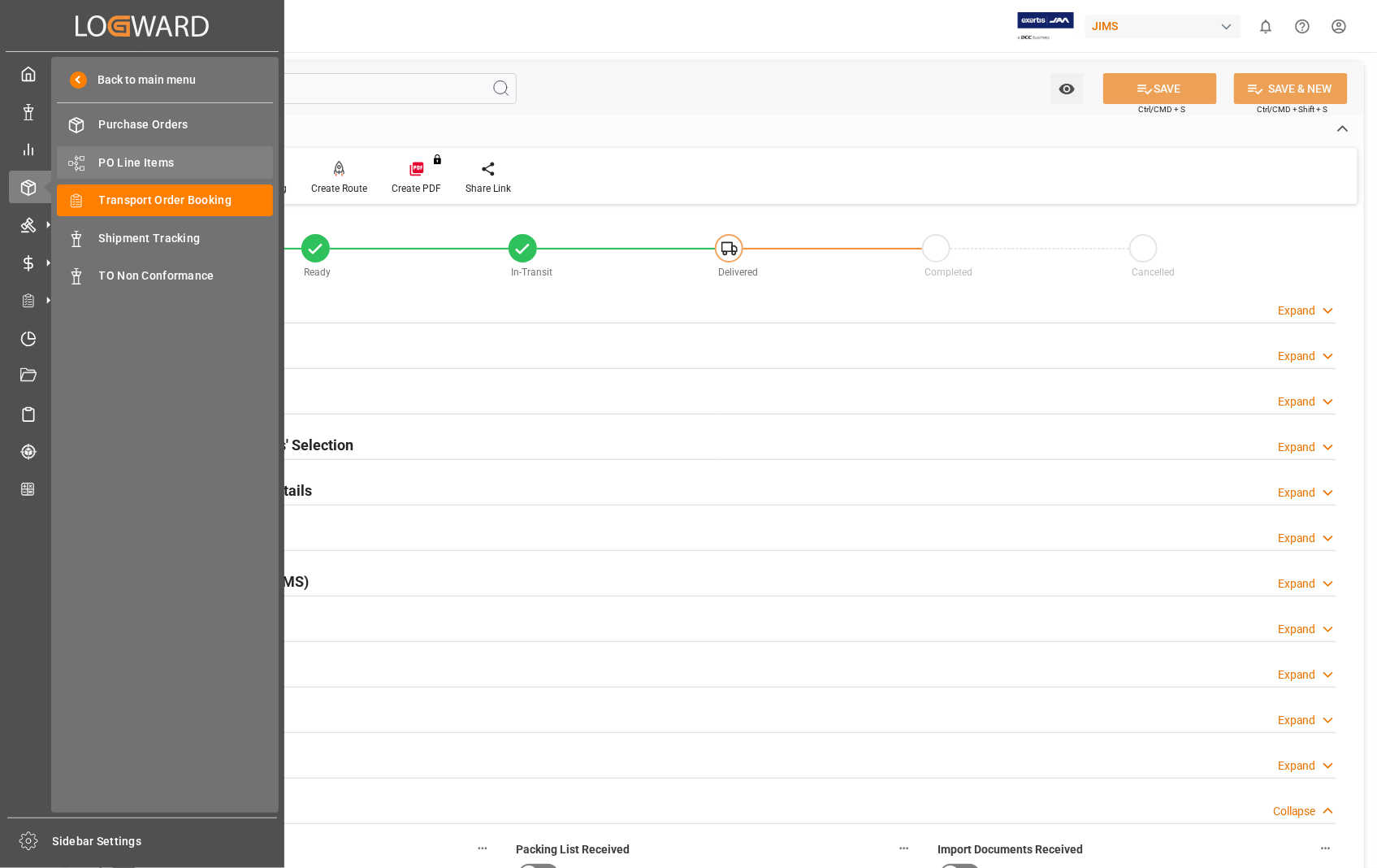
click at [151, 165] on span "PO Line Items" at bounding box center [186, 162] width 175 height 17
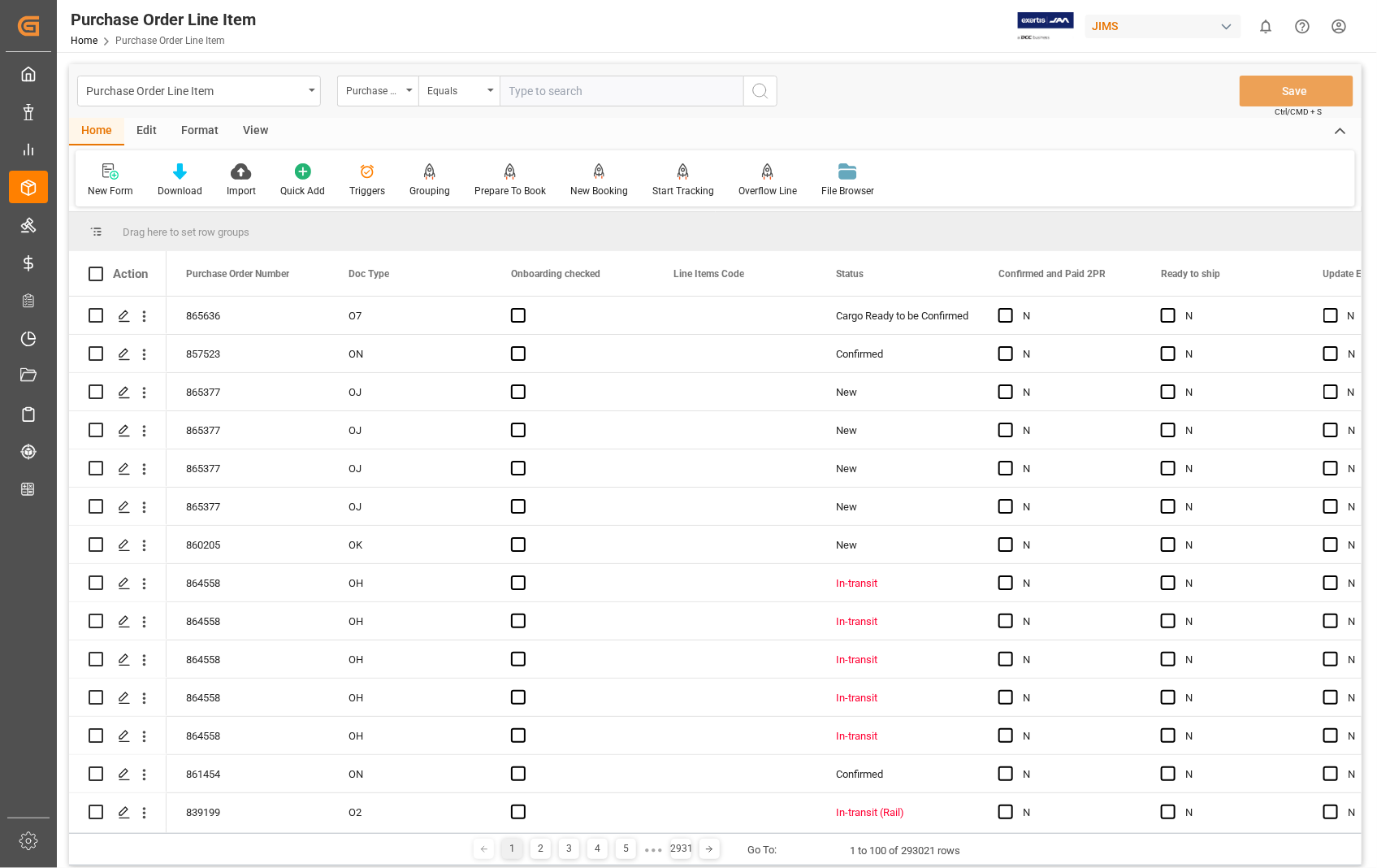
click at [578, 91] on input "text" at bounding box center [622, 91] width 244 height 31
type input "854155"
click at [757, 92] on icon "search button" at bounding box center [760, 92] width 20 height 20
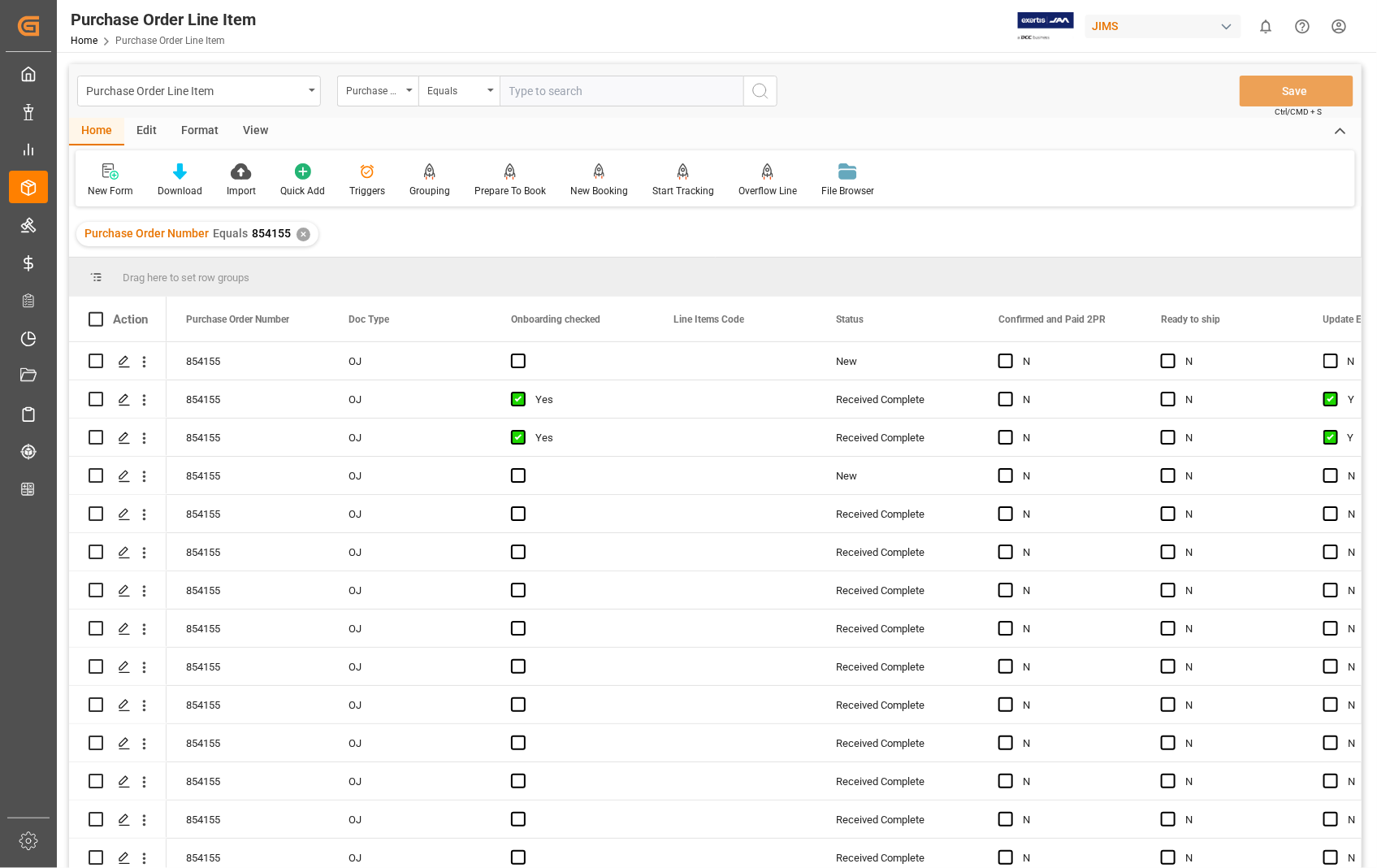
click at [254, 130] on div "View" at bounding box center [255, 131] width 49 height 28
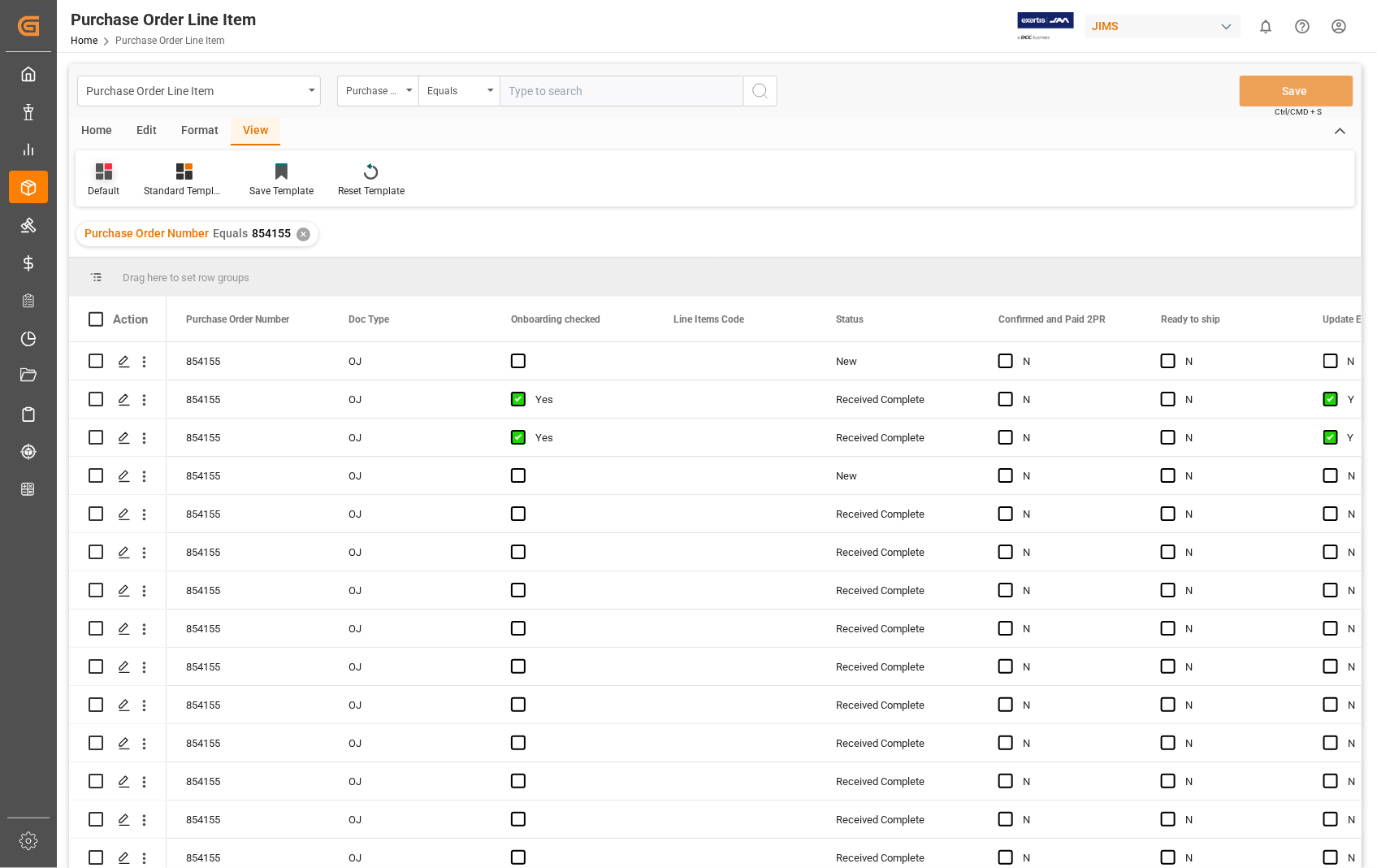
click at [111, 196] on div "Default" at bounding box center [103, 191] width 31 height 14
click at [150, 254] on div "Sophia setting." at bounding box center [167, 262] width 142 height 17
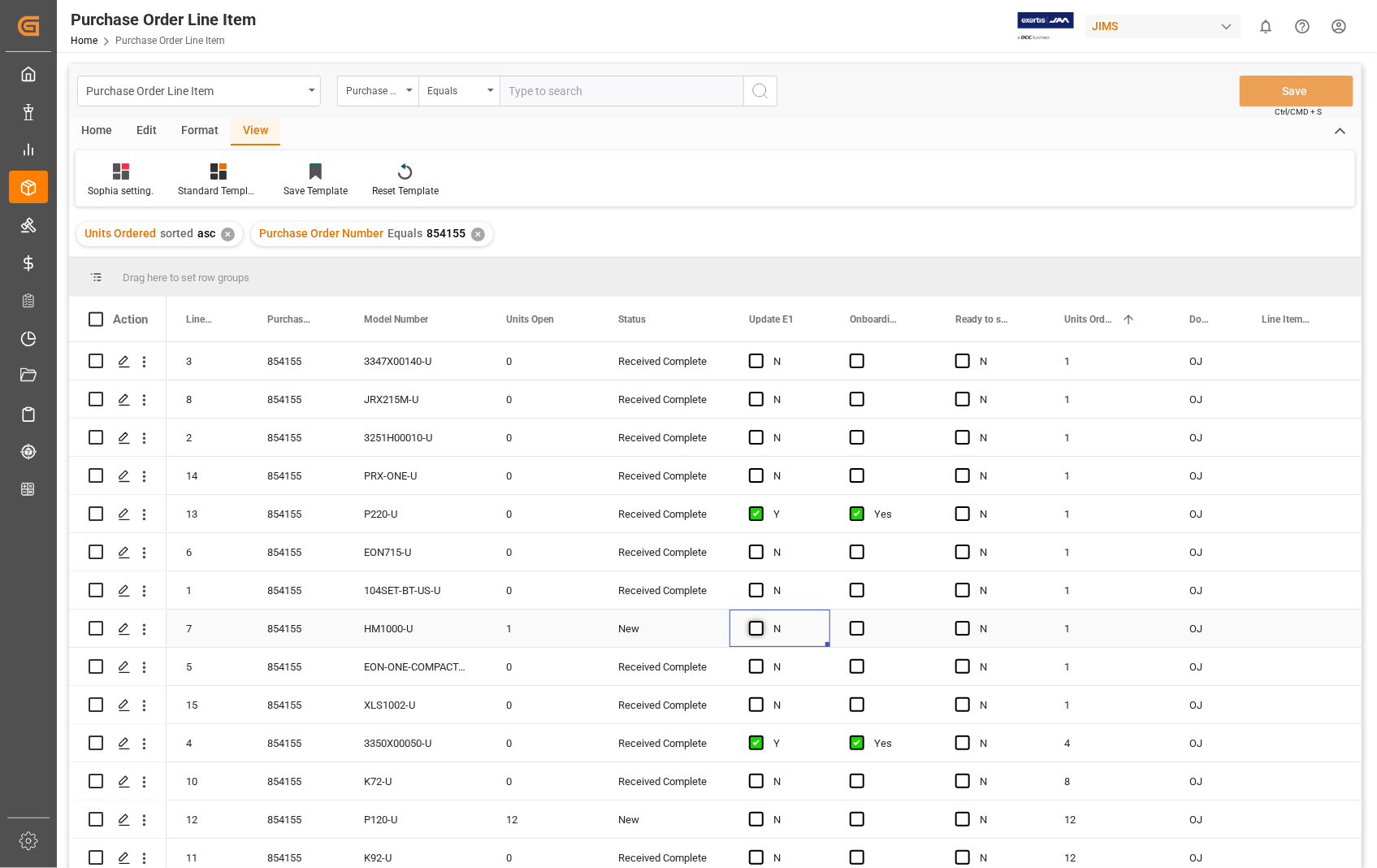
click at [756, 630] on span "Press SPACE to select this row." at bounding box center [757, 628] width 14 height 14
click at [761, 621] on input "Press SPACE to select this row." at bounding box center [761, 621] width 0 height 0
click at [854, 624] on span "Press SPACE to select this row." at bounding box center [857, 628] width 14 height 14
click at [862, 621] on input "Press SPACE to select this row." at bounding box center [862, 621] width 0 height 0
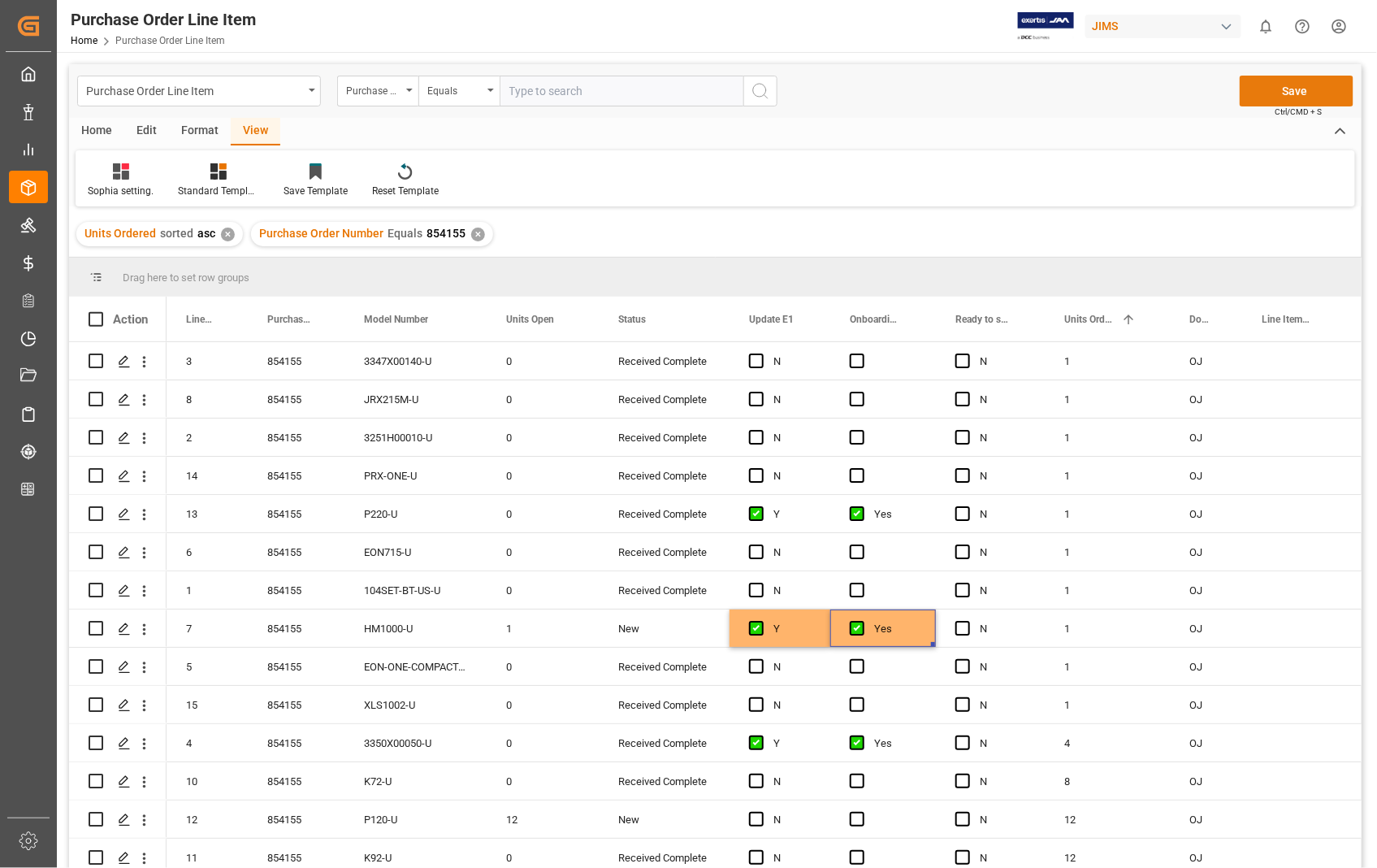
click at [1293, 92] on button "Save" at bounding box center [1296, 91] width 114 height 31
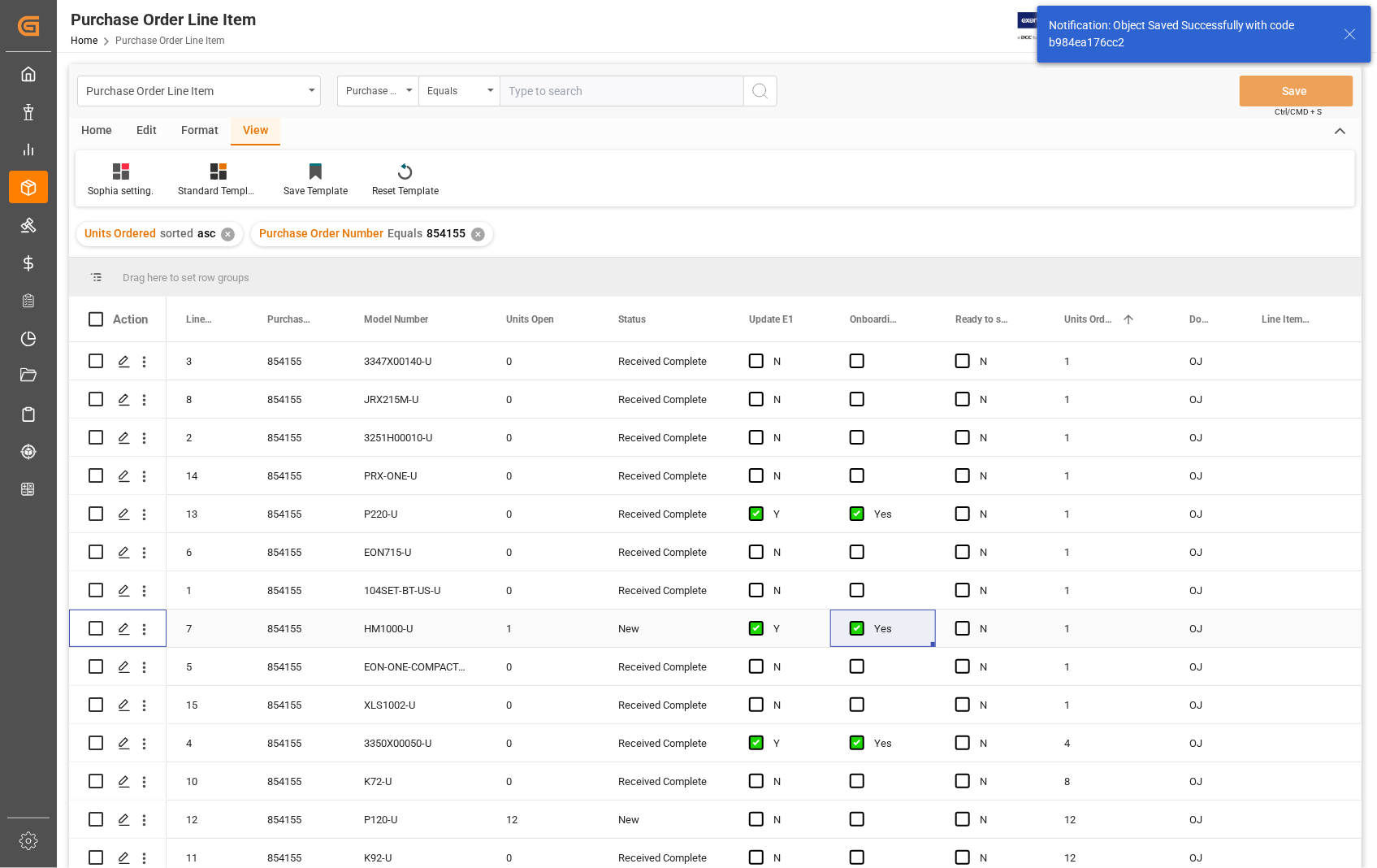
click at [95, 628] on input "Press Space to toggle row selection (unchecked)" at bounding box center [96, 628] width 14 height 14
checkbox input "true"
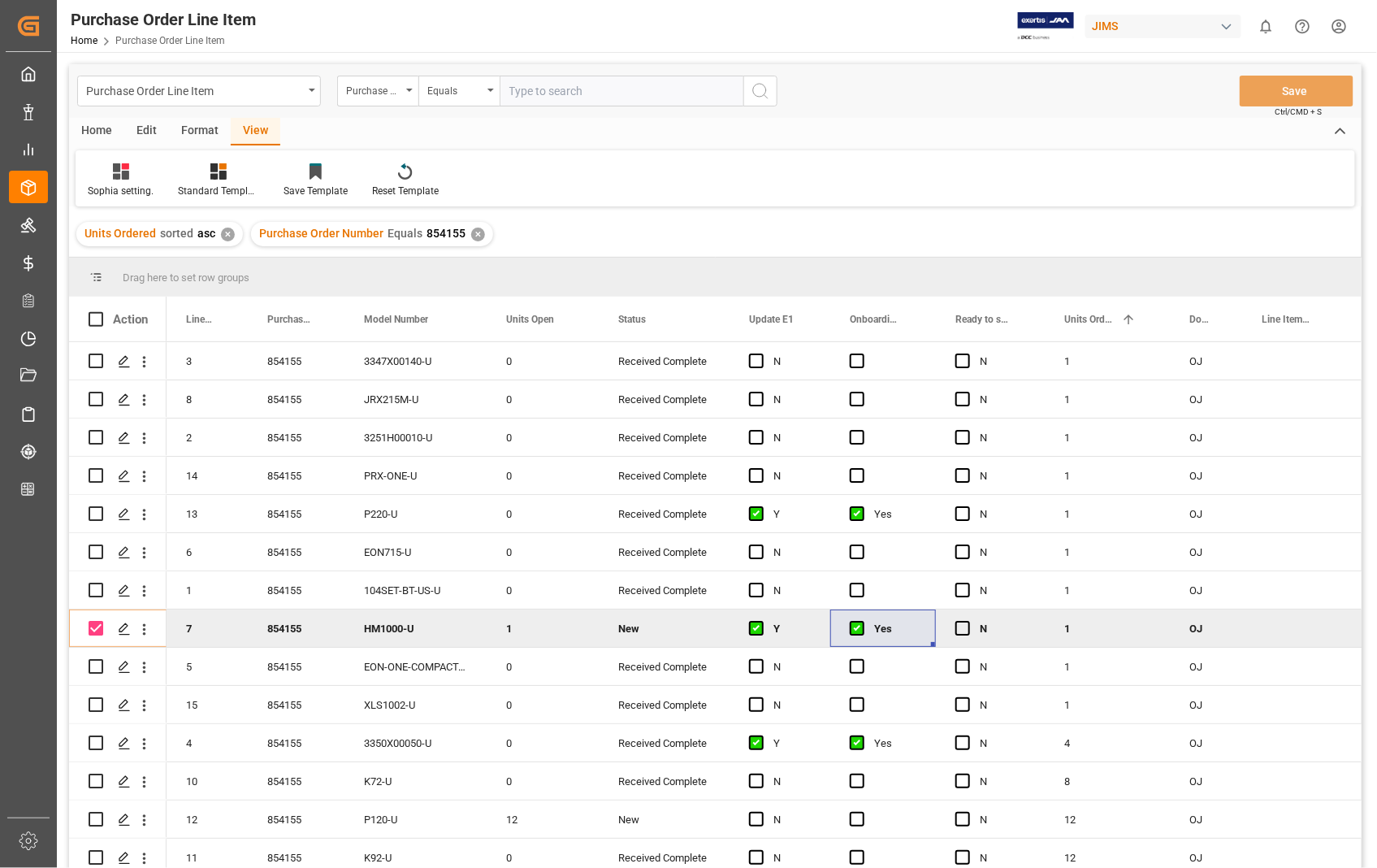
click at [99, 125] on div "Home" at bounding box center [97, 131] width 56 height 28
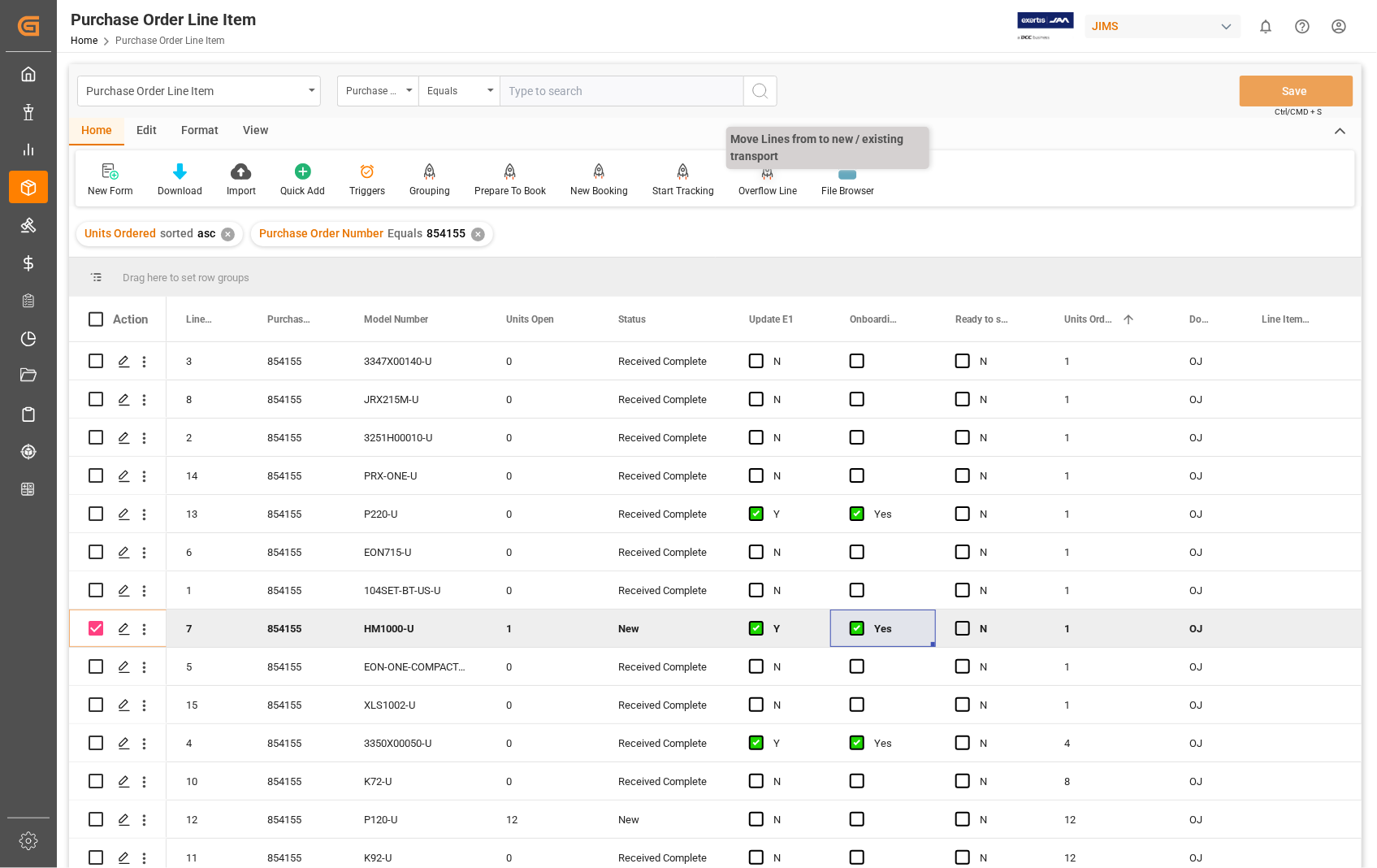
click at [759, 180] on div "Overflow Line" at bounding box center [767, 180] width 83 height 36
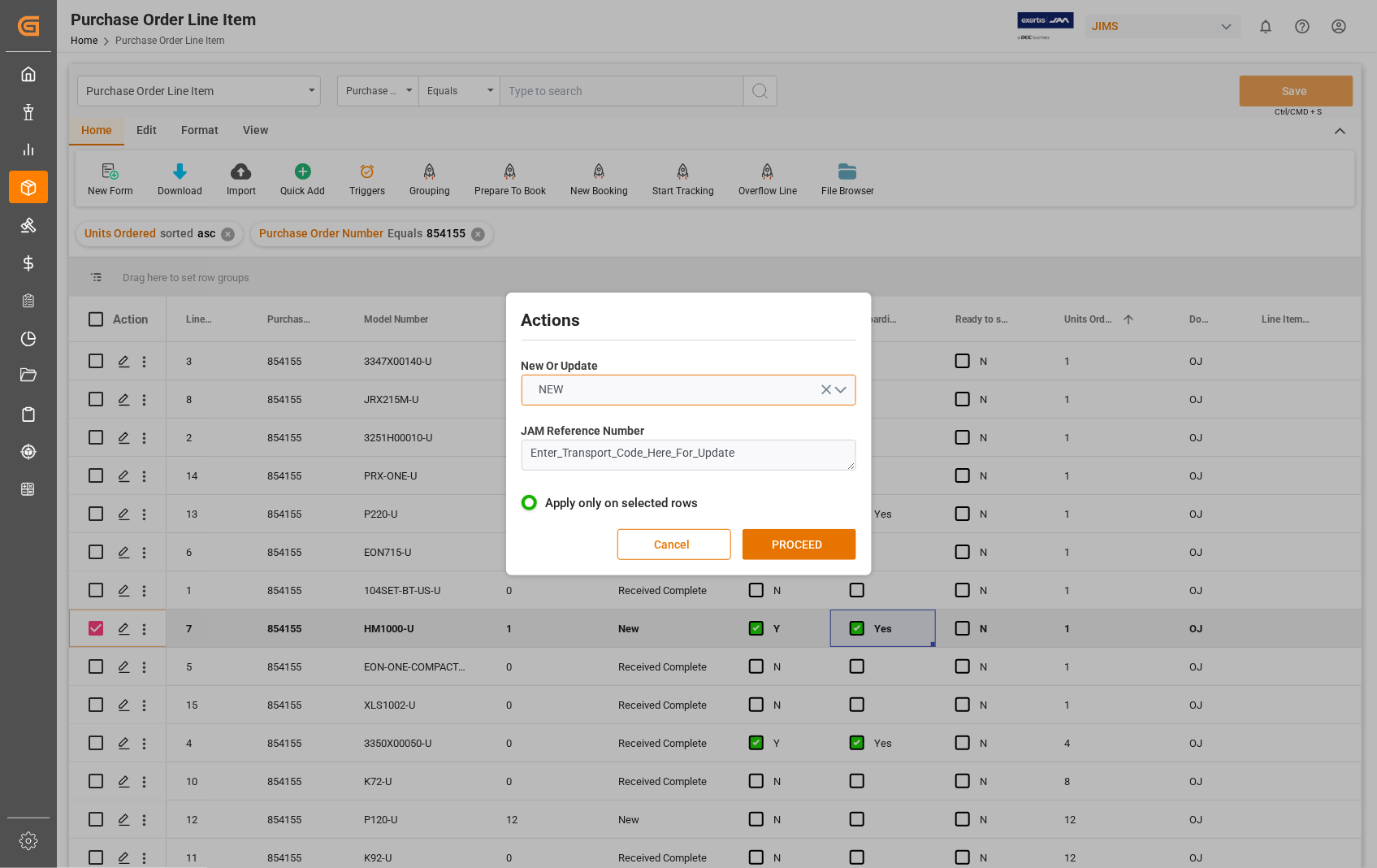
click at [839, 392] on button "NEW" at bounding box center [688, 390] width 335 height 31
click at [551, 428] on div "UPDATE" at bounding box center [688, 428] width 333 height 34
drag, startPoint x: 741, startPoint y: 459, endPoint x: 474, endPoint y: 435, distance: 268.1
click at [474, 435] on div "Actions New Or Update UPDATE JAM Reference Number Enter_Transport_Code_Here_For…" at bounding box center [688, 434] width 1377 height 868
paste textarea "22-10929-US"
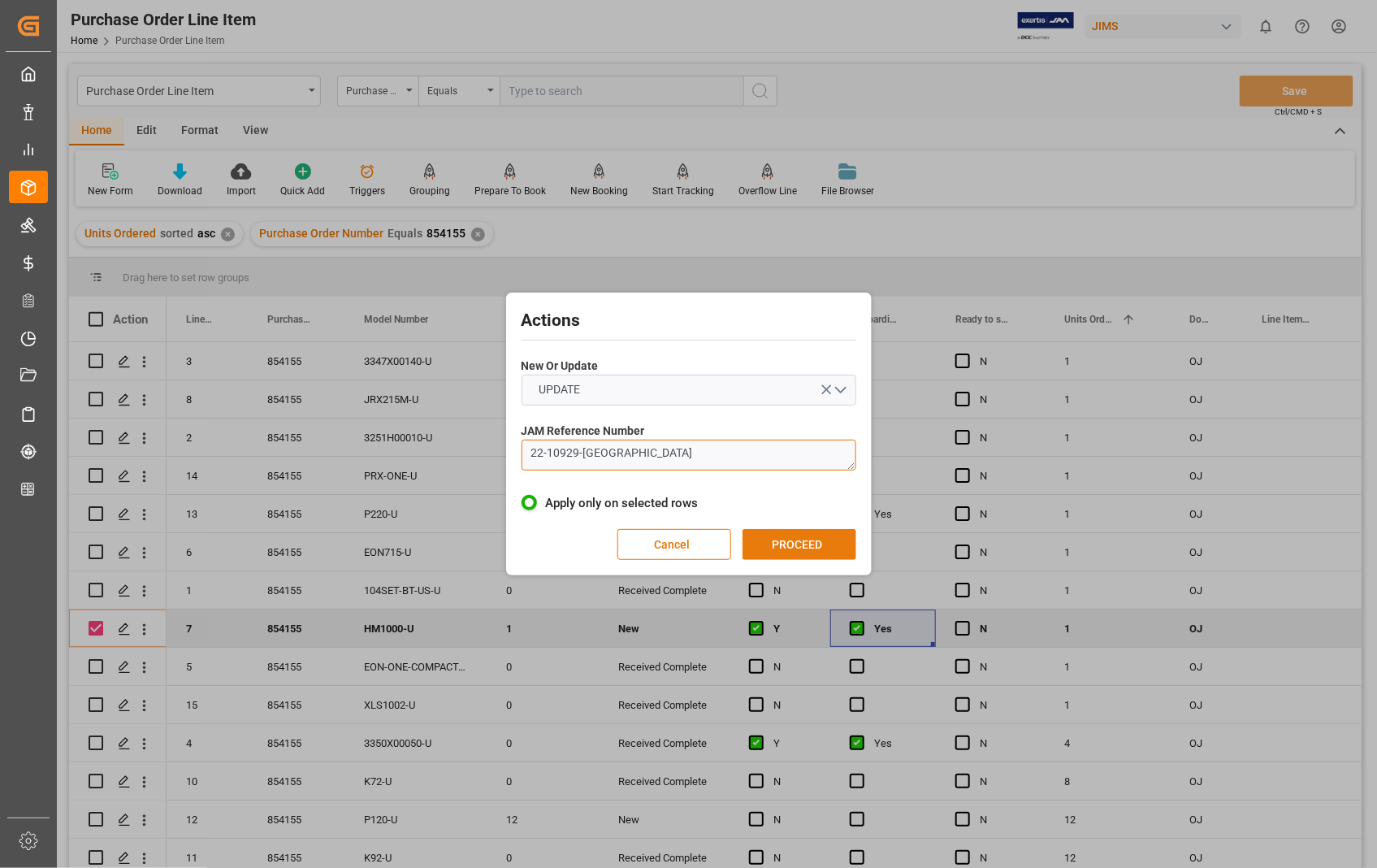
type textarea "22-10929-US"
click at [785, 545] on button "PROCEED" at bounding box center [799, 544] width 114 height 31
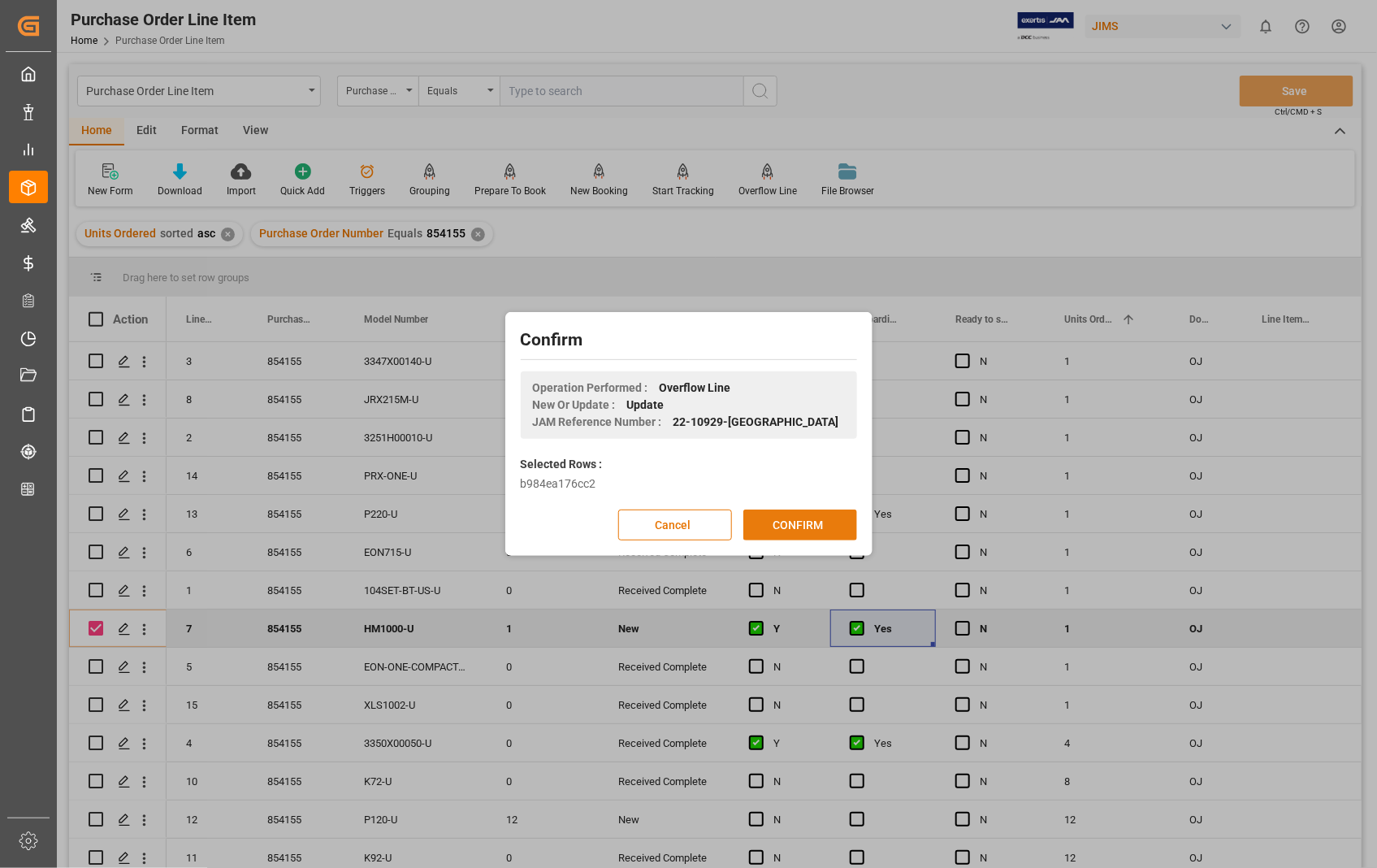
click at [797, 516] on button "CONFIRM" at bounding box center [800, 525] width 114 height 31
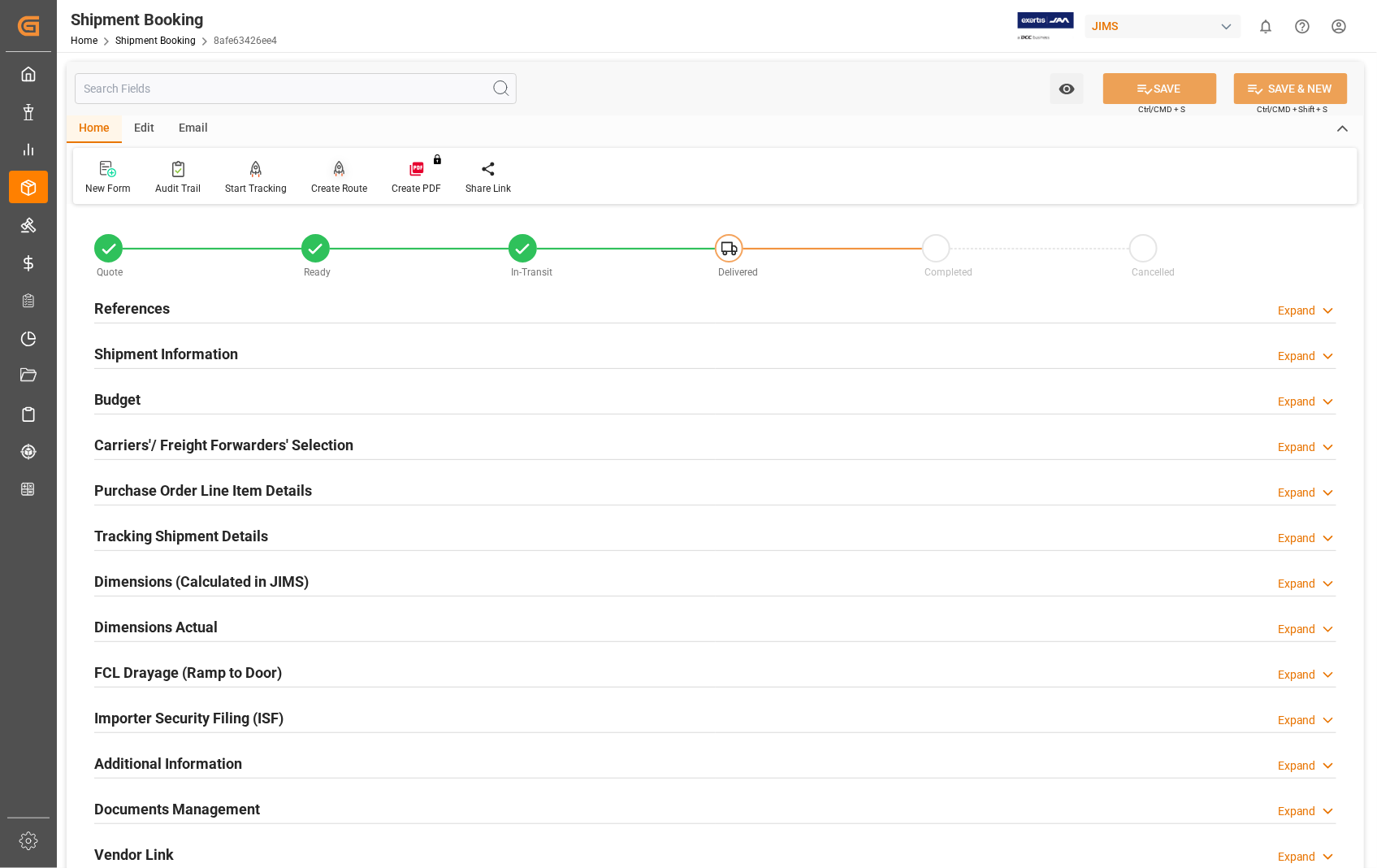
click at [334, 176] on icon at bounding box center [339, 169] width 12 height 16
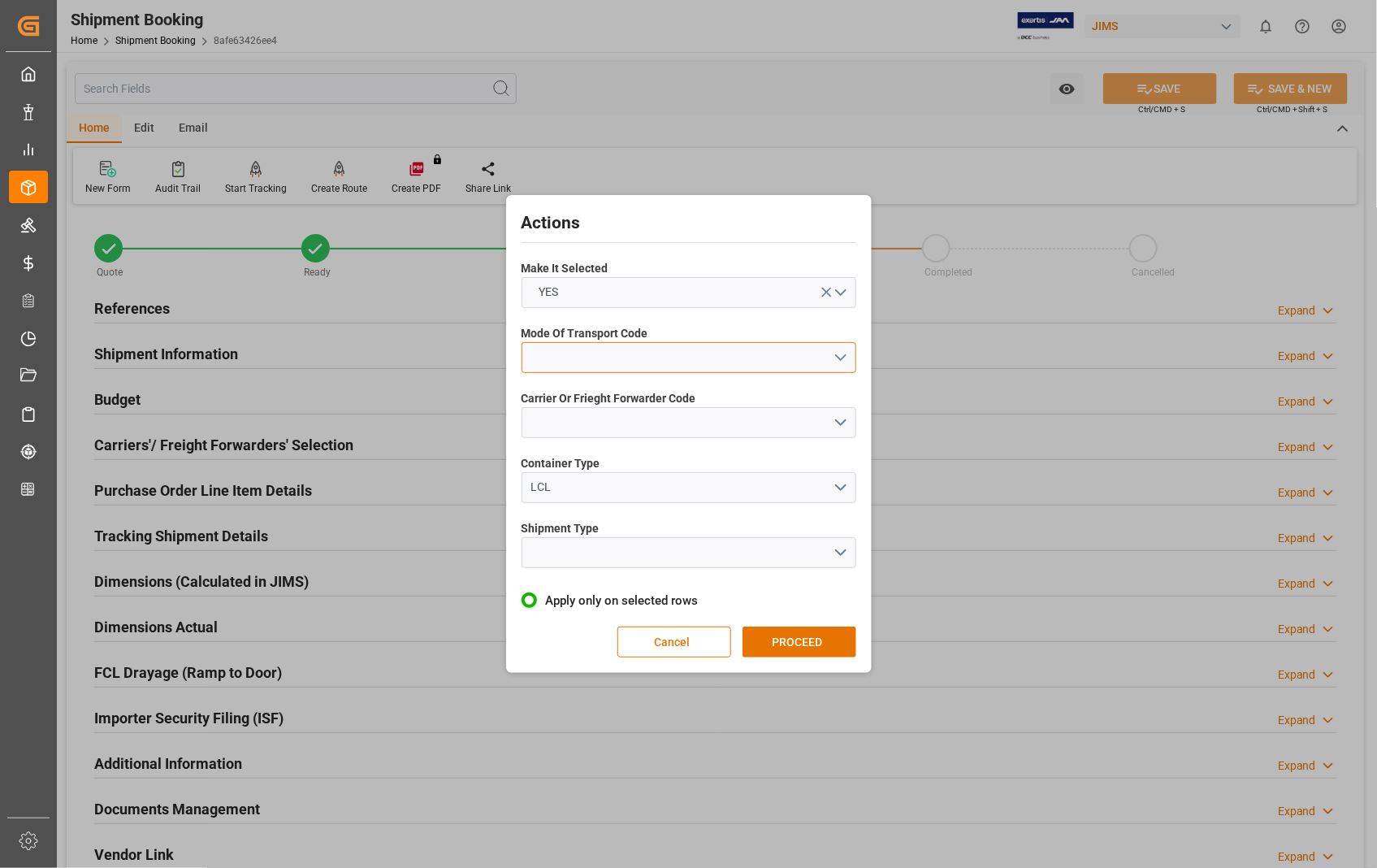
click at [838, 363] on button "open menu" at bounding box center [688, 357] width 335 height 31
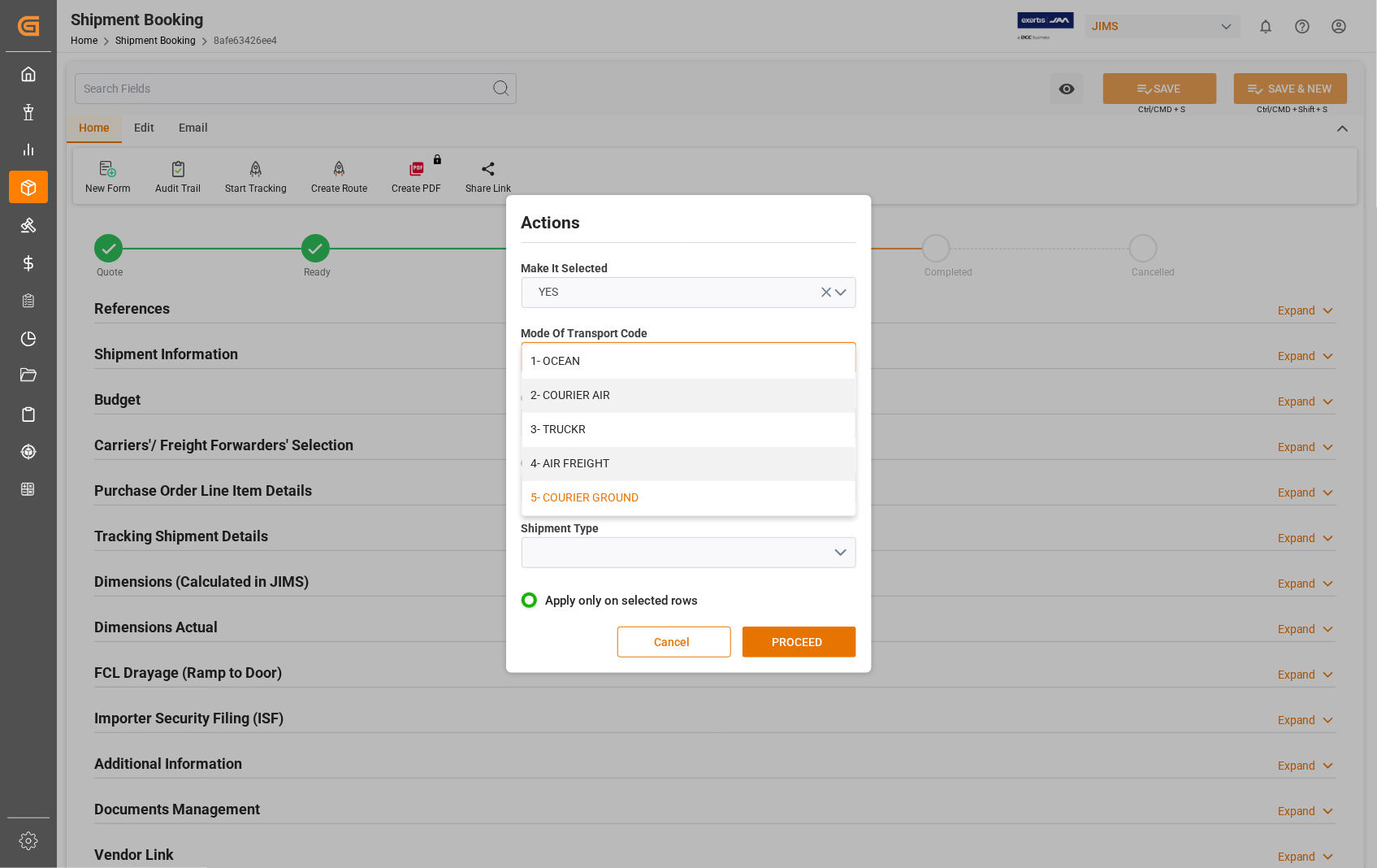
click at [639, 493] on div "5- COURIER GROUND" at bounding box center [688, 498] width 333 height 34
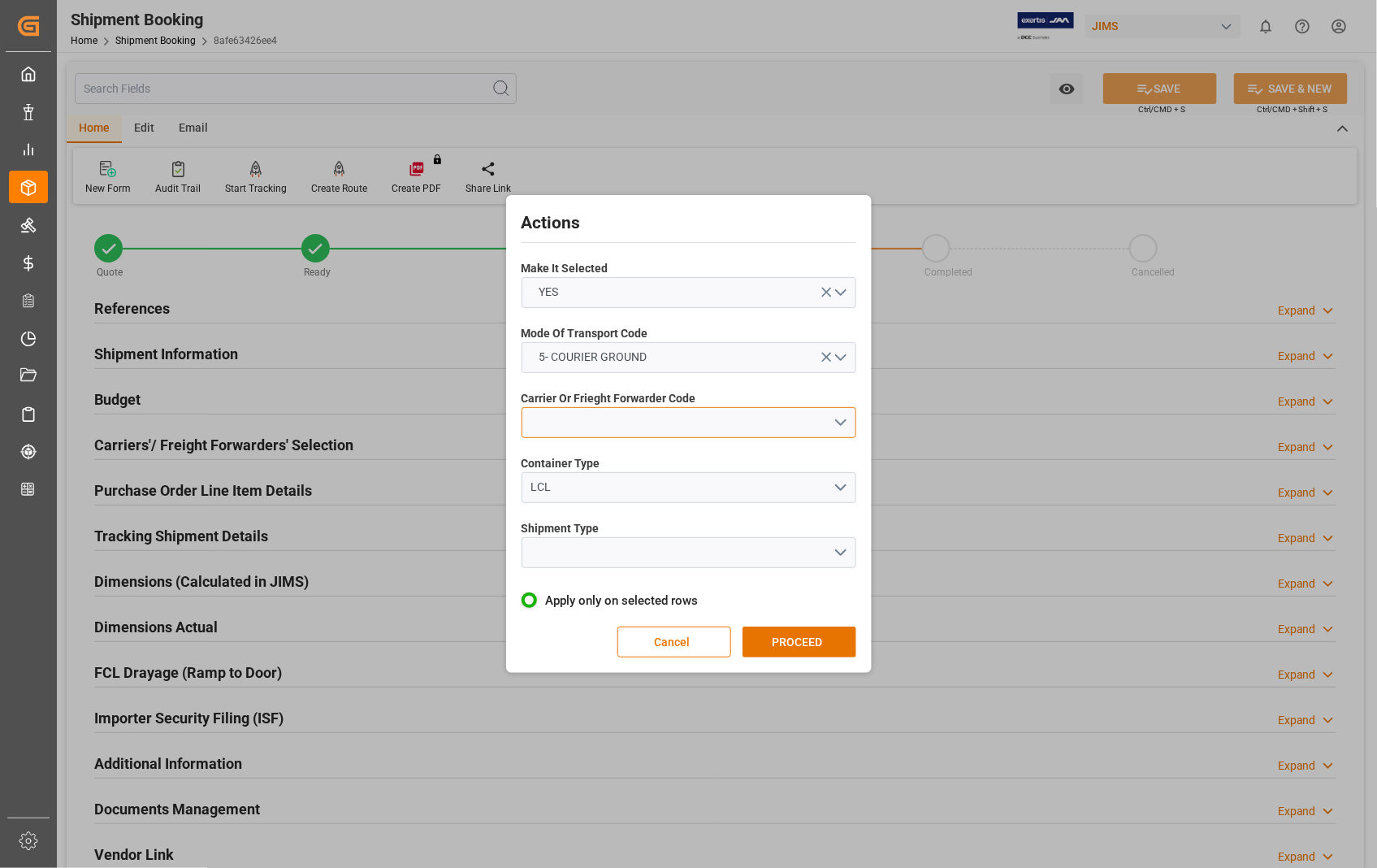
click at [842, 423] on button "open menu" at bounding box center [688, 423] width 335 height 31
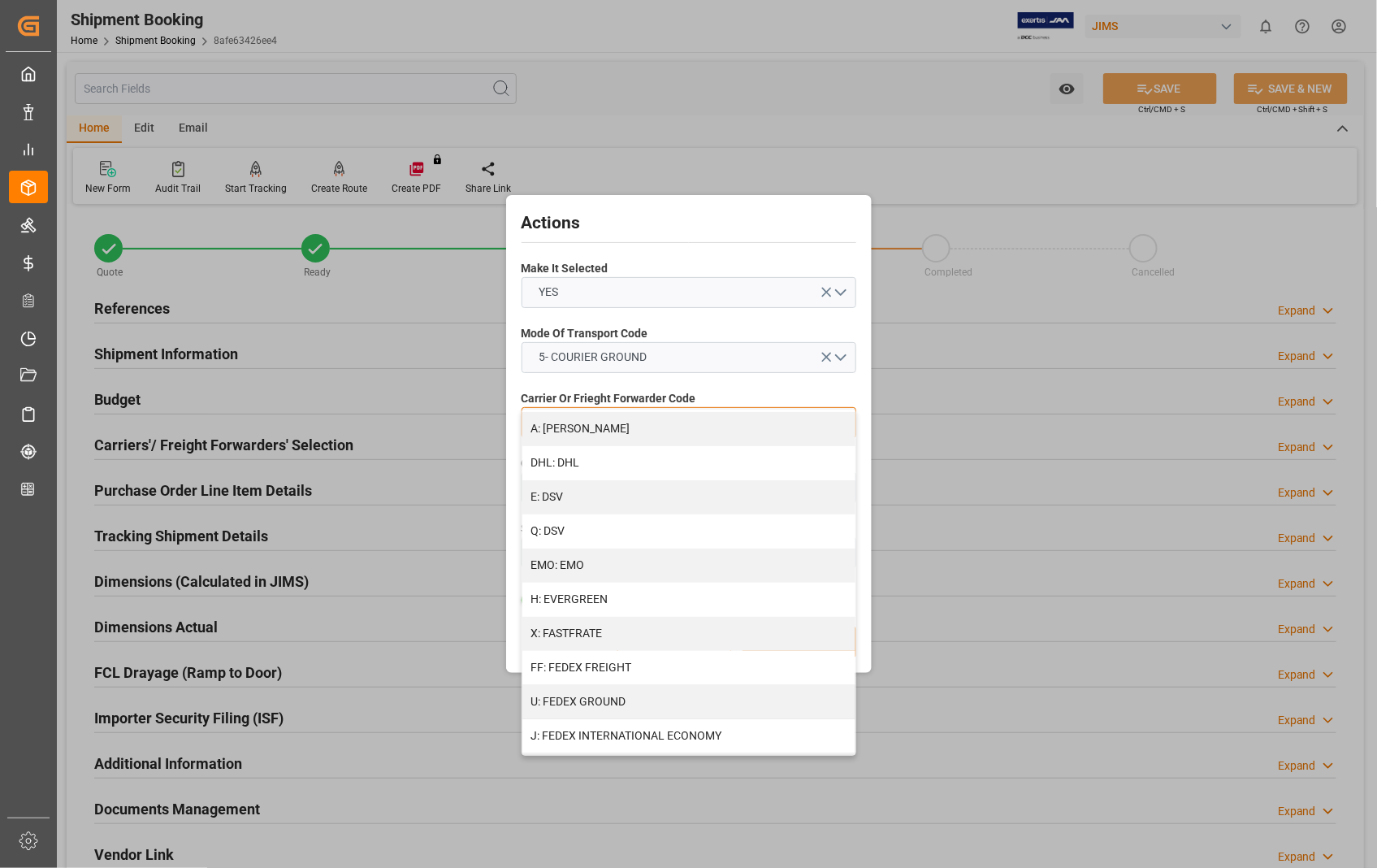
scroll to position [451, 0]
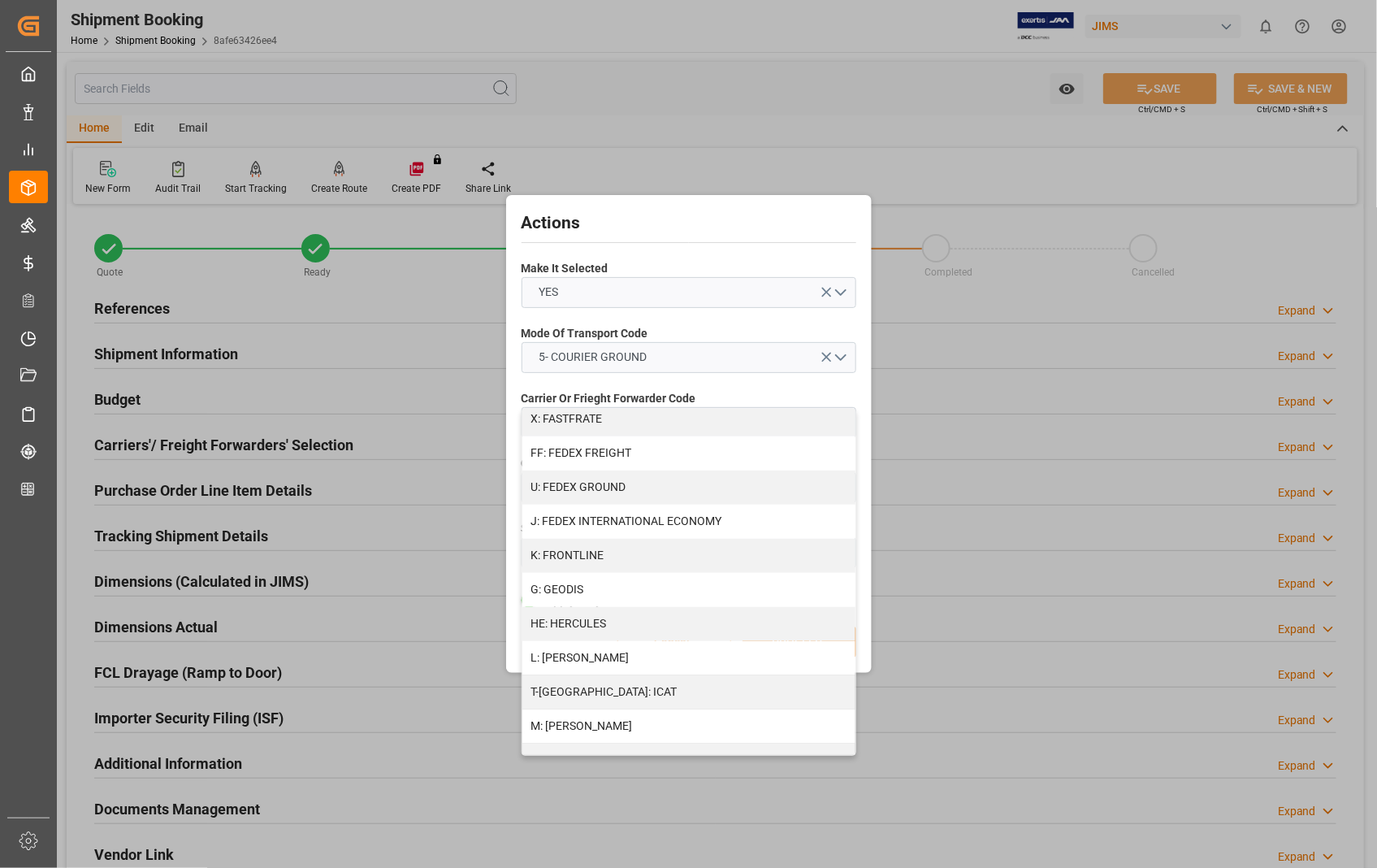
click at [840, 110] on div "Actions Make It Selected YES Mode Of Transport Code 5- COURIER GROUND Carrier O…" at bounding box center [688, 434] width 1377 height 868
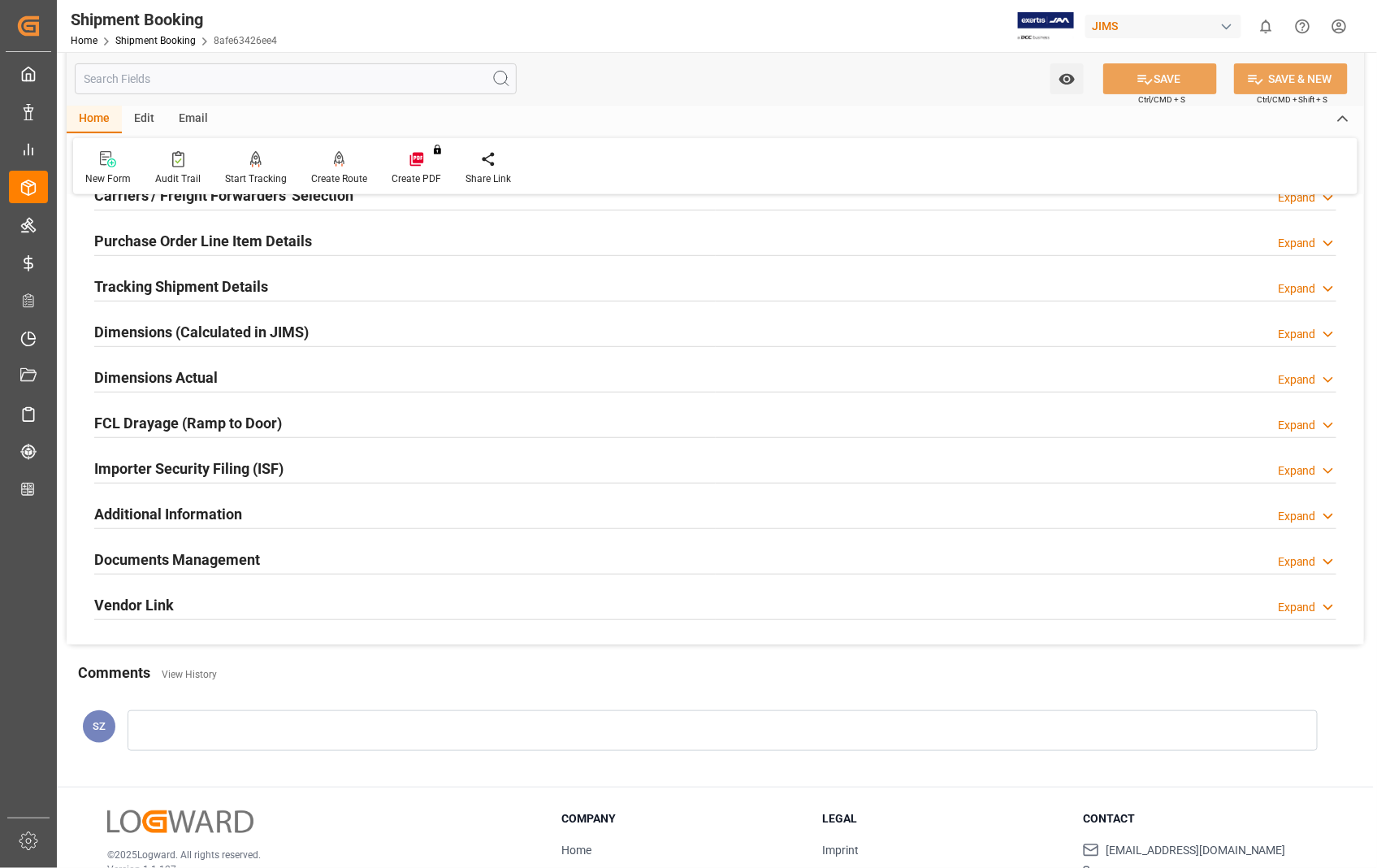
scroll to position [353, 0]
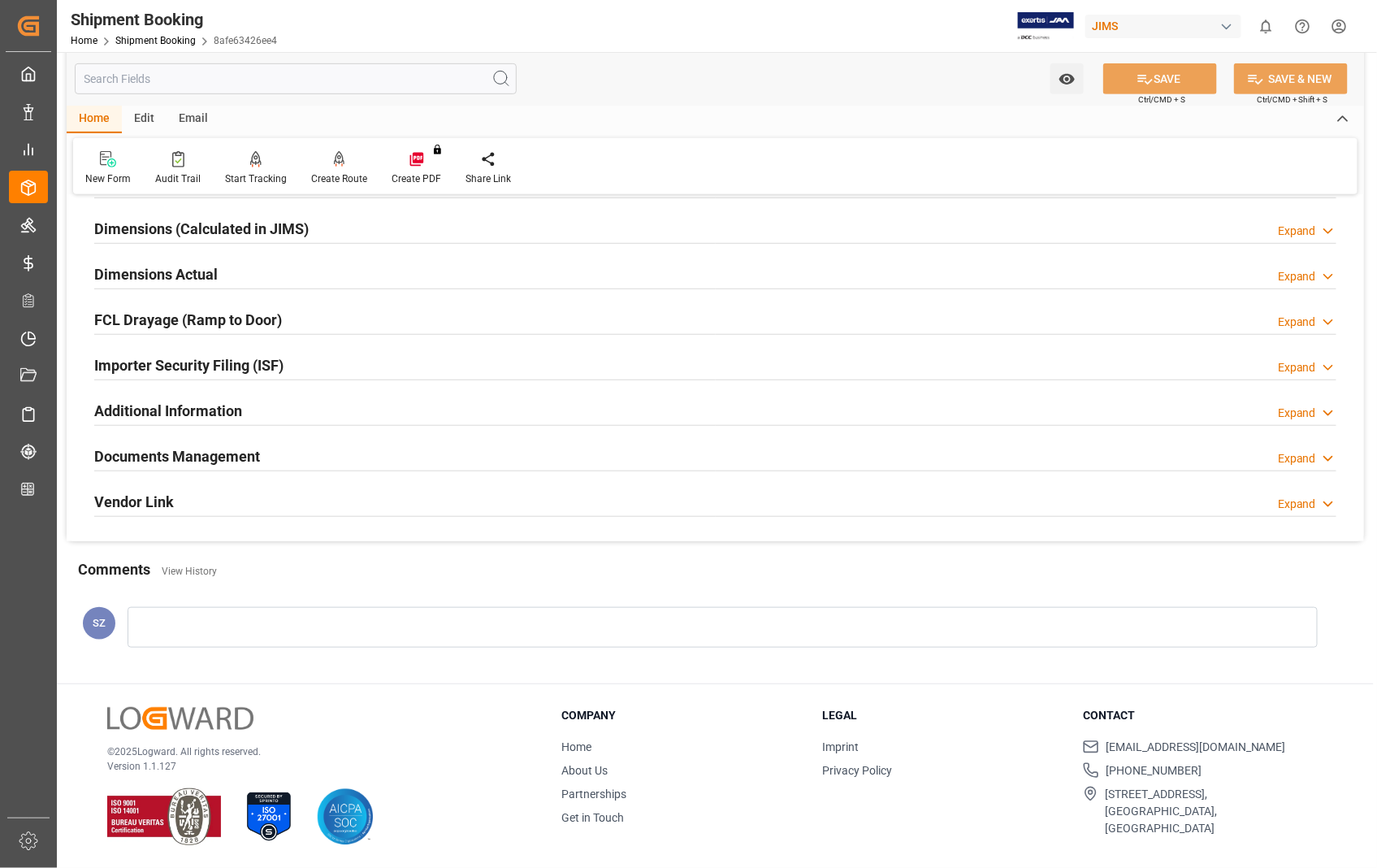
click at [254, 459] on h2 "Documents Management" at bounding box center [177, 456] width 166 height 22
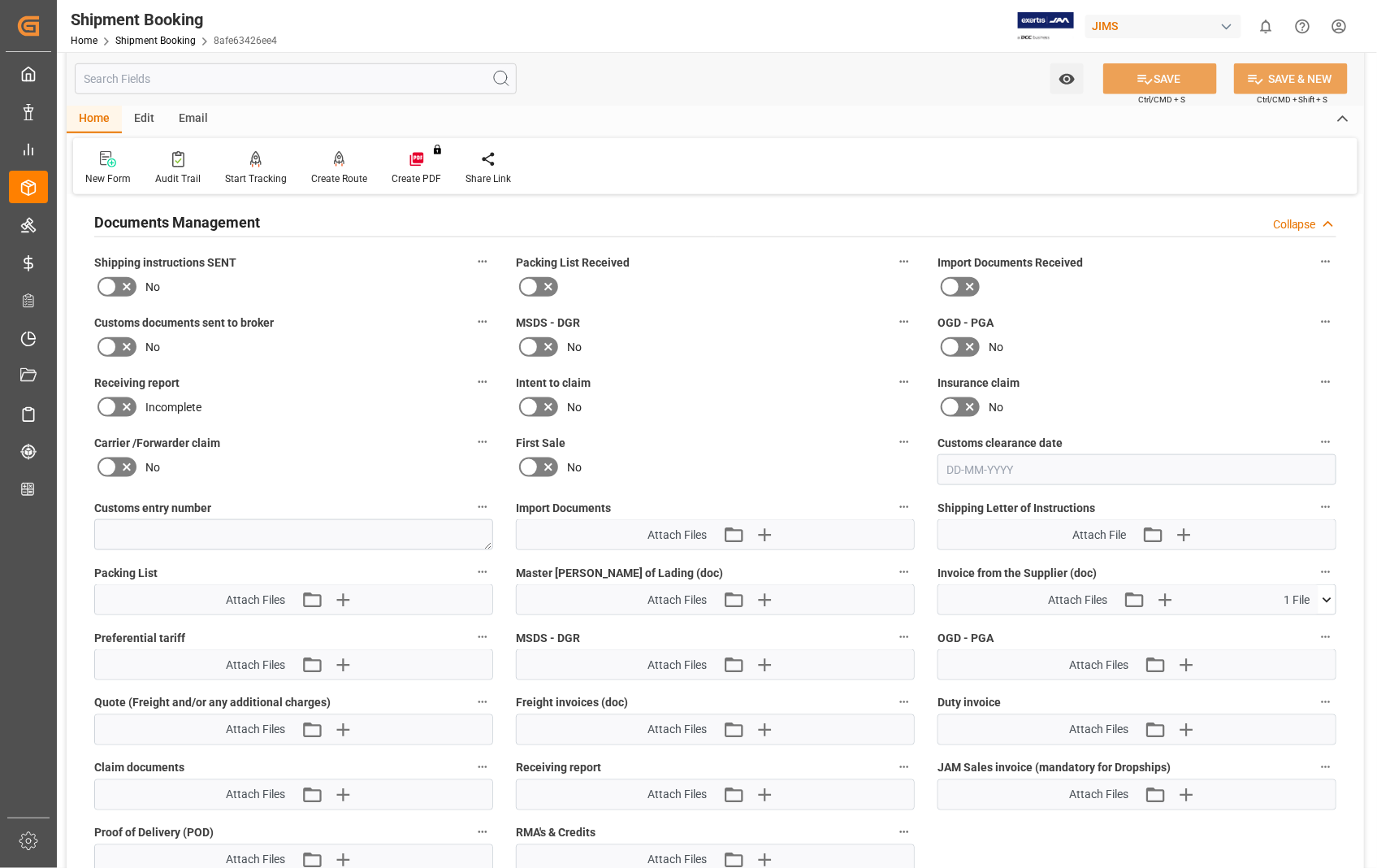
scroll to position [714, 0]
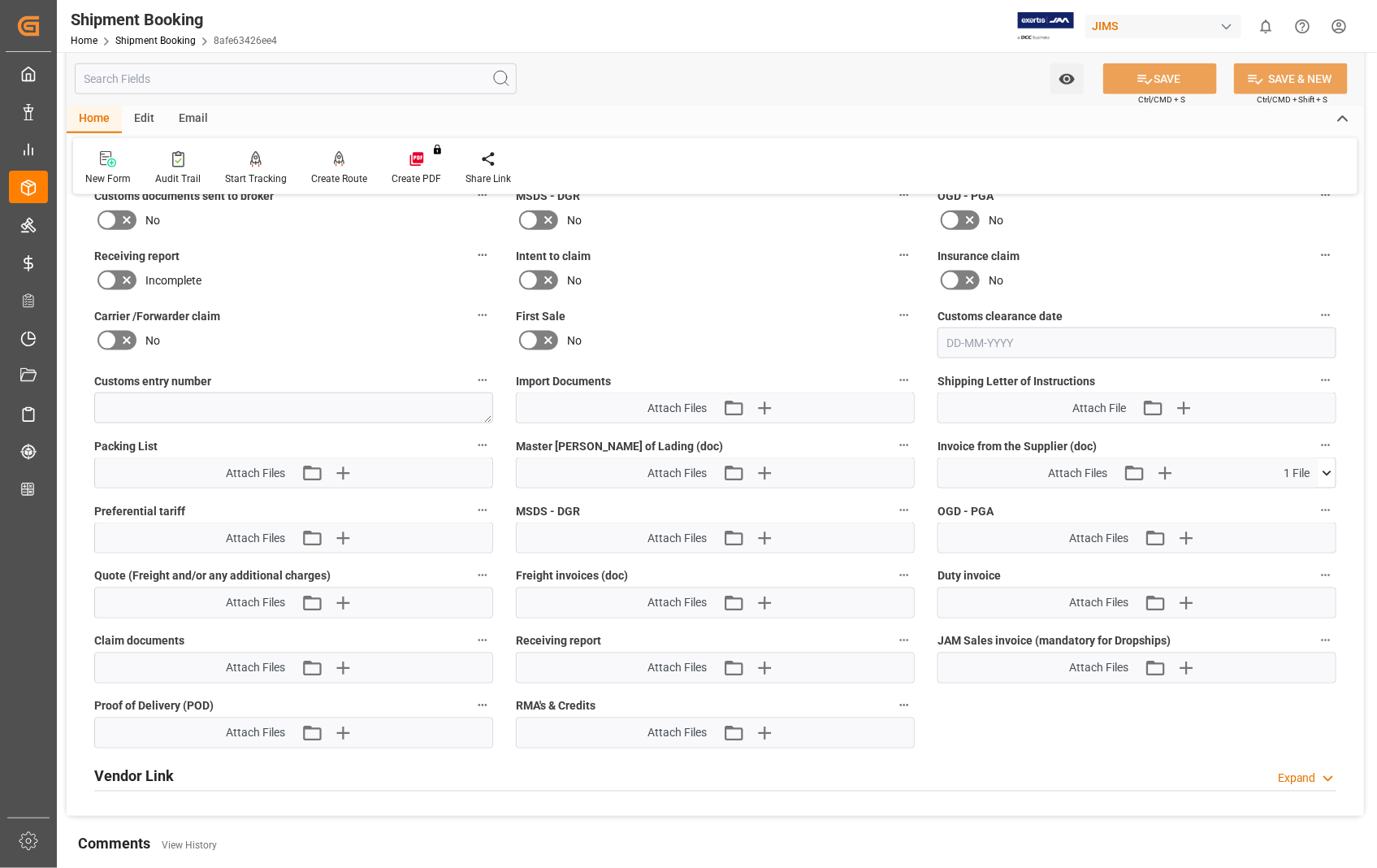
click at [1323, 472] on icon at bounding box center [1327, 473] width 17 height 17
click at [1319, 497] on icon at bounding box center [1318, 503] width 17 height 17
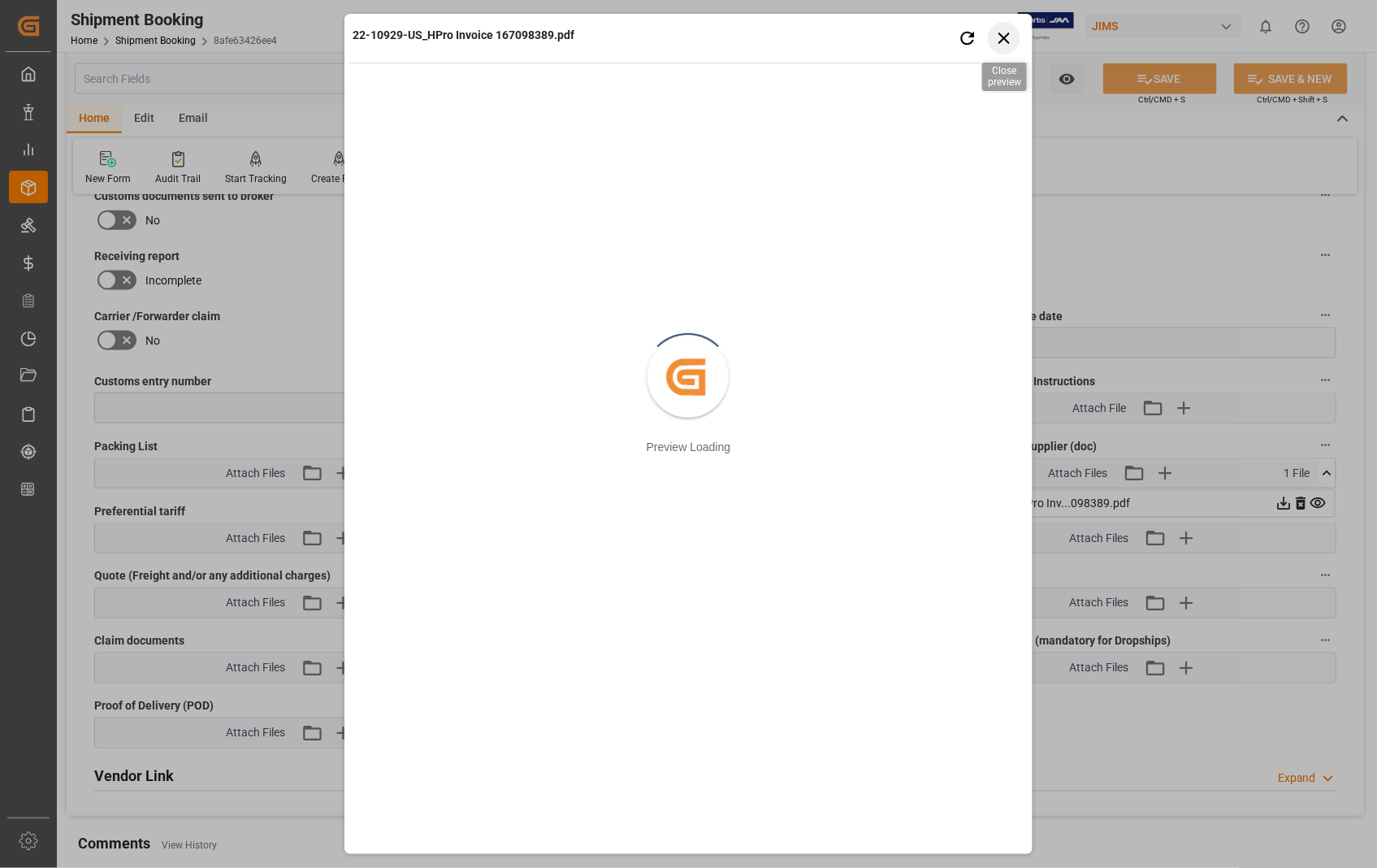
click at [1013, 40] on icon "button" at bounding box center [1004, 38] width 21 height 21
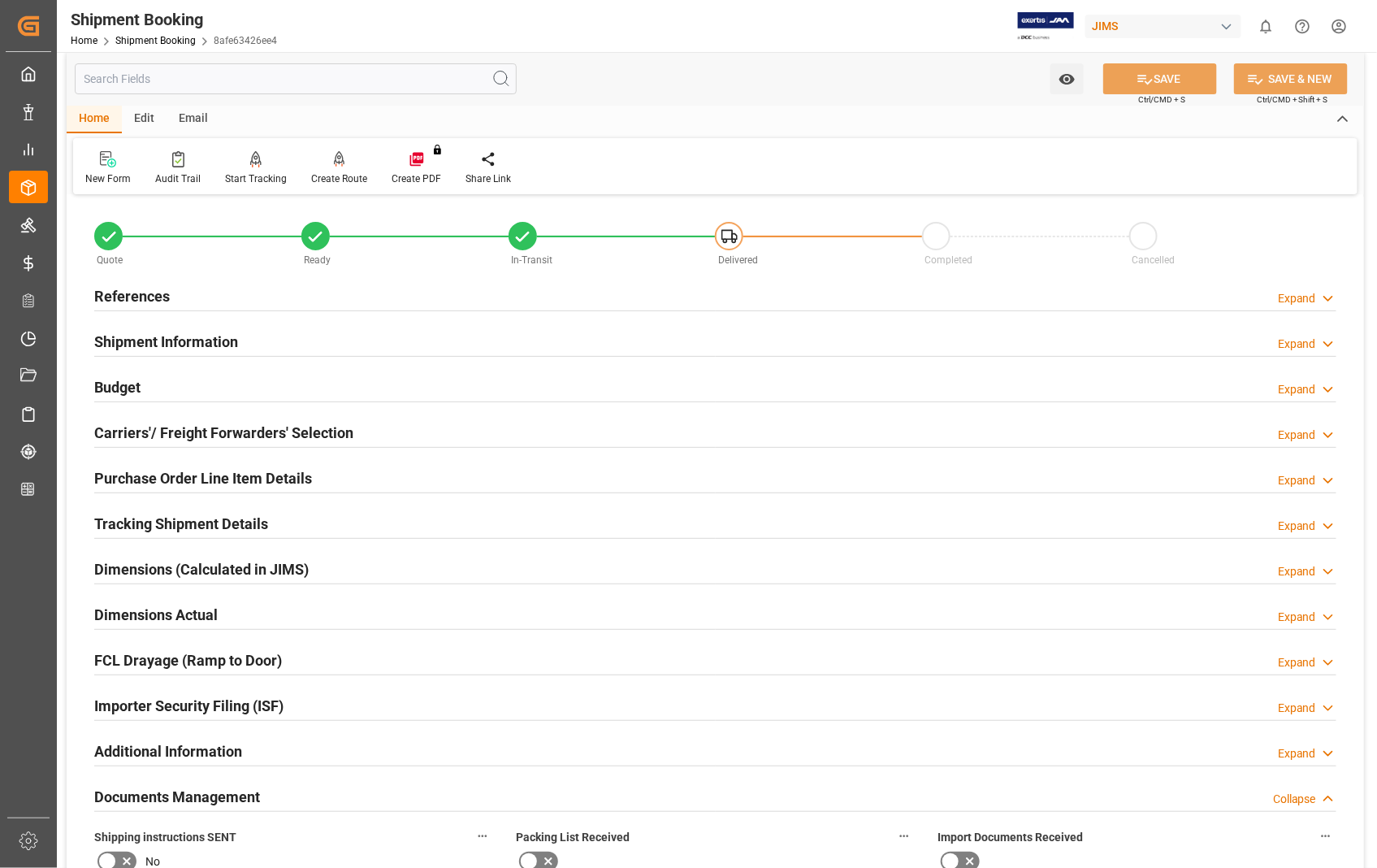
scroll to position [0, 0]
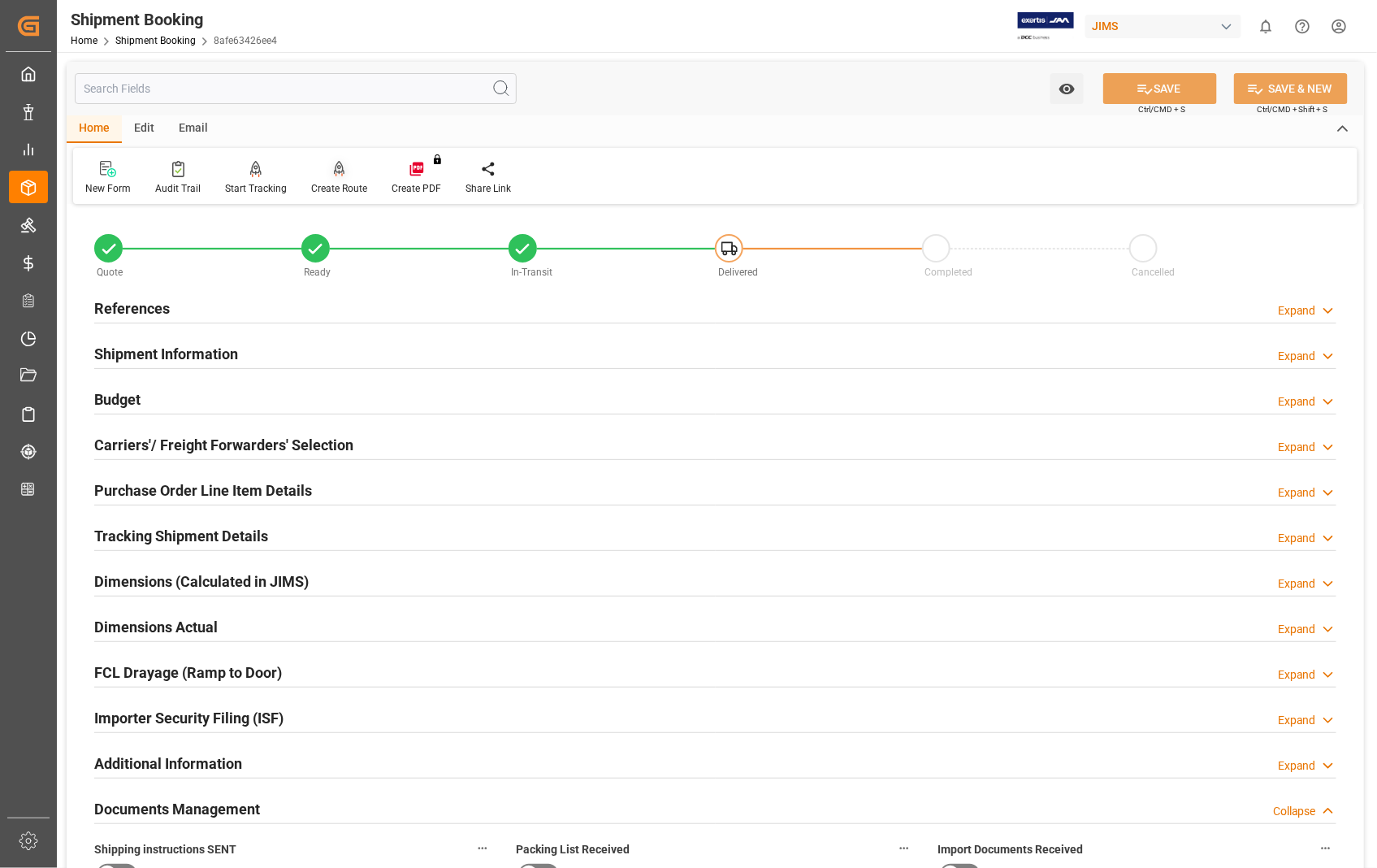
click at [336, 184] on div "Create Route" at bounding box center [339, 189] width 56 height 14
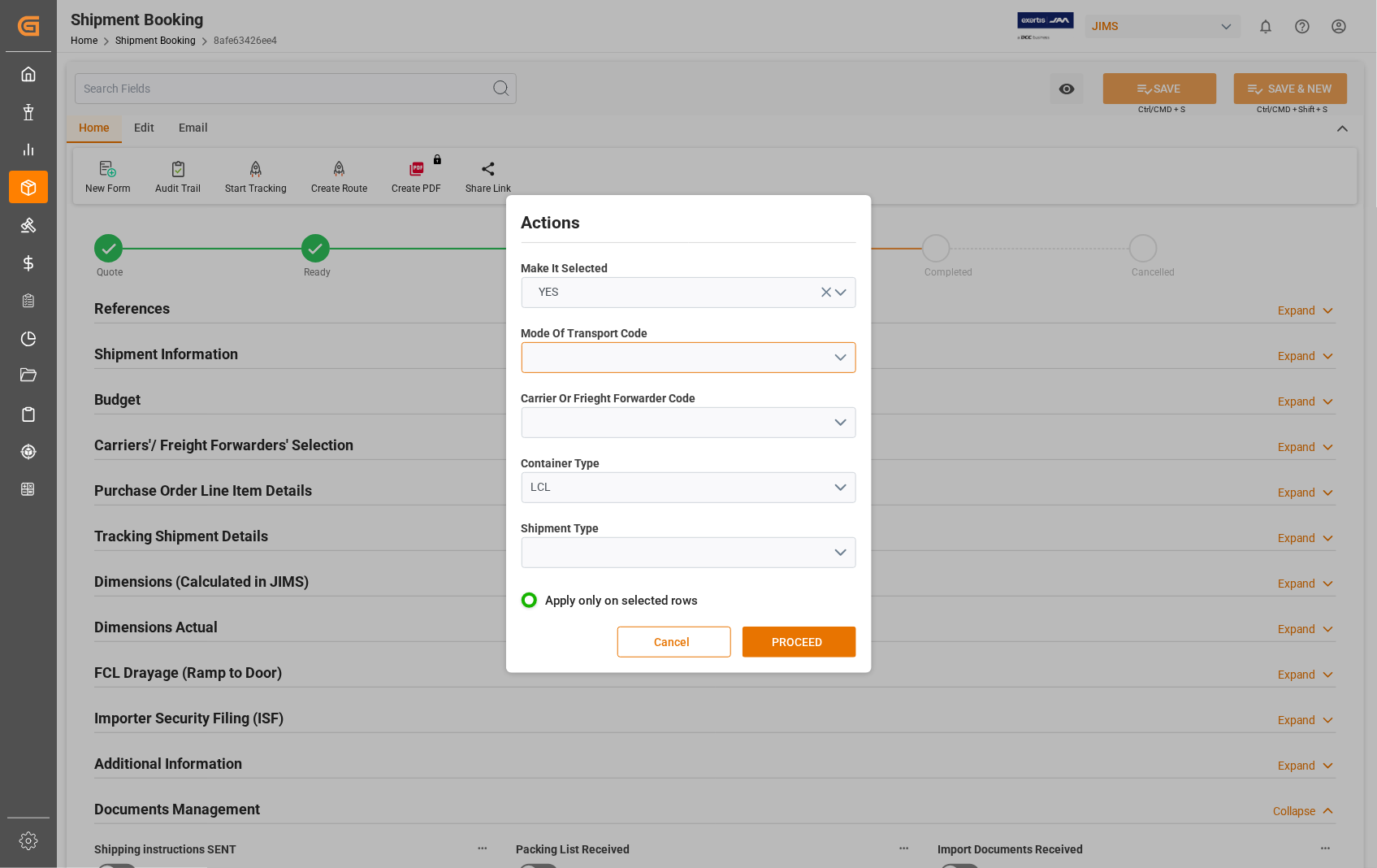
click at [838, 354] on button "open menu" at bounding box center [688, 357] width 335 height 31
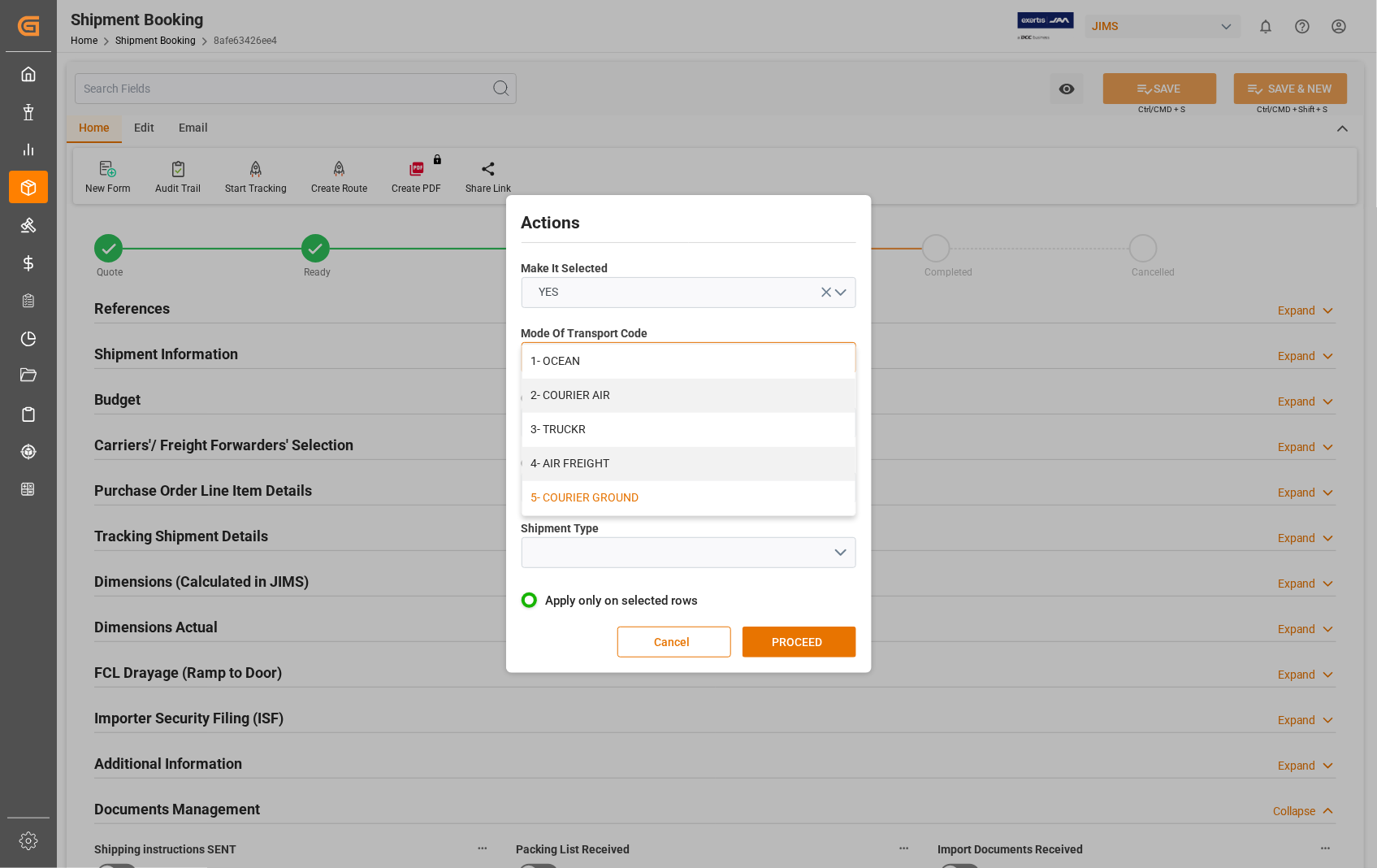
click at [639, 497] on div "5- COURIER GROUND" at bounding box center [688, 498] width 333 height 34
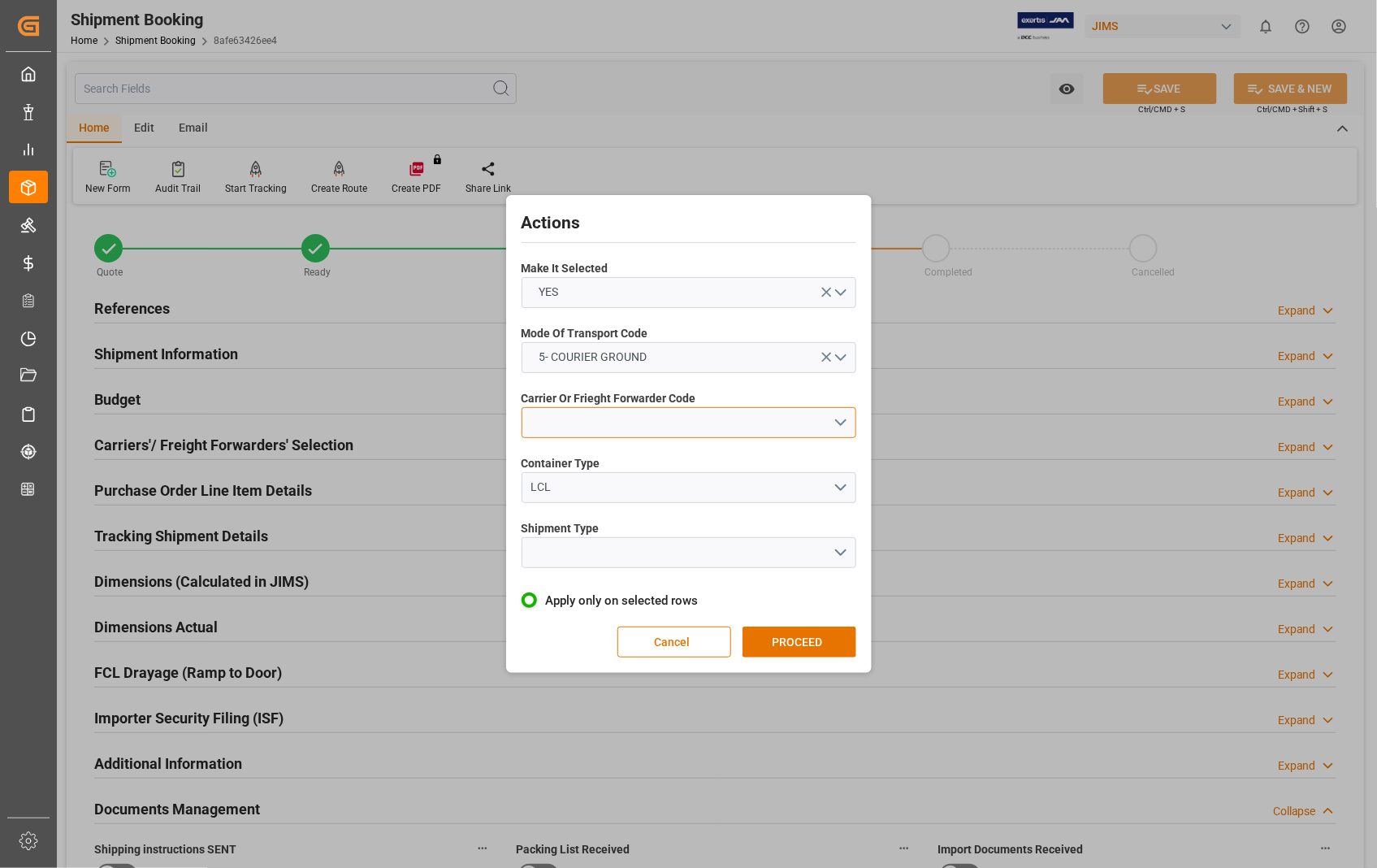
click at [846, 425] on button "open menu" at bounding box center [688, 423] width 335 height 31
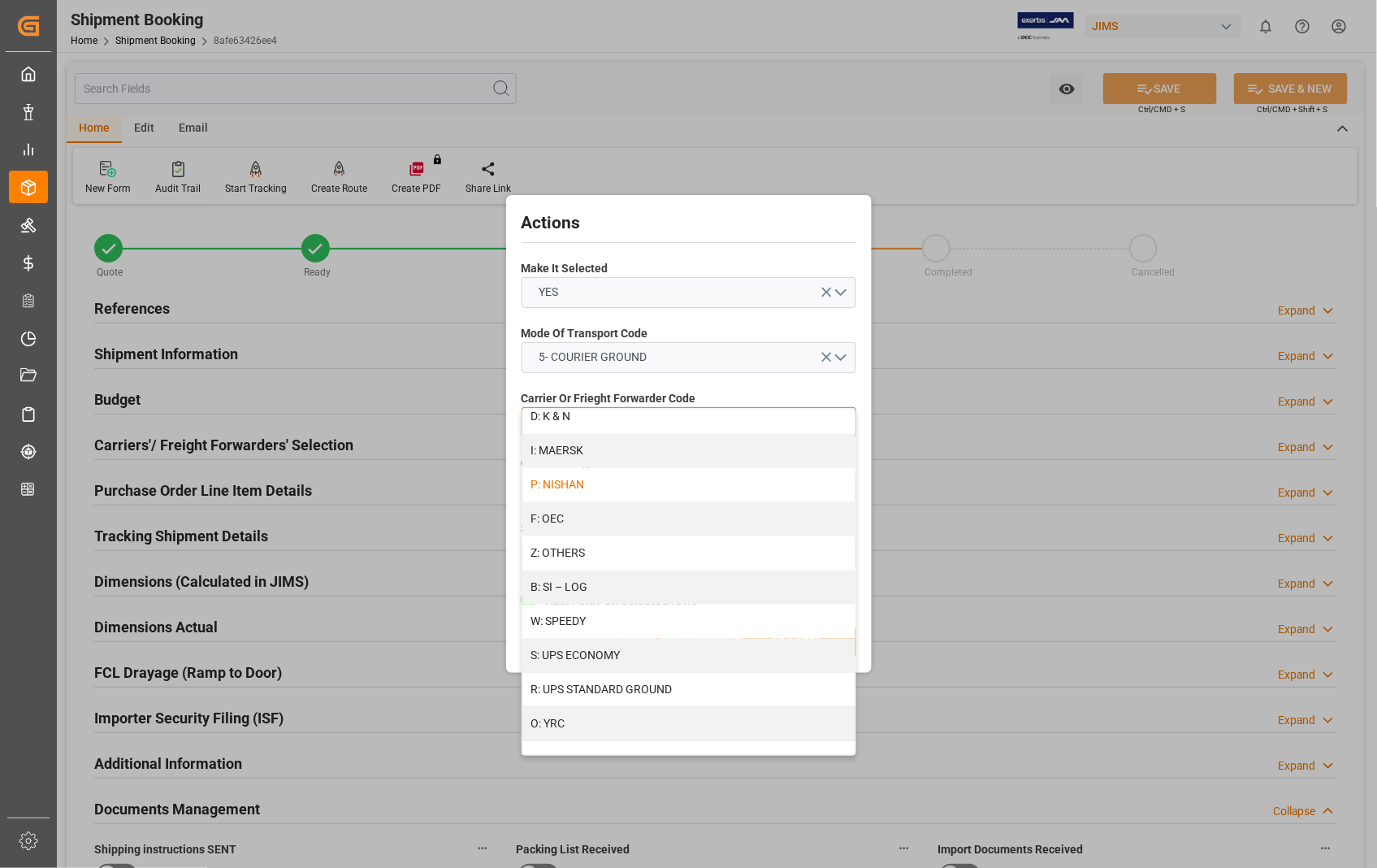
scroll to position [830, 0]
click at [647, 686] on div "R: UPS STANDARD GROUND" at bounding box center [688, 688] width 333 height 34
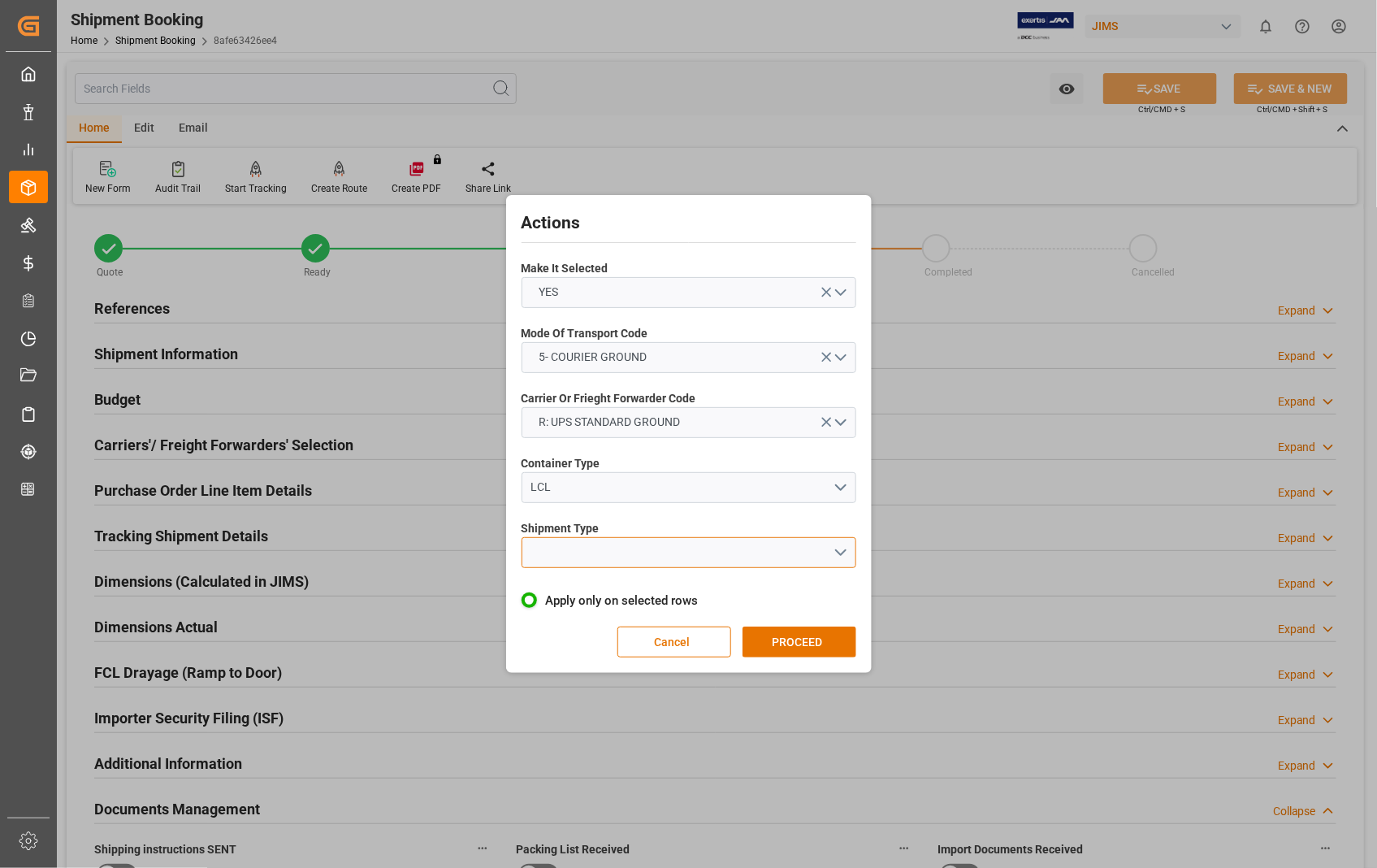
click at [838, 550] on button "open menu" at bounding box center [688, 552] width 335 height 31
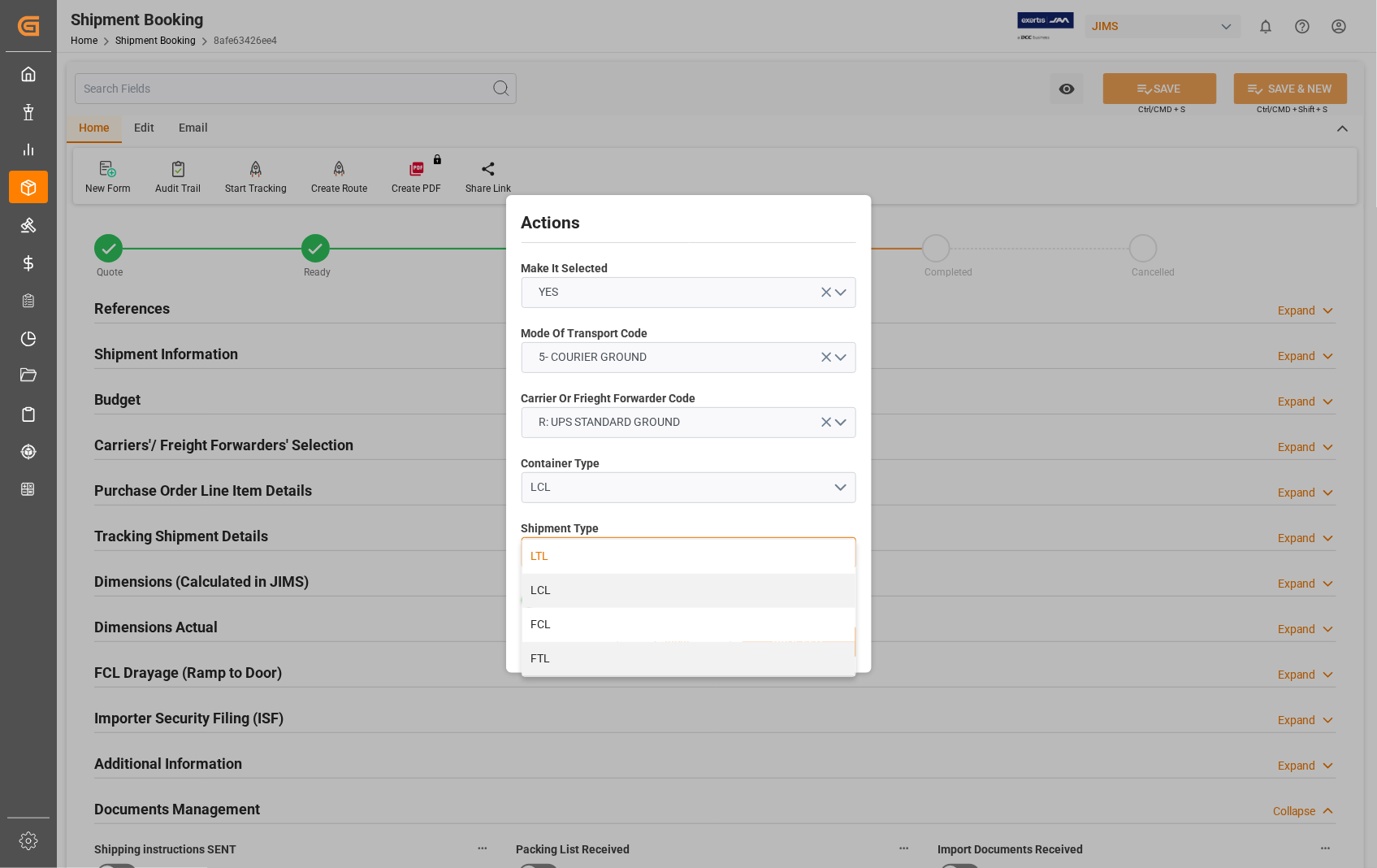
click at [602, 564] on div "LTL" at bounding box center [688, 557] width 333 height 34
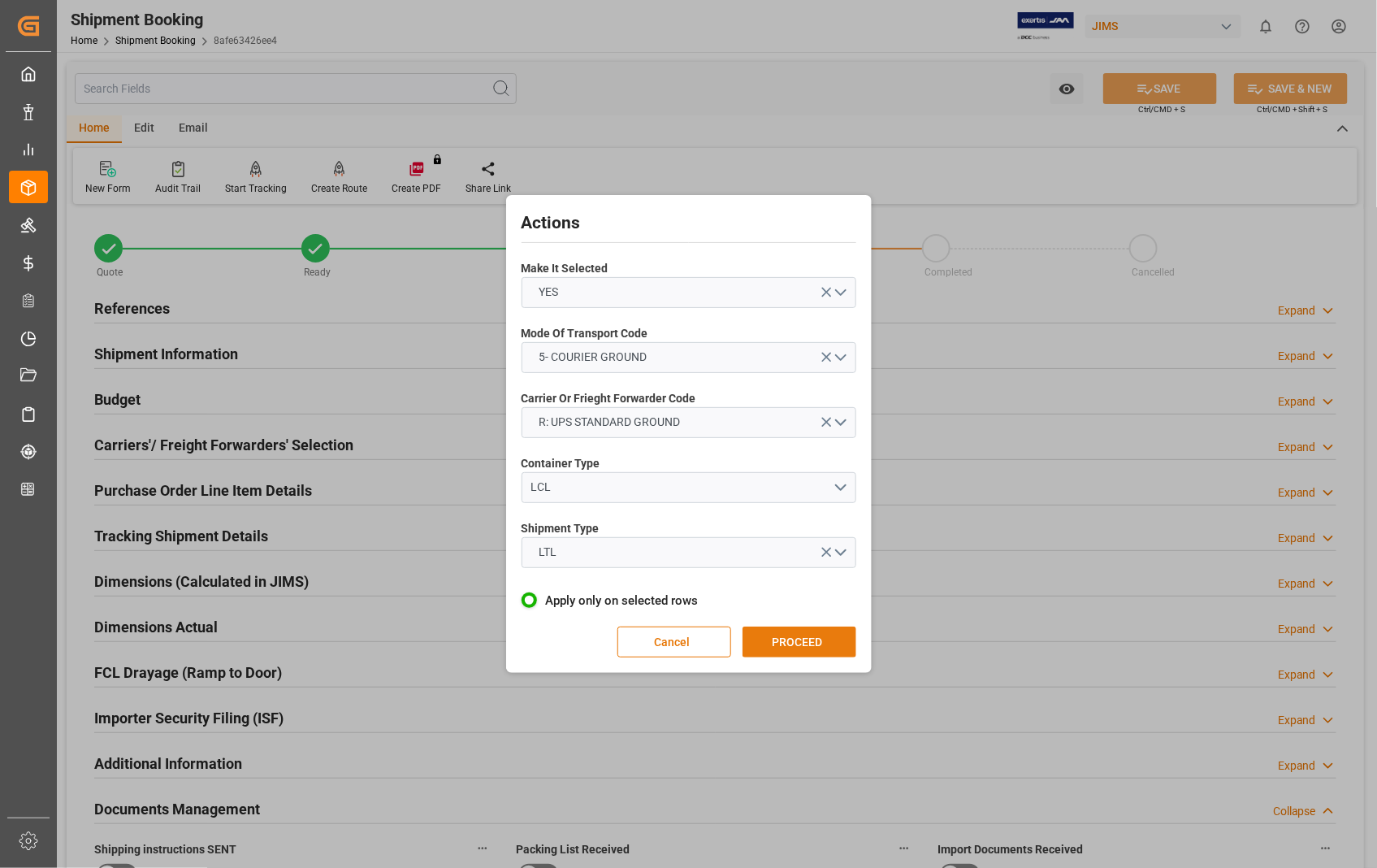
click at [785, 644] on button "PROCEED" at bounding box center [799, 642] width 114 height 31
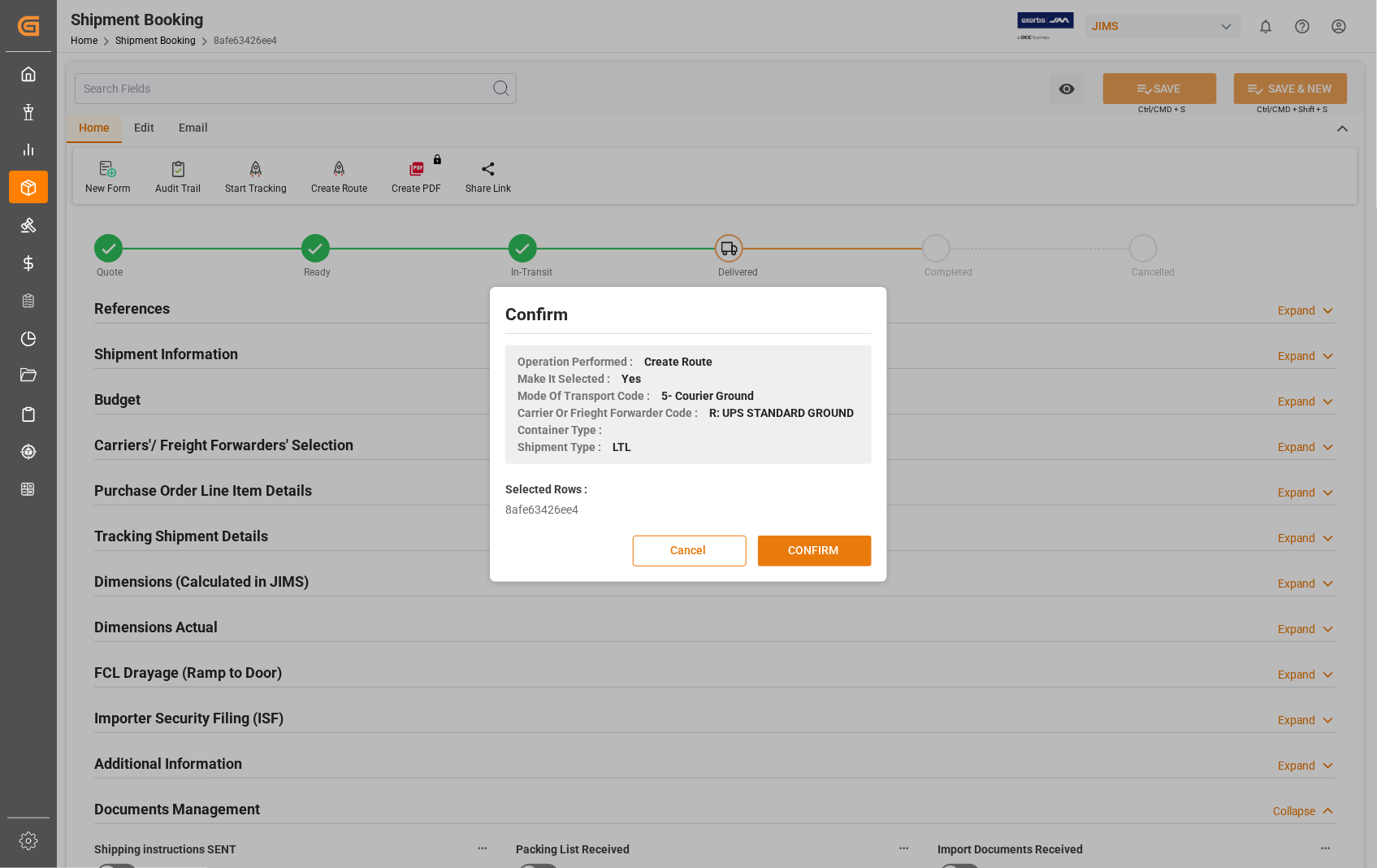
click at [815, 545] on button "CONFIRM" at bounding box center [815, 551] width 114 height 31
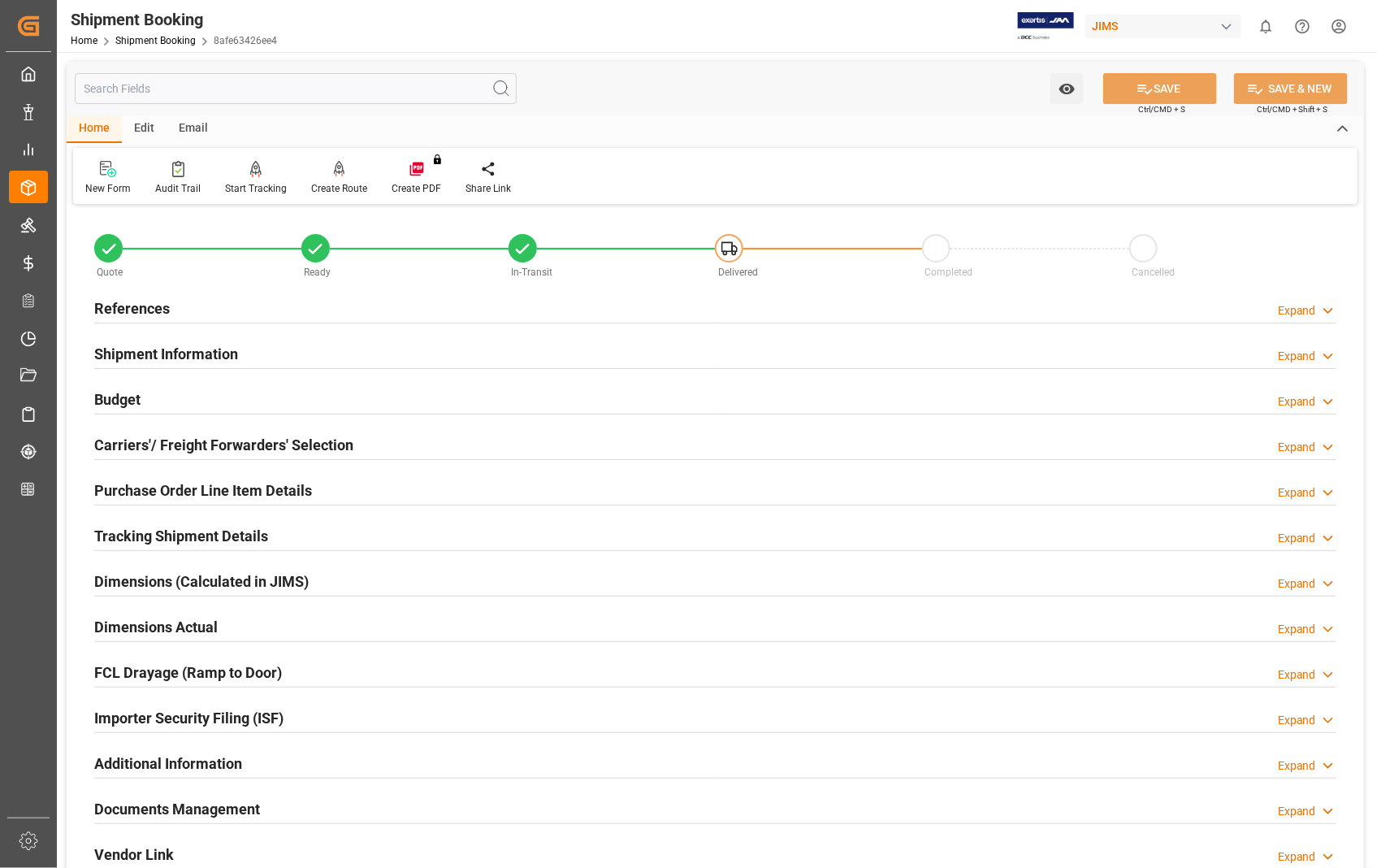
click at [297, 492] on h2 "Purchase Order Line Item Details" at bounding box center [203, 490] width 218 height 22
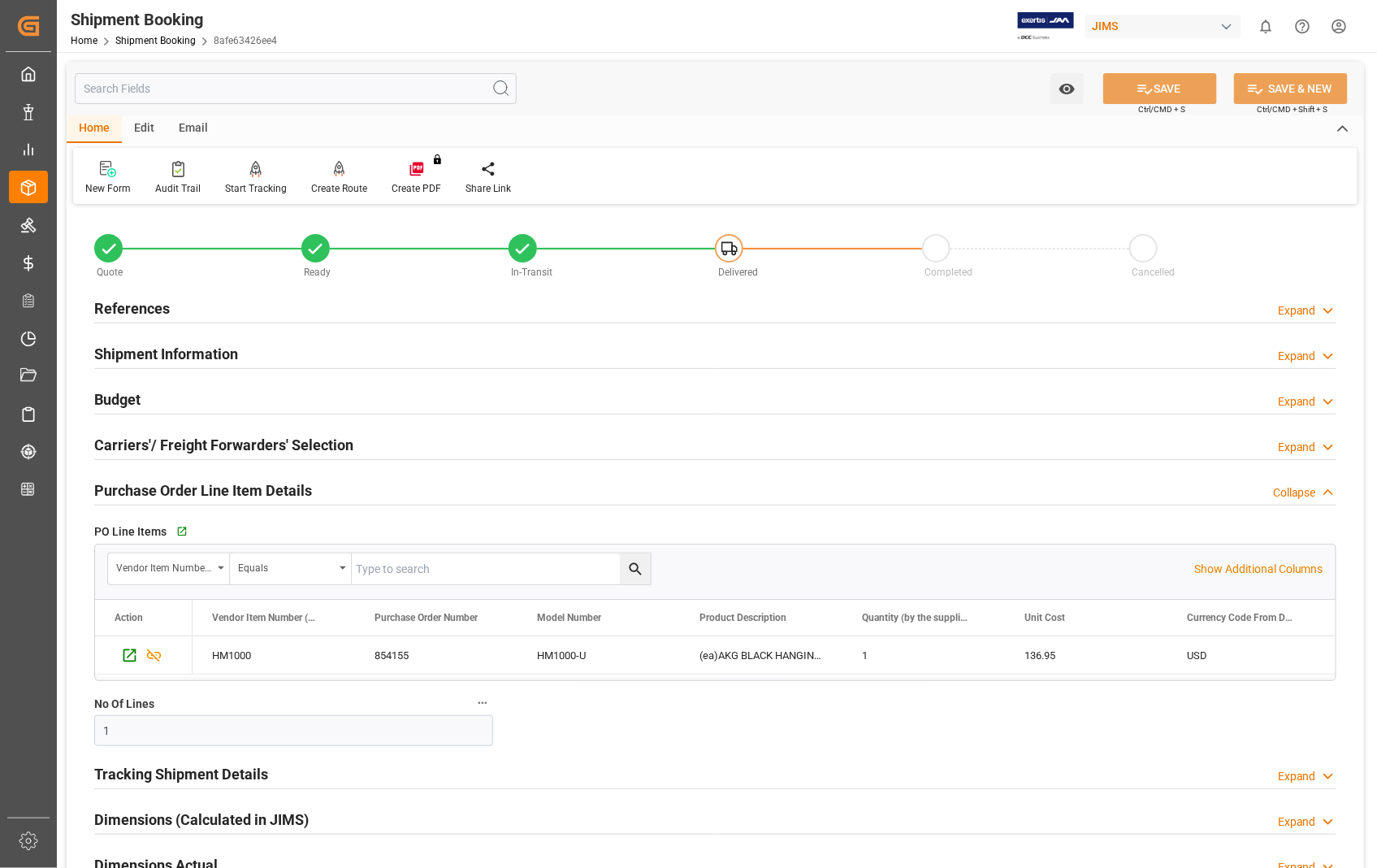
click at [297, 492] on h2 "Purchase Order Line Item Details" at bounding box center [203, 490] width 218 height 22
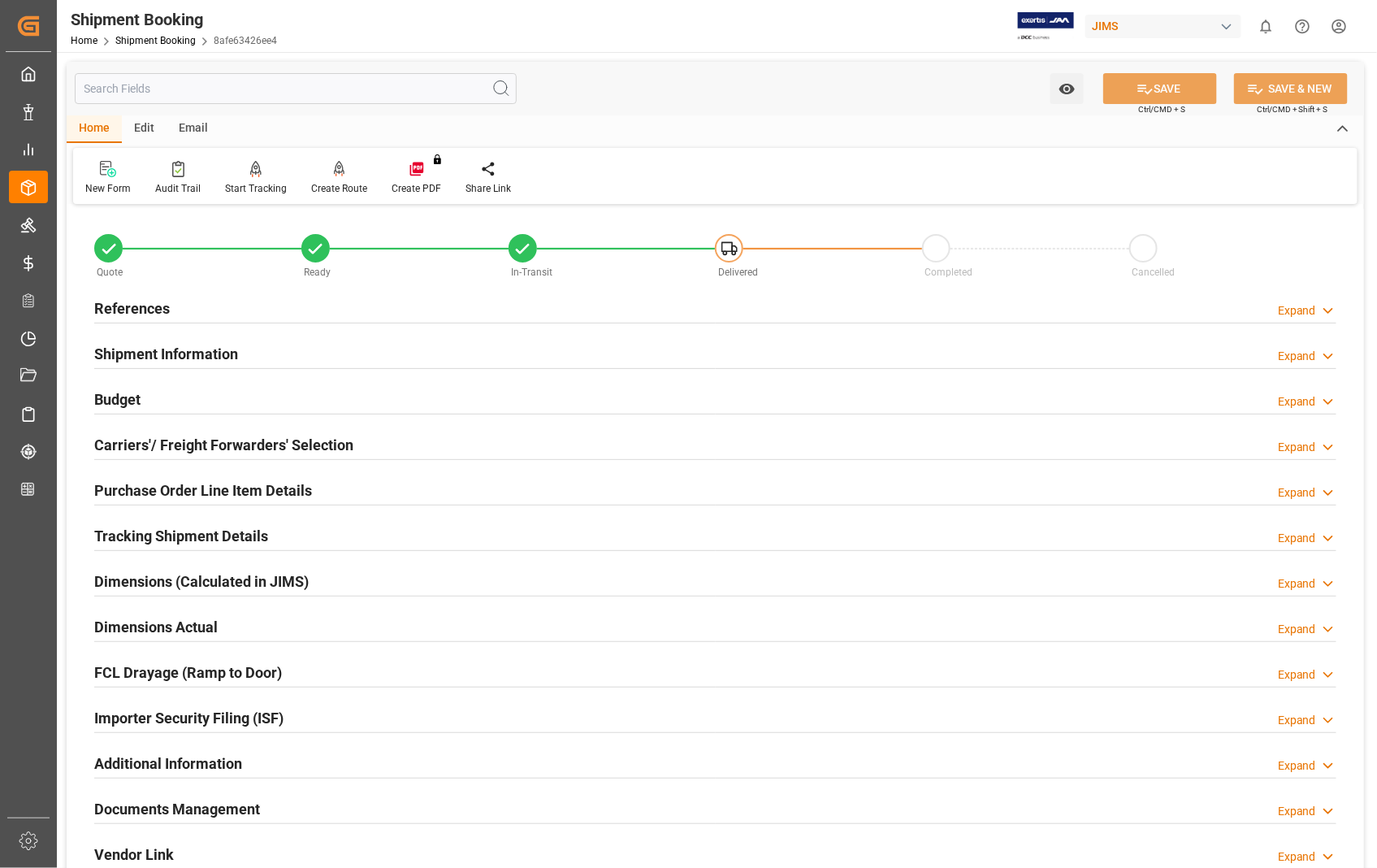
click at [197, 627] on h2 "Dimensions Actual" at bounding box center [156, 627] width 124 height 22
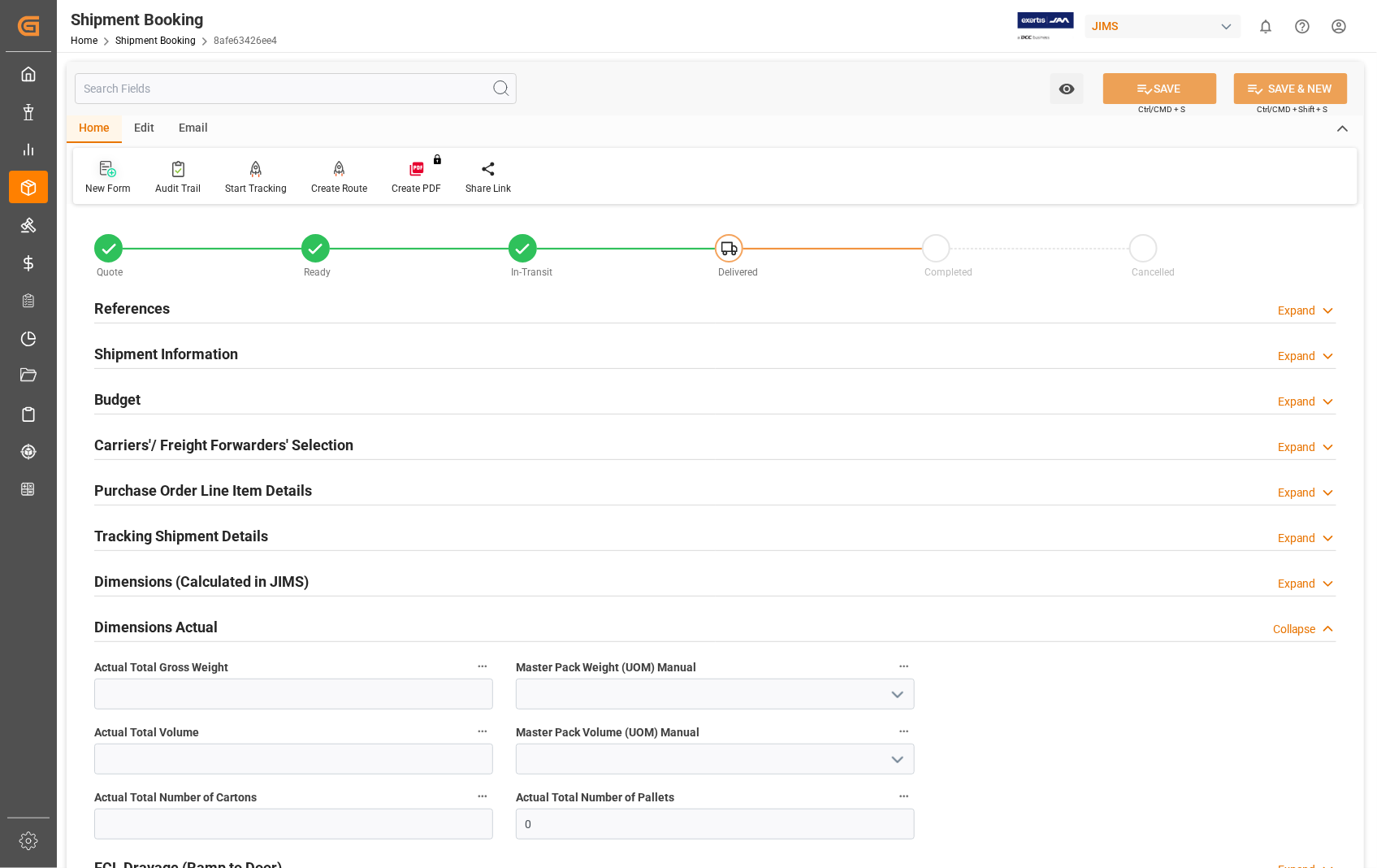
click at [112, 176] on div at bounding box center [108, 168] width 46 height 17
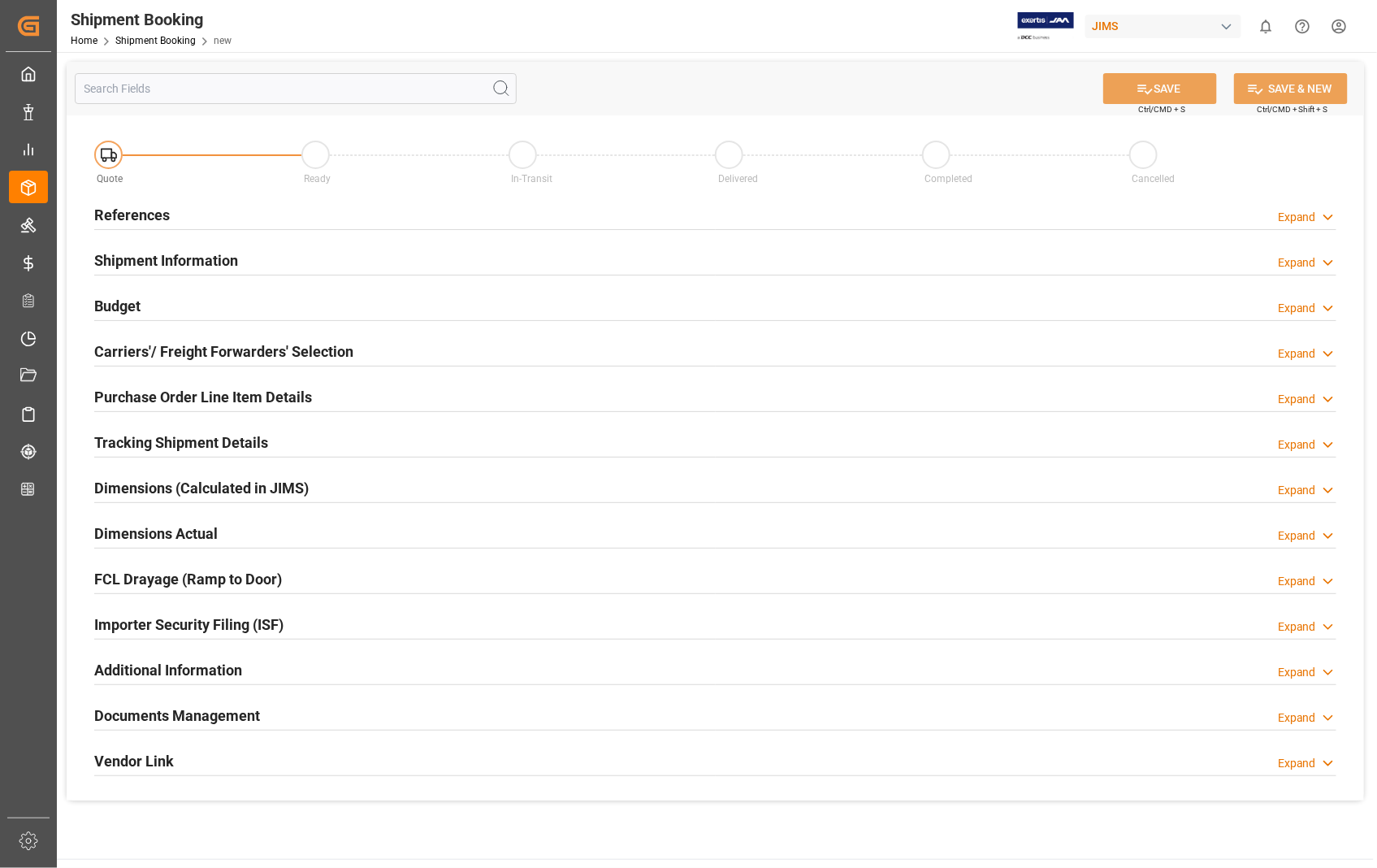
click at [138, 214] on h2 "References" at bounding box center [132, 215] width 75 height 22
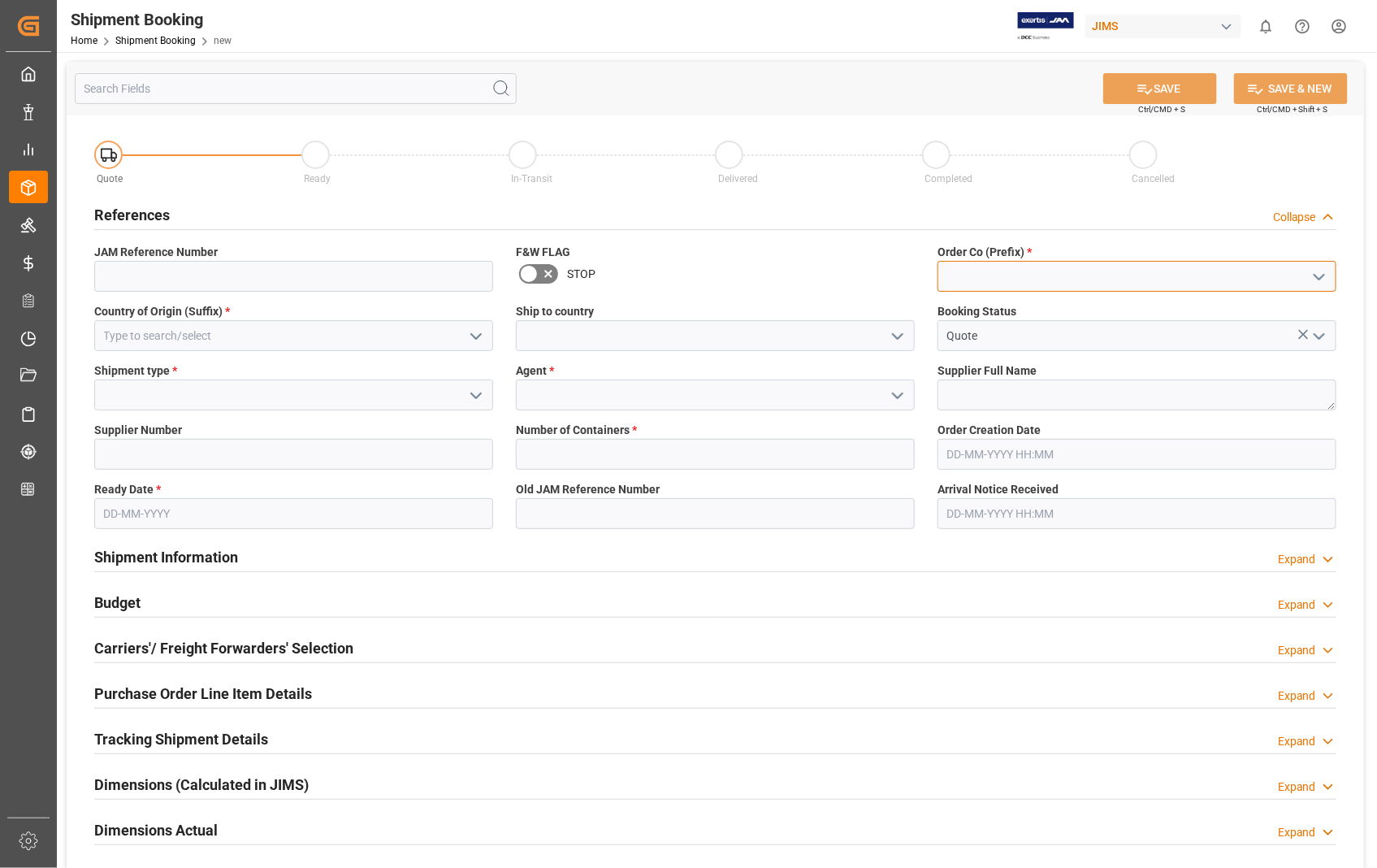
click at [1119, 289] on input at bounding box center [1137, 276] width 399 height 31
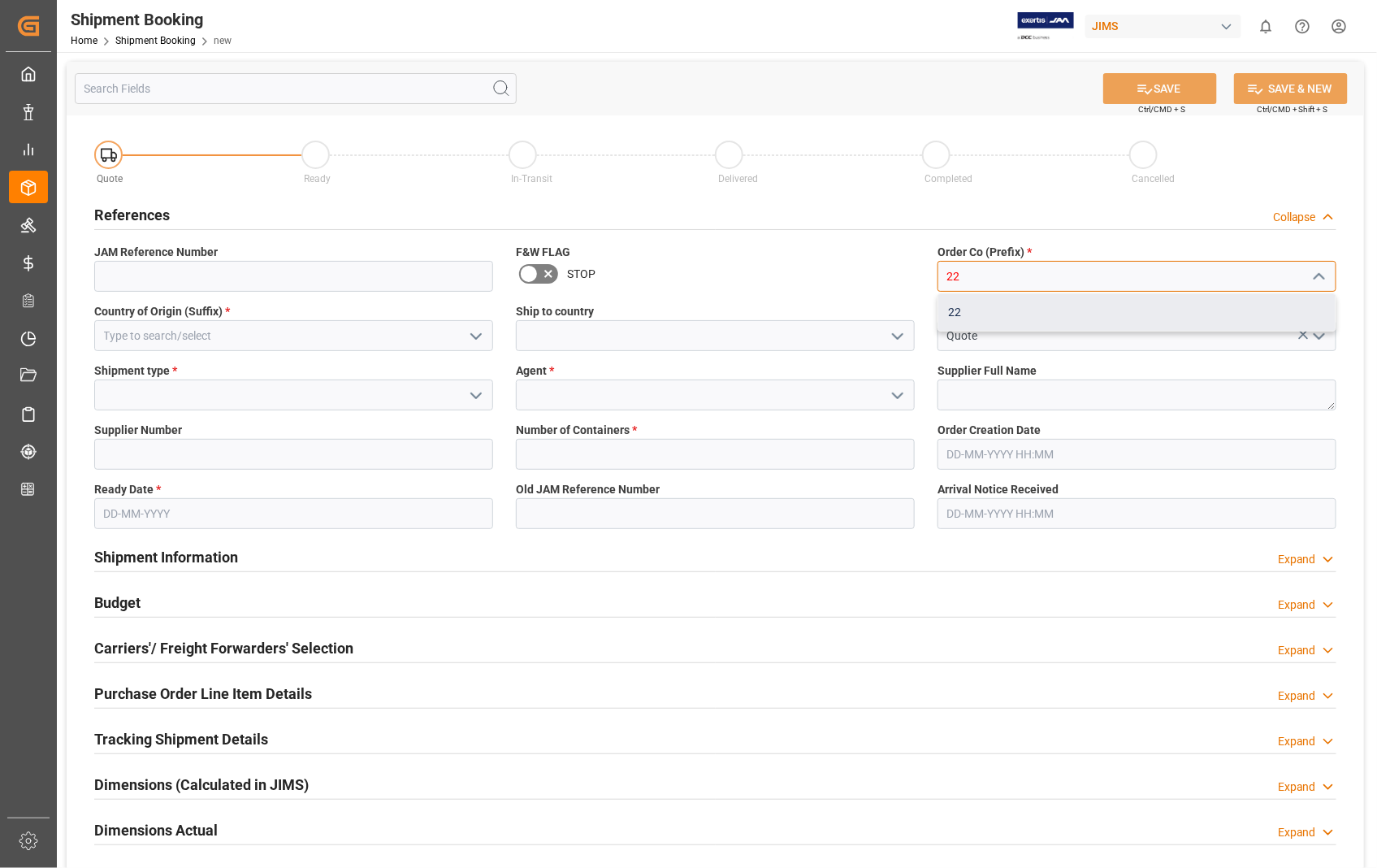
click at [976, 314] on div "22" at bounding box center [1137, 312] width 398 height 37
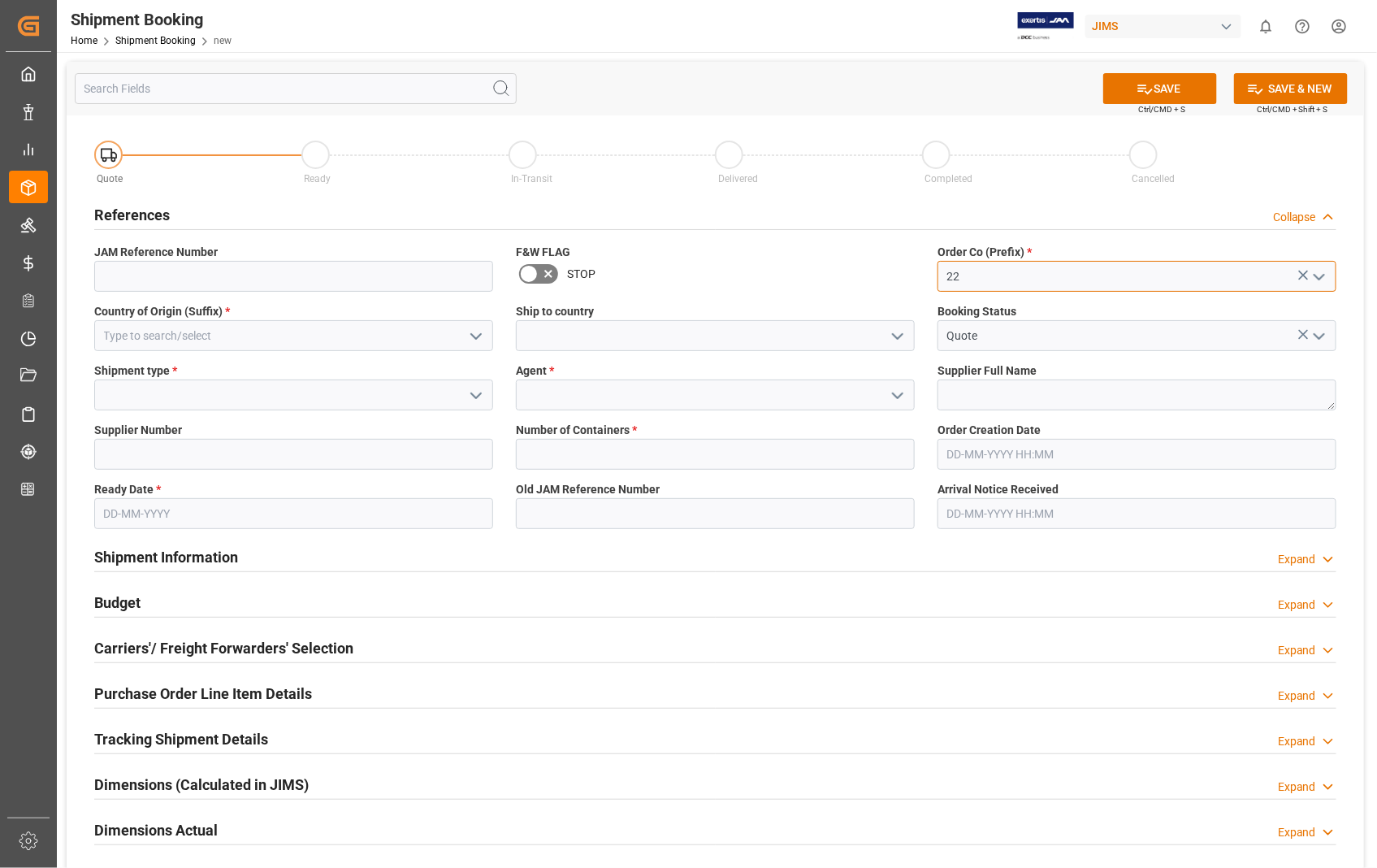
type input "22"
click at [221, 342] on input at bounding box center [294, 336] width 399 height 31
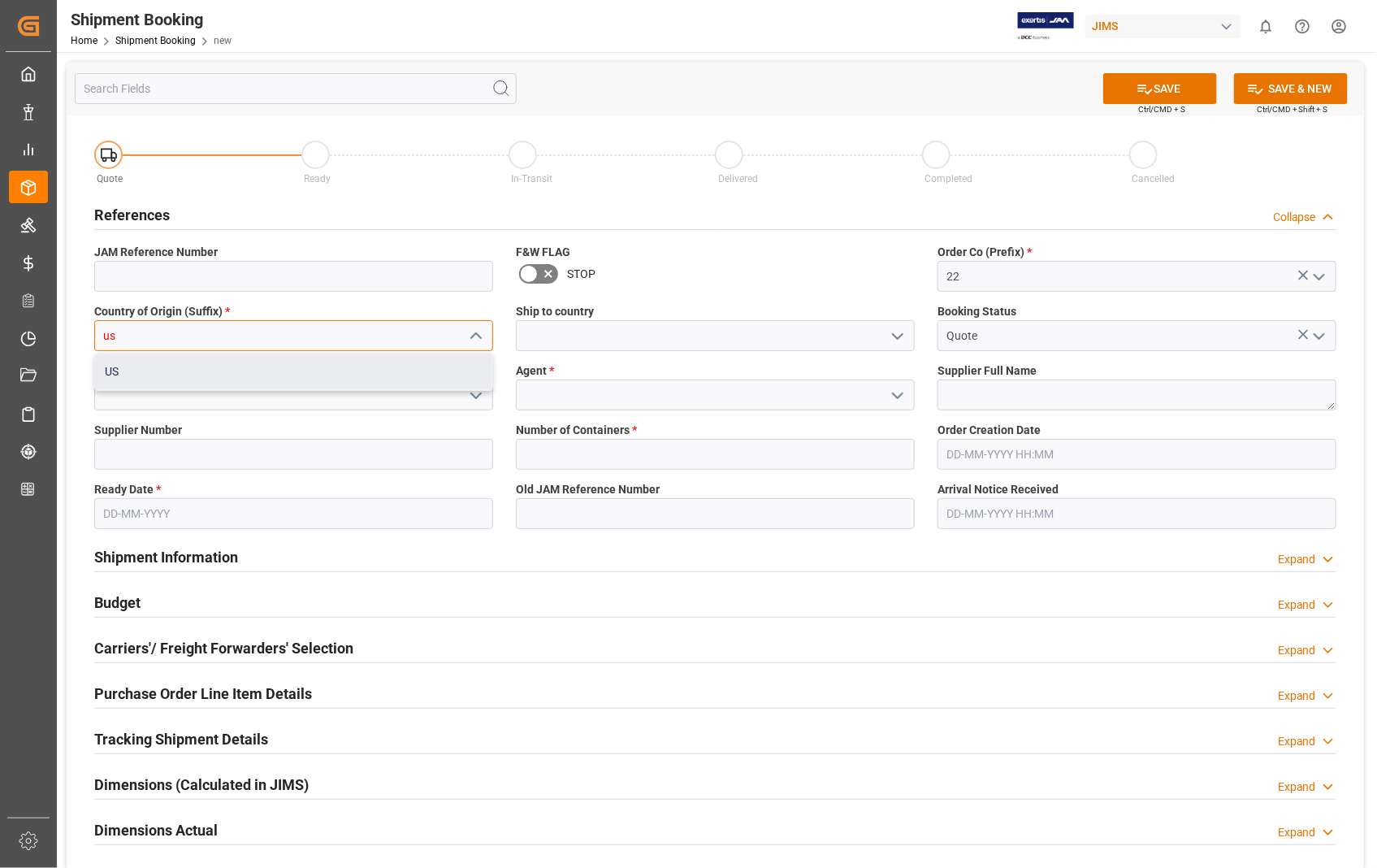
click at [141, 370] on div "US" at bounding box center [294, 372] width 398 height 37
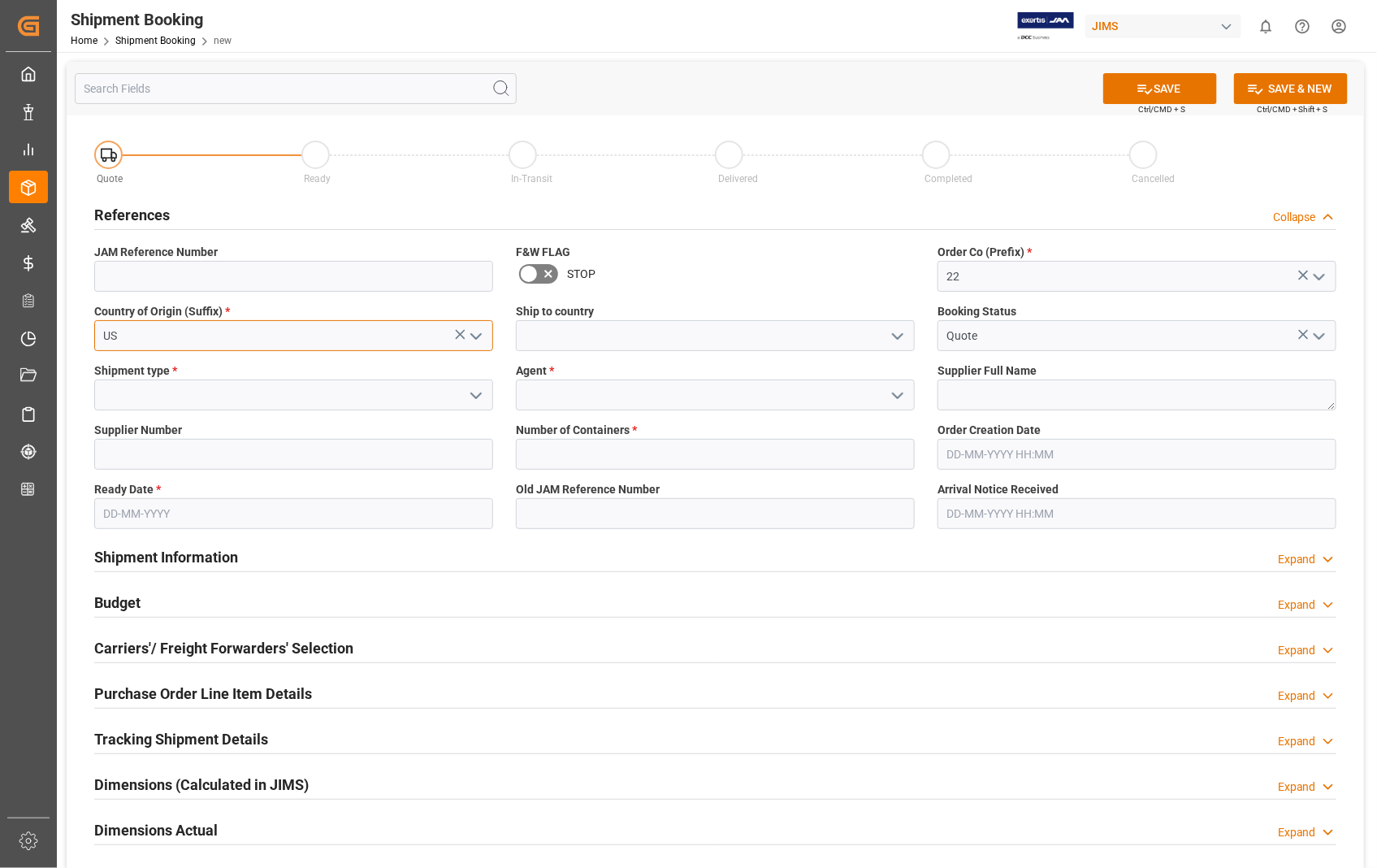
type input "US"
click at [668, 334] on input at bounding box center [715, 336] width 399 height 31
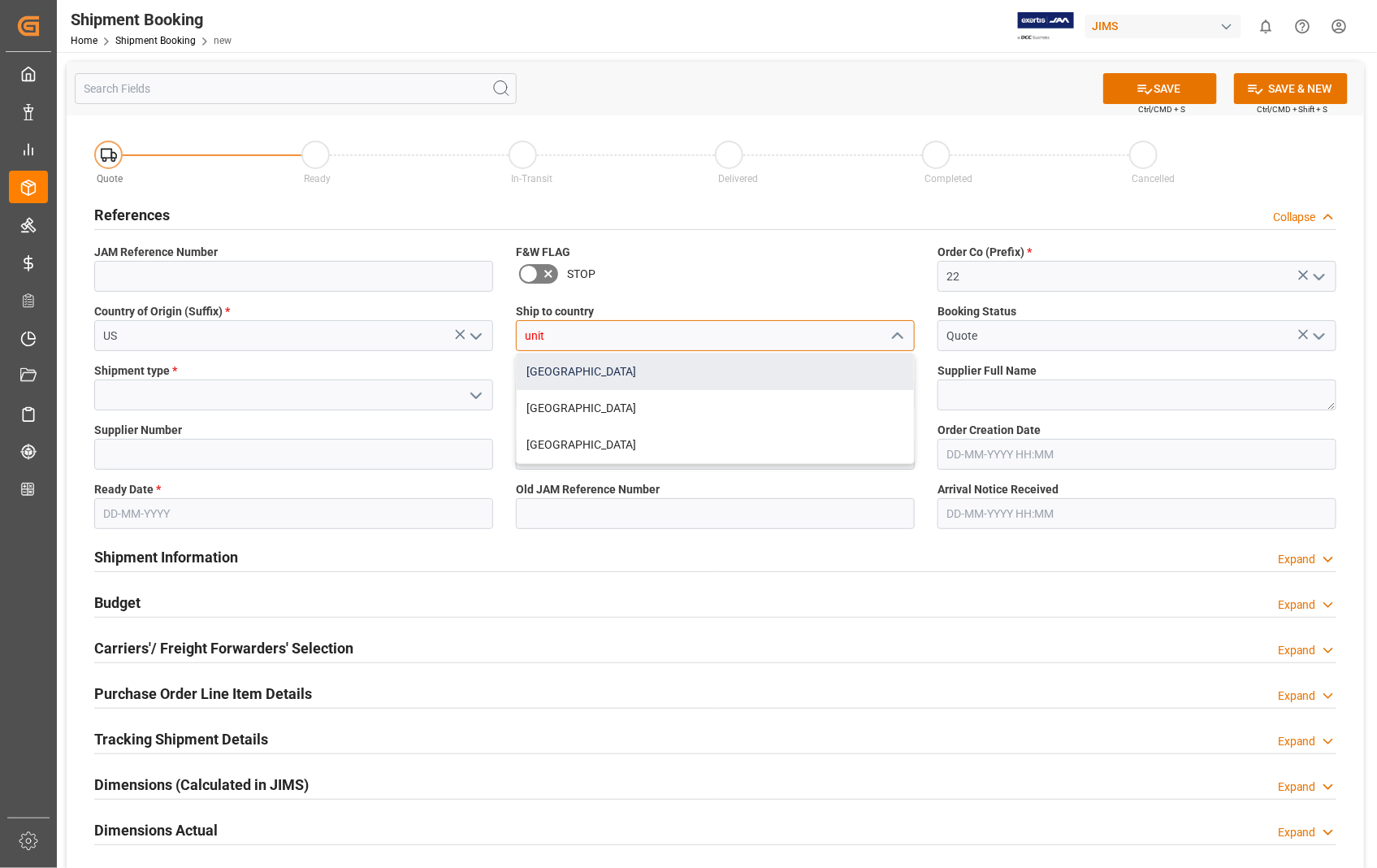
click at [571, 370] on div "[GEOGRAPHIC_DATA]" at bounding box center [715, 372] width 398 height 37
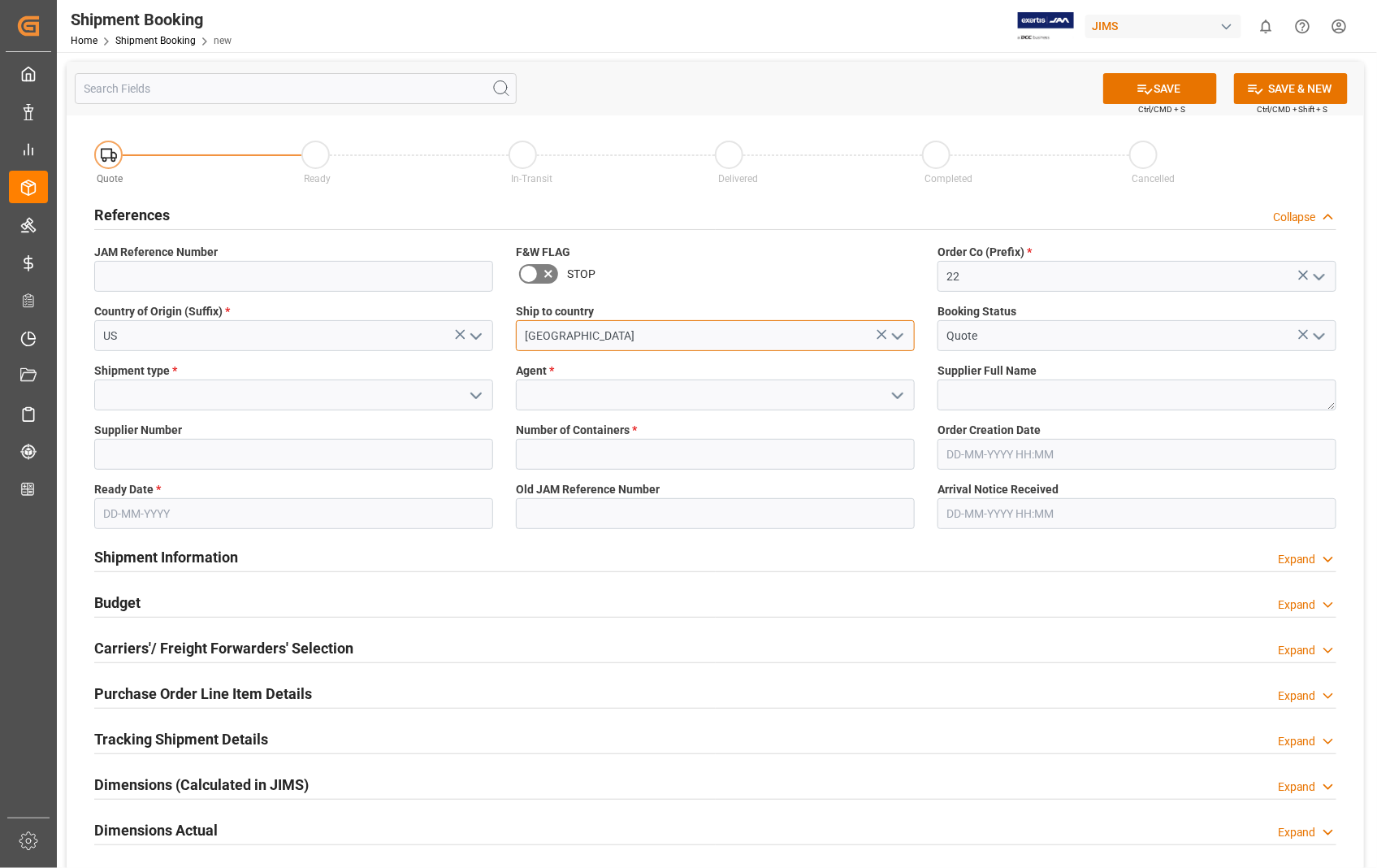
type input "[GEOGRAPHIC_DATA]"
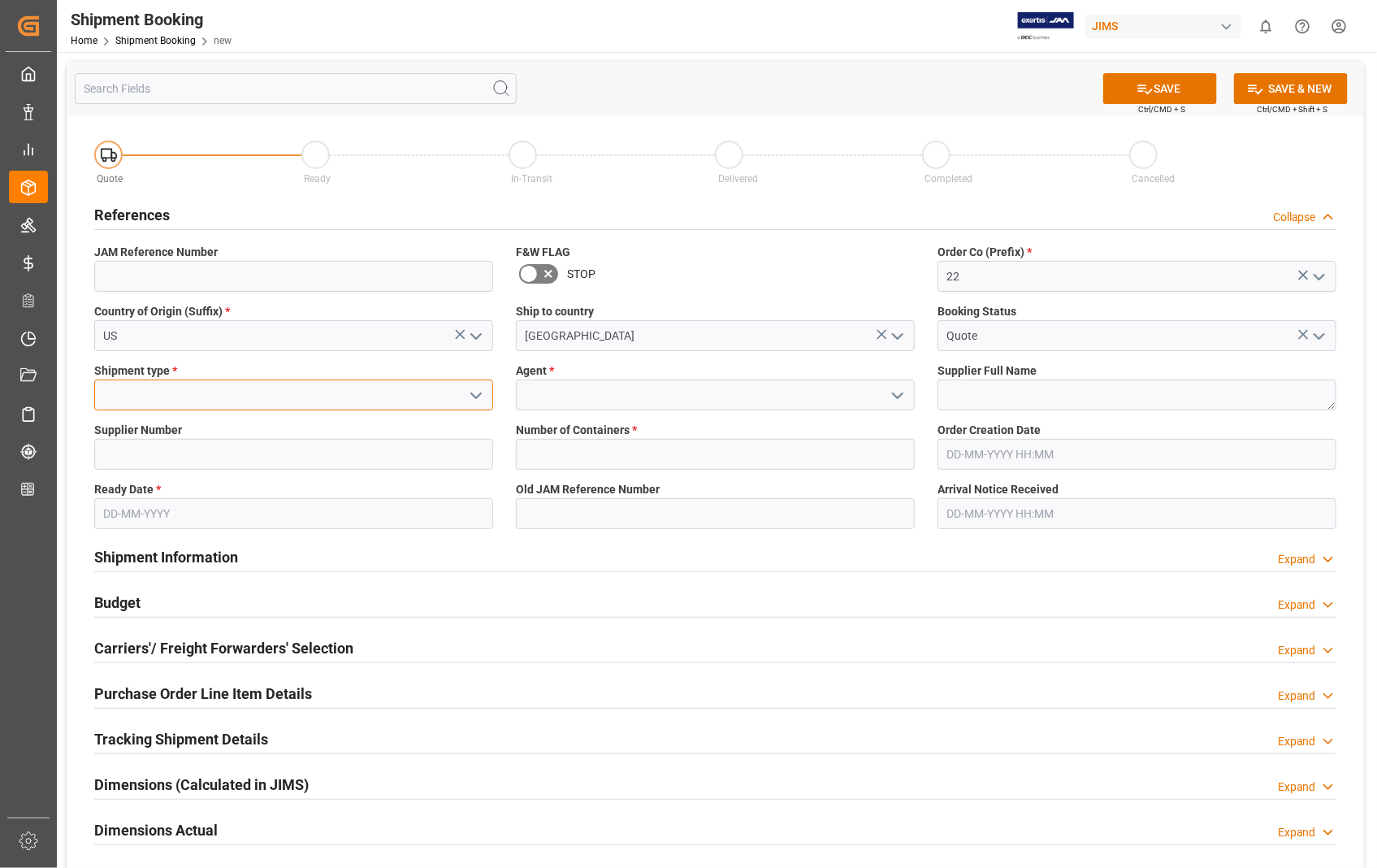
click at [195, 387] on input at bounding box center [294, 395] width 399 height 31
click at [281, 399] on input at bounding box center [294, 395] width 399 height 31
click at [281, 396] on input at bounding box center [294, 395] width 399 height 31
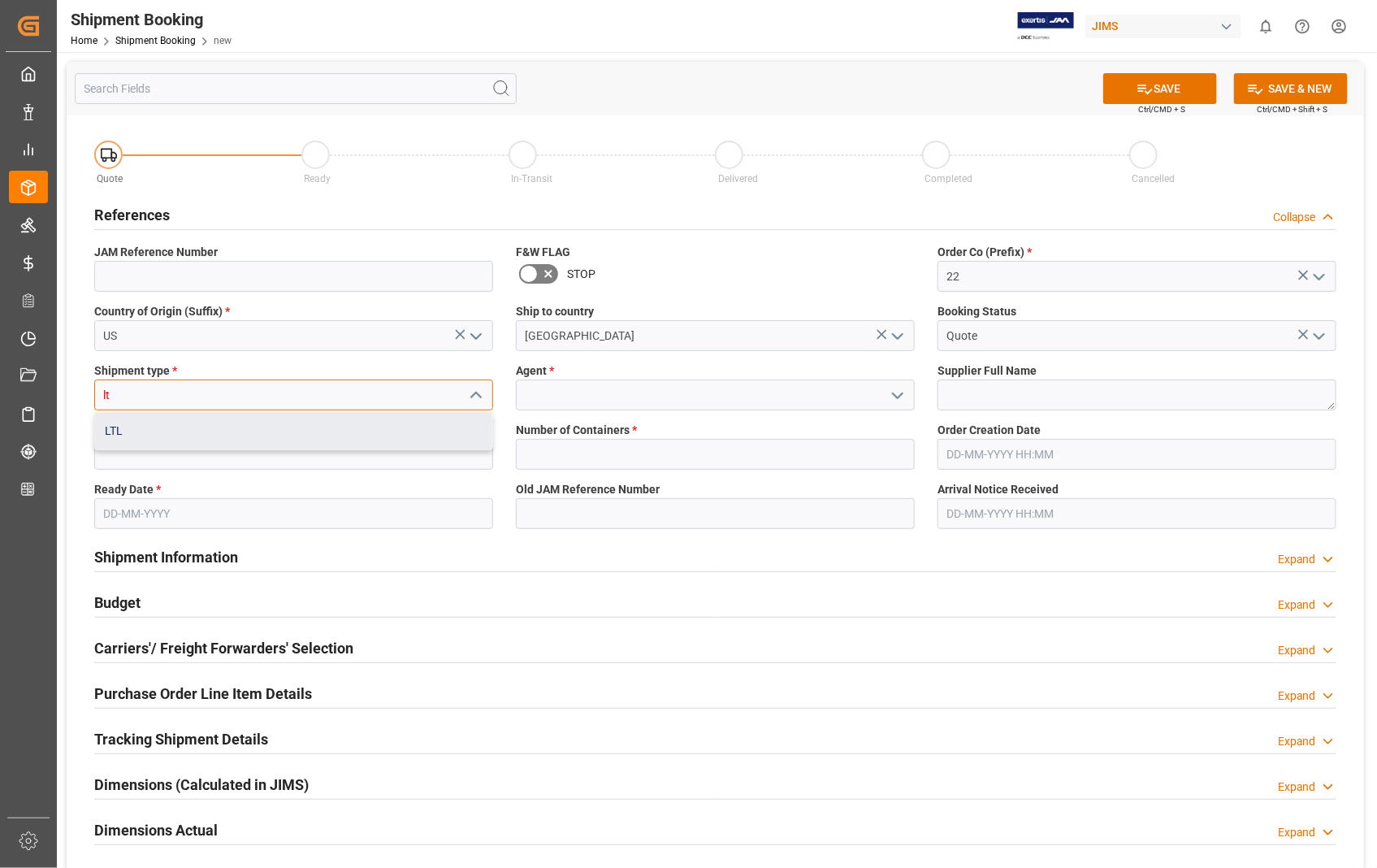
click at [111, 432] on div "LTL" at bounding box center [294, 431] width 398 height 37
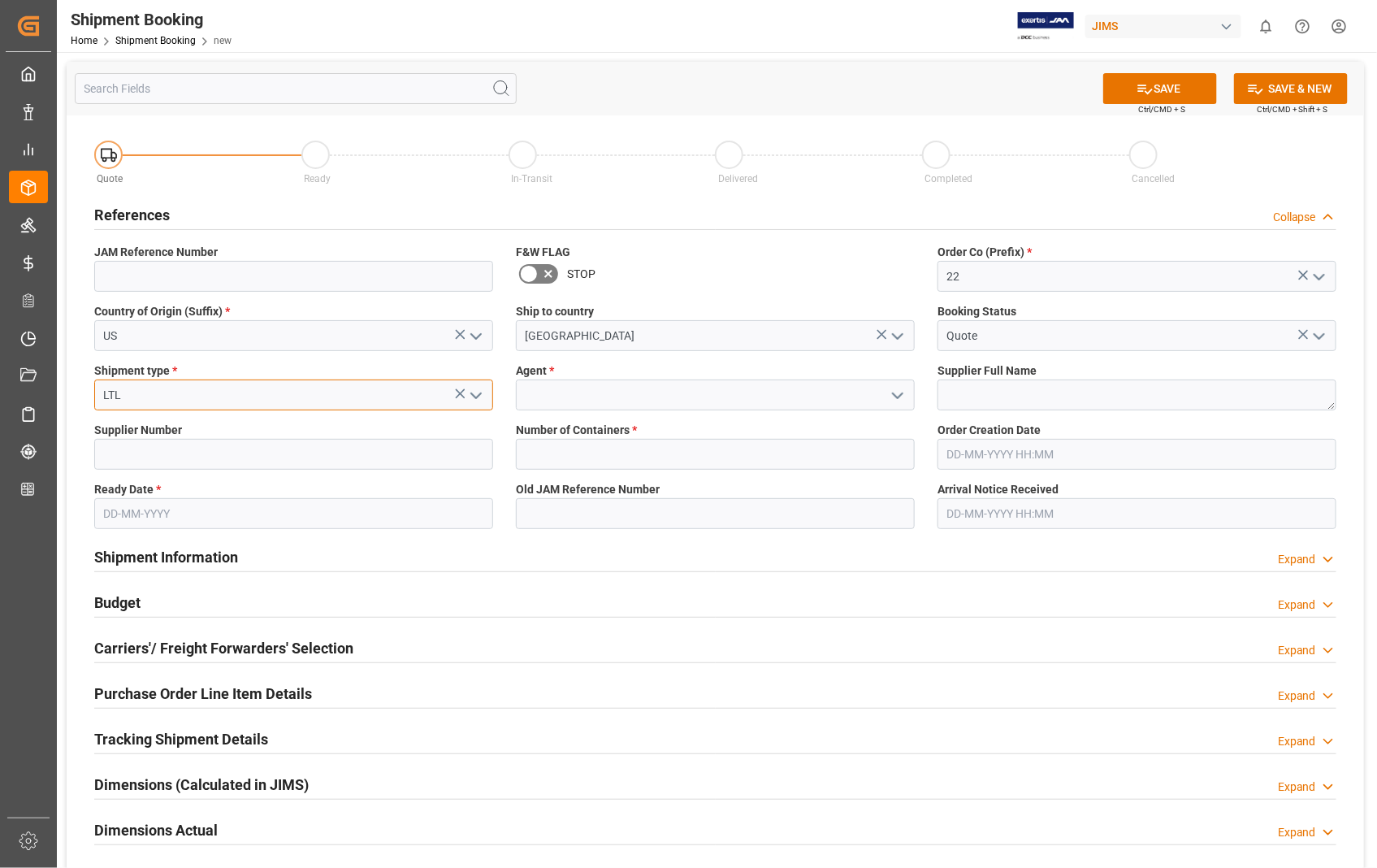
type input "LTL"
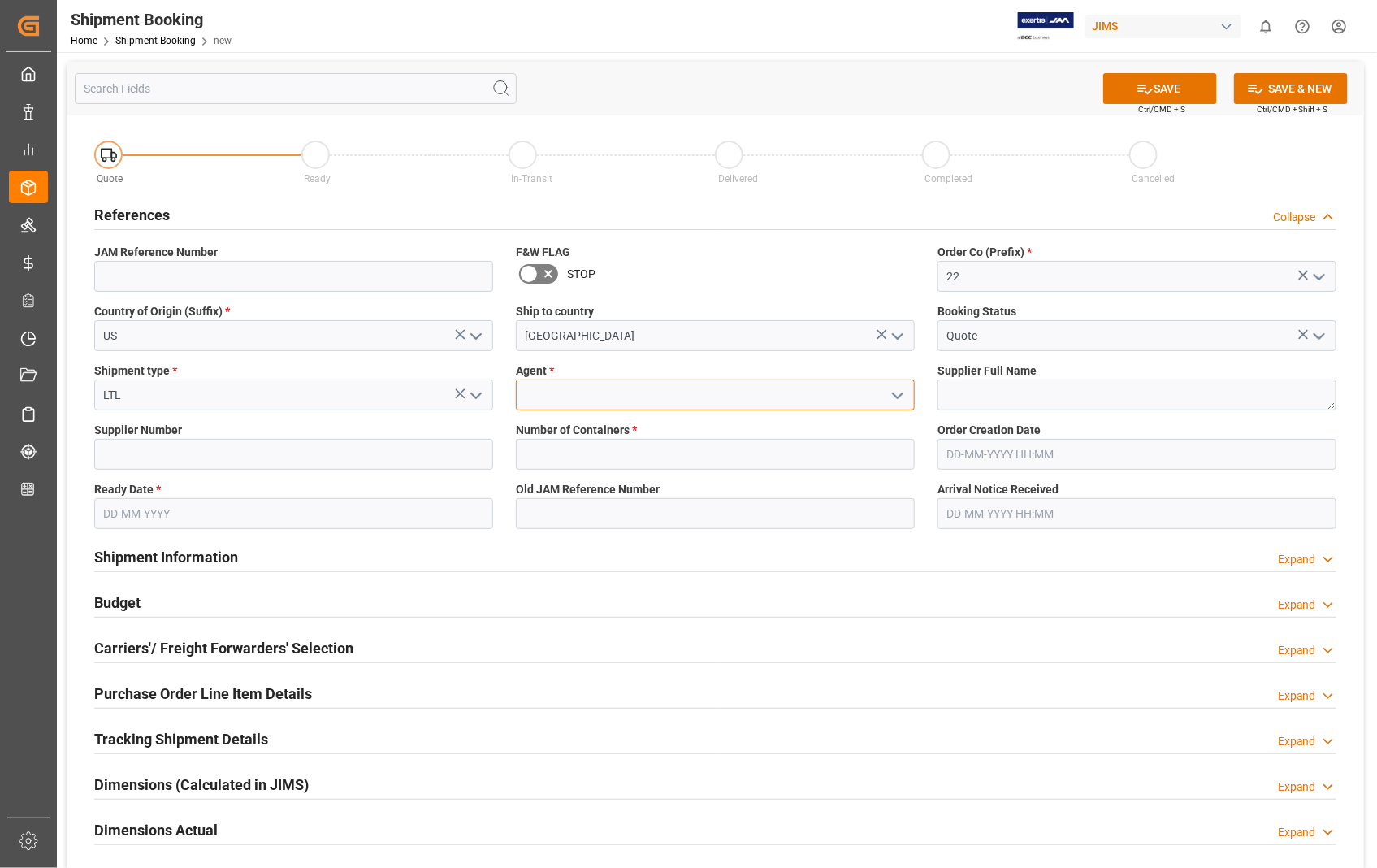
click at [543, 389] on input at bounding box center [715, 395] width 399 height 31
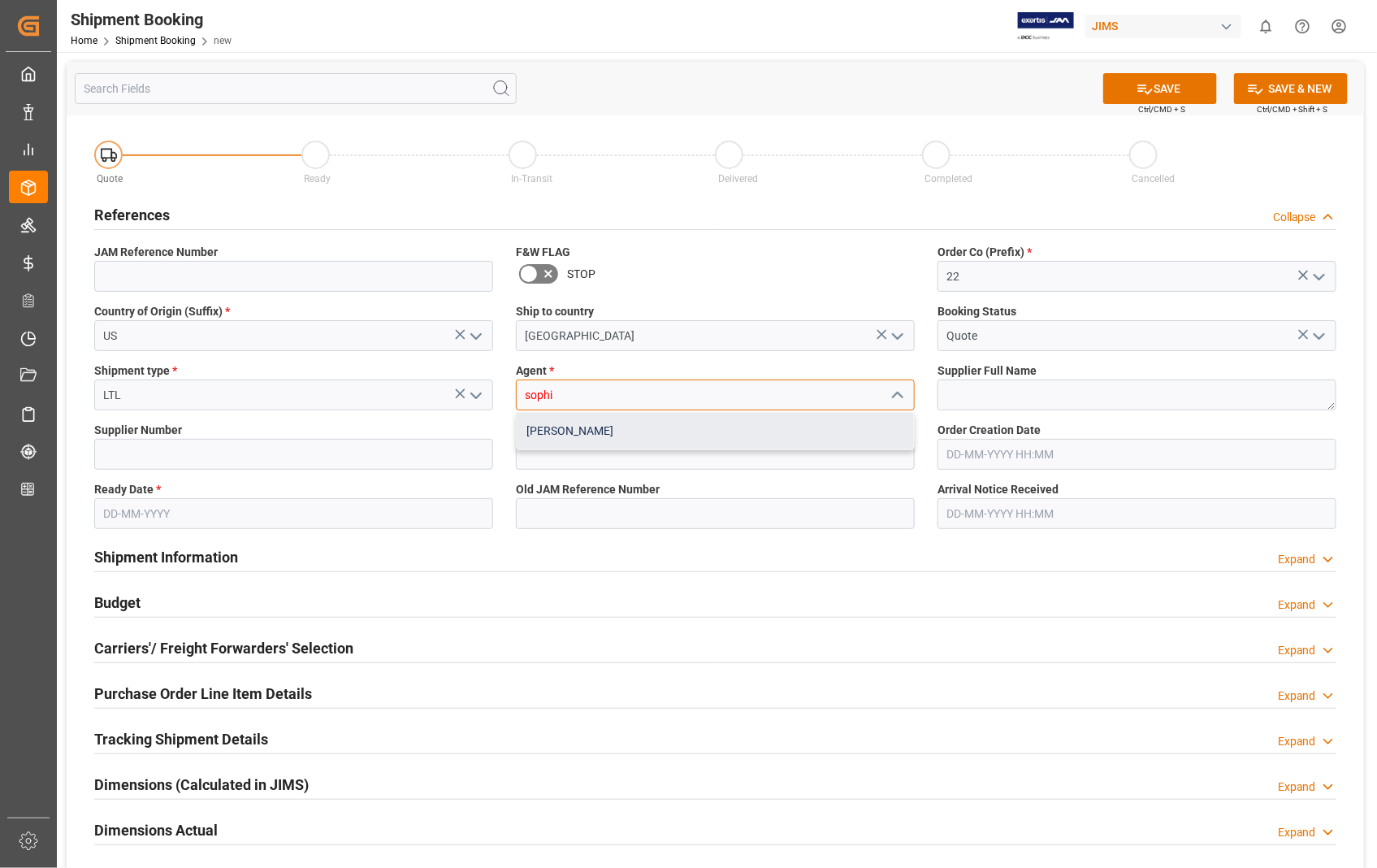
click at [547, 434] on div "[PERSON_NAME]" at bounding box center [715, 431] width 398 height 37
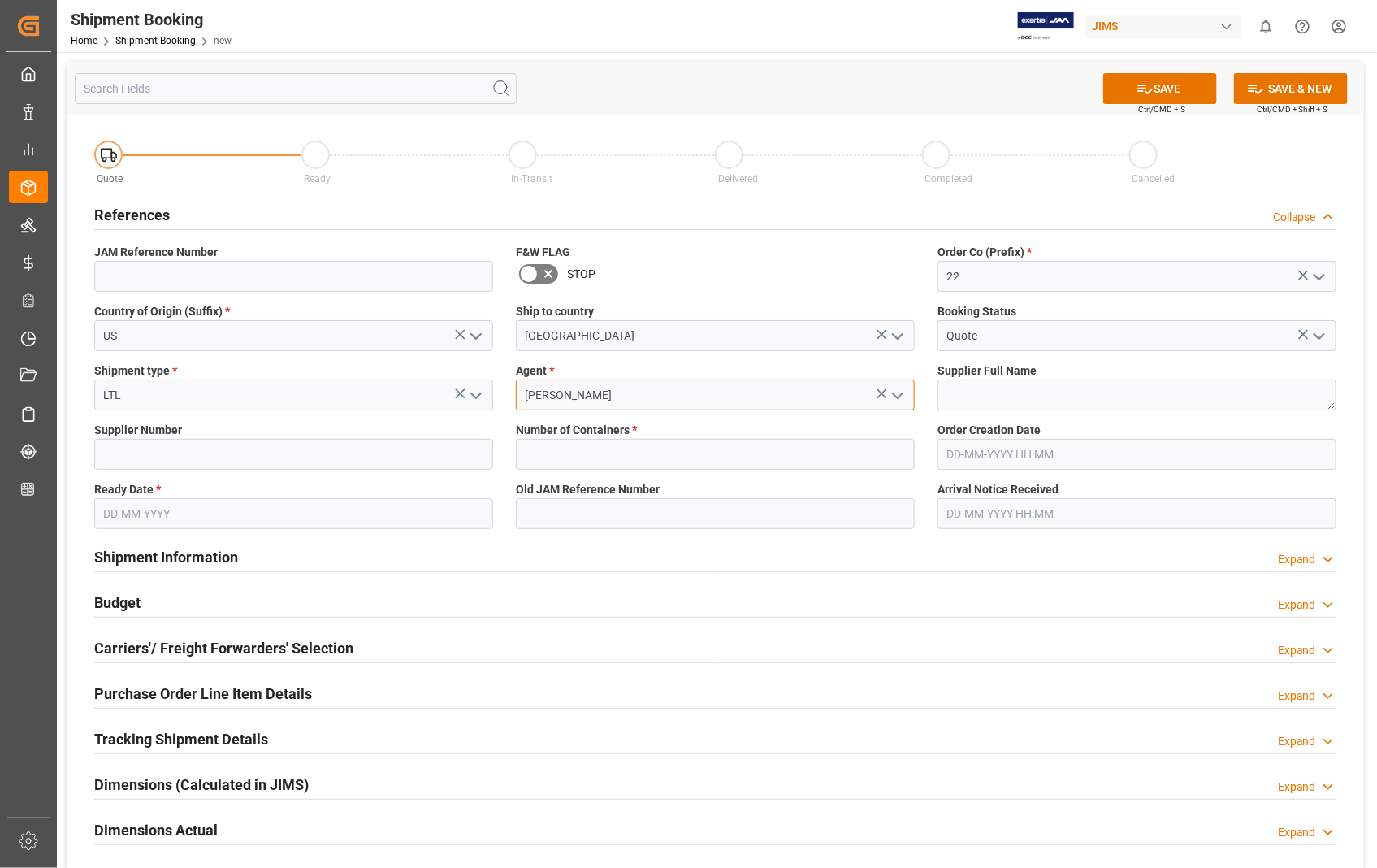
type input "[PERSON_NAME]"
click at [969, 377] on span "Supplier Full Name" at bounding box center [987, 371] width 99 height 17
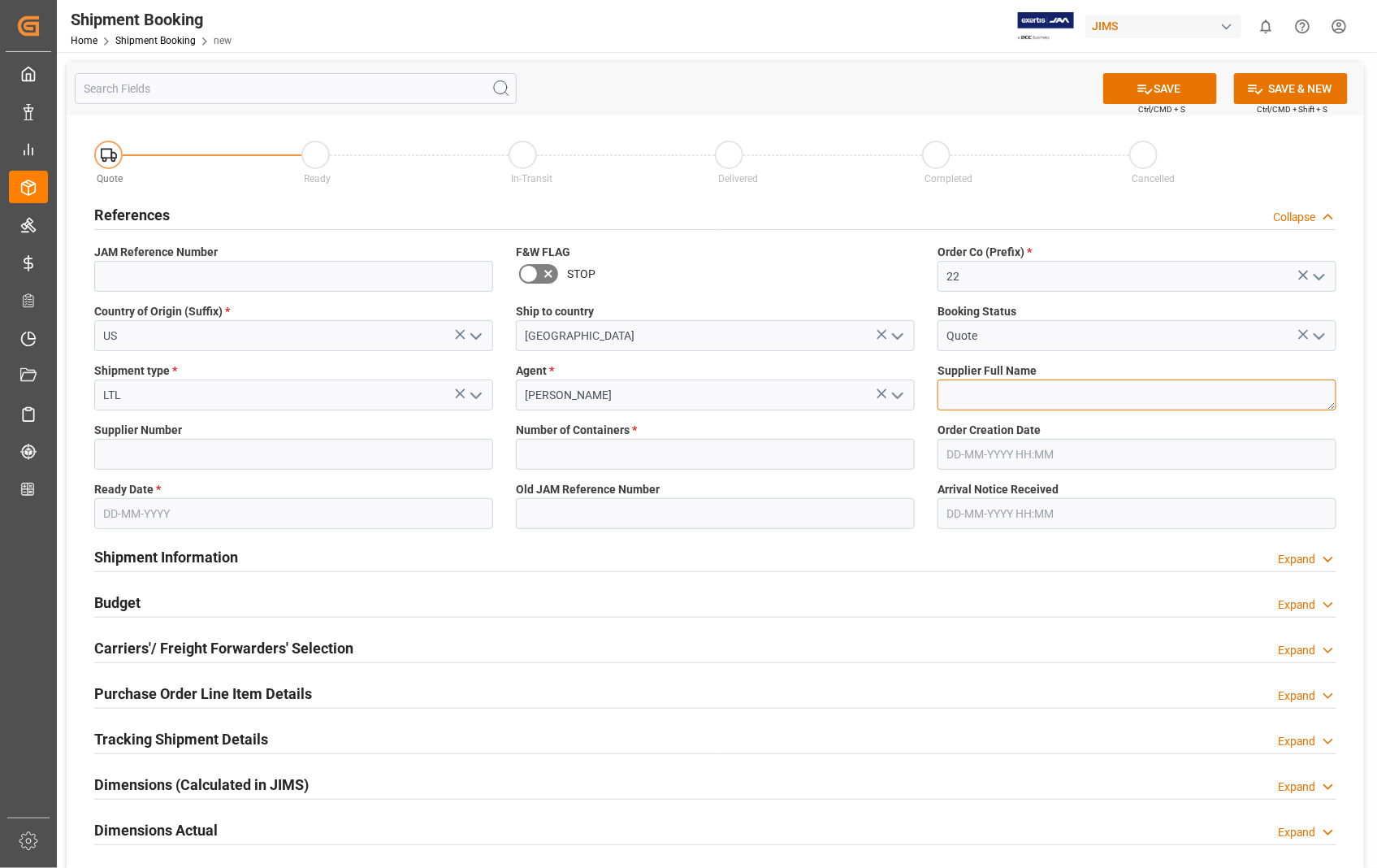
click at [952, 399] on textarea at bounding box center [1137, 395] width 399 height 31
paste textarea "Audio-Technica US, Inc"
type textarea "Audio-Technica US, Inc"
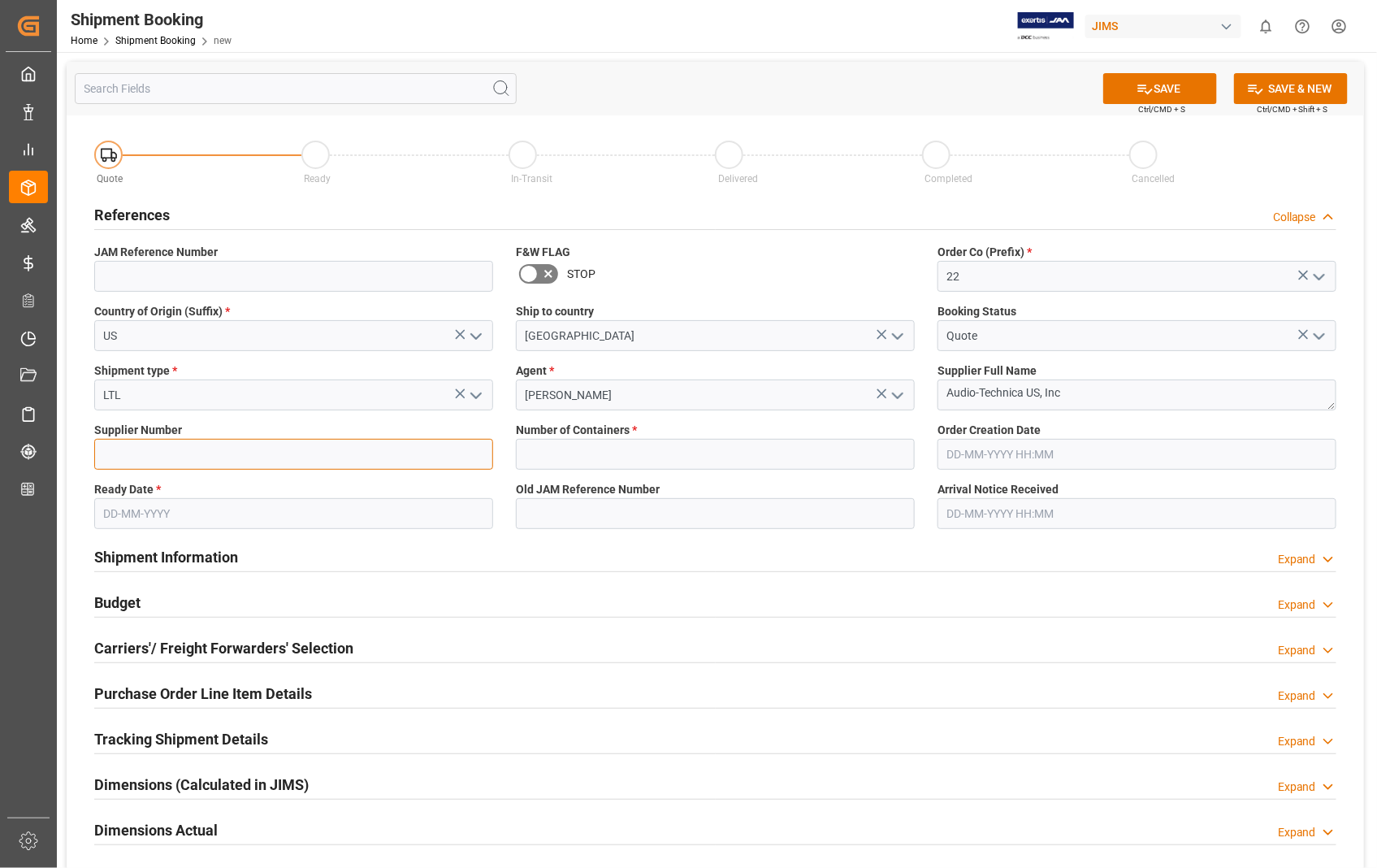
click at [238, 451] on input at bounding box center [294, 454] width 399 height 31
paste input "404539"
type input "404539"
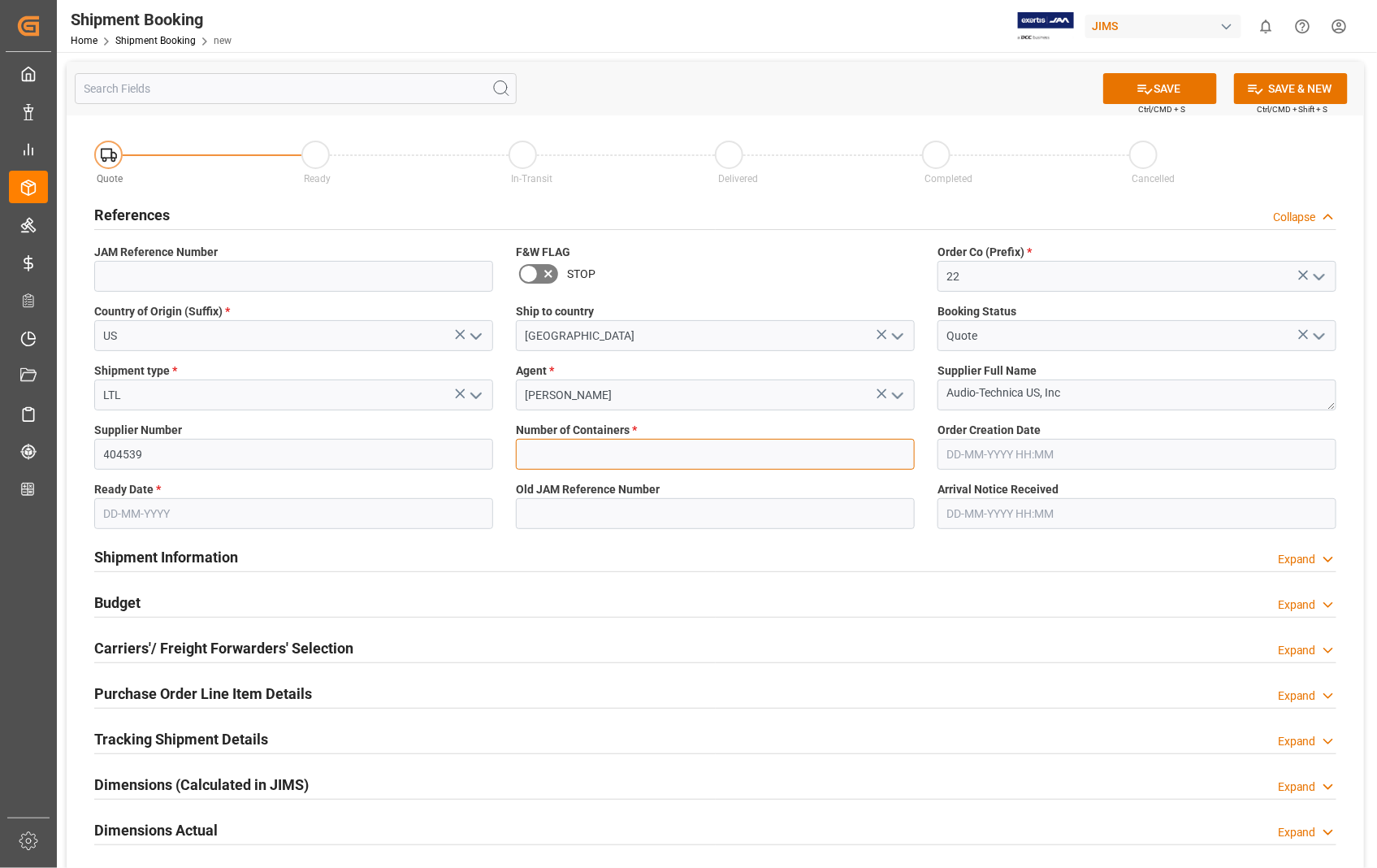
click at [645, 456] on input "text" at bounding box center [715, 454] width 399 height 31
type input "0"
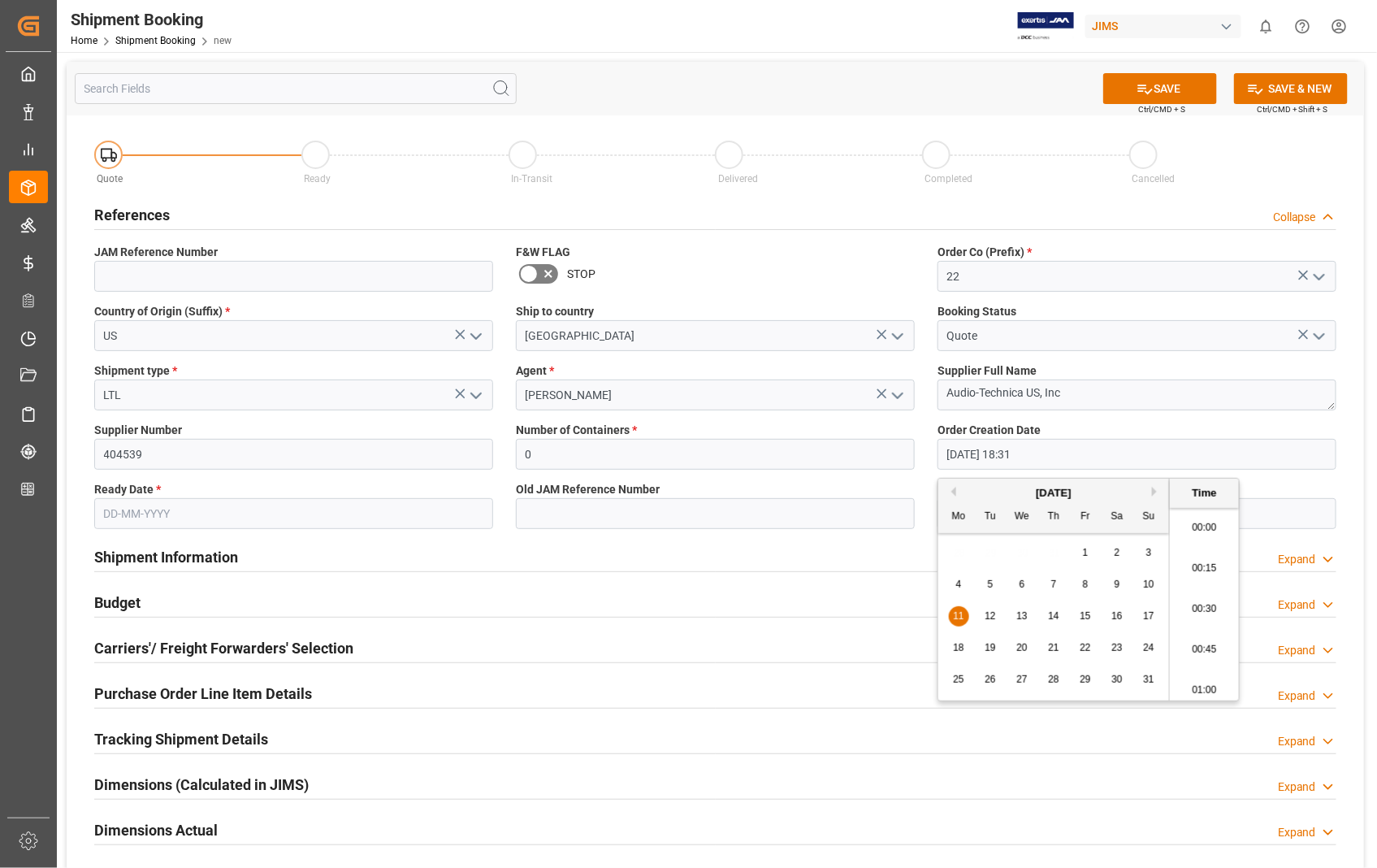
click at [1060, 453] on input "11-08-2025 18:31" at bounding box center [1137, 454] width 399 height 31
click at [1153, 491] on button "Next Month" at bounding box center [1157, 491] width 10 height 10
click at [1053, 553] on span "4" at bounding box center [1054, 552] width 5 height 12
type input "[DATE] 18:31"
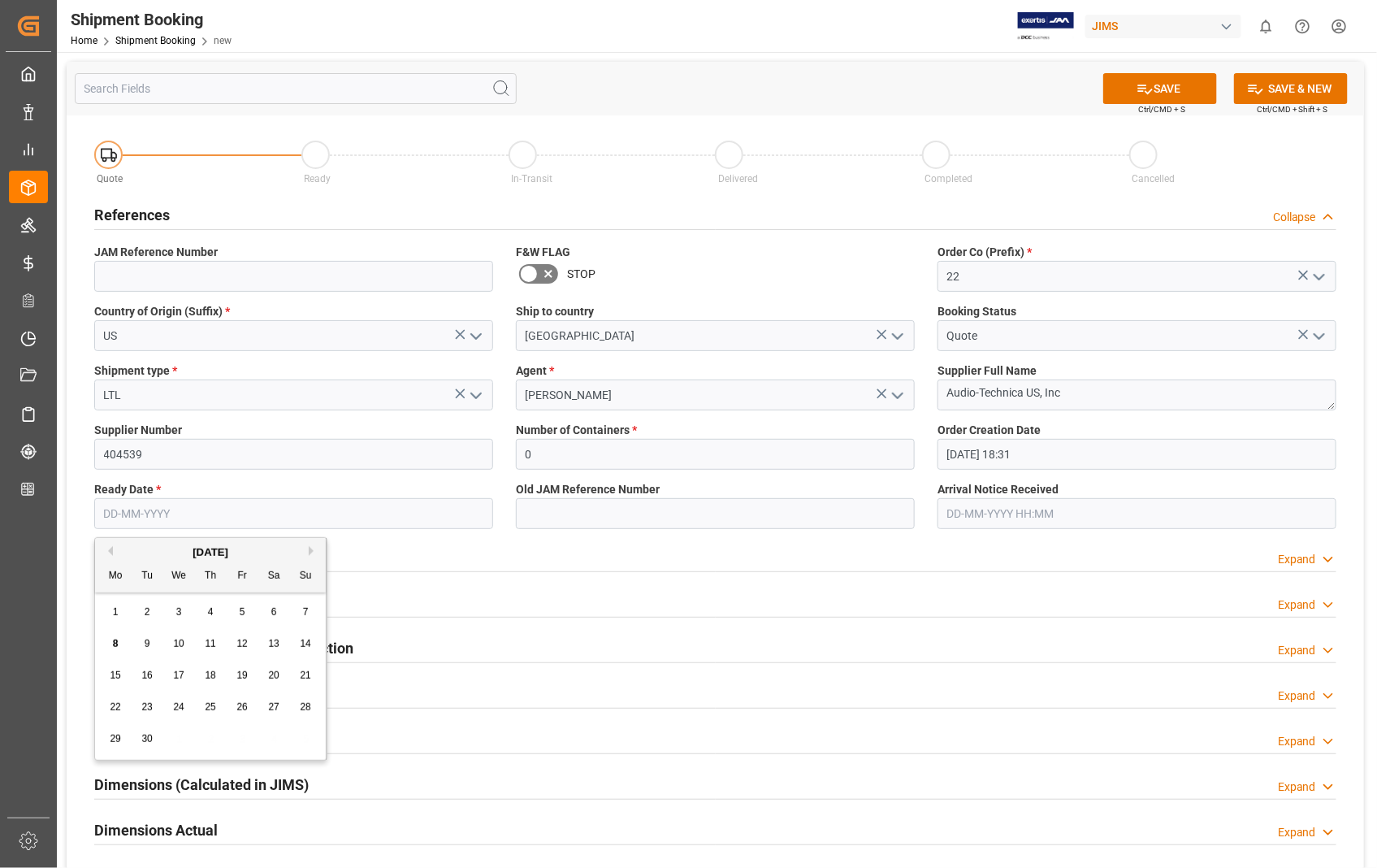
click at [232, 514] on input "text" at bounding box center [294, 513] width 399 height 31
click at [202, 509] on input "text" at bounding box center [294, 513] width 399 height 31
type input "[DATE]"
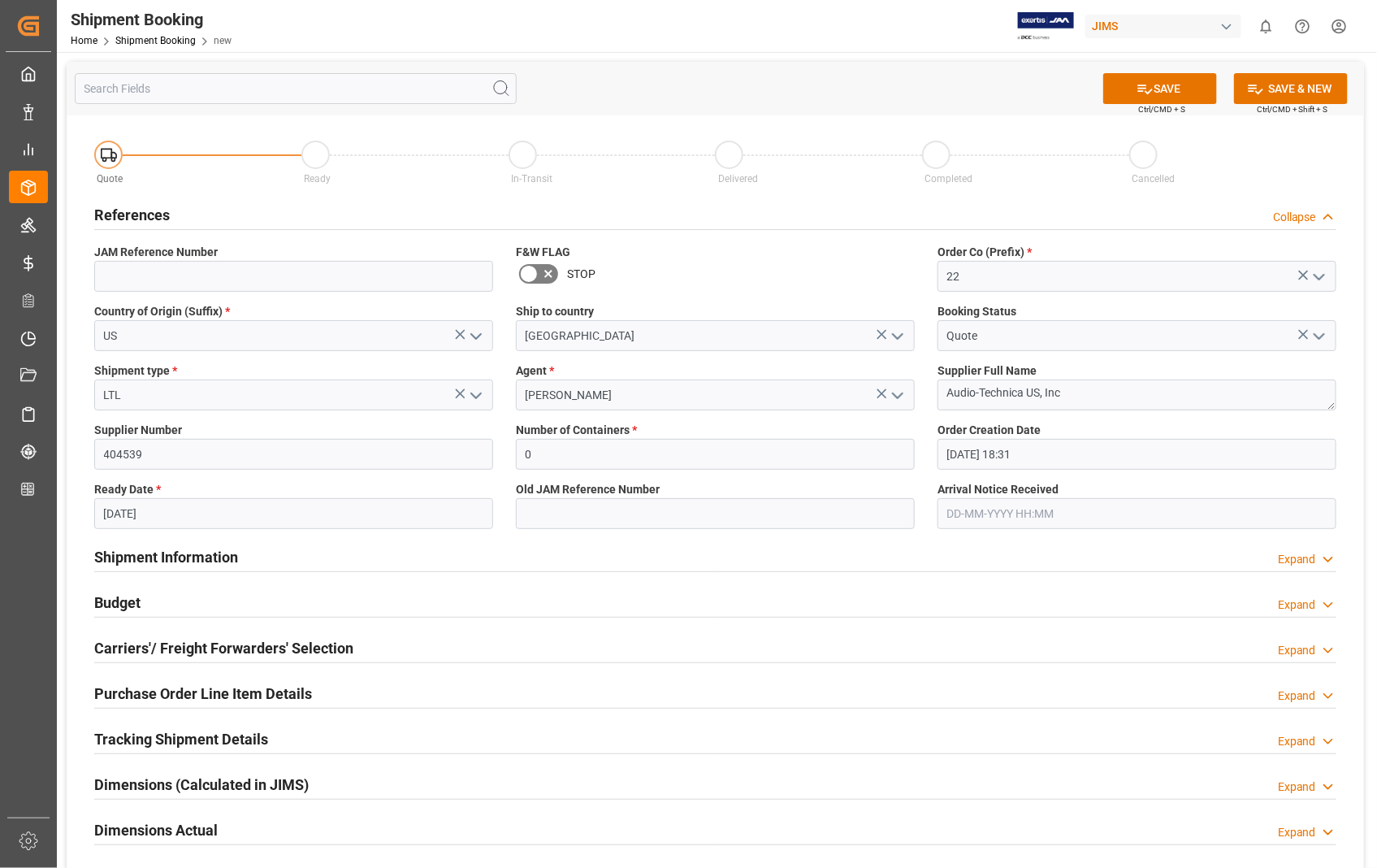
click at [486, 562] on div "Shipment Information Expand" at bounding box center [715, 556] width 1242 height 31
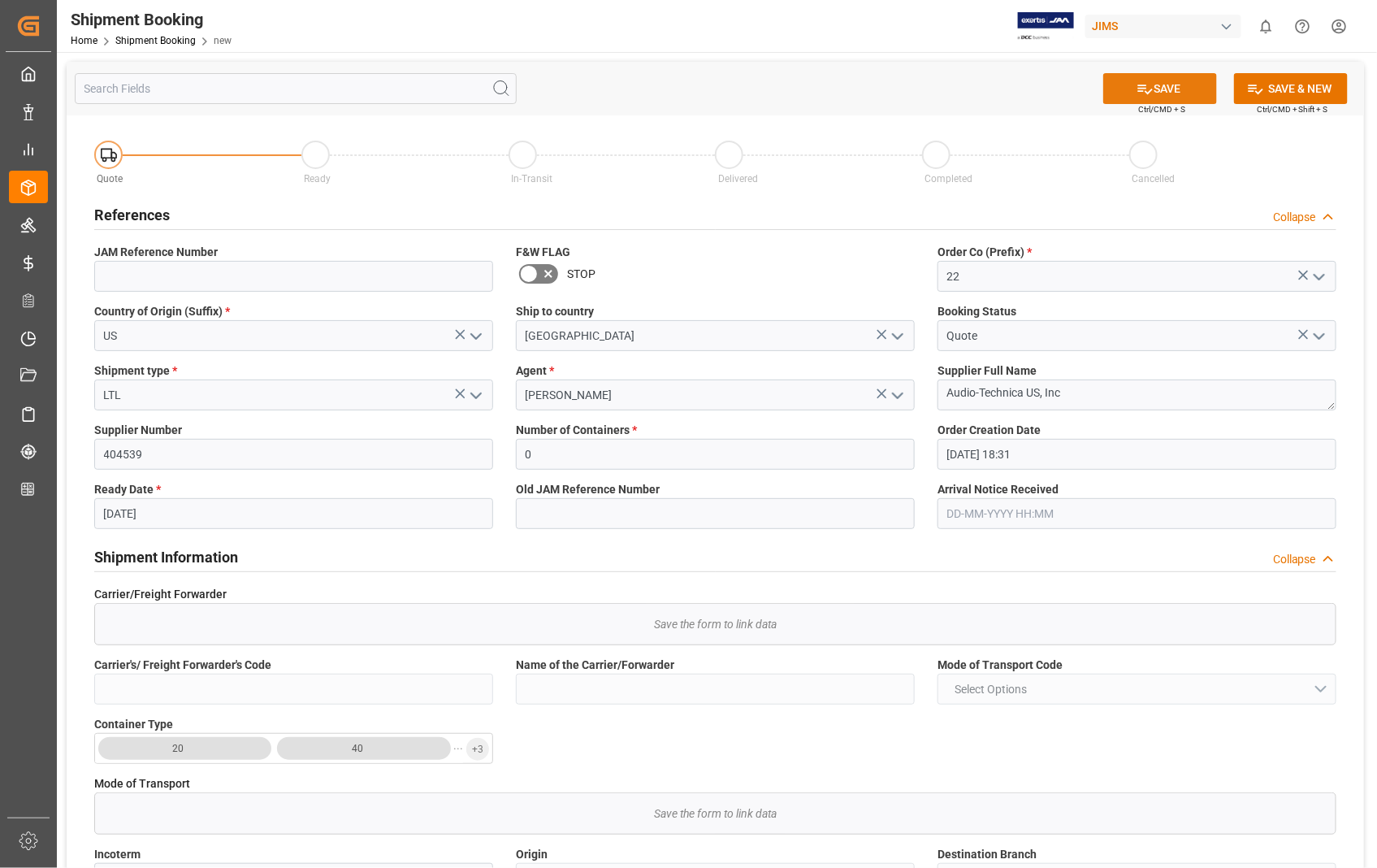
click at [1167, 90] on button "SAVE" at bounding box center [1160, 88] width 114 height 31
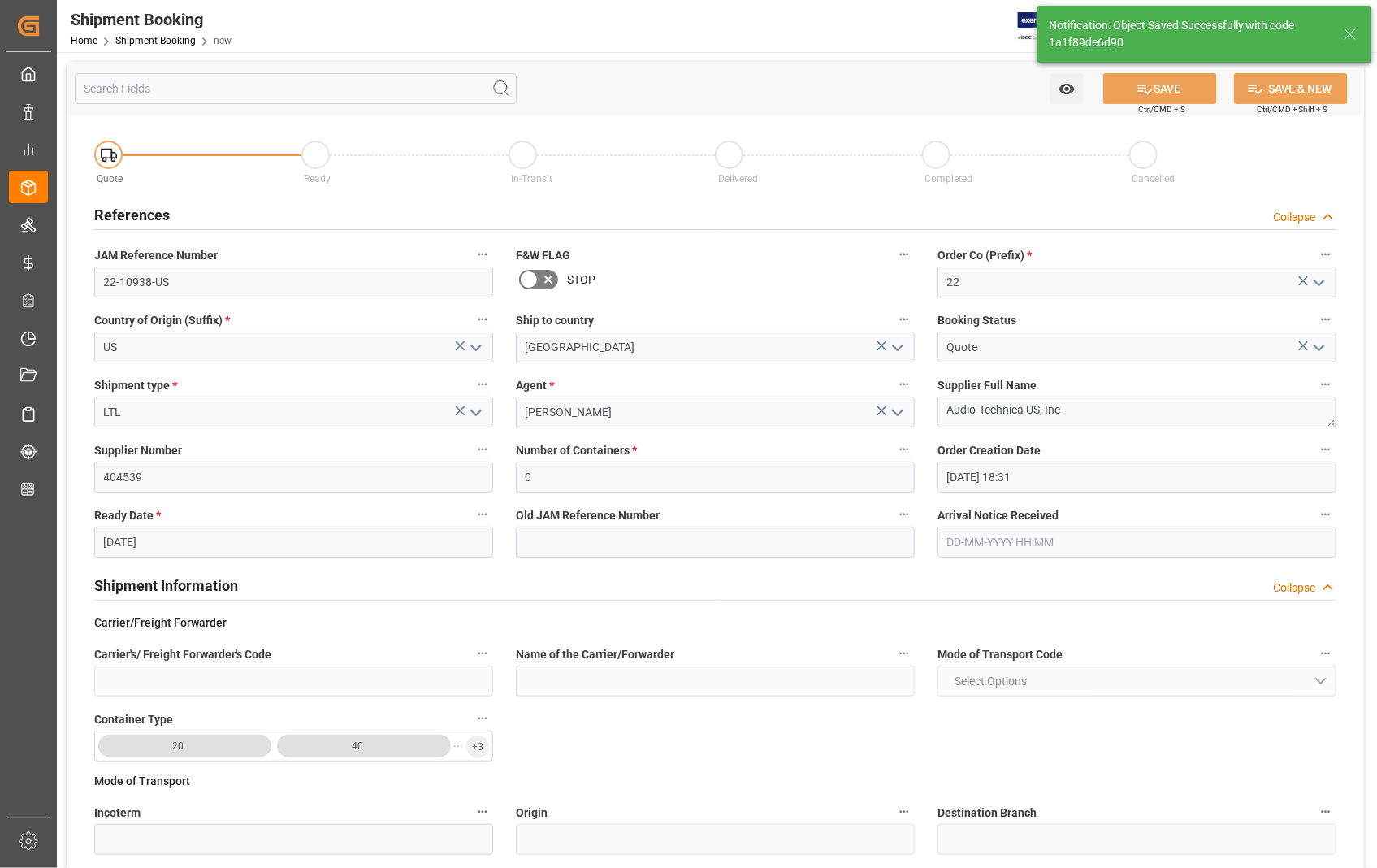
type input "22-10938-US"
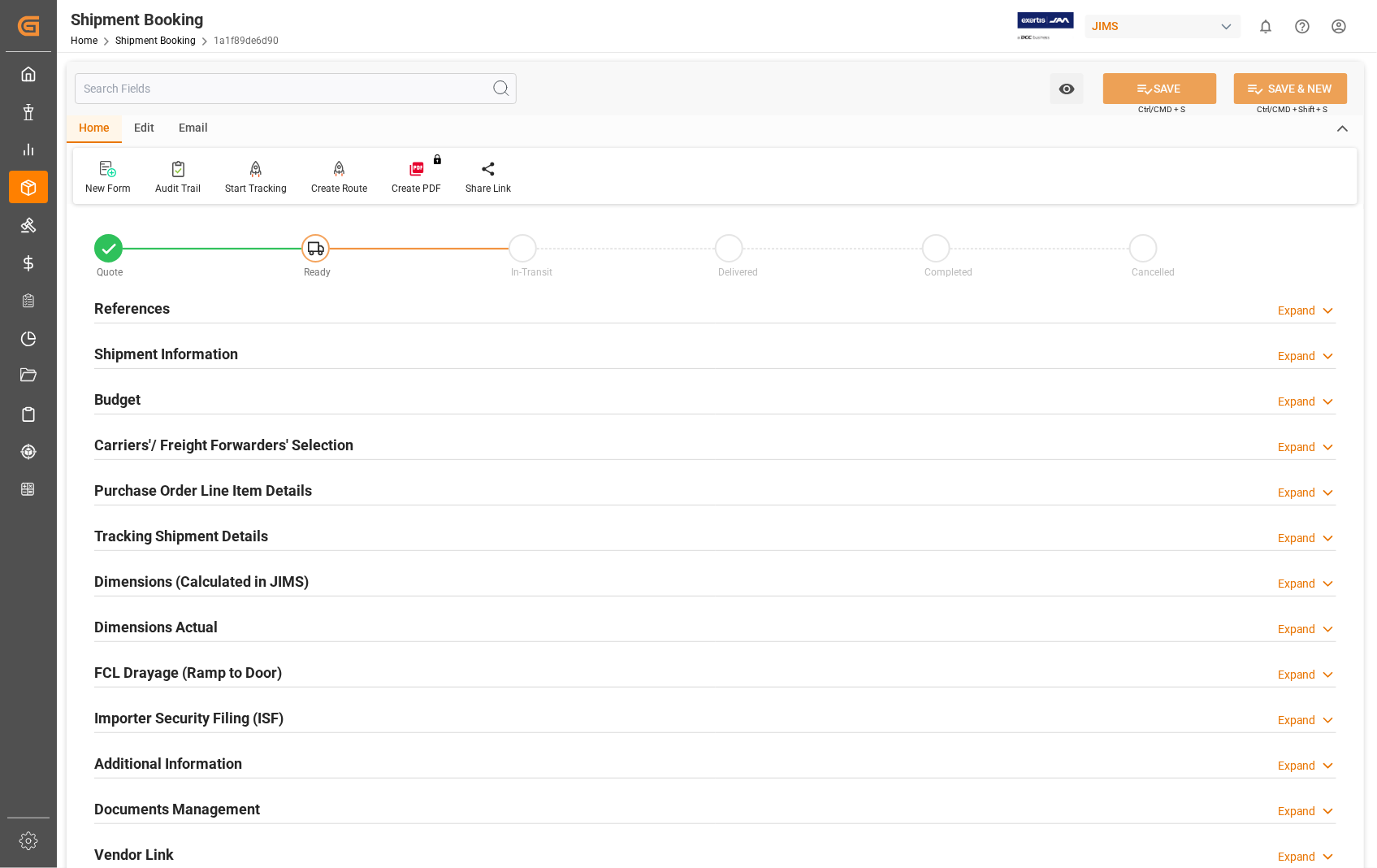
click at [269, 451] on h2 "Carriers'/ Freight Forwarders' Selection" at bounding box center [224, 444] width 259 height 22
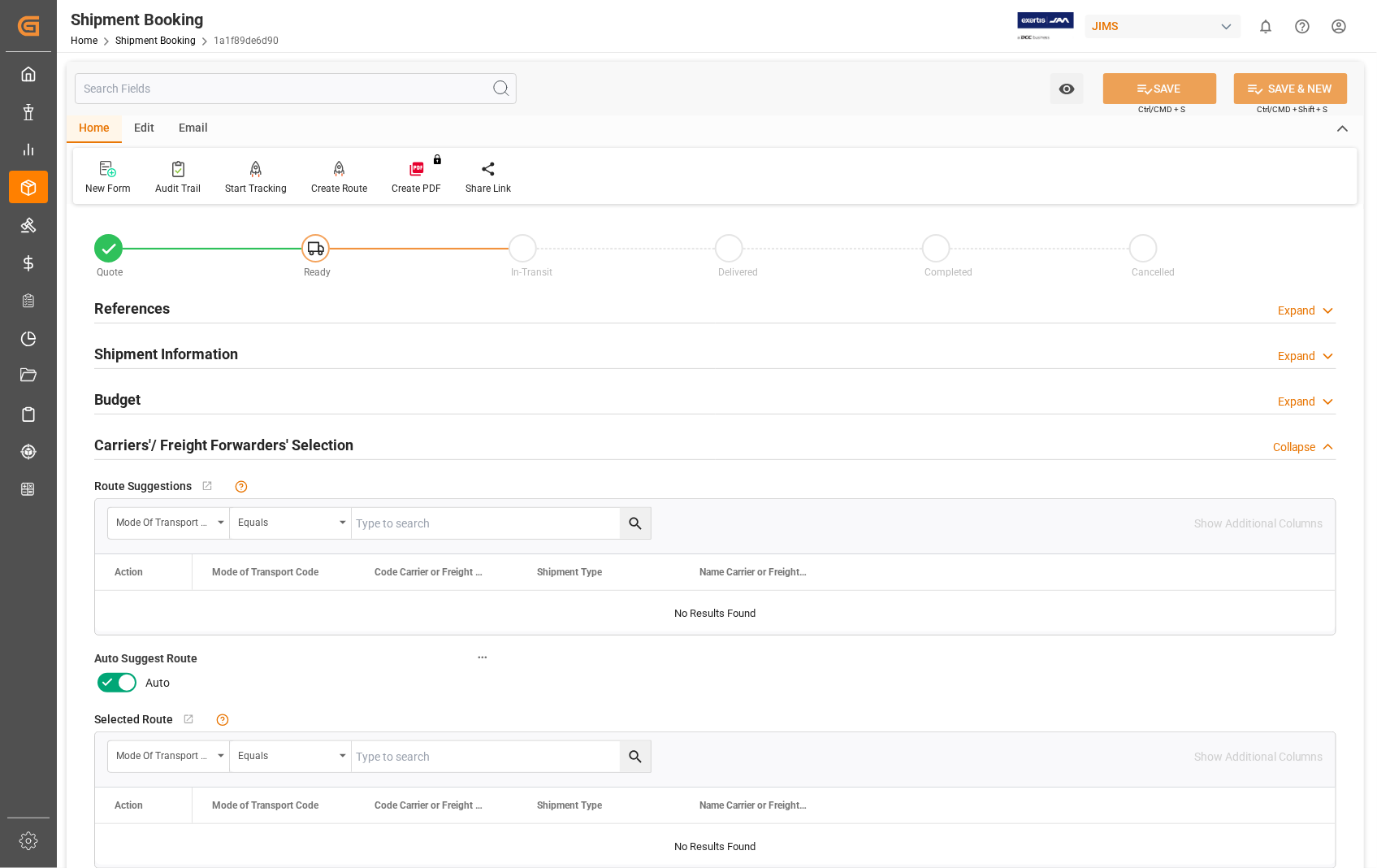
click at [123, 679] on icon at bounding box center [127, 683] width 8 height 8
click at [0, 0] on input "checkbox" at bounding box center [0, 0] width 0 height 0
click at [1146, 85] on icon at bounding box center [1145, 89] width 17 height 17
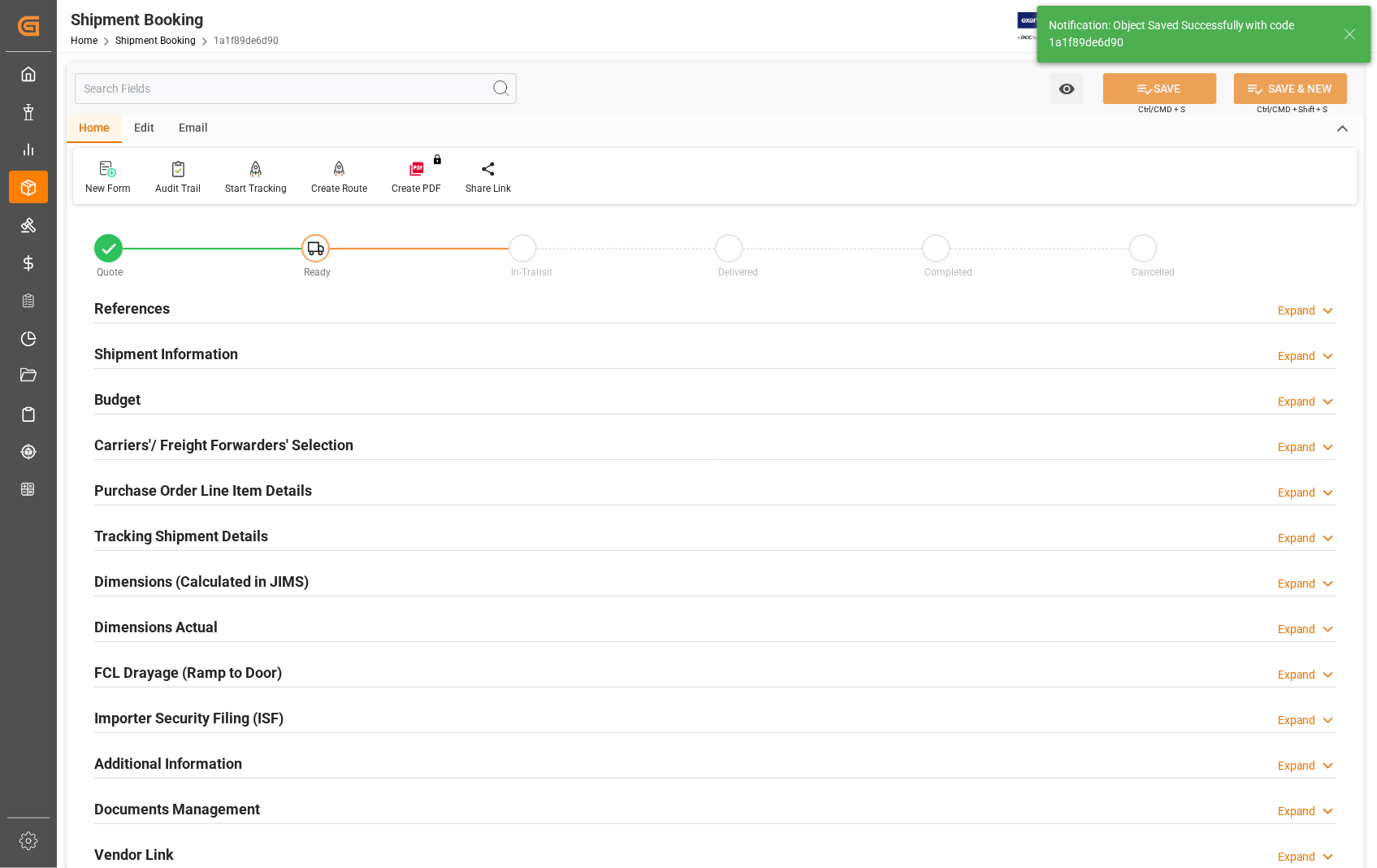
click at [147, 311] on h2 "References" at bounding box center [132, 308] width 75 height 22
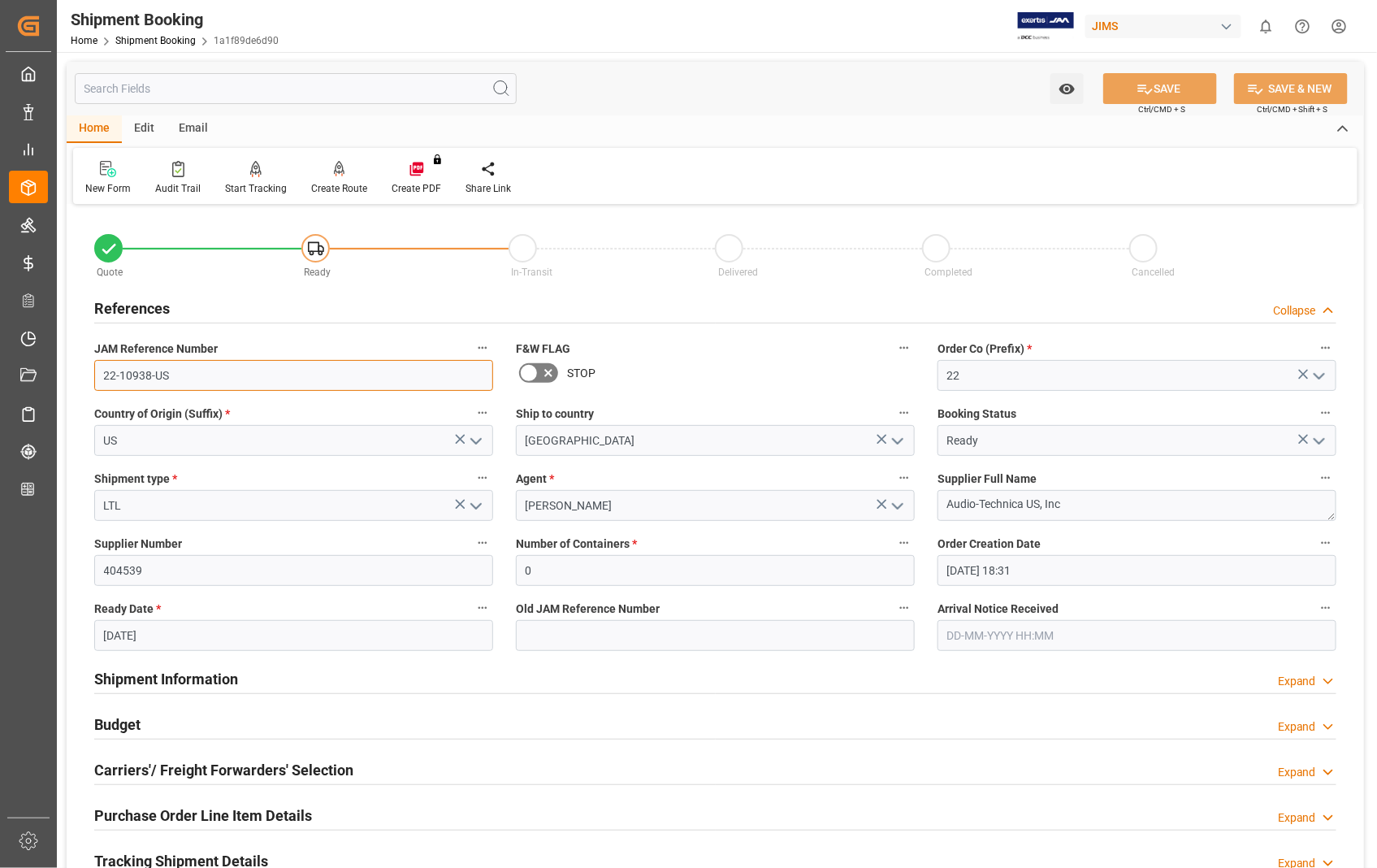
drag, startPoint x: 184, startPoint y: 373, endPoint x: 78, endPoint y: 373, distance: 106.0
click at [78, 373] on div "Quote Ready In-Transit Delivered Completed Cancelled References Collapse JAM Re…" at bounding box center [715, 714] width 1298 height 1010
